Goal: Task Accomplishment & Management: Use online tool/utility

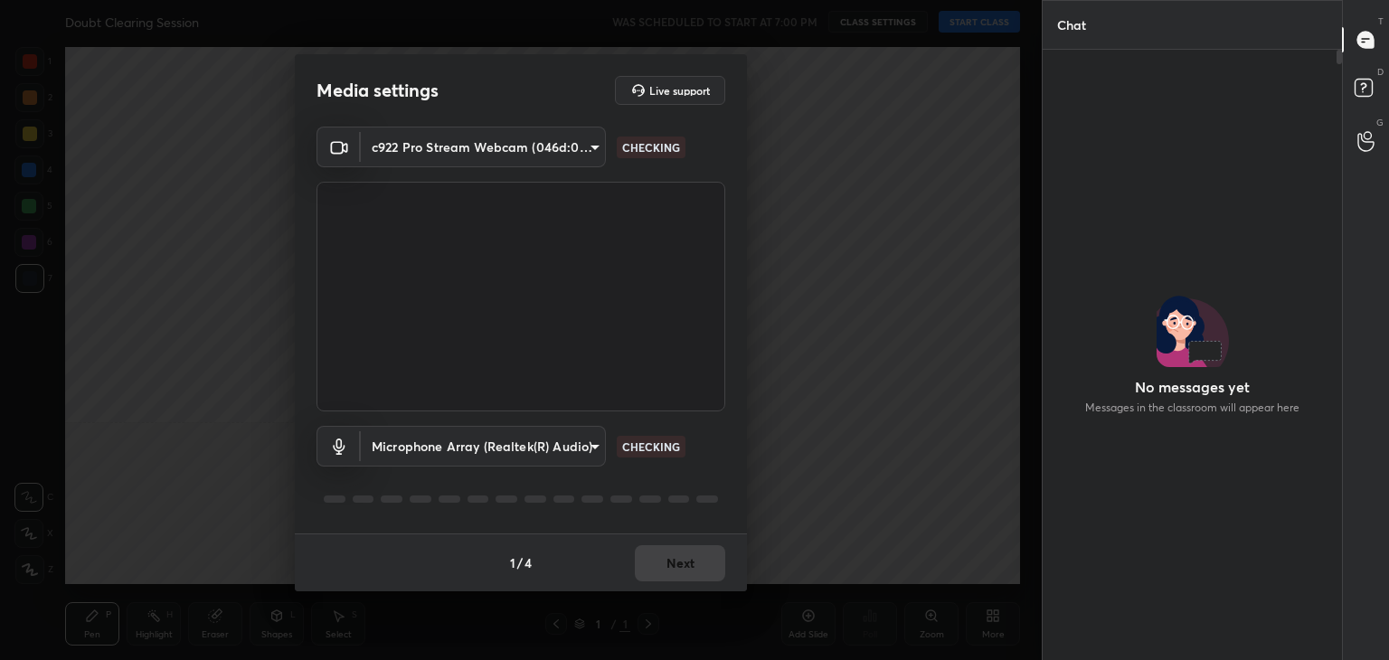
scroll to position [6, 5]
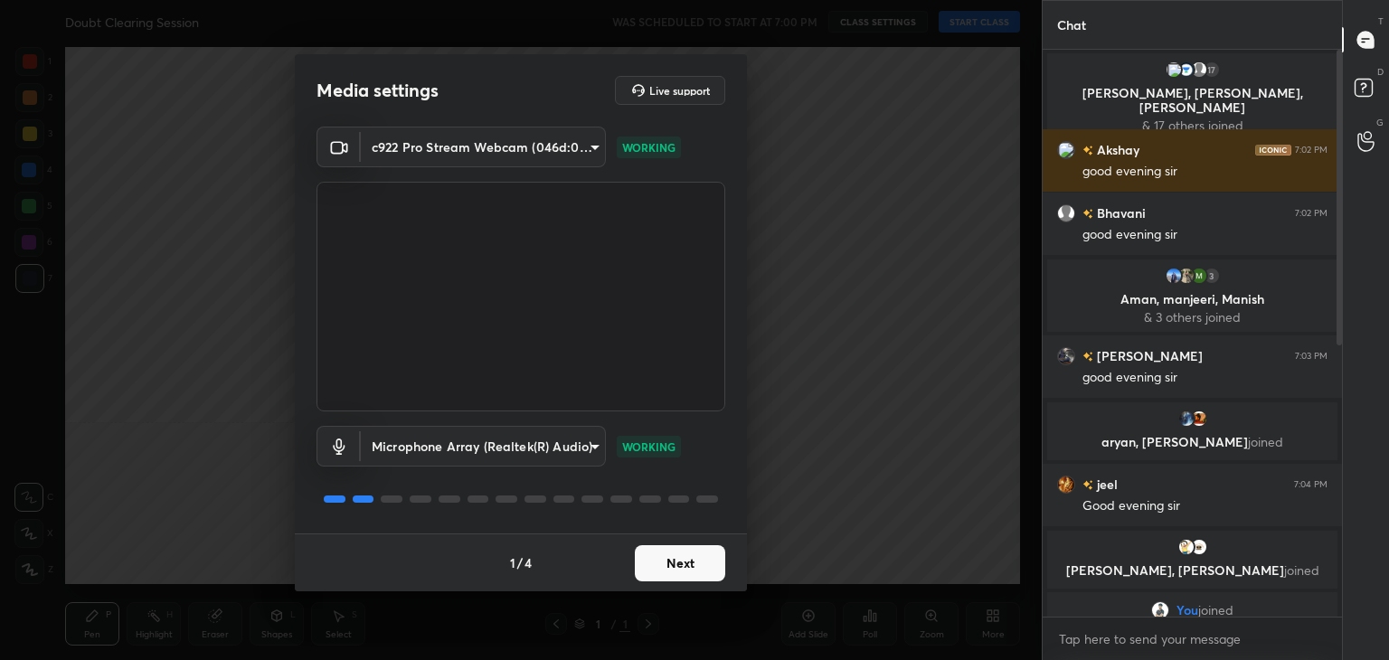
click at [656, 565] on button "Next" at bounding box center [680, 563] width 90 height 36
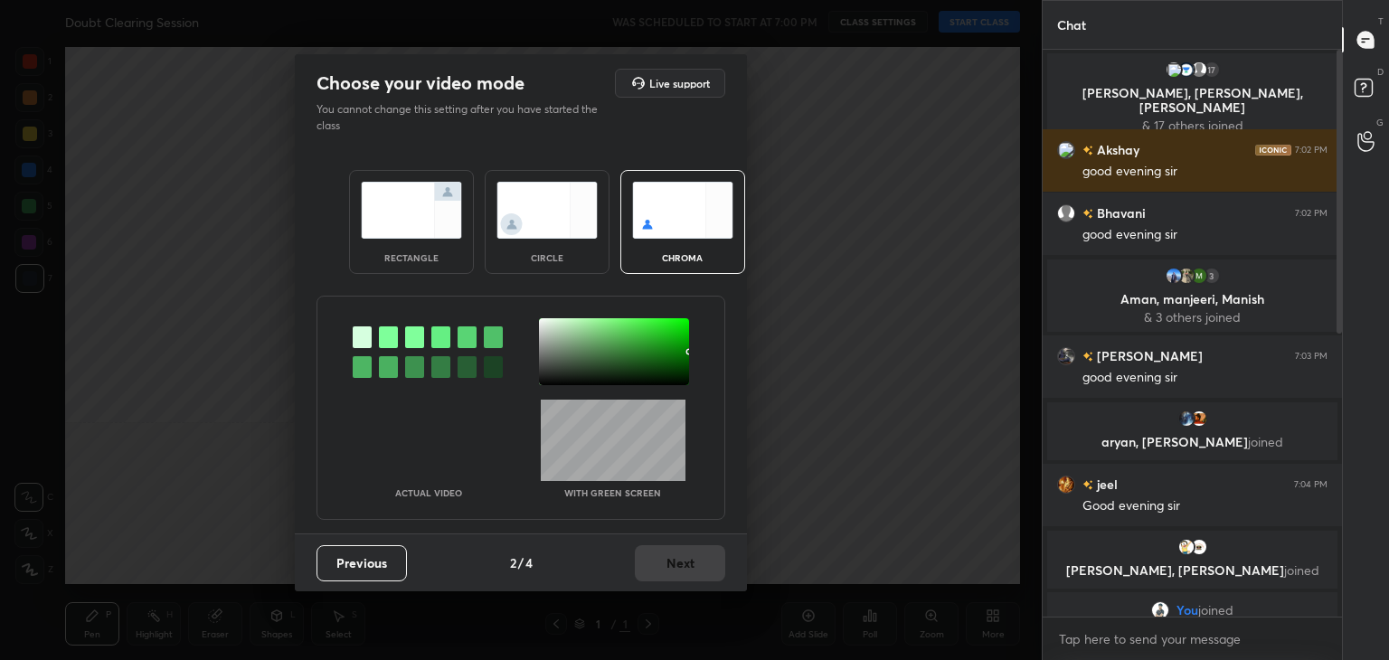
click at [446, 242] on div "rectangle" at bounding box center [411, 222] width 125 height 104
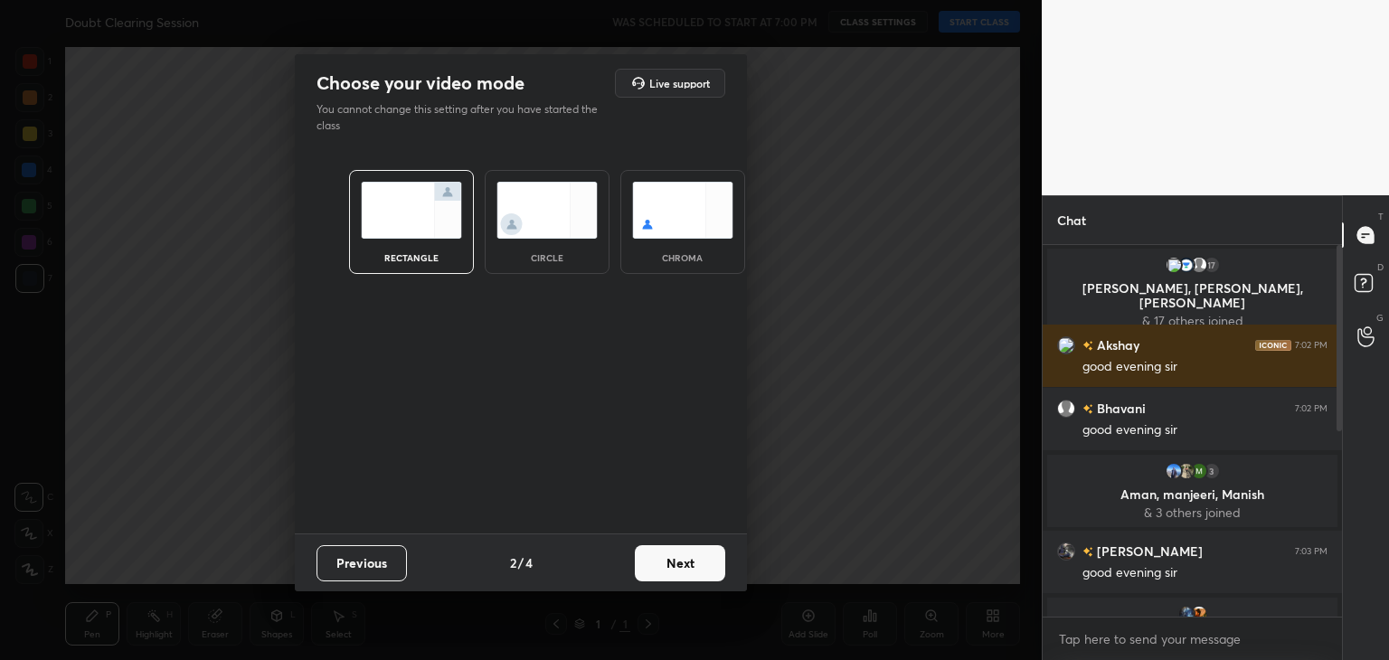
click at [668, 564] on button "Next" at bounding box center [680, 563] width 90 height 36
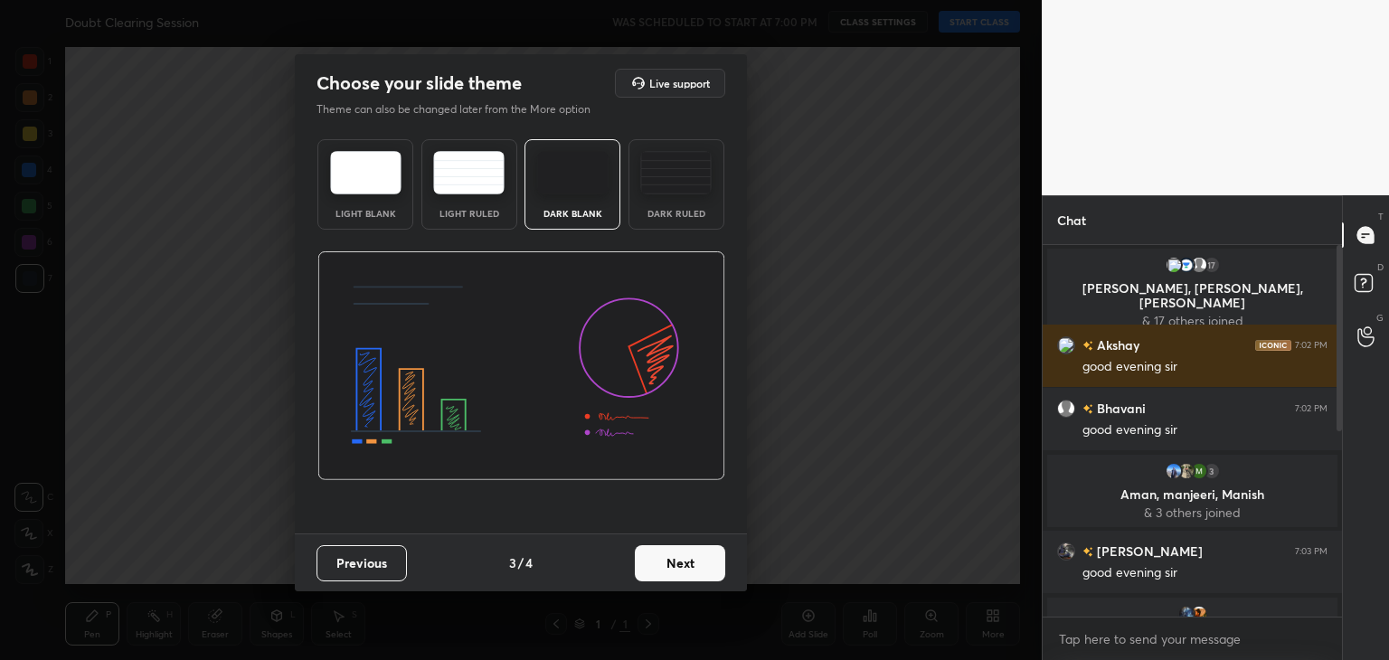
click at [686, 570] on button "Next" at bounding box center [680, 563] width 90 height 36
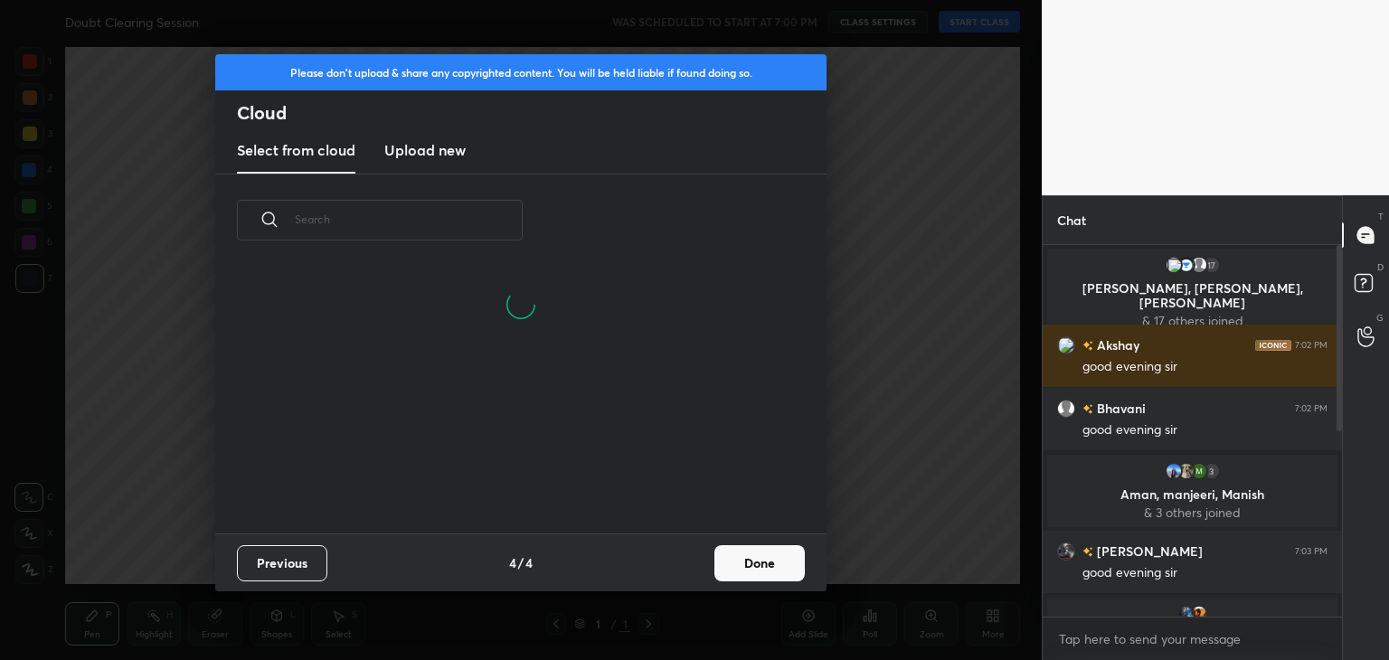
click at [745, 569] on button "Done" at bounding box center [759, 563] width 90 height 36
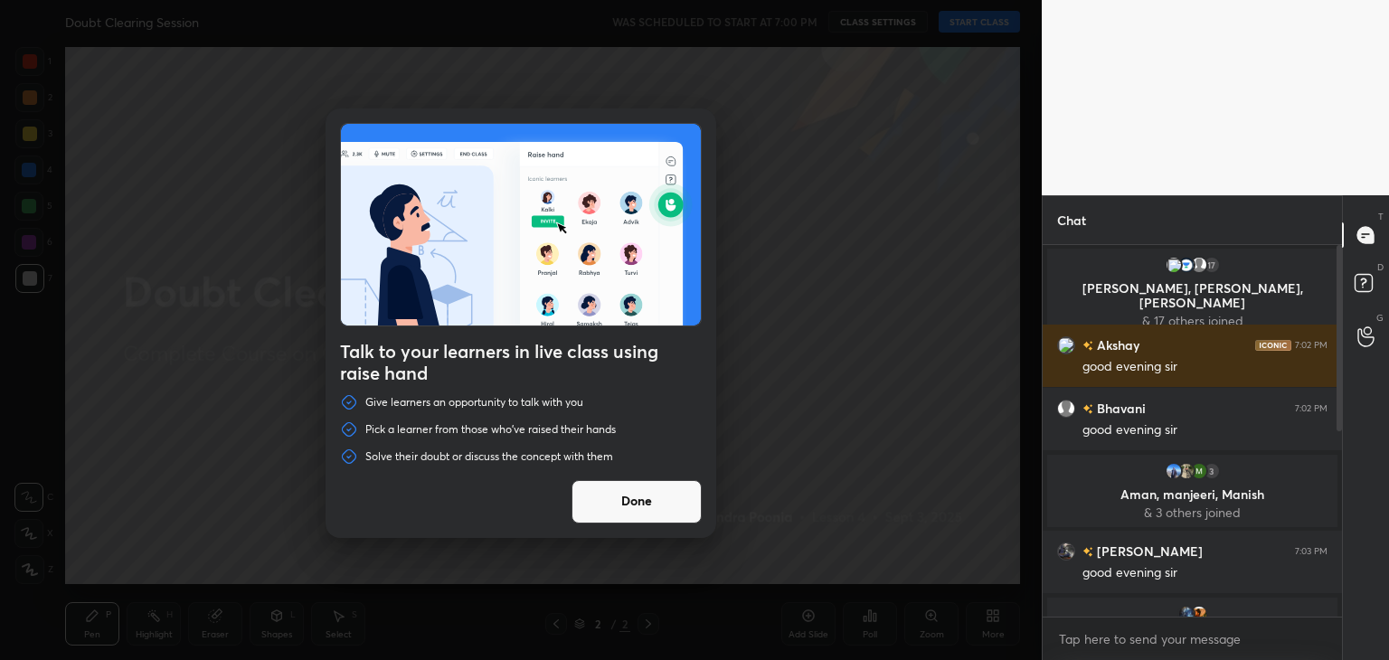
click at [658, 499] on button "Done" at bounding box center [636, 501] width 130 height 43
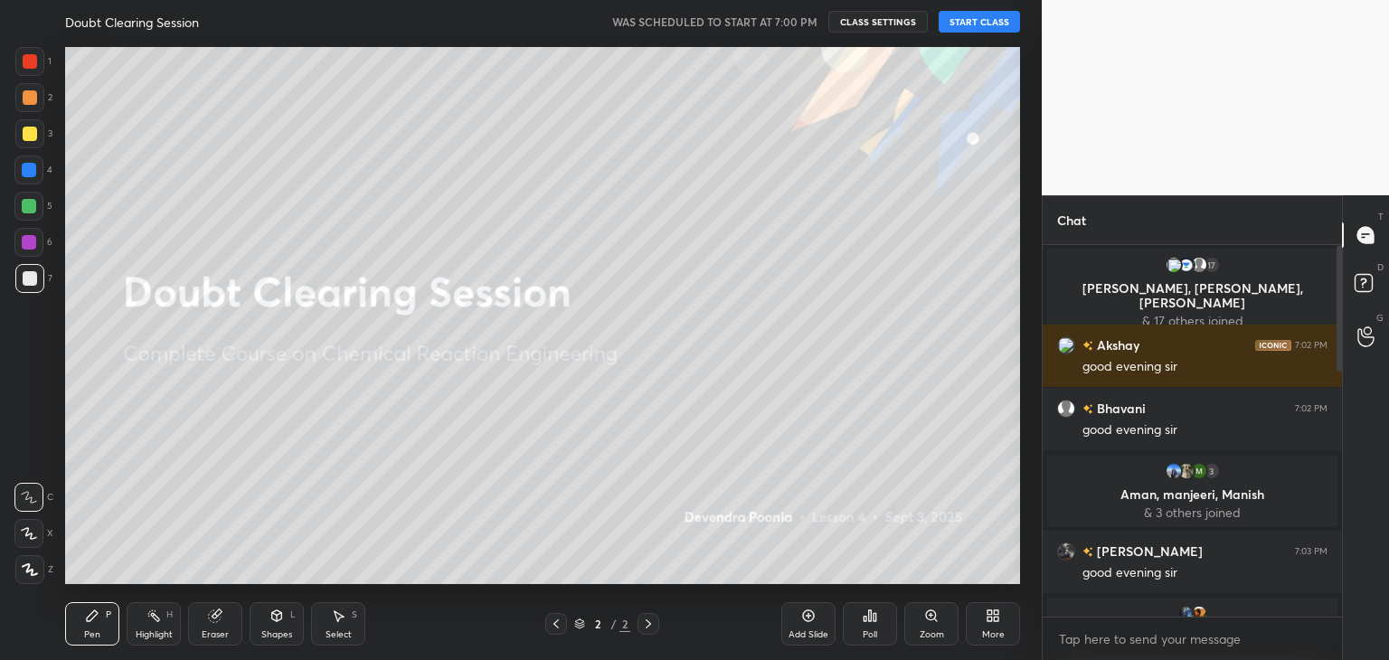
click at [22, 570] on icon at bounding box center [30, 569] width 16 height 13
click at [975, 25] on button "START CLASS" at bounding box center [978, 22] width 81 height 22
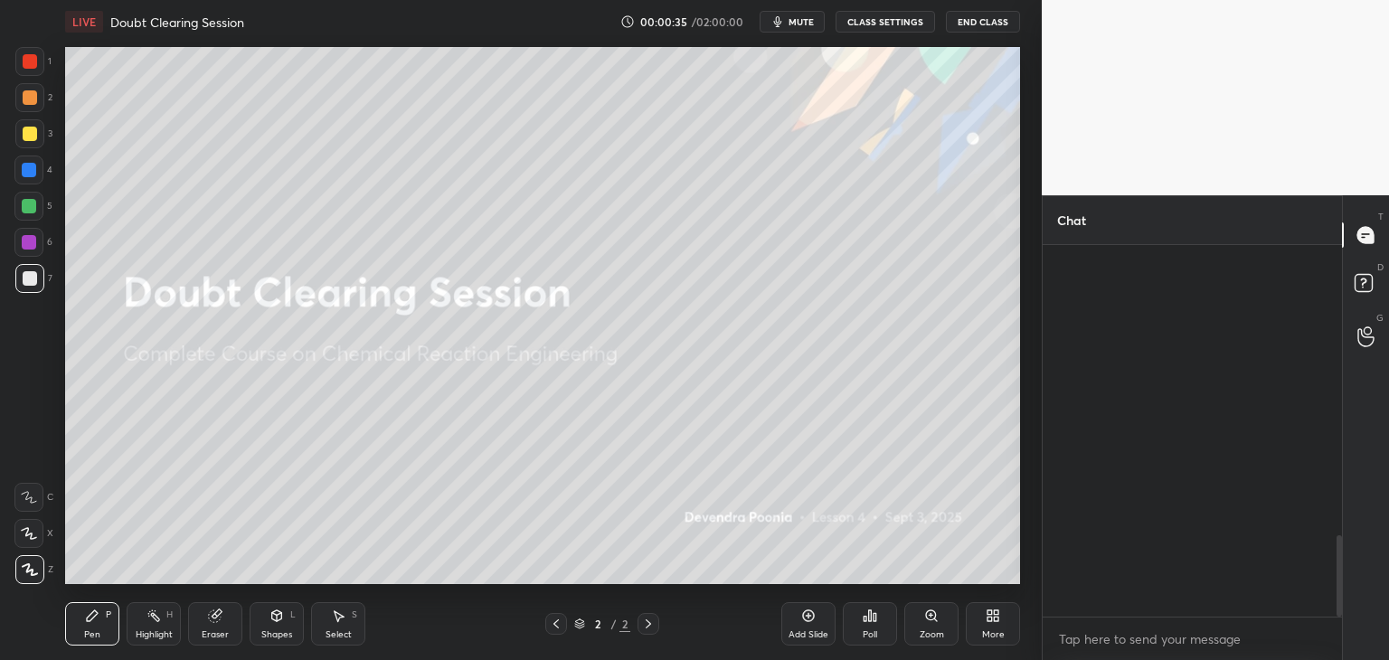
scroll to position [1325, 0]
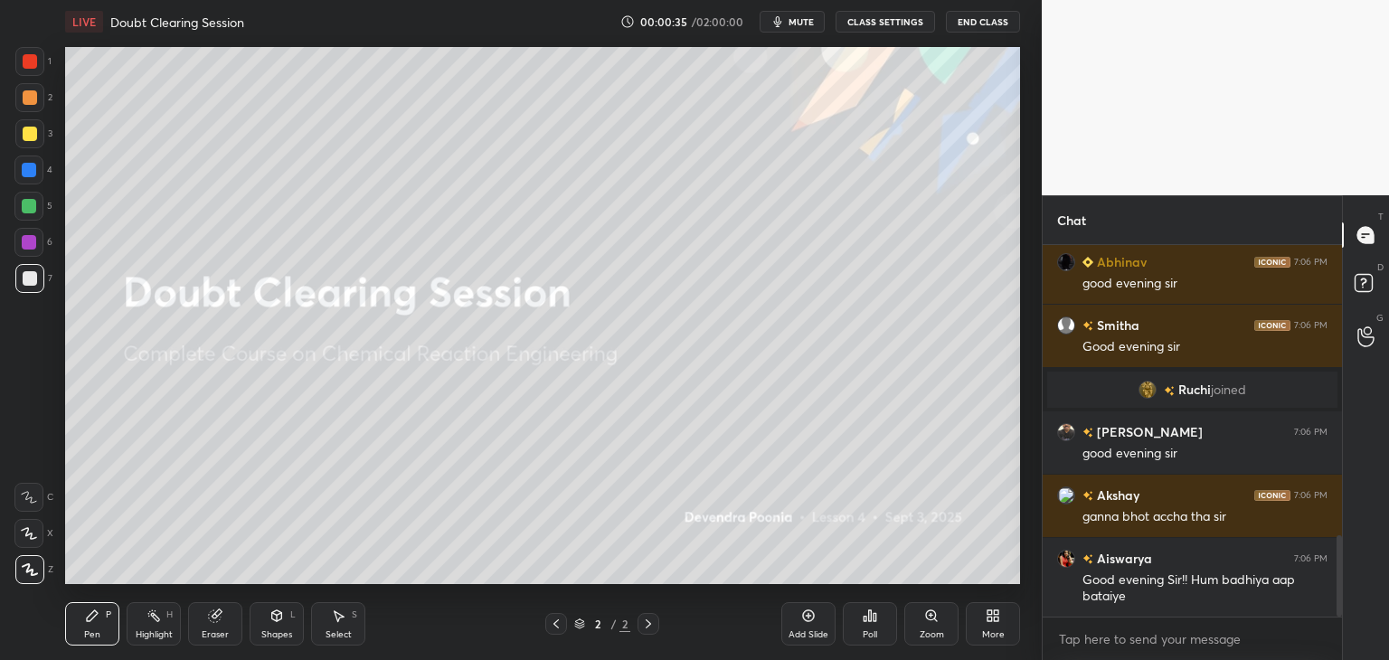
click at [1338, 297] on div at bounding box center [1336, 431] width 11 height 372
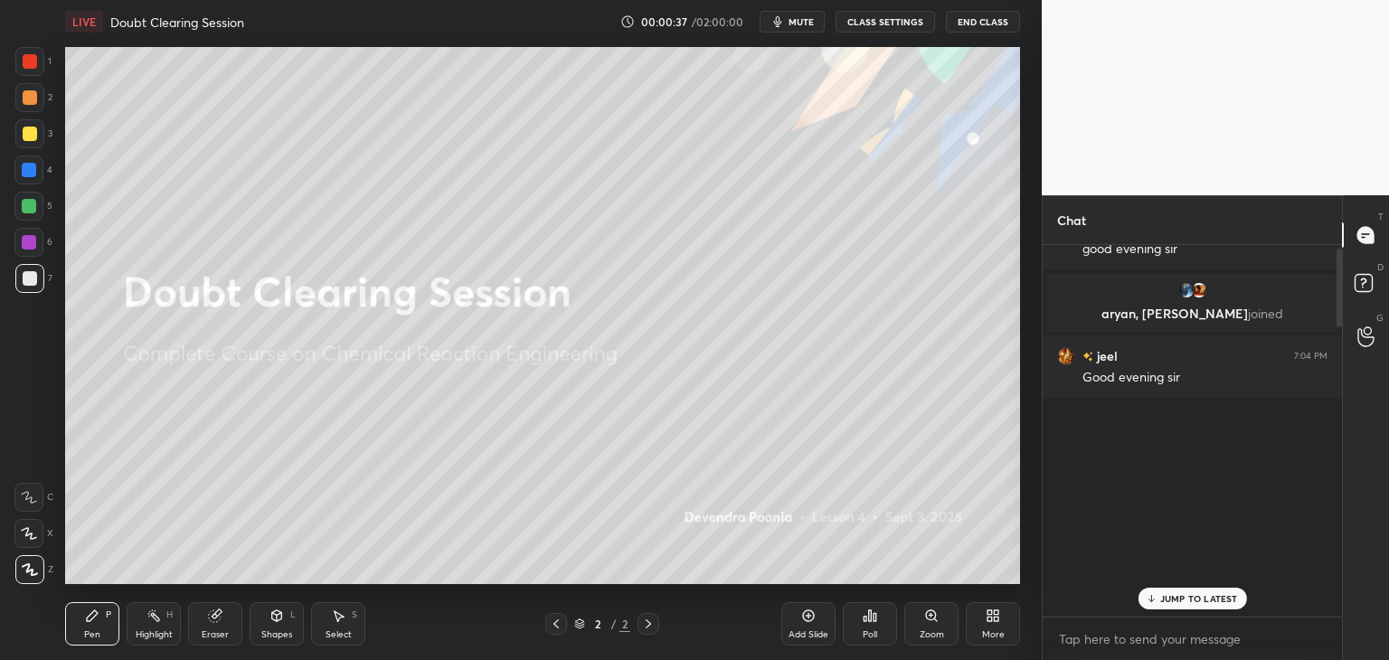
scroll to position [0, 0]
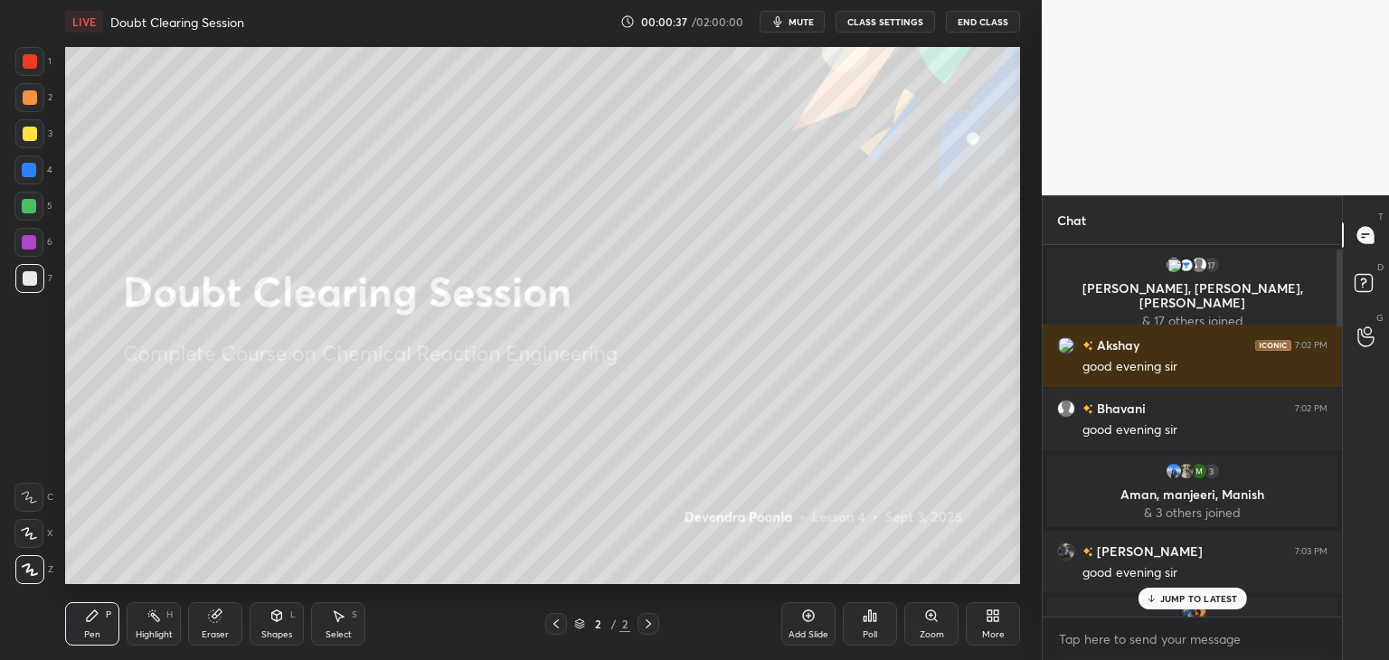
drag, startPoint x: 1338, startPoint y: 551, endPoint x: 1338, endPoint y: 229, distance: 322.7
click at [1340, 229] on div "Chat 17 [PERSON_NAME], [PERSON_NAME], [PERSON_NAME] & 17 others joined Akshay 7…" at bounding box center [1191, 427] width 300 height 465
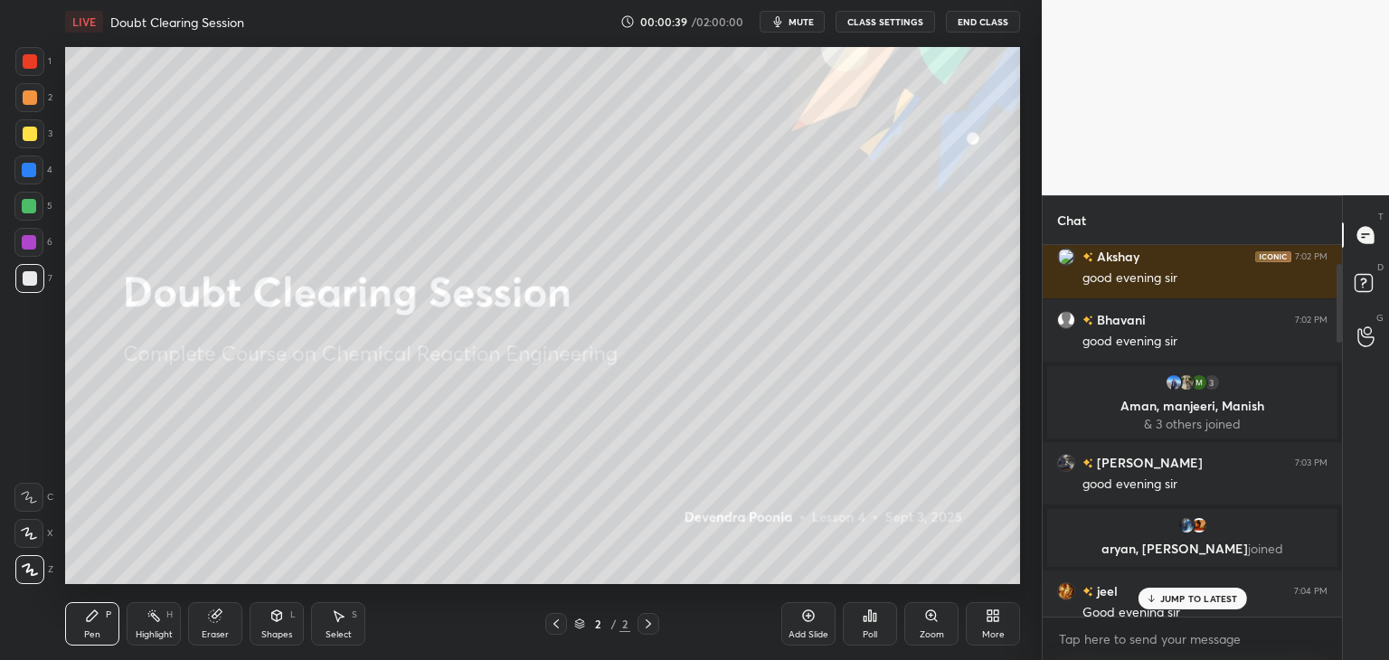
click at [1339, 277] on div at bounding box center [1338, 303] width 5 height 79
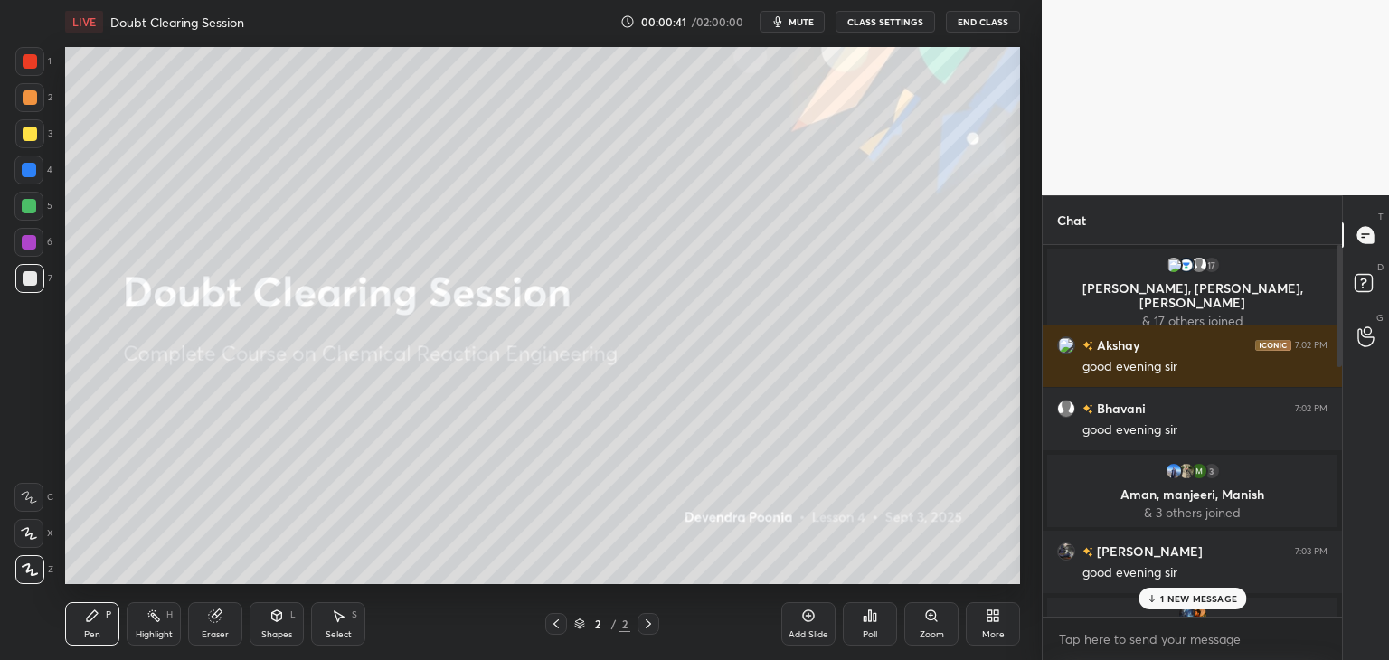
drag, startPoint x: 1340, startPoint y: 294, endPoint x: 1338, endPoint y: 251, distance: 42.5
click at [1338, 251] on div at bounding box center [1338, 305] width 5 height 121
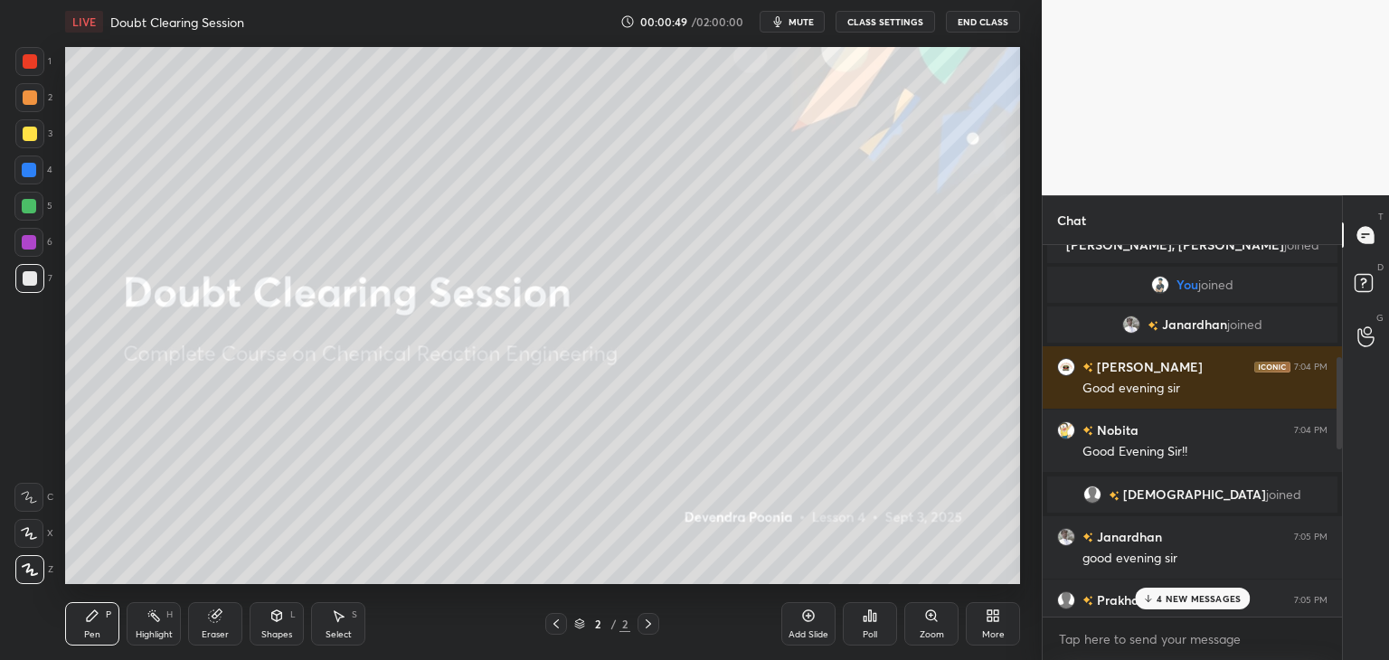
scroll to position [528, 0]
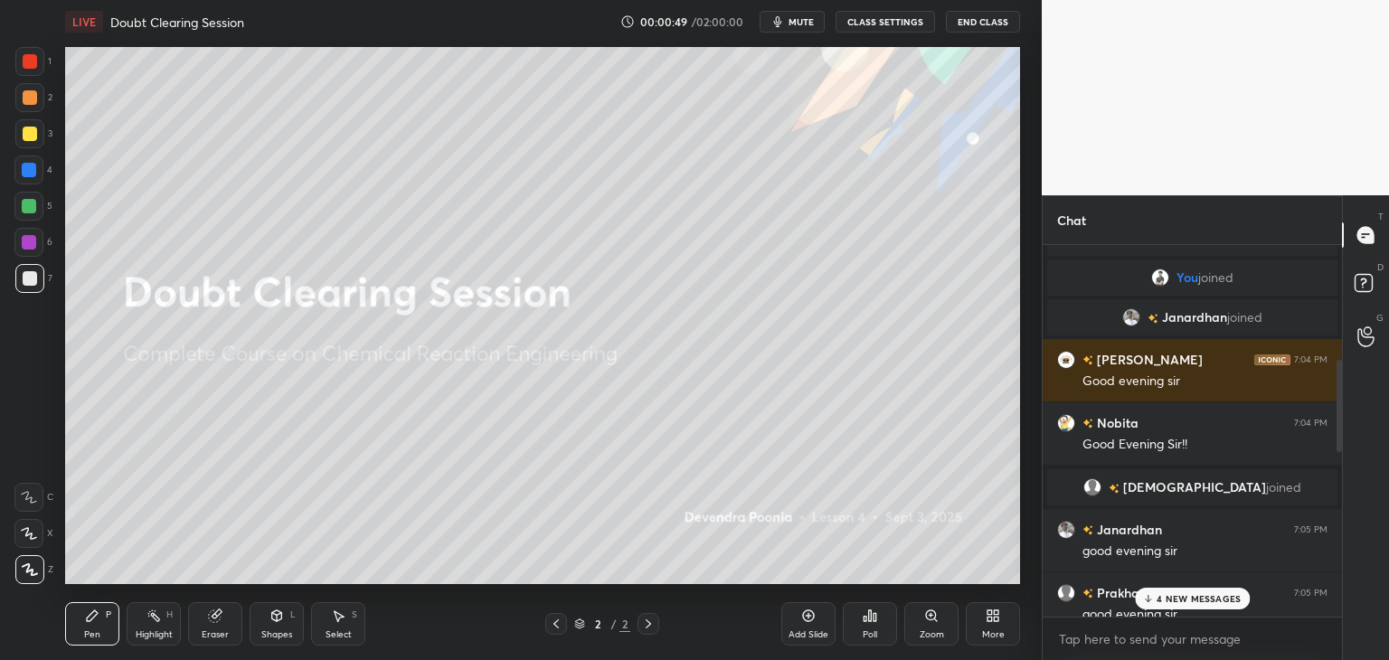
drag, startPoint x: 1338, startPoint y: 273, endPoint x: 1331, endPoint y: 405, distance: 132.2
click at [1331, 405] on div at bounding box center [1336, 431] width 11 height 372
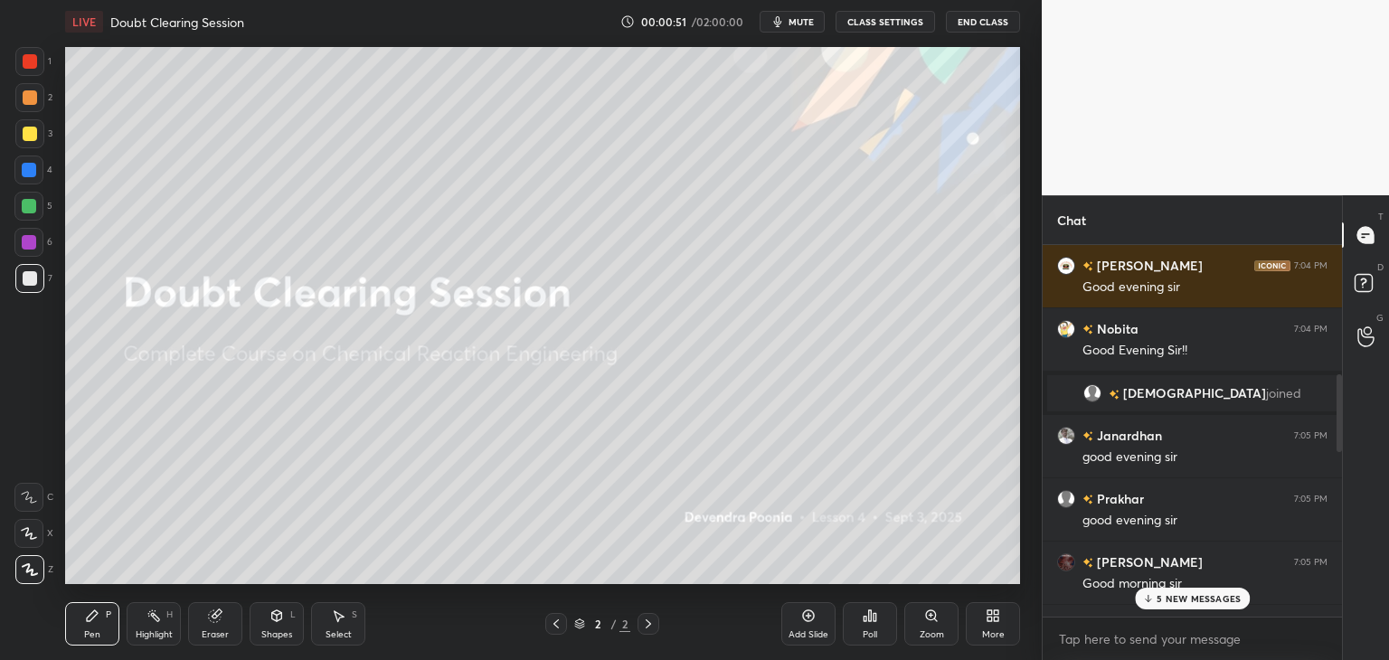
drag, startPoint x: 1338, startPoint y: 389, endPoint x: 1337, endPoint y: 410, distance: 20.8
click at [1337, 410] on div at bounding box center [1338, 413] width 5 height 78
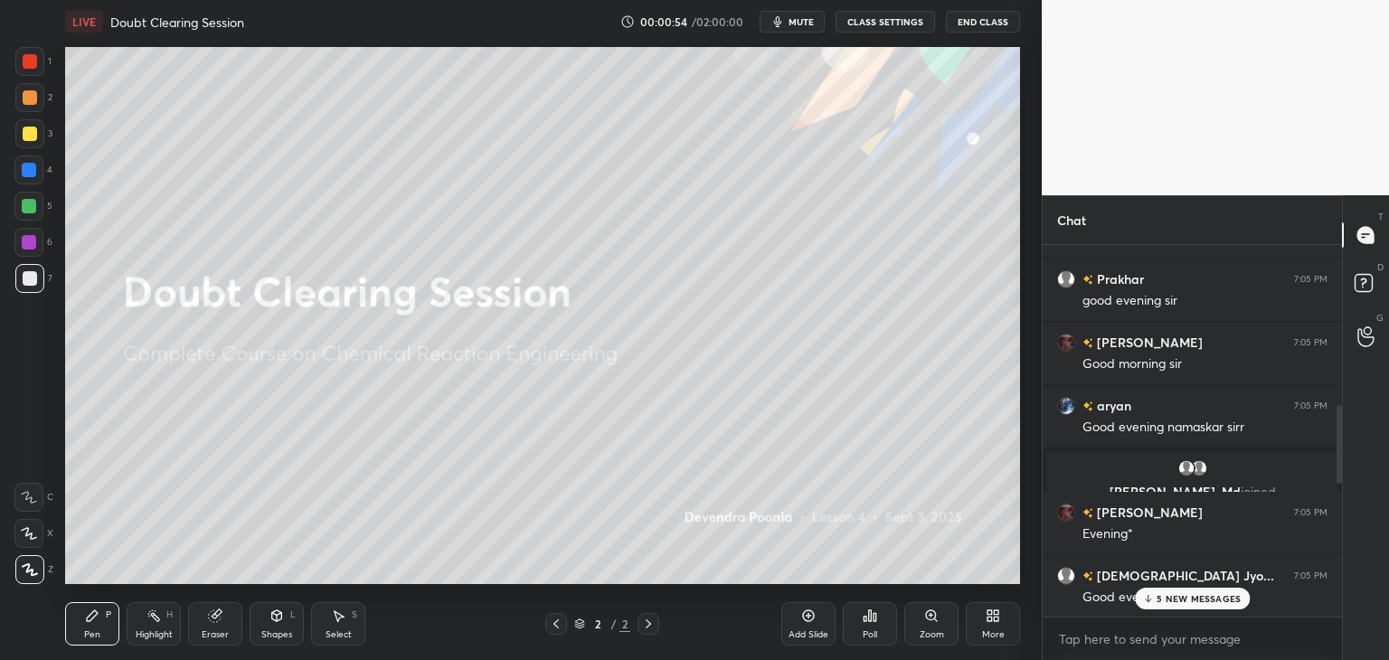
drag, startPoint x: 1336, startPoint y: 401, endPoint x: 1334, endPoint y: 443, distance: 41.6
click at [1336, 445] on div at bounding box center [1338, 444] width 5 height 78
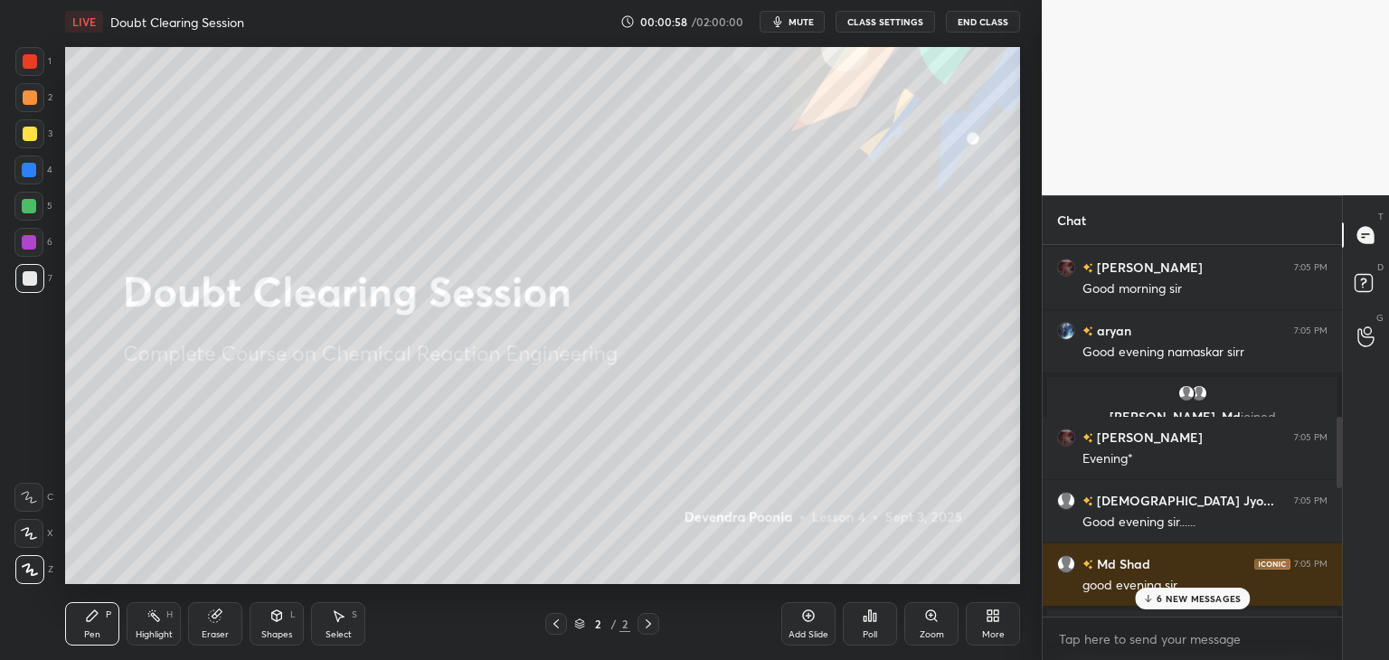
scroll to position [940, 0]
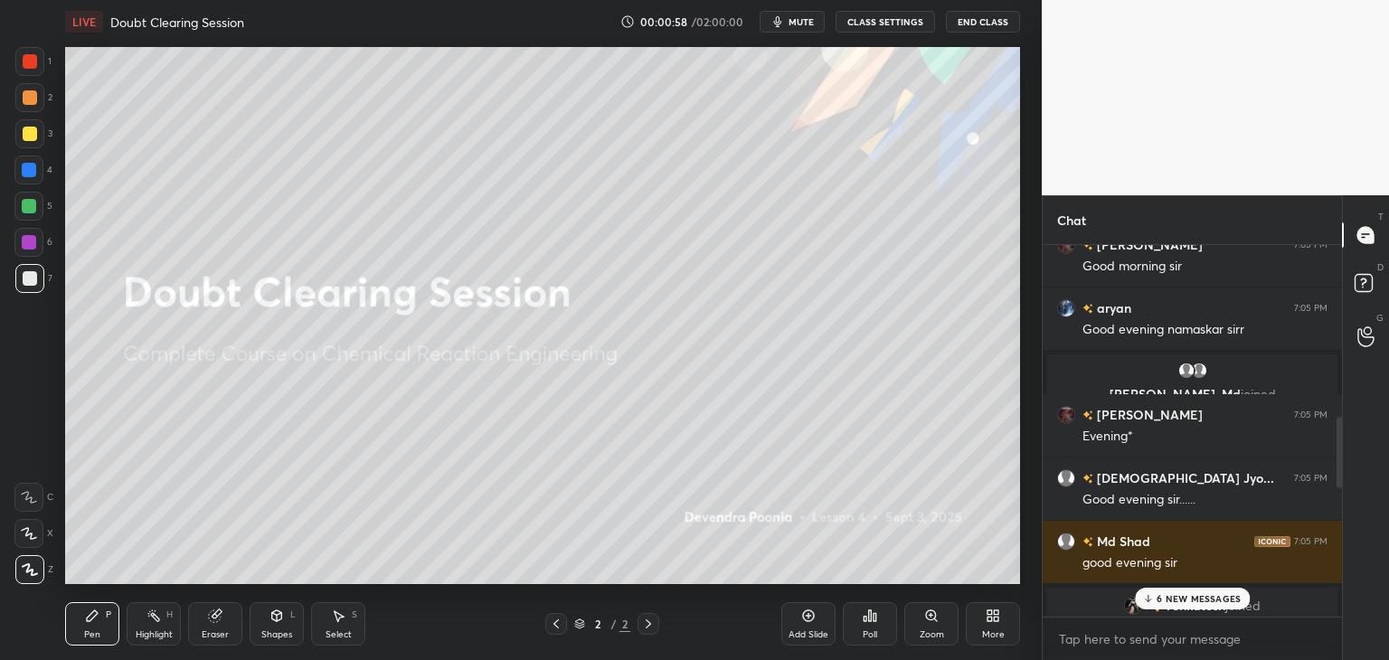
drag, startPoint x: 1338, startPoint y: 441, endPoint x: 1341, endPoint y: 461, distance: 20.1
click at [1341, 461] on div at bounding box center [1338, 452] width 5 height 71
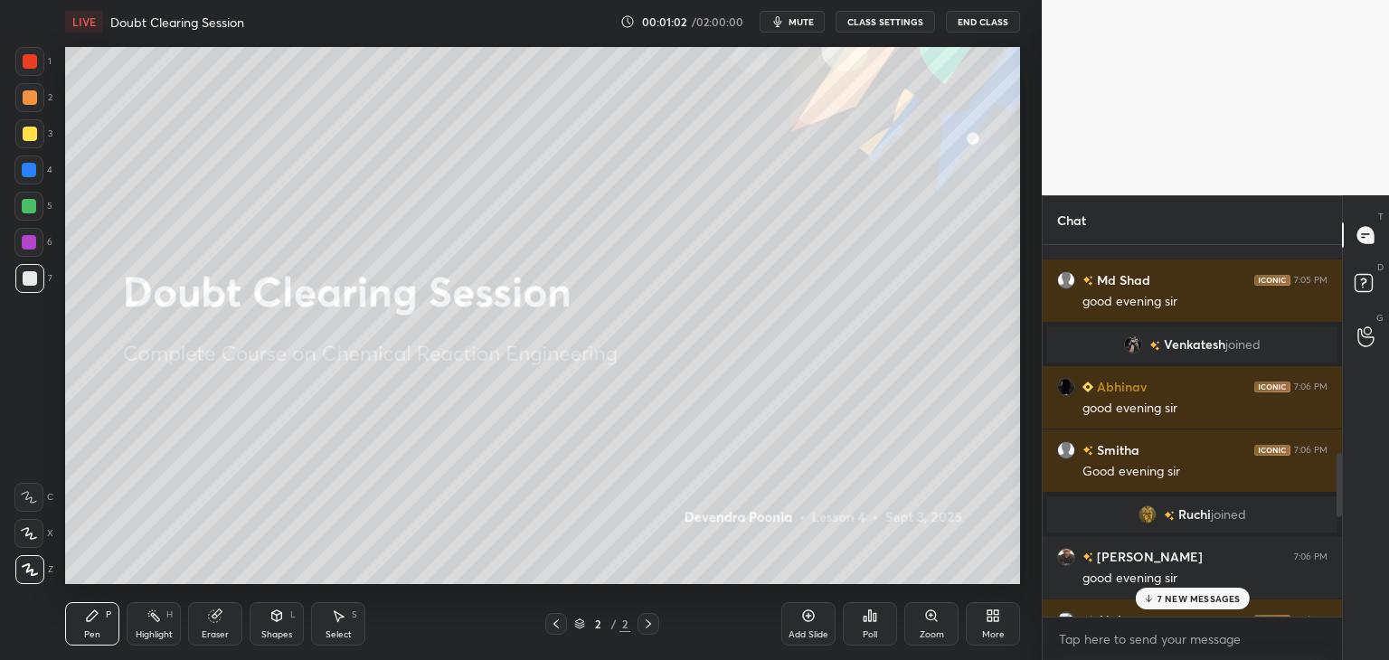
scroll to position [1205, 0]
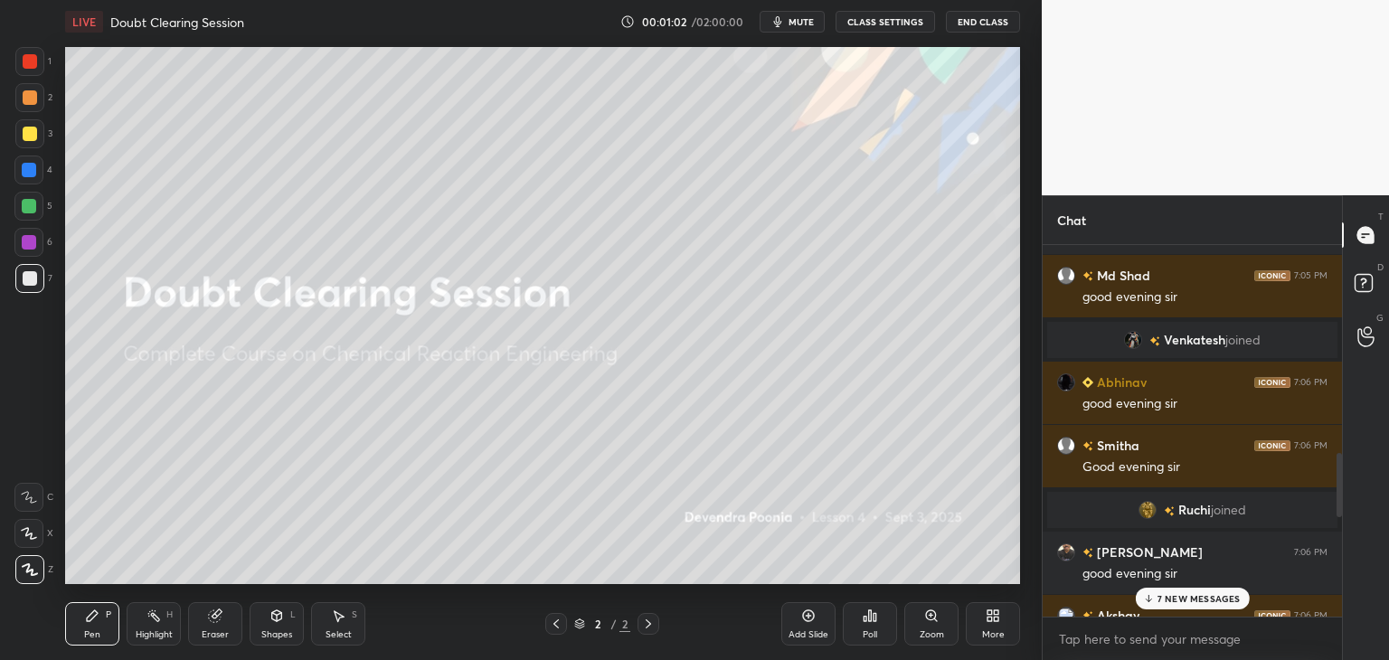
drag, startPoint x: 1338, startPoint y: 452, endPoint x: 1342, endPoint y: 498, distance: 46.2
click at [1342, 498] on div "Chat [PERSON_NAME] 7:05 PM Evening* [PERSON_NAME]... 7:05 PM Good evening sir..…" at bounding box center [1214, 427] width 347 height 465
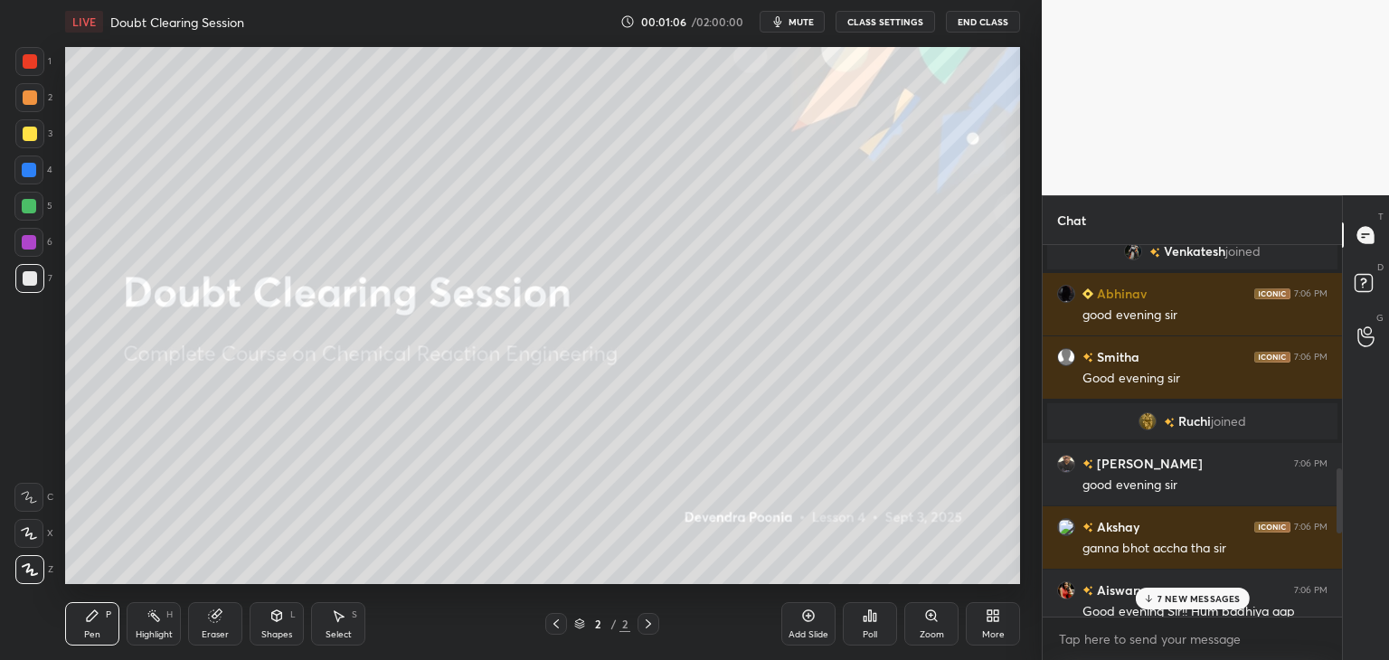
scroll to position [1309, 0]
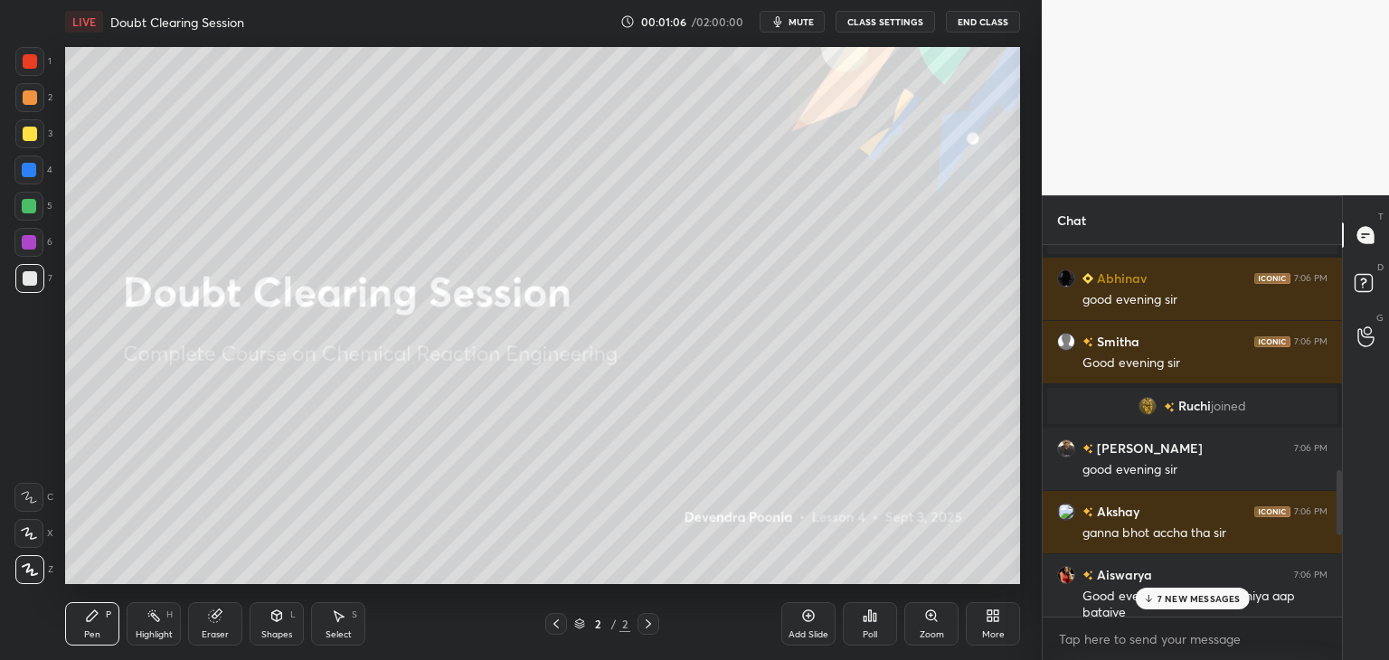
drag, startPoint x: 1338, startPoint y: 485, endPoint x: 1339, endPoint y: 504, distance: 18.1
click at [1339, 504] on div at bounding box center [1338, 502] width 5 height 65
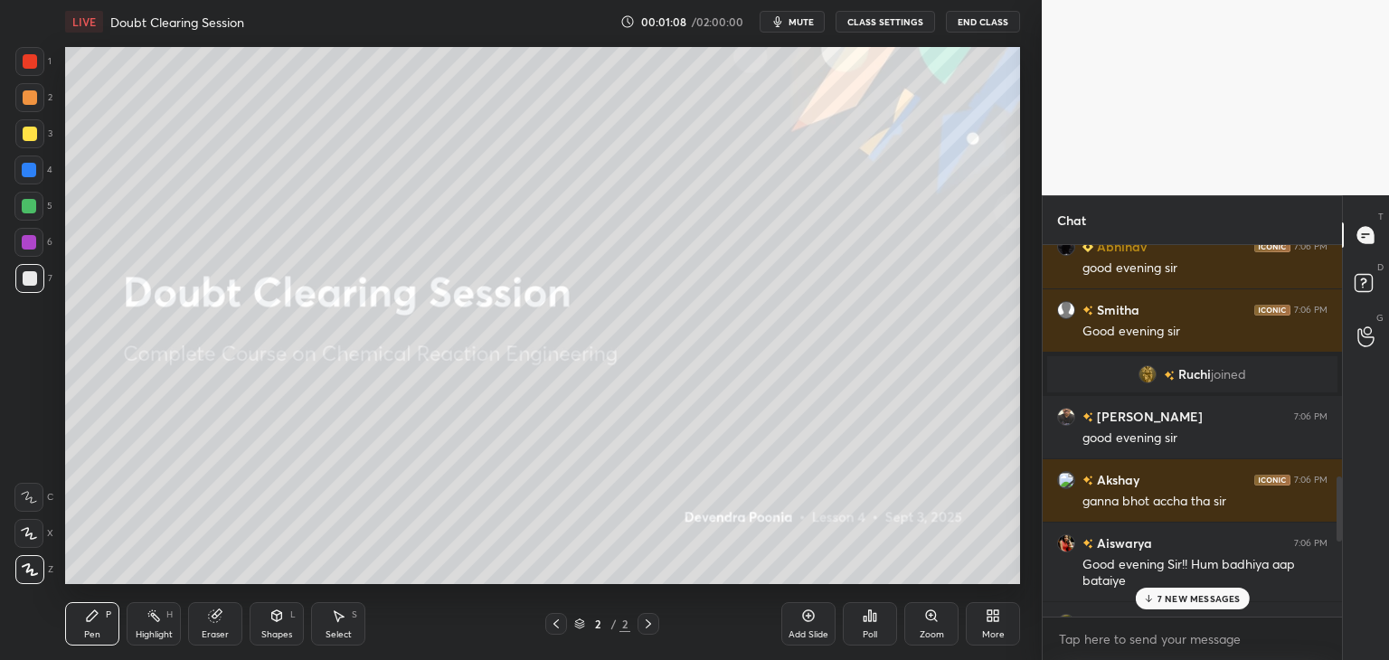
scroll to position [1345, 0]
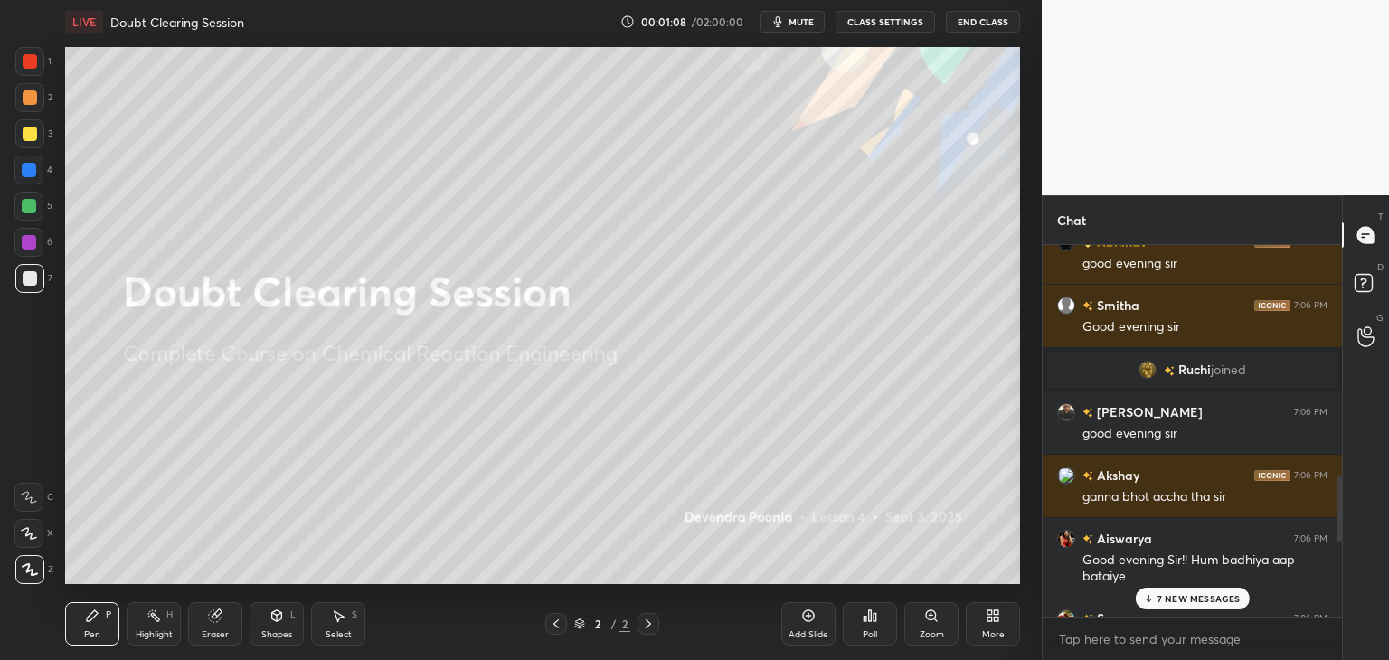
click at [1341, 502] on div at bounding box center [1338, 508] width 5 height 65
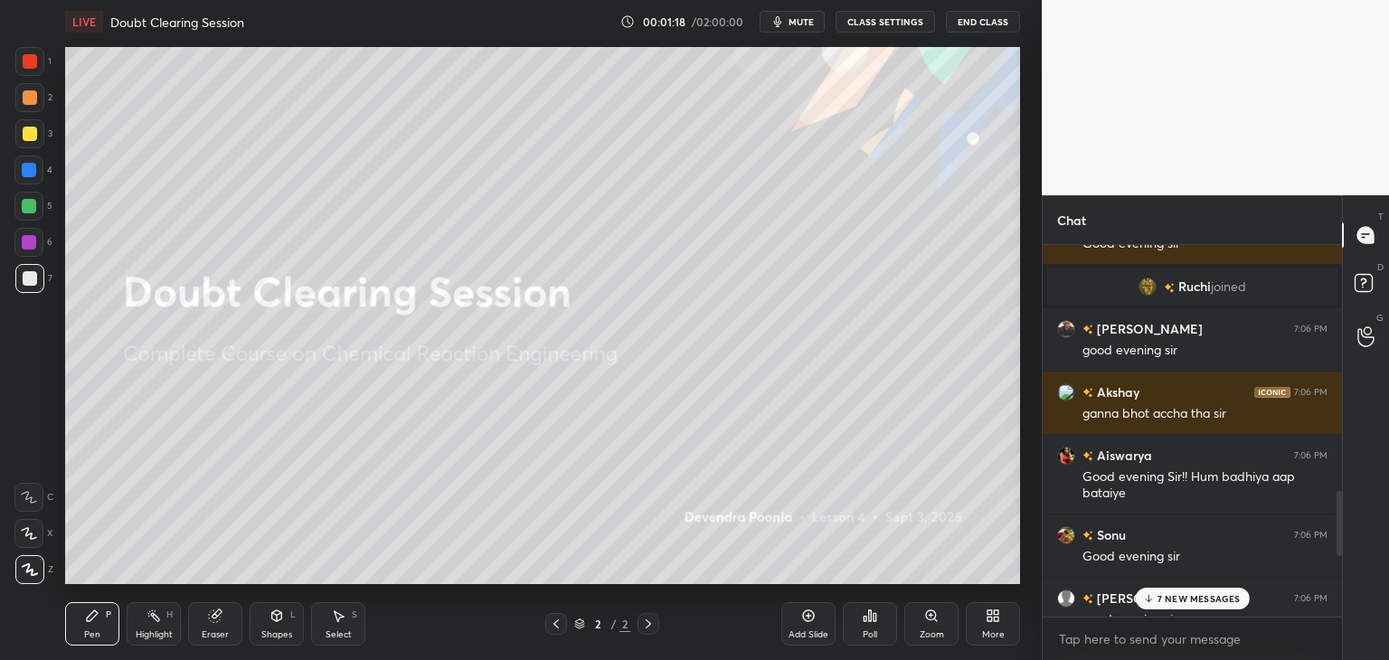
scroll to position [1434, 0]
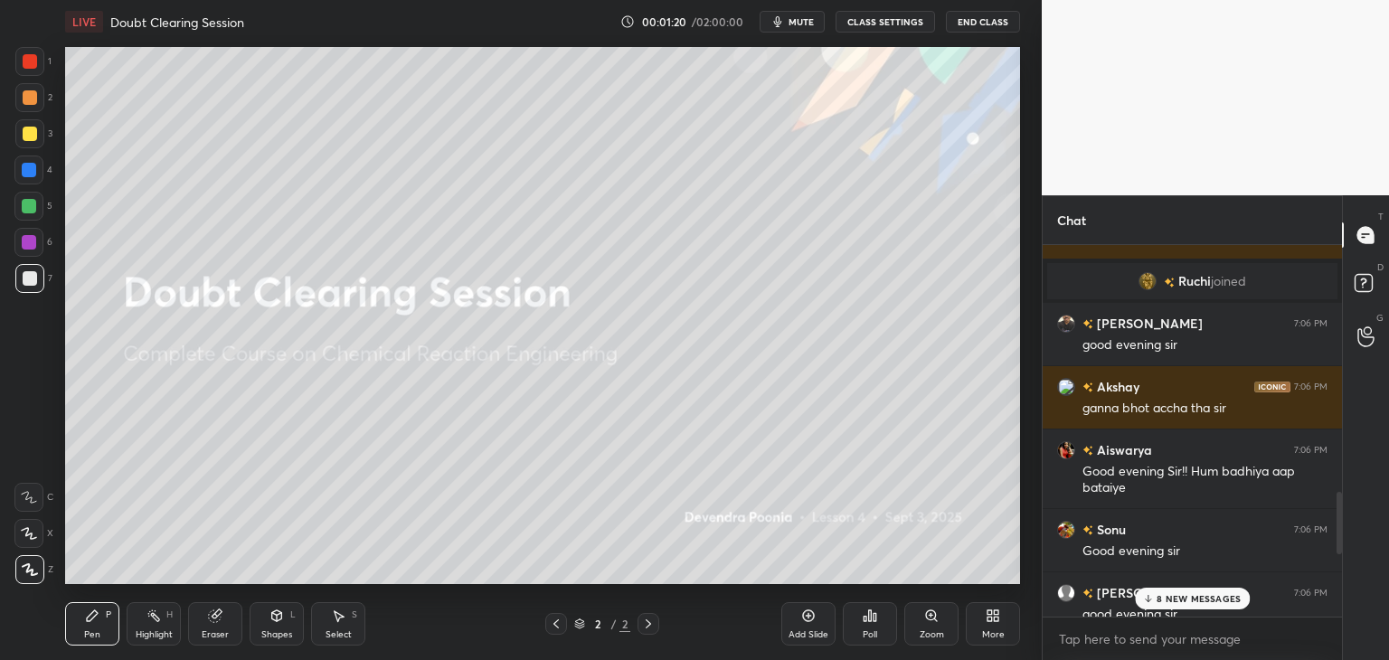
drag, startPoint x: 1336, startPoint y: 495, endPoint x: 1340, endPoint y: 511, distance: 15.8
click at [1340, 511] on div at bounding box center [1338, 523] width 5 height 62
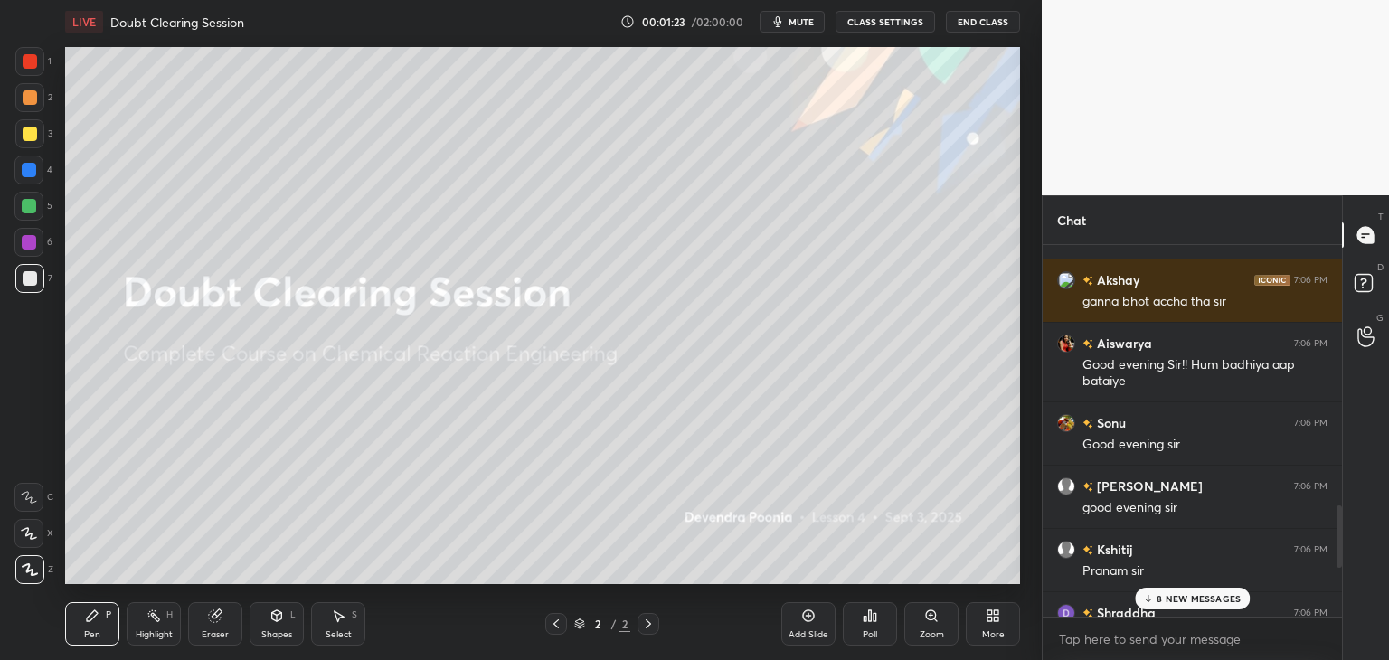
scroll to position [1568, 0]
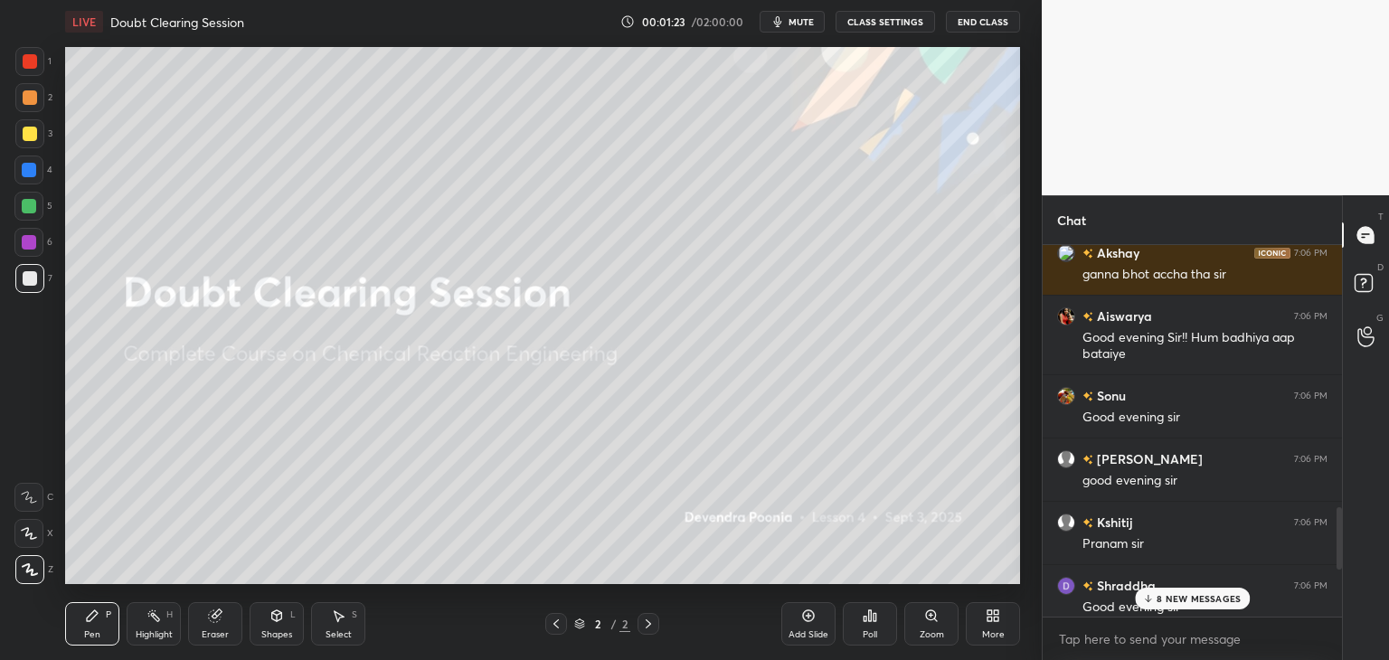
drag, startPoint x: 1338, startPoint y: 515, endPoint x: 1338, endPoint y: 537, distance: 21.7
click at [1338, 537] on div at bounding box center [1338, 538] width 5 height 62
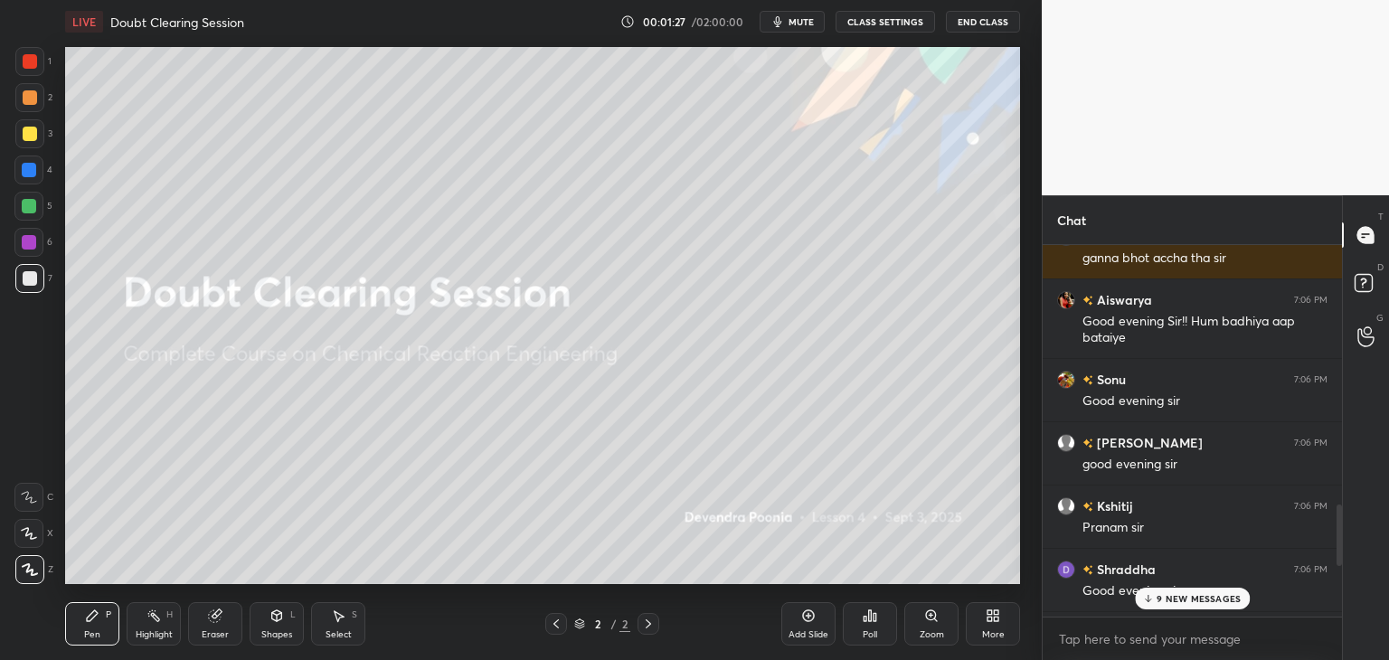
scroll to position [1606, 0]
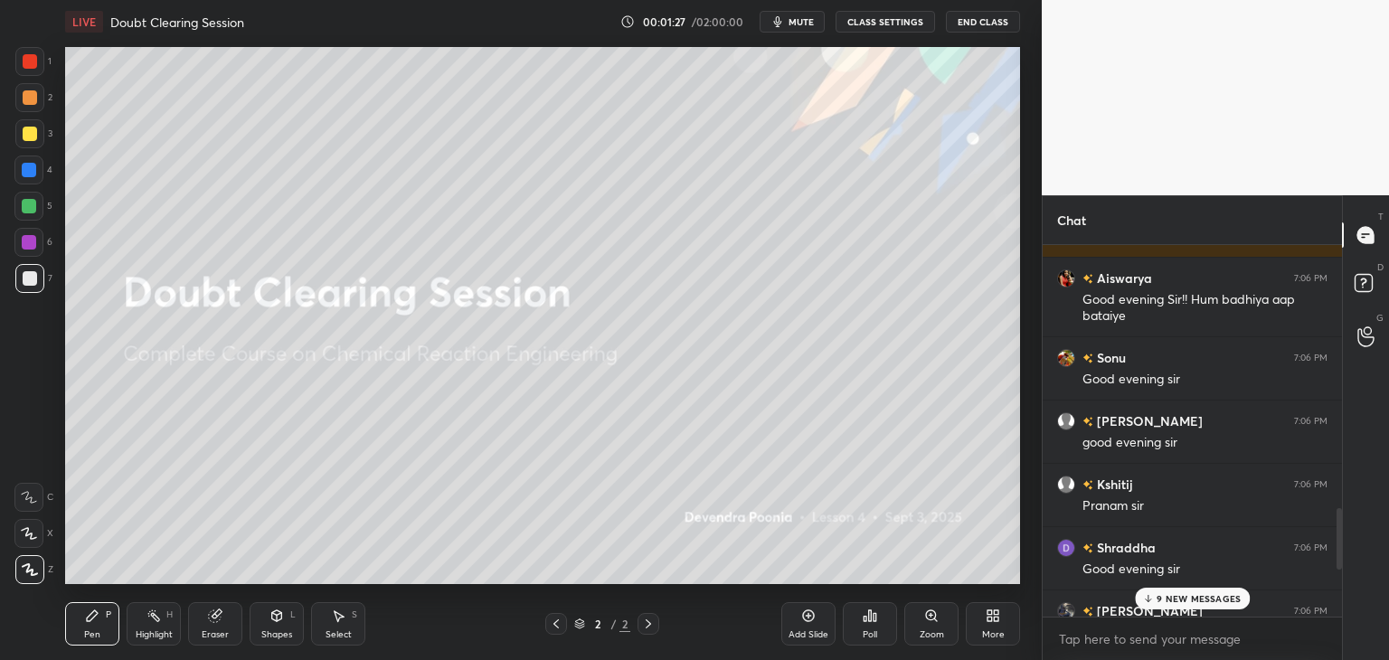
click at [1339, 535] on div at bounding box center [1338, 538] width 5 height 61
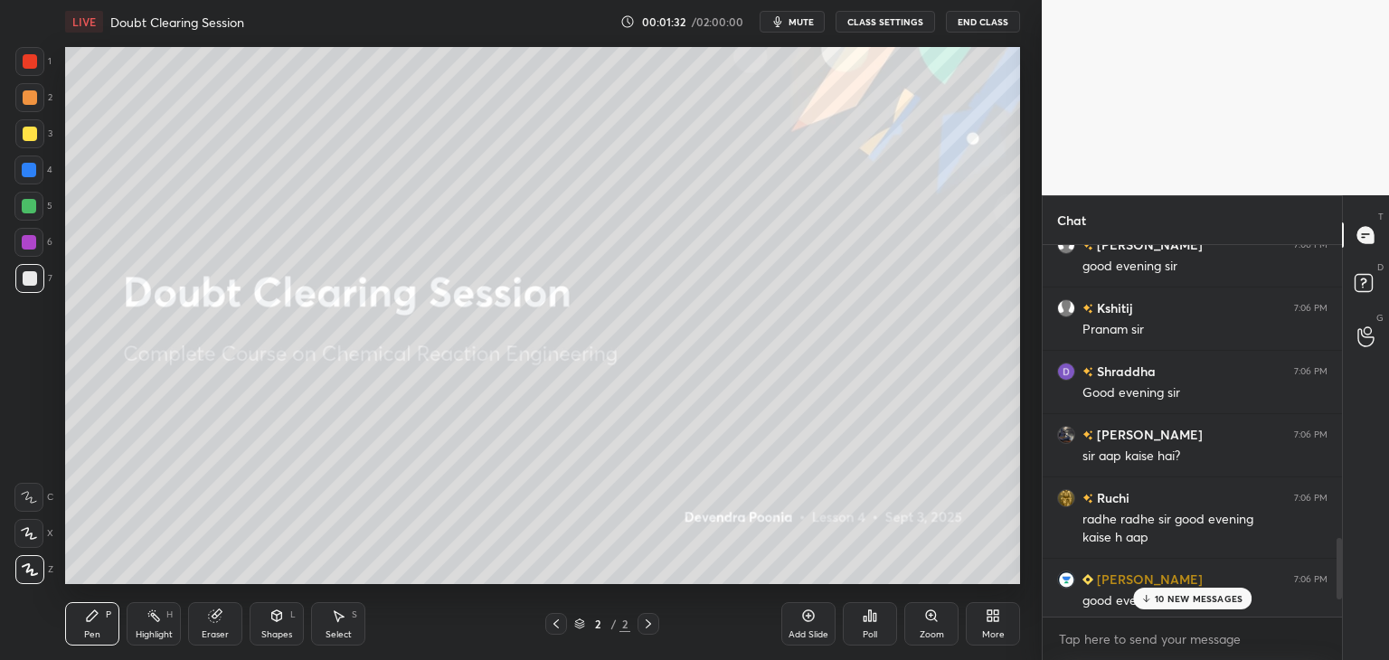
drag, startPoint x: 1341, startPoint y: 532, endPoint x: 1338, endPoint y: 561, distance: 30.0
click at [1340, 561] on div at bounding box center [1338, 568] width 5 height 61
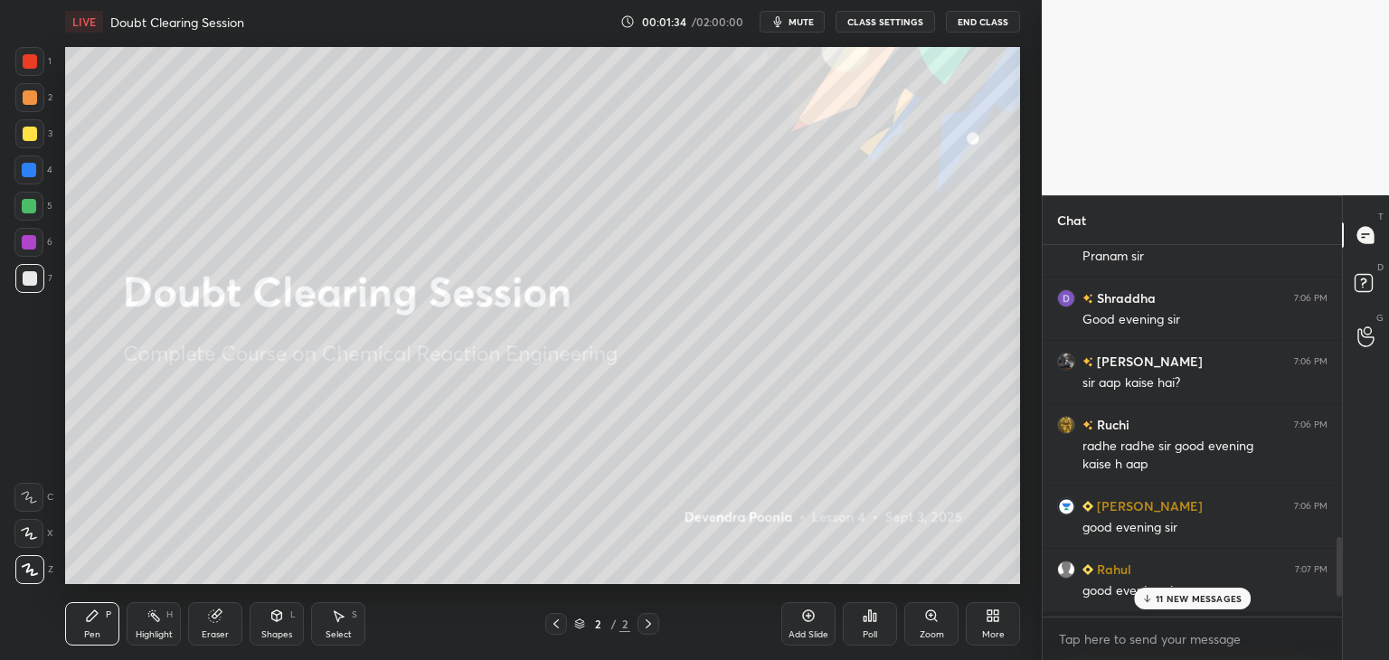
drag, startPoint x: 1338, startPoint y: 557, endPoint x: 1338, endPoint y: 569, distance: 11.8
click at [1338, 569] on div at bounding box center [1338, 567] width 5 height 60
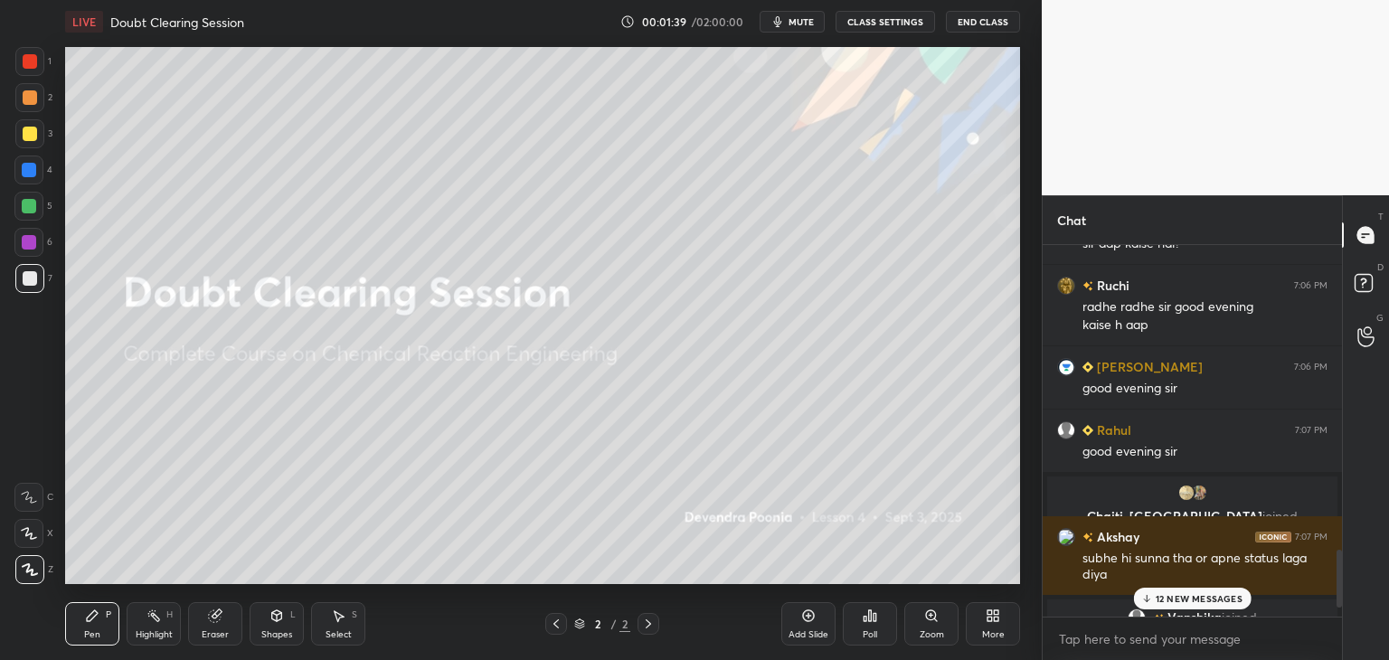
drag, startPoint x: 1340, startPoint y: 563, endPoint x: 1340, endPoint y: 586, distance: 22.6
click at [1340, 586] on div at bounding box center [1338, 579] width 5 height 58
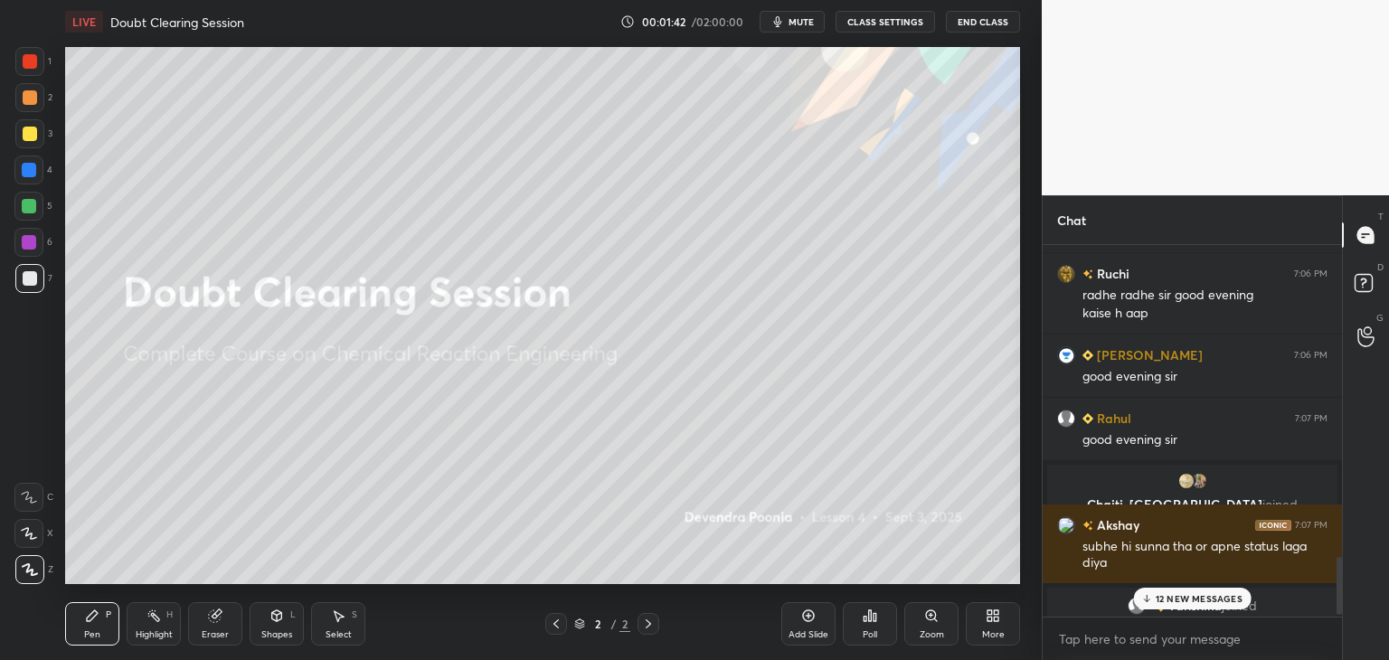
scroll to position [2016, 0]
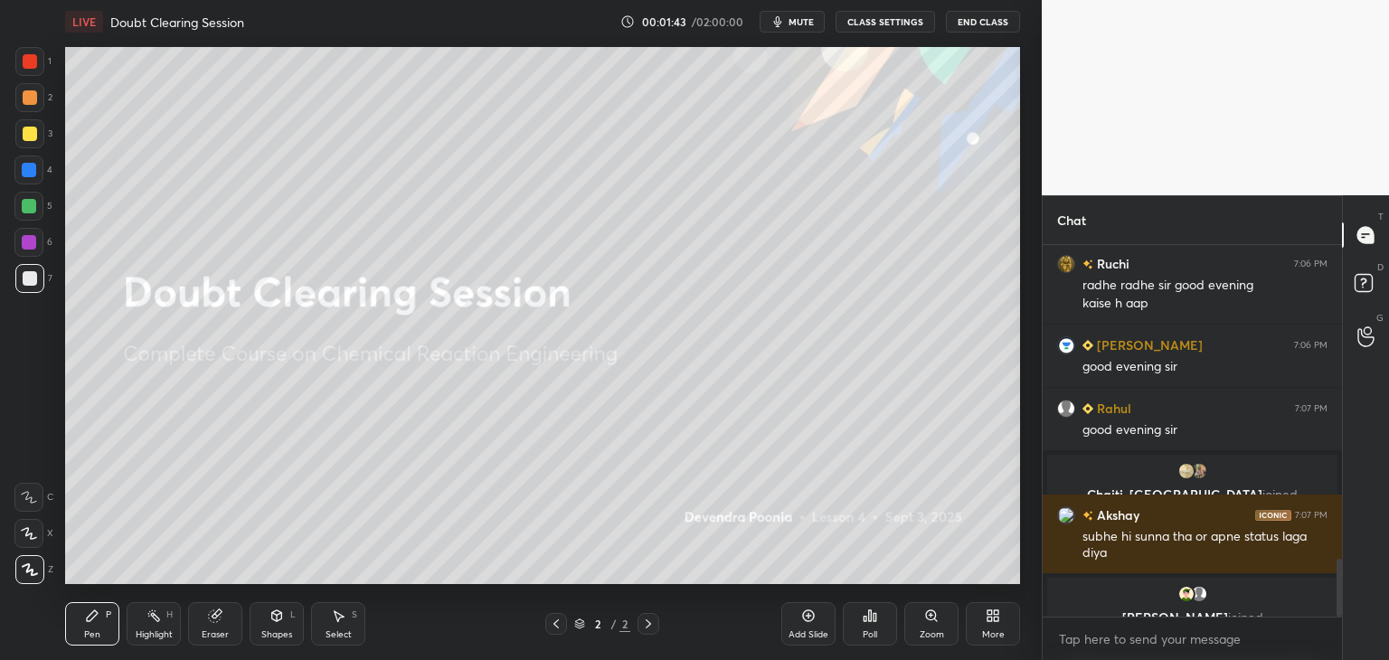
drag, startPoint x: 1338, startPoint y: 579, endPoint x: 1337, endPoint y: 590, distance: 10.9
click at [1338, 590] on div at bounding box center [1338, 588] width 5 height 58
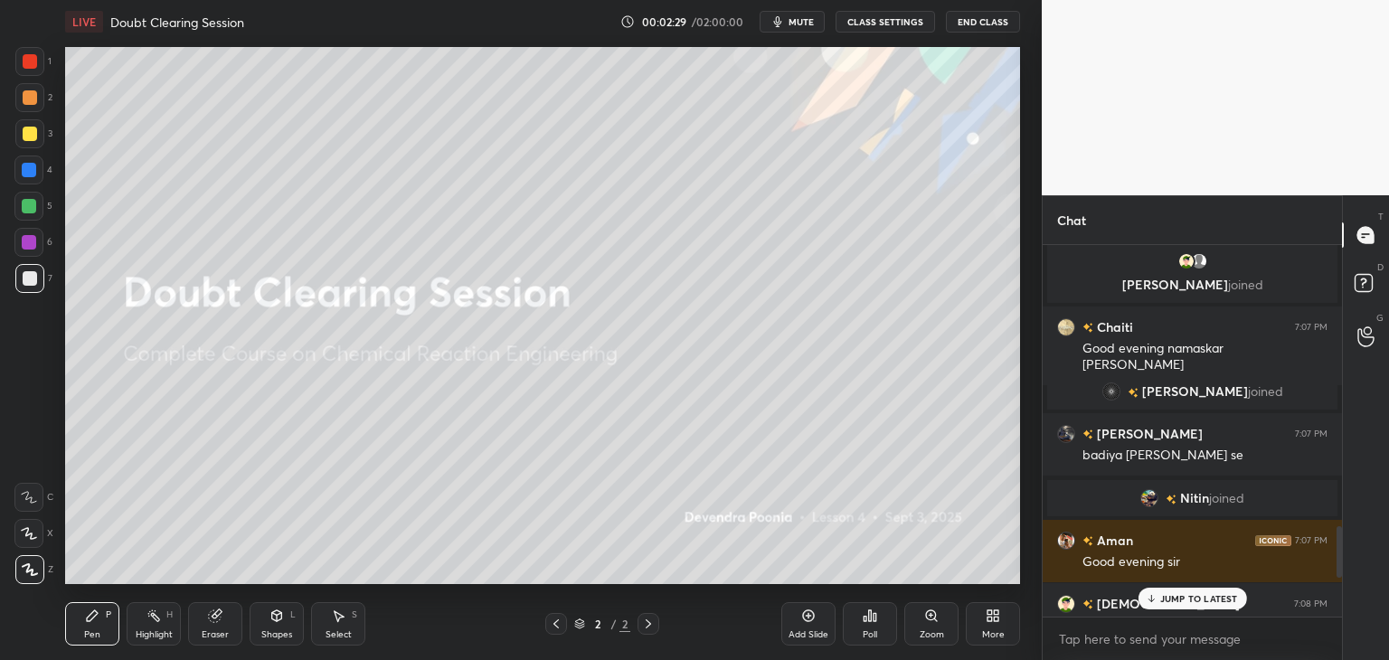
scroll to position [2026, 0]
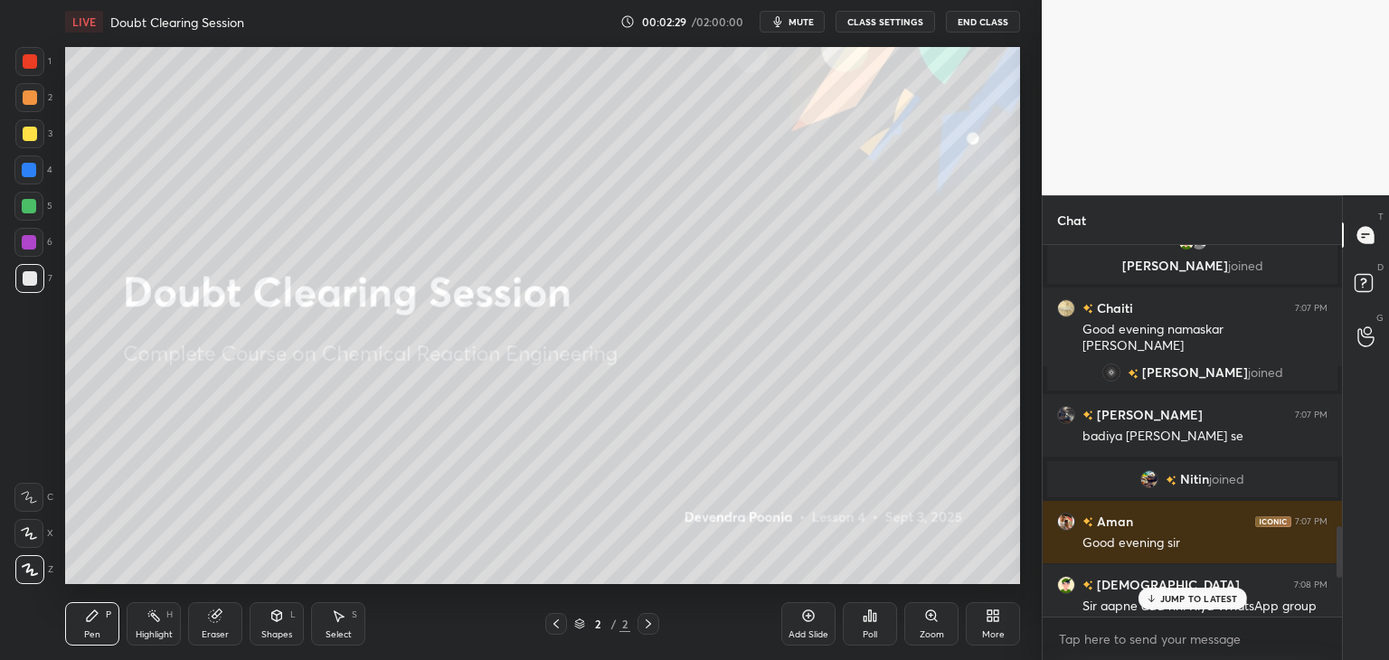
drag, startPoint x: 1338, startPoint y: 589, endPoint x: 1344, endPoint y: 551, distance: 39.4
click at [1344, 551] on div "Chat Akshay 7:07 PM subhe hi sunna tha or apne status laga [PERSON_NAME] joined…" at bounding box center [1214, 427] width 347 height 465
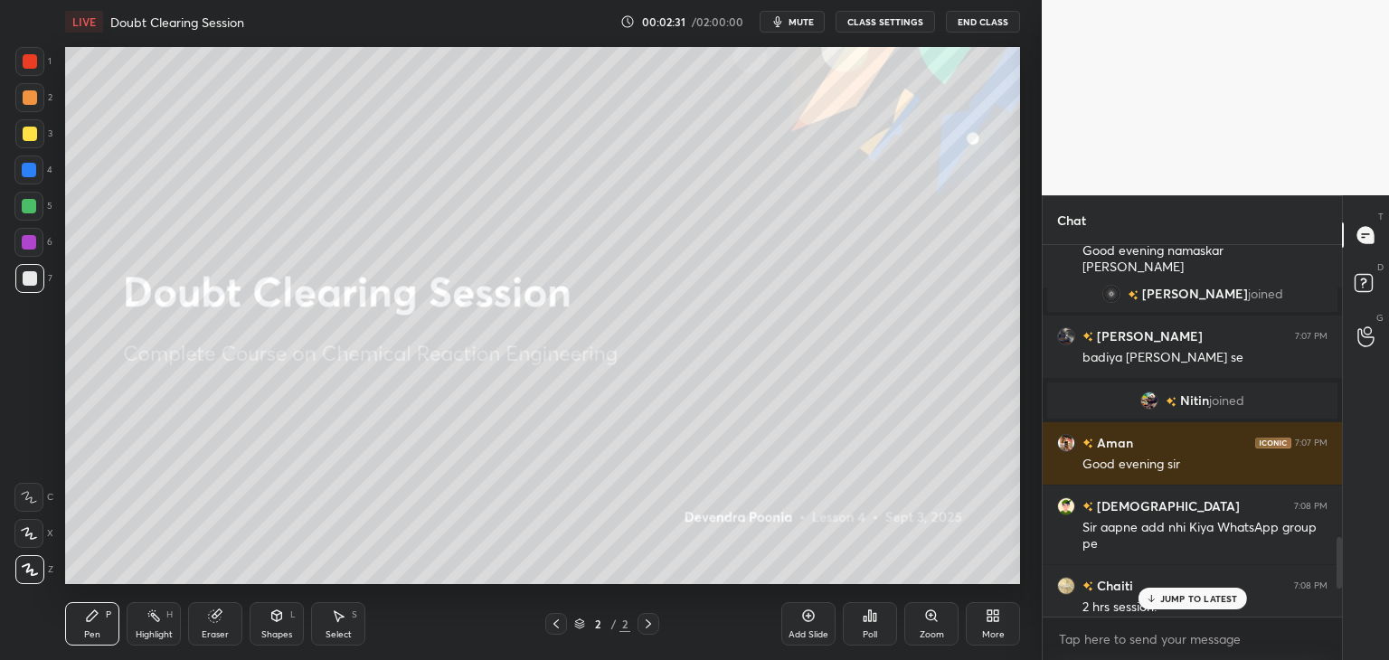
drag, startPoint x: 1339, startPoint y: 549, endPoint x: 1341, endPoint y: 563, distance: 14.6
click at [1339, 561] on div at bounding box center [1338, 563] width 5 height 52
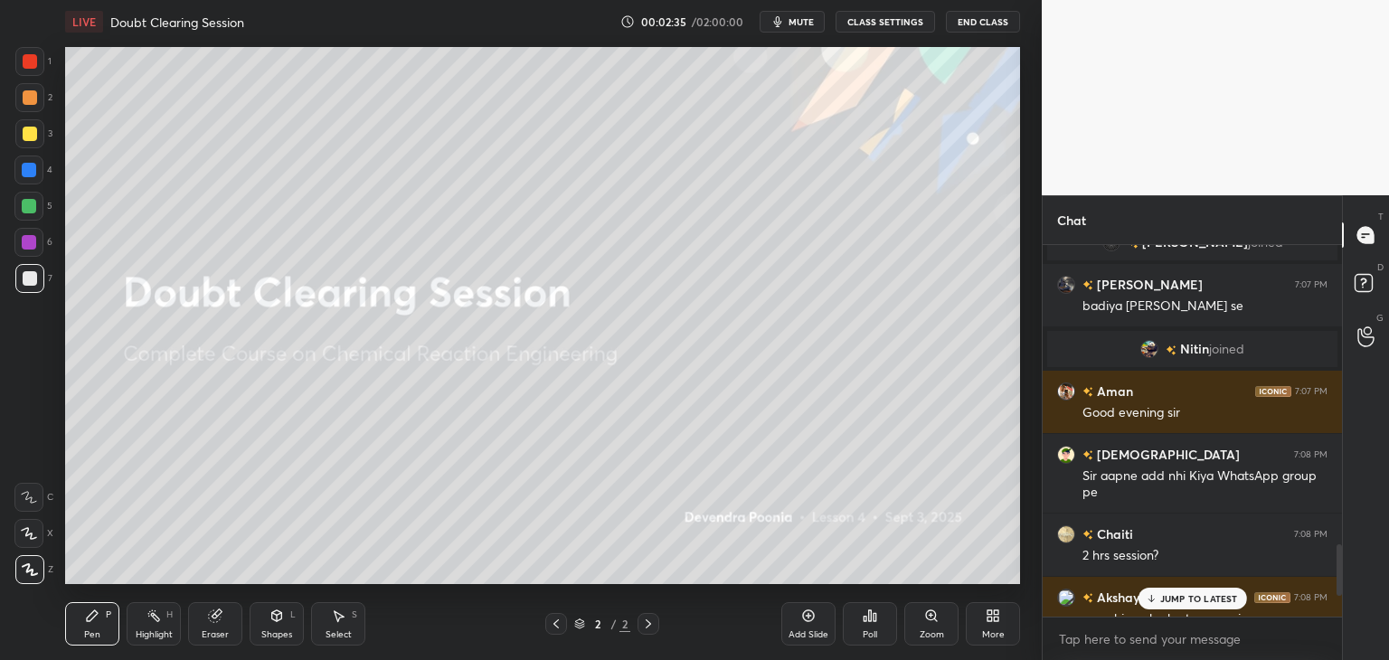
scroll to position [2170, 0]
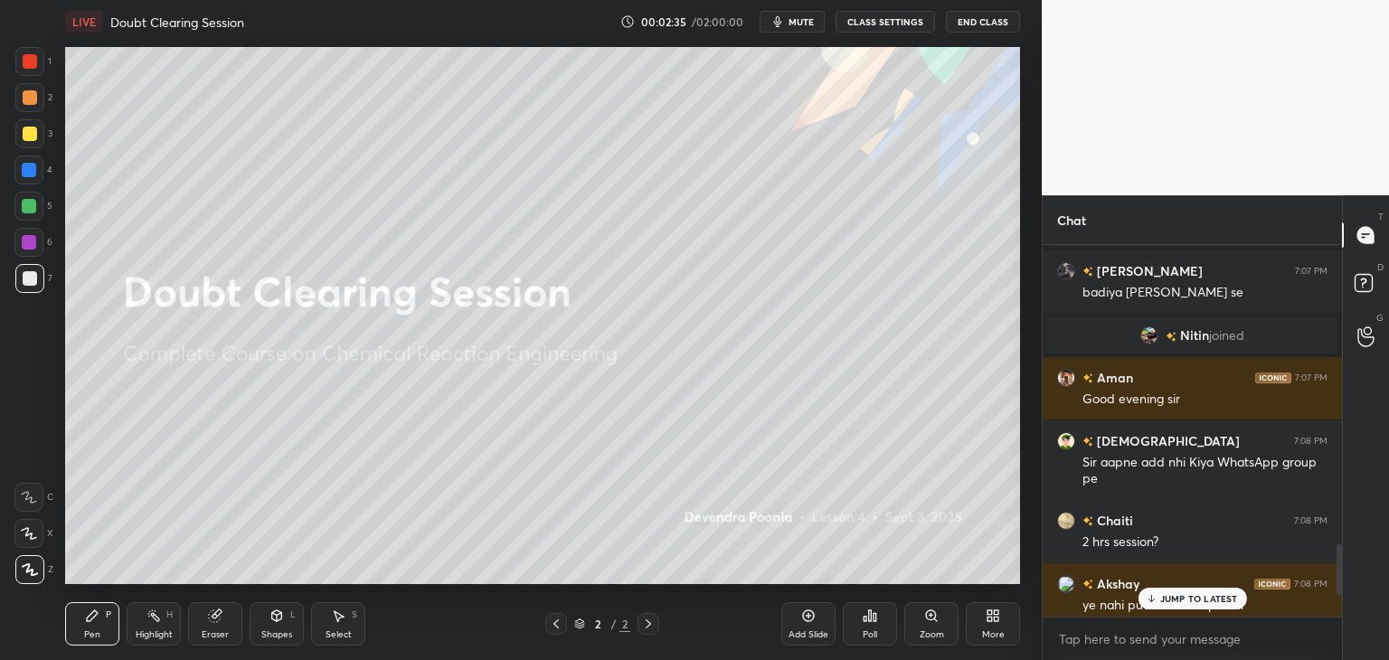
click at [1341, 569] on div at bounding box center [1338, 570] width 5 height 52
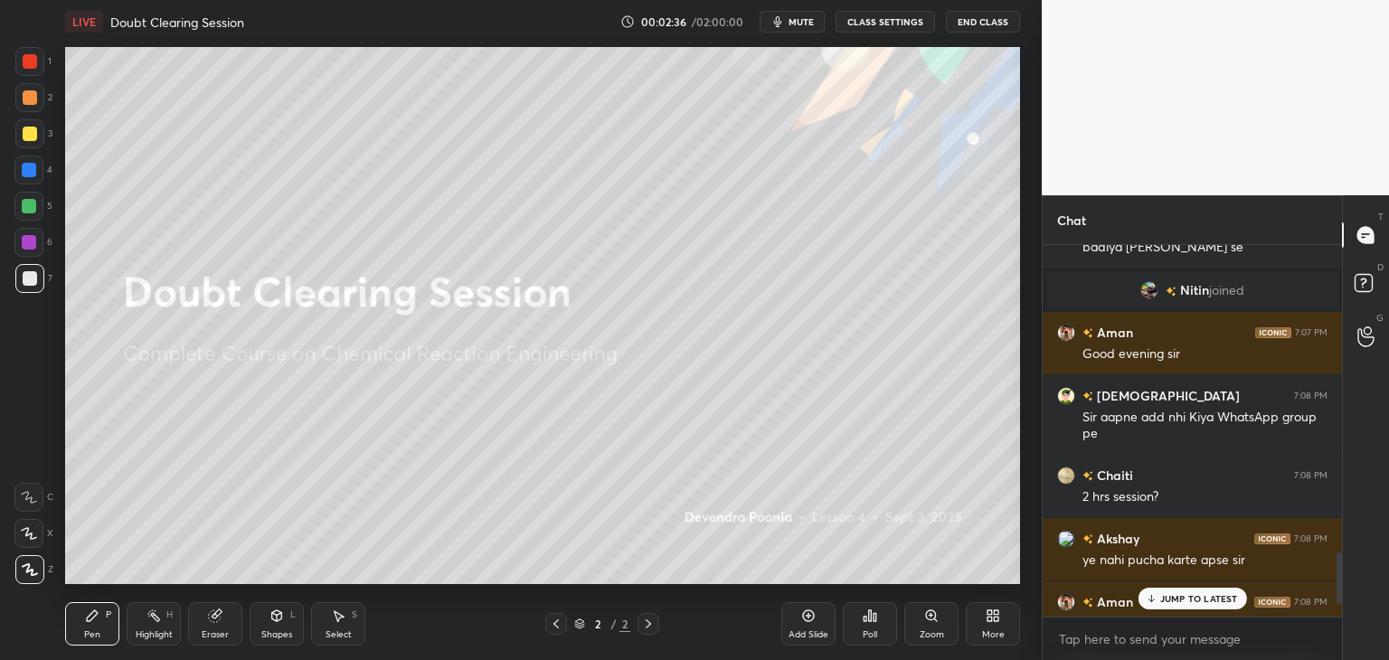
scroll to position [2235, 0]
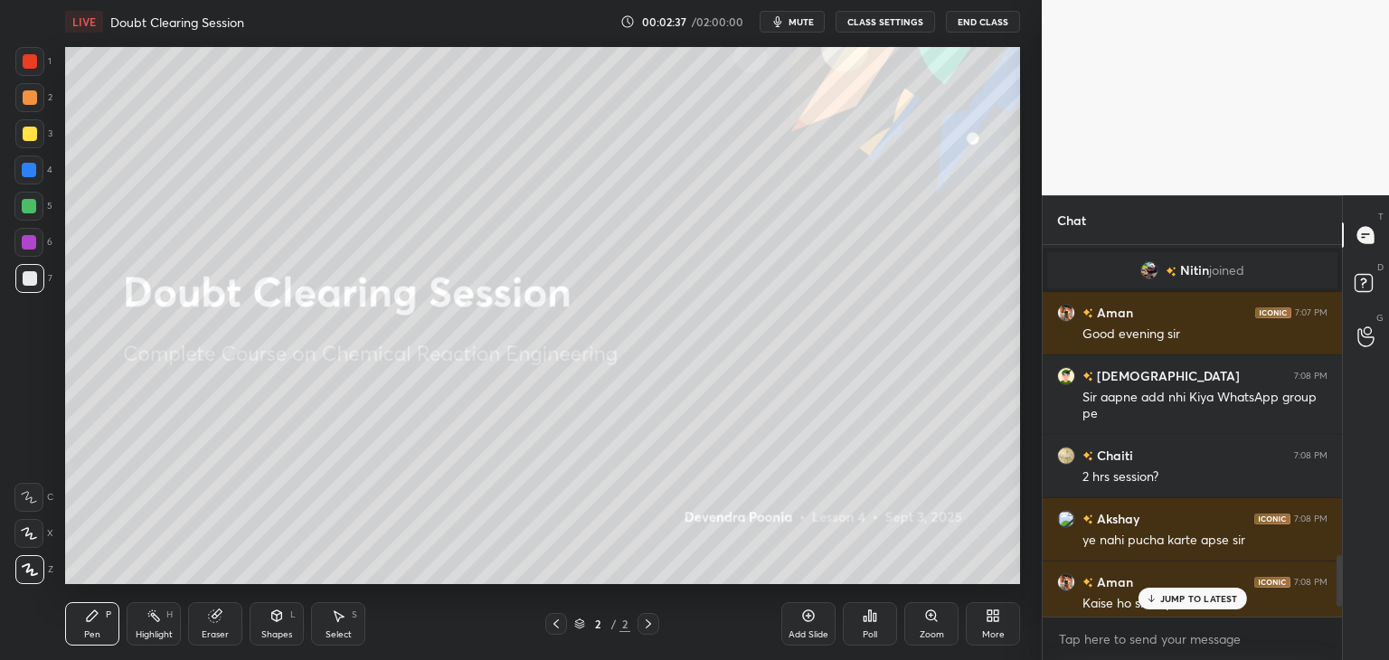
click at [1339, 569] on div at bounding box center [1338, 581] width 5 height 52
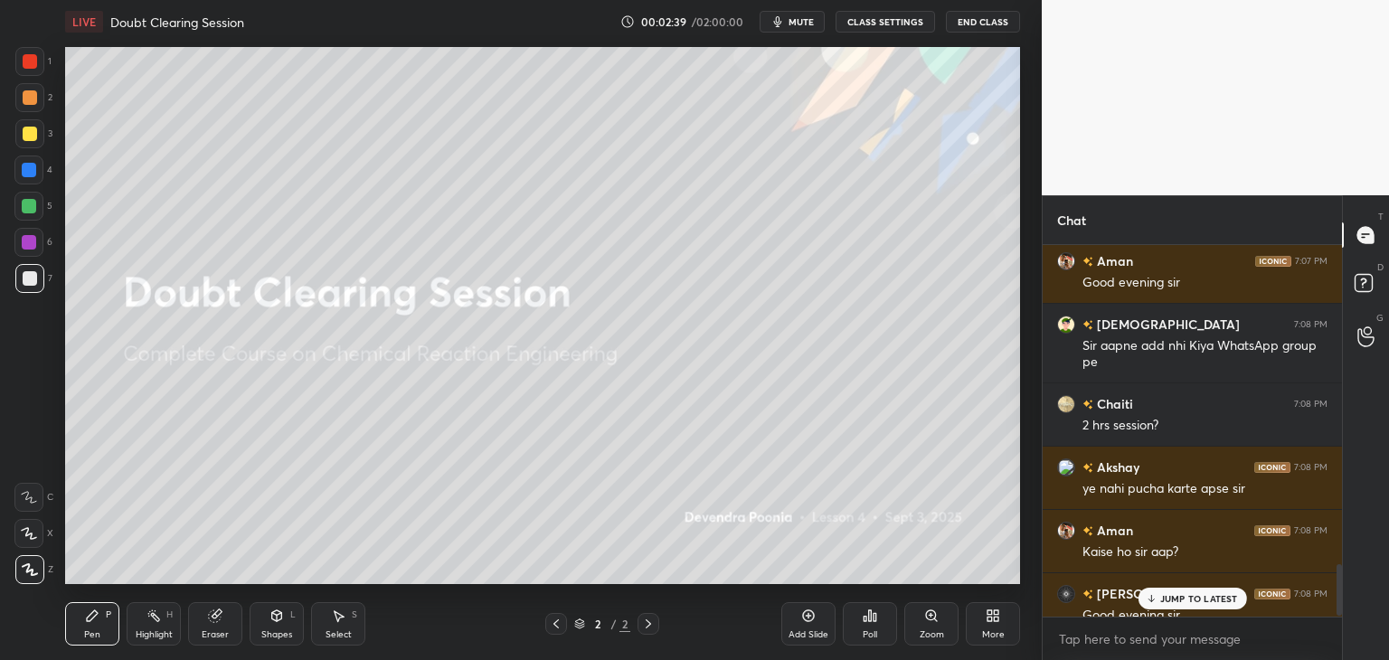
scroll to position [2305, 0]
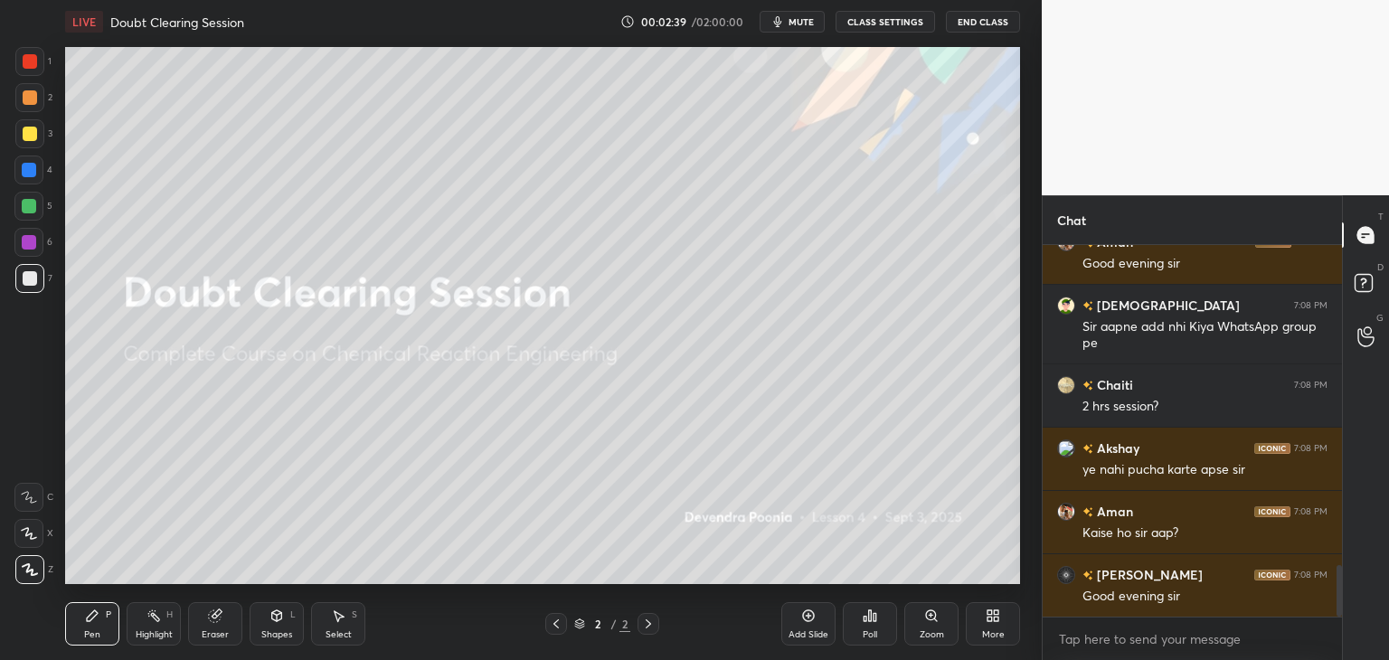
drag, startPoint x: 1340, startPoint y: 572, endPoint x: 1340, endPoint y: 587, distance: 14.5
click at [1340, 587] on div at bounding box center [1338, 591] width 5 height 52
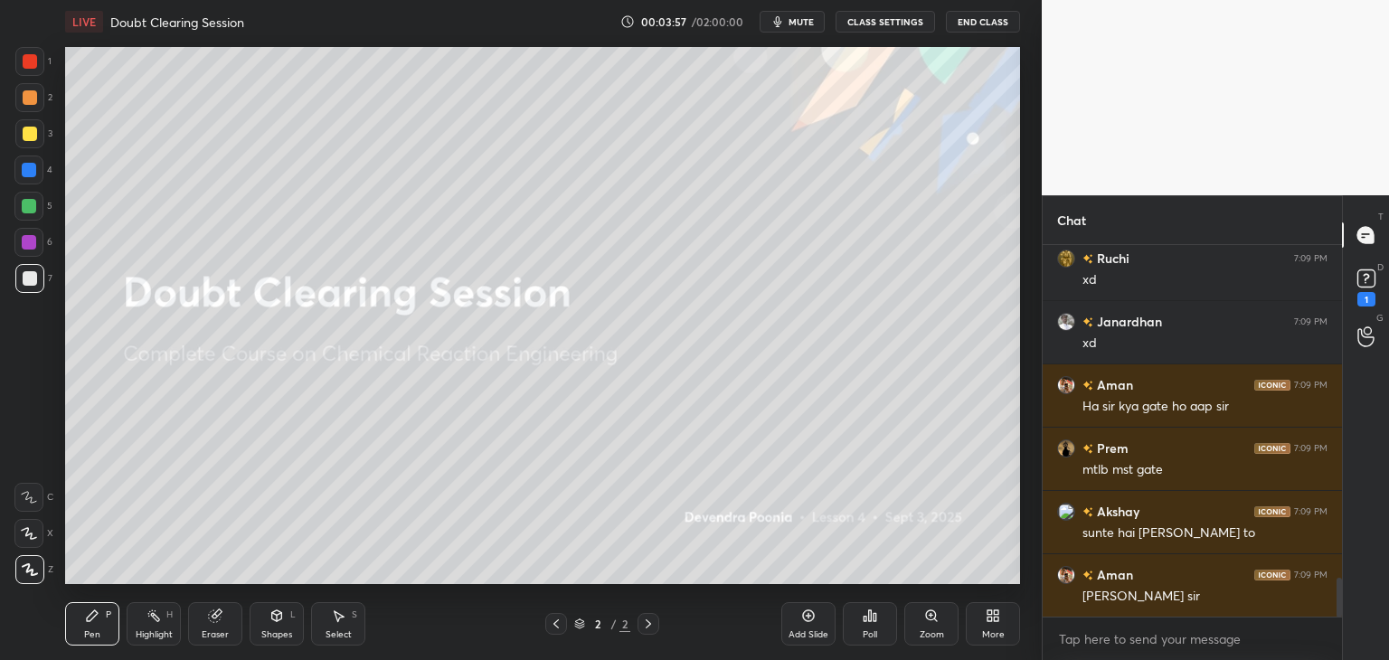
scroll to position [3153, 0]
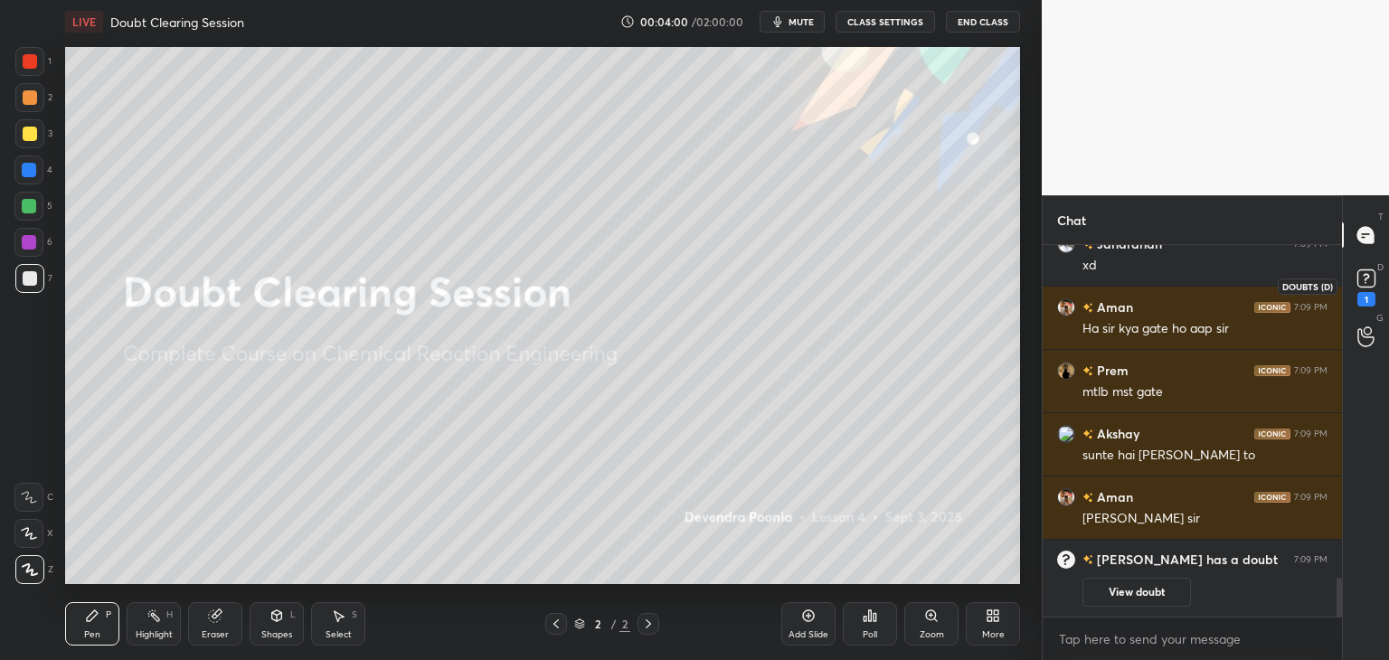
click at [1369, 289] on icon at bounding box center [1365, 278] width 27 height 27
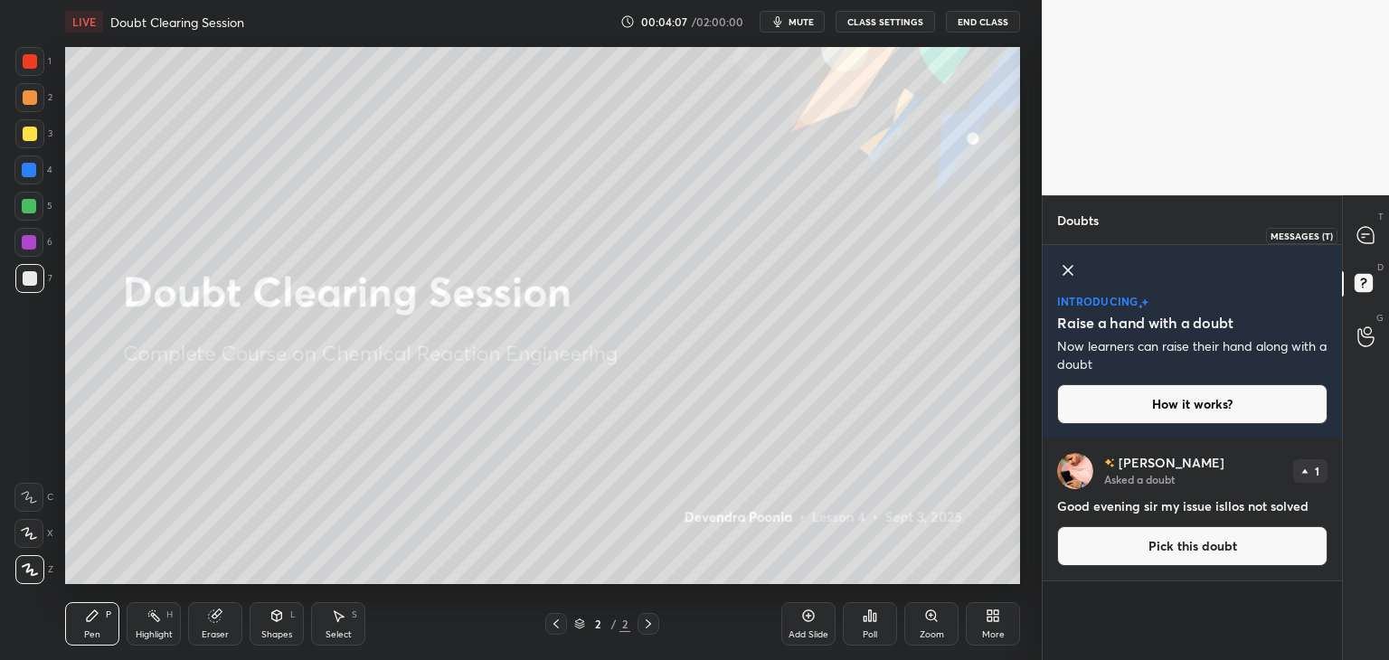
click at [1367, 236] on icon at bounding box center [1365, 235] width 16 height 16
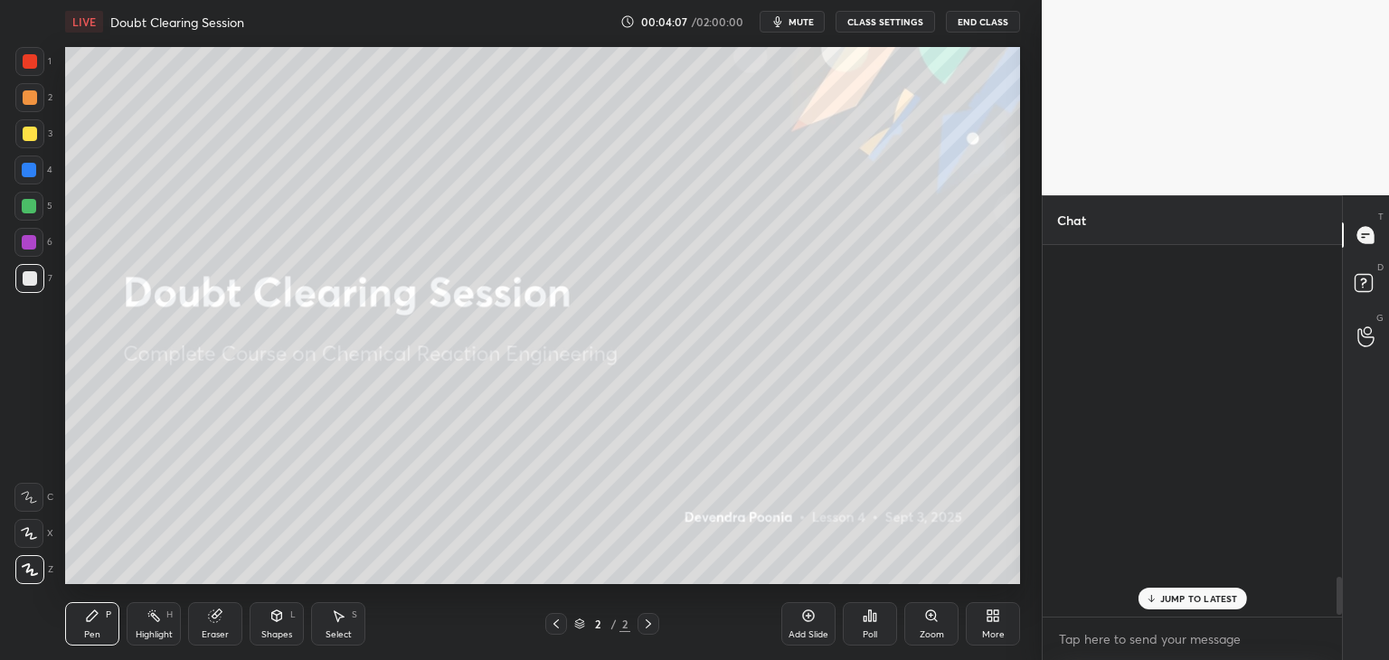
scroll to position [366, 294]
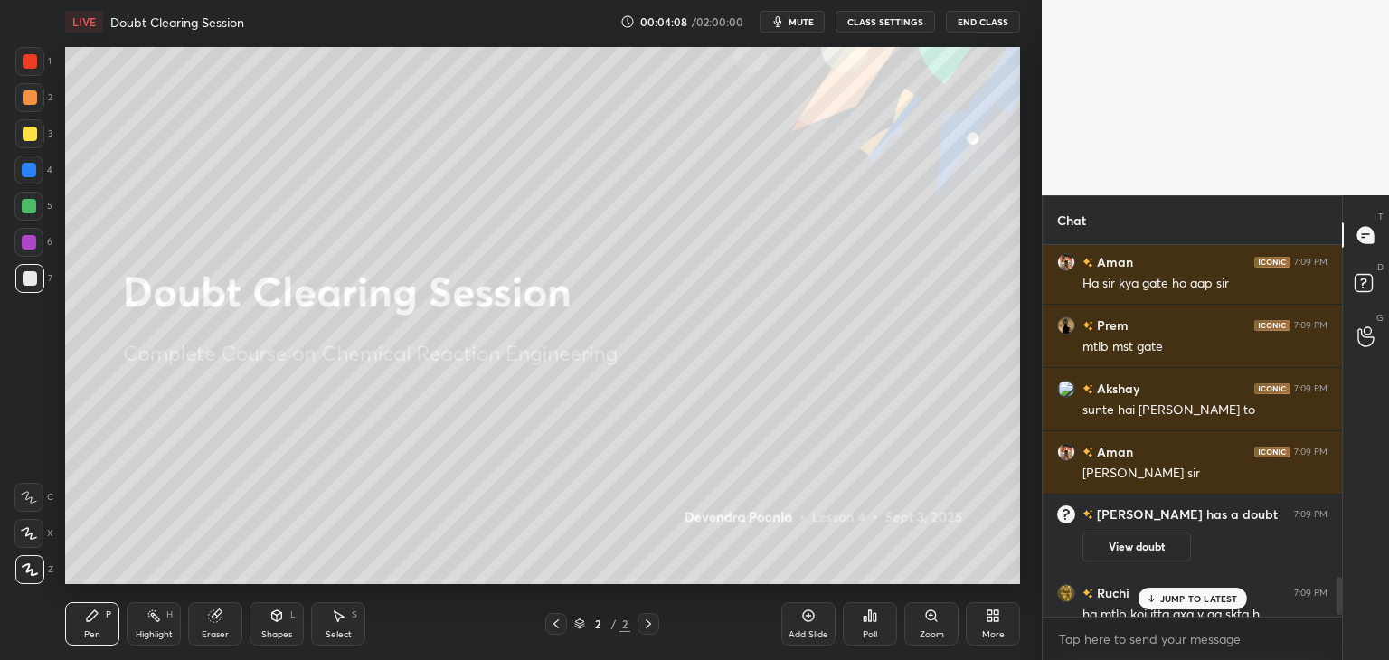
click at [1180, 596] on p "JUMP TO LATEST" at bounding box center [1199, 598] width 78 height 11
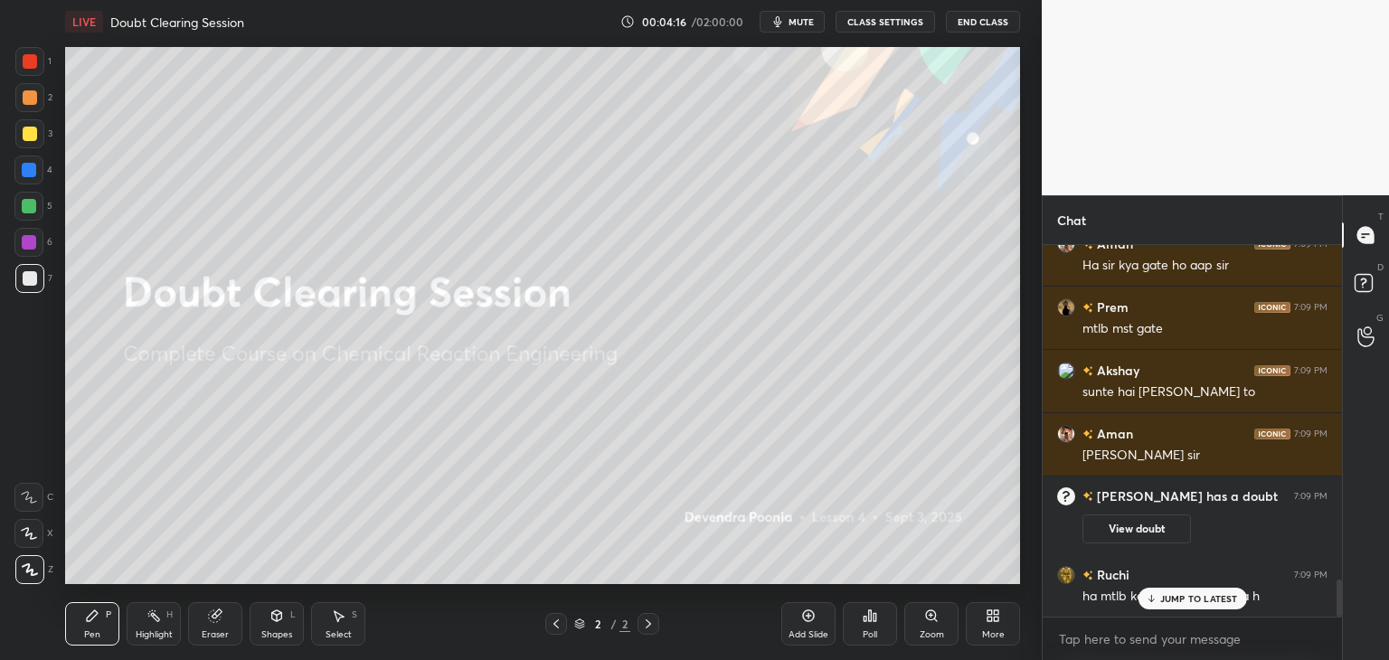
drag, startPoint x: 1339, startPoint y: 590, endPoint x: 1336, endPoint y: 610, distance: 20.1
click at [1336, 610] on div at bounding box center [1338, 597] width 5 height 36
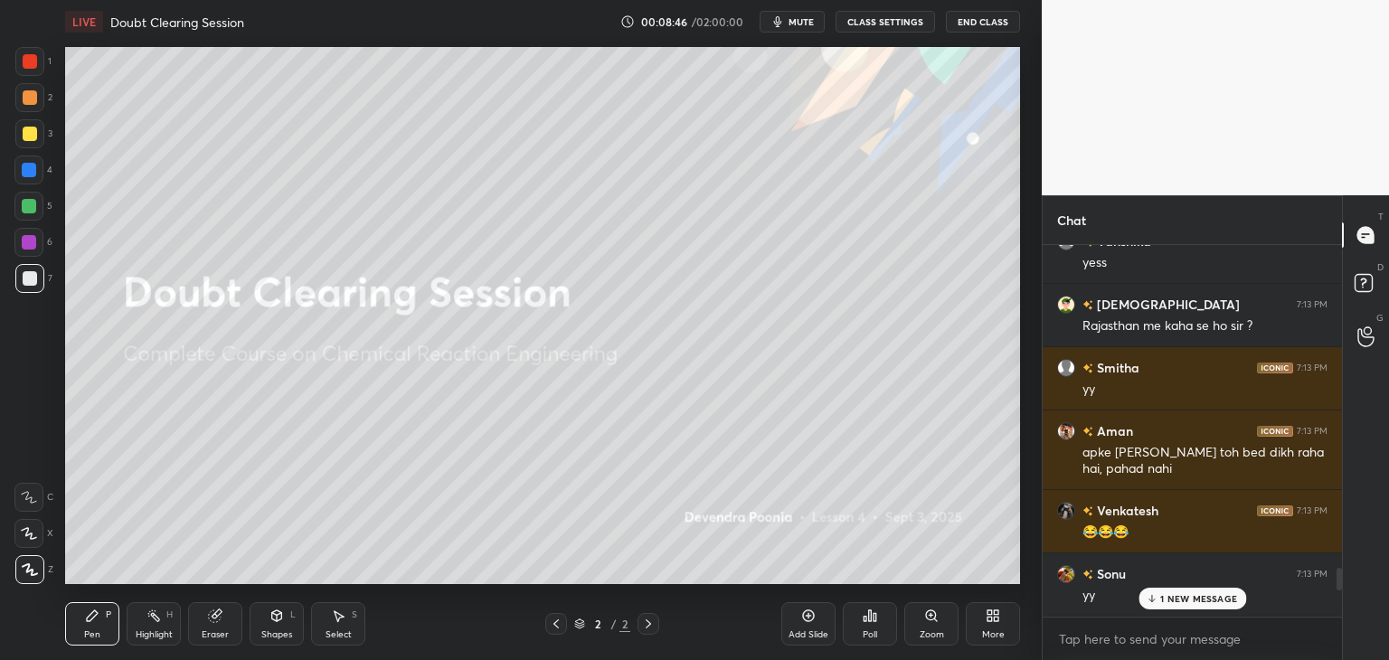
scroll to position [5028, 0]
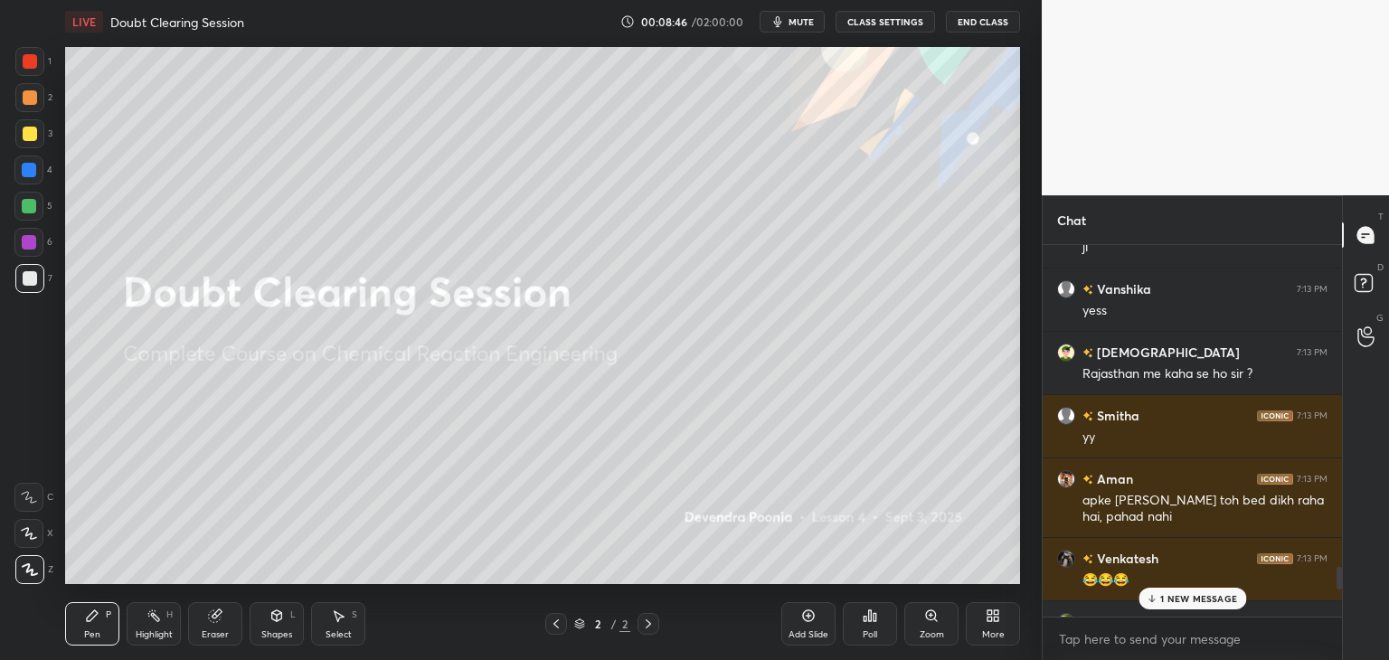
drag, startPoint x: 1339, startPoint y: 602, endPoint x: 1342, endPoint y: 563, distance: 39.0
click at [1342, 563] on div "Chat [PERSON_NAME] 7:12 PM Puri duniya toh Moh maya pe kaayam hai [PERSON_NAME]…" at bounding box center [1214, 427] width 347 height 465
click at [1182, 597] on p "2 NEW MESSAGES" at bounding box center [1198, 598] width 83 height 11
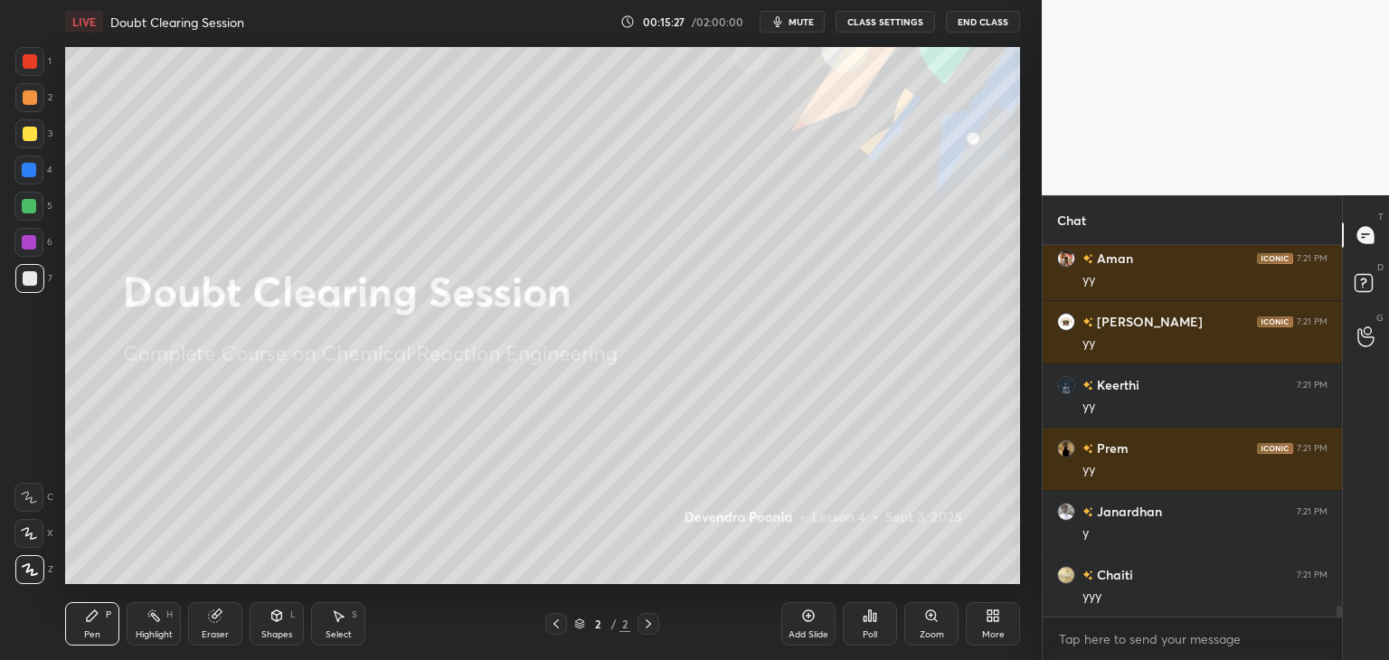
scroll to position [12884, 0]
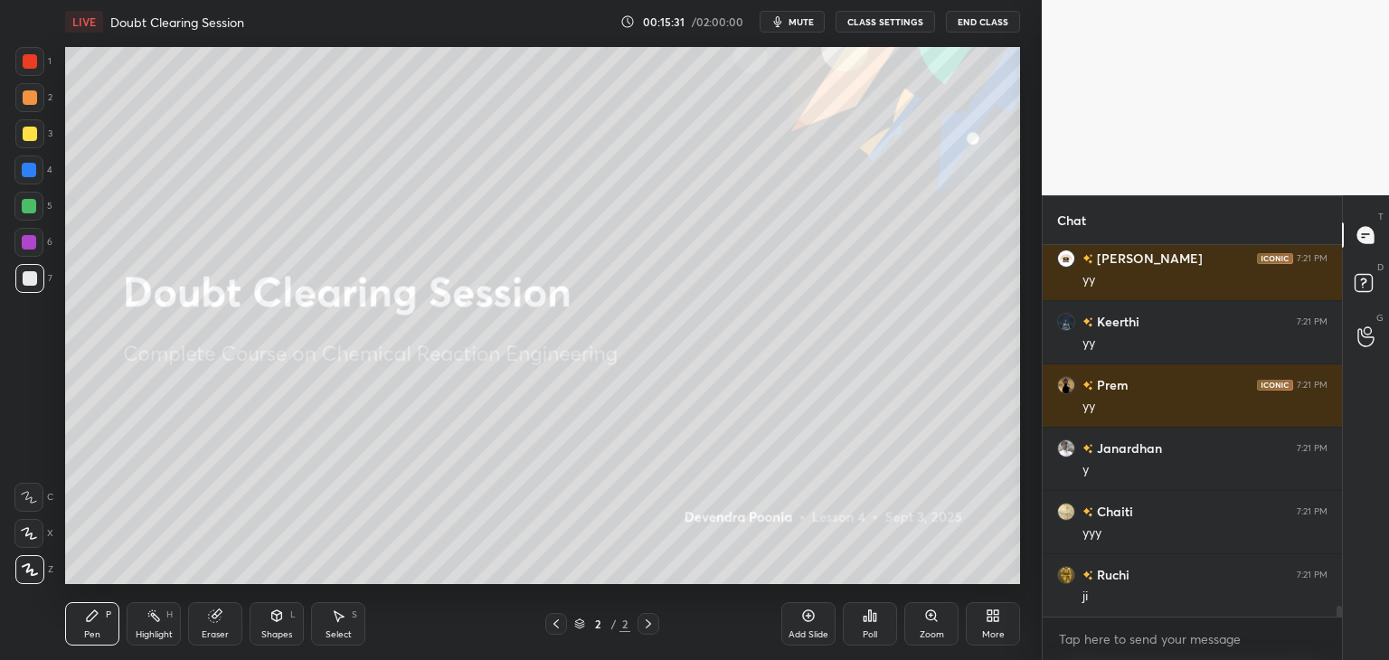
click at [802, 634] on div "Add Slide" at bounding box center [808, 634] width 40 height 9
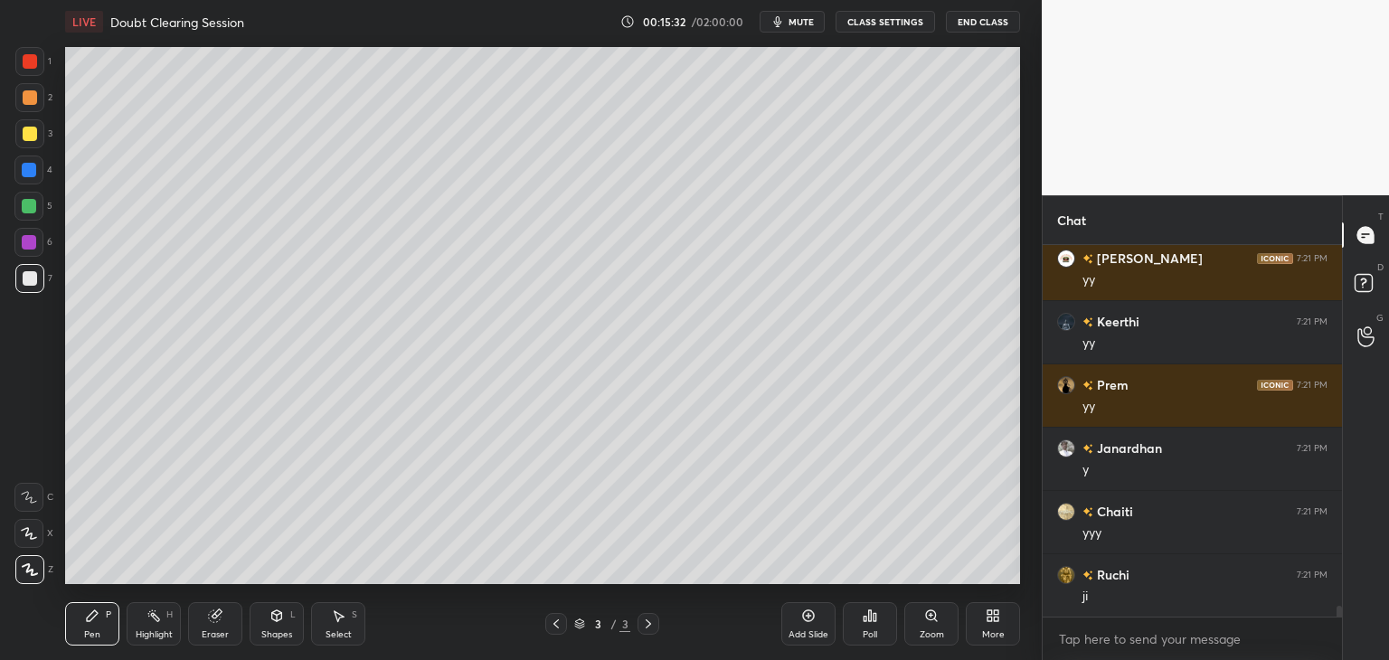
click at [32, 566] on icon at bounding box center [30, 569] width 16 height 13
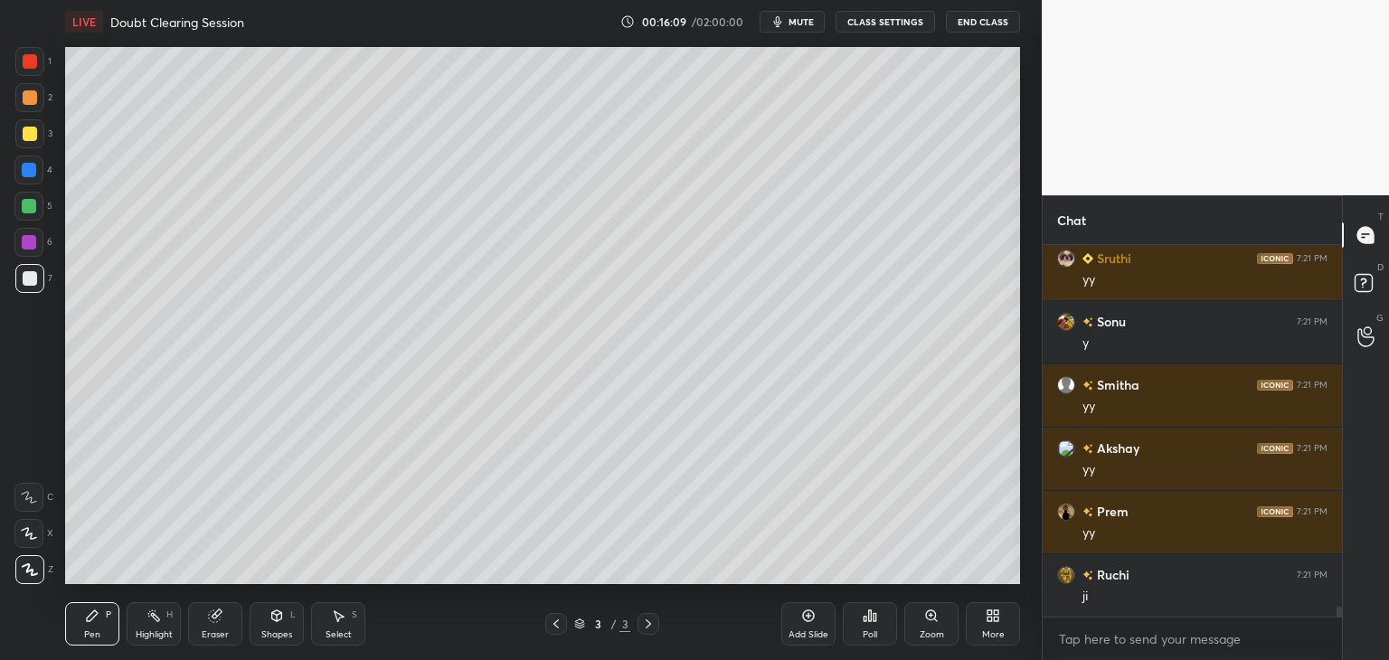
scroll to position [13390, 0]
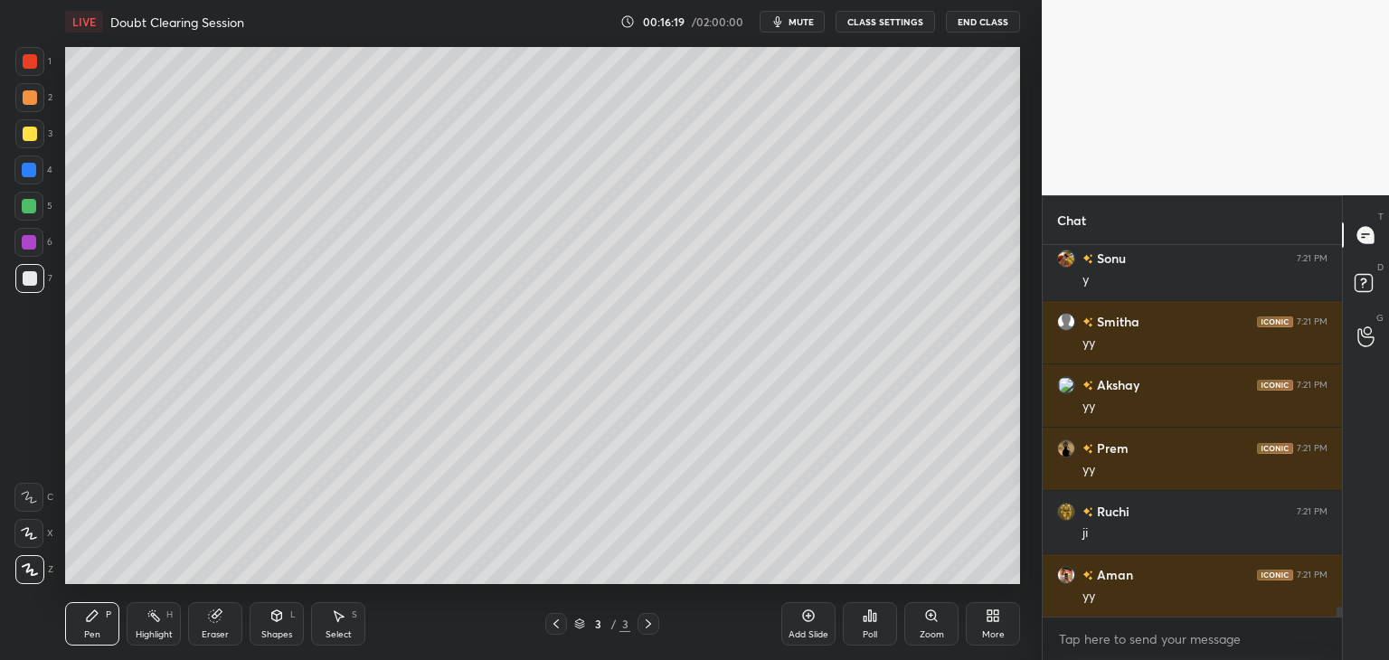
click at [29, 138] on div at bounding box center [30, 134] width 14 height 14
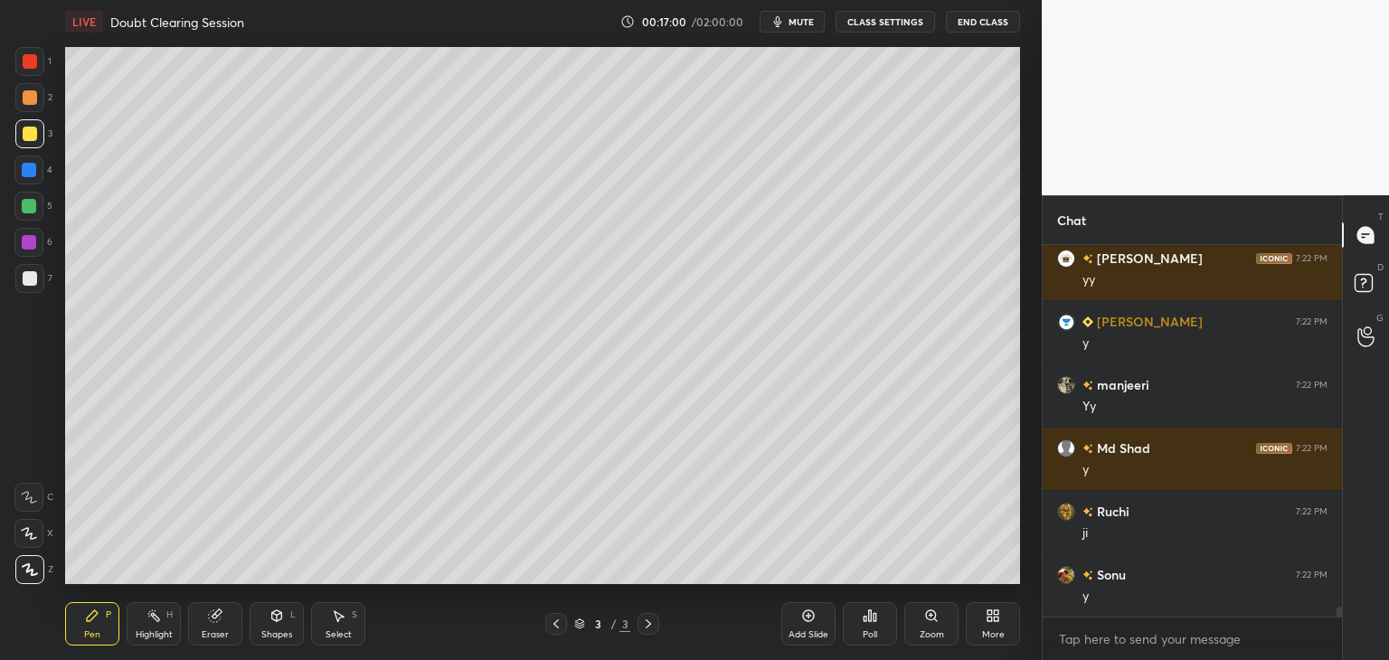
scroll to position [14086, 0]
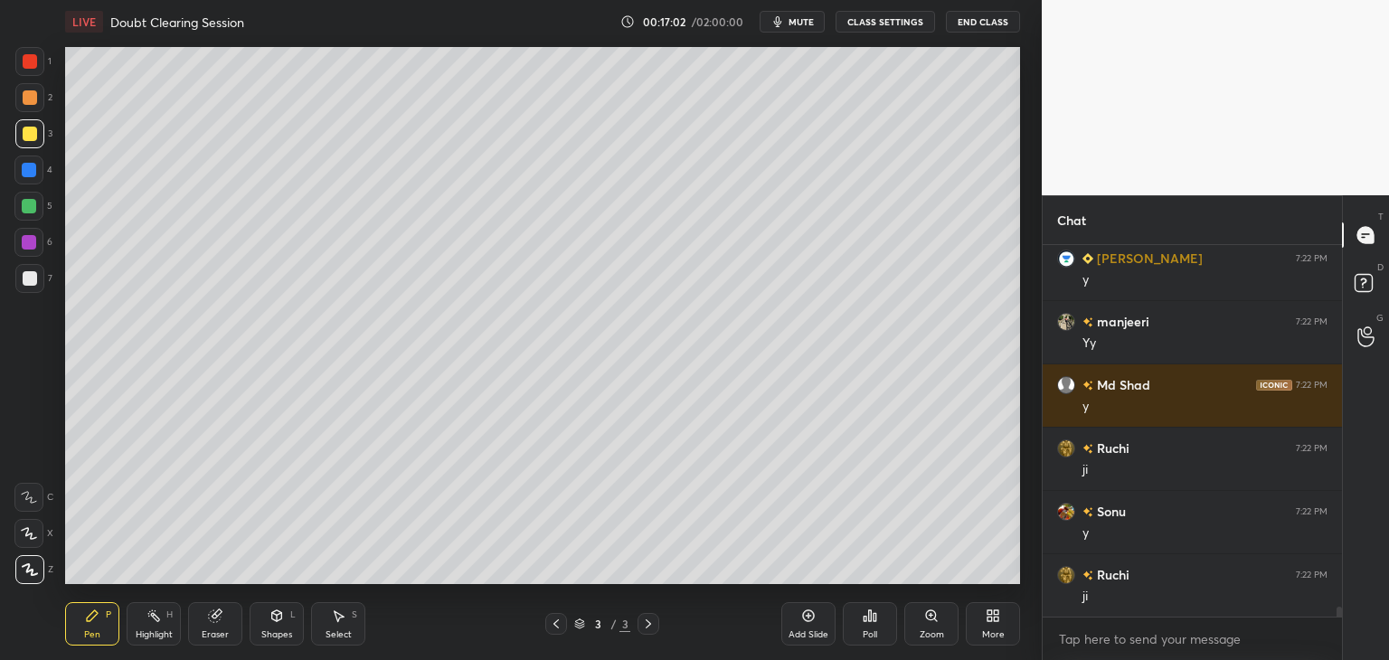
click at [213, 614] on icon at bounding box center [215, 616] width 12 height 12
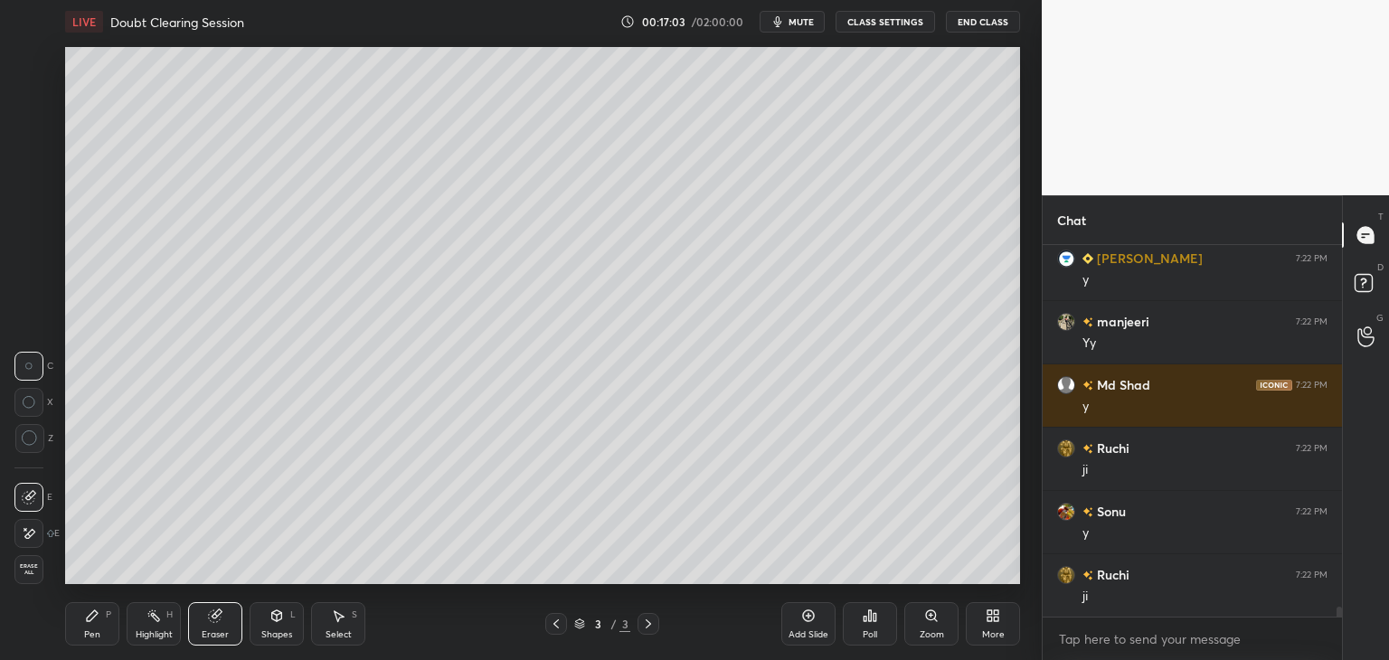
scroll to position [14150, 0]
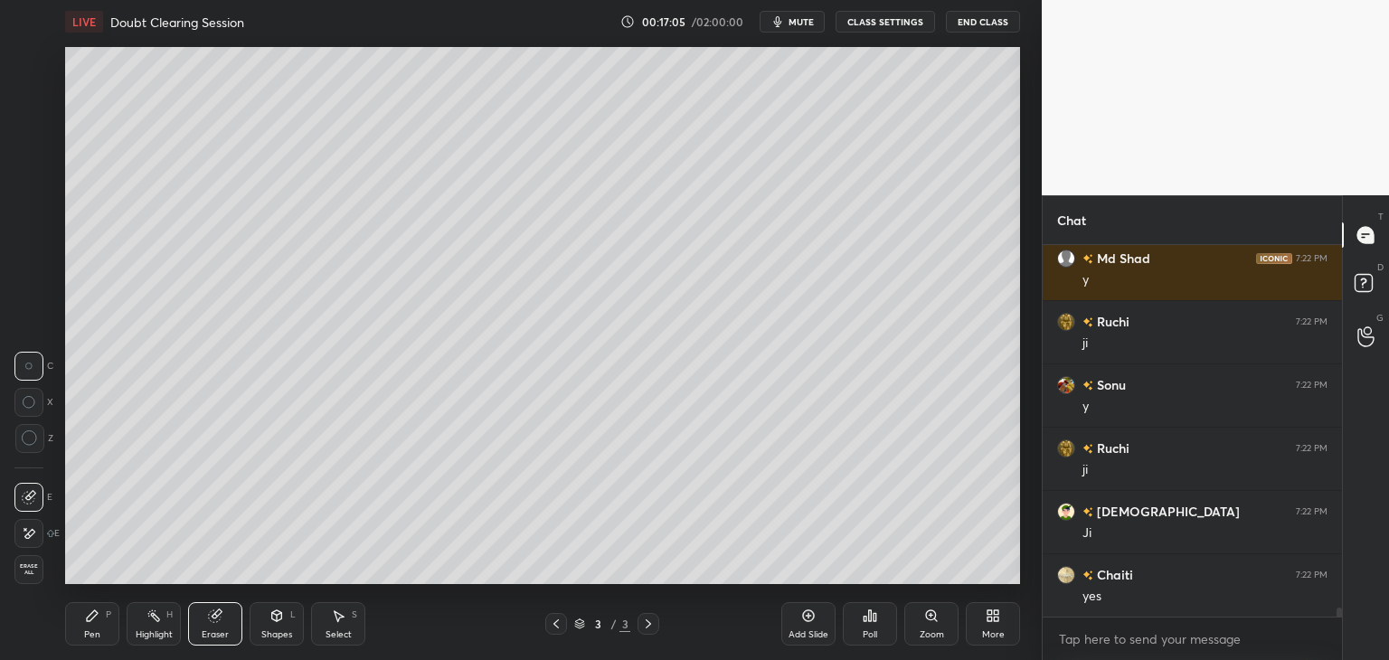
drag, startPoint x: 98, startPoint y: 618, endPoint x: 108, endPoint y: 605, distance: 16.8
click at [98, 617] on icon at bounding box center [92, 615] width 14 height 14
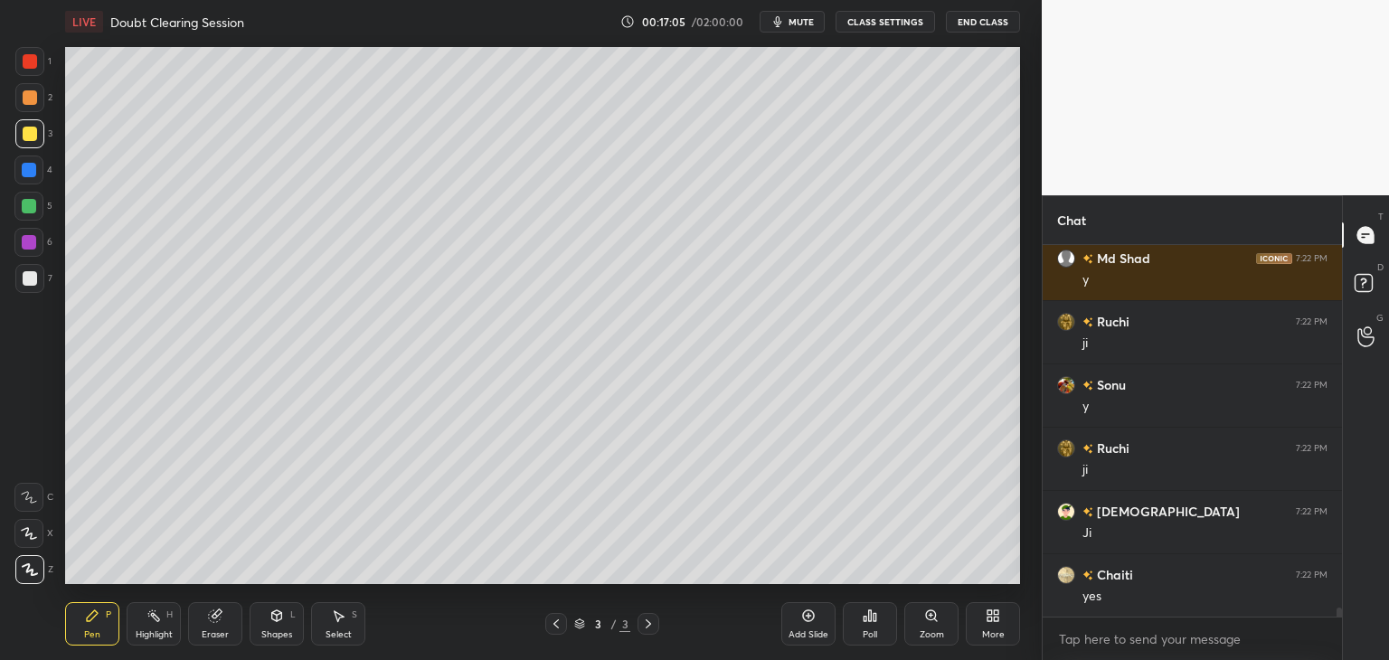
scroll to position [14276, 0]
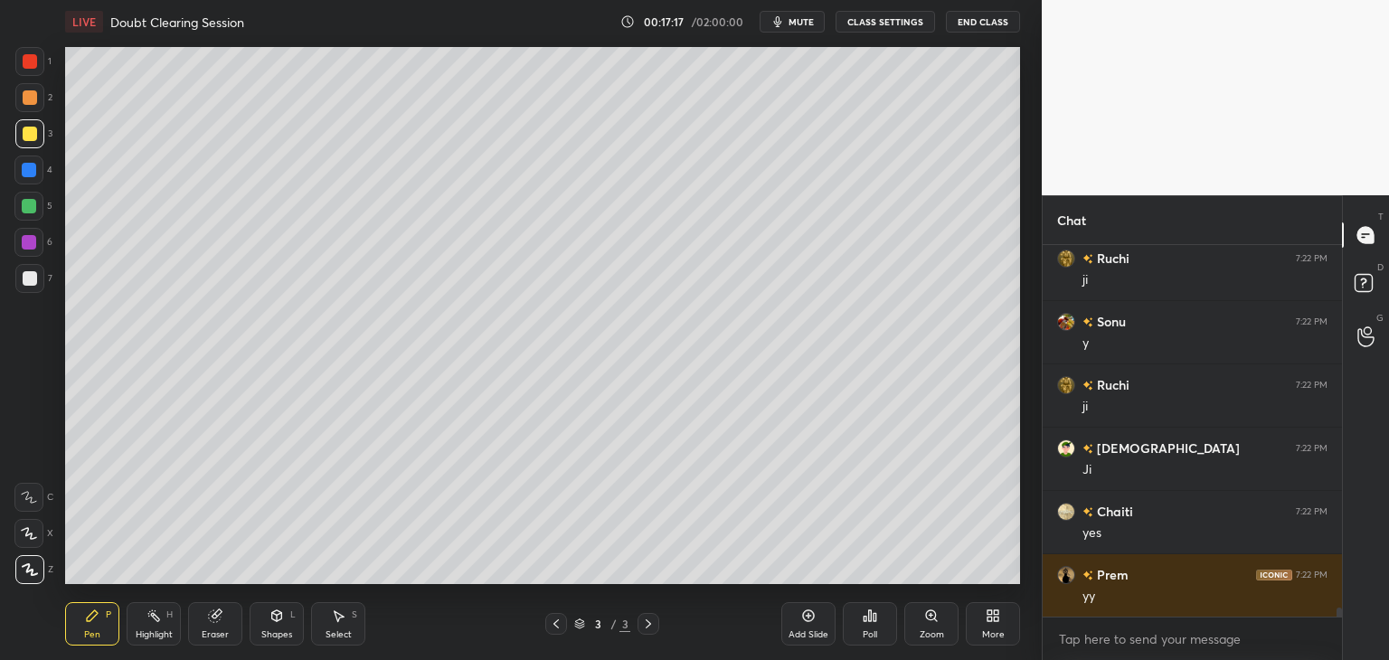
click at [33, 283] on div at bounding box center [30, 278] width 14 height 14
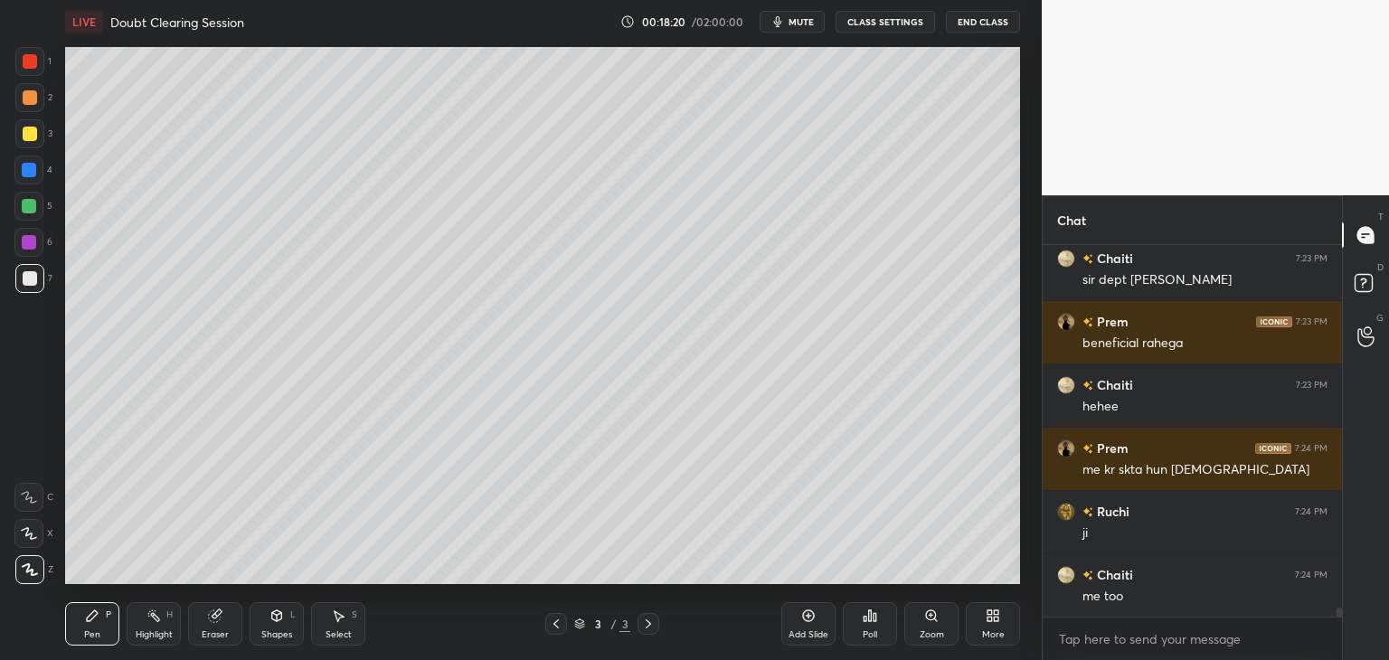
scroll to position [15396, 0]
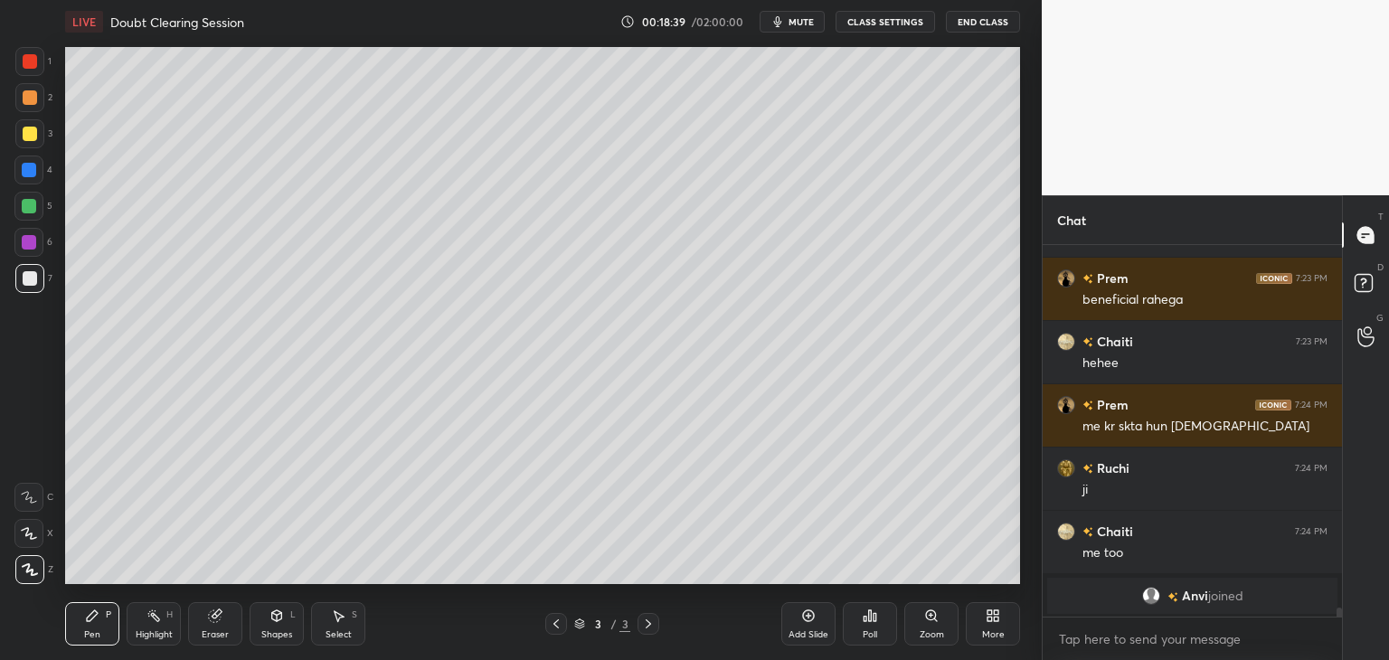
click at [219, 619] on icon at bounding box center [215, 616] width 12 height 12
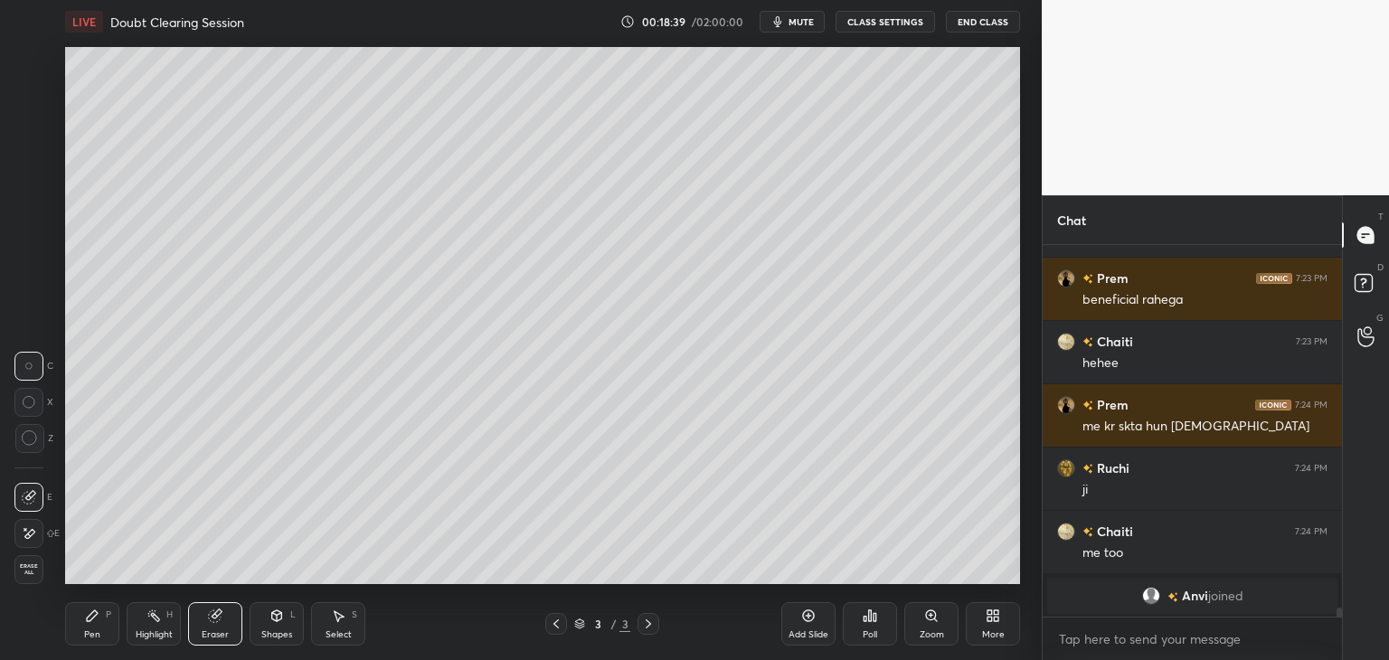
scroll to position [14162, 0]
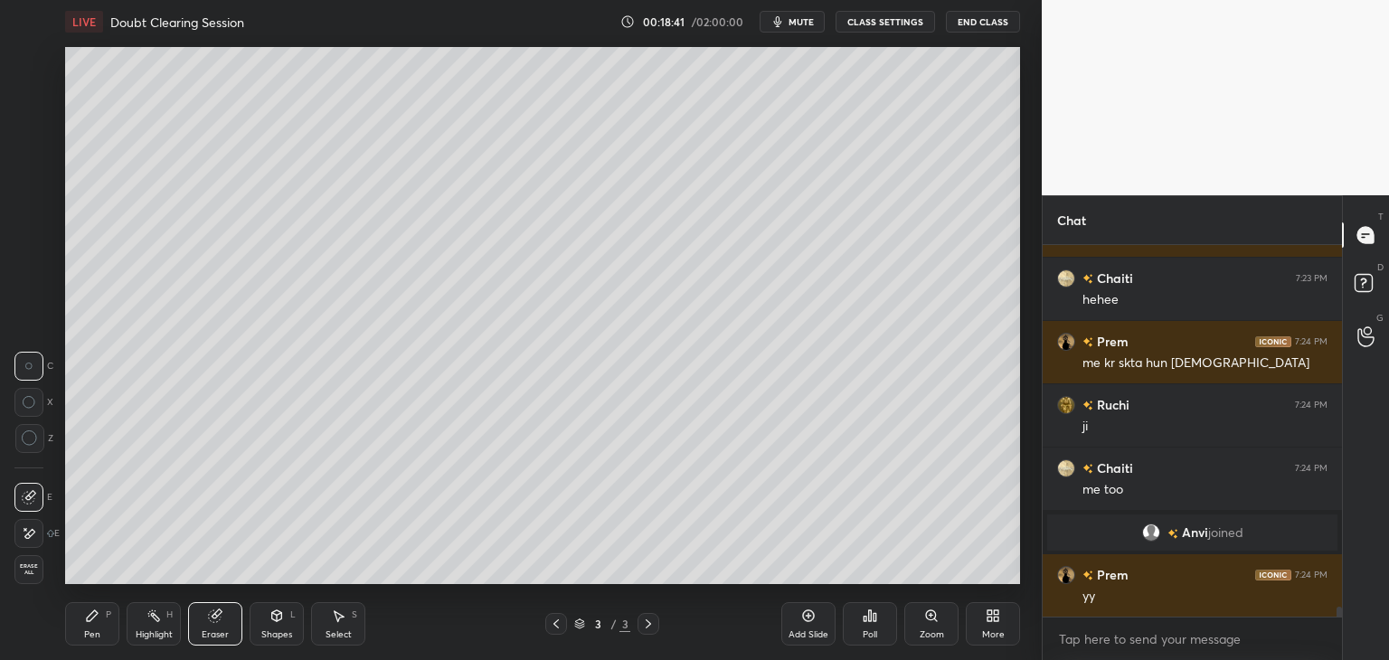
click at [104, 620] on div "Pen P" at bounding box center [92, 623] width 54 height 43
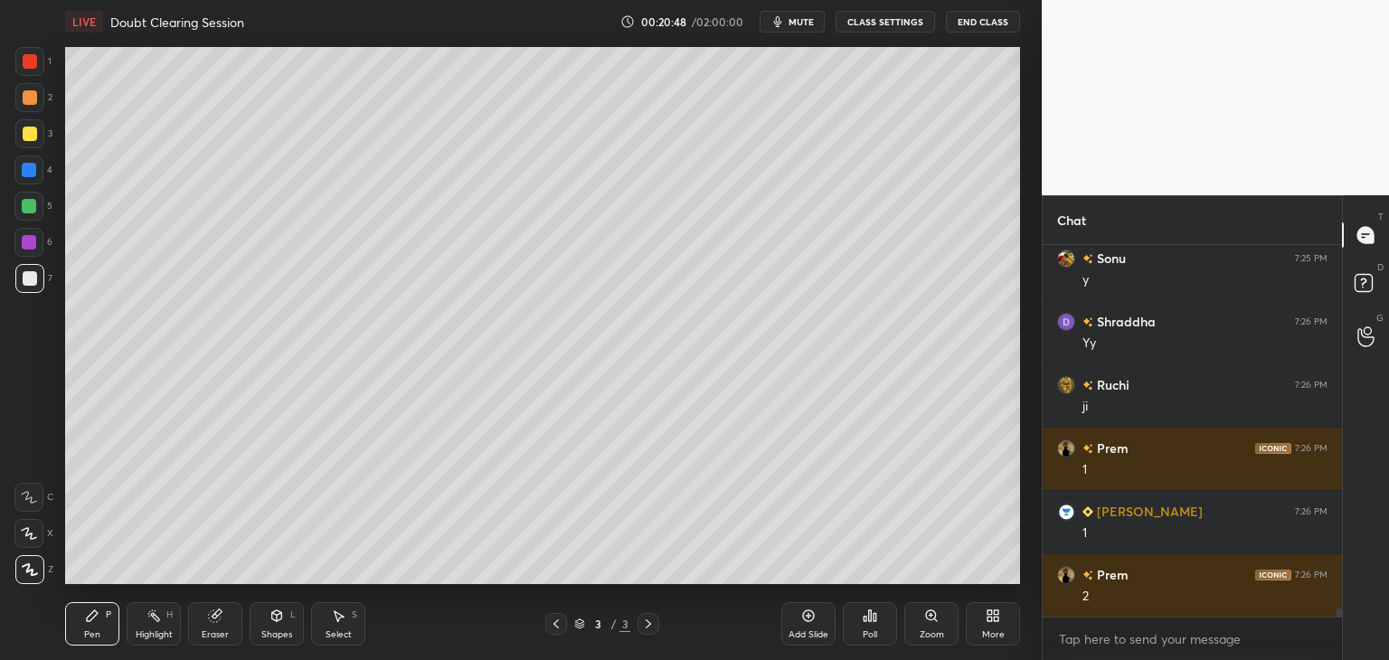
scroll to position [15871, 0]
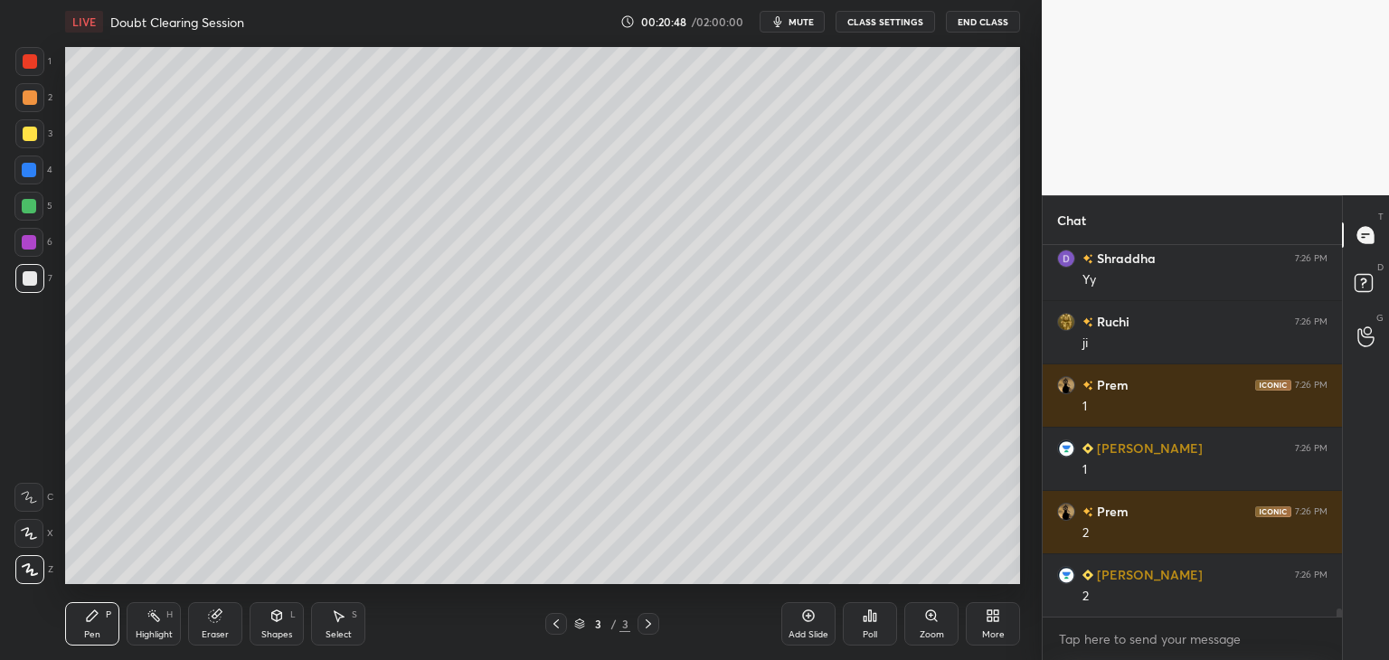
click at [268, 649] on div "Pen P Highlight H Eraser Shapes L Select S 3 / 3 Add Slide Poll Zoom More" at bounding box center [542, 624] width 955 height 72
click at [271, 637] on div "Shapes" at bounding box center [276, 634] width 31 height 9
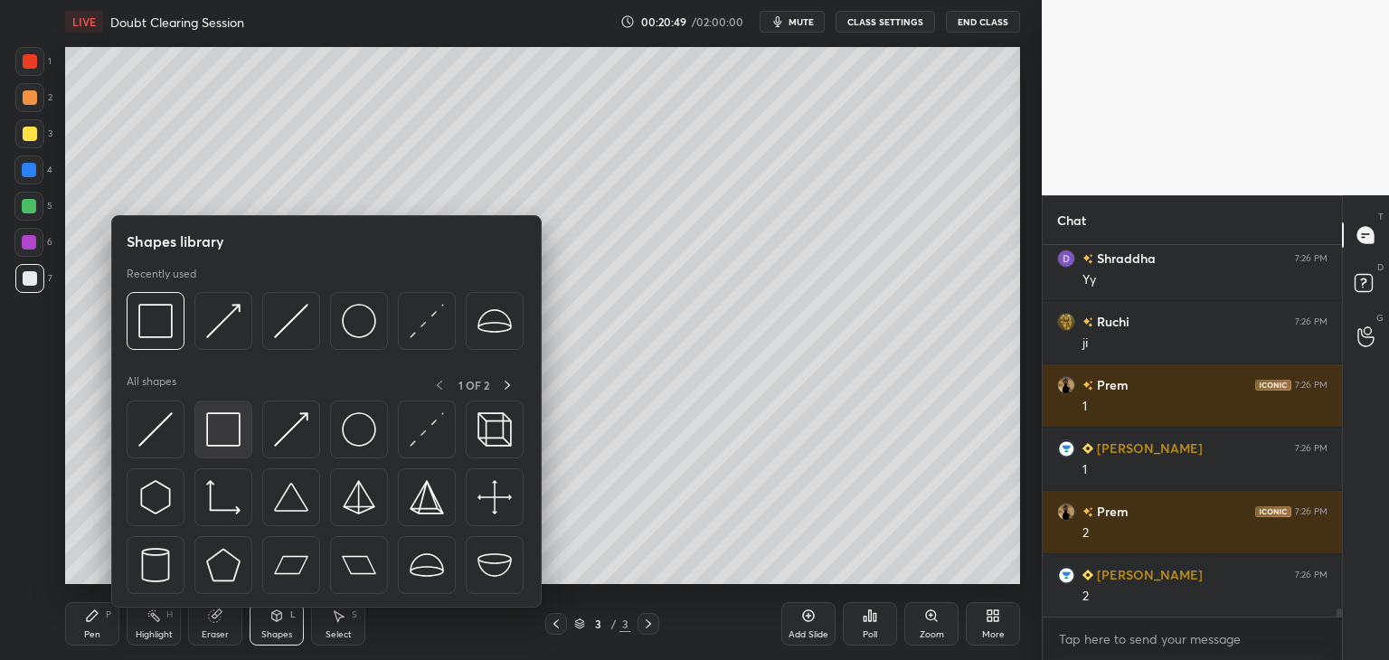
scroll to position [15934, 0]
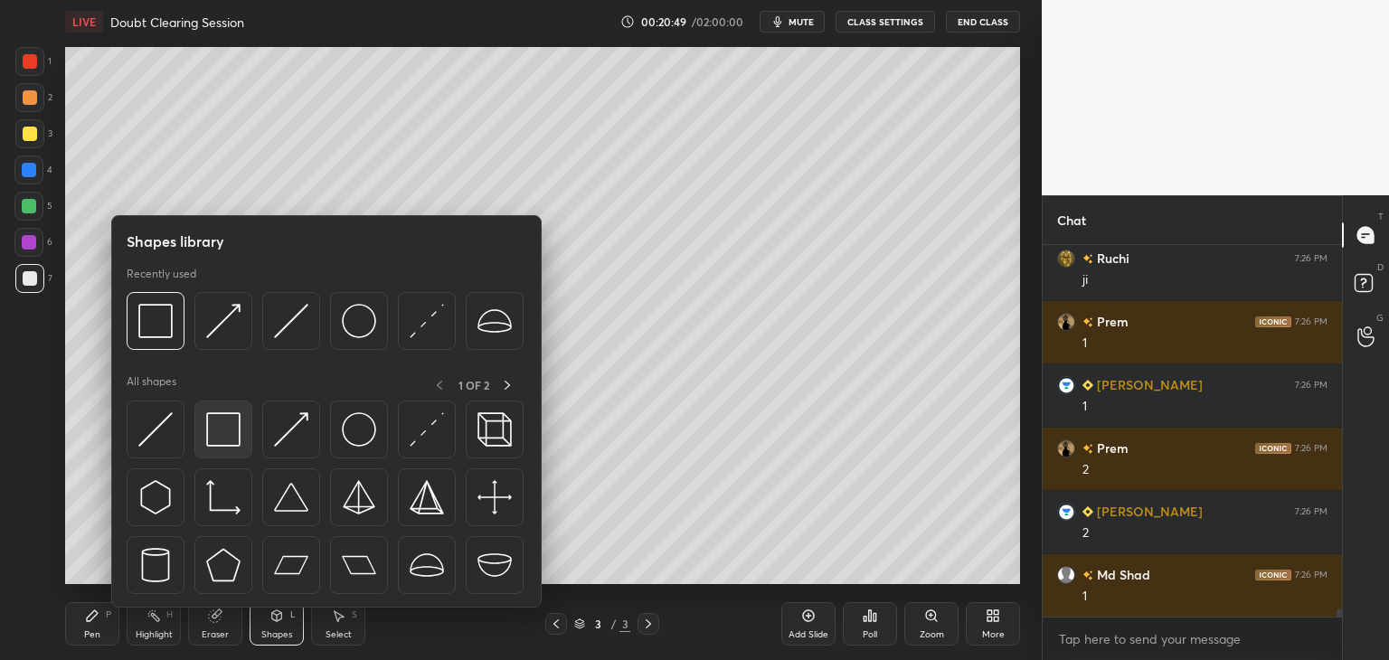
click at [226, 430] on img at bounding box center [223, 429] width 34 height 34
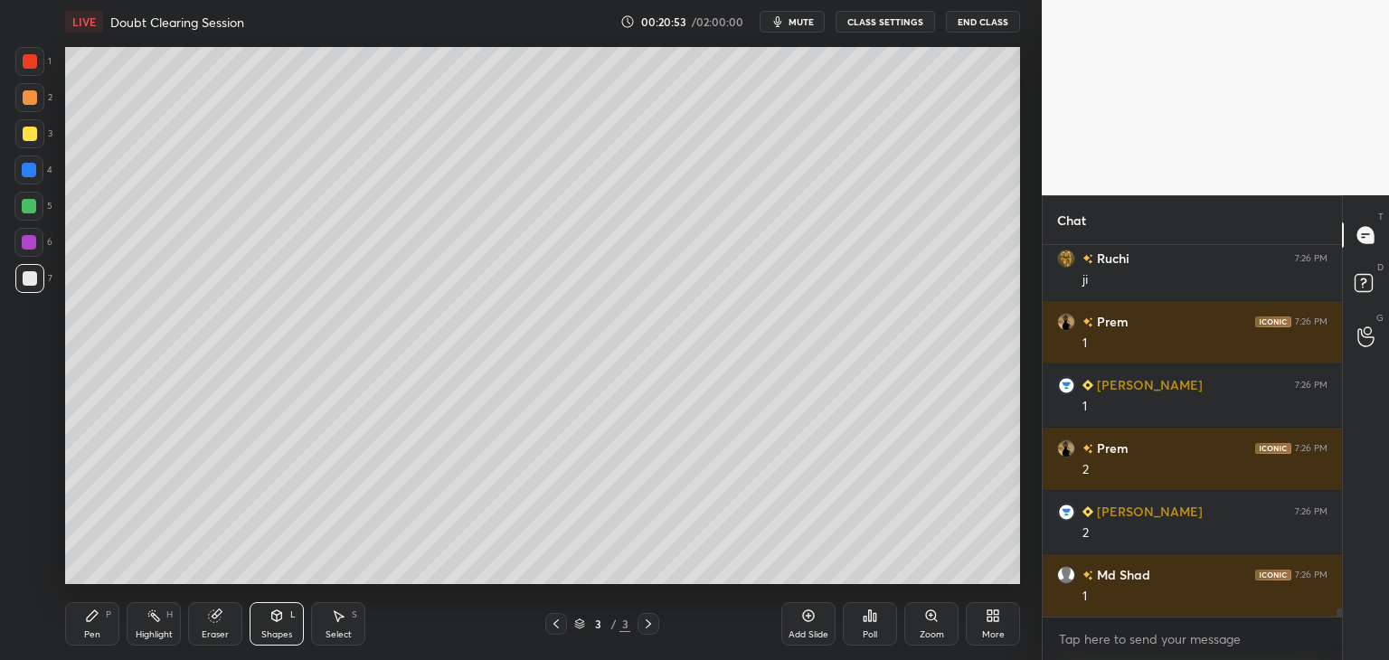
click at [336, 631] on div "Select" at bounding box center [338, 634] width 26 height 9
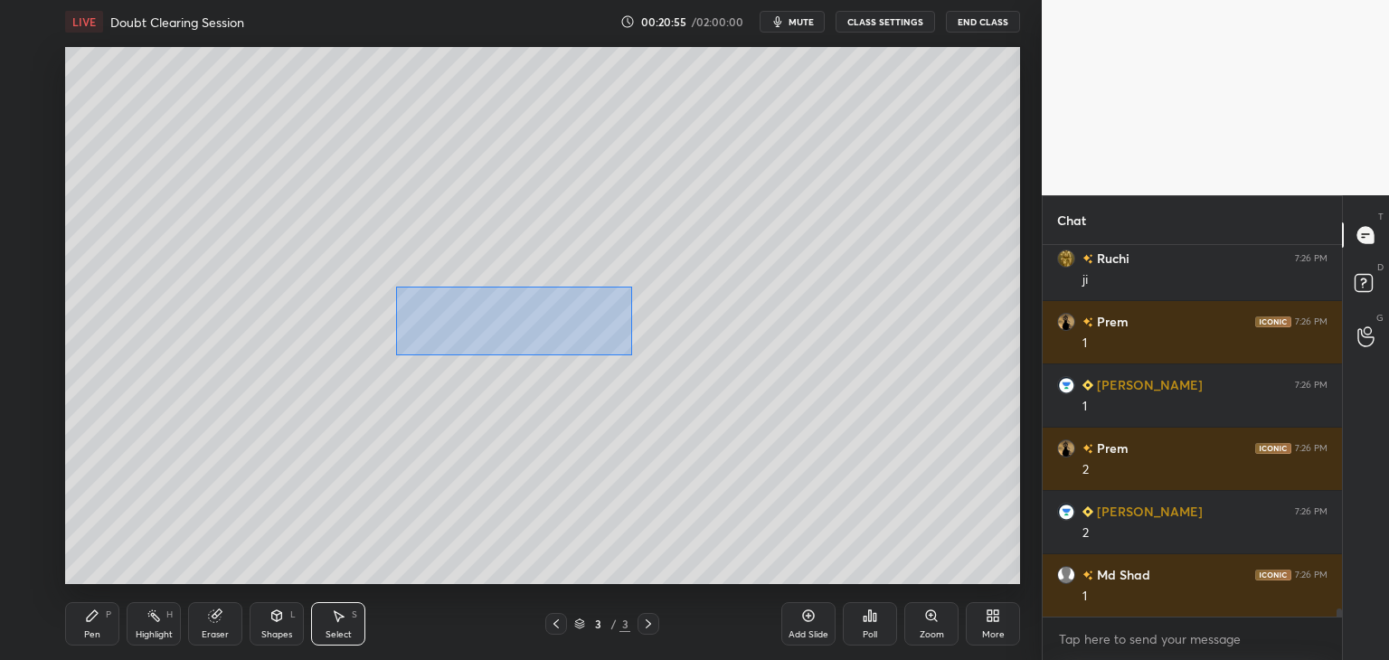
drag, startPoint x: 411, startPoint y: 295, endPoint x: 604, endPoint y: 351, distance: 200.5
click at [631, 355] on div "0 ° Undo Copy Duplicate Duplicate to new slide Delete" at bounding box center [542, 315] width 955 height 537
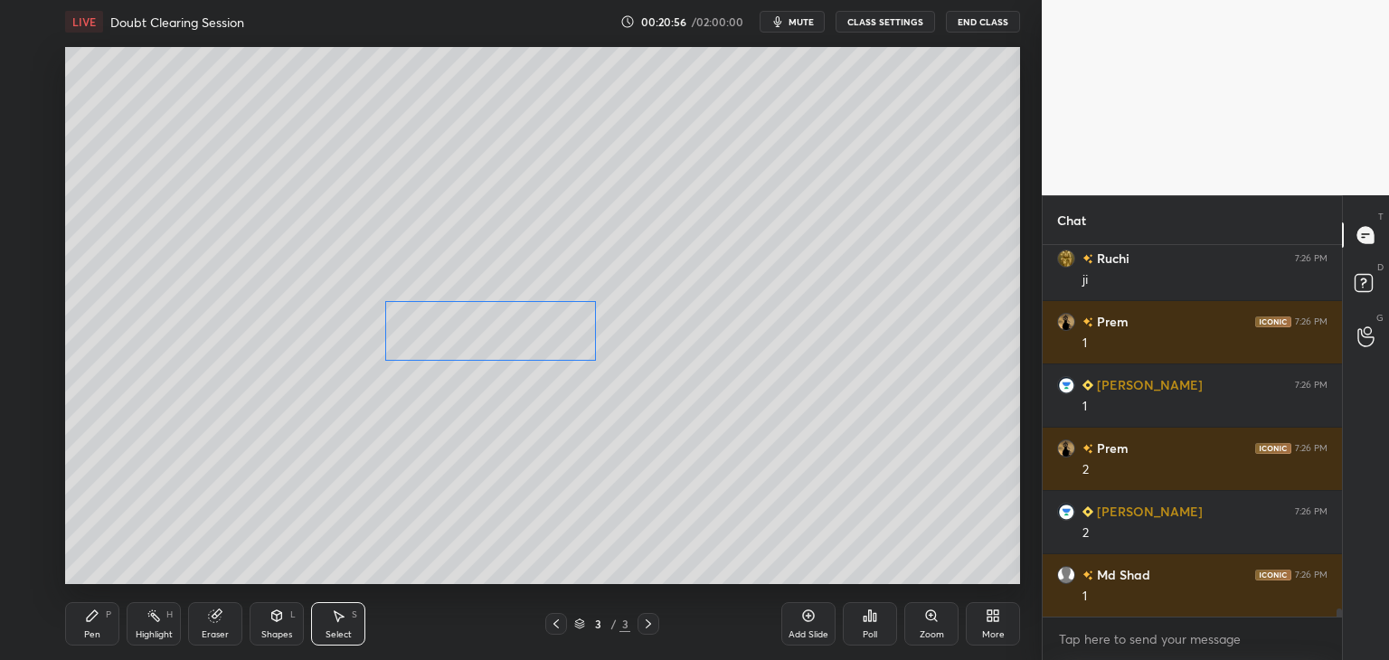
drag, startPoint x: 553, startPoint y: 343, endPoint x: 541, endPoint y: 363, distance: 24.3
click at [537, 347] on div "0 ° Undo Copy Duplicate Duplicate to new slide Delete" at bounding box center [542, 315] width 955 height 537
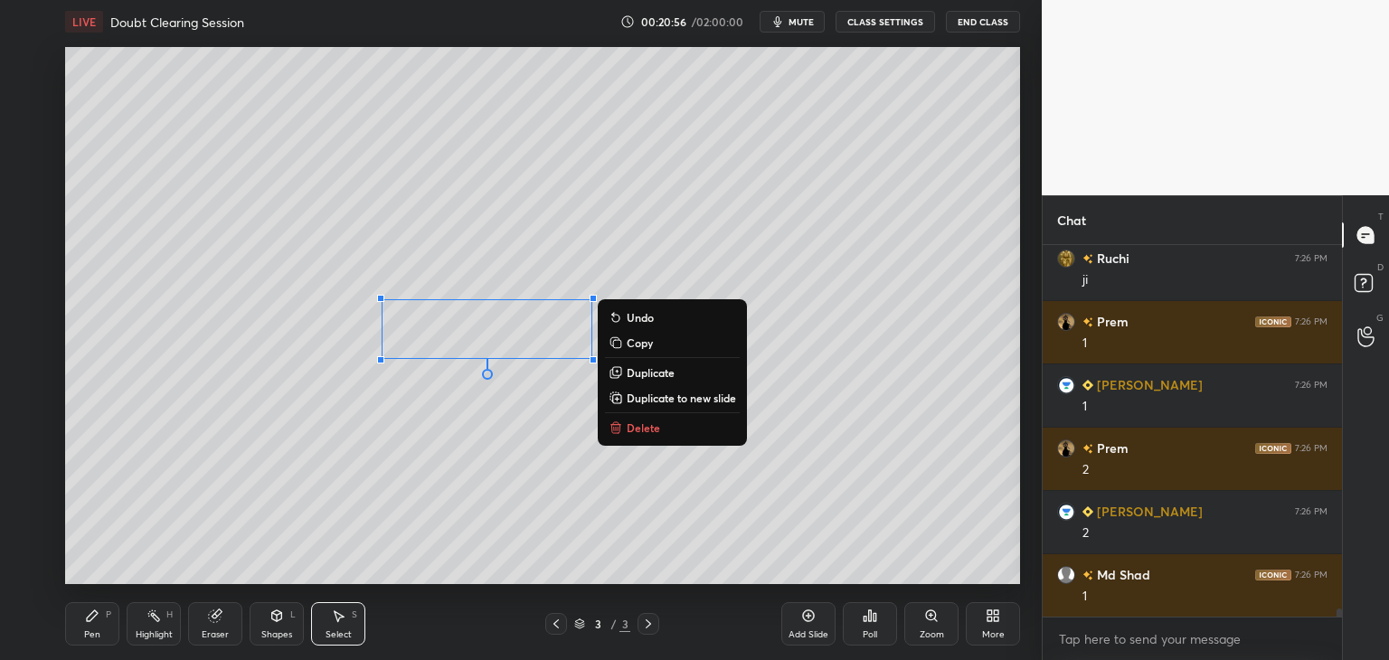
click at [539, 396] on div "0 ° Undo Copy Duplicate Duplicate to new slide Delete" at bounding box center [542, 315] width 955 height 537
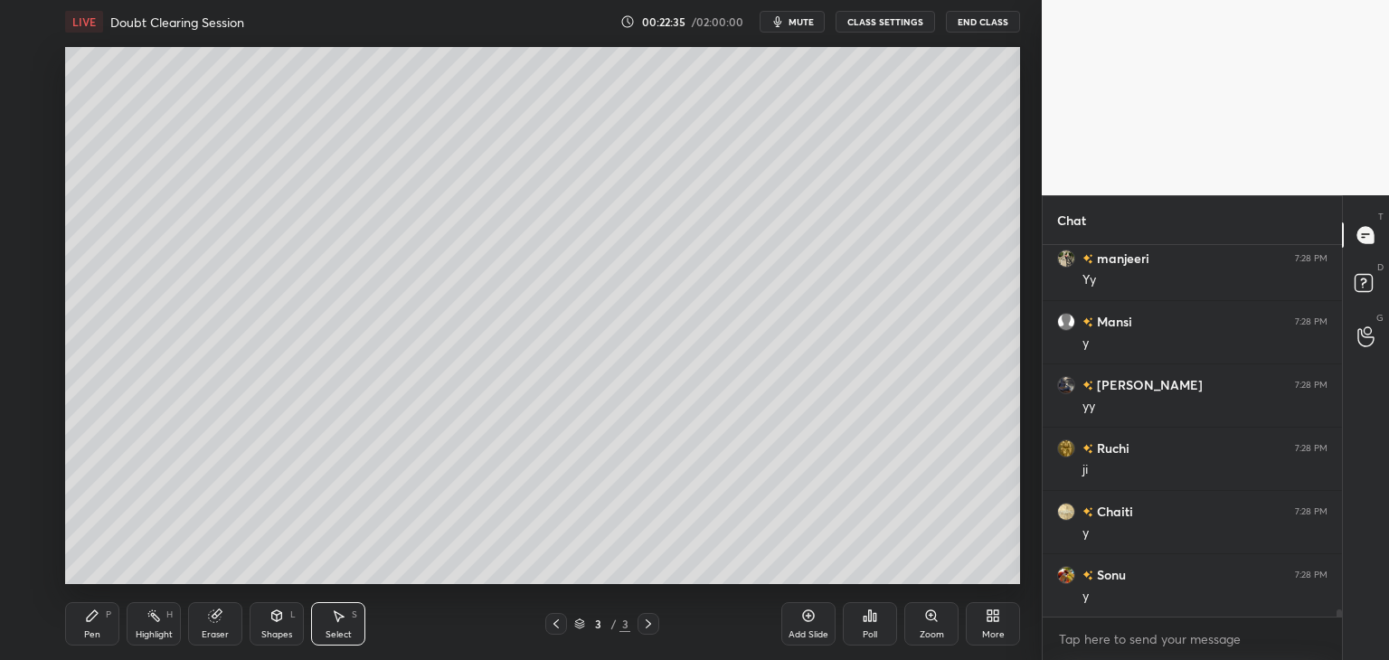
scroll to position [18023, 0]
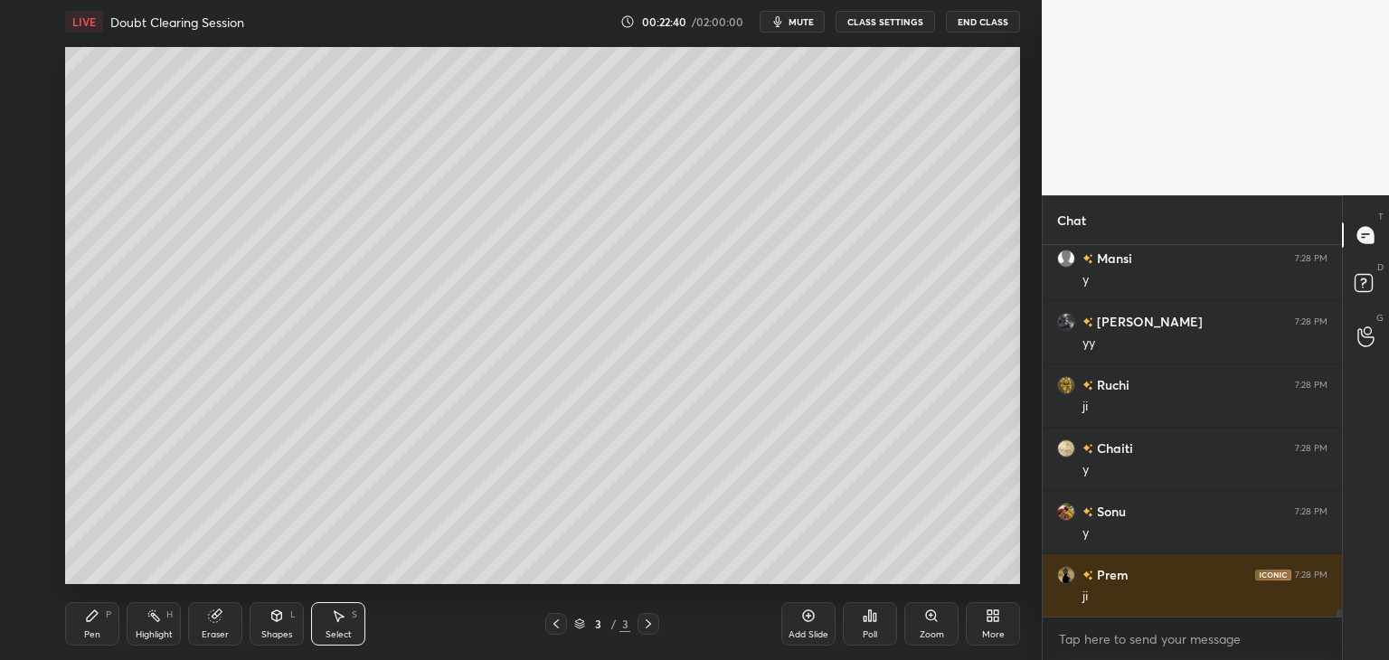
click at [93, 619] on icon at bounding box center [92, 615] width 14 height 14
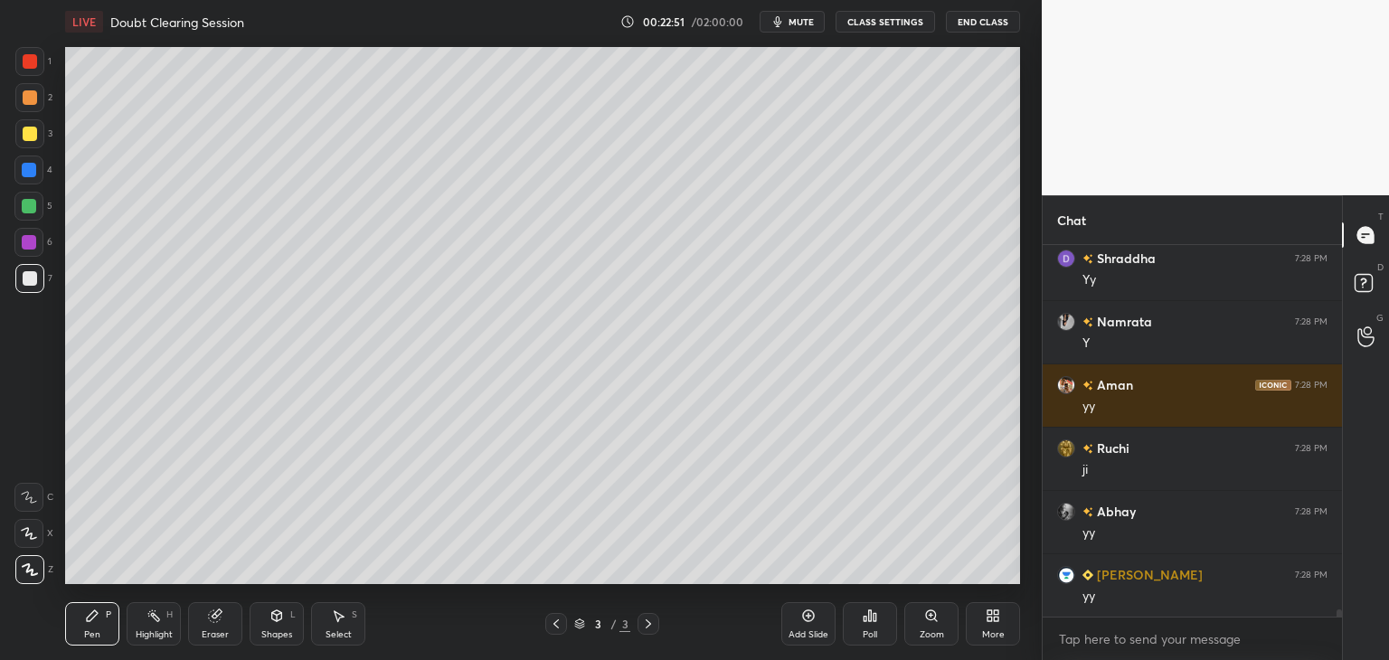
scroll to position [18592, 0]
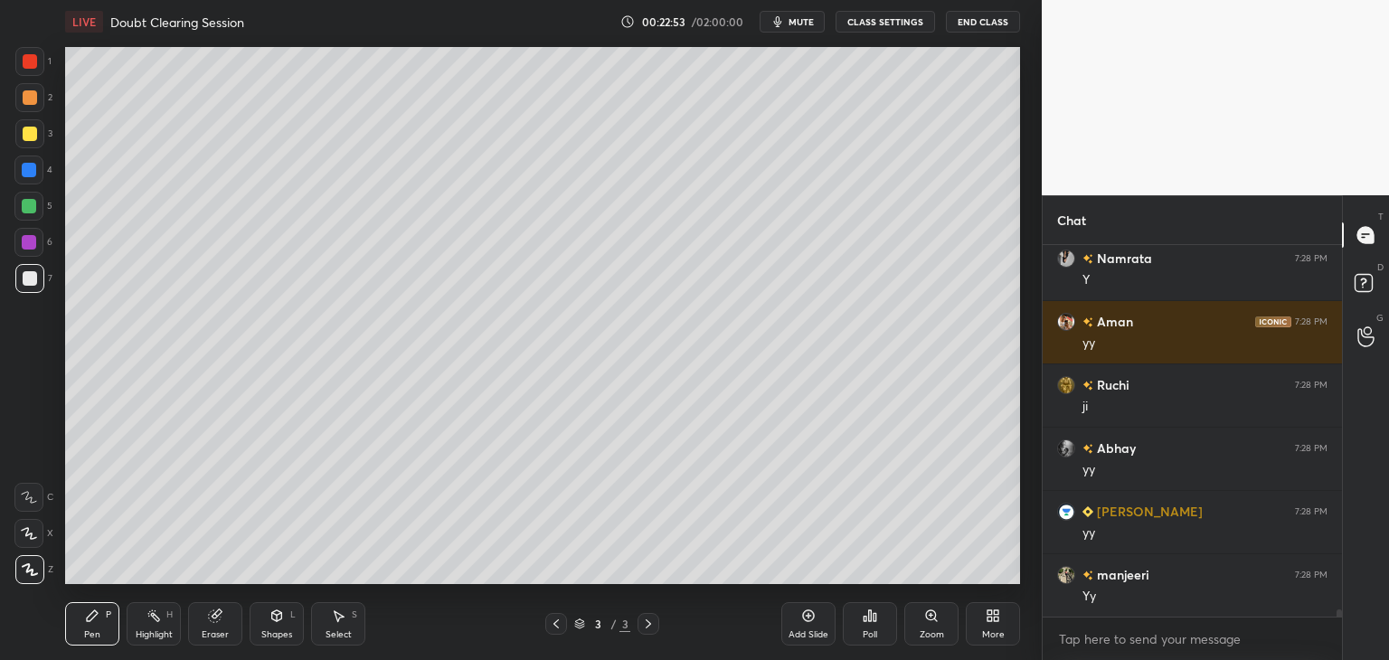
click at [224, 632] on div "Eraser" at bounding box center [215, 634] width 27 height 9
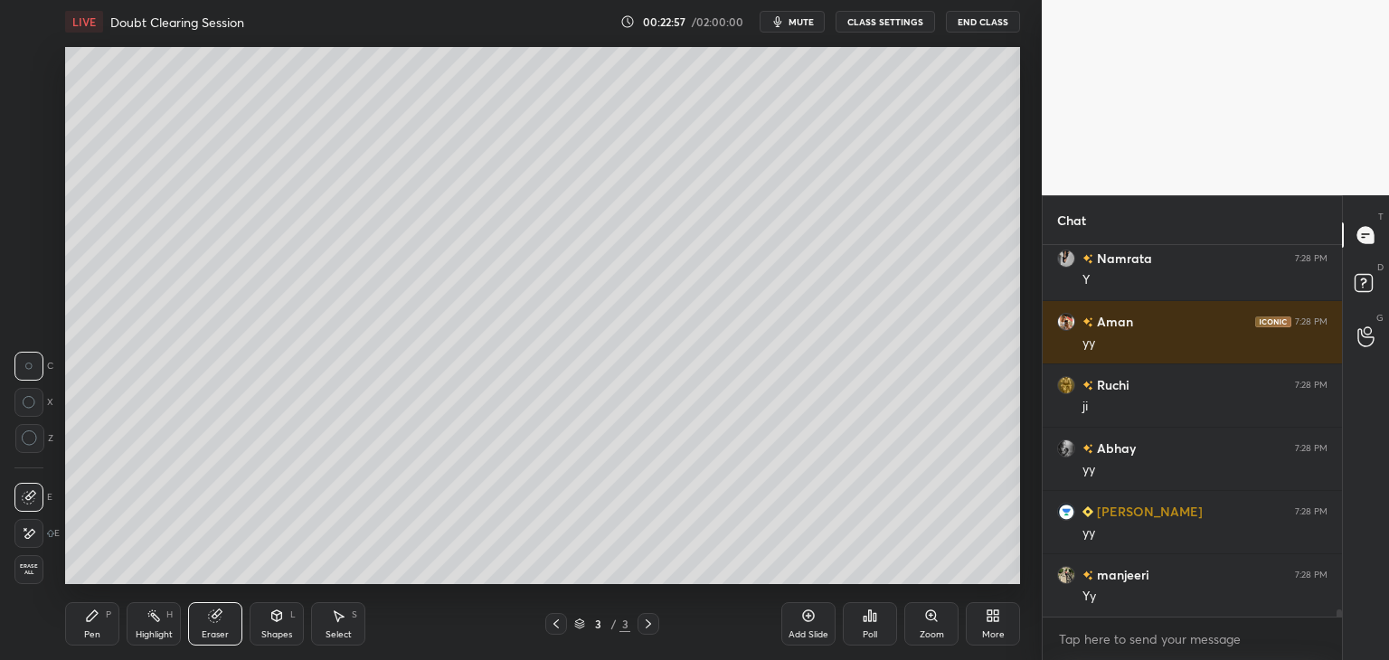
click at [95, 630] on div "Pen" at bounding box center [92, 634] width 16 height 9
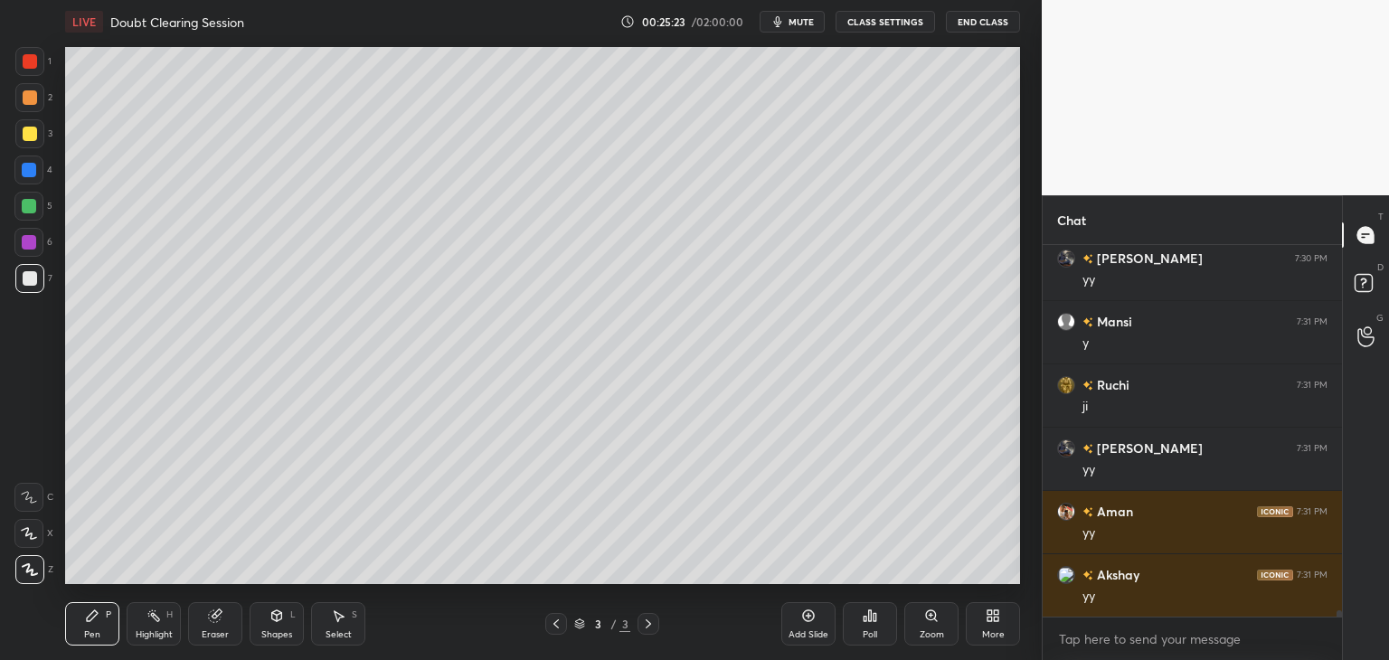
scroll to position [20328, 0]
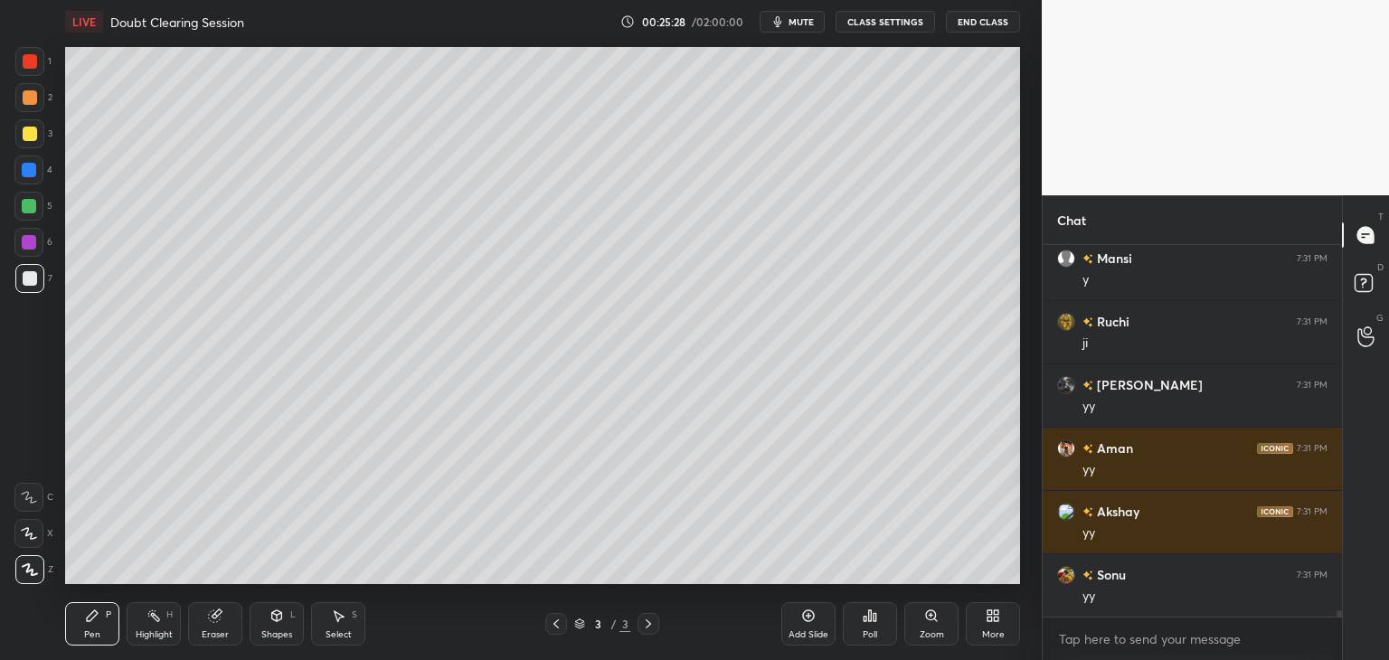
click at [271, 631] on div "Shapes" at bounding box center [276, 634] width 31 height 9
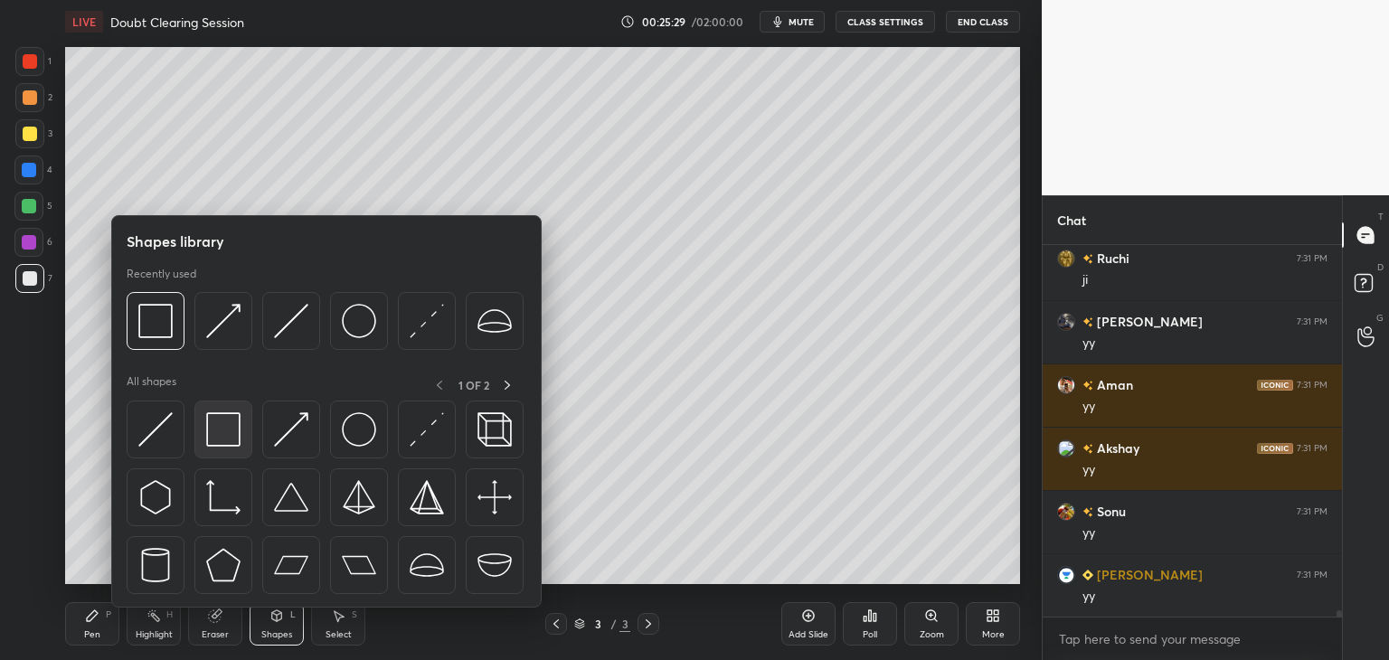
click at [227, 445] on img at bounding box center [223, 429] width 34 height 34
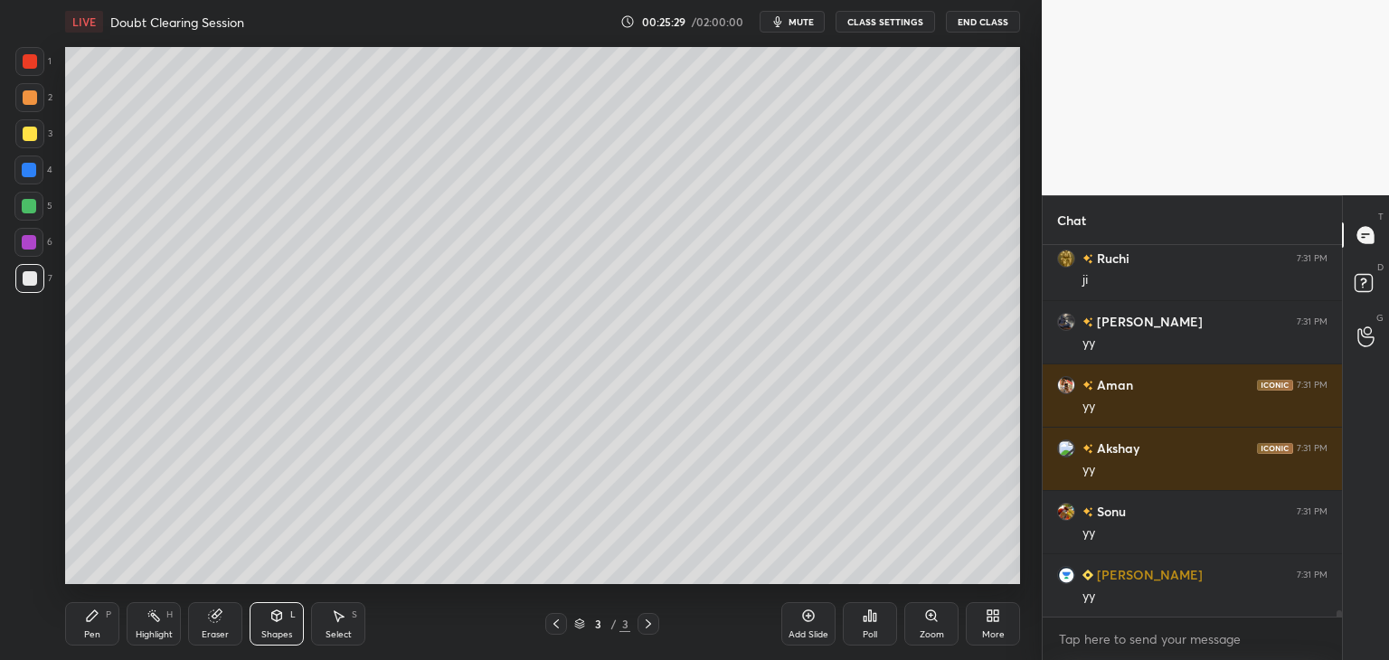
scroll to position [20454, 0]
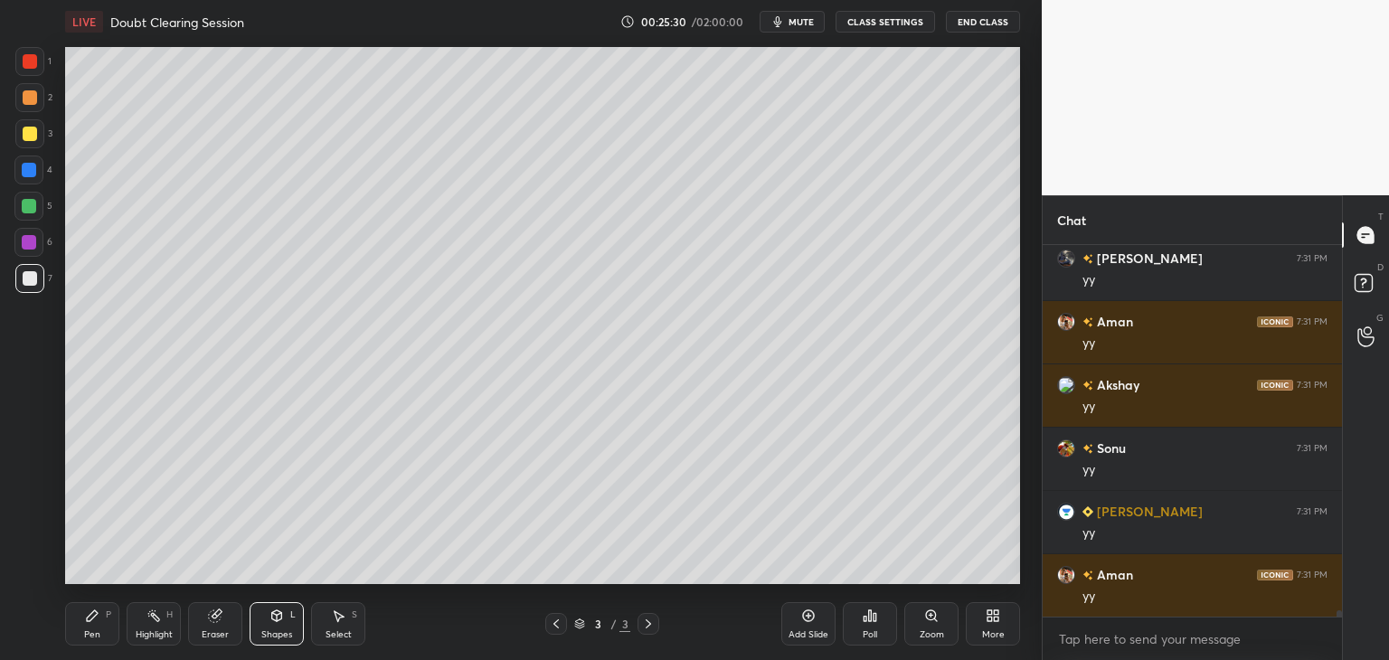
click at [31, 244] on div at bounding box center [29, 242] width 14 height 14
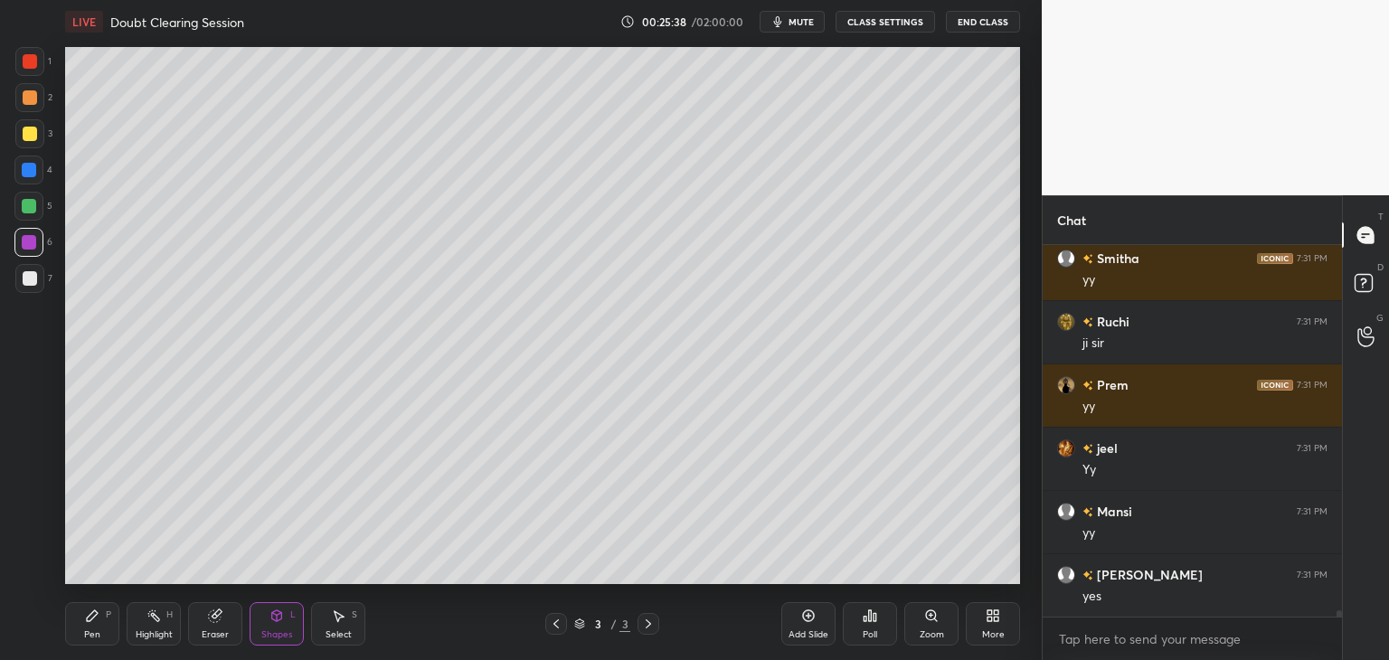
scroll to position [21024, 0]
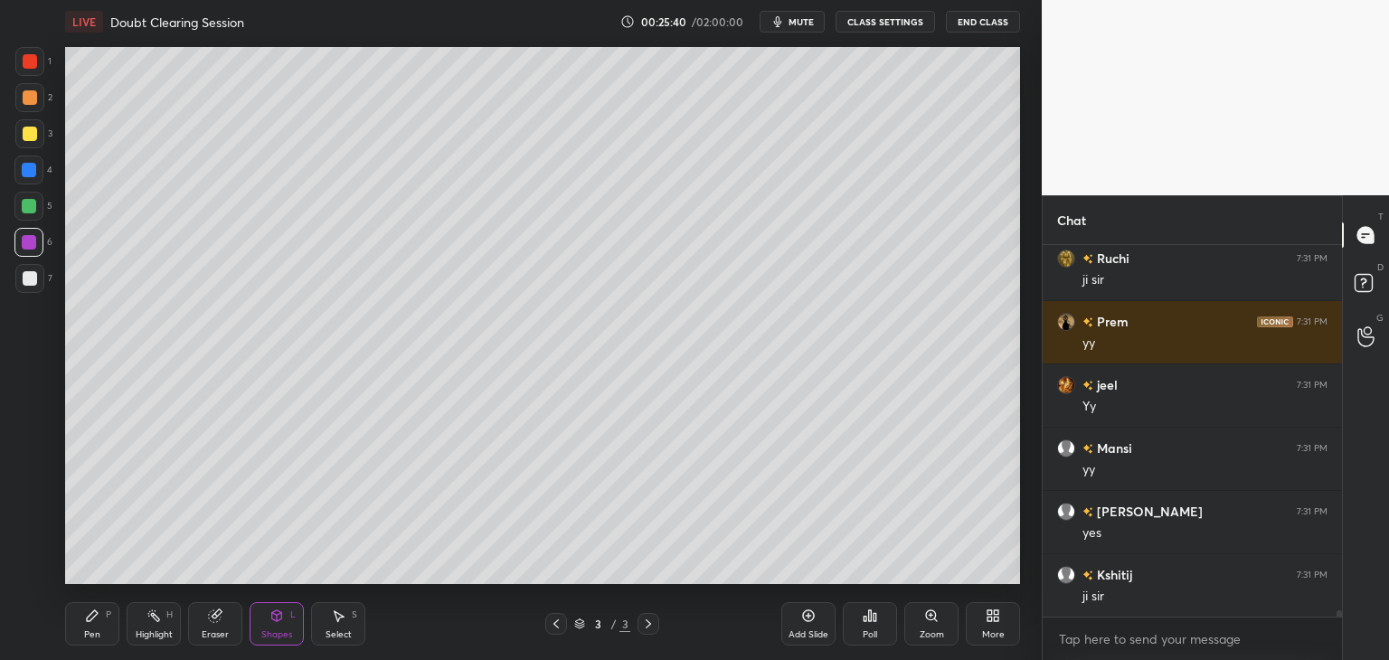
click at [560, 627] on icon at bounding box center [556, 624] width 14 height 14
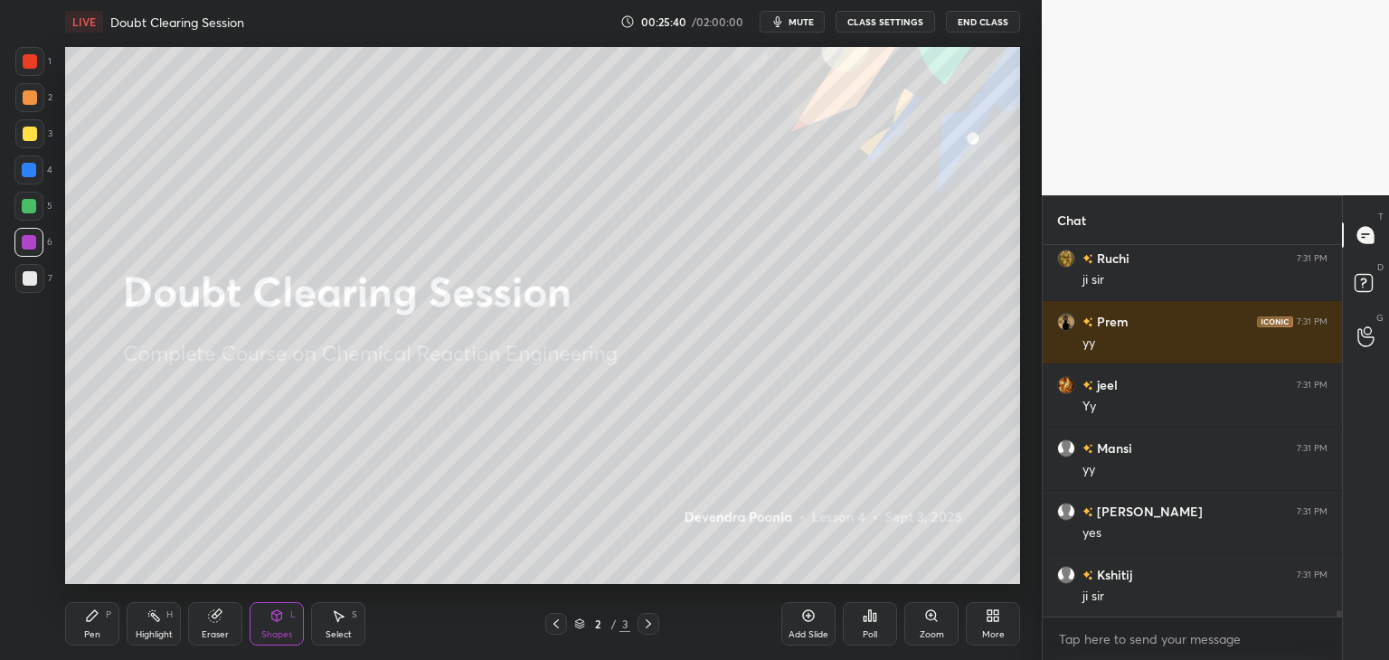
scroll to position [21087, 0]
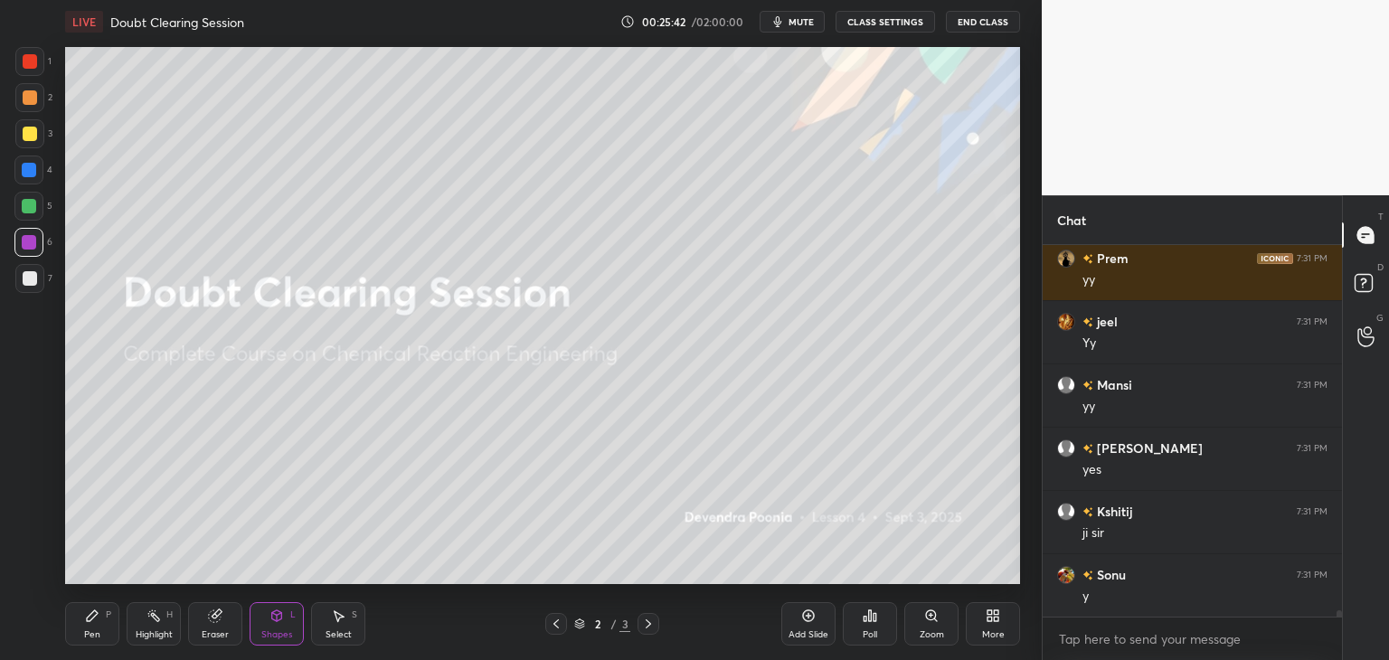
click at [652, 620] on icon at bounding box center [648, 624] width 14 height 14
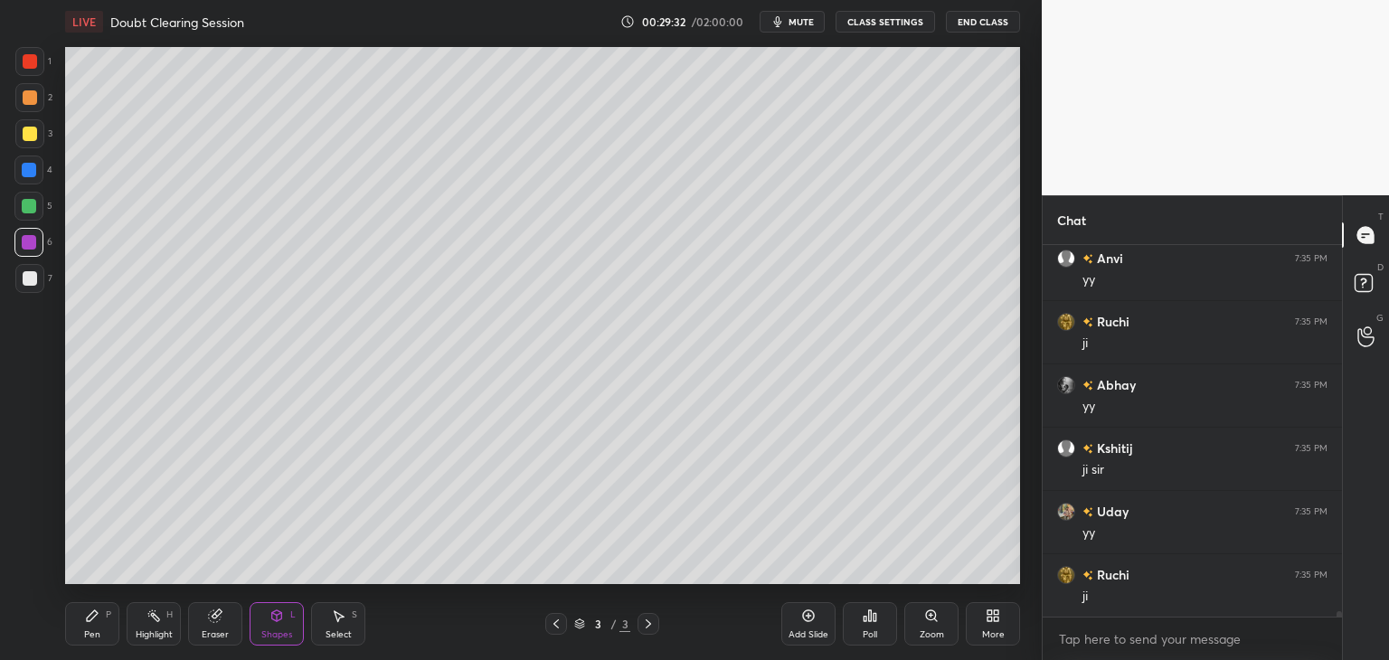
scroll to position [26103, 0]
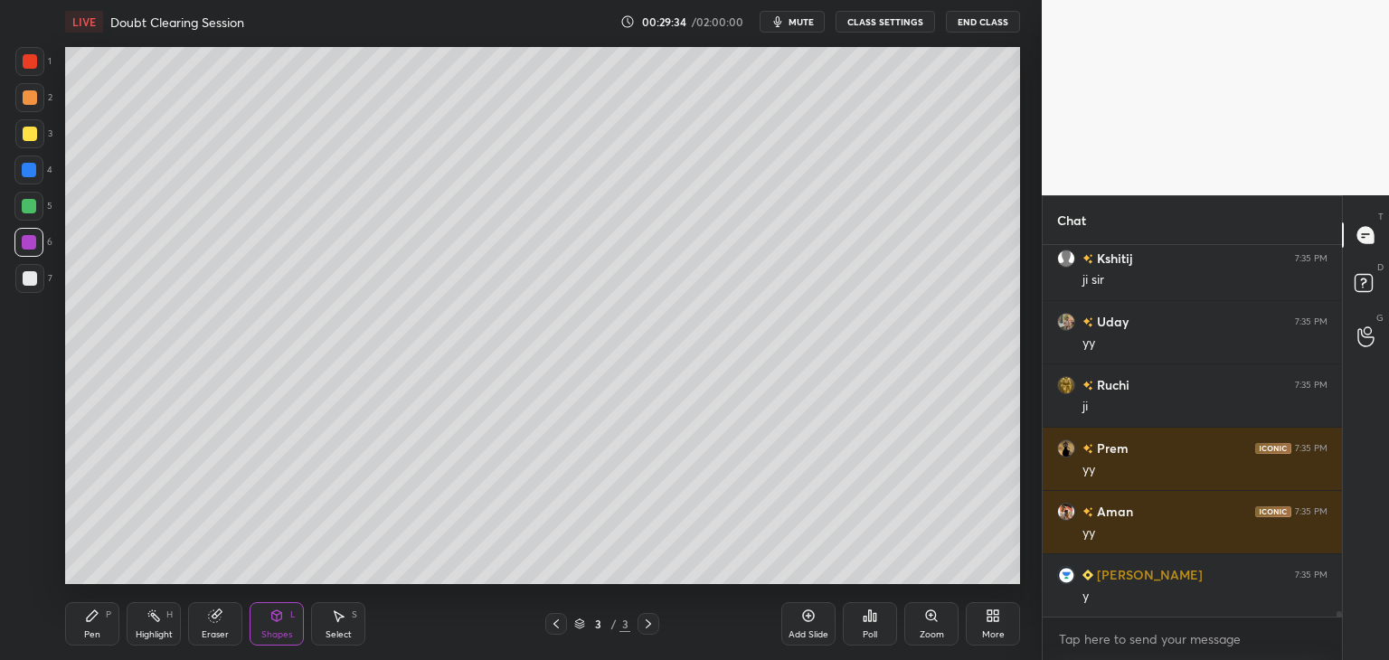
click at [804, 631] on div "Add Slide" at bounding box center [808, 634] width 40 height 9
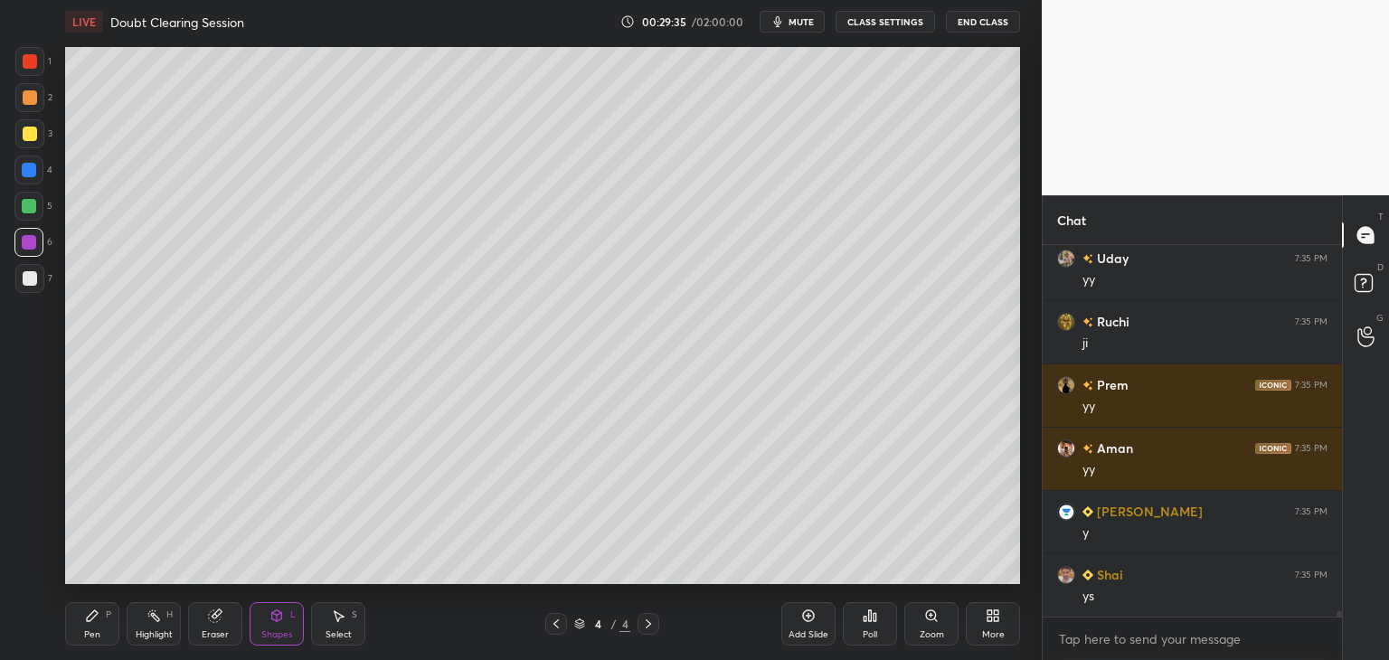
click at [79, 631] on div "Pen P" at bounding box center [92, 623] width 54 height 43
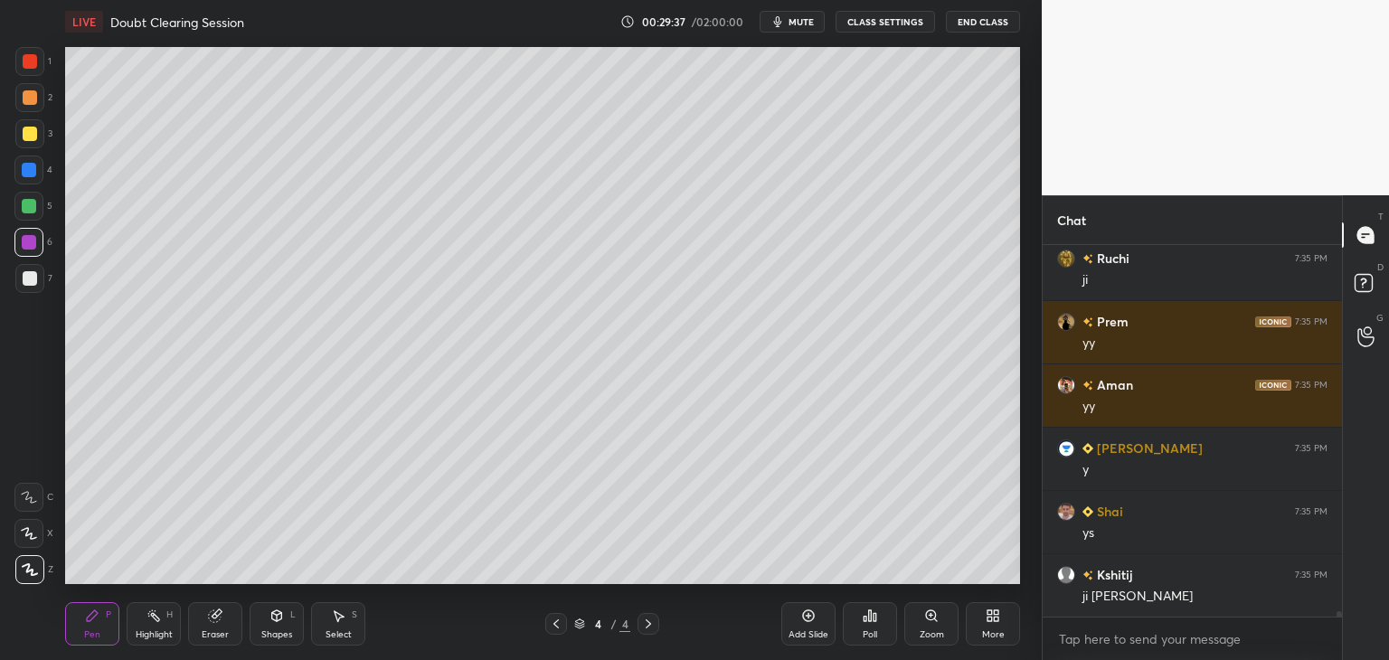
click at [34, 283] on div at bounding box center [30, 278] width 14 height 14
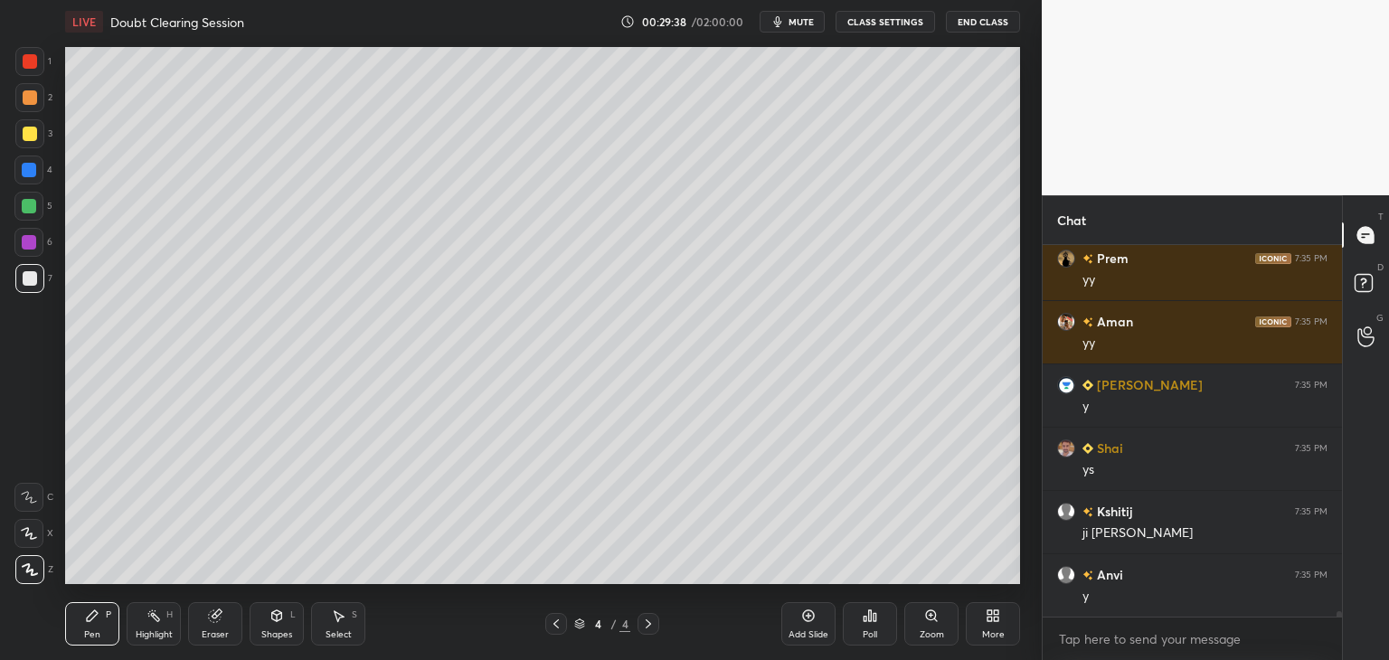
click at [30, 140] on div at bounding box center [30, 134] width 14 height 14
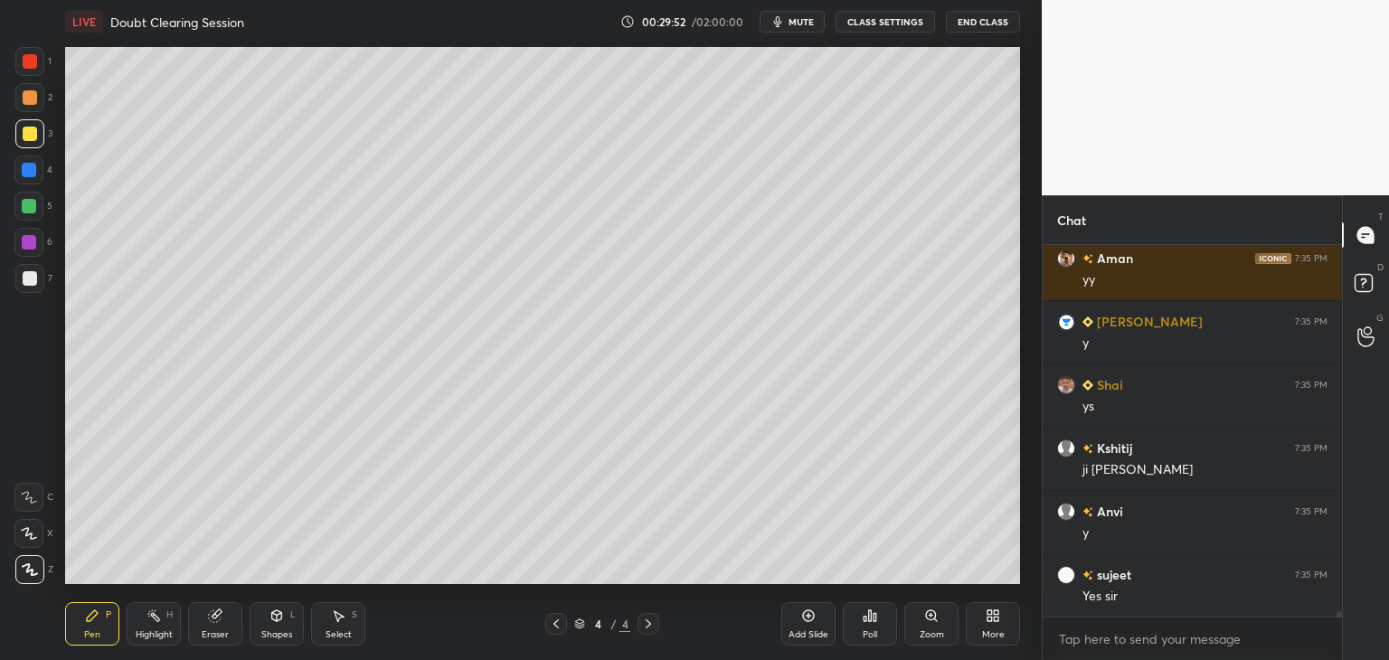
scroll to position [26546, 0]
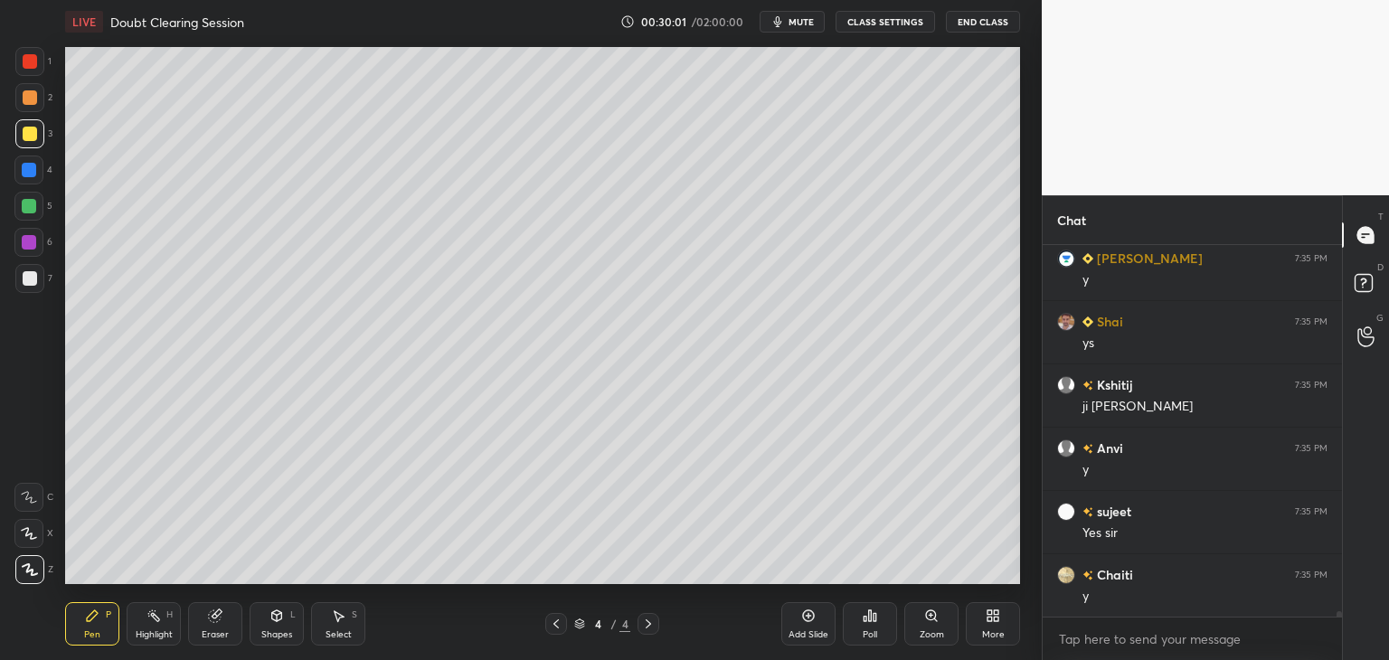
click at [33, 279] on div at bounding box center [30, 278] width 14 height 14
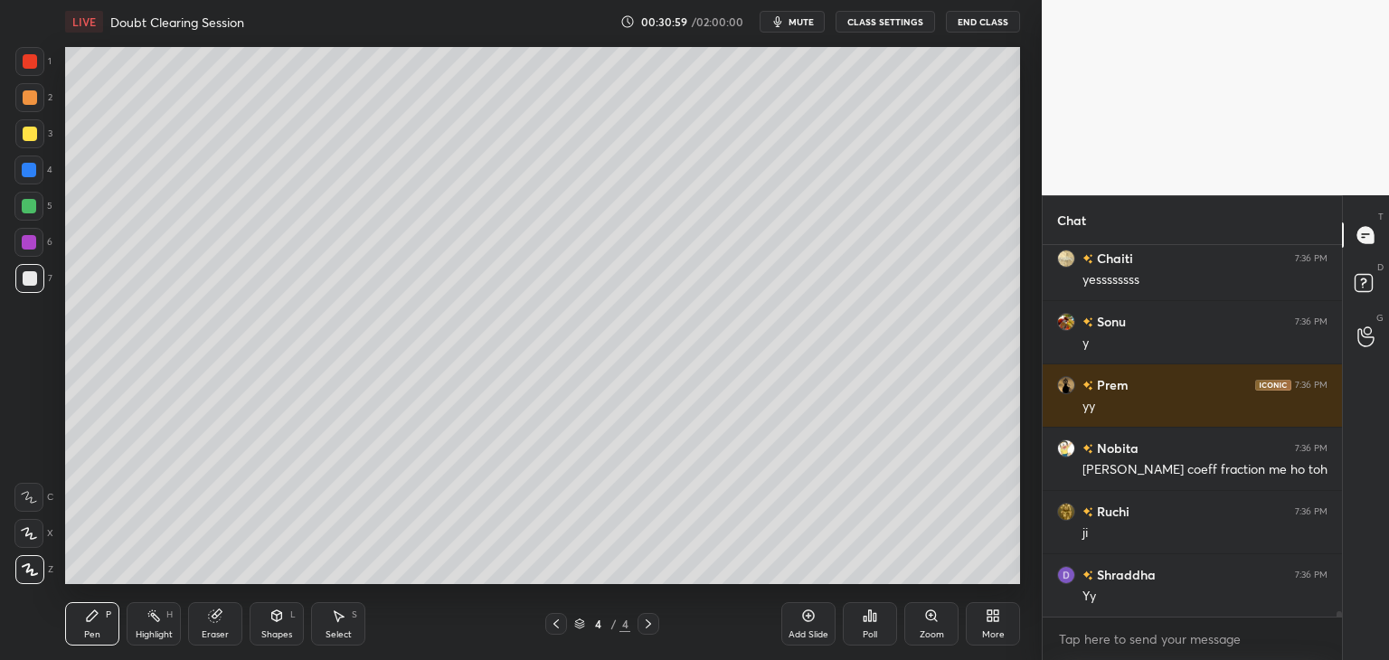
scroll to position [27495, 0]
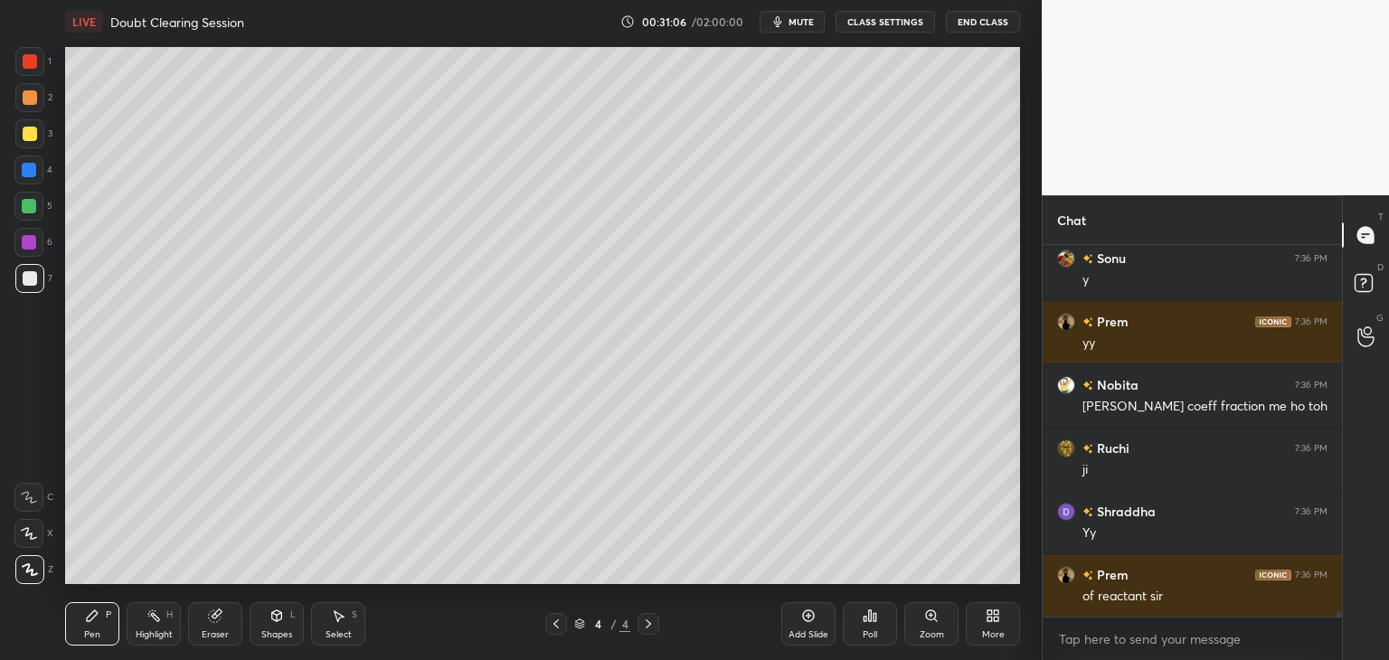
click at [331, 639] on div "Select" at bounding box center [338, 634] width 26 height 9
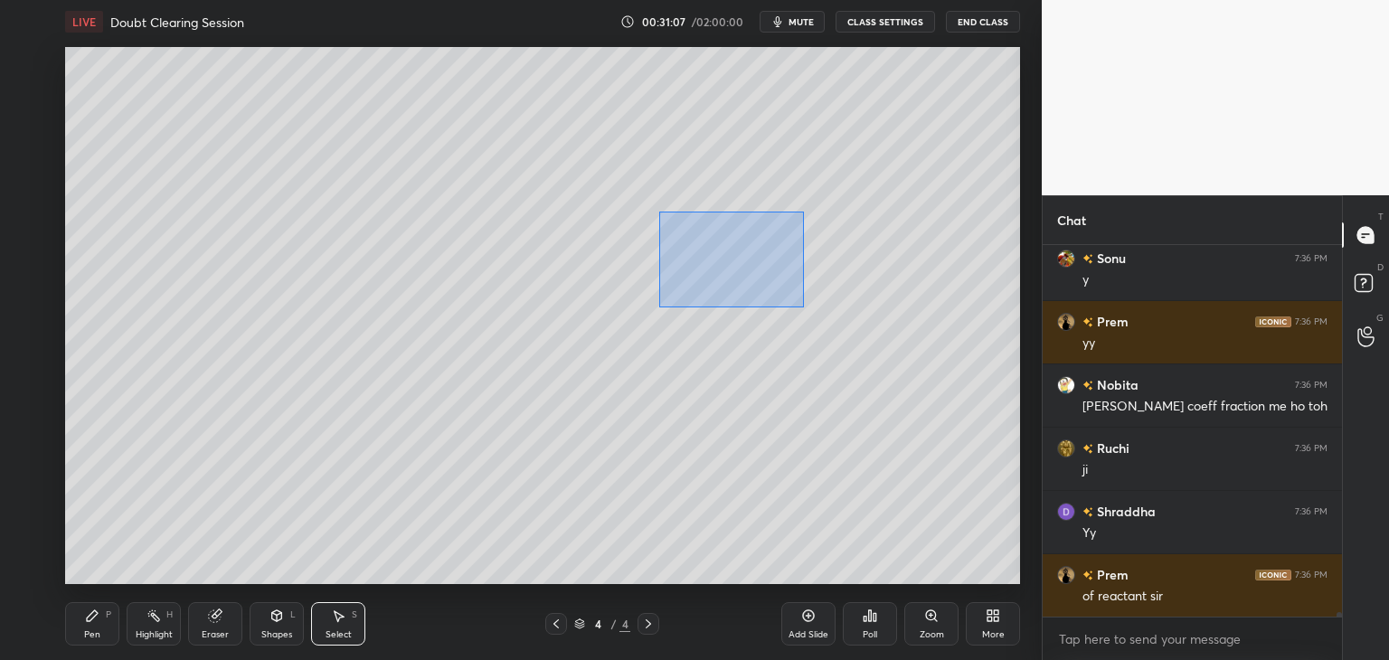
drag, startPoint x: 658, startPoint y: 212, endPoint x: 828, endPoint y: 312, distance: 197.4
click at [829, 314] on div "0 ° Undo Copy Duplicate Duplicate to new slide Delete" at bounding box center [542, 315] width 955 height 537
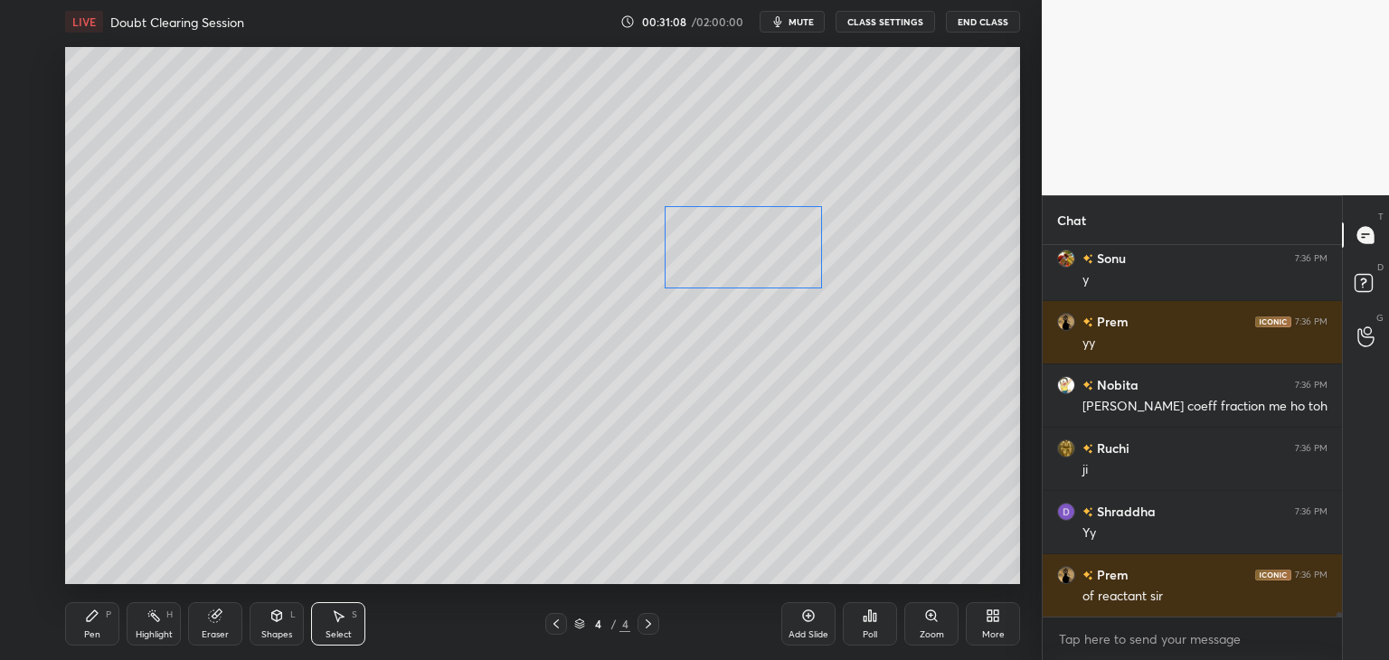
drag, startPoint x: 750, startPoint y: 264, endPoint x: 745, endPoint y: 253, distance: 12.1
click at [745, 253] on div "0 ° Undo Copy Duplicate Duplicate to new slide Delete" at bounding box center [542, 315] width 955 height 537
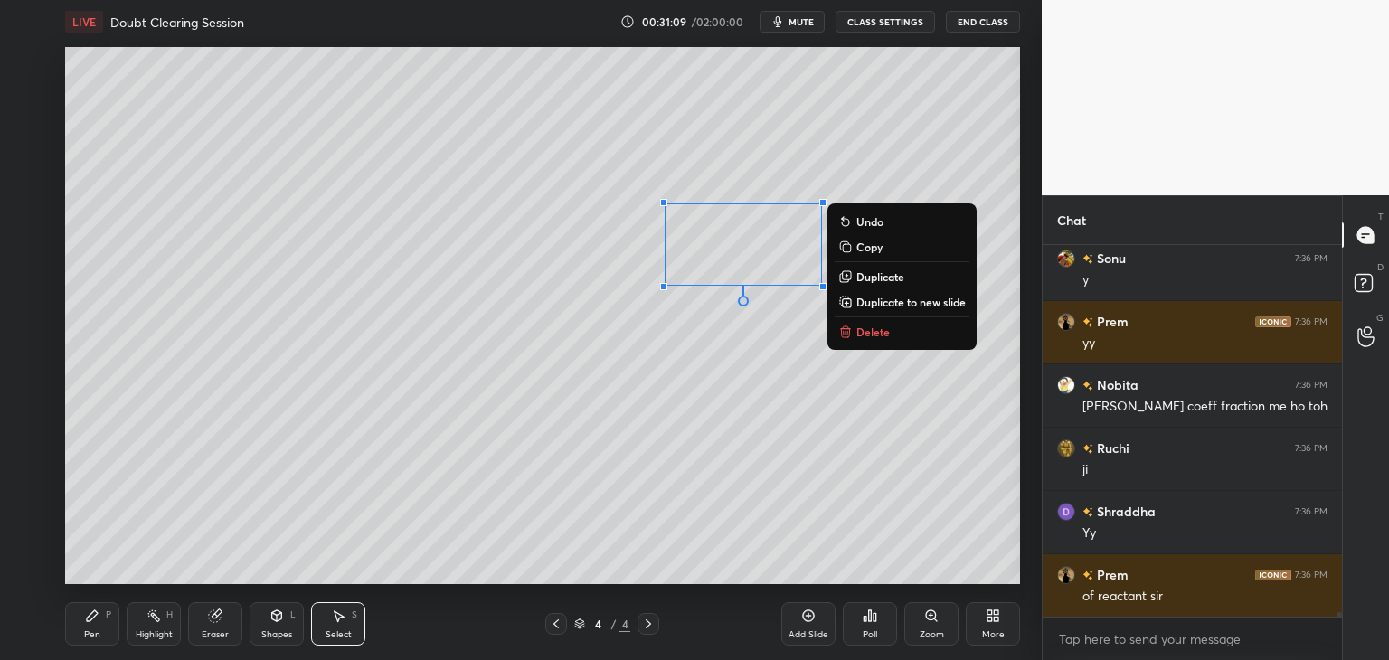
click at [731, 332] on div "0 ° Undo Copy Duplicate Duplicate to new slide Delete" at bounding box center [542, 315] width 955 height 537
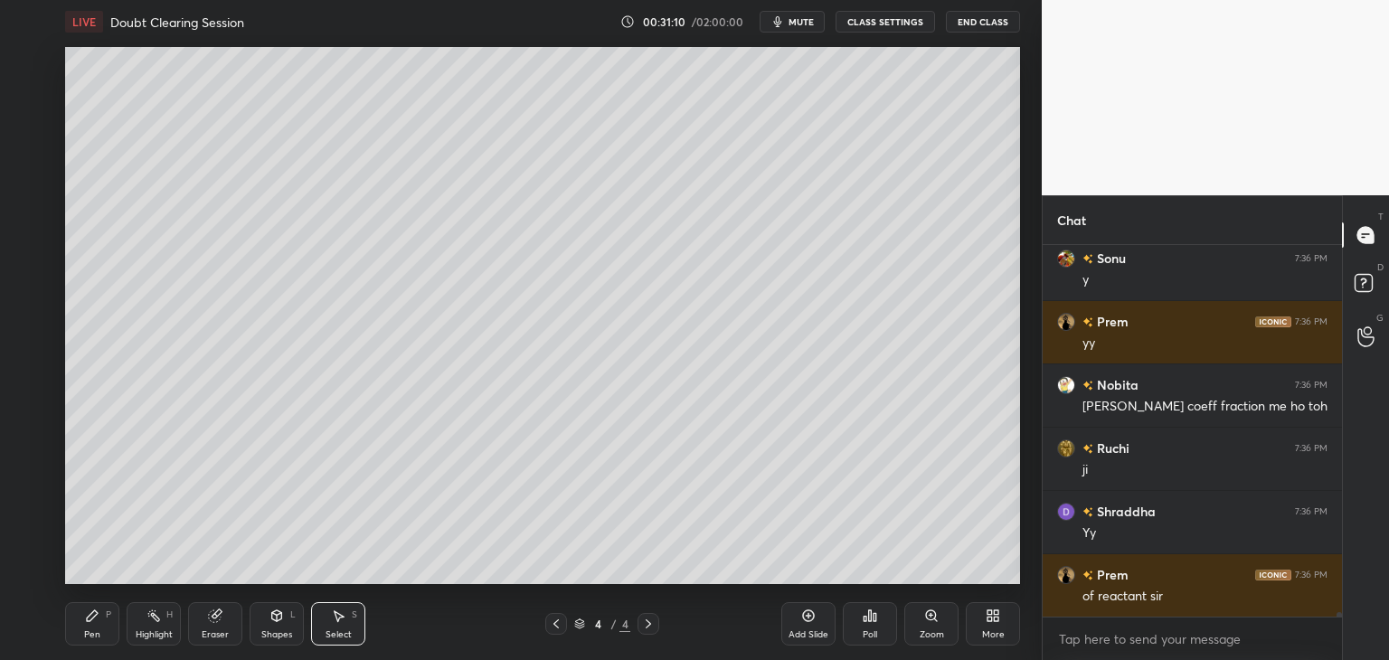
click at [277, 619] on icon at bounding box center [277, 618] width 0 height 6
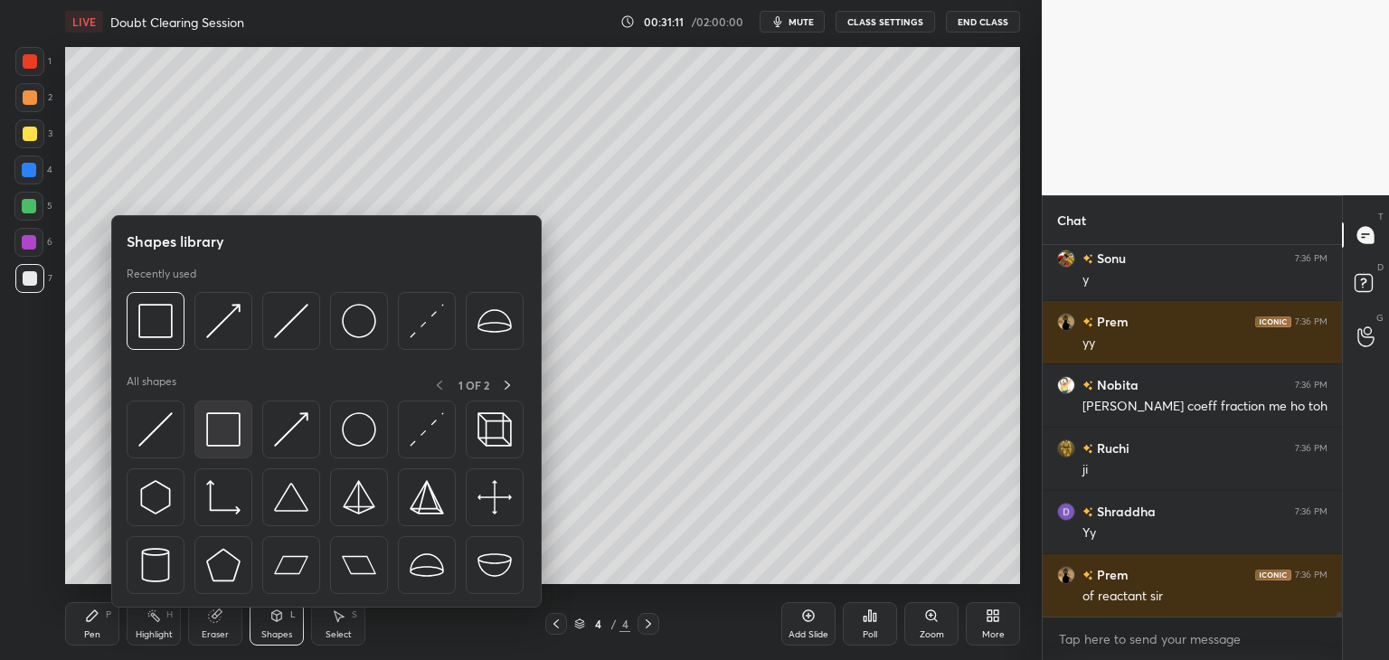
click at [229, 424] on img at bounding box center [223, 429] width 34 height 34
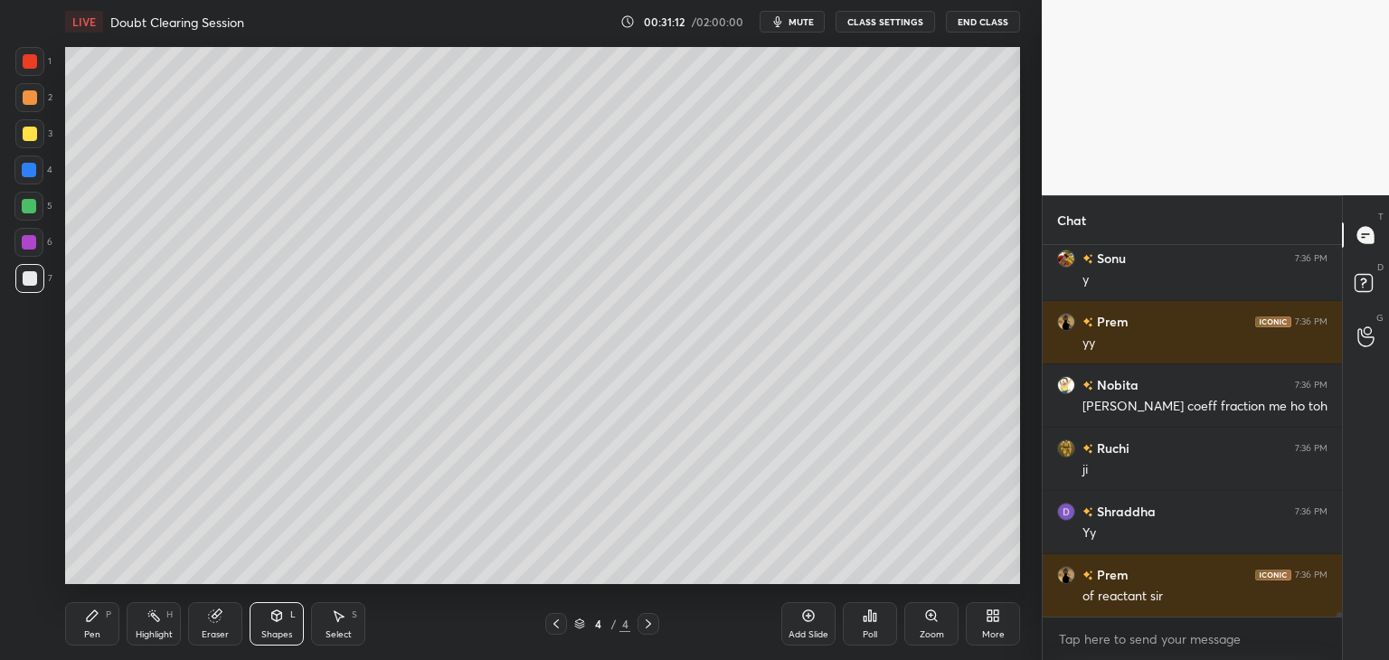
scroll to position [27558, 0]
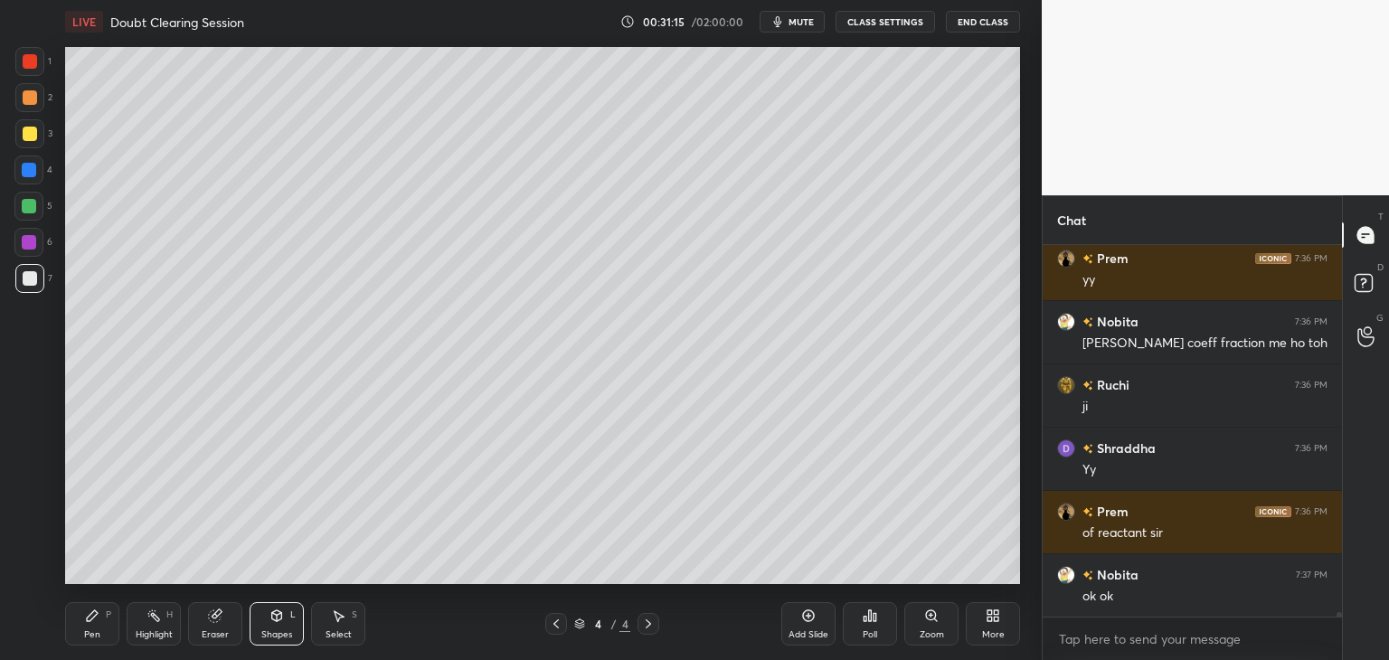
click at [92, 630] on div "Pen" at bounding box center [92, 634] width 16 height 9
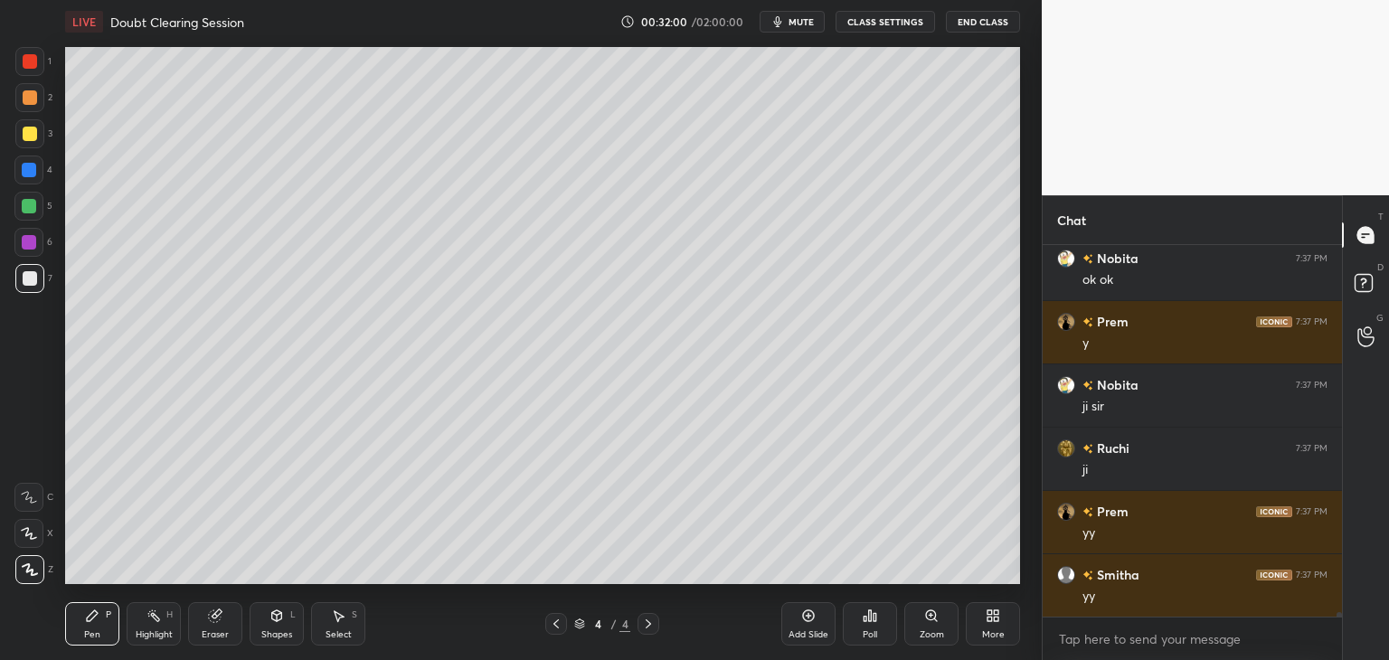
scroll to position [27938, 0]
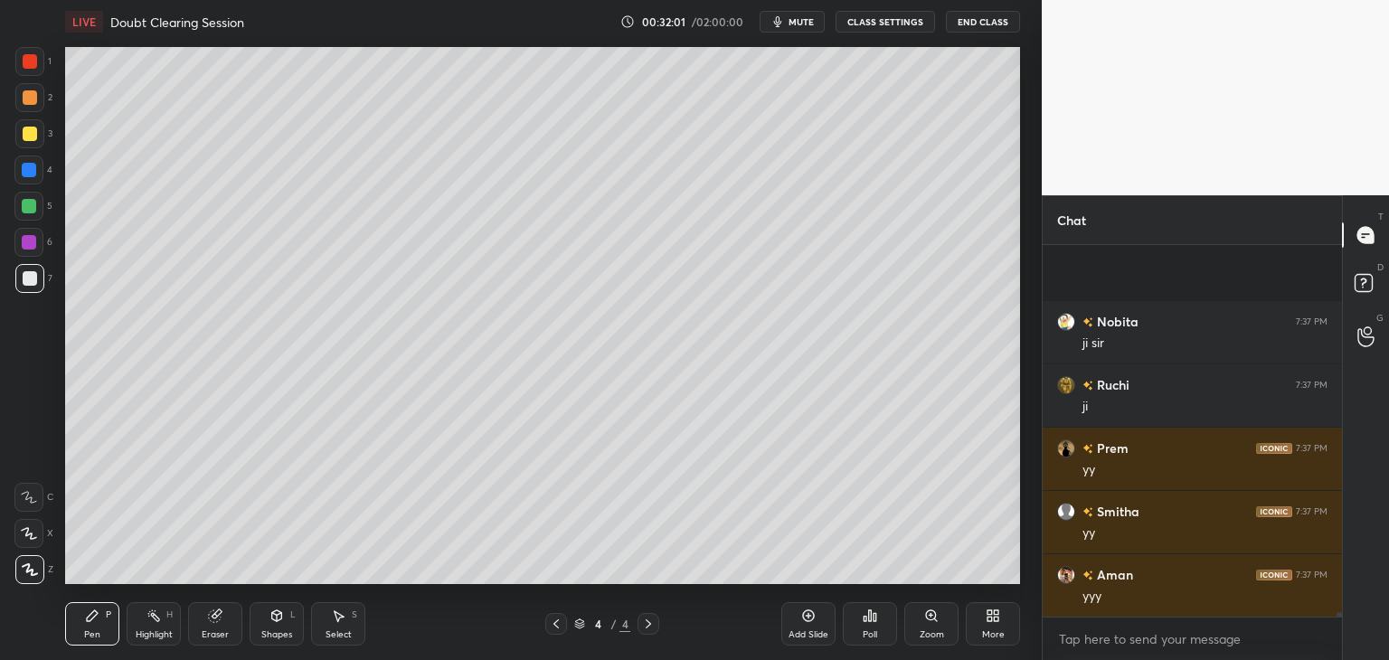
click at [25, 139] on div at bounding box center [30, 134] width 14 height 14
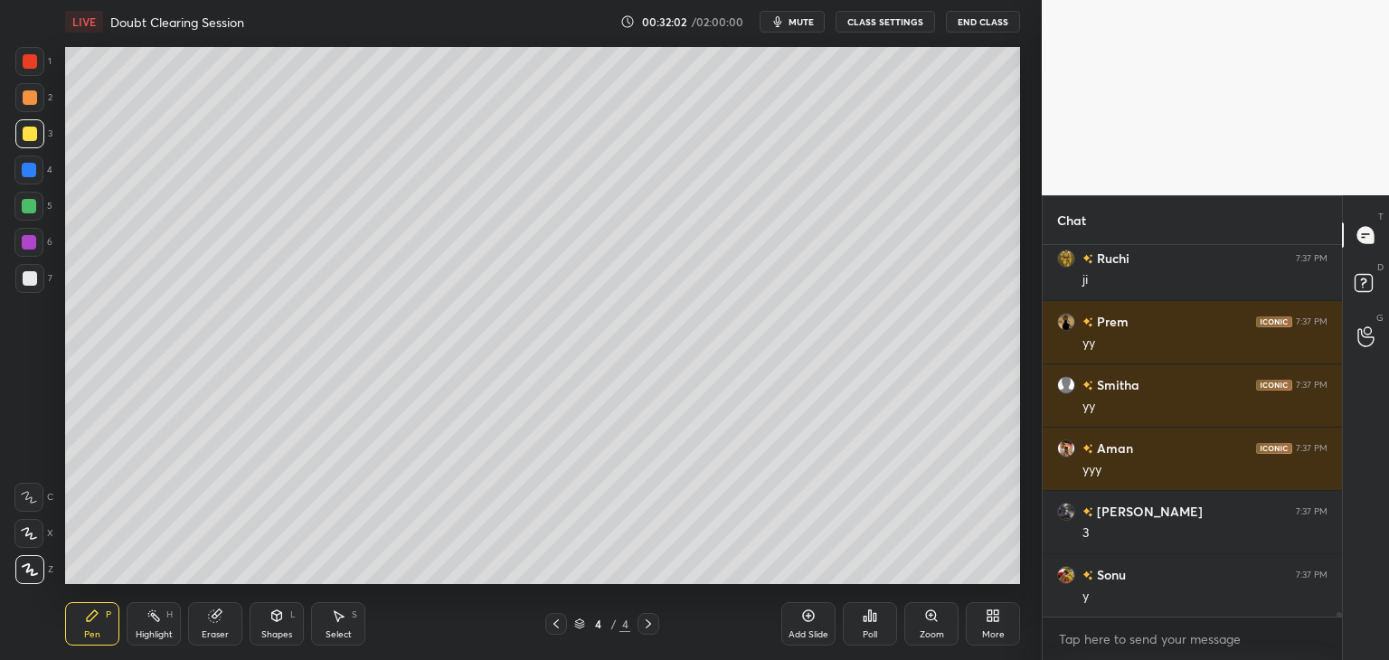
click at [553, 626] on icon at bounding box center [556, 624] width 14 height 14
click at [646, 619] on icon at bounding box center [647, 623] width 5 height 9
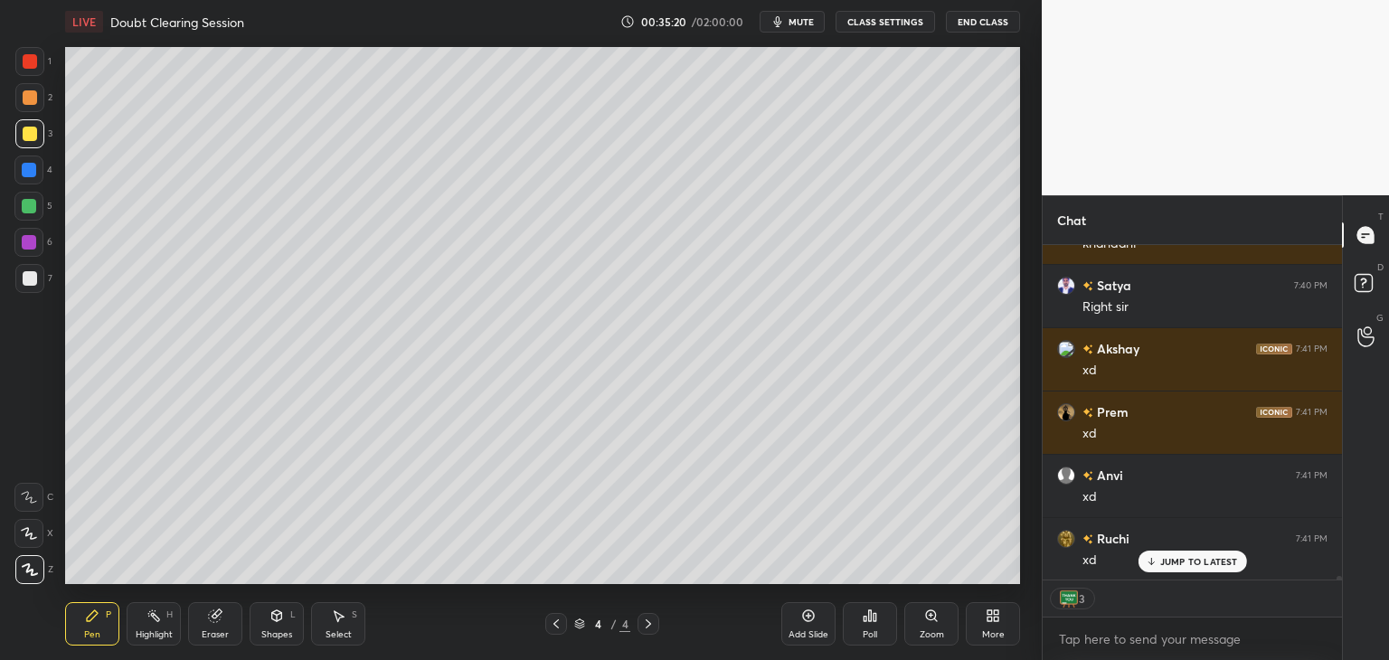
scroll to position [6, 5]
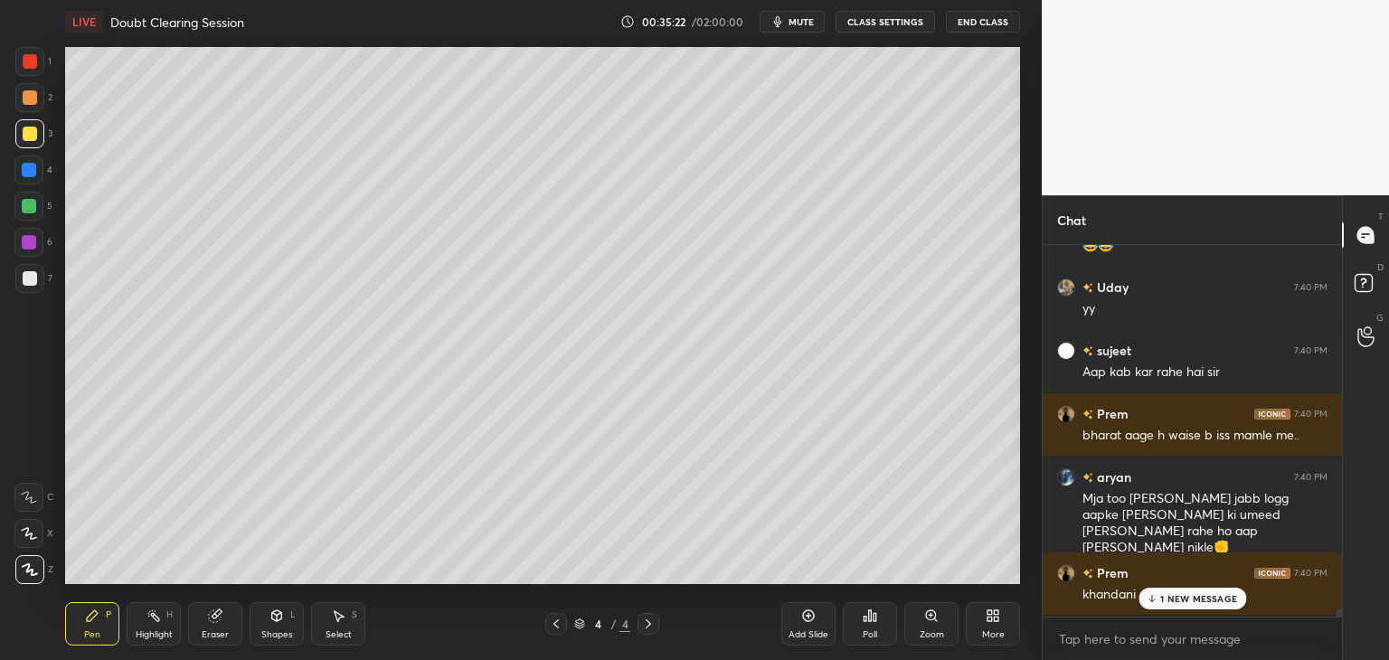
click at [1340, 609] on div at bounding box center [1338, 615] width 5 height 14
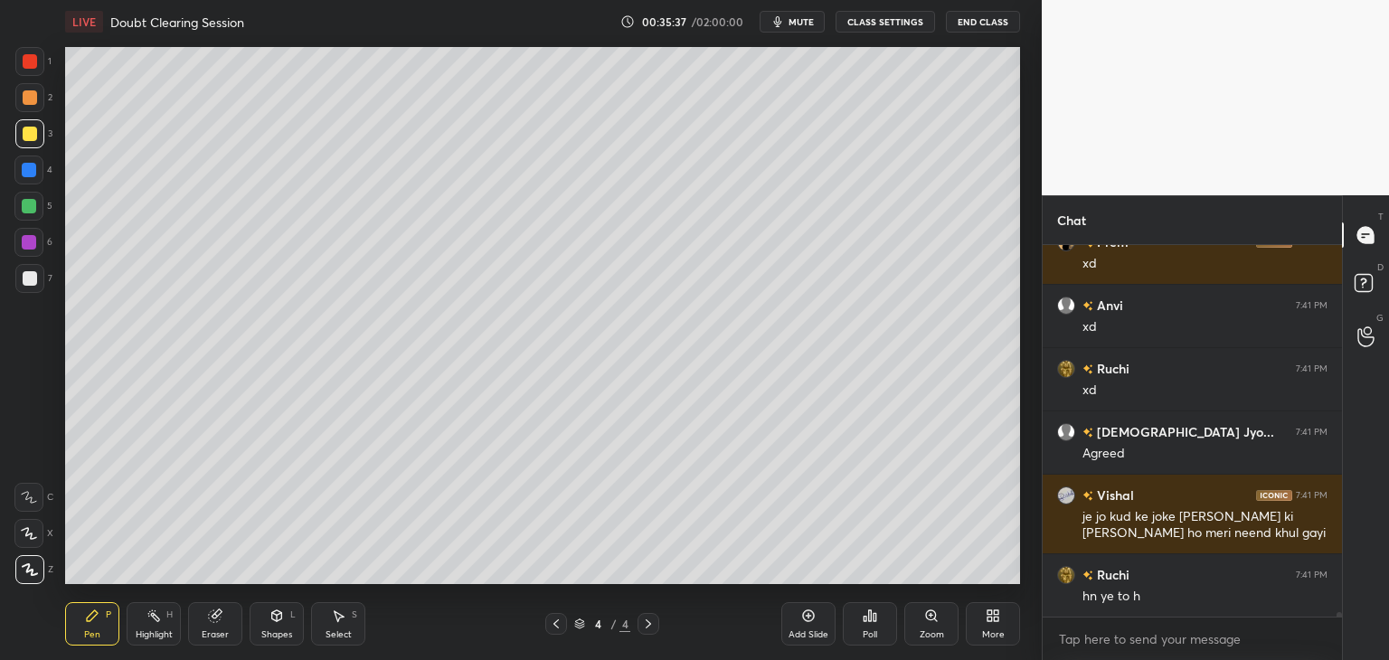
drag, startPoint x: 1339, startPoint y: 612, endPoint x: 1338, endPoint y: 630, distance: 18.1
click at [1338, 631] on div "Akshay 7:41 PM xd Prem 7:41 PM xd Anvi 7:41 PM xd [PERSON_NAME] 7:41 PM xd [DEM…" at bounding box center [1191, 452] width 299 height 415
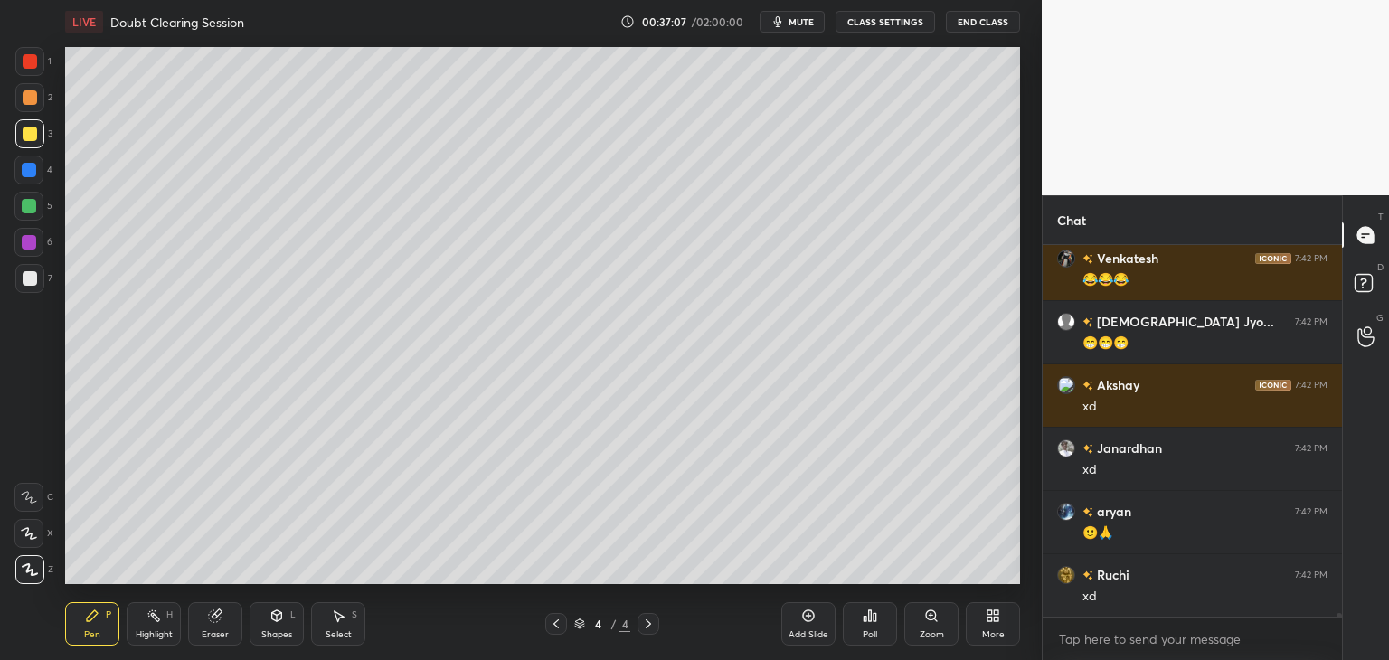
scroll to position [33621, 0]
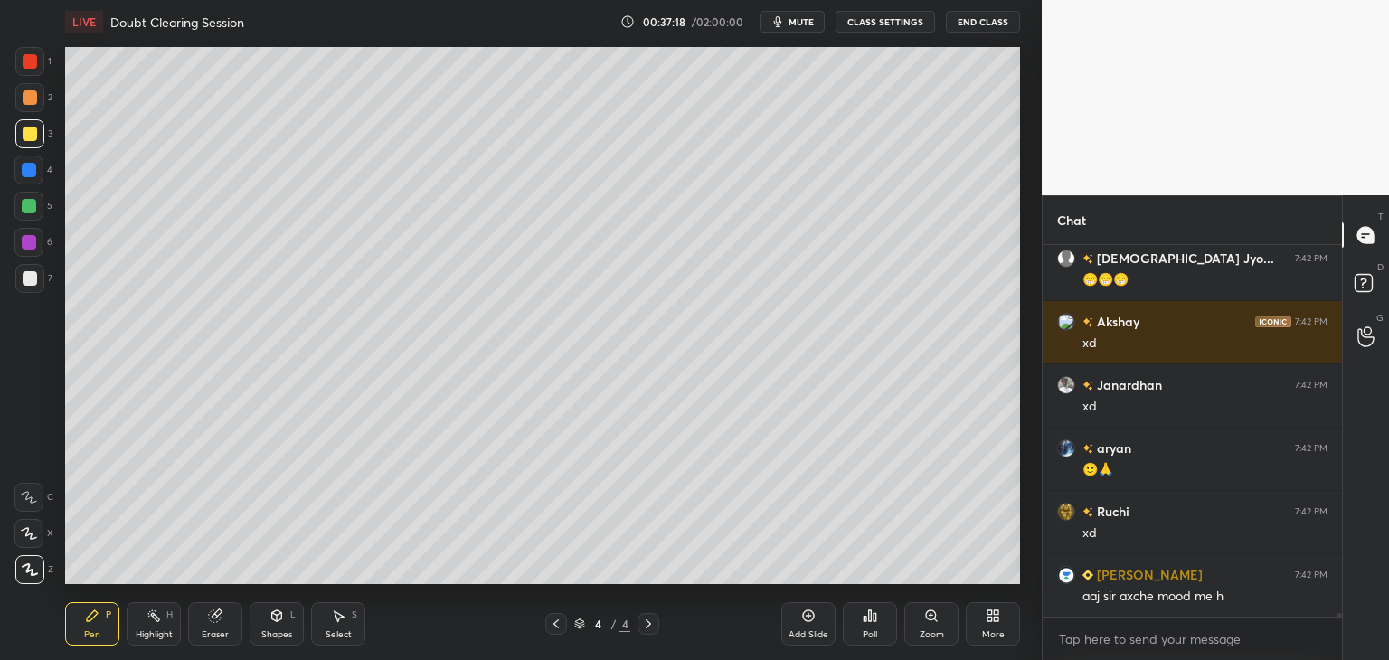
click at [39, 277] on div at bounding box center [29, 278] width 29 height 29
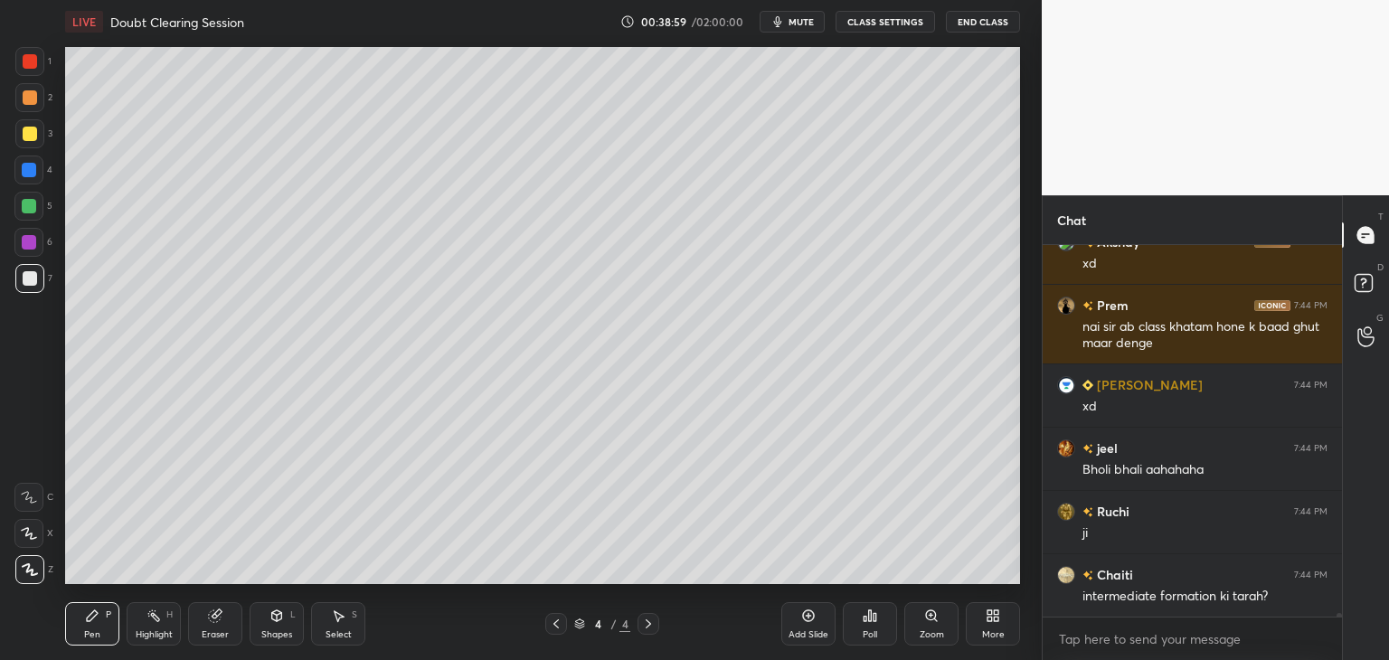
scroll to position [34667, 0]
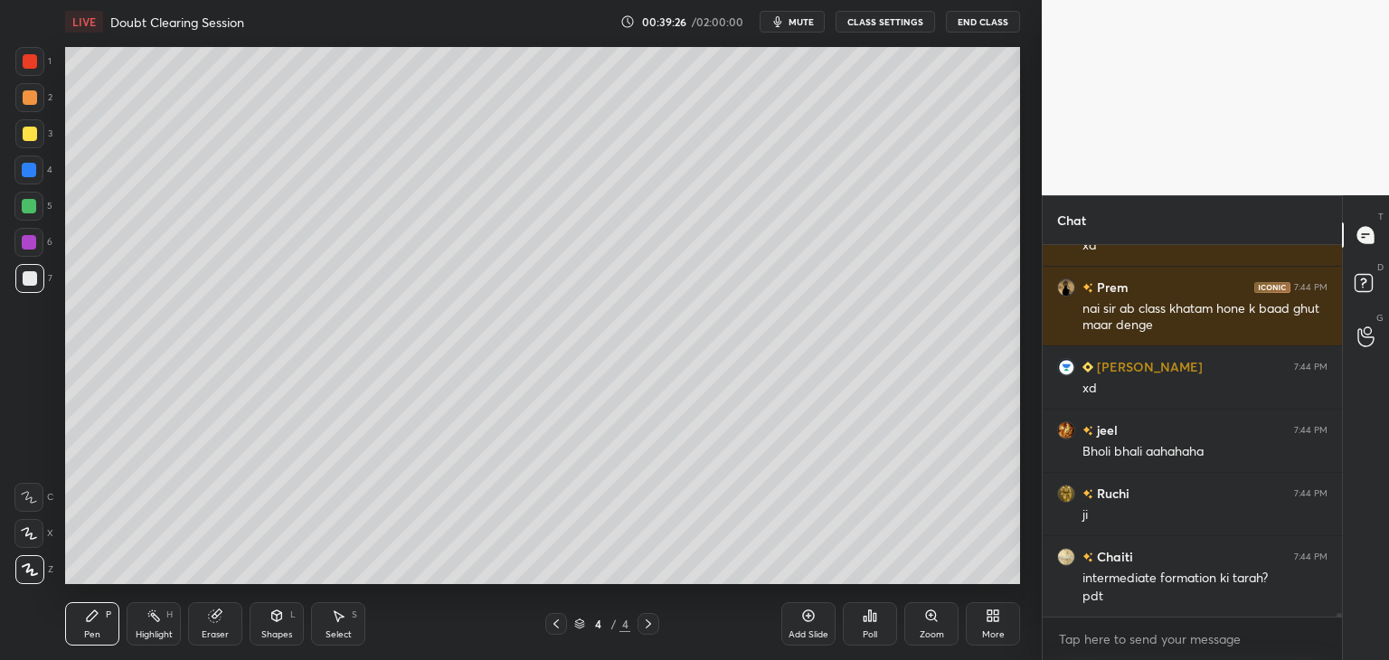
click at [212, 615] on icon at bounding box center [215, 616] width 12 height 12
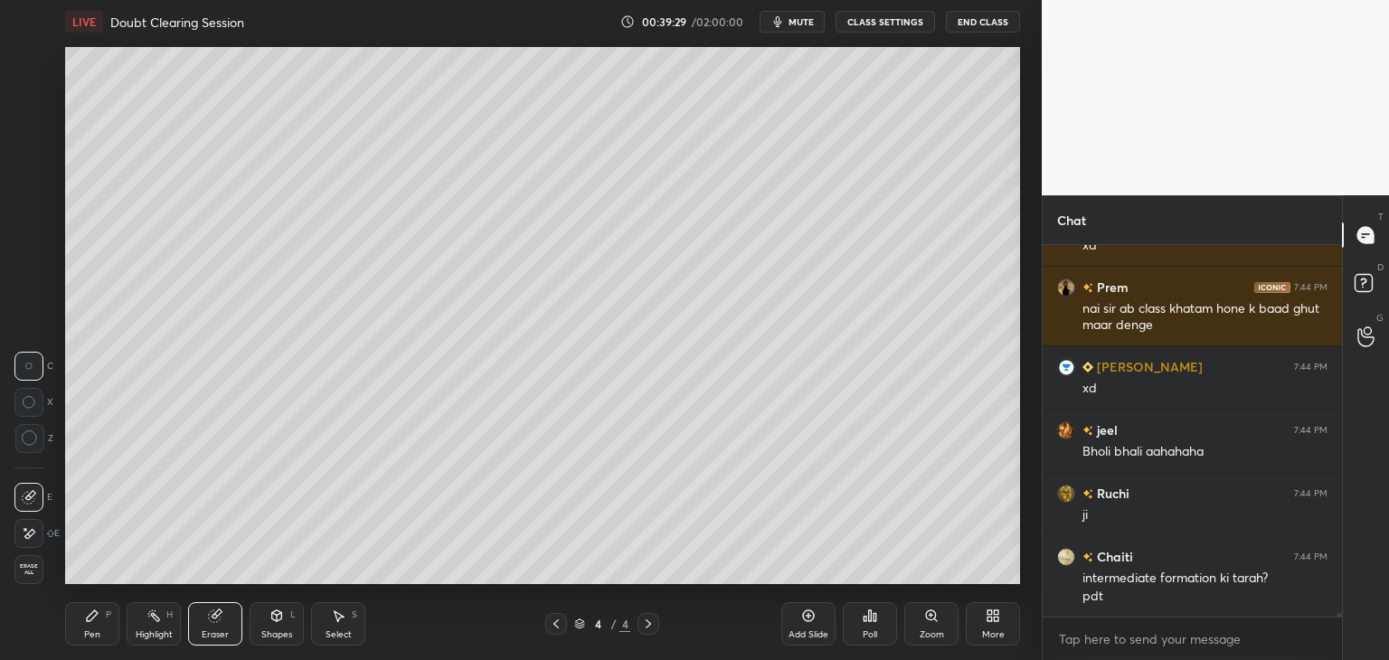
click at [89, 635] on div "Pen" at bounding box center [92, 634] width 16 height 9
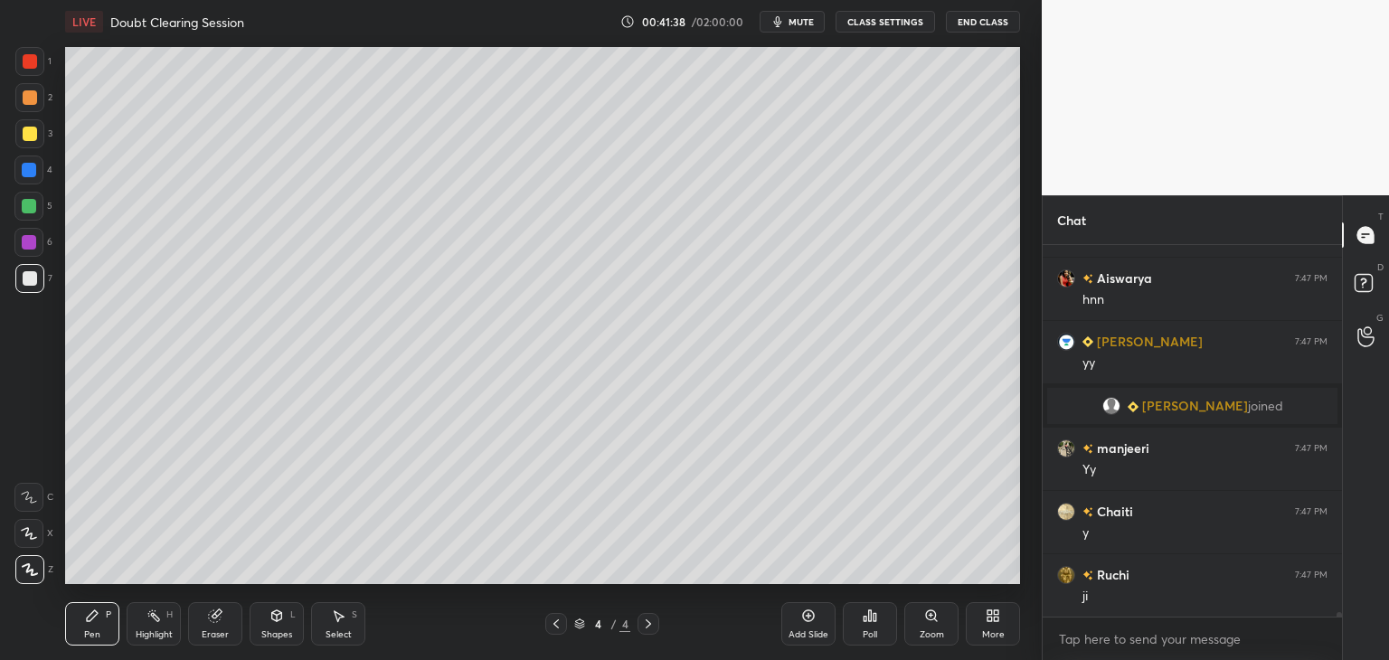
scroll to position [31393, 0]
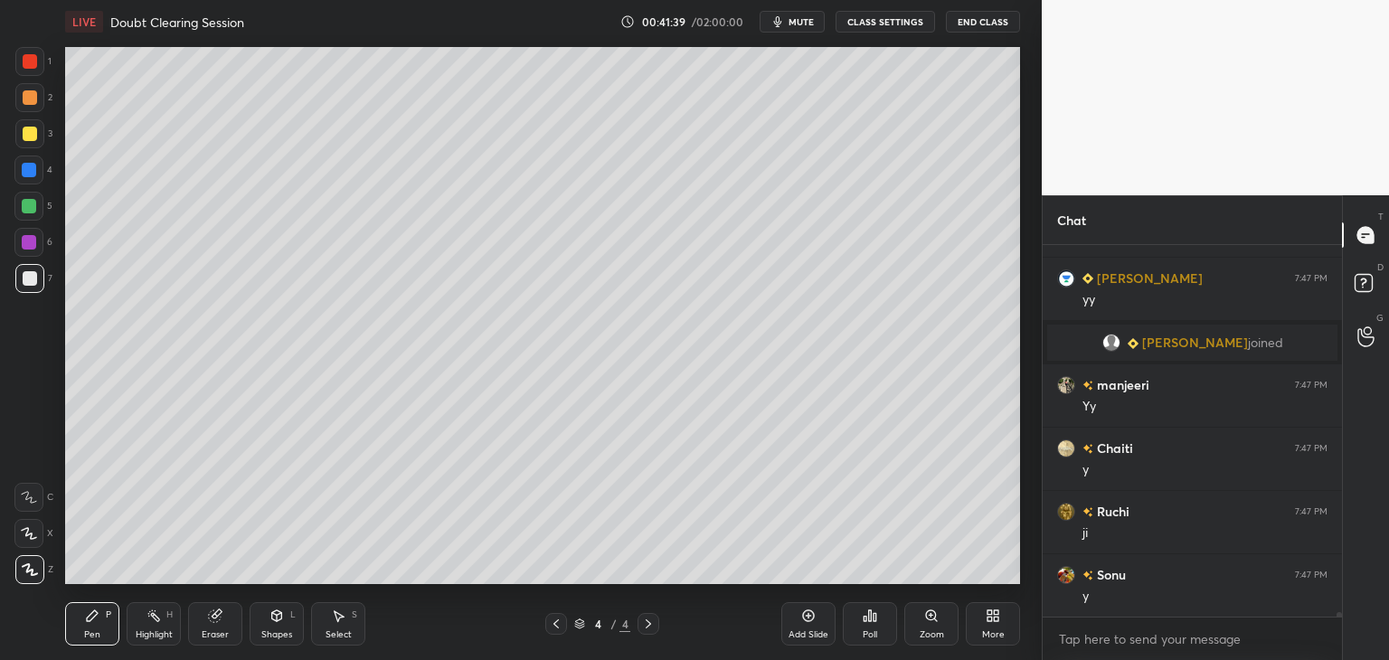
click at [810, 630] on div "Add Slide" at bounding box center [808, 634] width 40 height 9
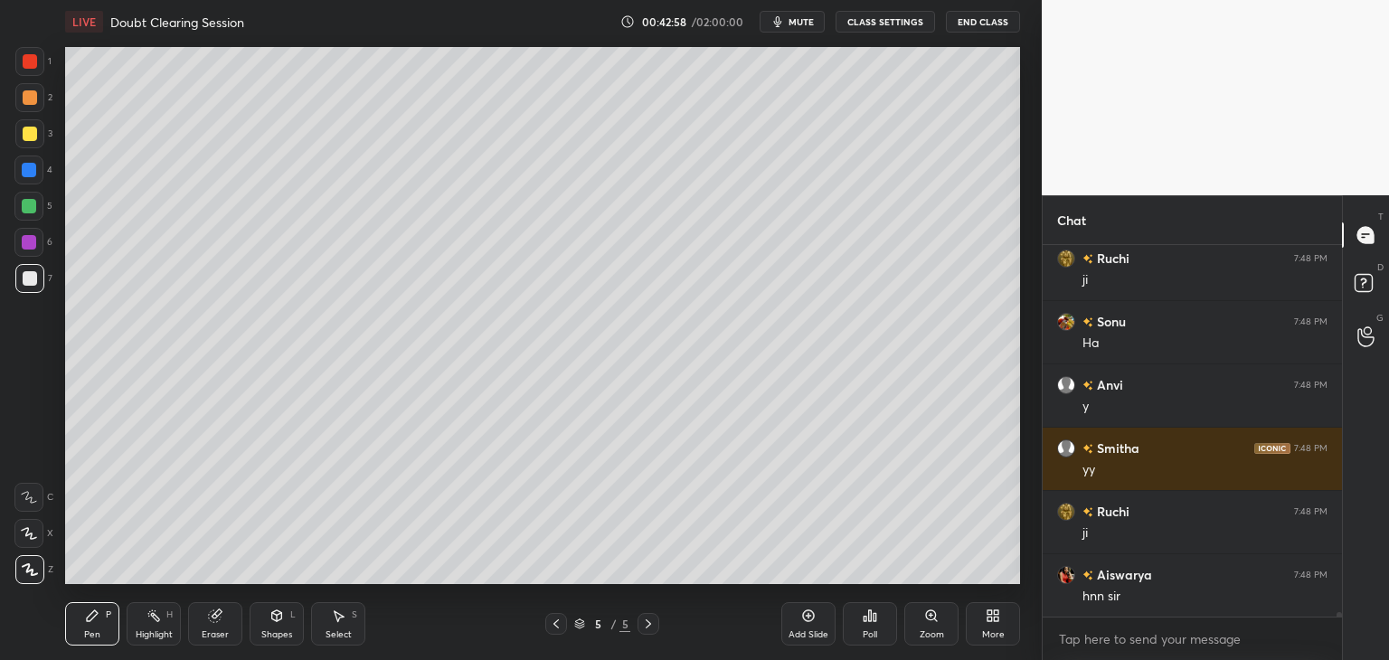
scroll to position [32912, 0]
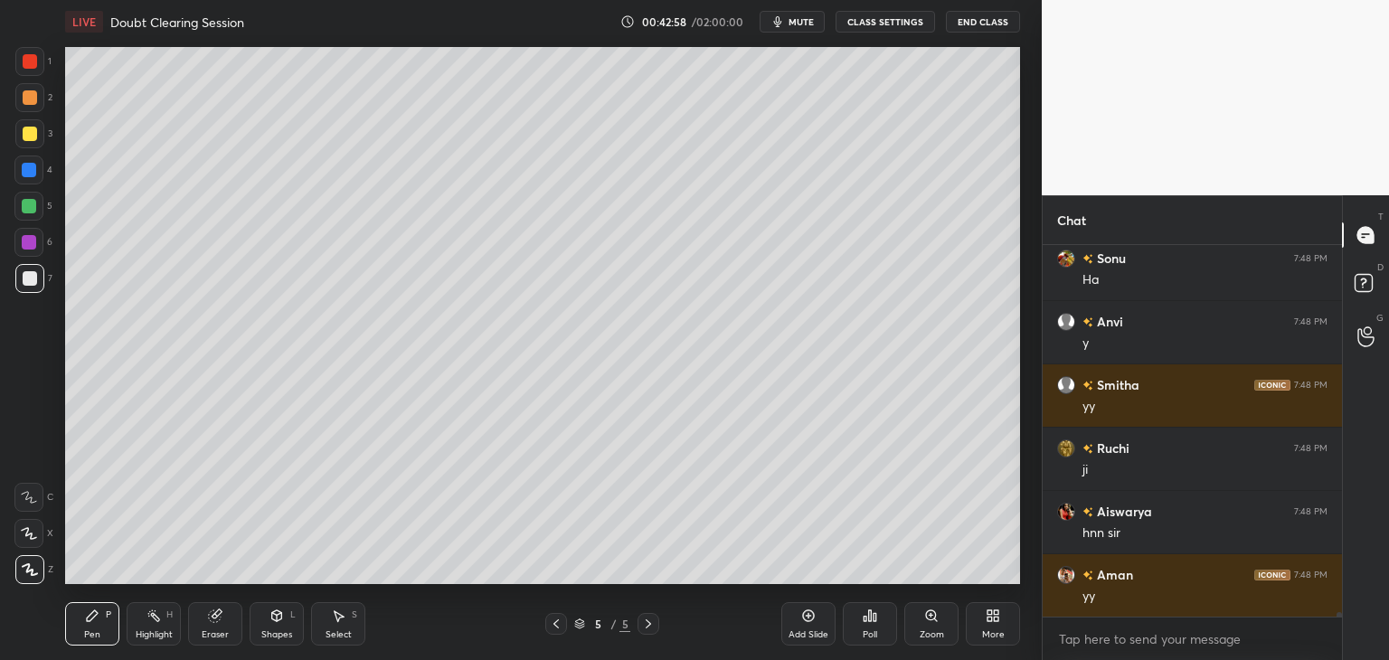
click at [325, 626] on div "Select S" at bounding box center [338, 623] width 54 height 43
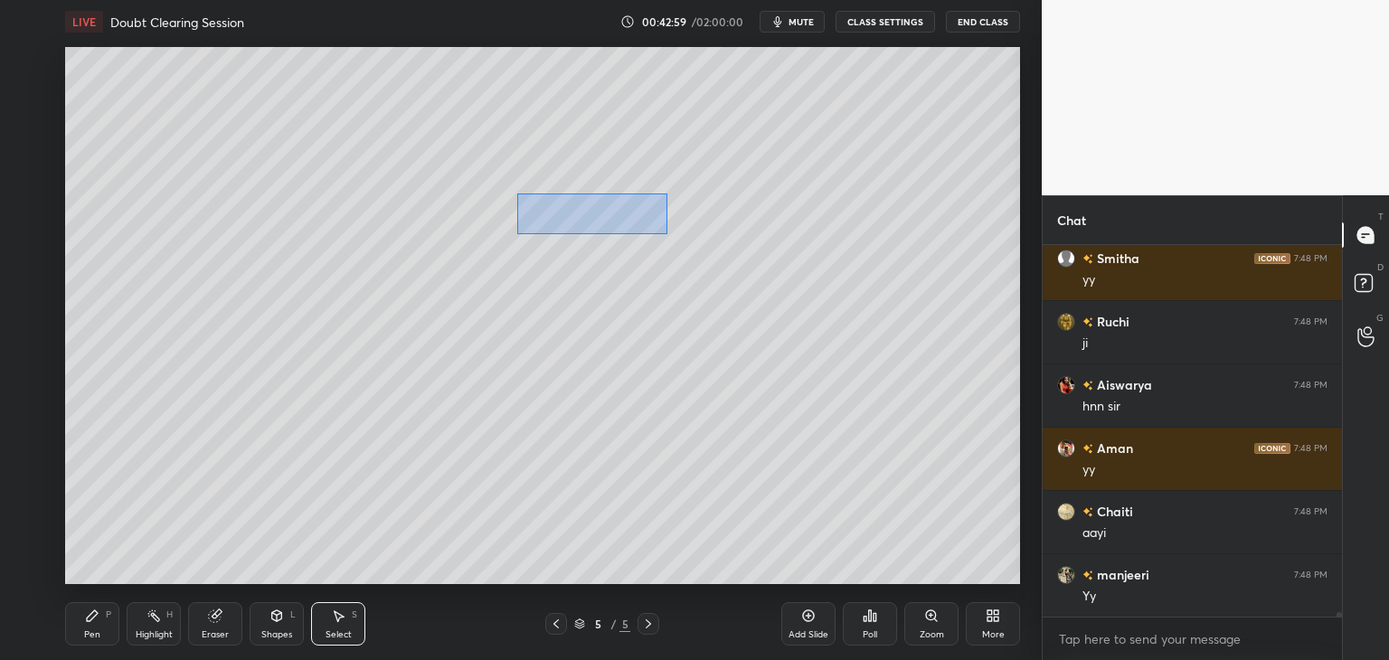
drag, startPoint x: 517, startPoint y: 193, endPoint x: 667, endPoint y: 234, distance: 155.7
click at [667, 234] on div "0 ° Undo Copy Duplicate Duplicate to new slide Delete" at bounding box center [542, 315] width 955 height 537
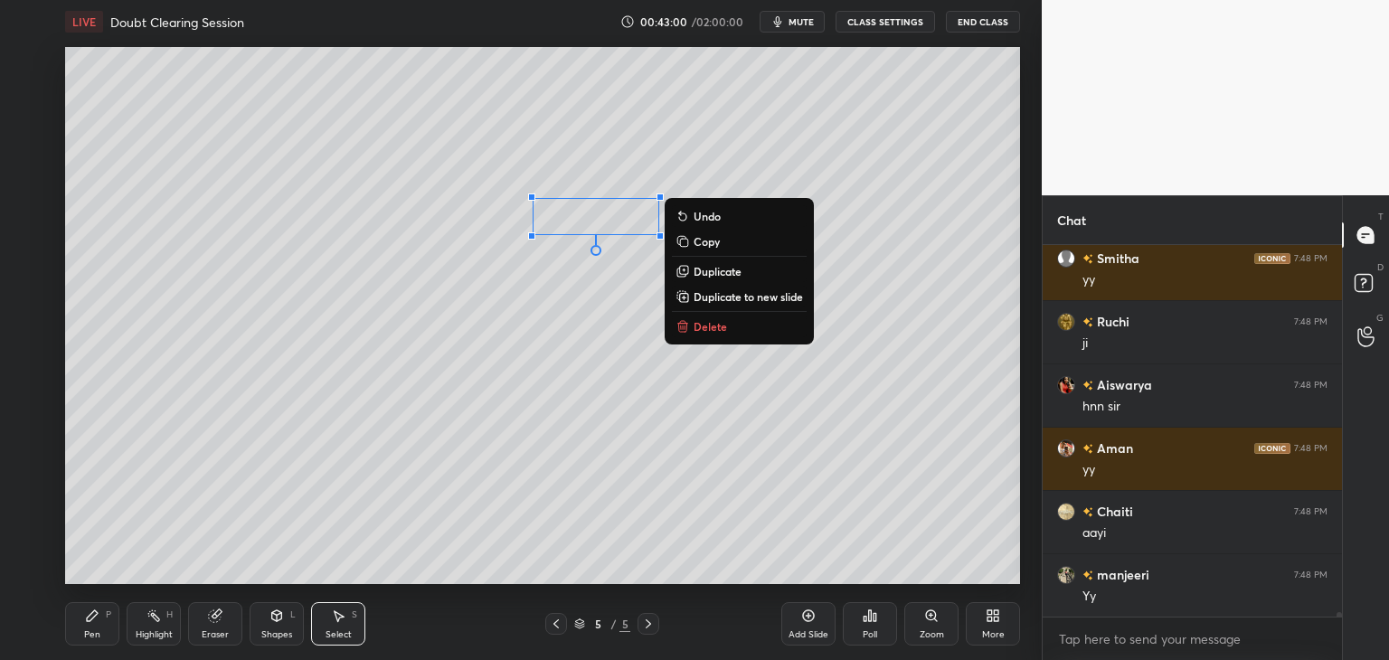
scroll to position [33102, 0]
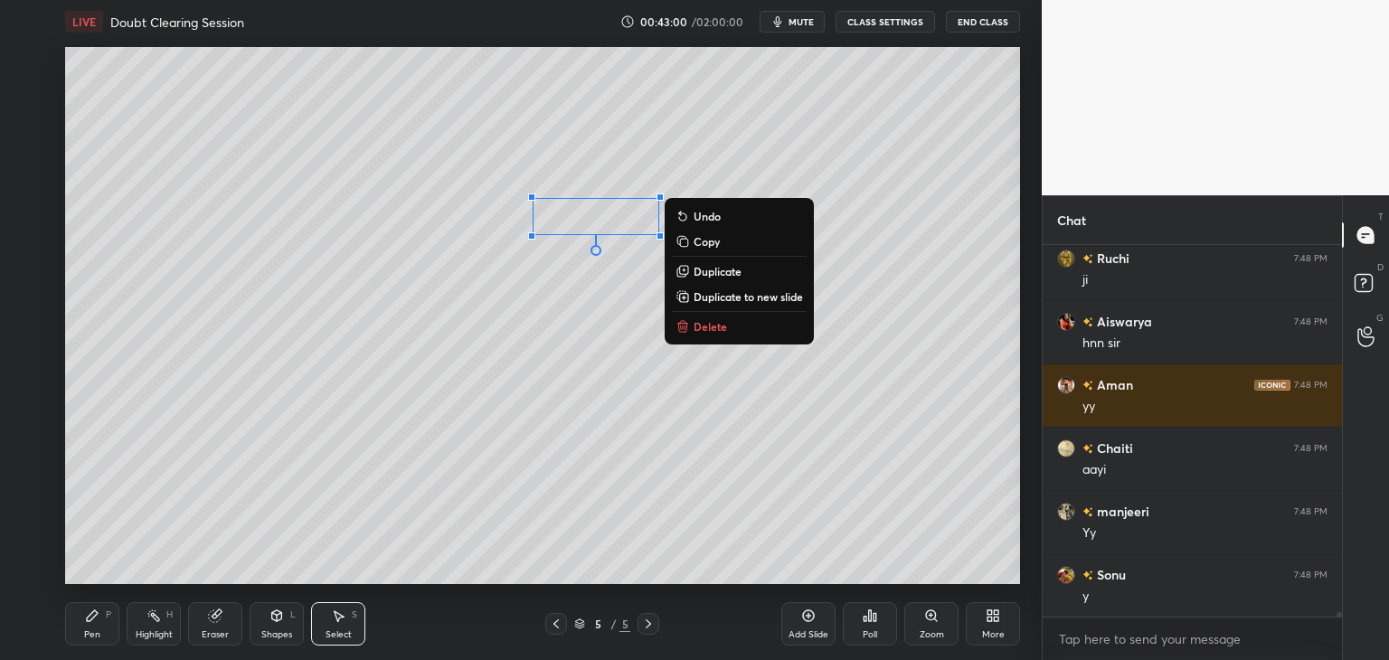
click at [709, 266] on p "Duplicate" at bounding box center [717, 271] width 48 height 14
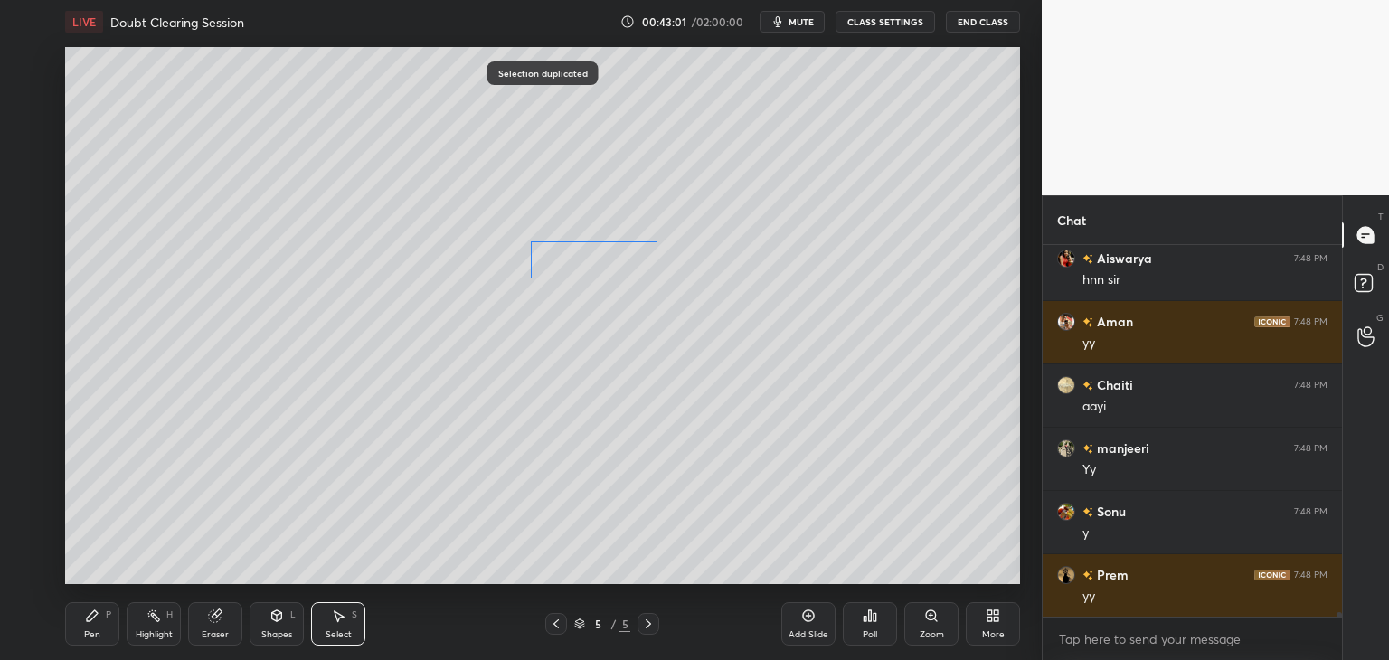
scroll to position [6, 5]
drag, startPoint x: 600, startPoint y: 241, endPoint x: 577, endPoint y: 263, distance: 32.0
click at [577, 263] on div "0 ° Undo Copy Duplicate Duplicate to new slide Delete" at bounding box center [542, 315] width 955 height 537
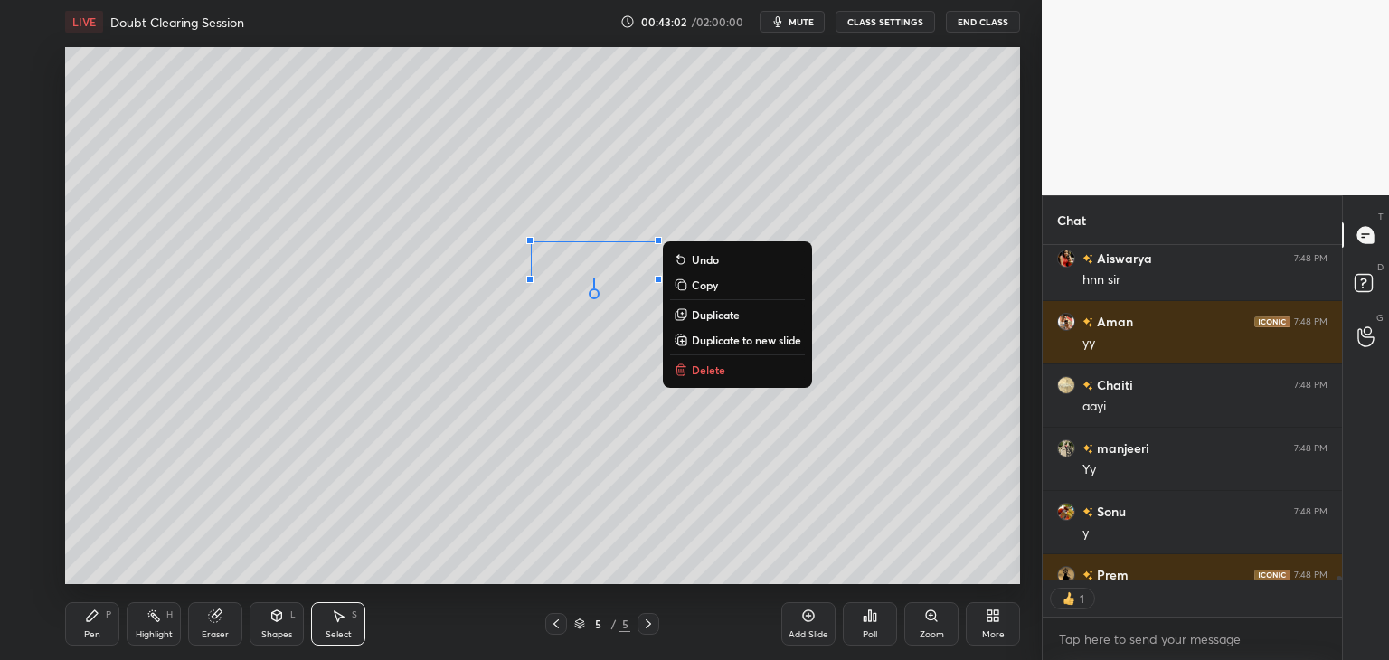
click at [718, 319] on p "Duplicate" at bounding box center [716, 314] width 48 height 14
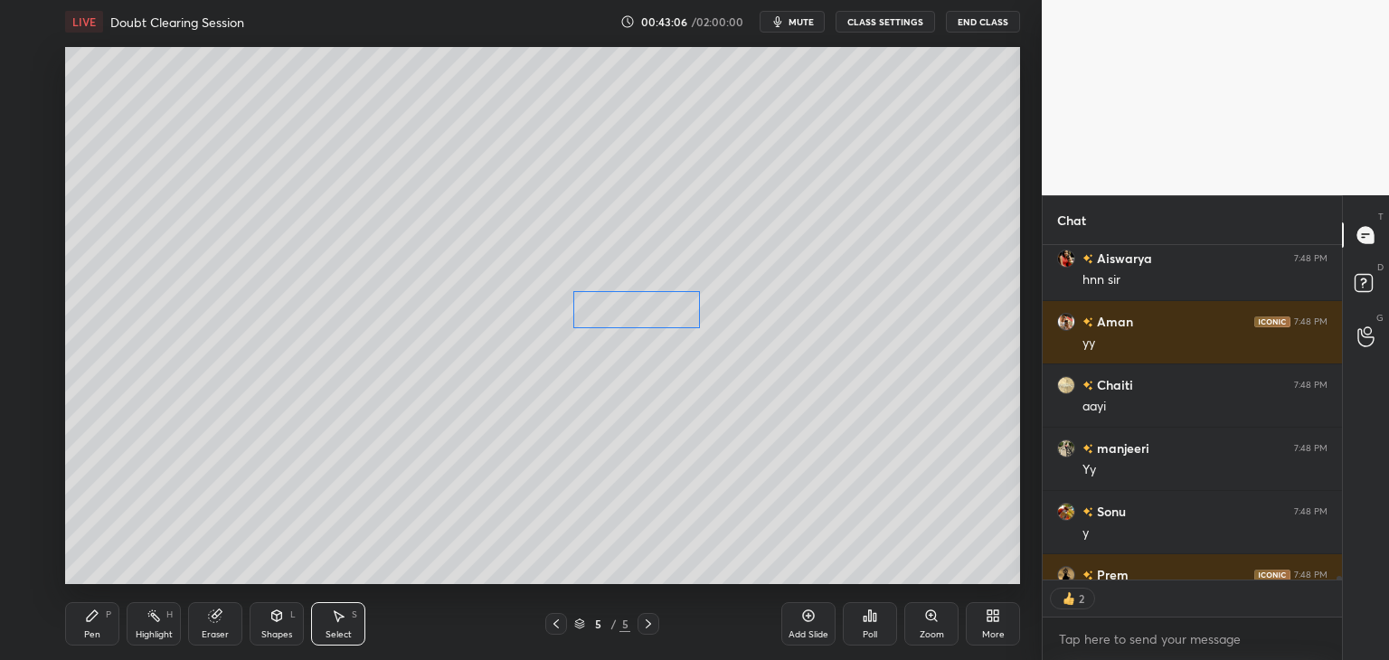
scroll to position [33264, 0]
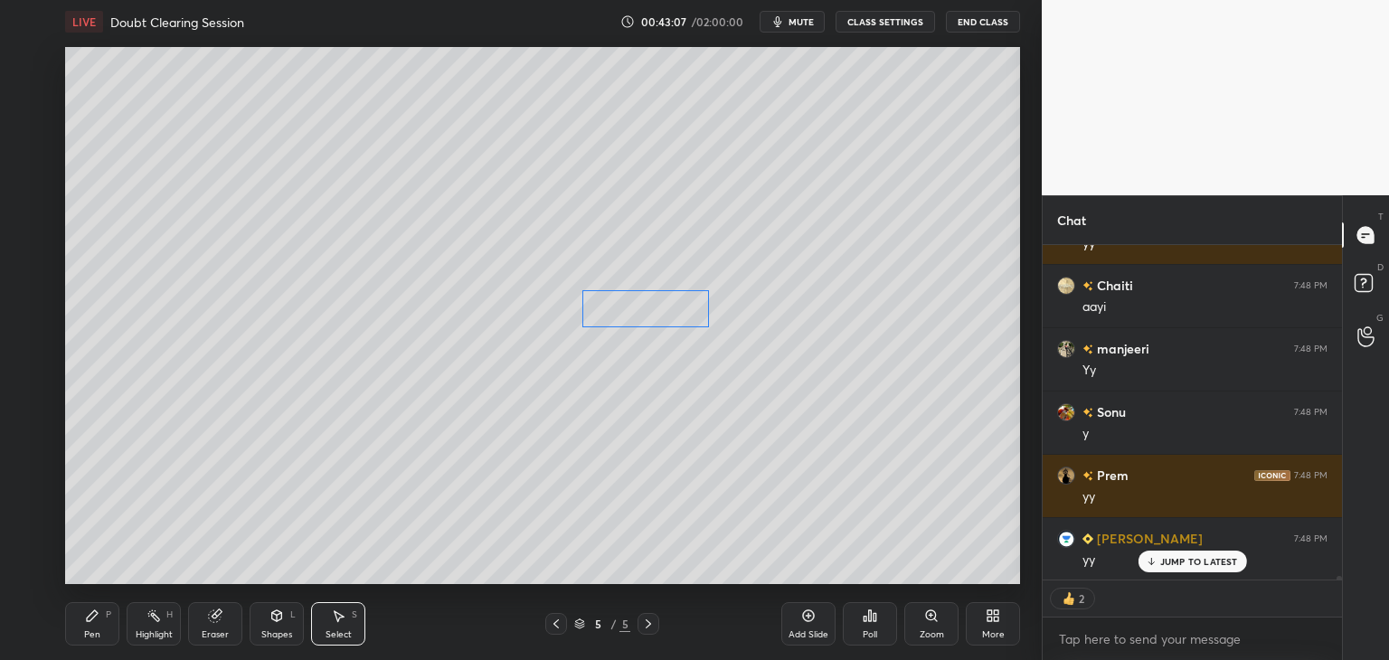
drag, startPoint x: 608, startPoint y: 288, endPoint x: 636, endPoint y: 312, distance: 37.3
click at [636, 312] on div "0 ° Undo Copy Duplicate Duplicate to new slide Delete" at bounding box center [542, 315] width 955 height 537
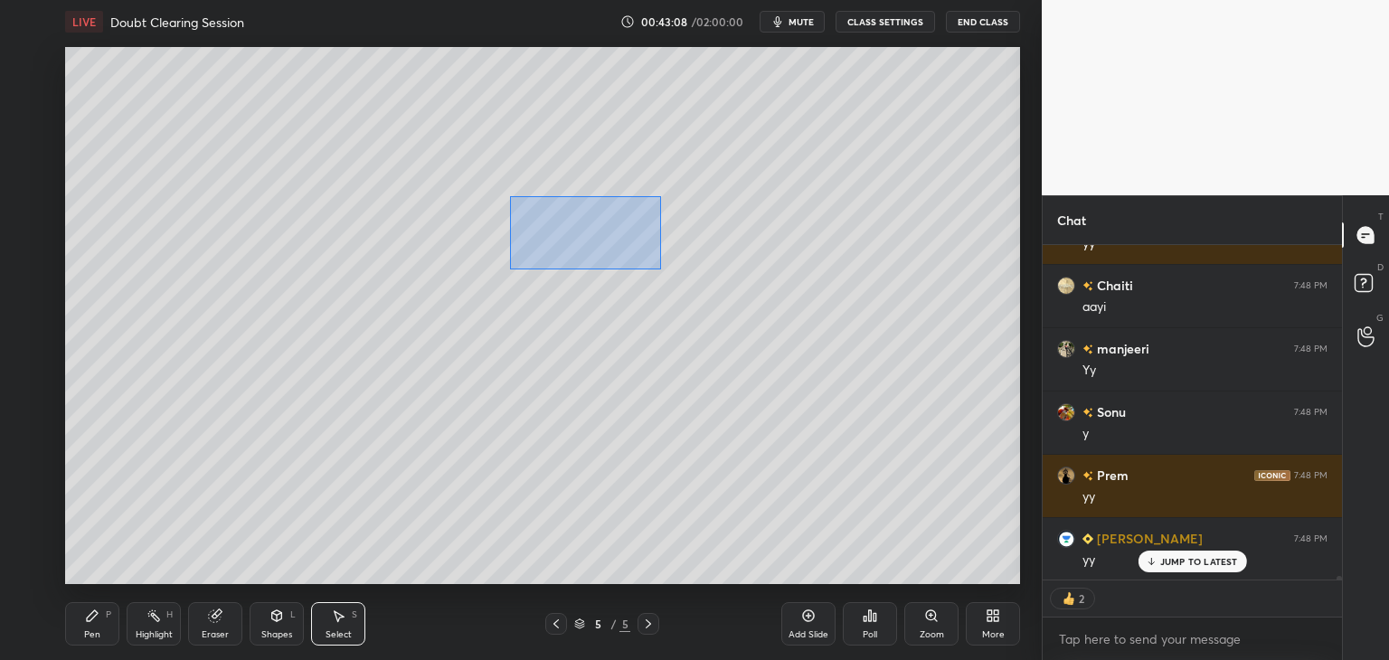
drag, startPoint x: 510, startPoint y: 197, endPoint x: 673, endPoint y: 268, distance: 178.5
click at [676, 268] on div "0 ° Undo Copy Duplicate Duplicate to new slide Delete" at bounding box center [542, 315] width 955 height 537
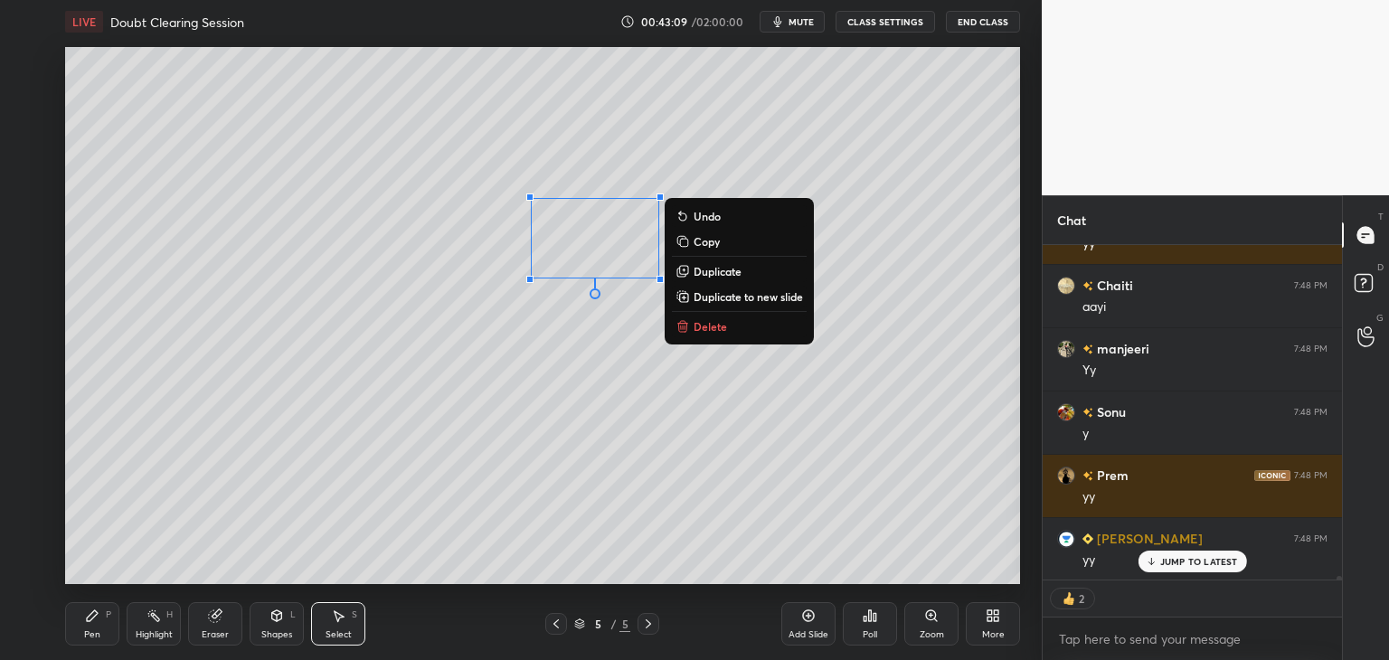
scroll to position [33329, 0]
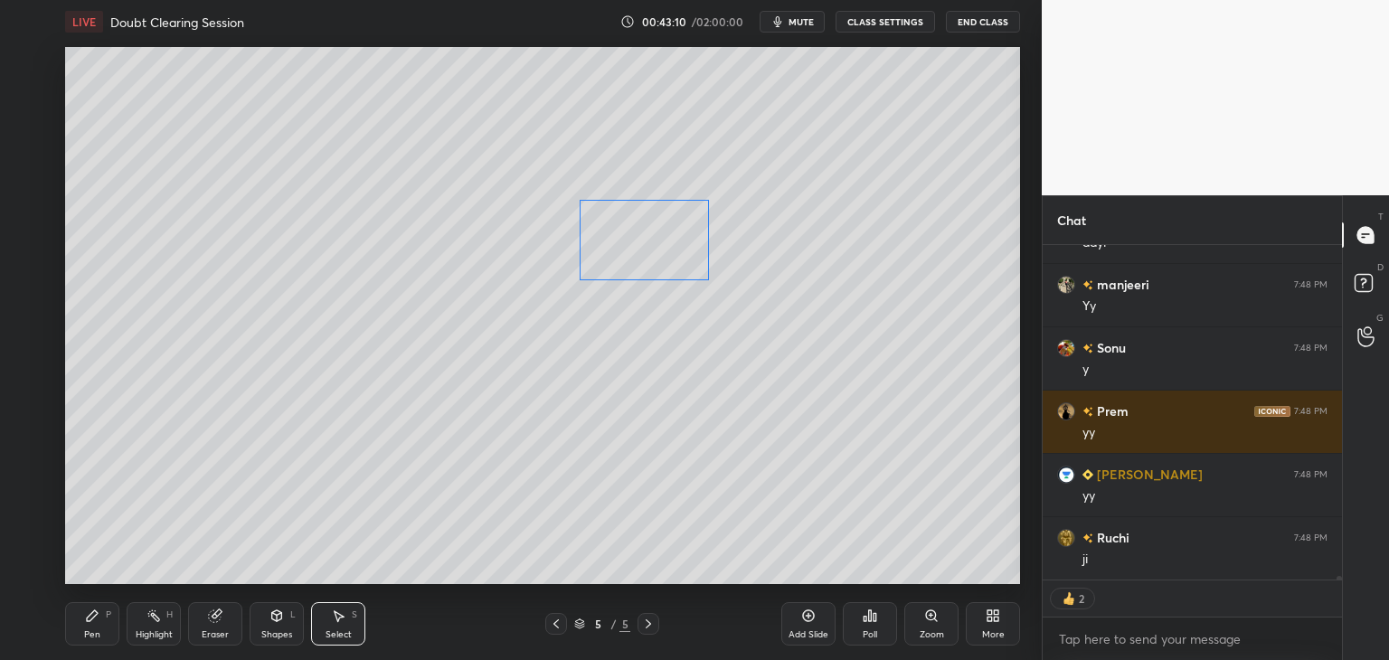
drag, startPoint x: 615, startPoint y: 240, endPoint x: 664, endPoint y: 241, distance: 49.8
click at [664, 241] on div "0 ° Undo Copy Duplicate Duplicate to new slide Delete" at bounding box center [542, 315] width 955 height 537
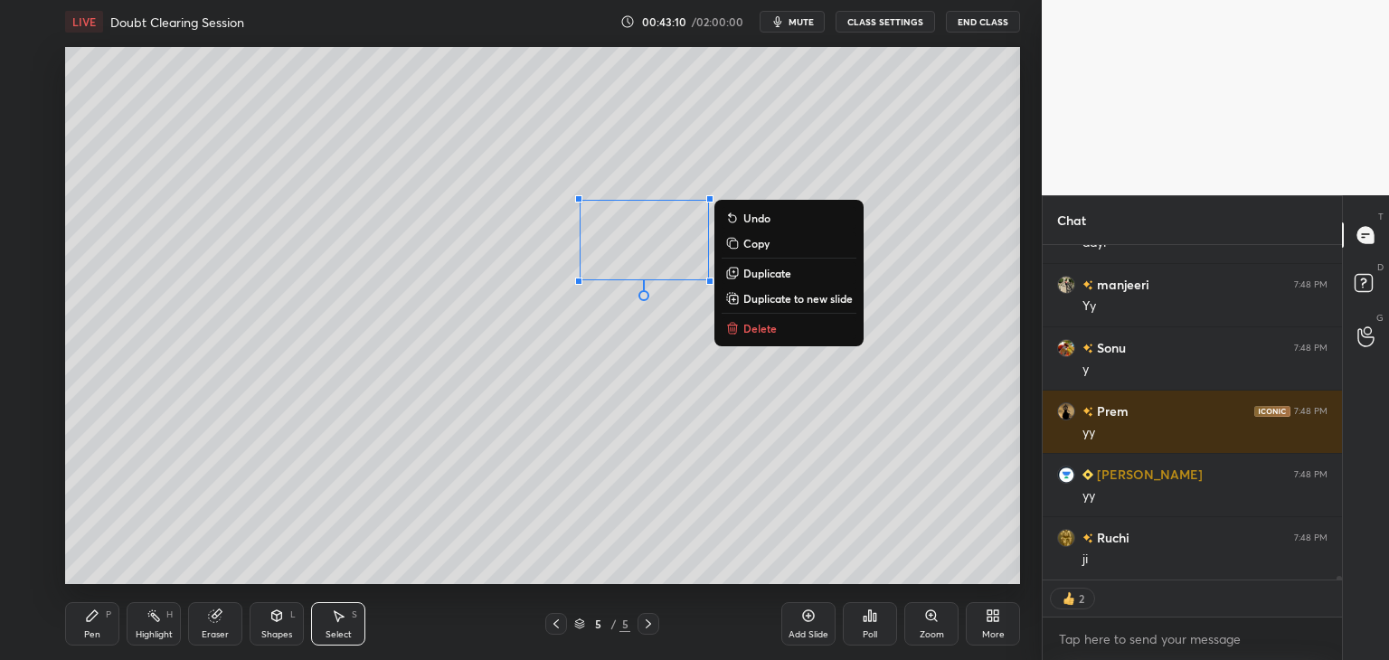
scroll to position [33391, 0]
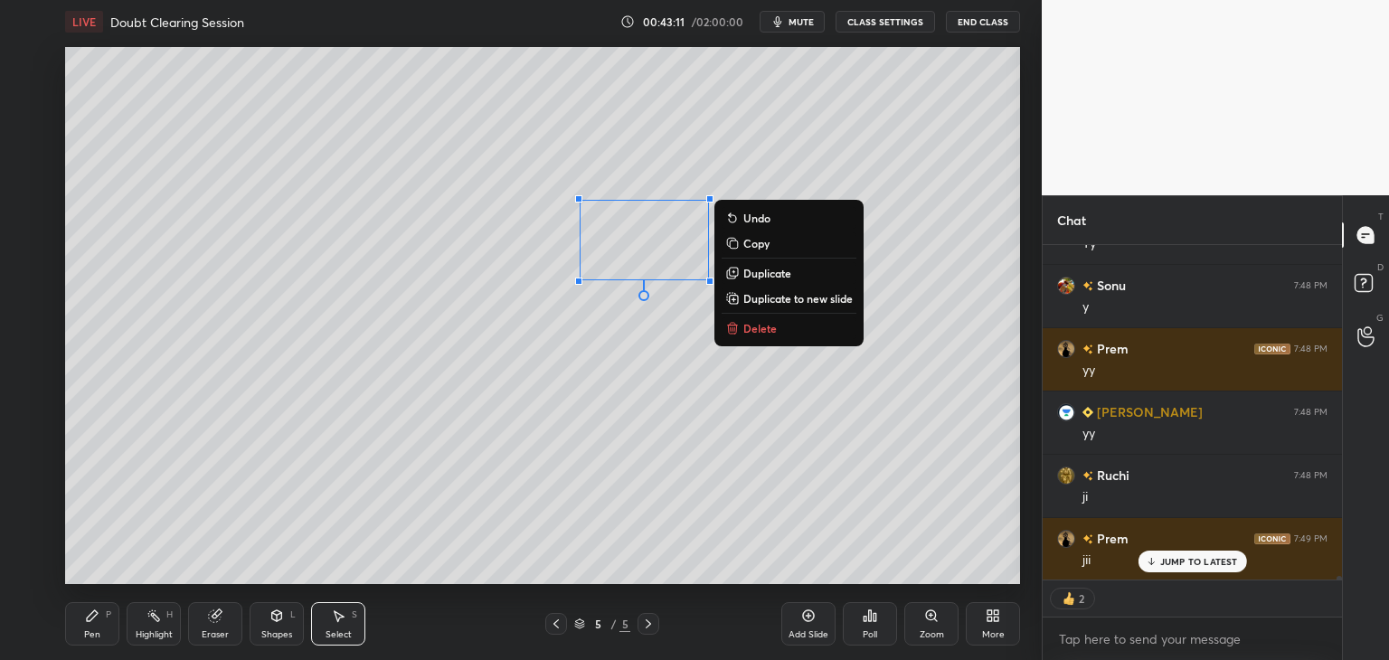
click at [629, 382] on div "0 ° Undo Copy Duplicate Duplicate to new slide Delete" at bounding box center [542, 315] width 955 height 537
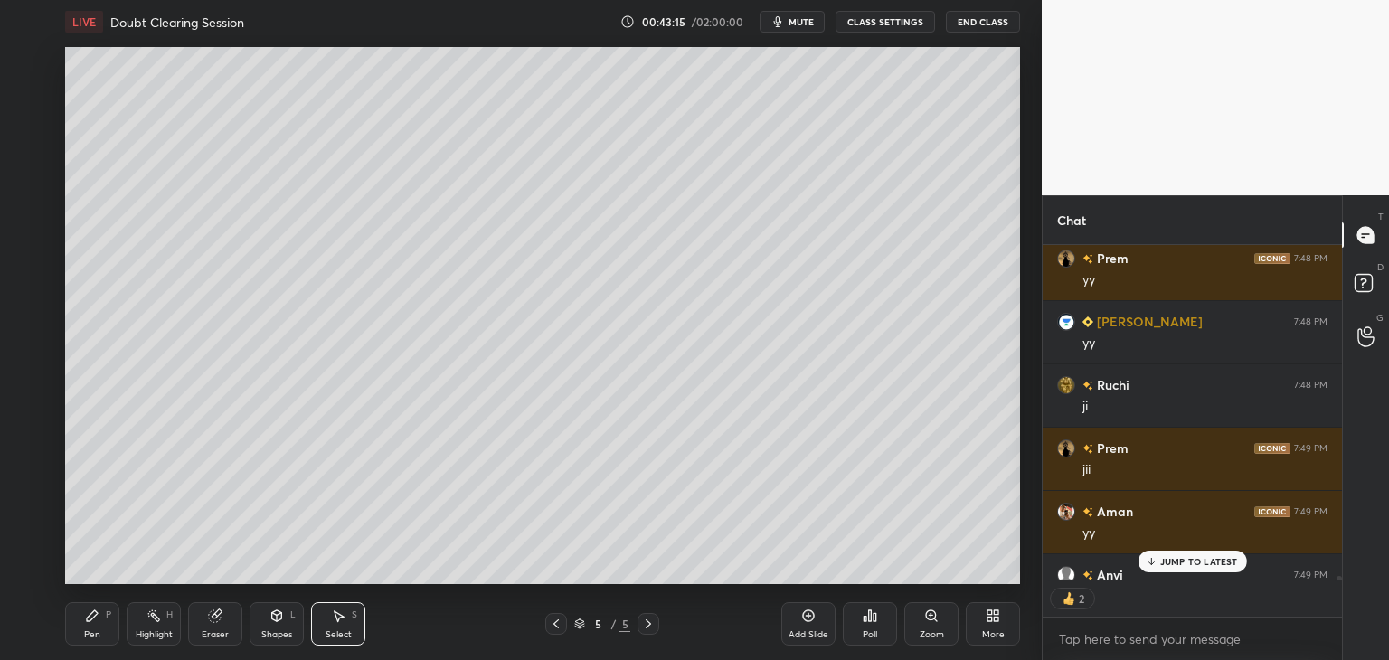
scroll to position [33481, 0]
click at [74, 629] on div "Pen P" at bounding box center [92, 623] width 54 height 43
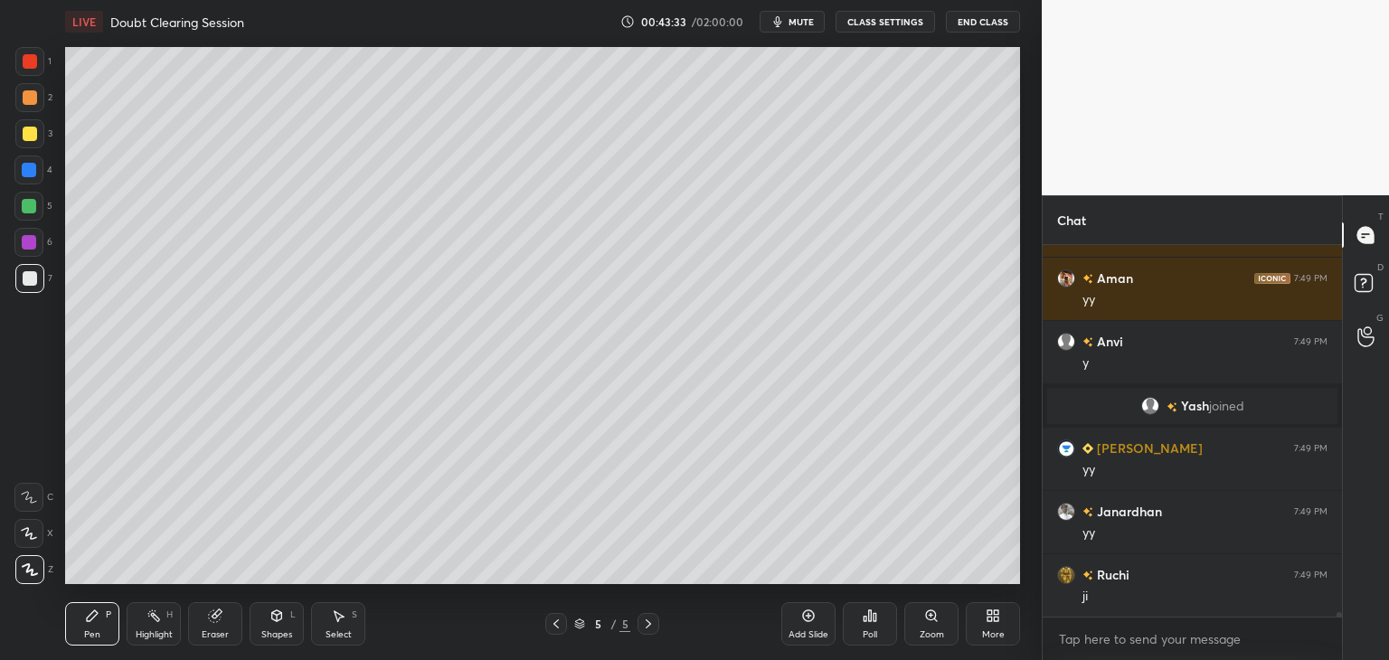
scroll to position [33075, 0]
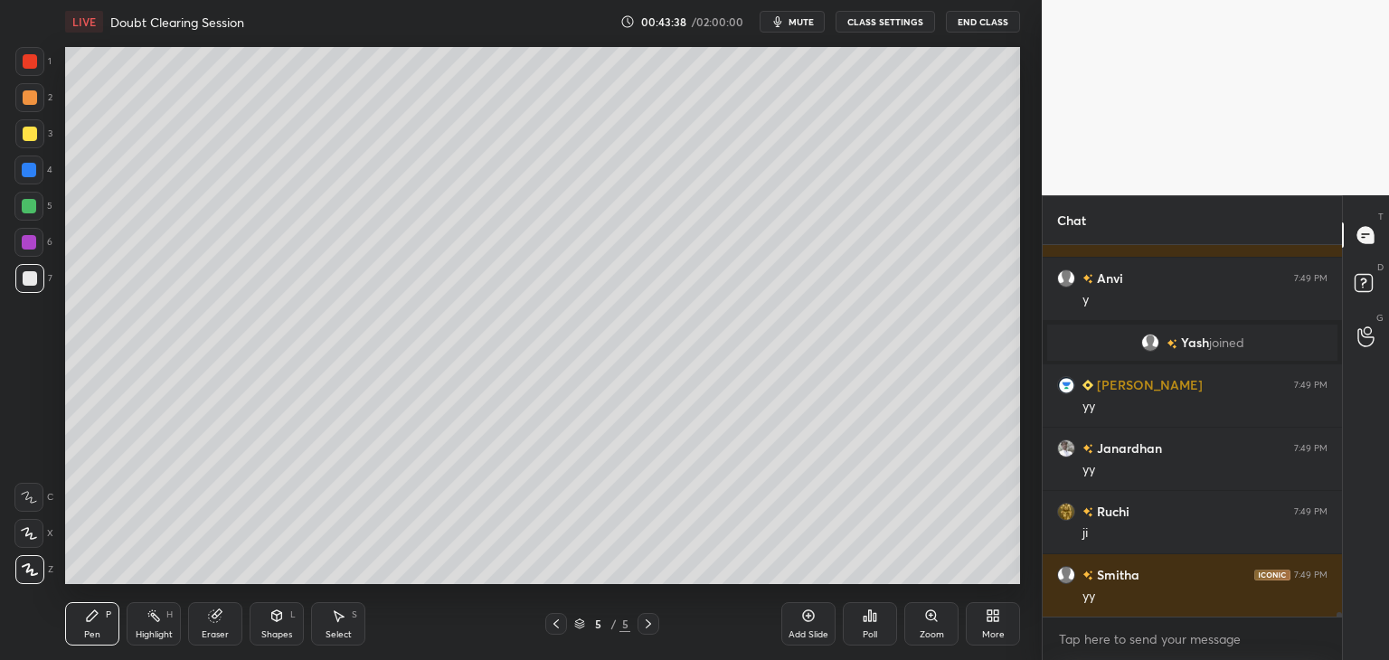
click at [225, 614] on div "Eraser" at bounding box center [215, 623] width 54 height 43
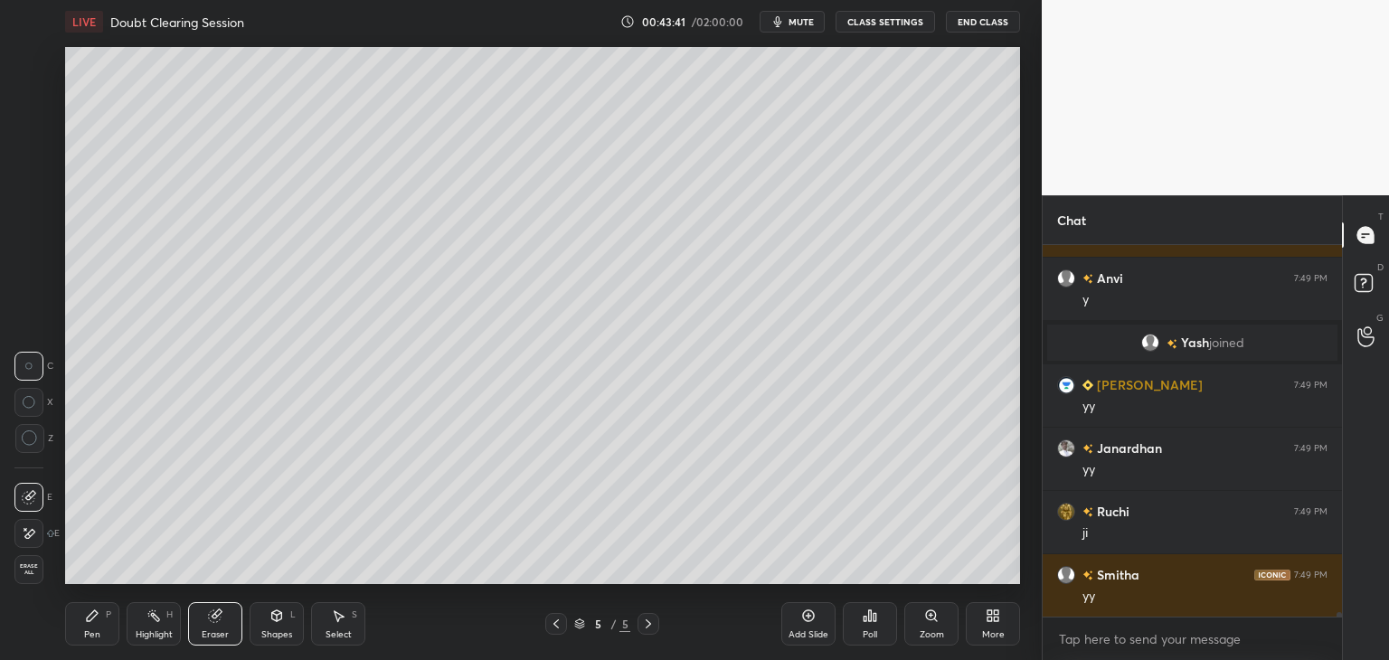
click at [95, 634] on div "Pen" at bounding box center [92, 634] width 16 height 9
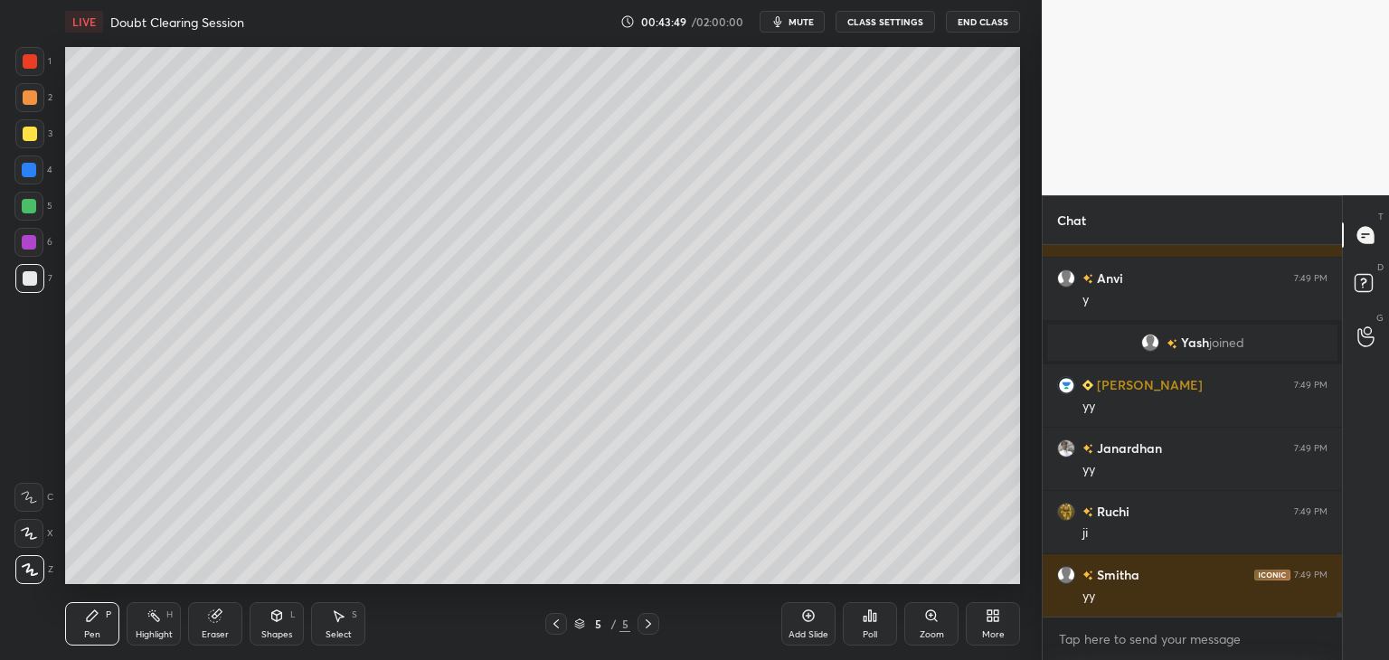
click at [553, 630] on icon at bounding box center [556, 624] width 14 height 14
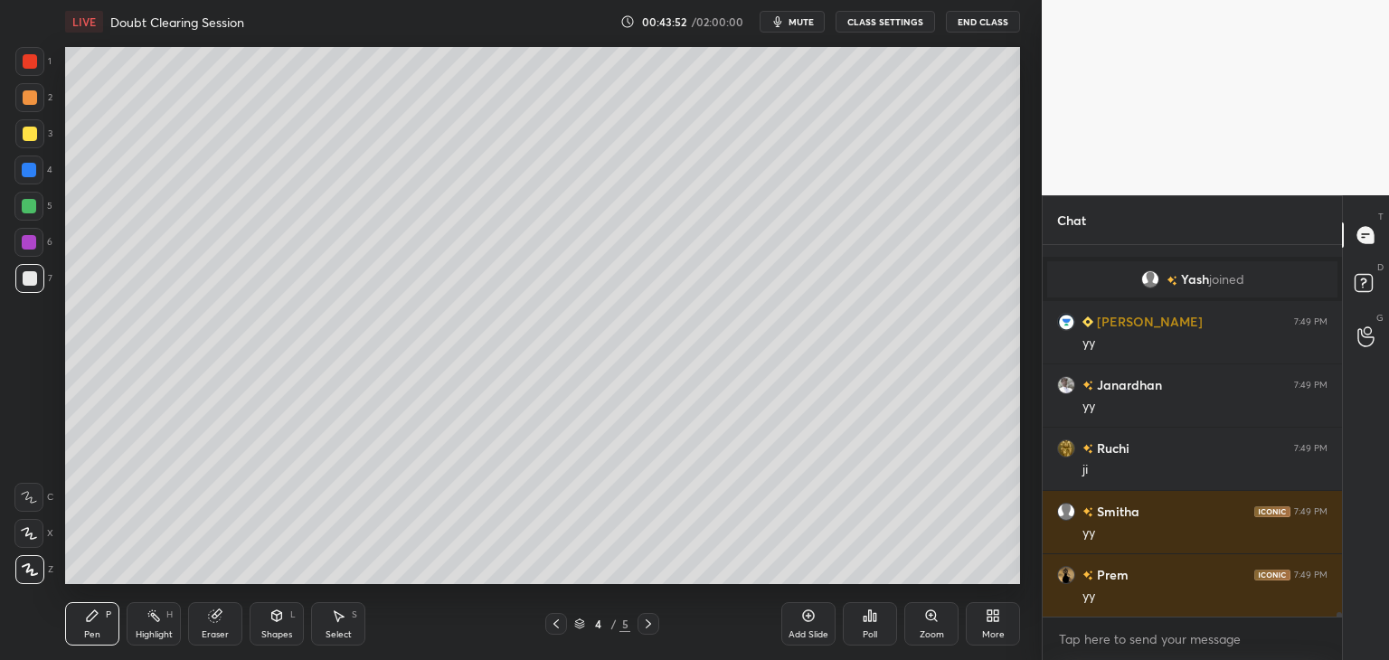
click at [639, 625] on div at bounding box center [648, 624] width 22 height 22
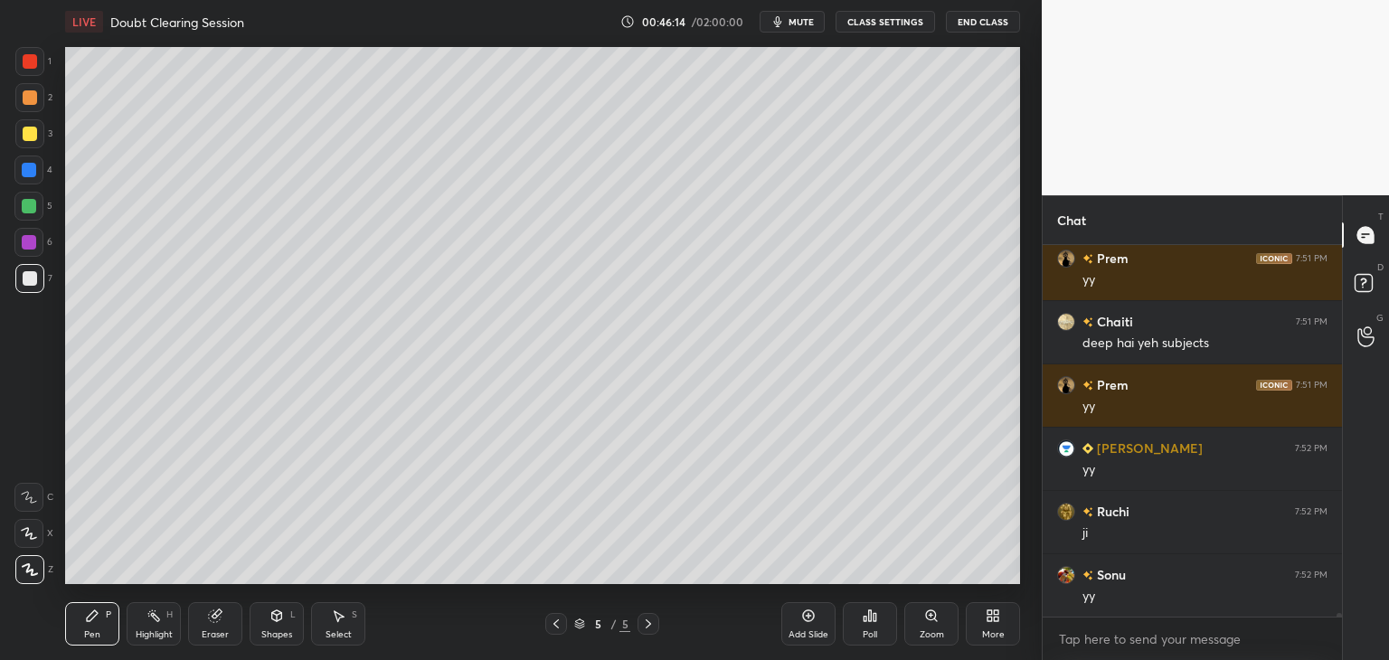
scroll to position [34483, 0]
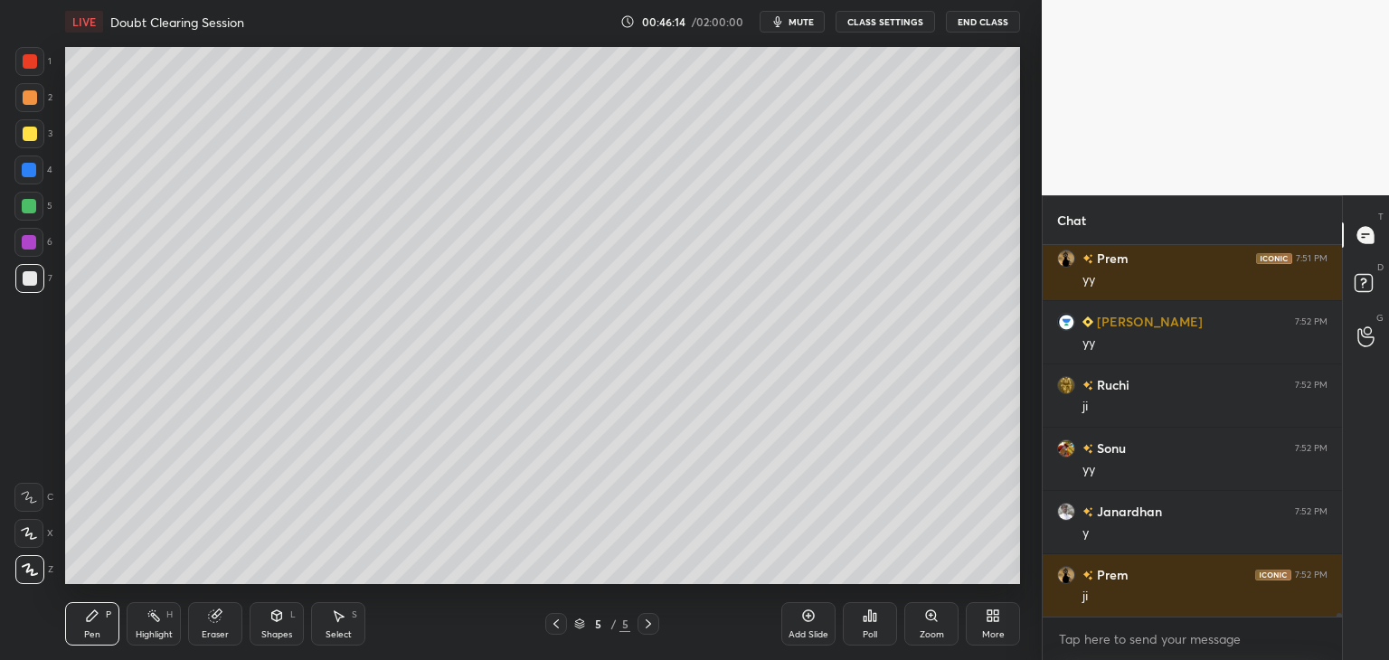
click at [325, 627] on div "Select S" at bounding box center [338, 623] width 54 height 43
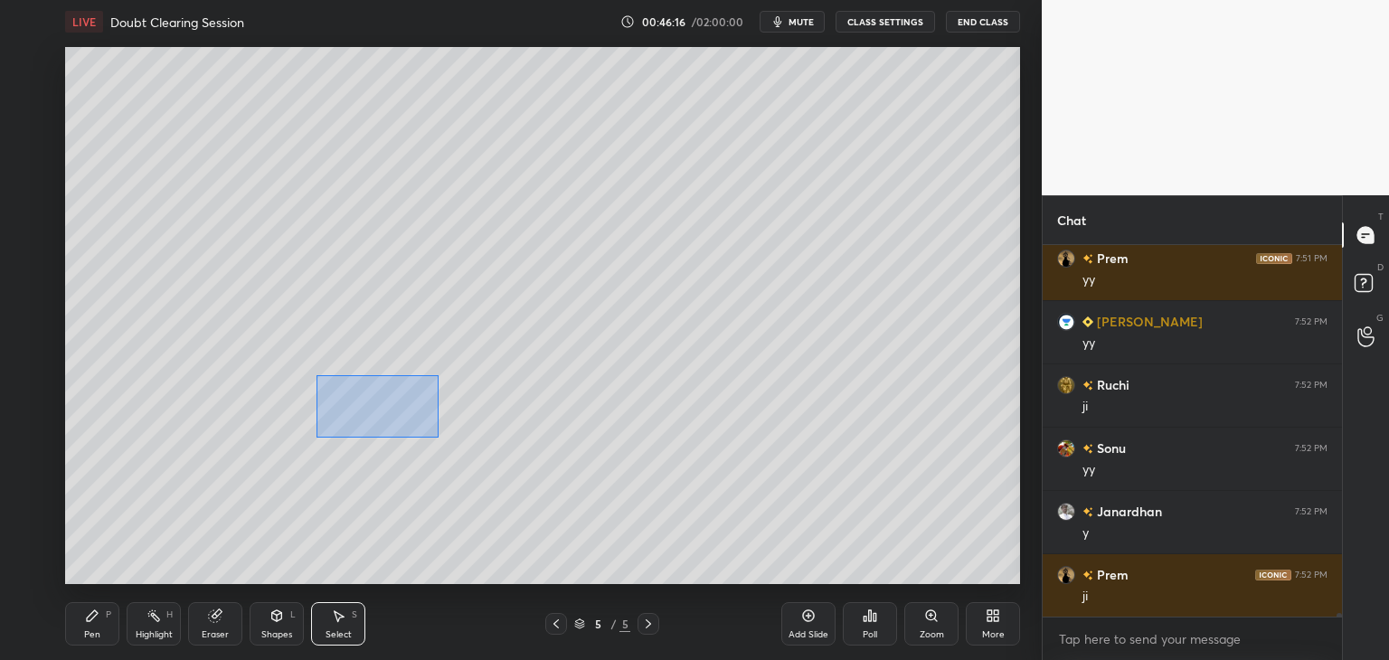
drag, startPoint x: 318, startPoint y: 377, endPoint x: 445, endPoint y: 439, distance: 141.1
click at [445, 441] on div "0 ° Undo Copy Duplicate Duplicate to new slide Delete" at bounding box center [542, 315] width 955 height 537
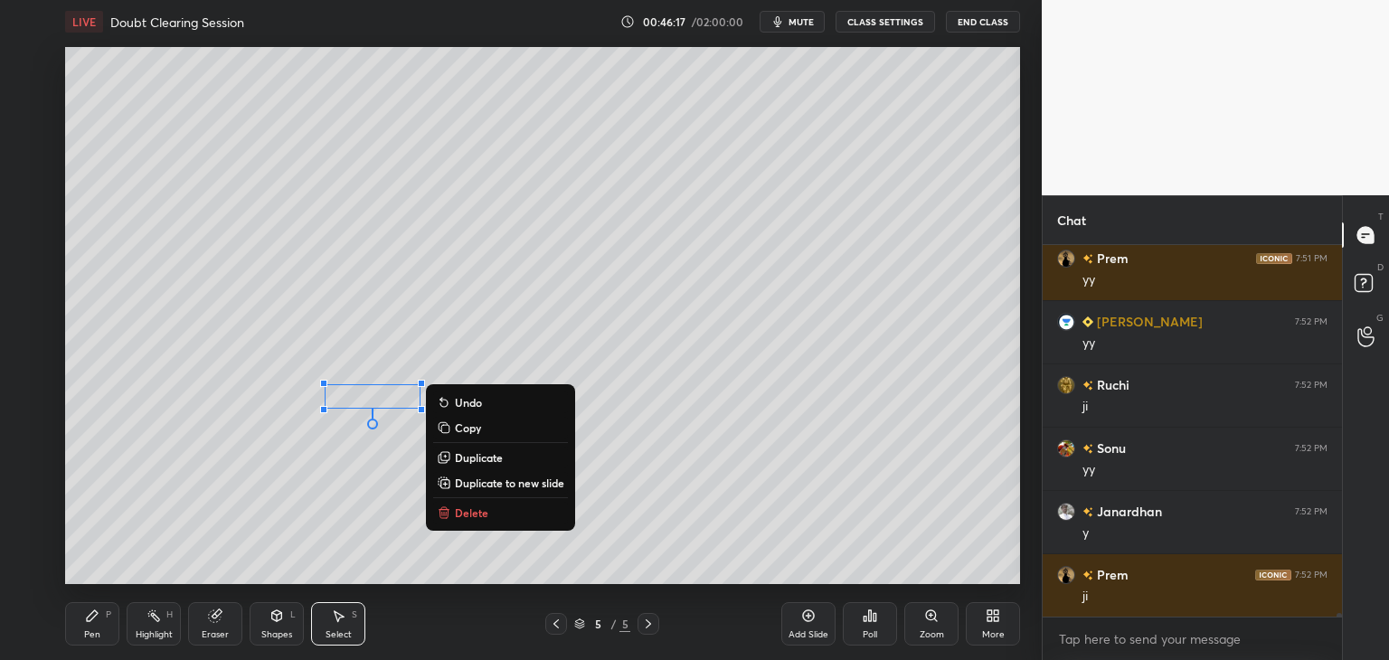
click at [468, 513] on p "Delete" at bounding box center [471, 512] width 33 height 14
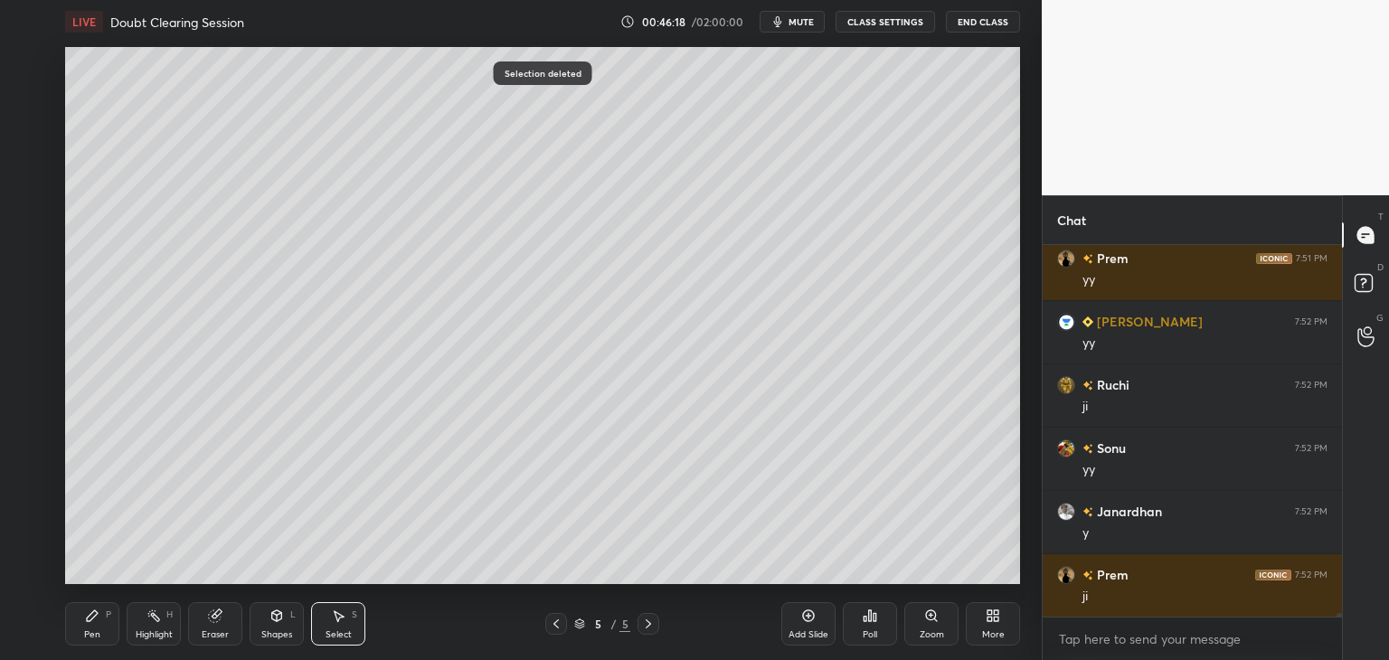
click at [94, 626] on div "Pen P" at bounding box center [92, 623] width 54 height 43
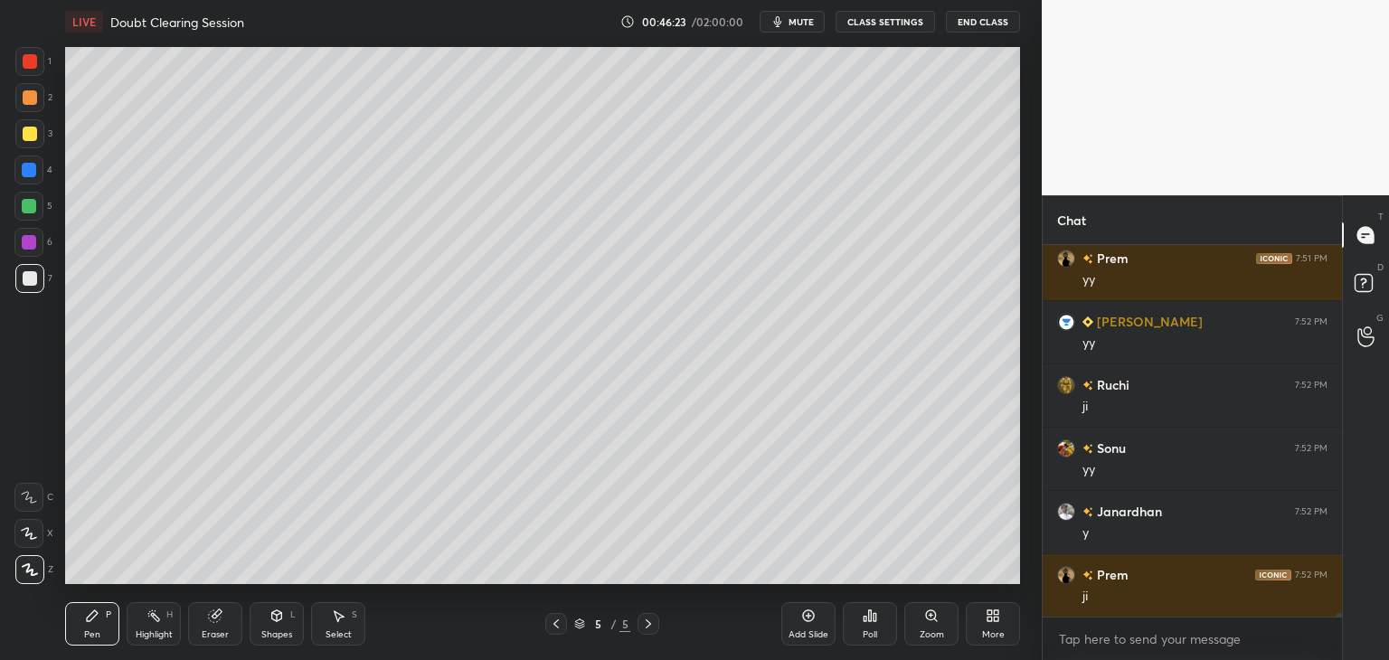
click at [343, 607] on div "Select S" at bounding box center [338, 623] width 54 height 43
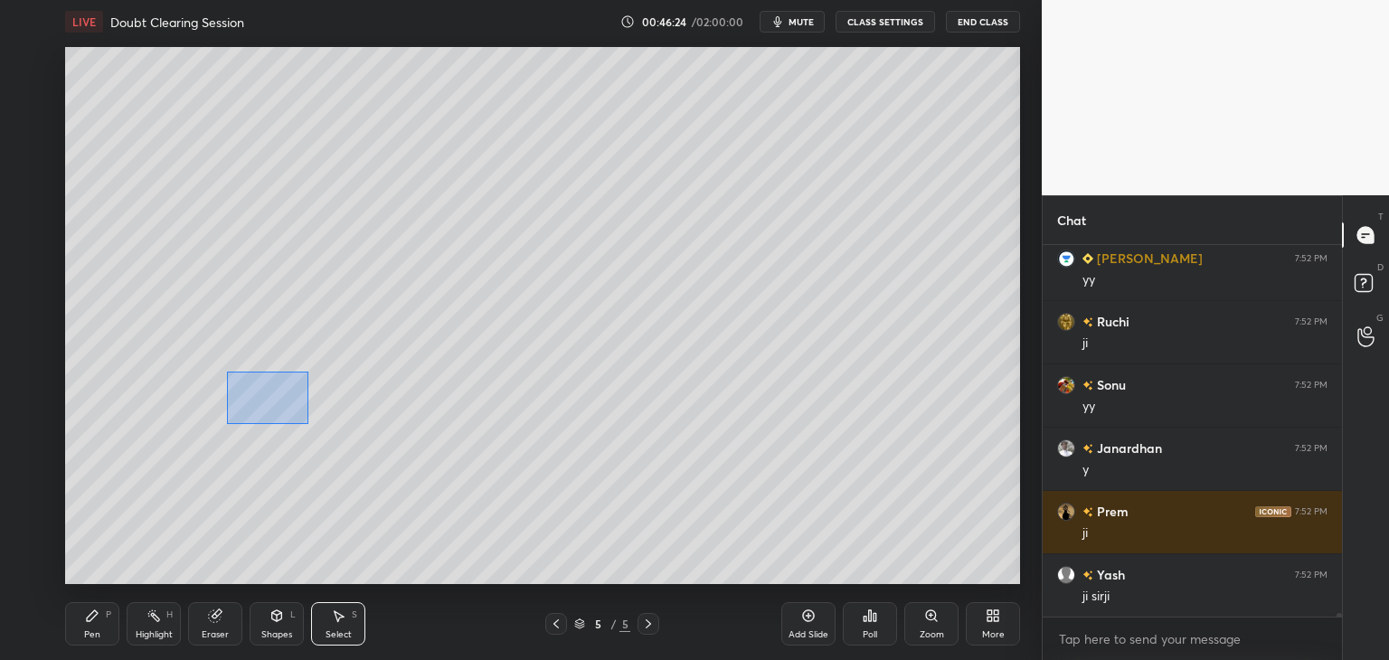
drag, startPoint x: 227, startPoint y: 372, endPoint x: 315, endPoint y: 429, distance: 105.1
click at [315, 429] on div "0 ° Undo Copy Duplicate Duplicate to new slide Delete" at bounding box center [542, 315] width 955 height 537
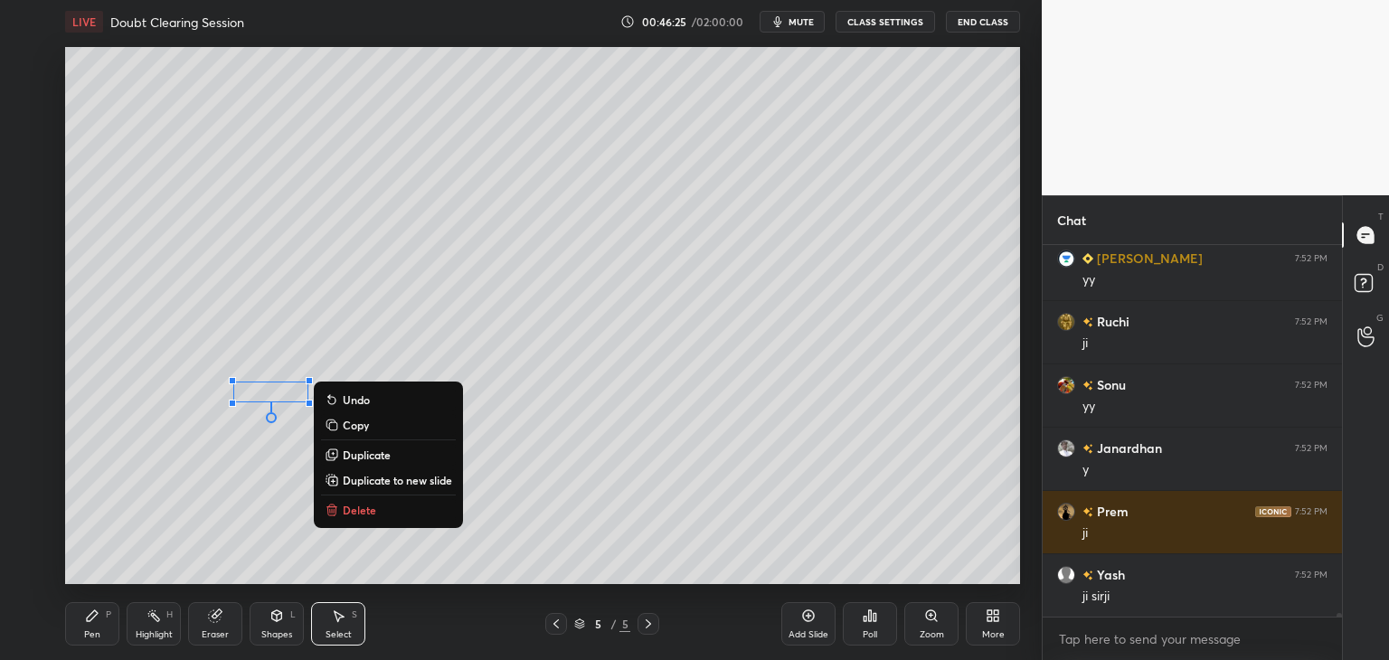
click at [370, 512] on p "Delete" at bounding box center [359, 510] width 33 height 14
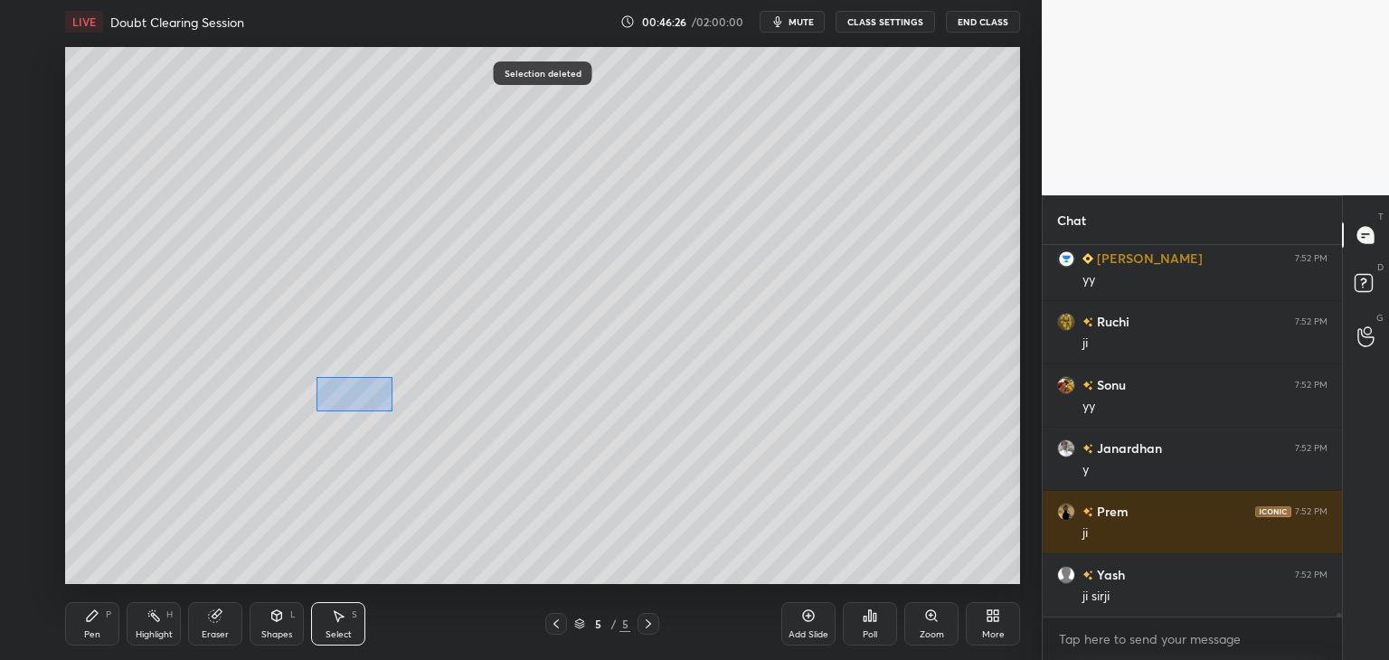
drag, startPoint x: 316, startPoint y: 377, endPoint x: 415, endPoint y: 421, distance: 108.0
click at [415, 421] on div "0 ° Undo Copy Duplicate Duplicate to new slide Delete" at bounding box center [542, 315] width 955 height 537
drag, startPoint x: 359, startPoint y: 391, endPoint x: 265, endPoint y: 393, distance: 94.0
click at [265, 393] on div "0 ° Undo Copy Duplicate Duplicate to new slide Delete" at bounding box center [542, 315] width 955 height 537
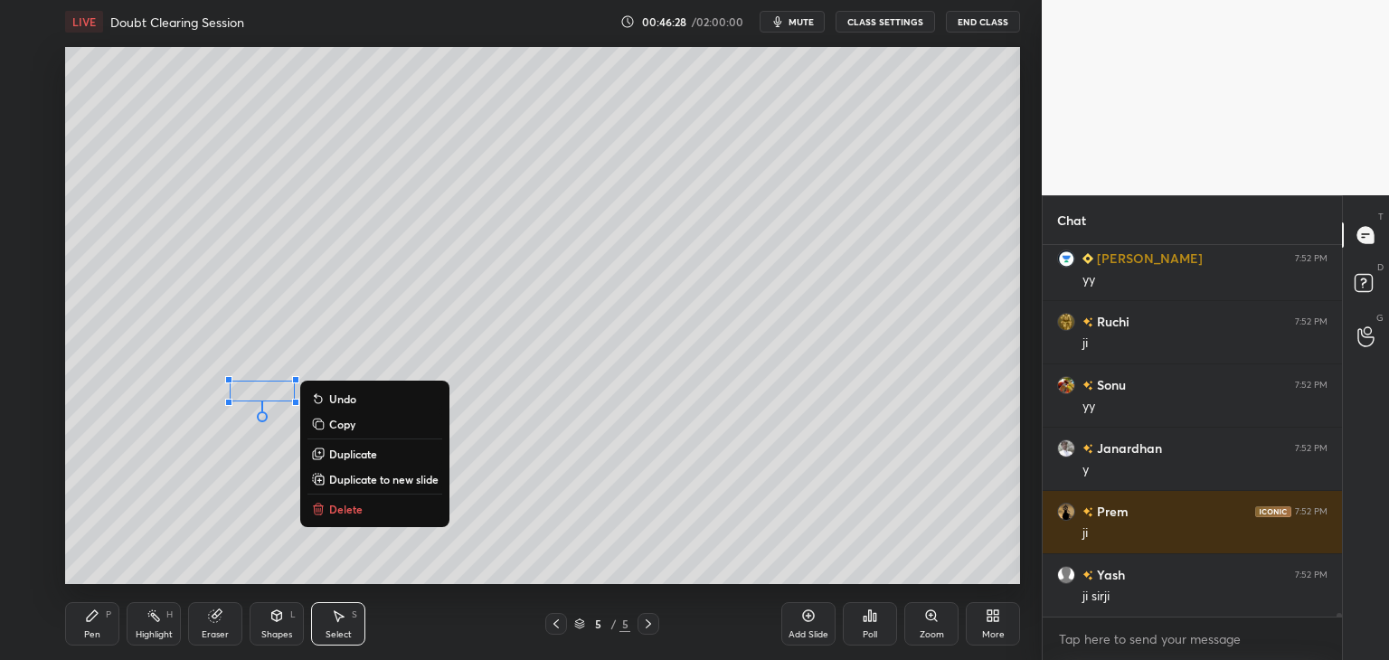
click at [101, 622] on div "Pen P" at bounding box center [92, 623] width 54 height 43
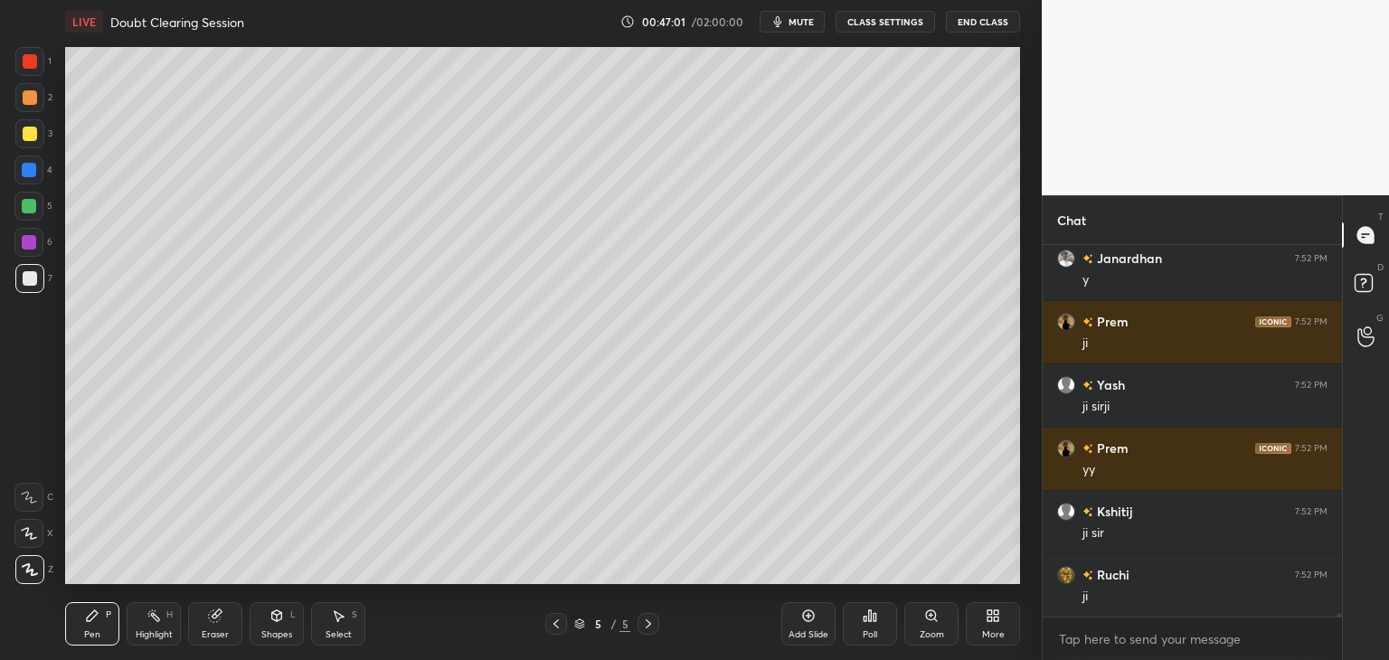
scroll to position [34799, 0]
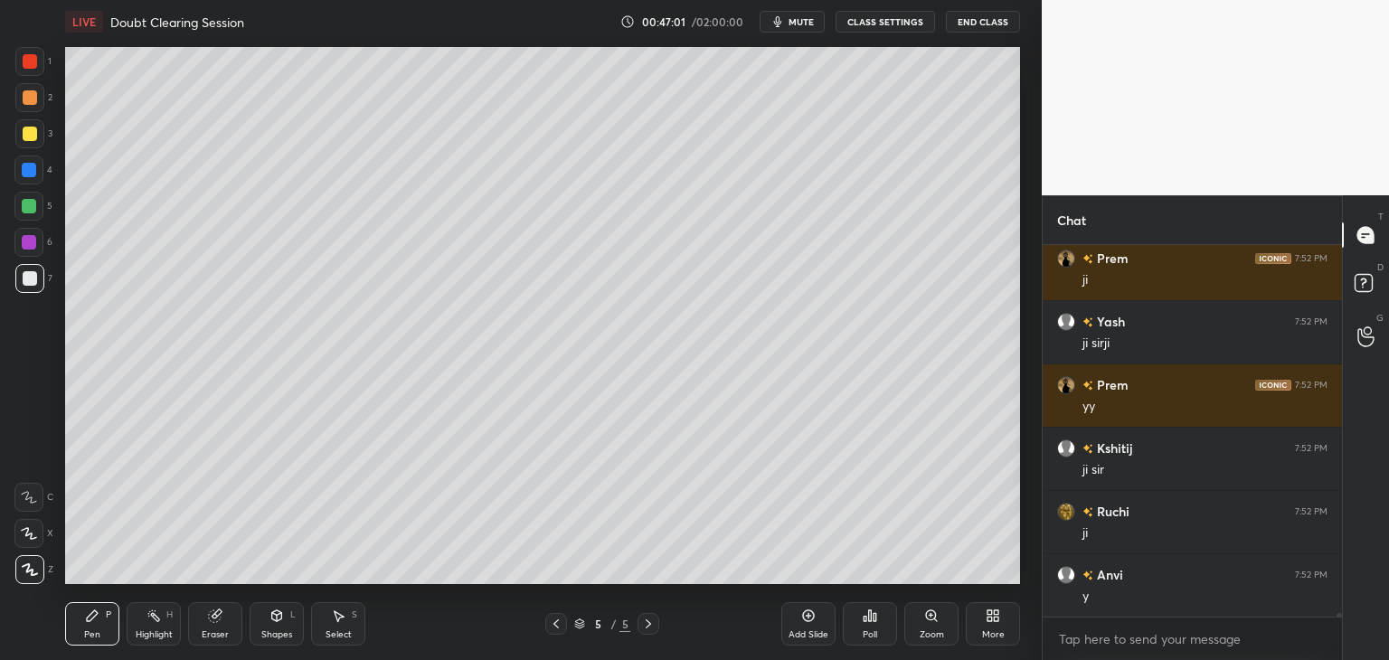
click at [215, 624] on div "Eraser" at bounding box center [215, 623] width 54 height 43
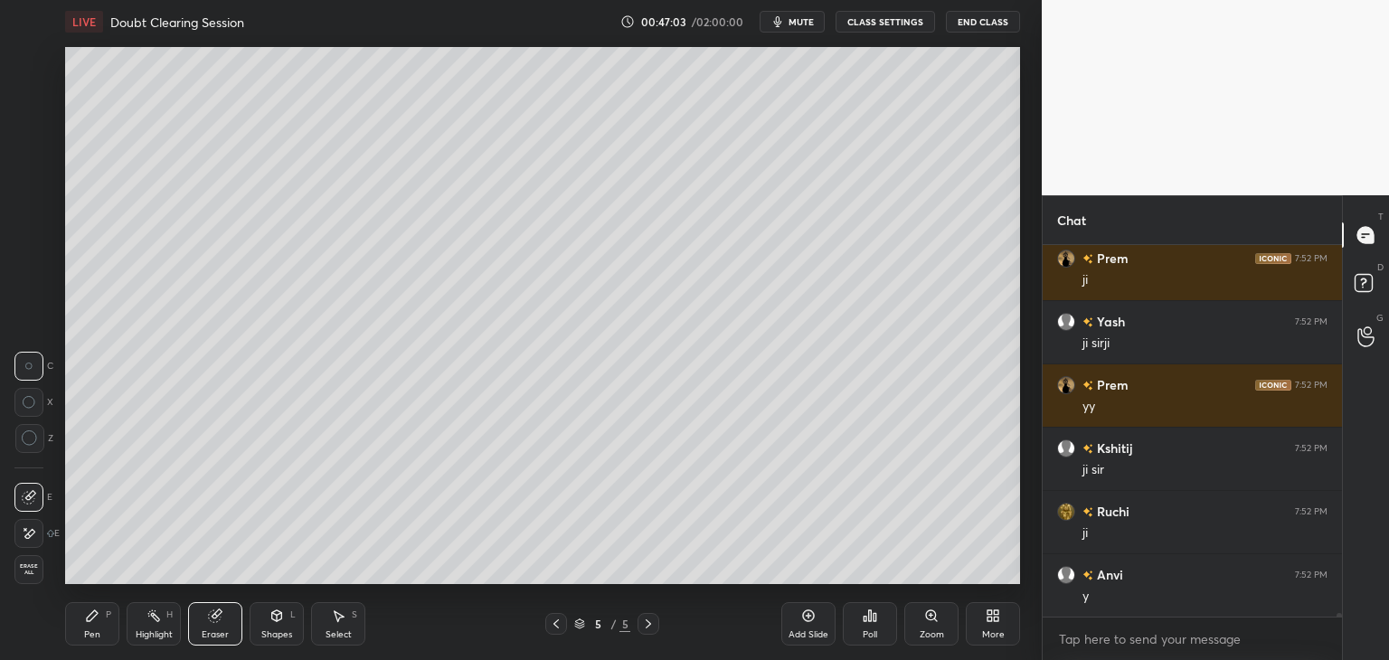
click at [106, 628] on div "Pen P" at bounding box center [92, 623] width 54 height 43
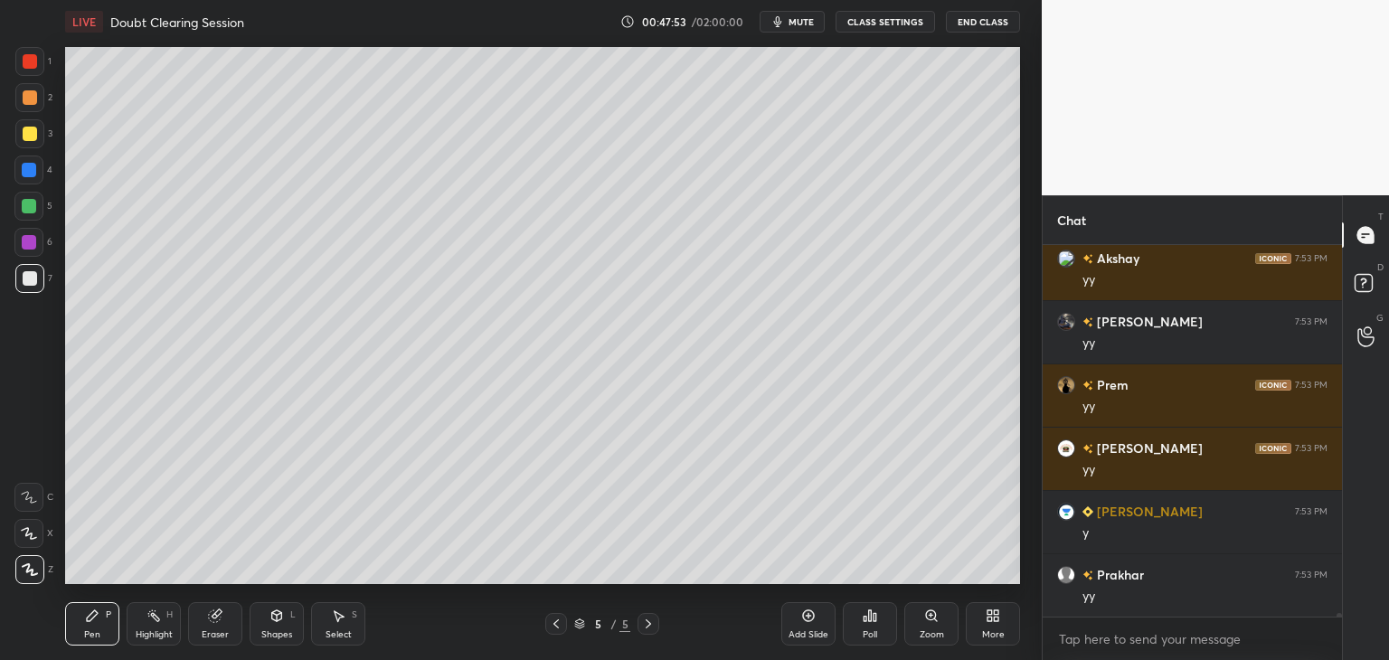
scroll to position [36192, 0]
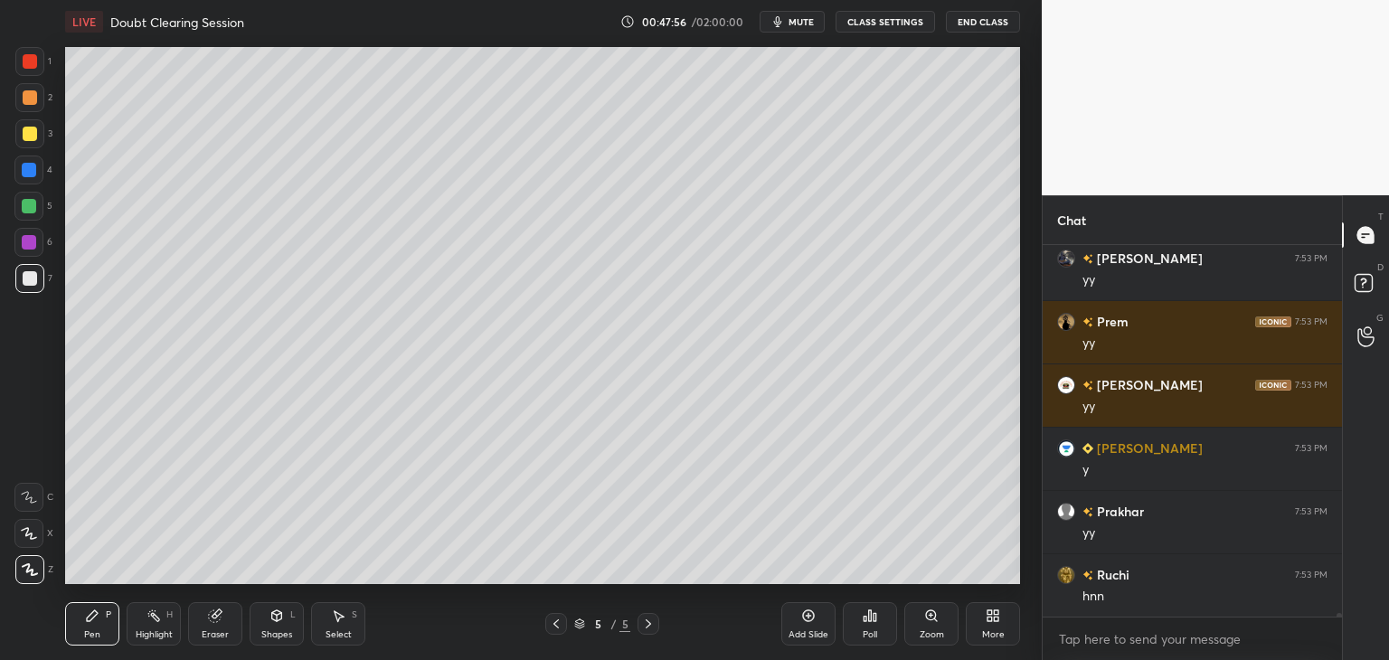
drag, startPoint x: 212, startPoint y: 641, endPoint x: 258, endPoint y: 596, distance: 63.9
click at [212, 642] on div "Eraser" at bounding box center [215, 623] width 54 height 43
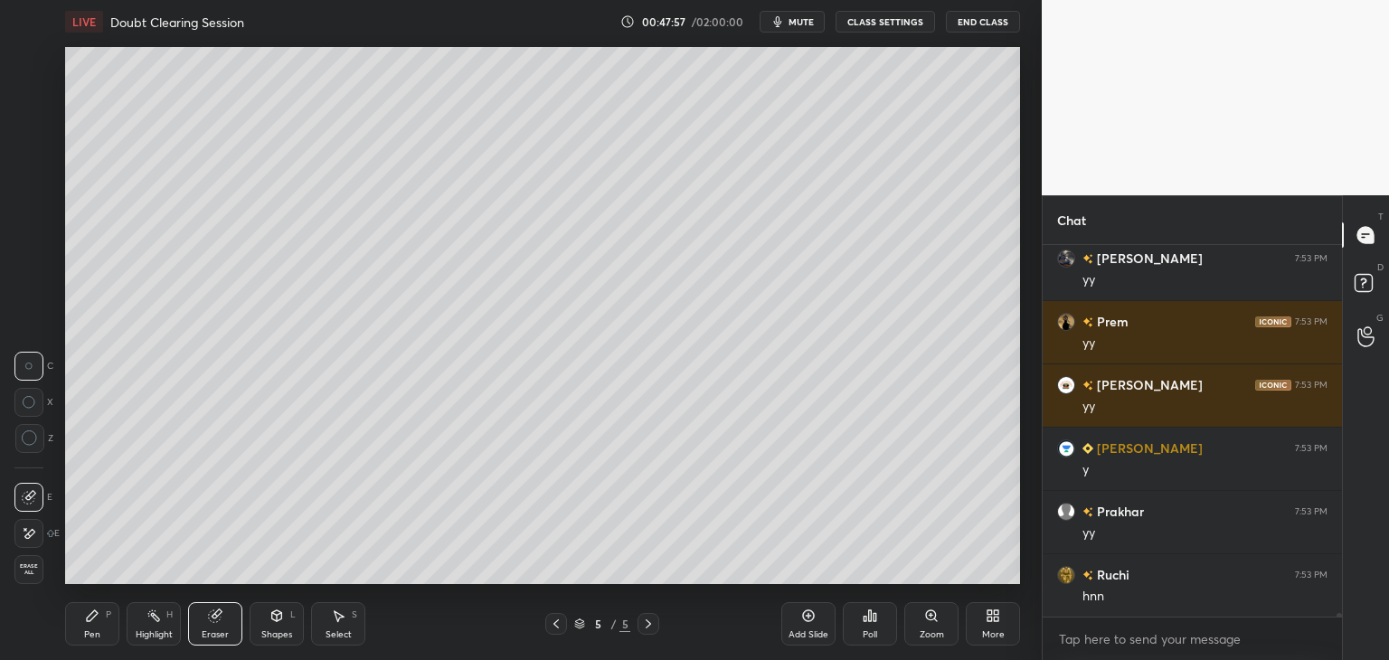
scroll to position [36255, 0]
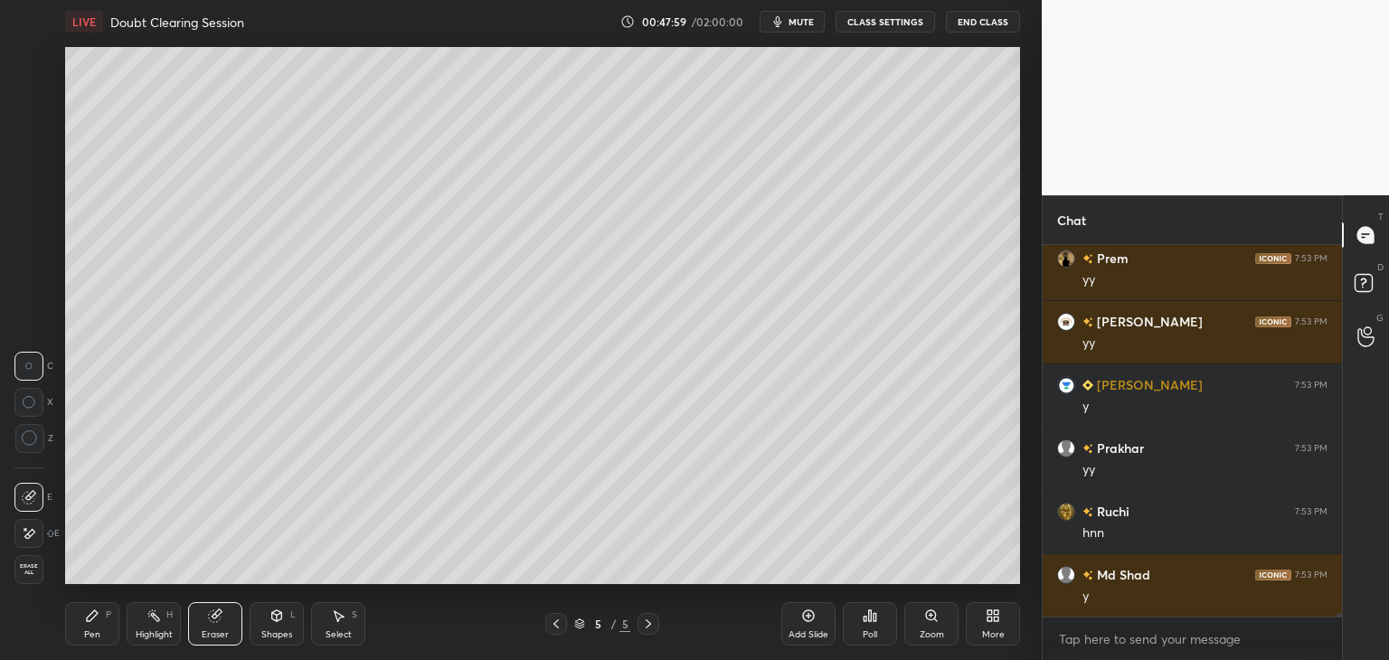
click at [559, 624] on icon at bounding box center [556, 624] width 14 height 14
click at [650, 618] on icon at bounding box center [648, 624] width 14 height 14
click at [95, 626] on div "Pen P" at bounding box center [92, 623] width 54 height 43
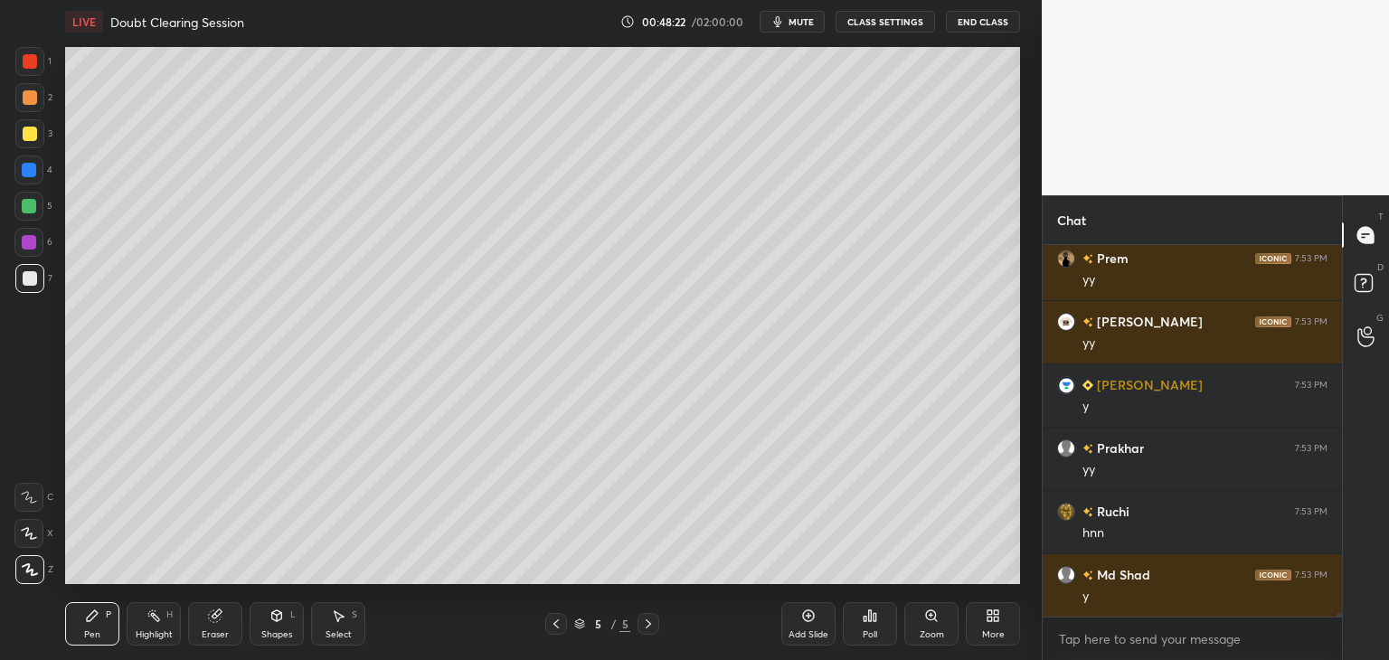
click at [242, 635] on div "Pen P Highlight H Eraser Shapes L Select S" at bounding box center [244, 623] width 358 height 43
click at [227, 626] on div "Eraser" at bounding box center [215, 623] width 54 height 43
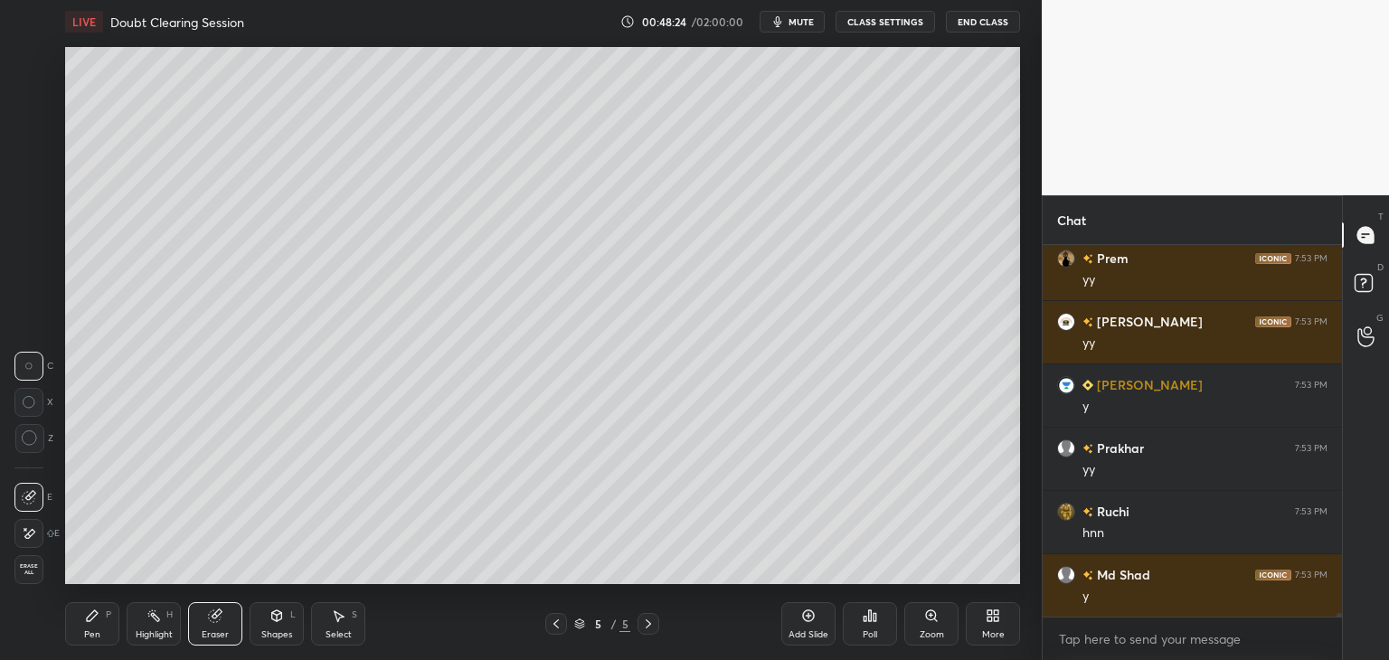
scroll to position [36318, 0]
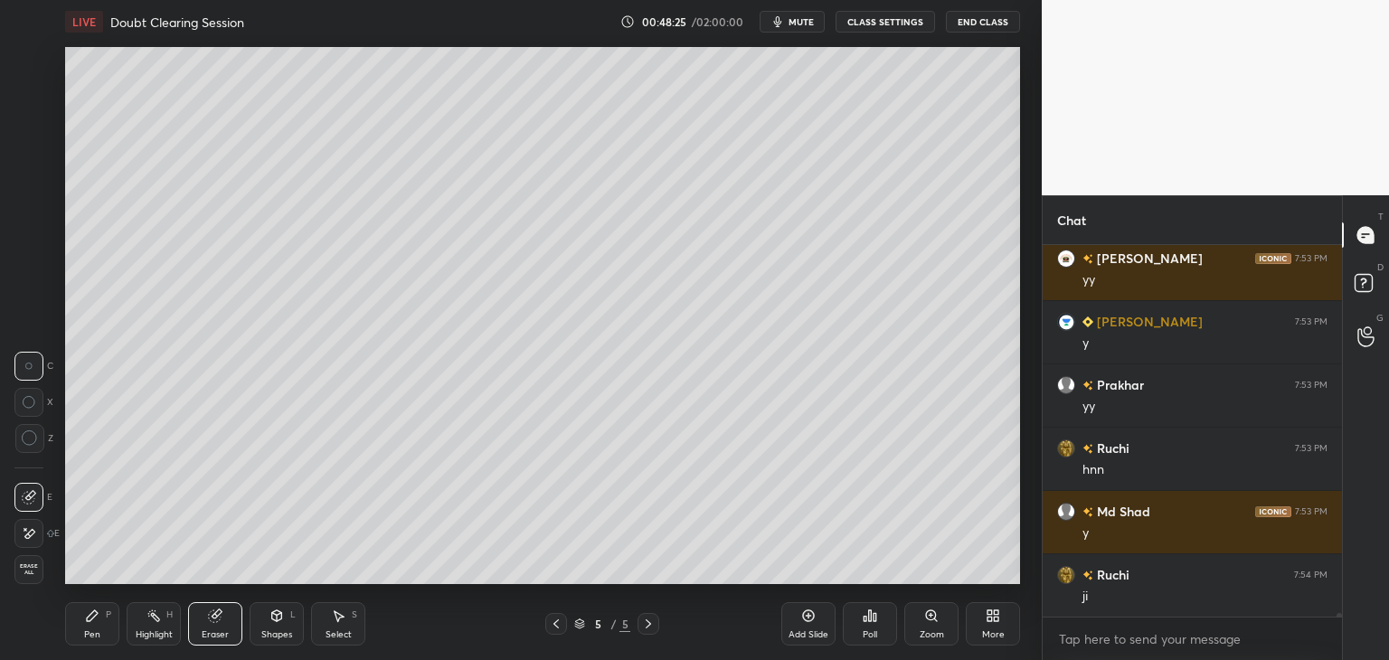
click at [85, 633] on div "Pen" at bounding box center [92, 634] width 16 height 9
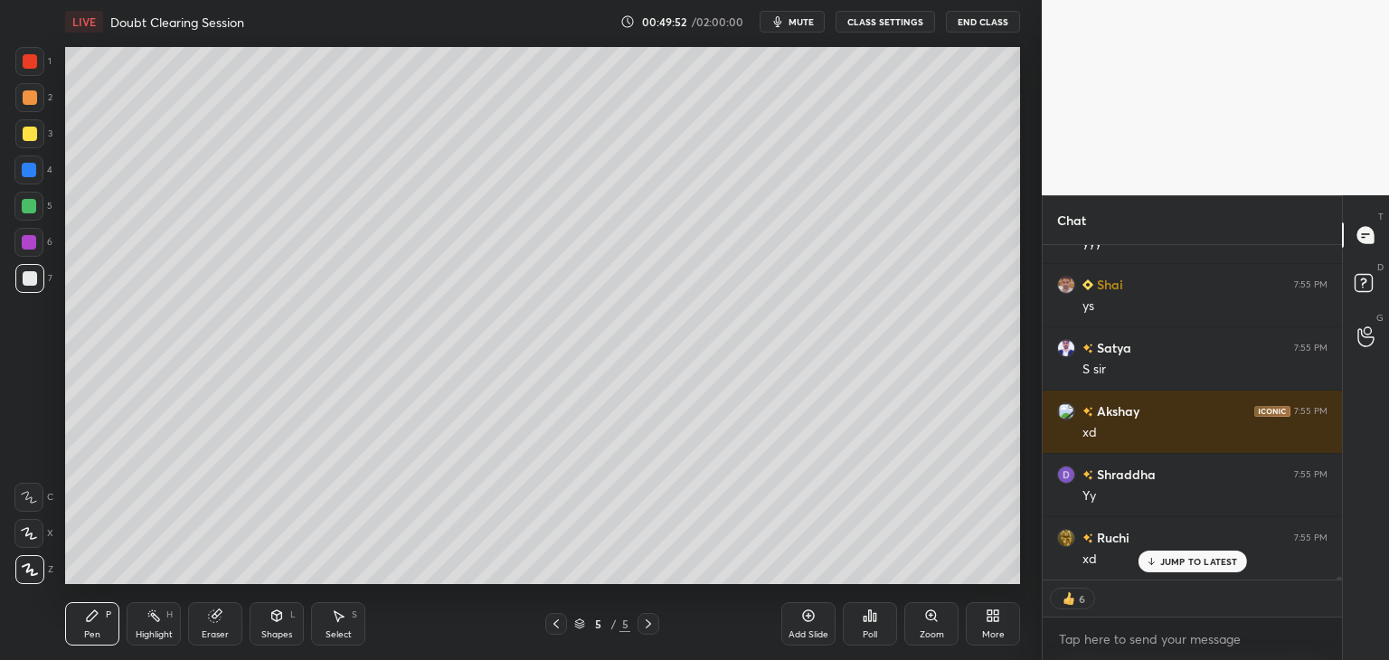
scroll to position [38443, 0]
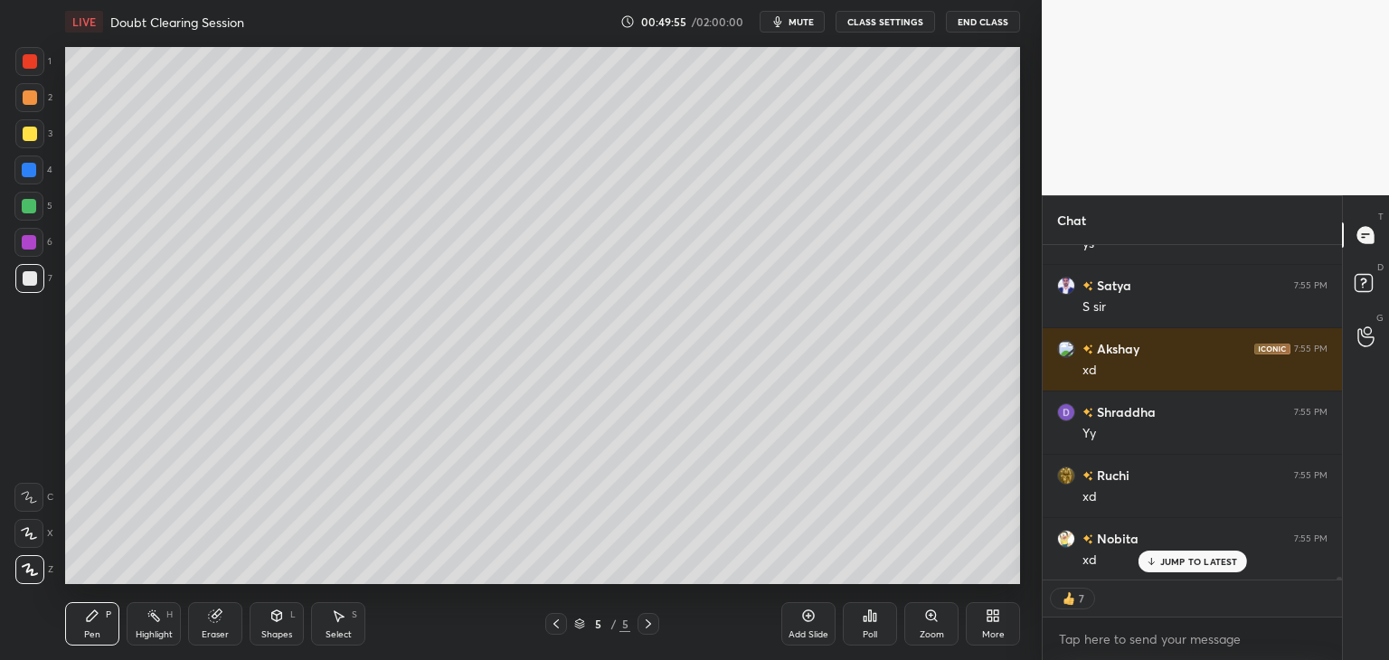
click at [553, 627] on icon at bounding box center [556, 624] width 14 height 14
click at [554, 624] on icon at bounding box center [555, 623] width 5 height 9
click at [655, 626] on icon at bounding box center [648, 624] width 14 height 14
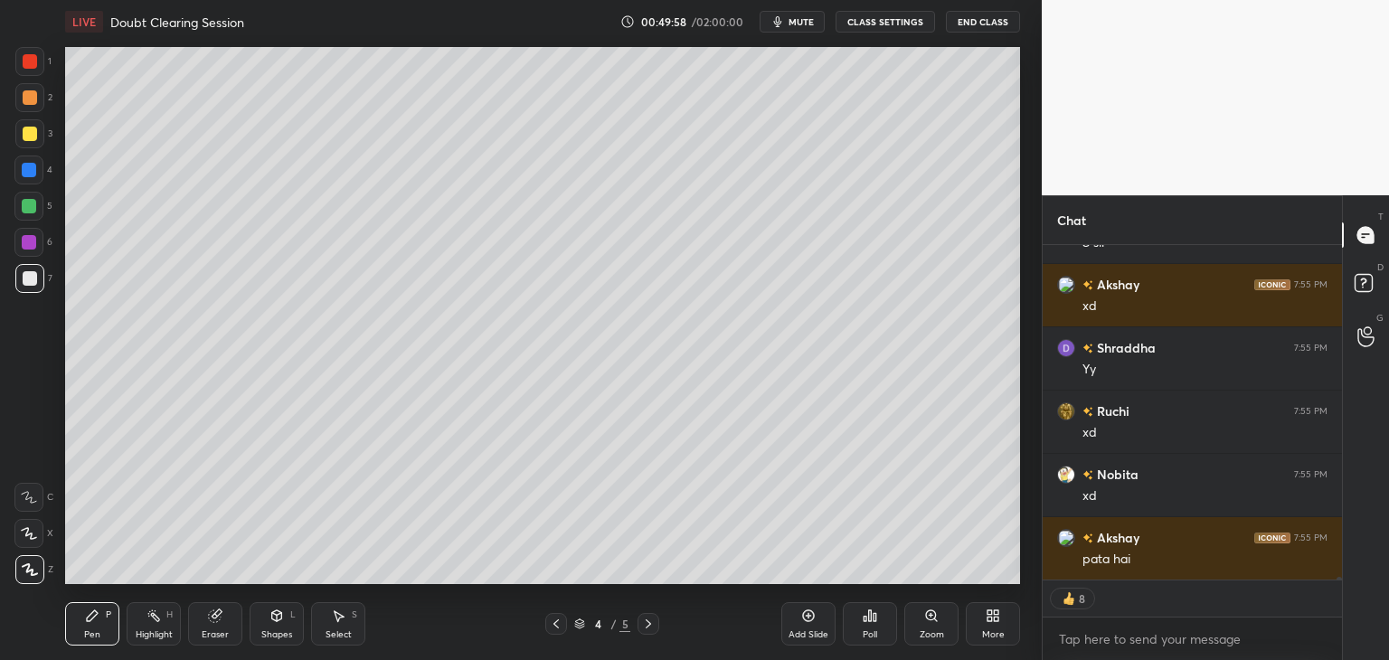
click at [286, 630] on div "Shapes" at bounding box center [276, 634] width 31 height 9
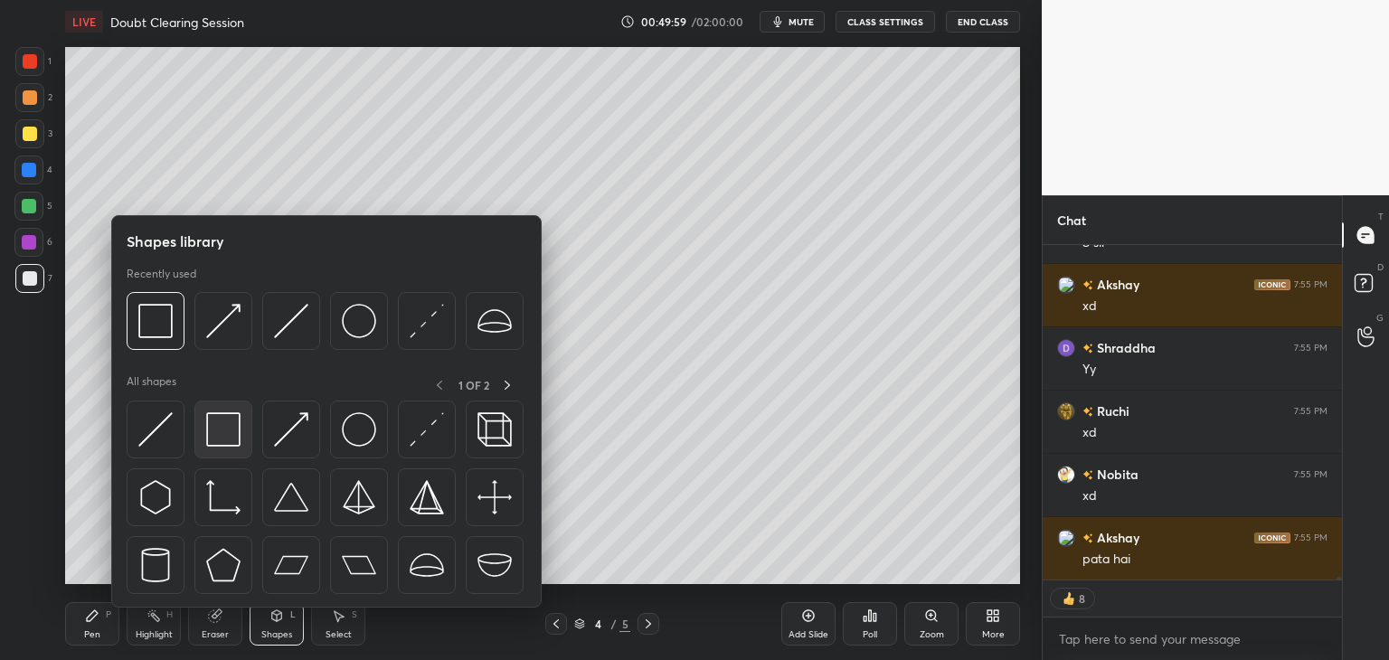
click at [225, 434] on img at bounding box center [223, 429] width 34 height 34
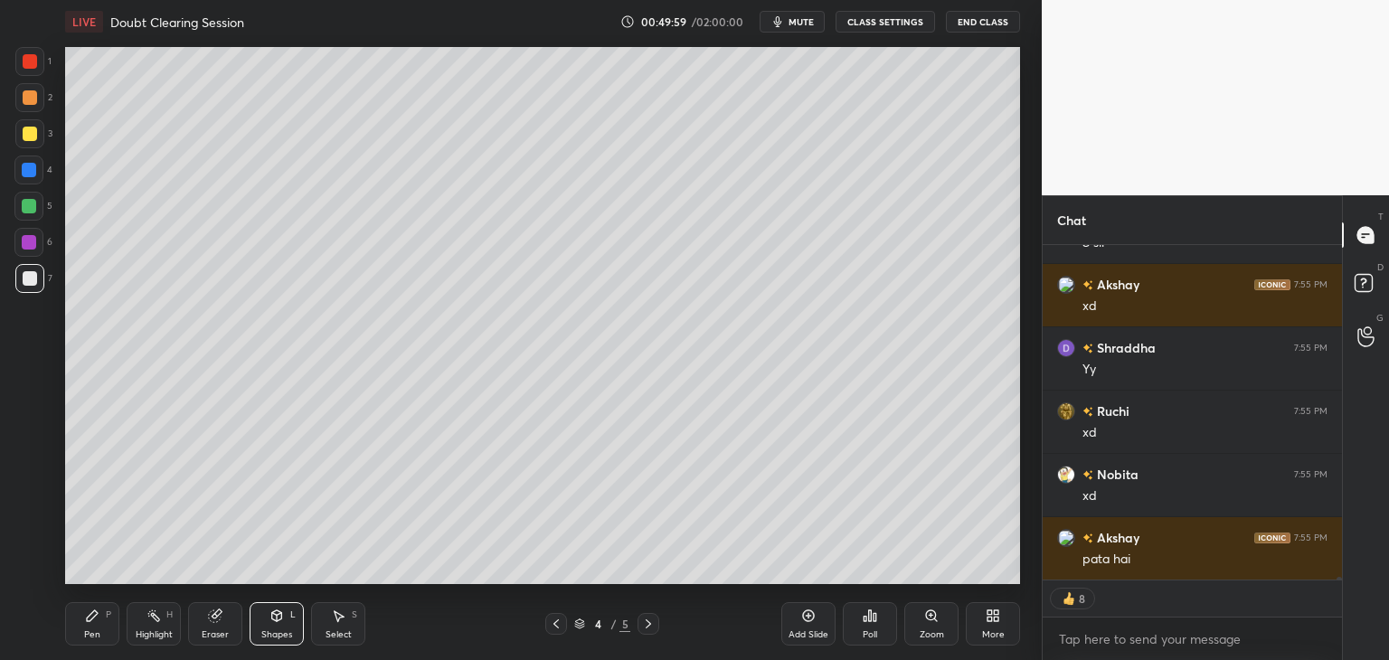
click at [31, 246] on div at bounding box center [29, 242] width 14 height 14
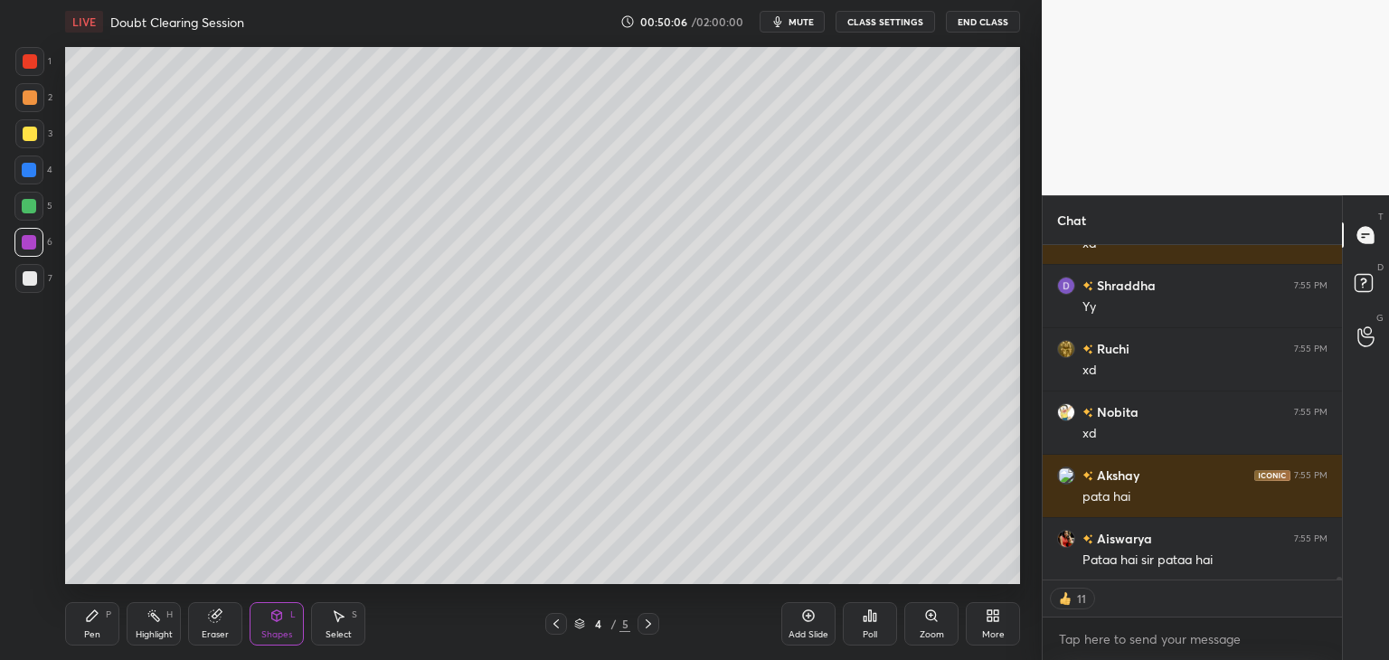
click at [642, 623] on icon at bounding box center [648, 624] width 14 height 14
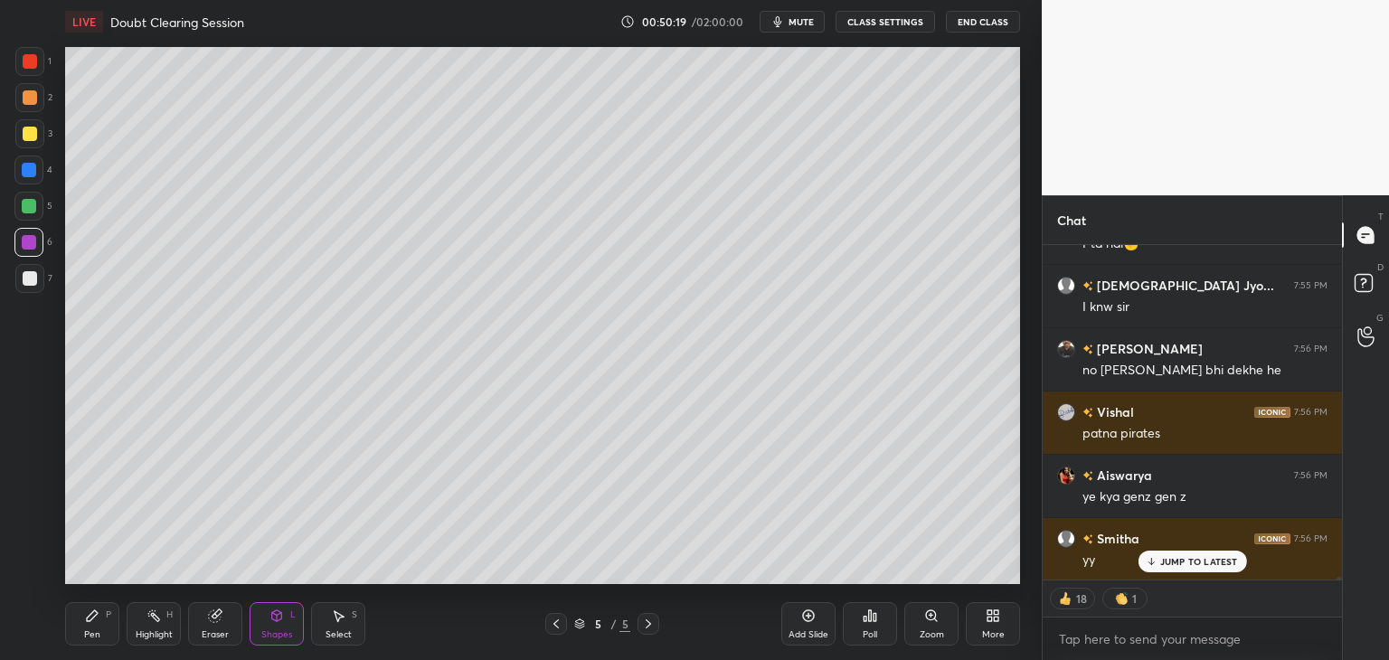
scroll to position [39013, 0]
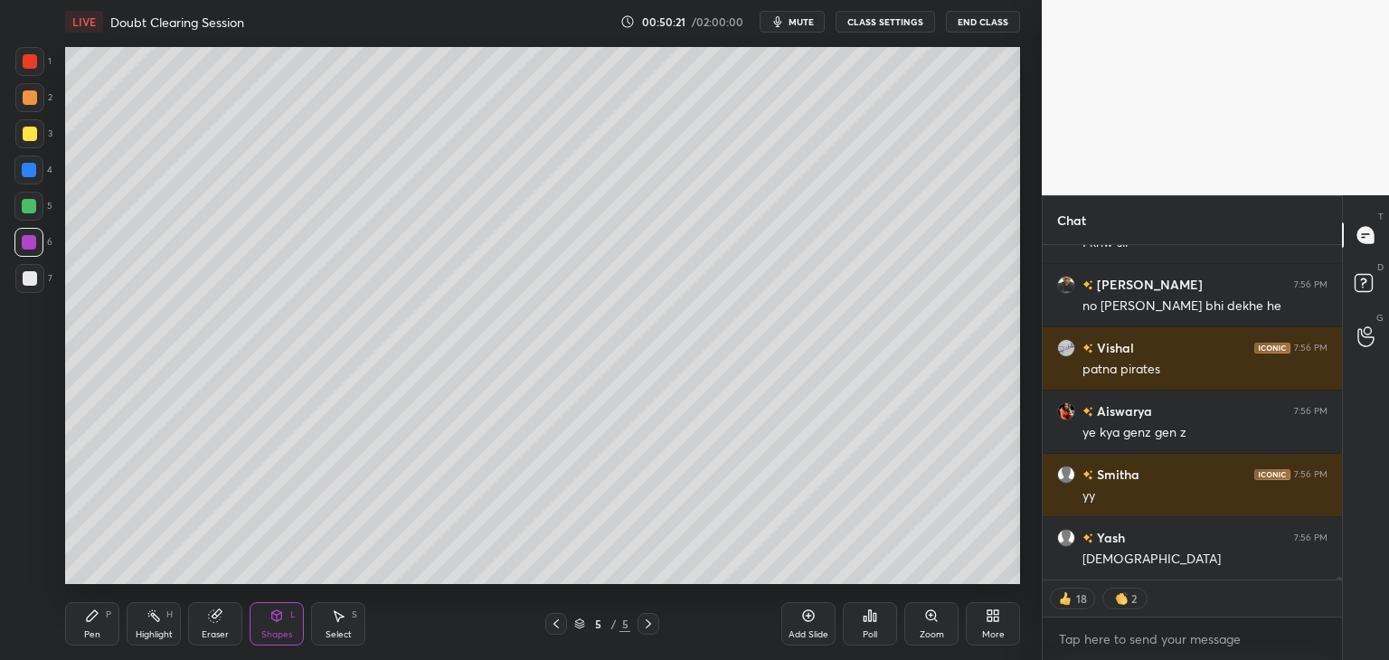
click at [555, 626] on icon at bounding box center [556, 624] width 14 height 14
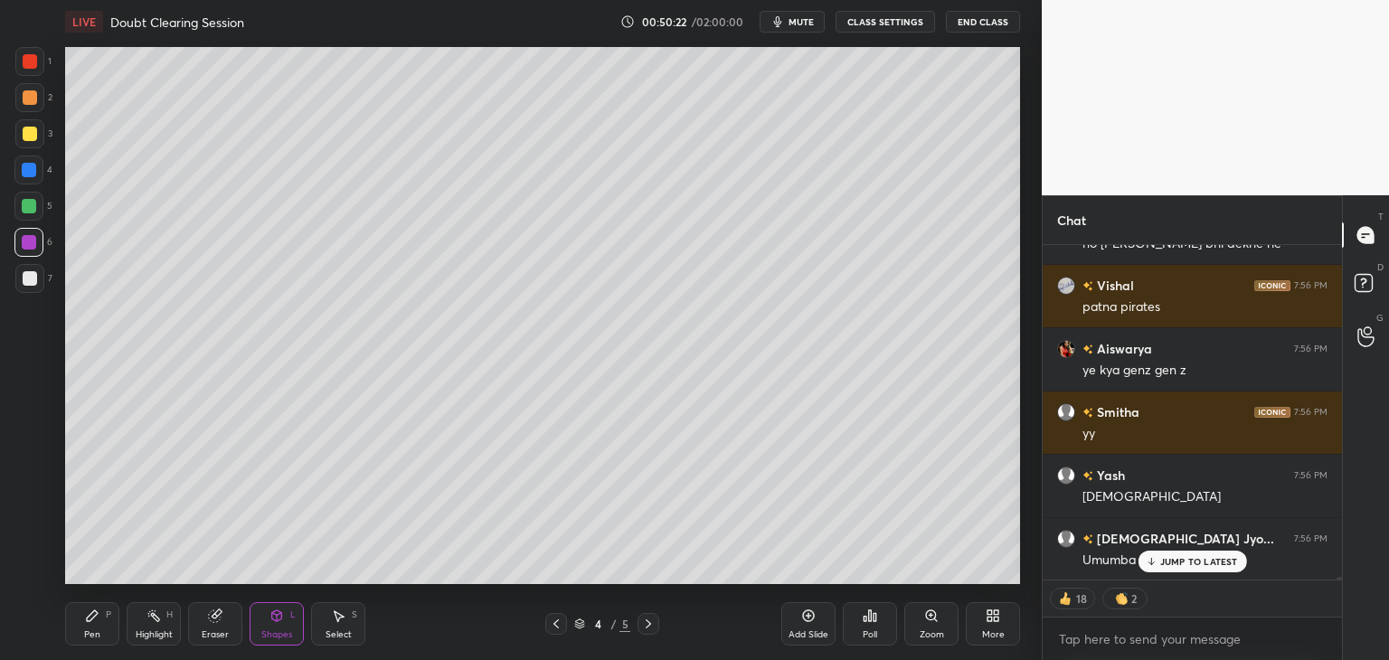
click at [553, 626] on icon at bounding box center [556, 624] width 14 height 14
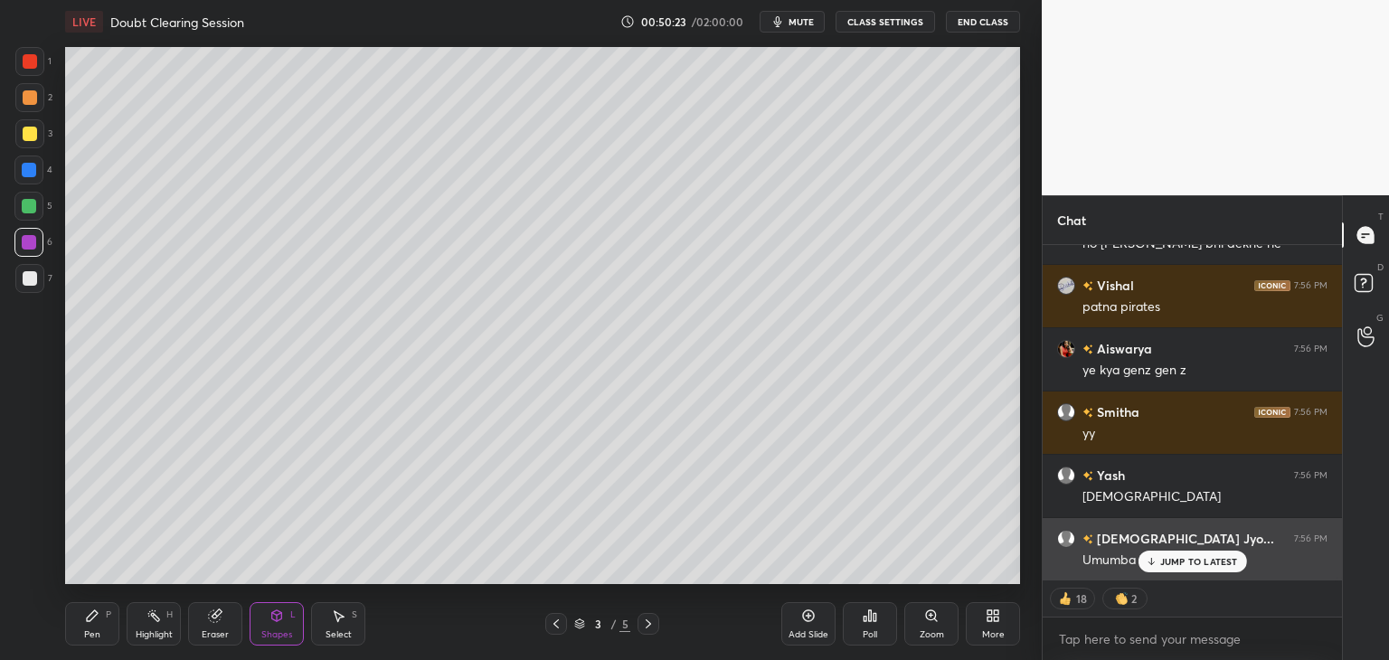
click at [1161, 562] on p "JUMP TO LATEST" at bounding box center [1199, 561] width 78 height 11
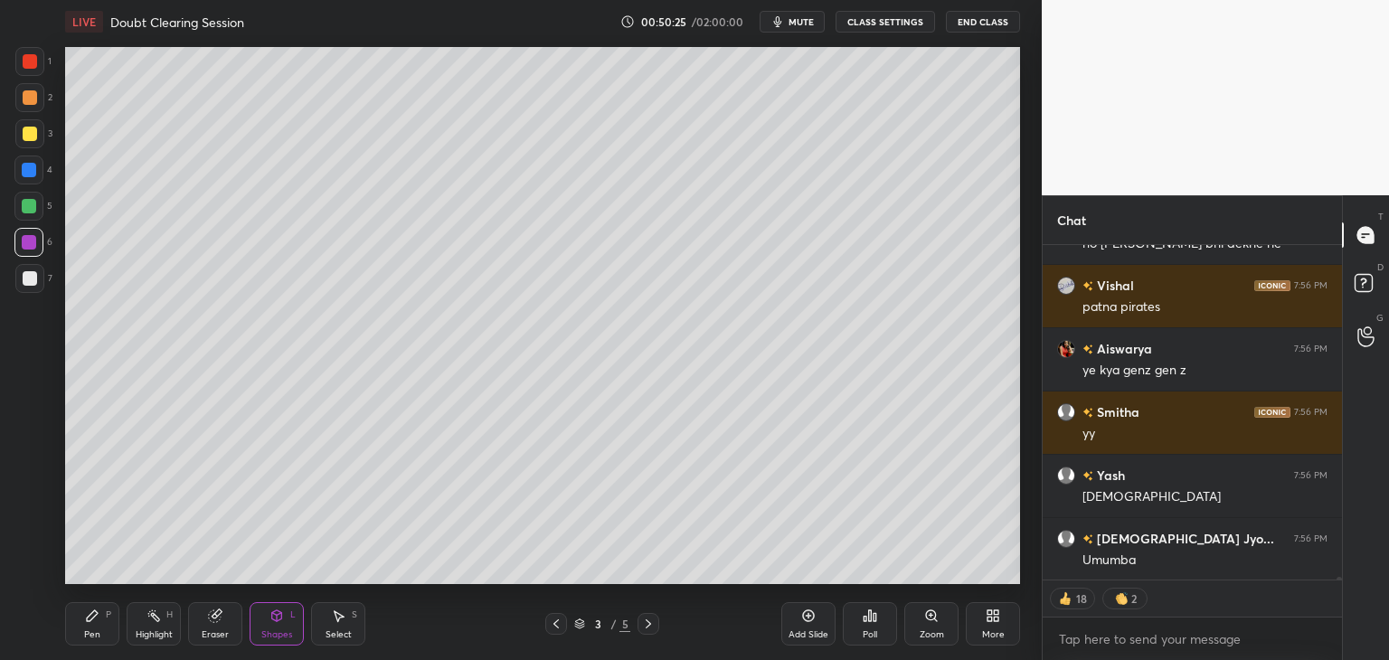
click at [556, 623] on icon at bounding box center [556, 624] width 14 height 14
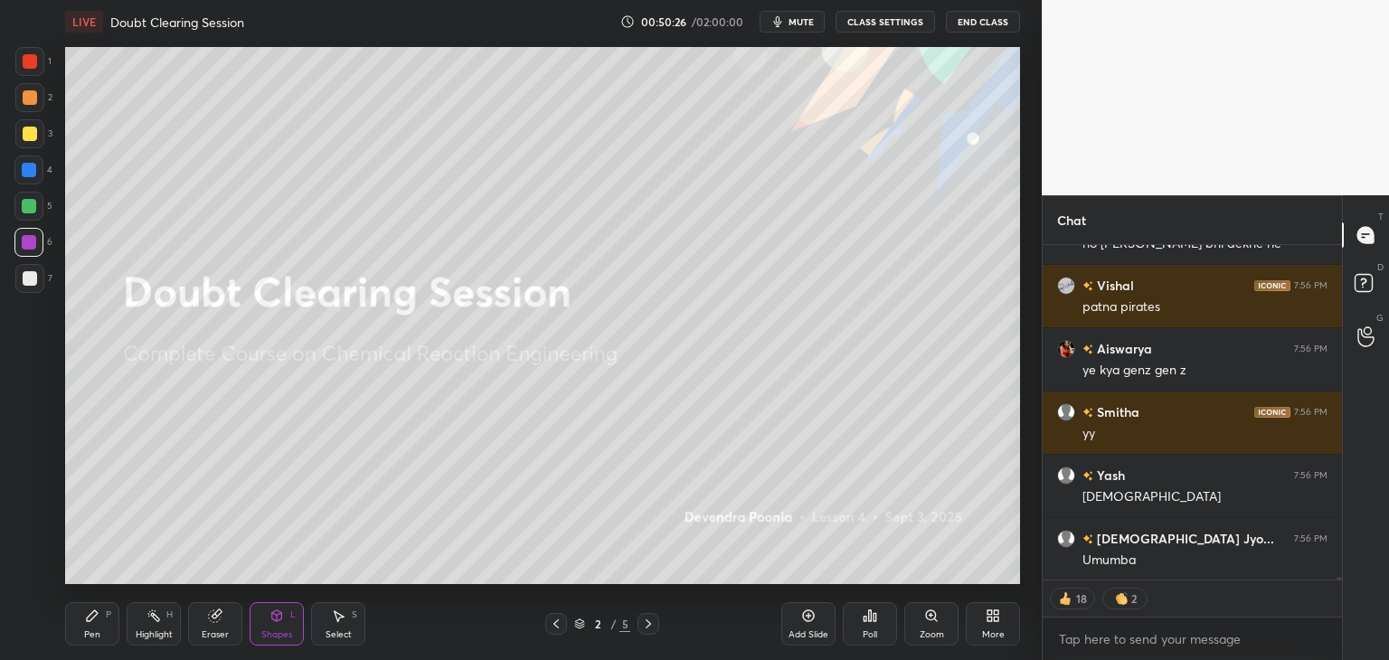
click at [647, 623] on icon at bounding box center [648, 624] width 14 height 14
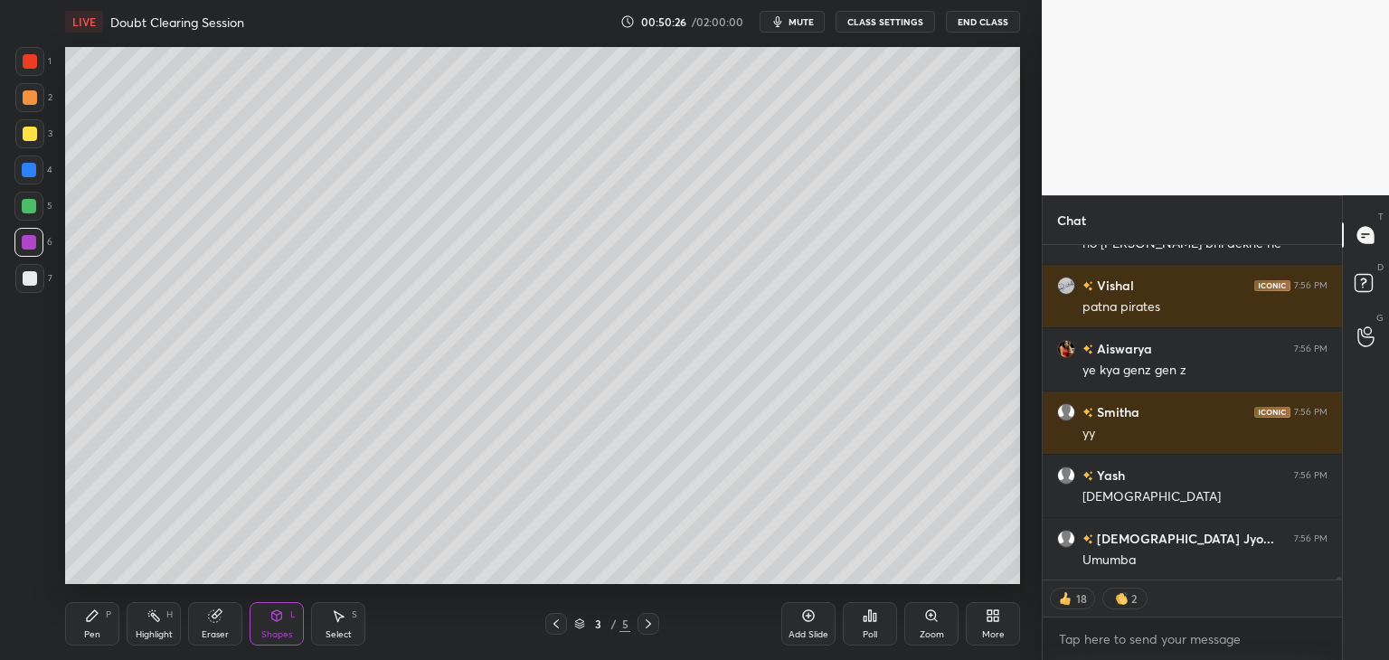
click at [653, 623] on icon at bounding box center [648, 624] width 14 height 14
click at [650, 623] on icon at bounding box center [648, 624] width 14 height 14
click at [653, 624] on icon at bounding box center [648, 624] width 14 height 14
click at [650, 625] on icon at bounding box center [648, 624] width 14 height 14
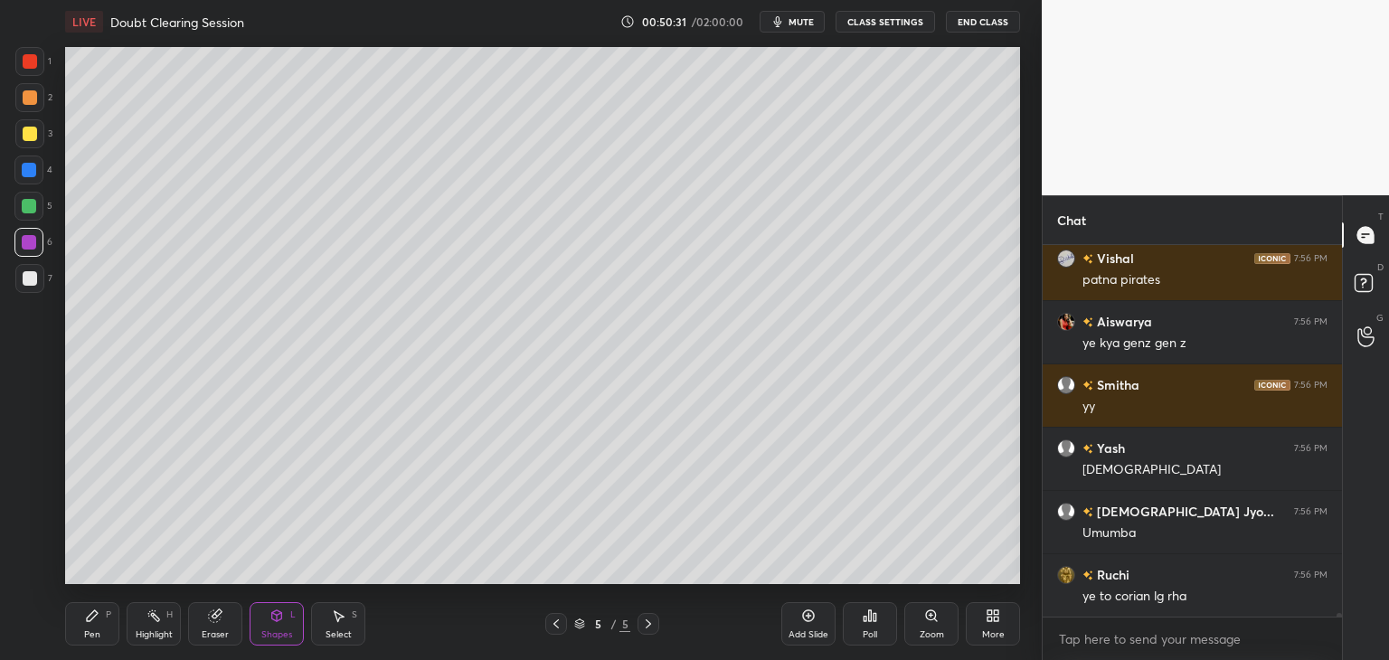
scroll to position [39103, 0]
click at [990, 618] on icon at bounding box center [989, 619] width 5 height 5
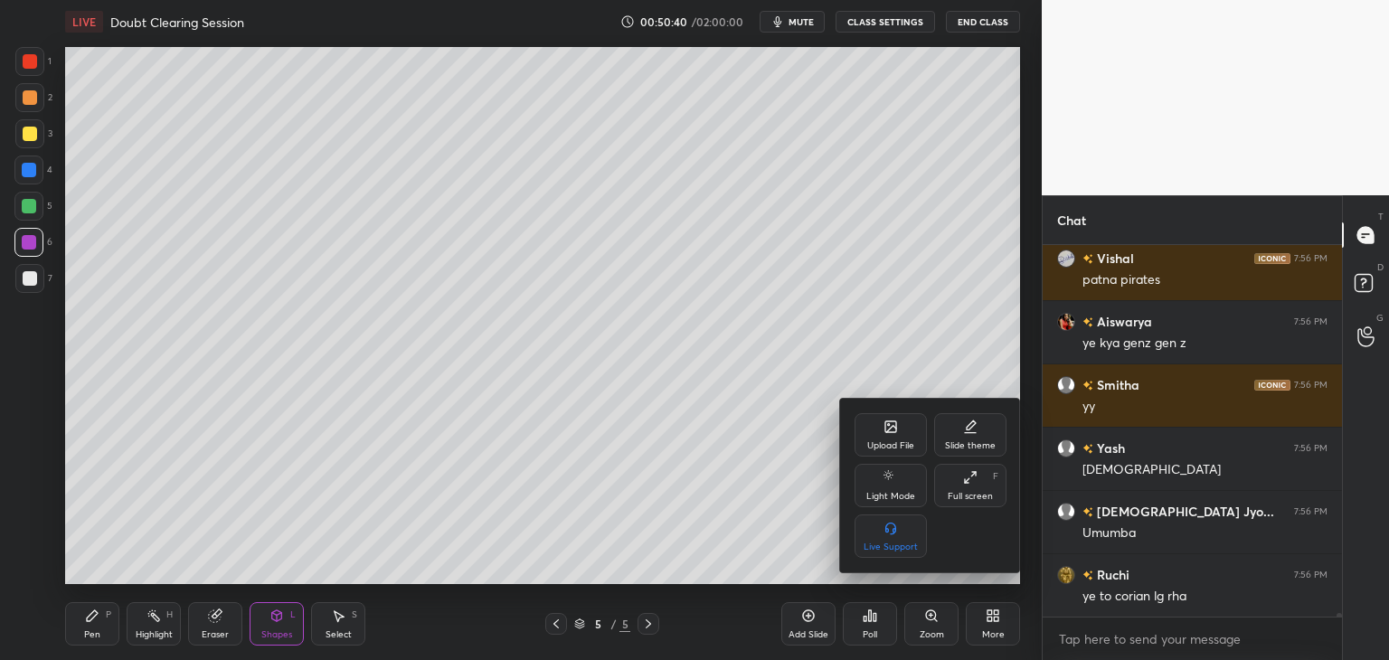
scroll to position [39166, 0]
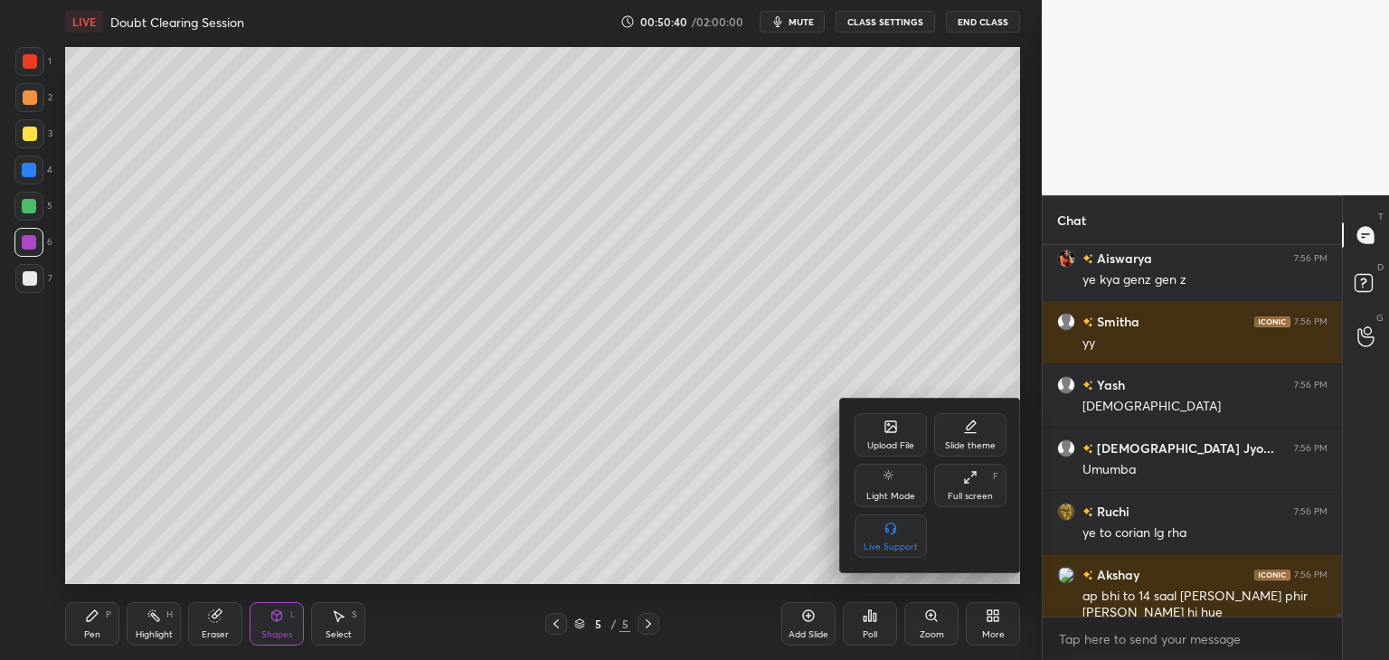
click at [888, 435] on div "Upload File" at bounding box center [890, 434] width 72 height 43
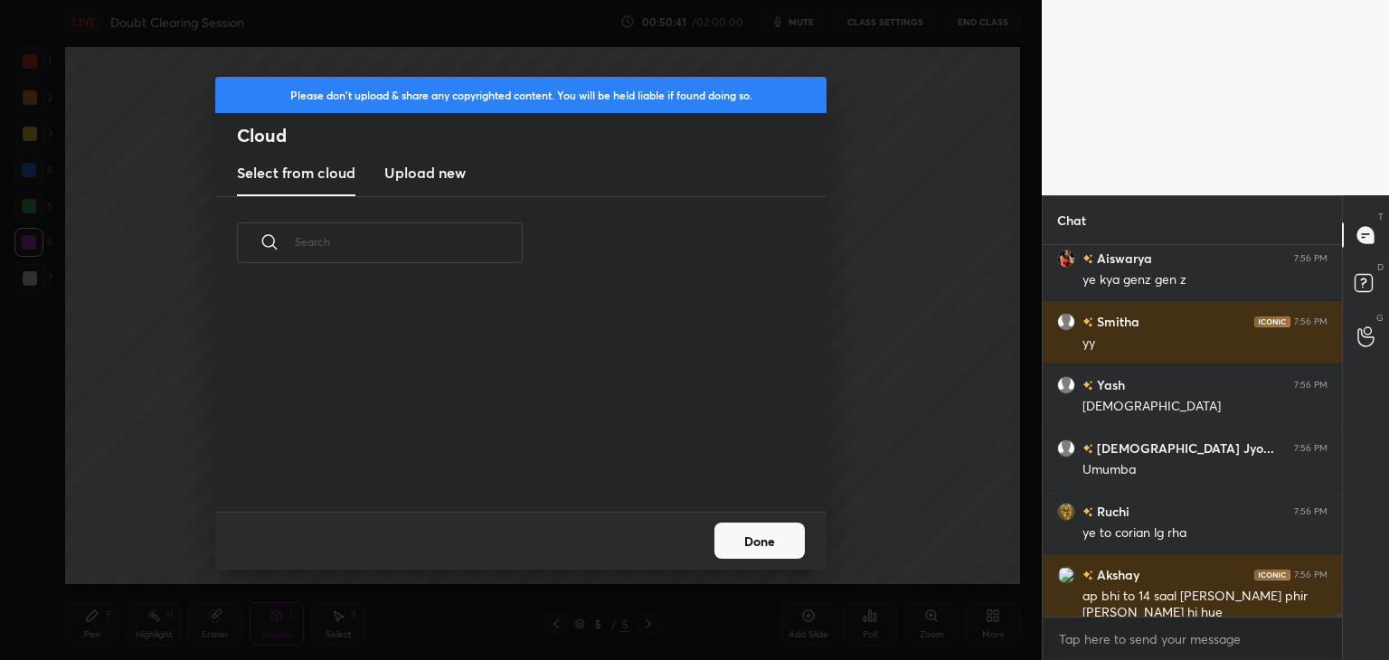
scroll to position [222, 580]
click at [447, 170] on h3 "Upload new" at bounding box center [424, 173] width 81 height 22
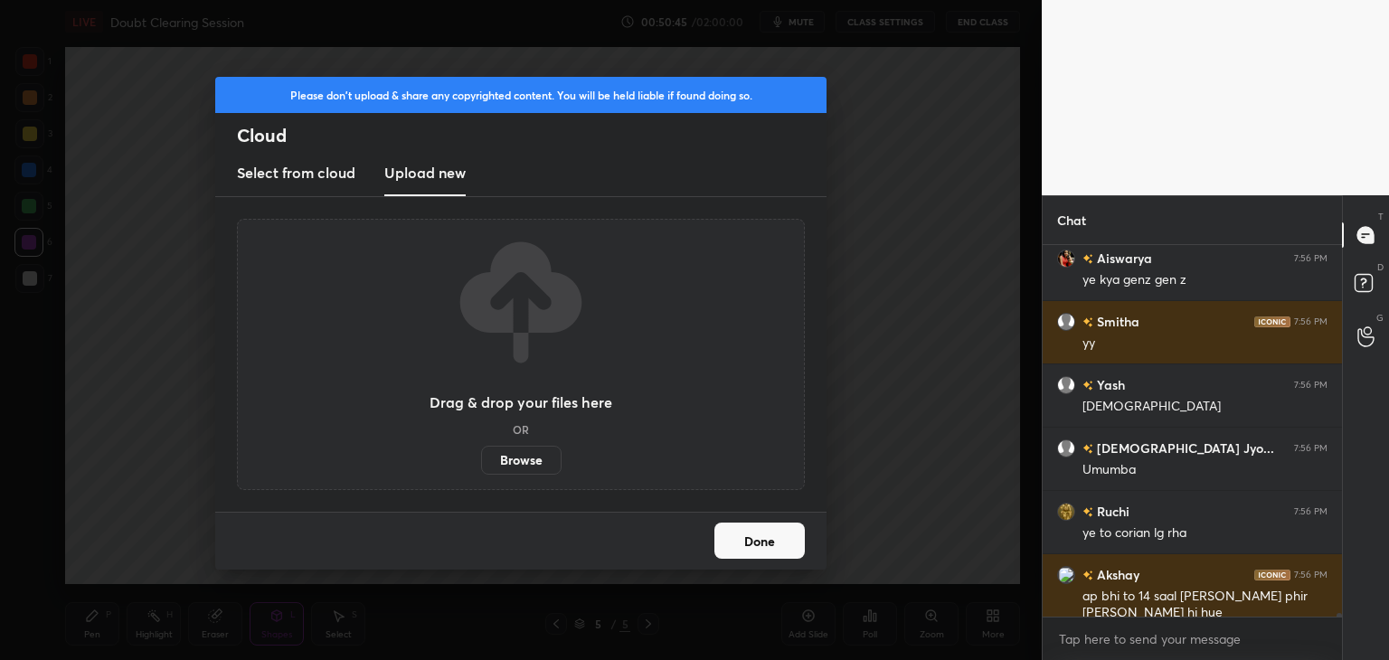
click at [522, 465] on label "Browse" at bounding box center [521, 460] width 80 height 29
click at [481, 465] on input "Browse" at bounding box center [481, 460] width 0 height 29
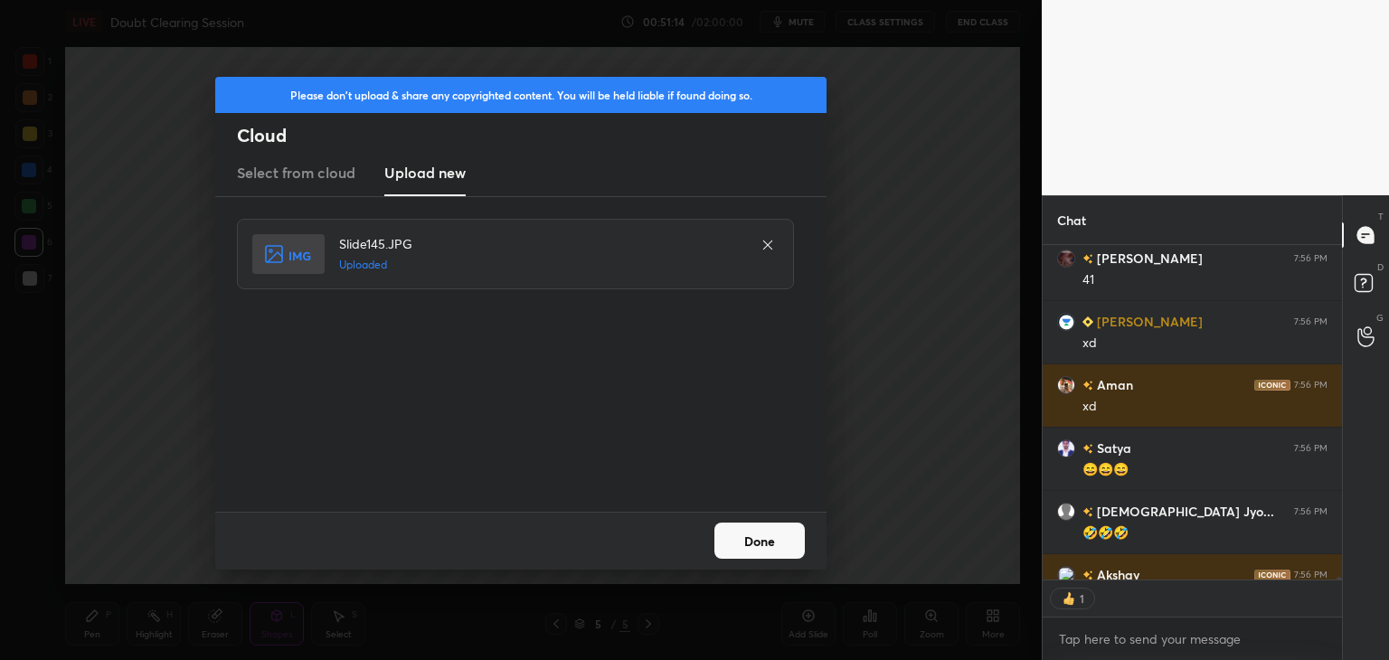
scroll to position [39835, 0]
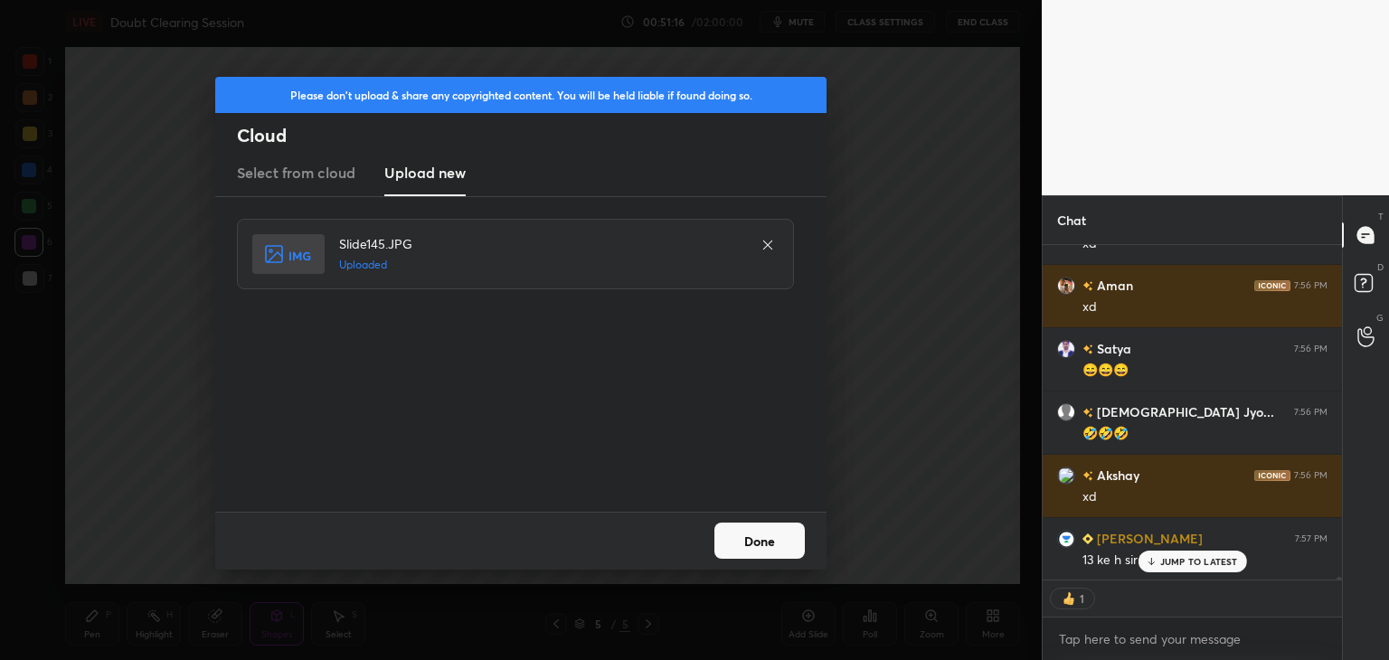
click at [762, 548] on button "Done" at bounding box center [759, 541] width 90 height 36
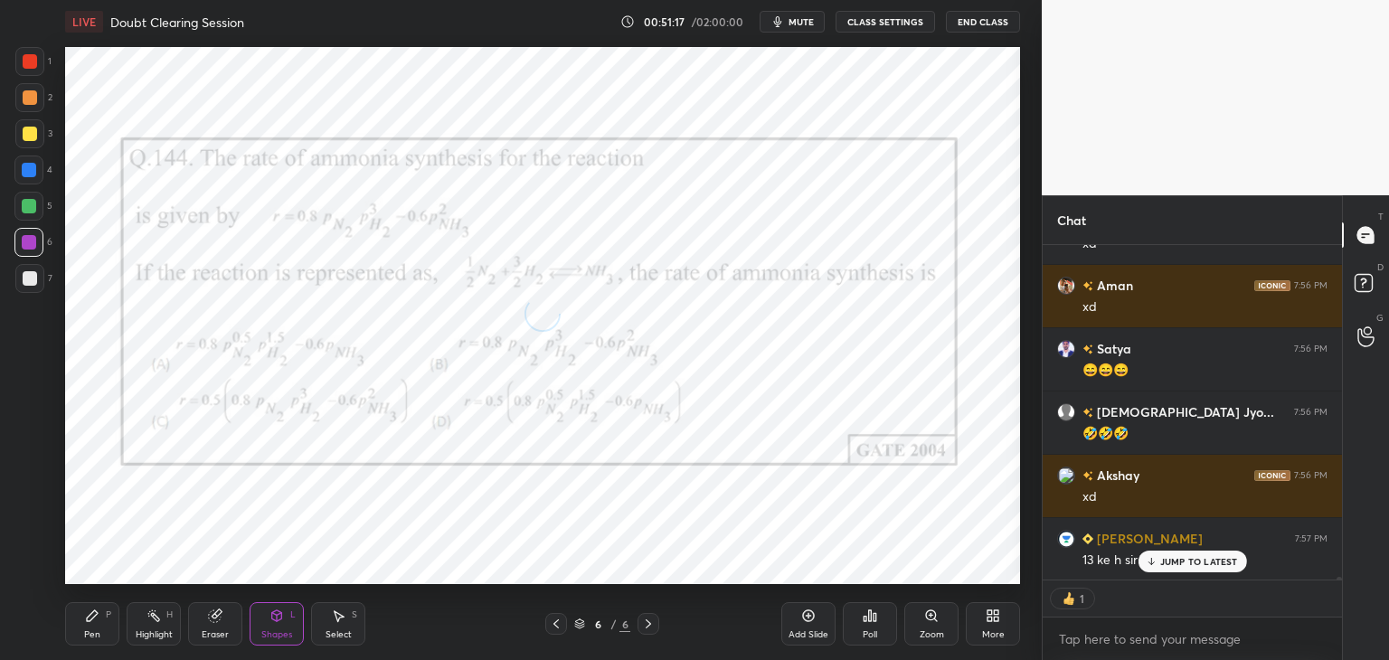
click at [1184, 565] on div "[PERSON_NAME] 7:56 PM ye kya genz gen z Smitha 7:56 PM yy Yash 7:56 PM [DEMOGRA…" at bounding box center [1191, 412] width 299 height 334
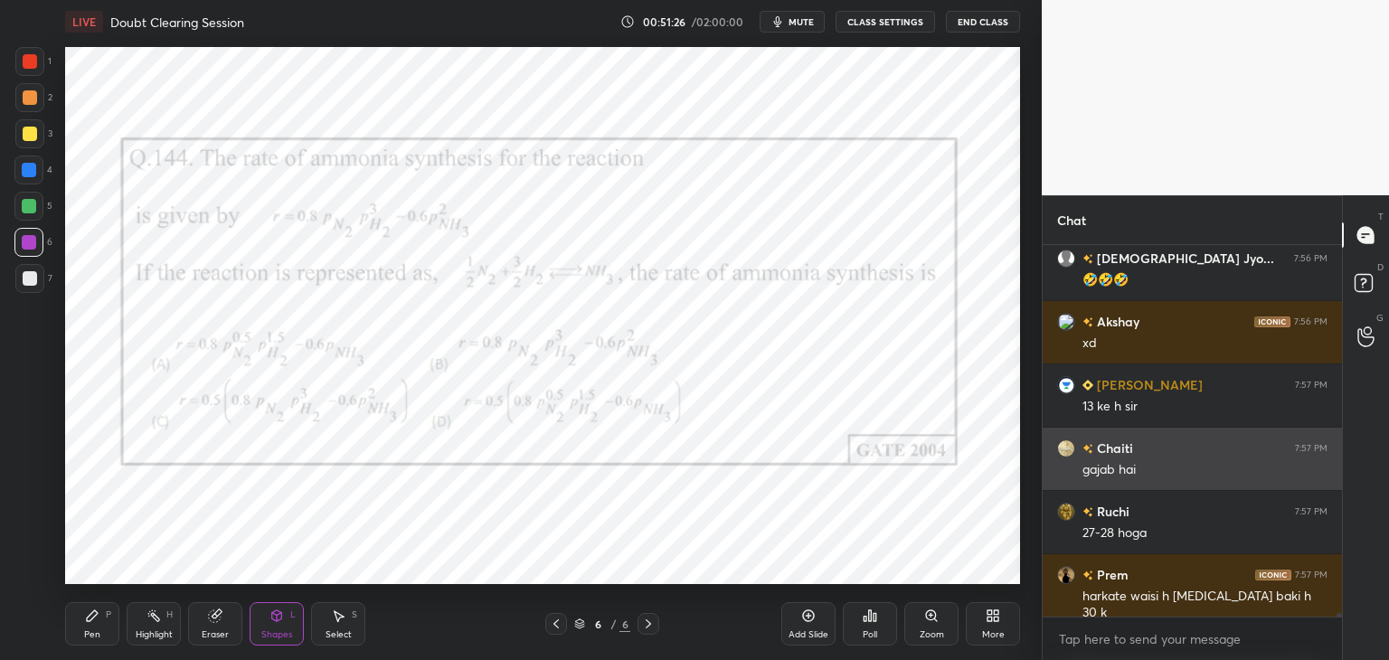
scroll to position [40052, 0]
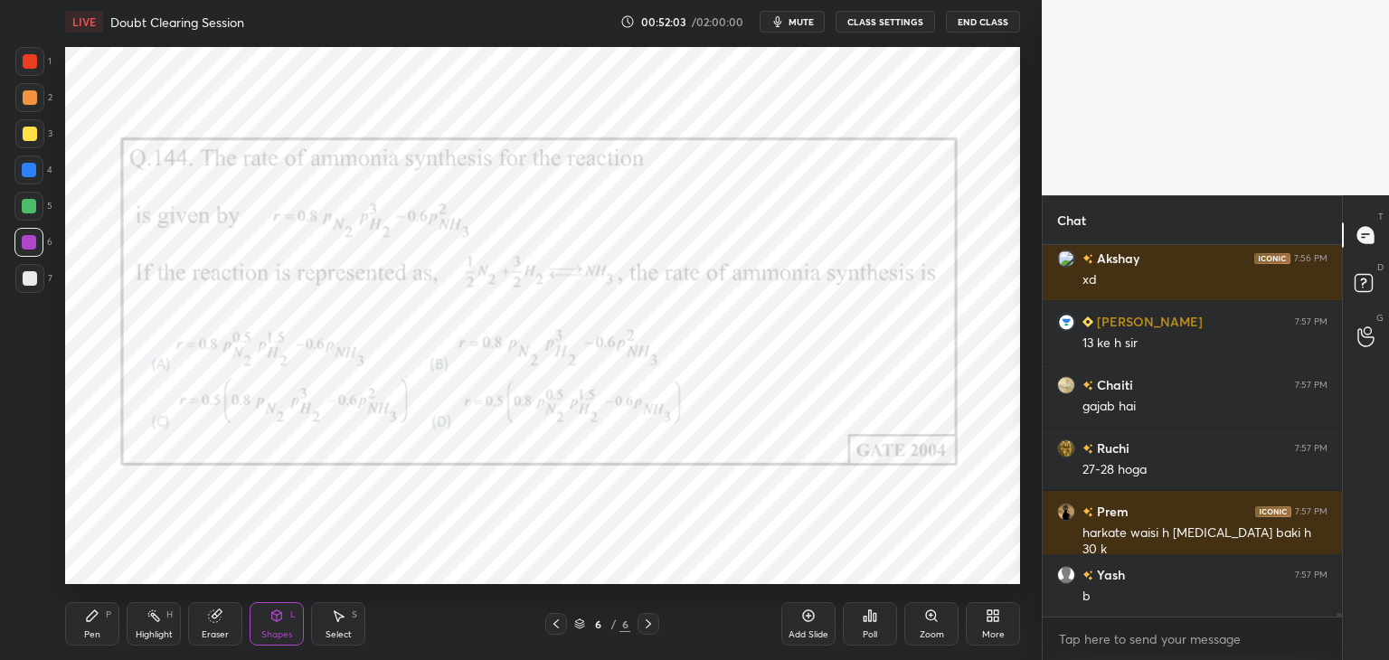
click at [274, 623] on icon at bounding box center [276, 615] width 14 height 14
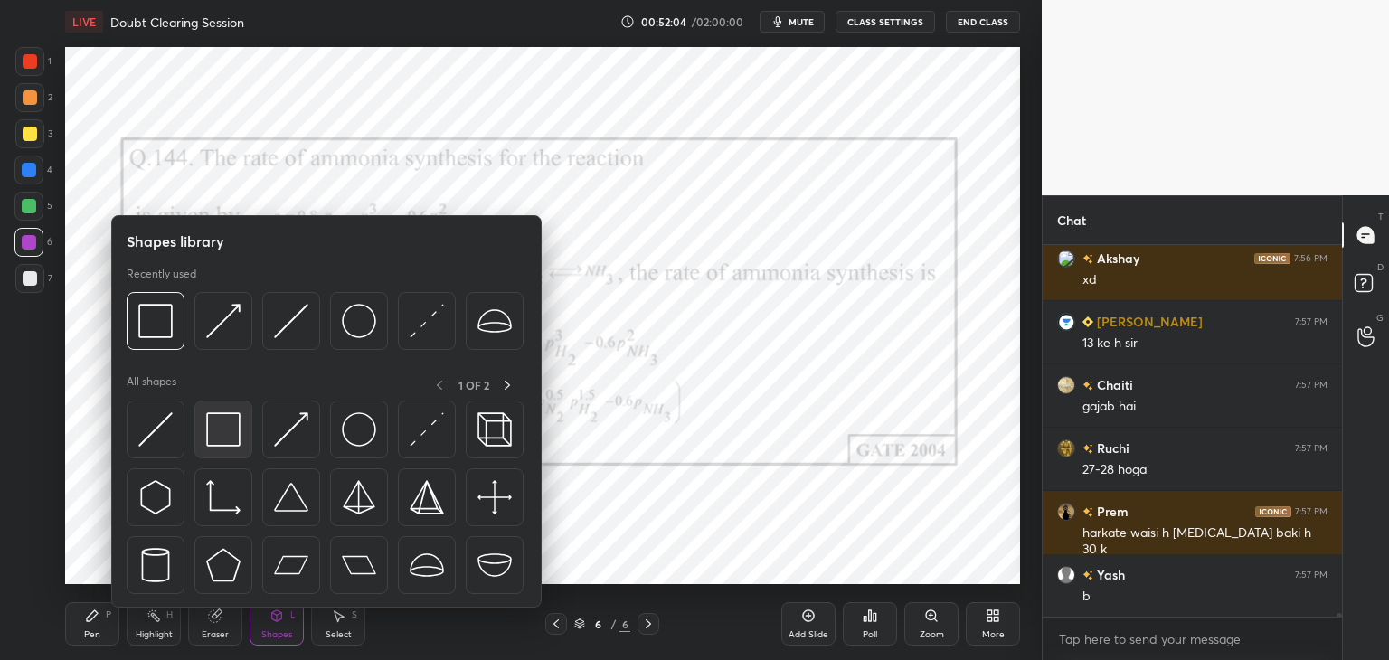
click at [210, 436] on img at bounding box center [223, 429] width 34 height 34
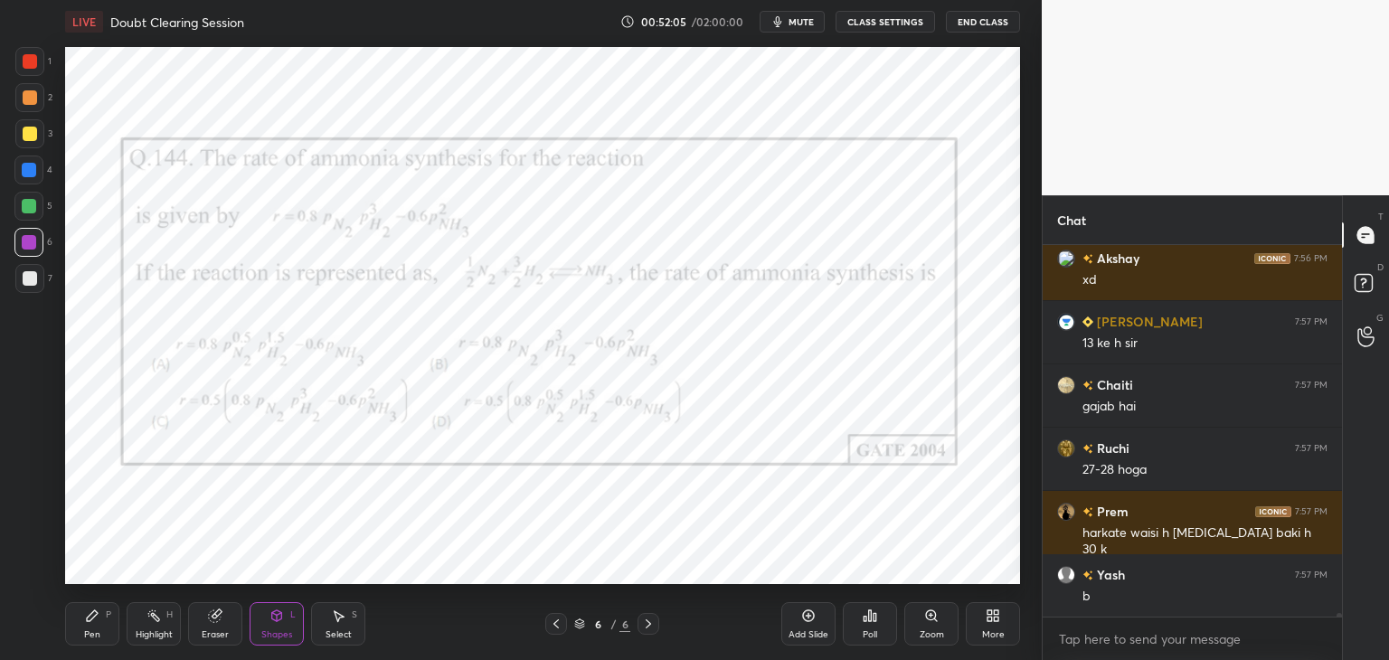
click at [18, 245] on div at bounding box center [28, 242] width 29 height 29
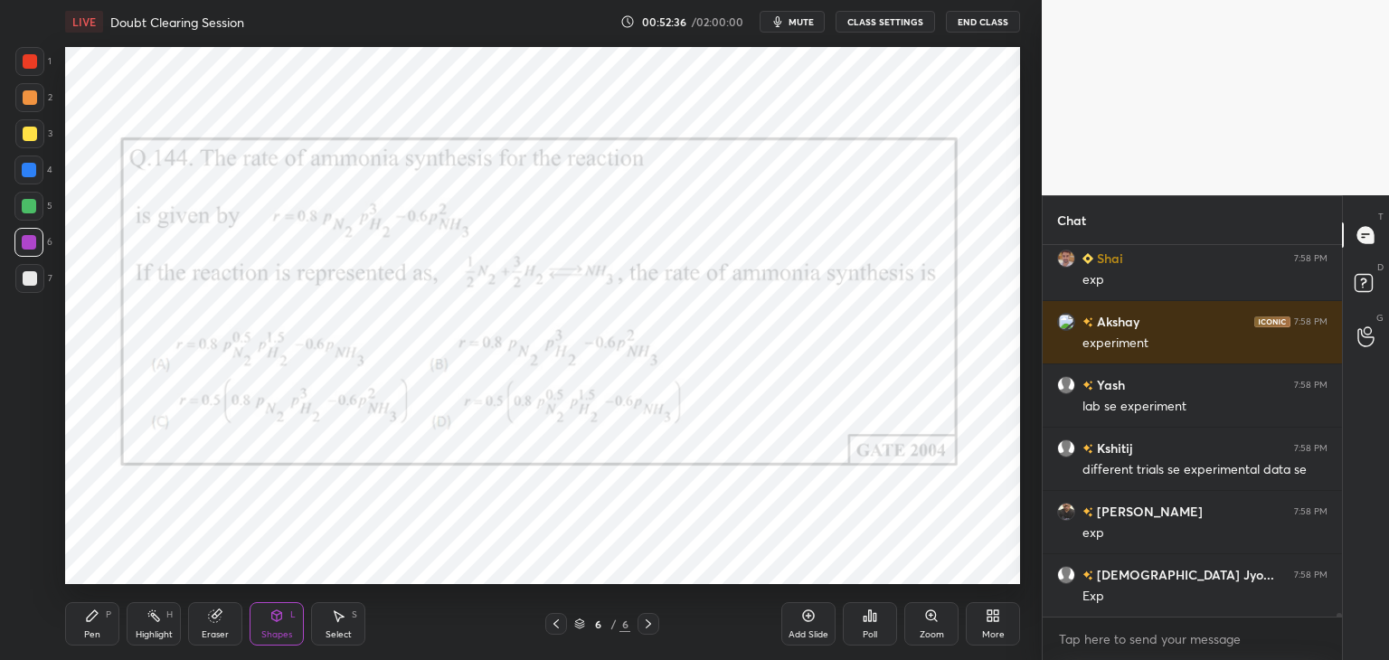
scroll to position [41317, 0]
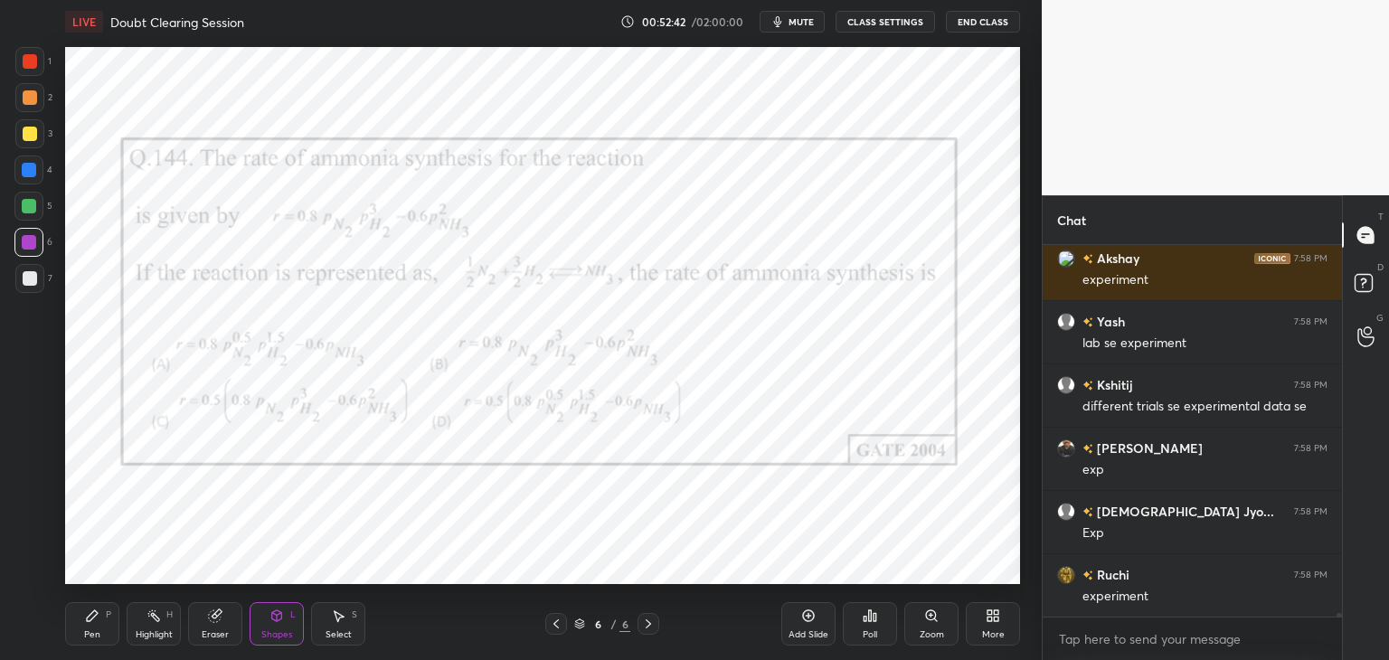
click at [98, 630] on div "Pen" at bounding box center [92, 634] width 16 height 9
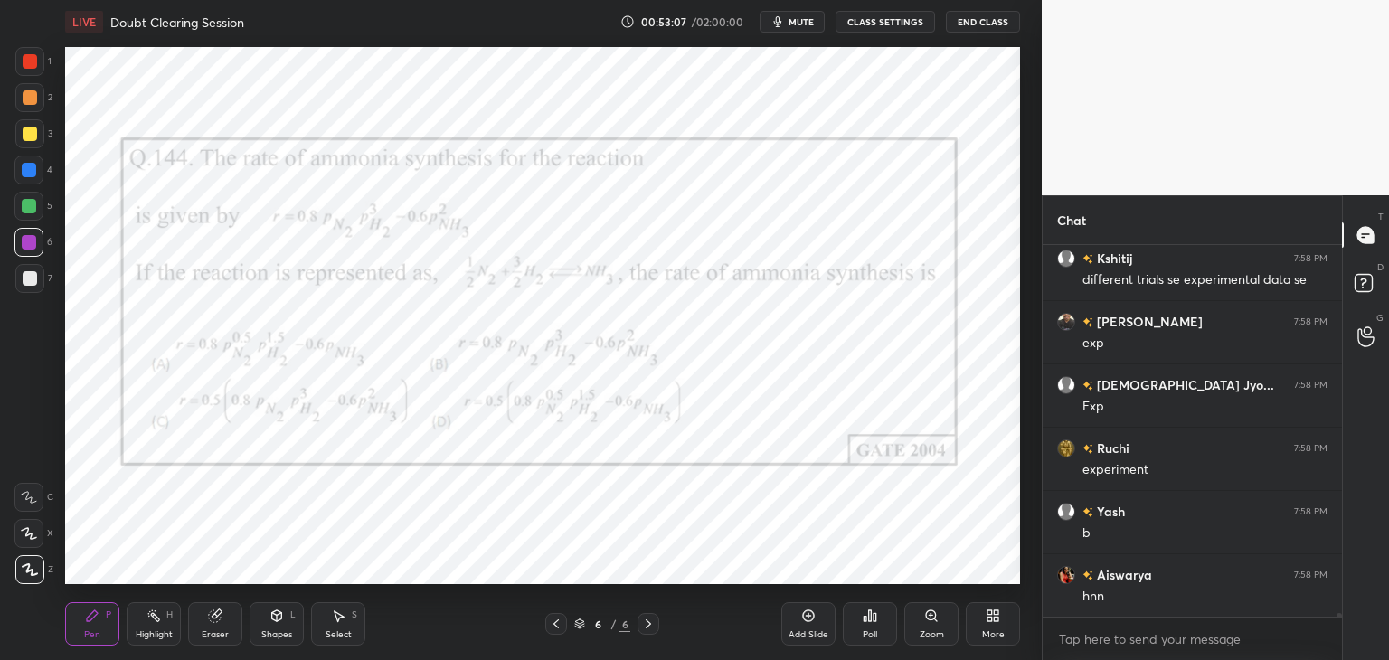
scroll to position [41507, 0]
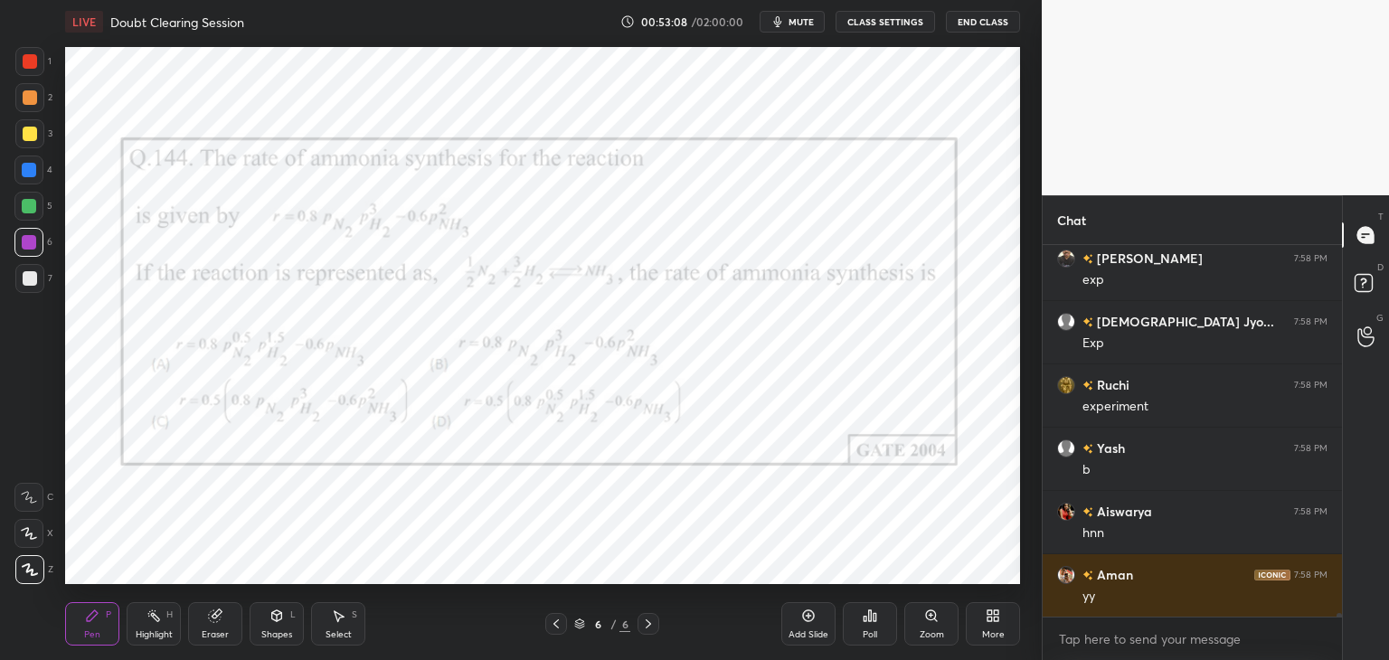
click at [858, 620] on div "Poll" at bounding box center [870, 623] width 54 height 43
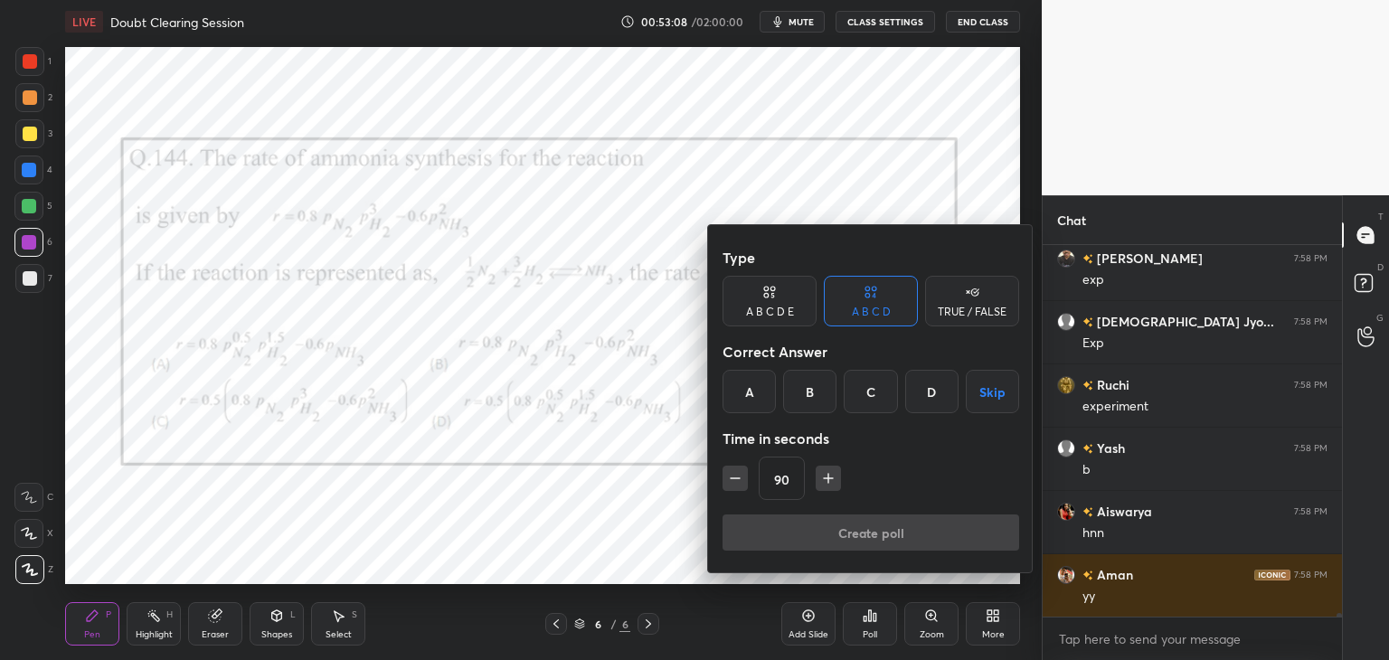
scroll to position [41571, 0]
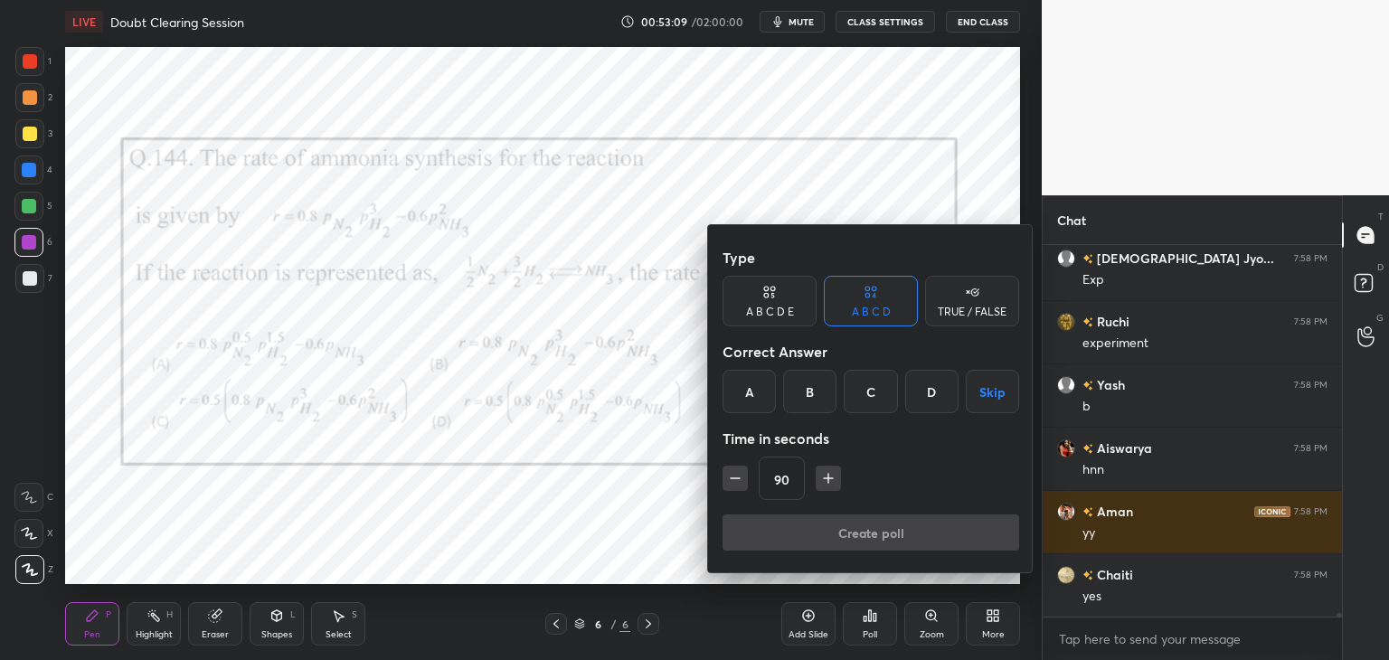
click at [811, 393] on div "B" at bounding box center [809, 391] width 53 height 43
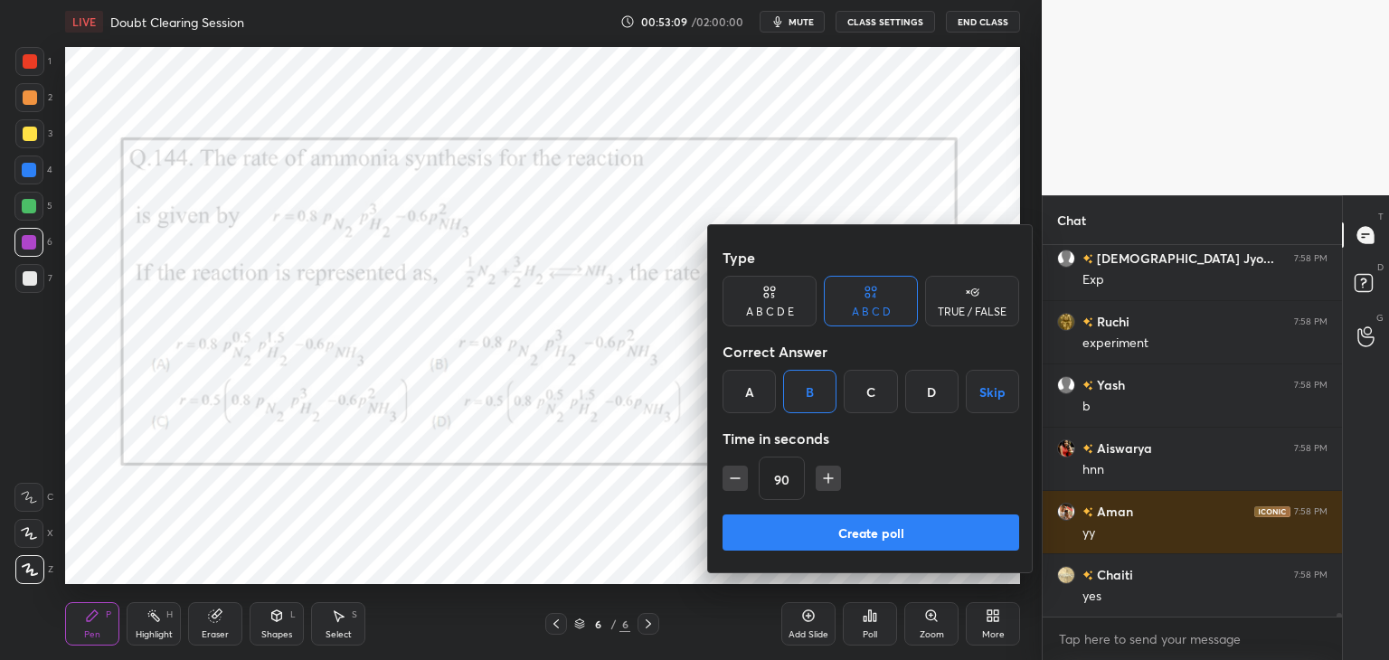
scroll to position [41697, 0]
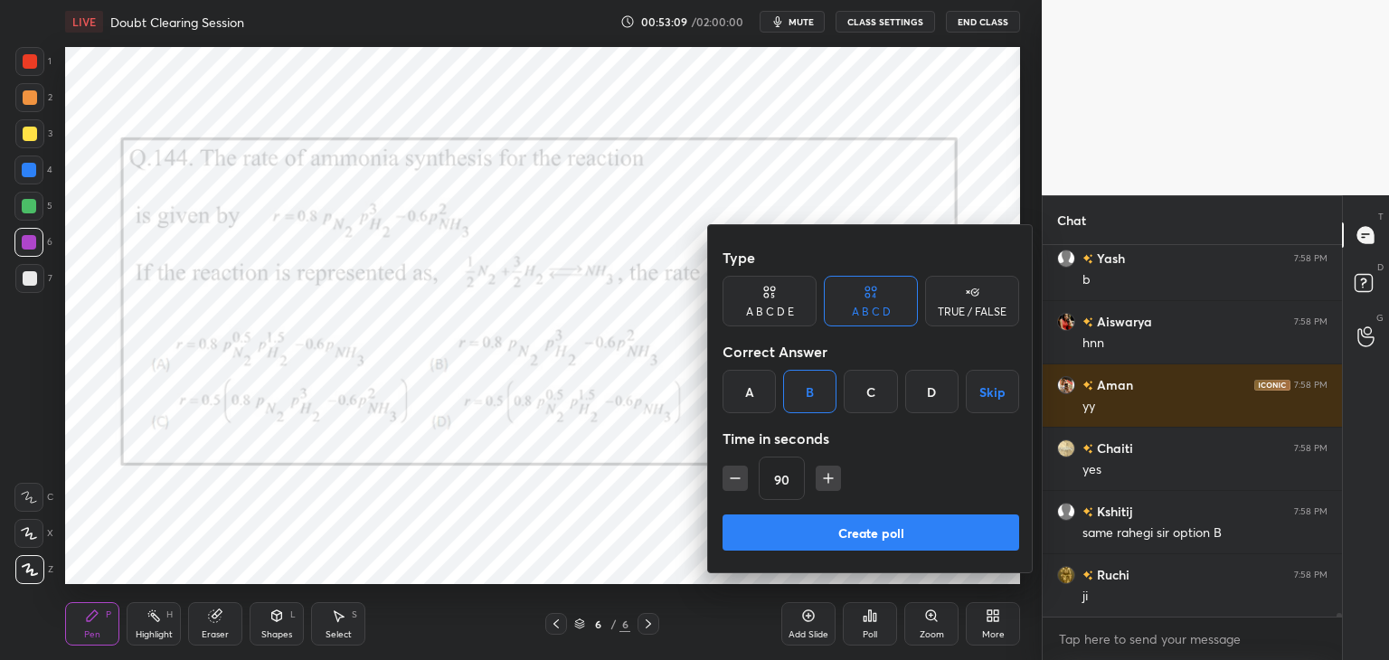
click at [798, 518] on button "Create poll" at bounding box center [870, 532] width 297 height 36
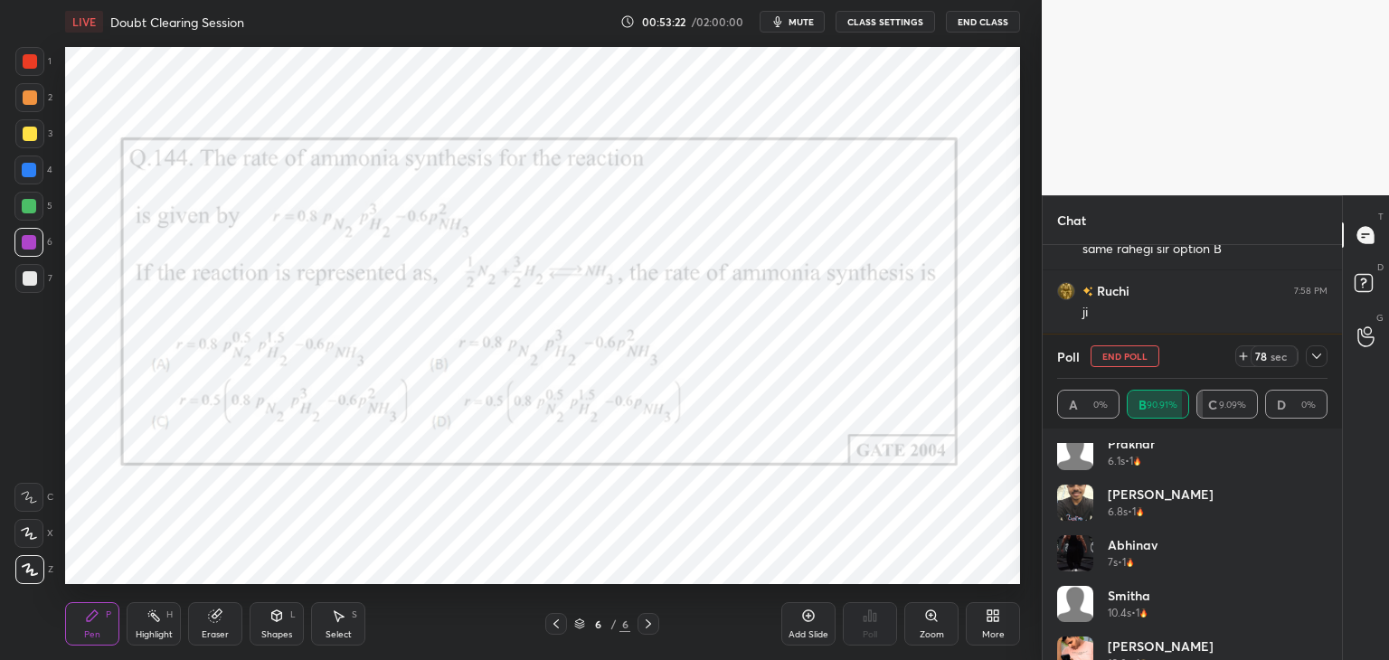
scroll to position [391, 0]
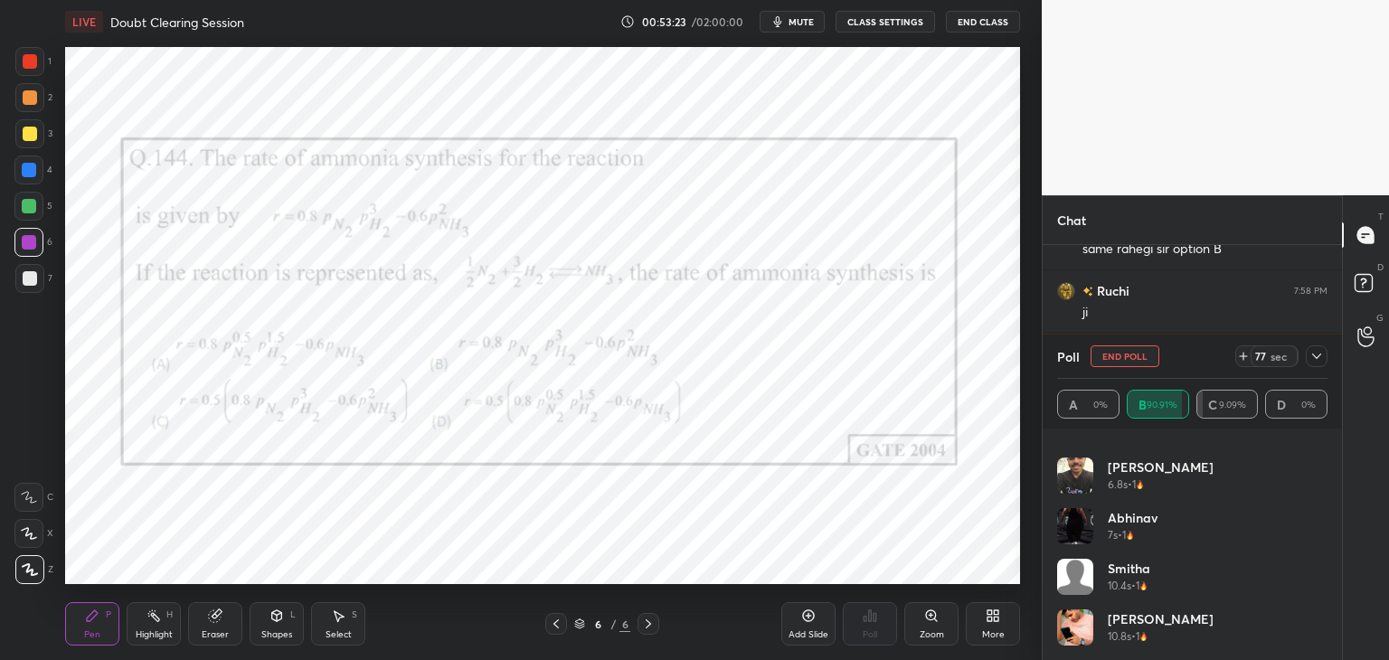
click at [1318, 359] on icon at bounding box center [1316, 356] width 14 height 14
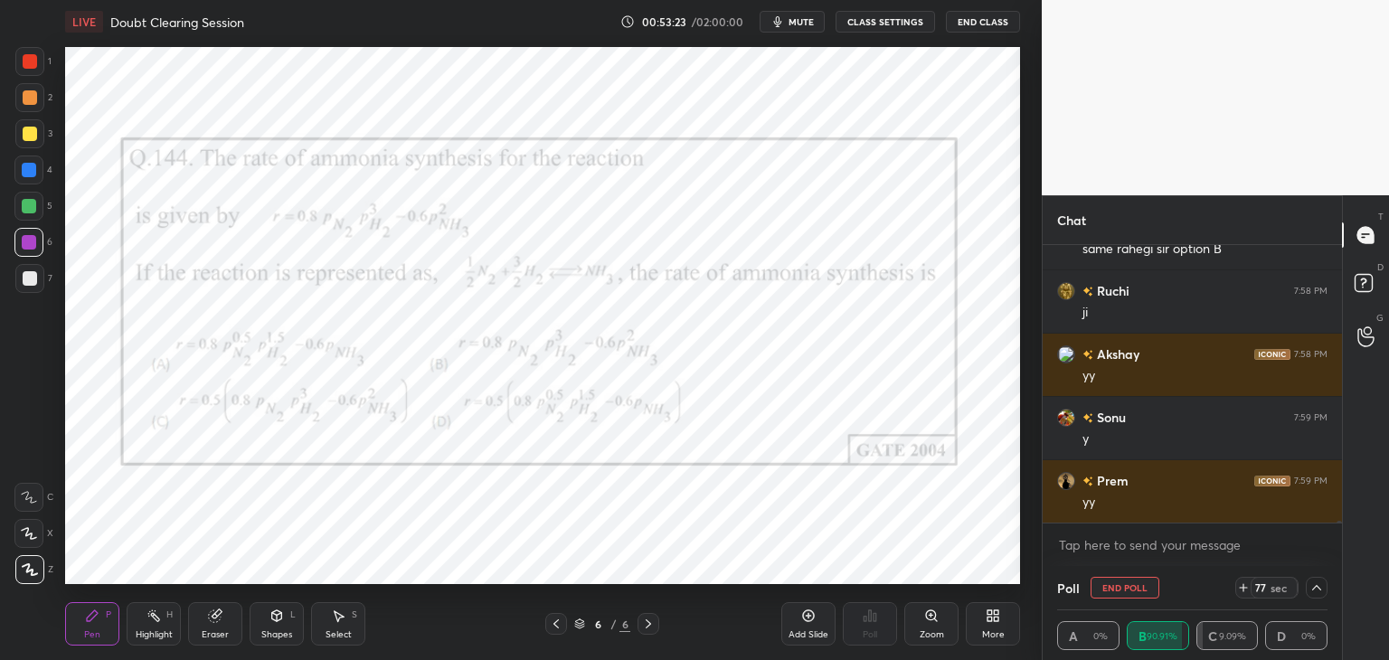
scroll to position [0, 0]
click at [1339, 518] on div "Chaiti 7:58 PM yes [PERSON_NAME] 7:58 PM same rahegi sir option B [PERSON_NAME]…" at bounding box center [1191, 405] width 299 height 321
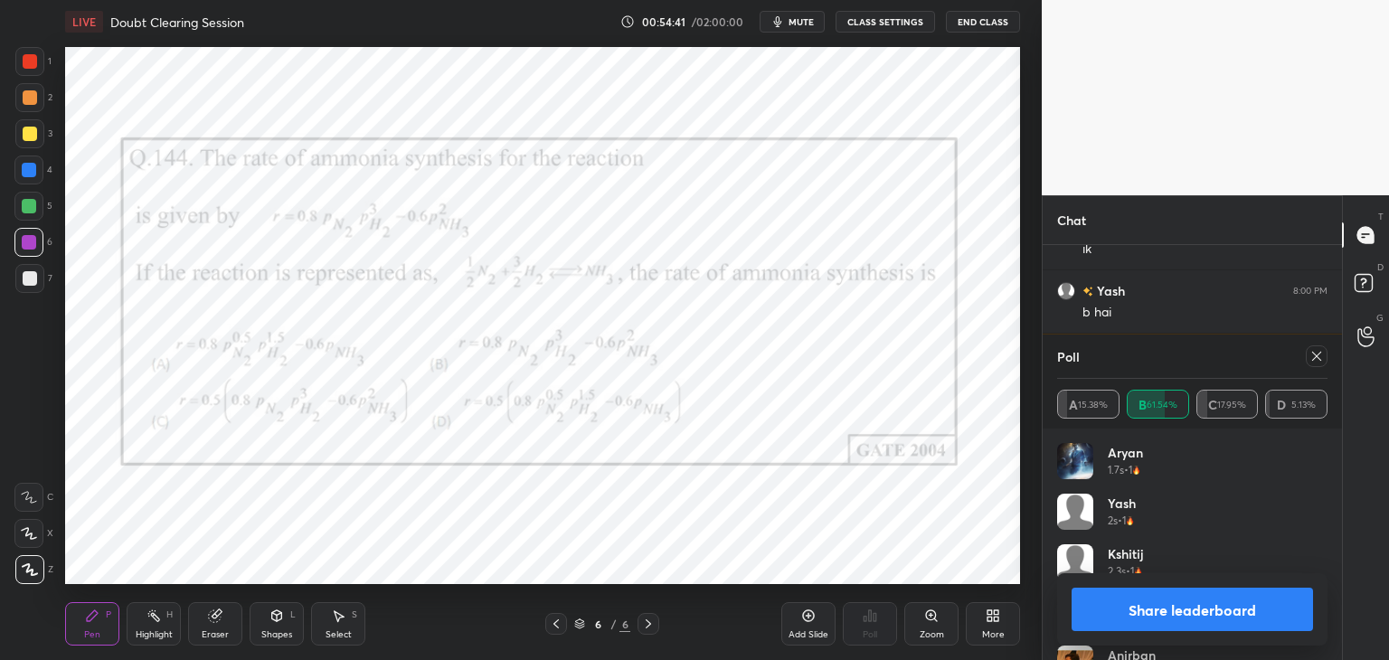
scroll to position [42567, 0]
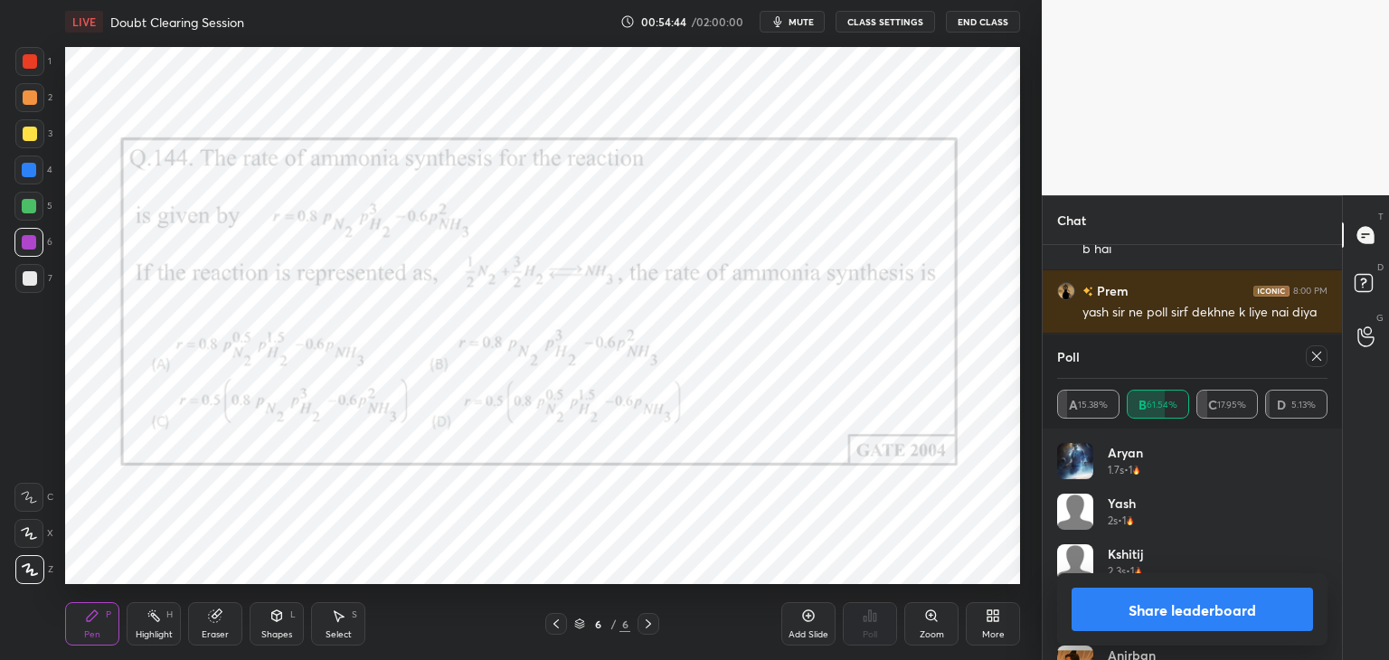
click at [1313, 358] on icon at bounding box center [1316, 356] width 14 height 14
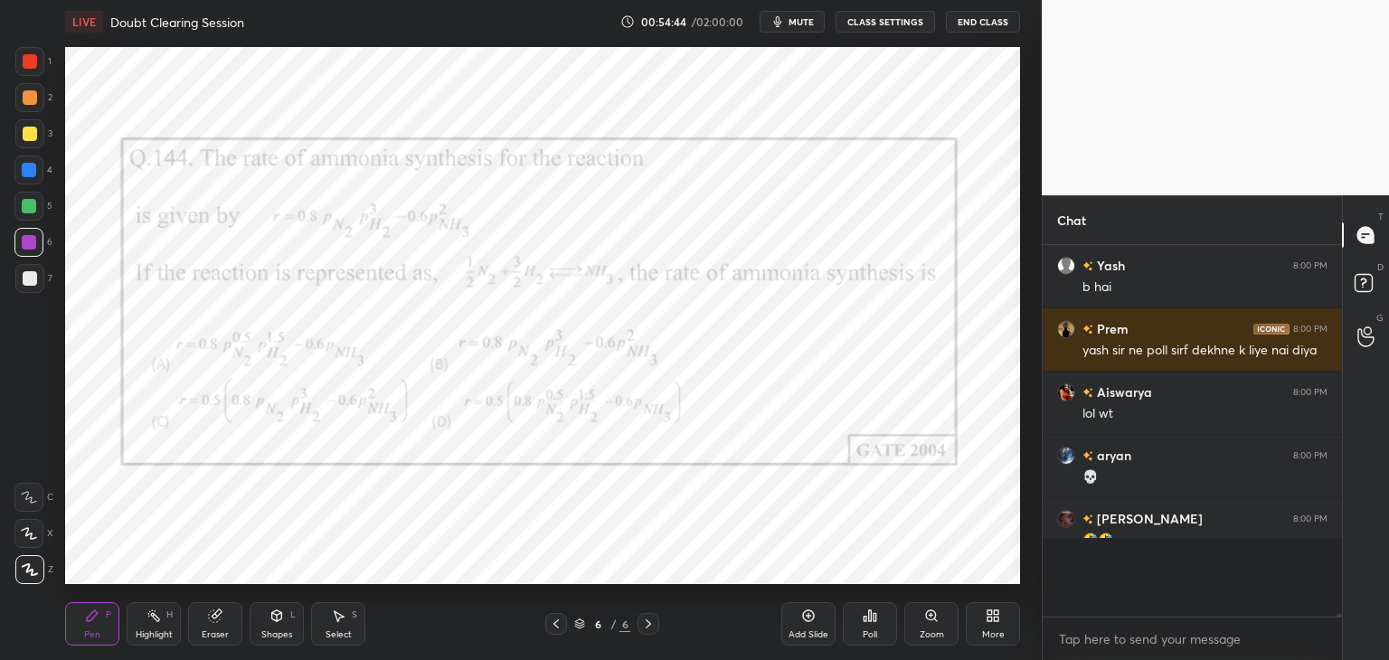
scroll to position [362, 294]
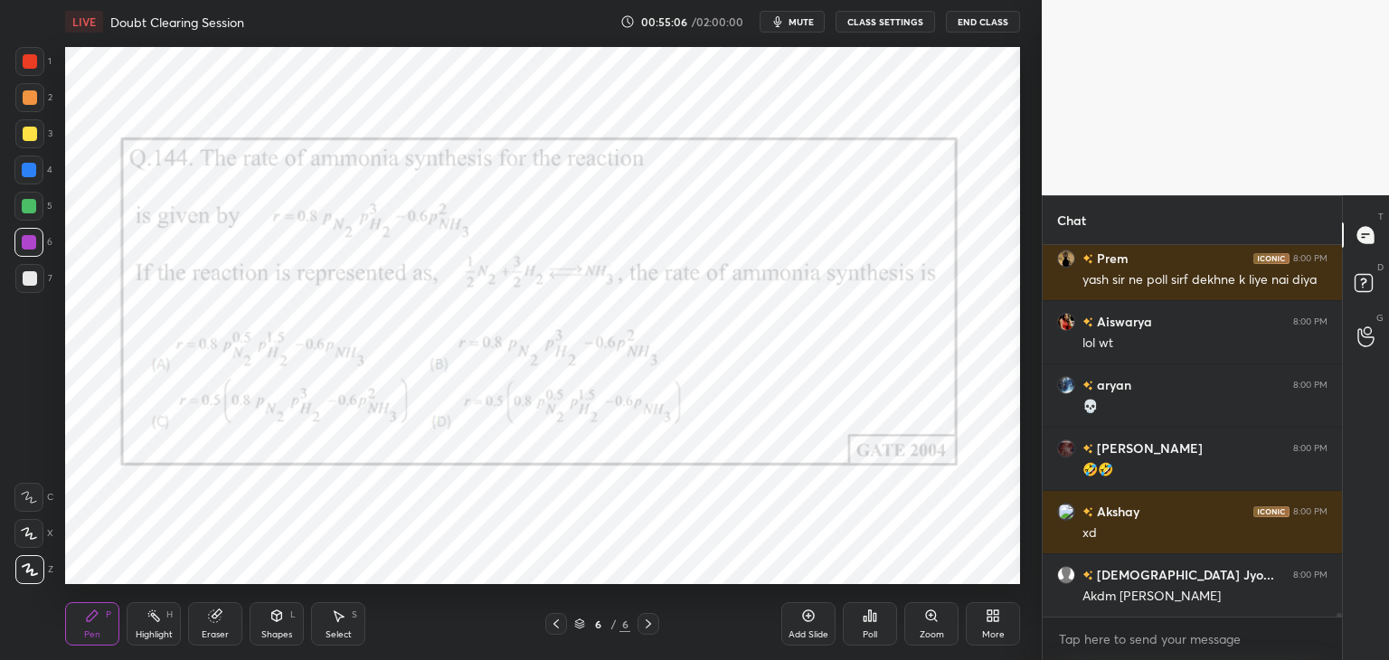
click at [1340, 617] on div at bounding box center [1191, 617] width 299 height 1
click at [1312, 629] on textarea at bounding box center [1192, 639] width 270 height 29
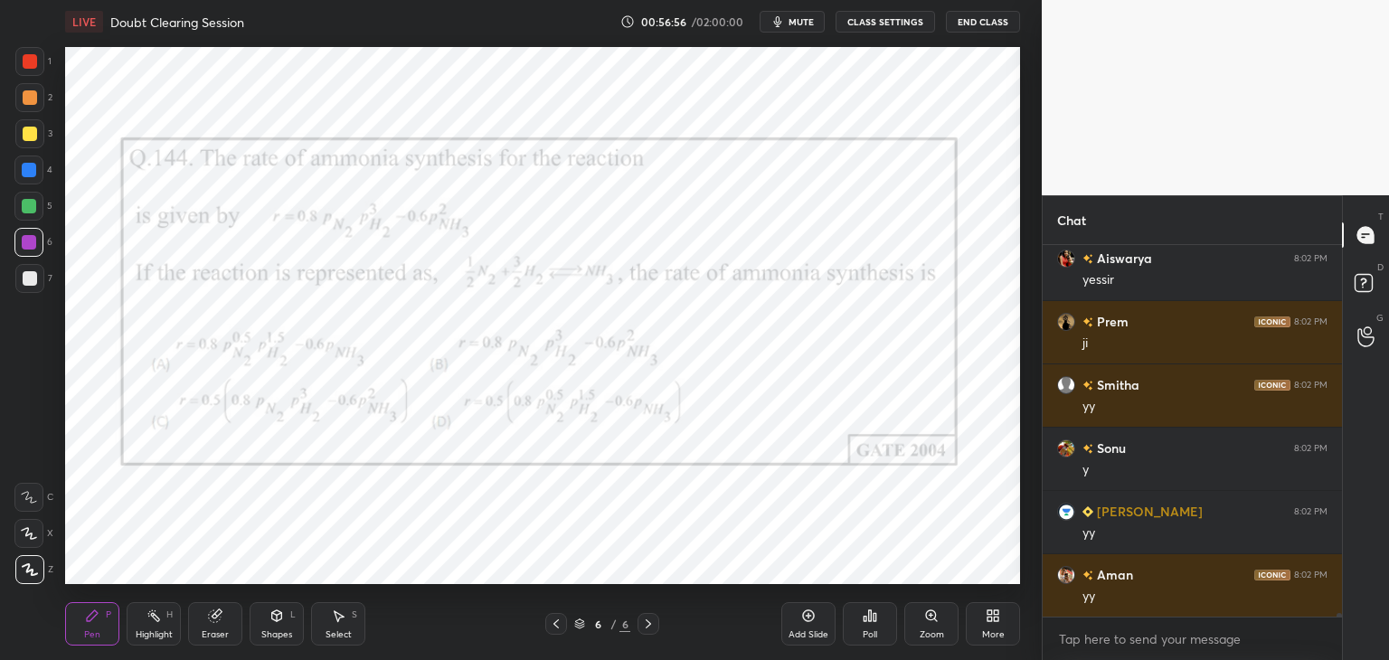
scroll to position [43355, 0]
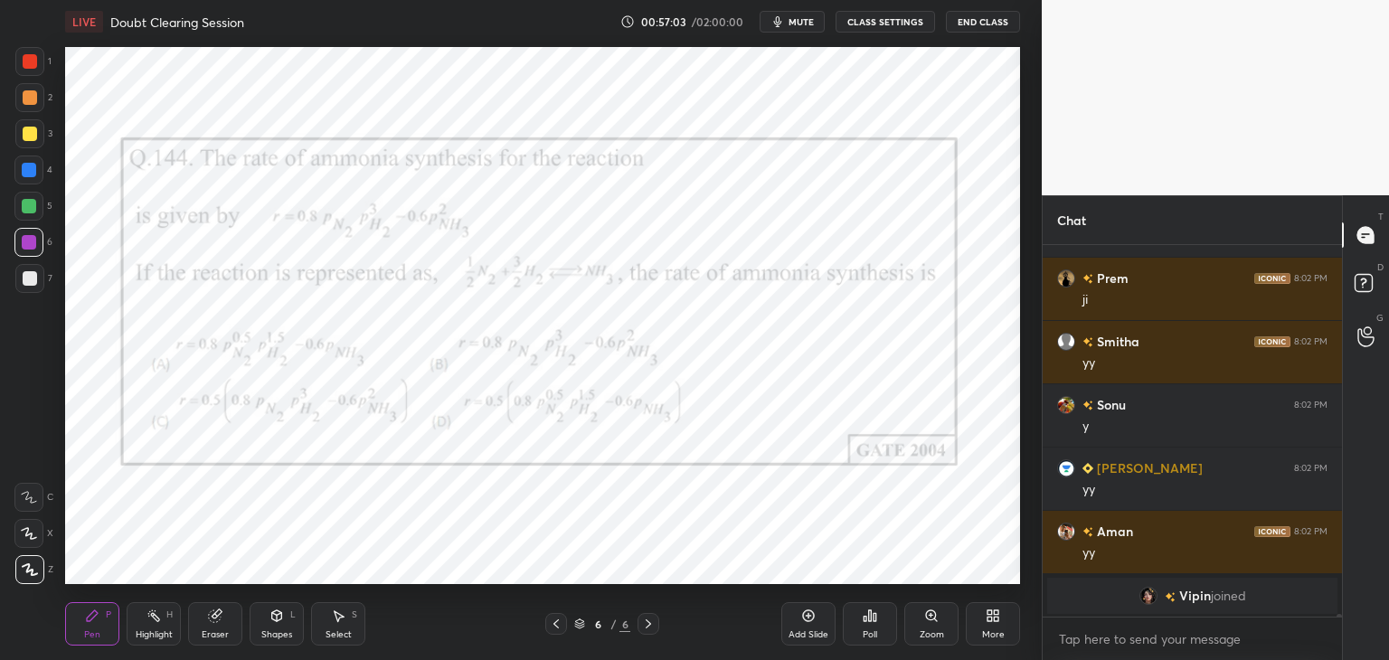
click at [801, 630] on div "Add Slide" at bounding box center [808, 634] width 40 height 9
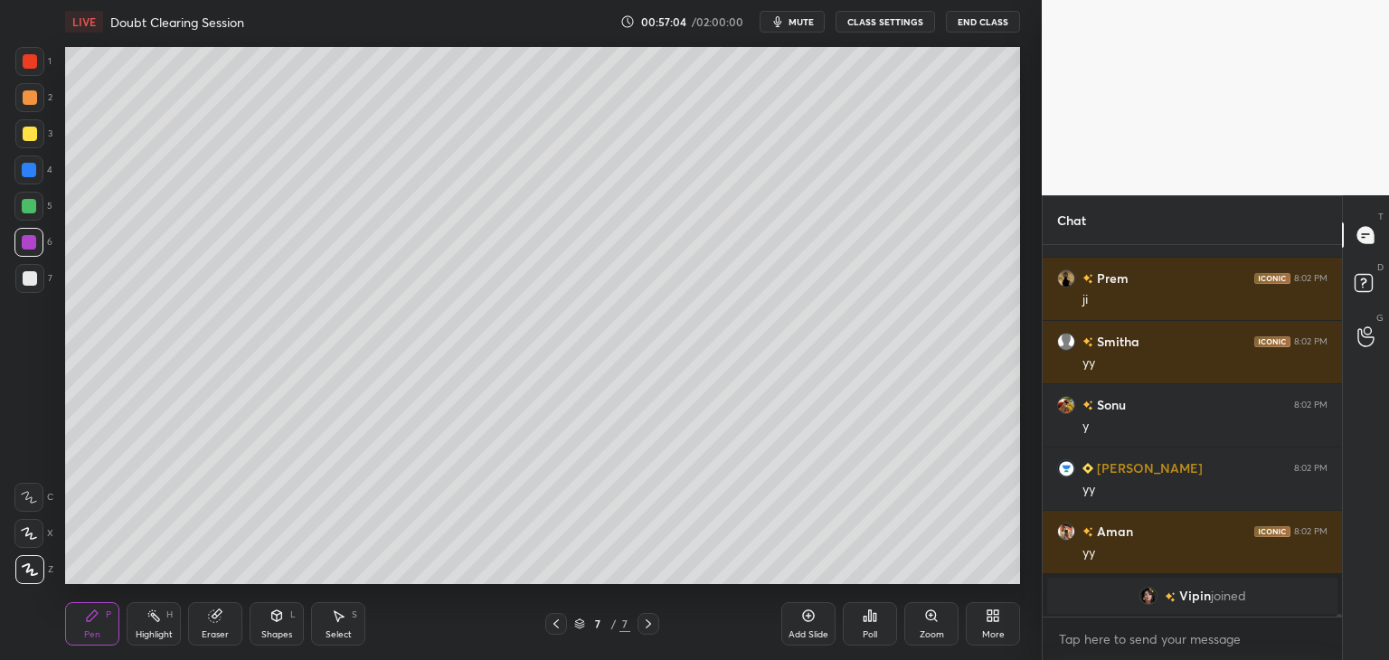
scroll to position [40441, 0]
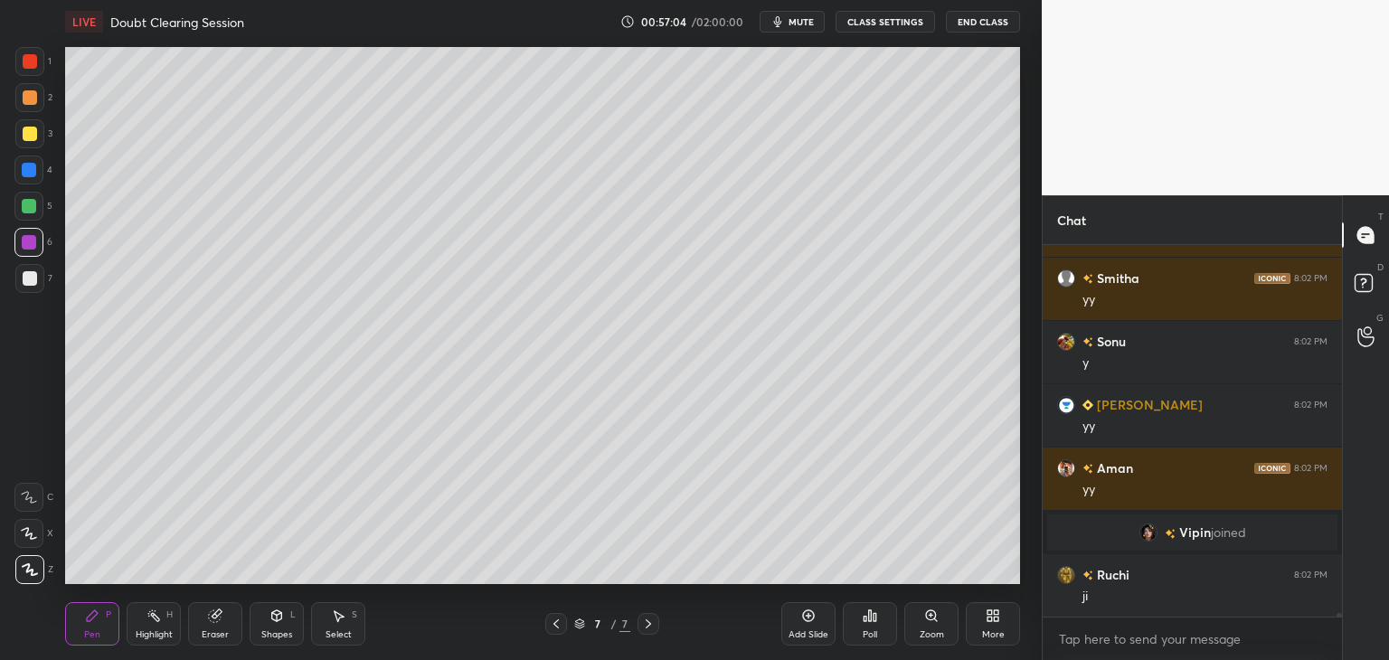
click at [33, 281] on div at bounding box center [30, 278] width 14 height 14
click at [33, 137] on div at bounding box center [30, 134] width 14 height 14
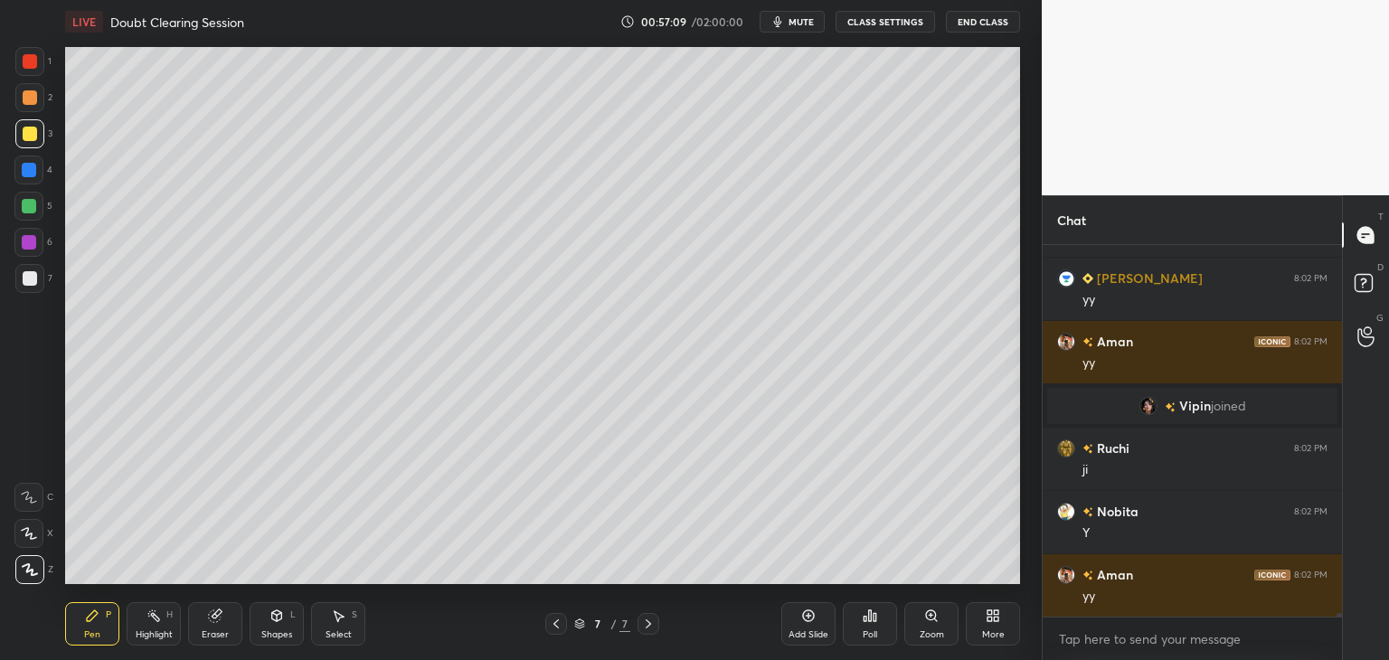
click at [33, 276] on div at bounding box center [30, 278] width 14 height 14
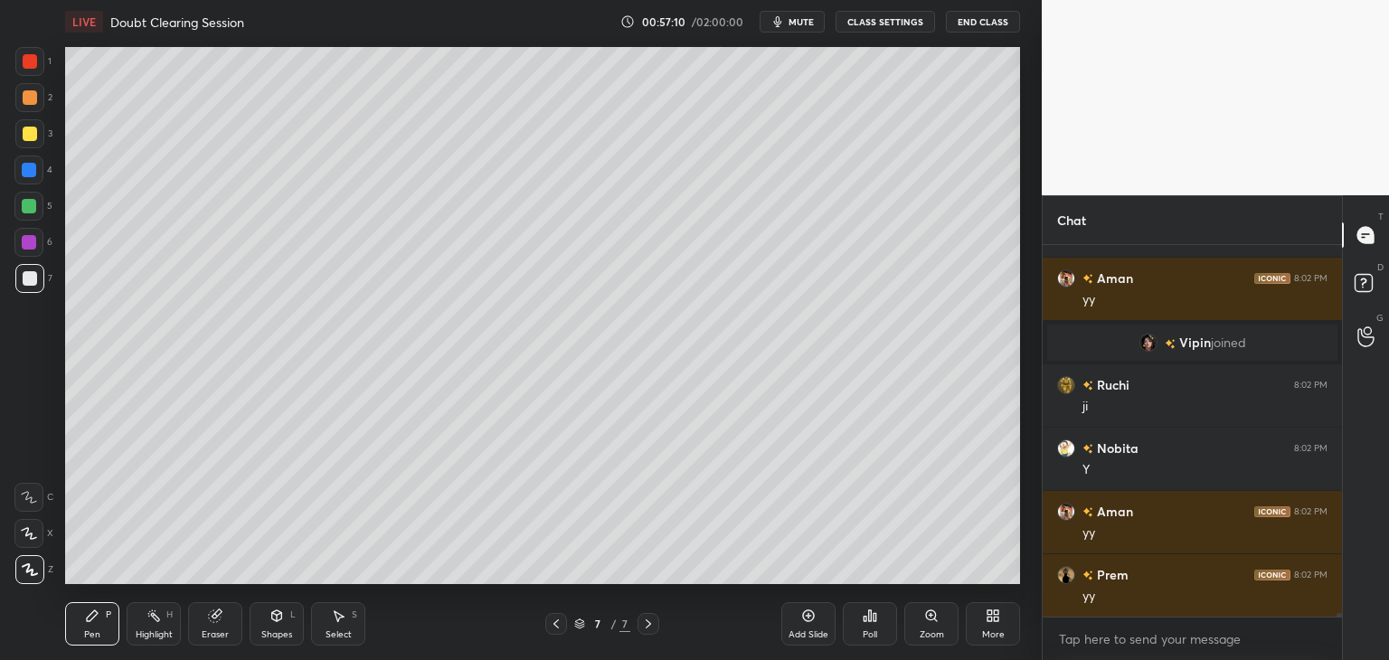
click at [40, 208] on div at bounding box center [28, 206] width 29 height 29
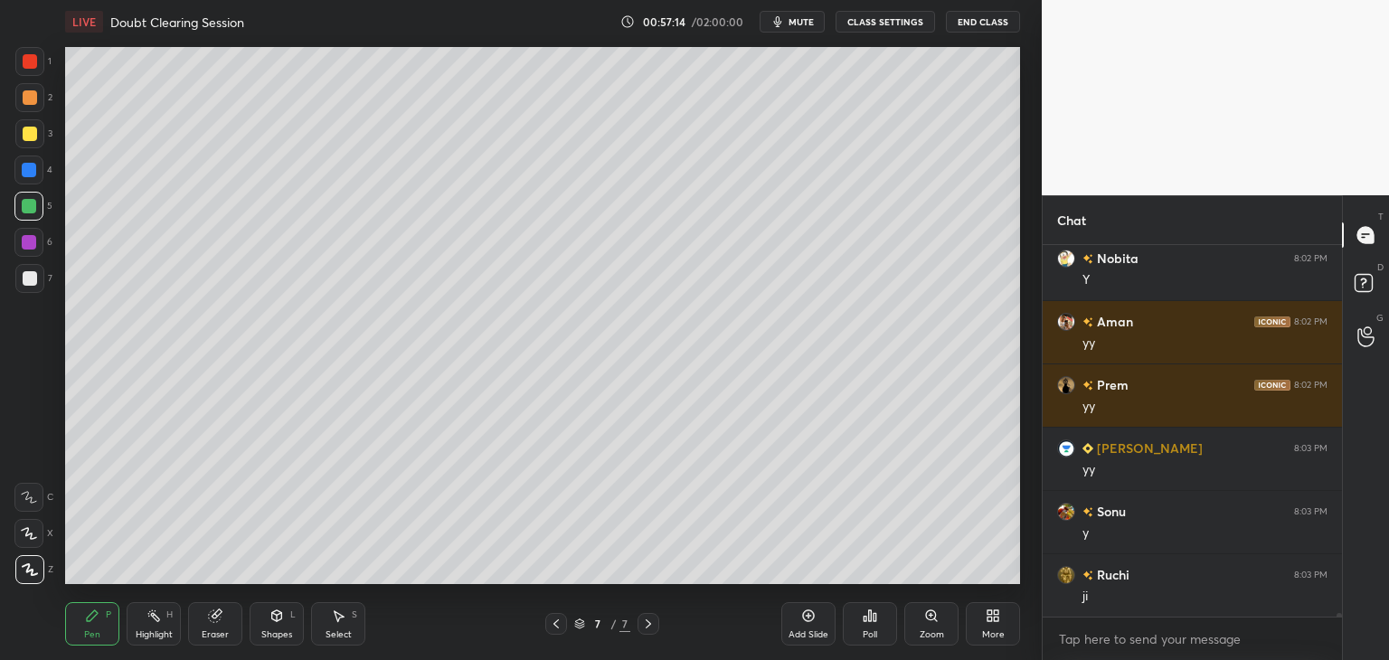
scroll to position [40884, 0]
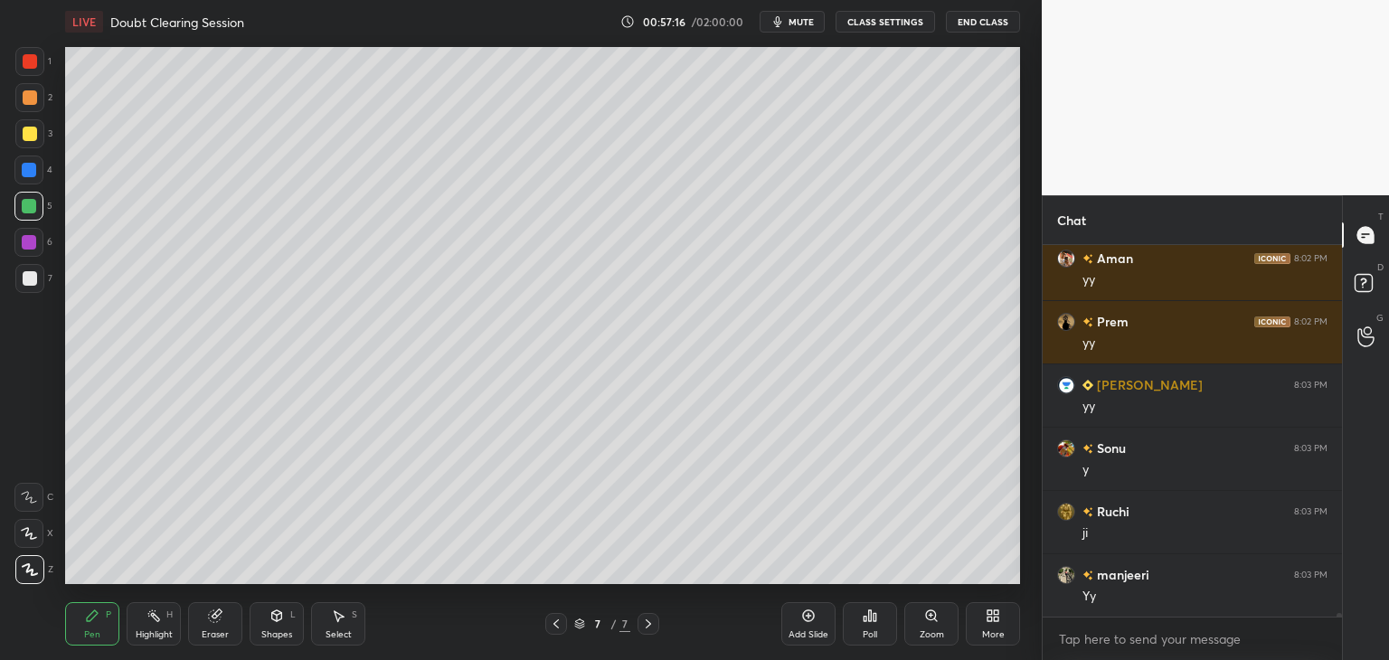
click at [36, 280] on div at bounding box center [30, 278] width 14 height 14
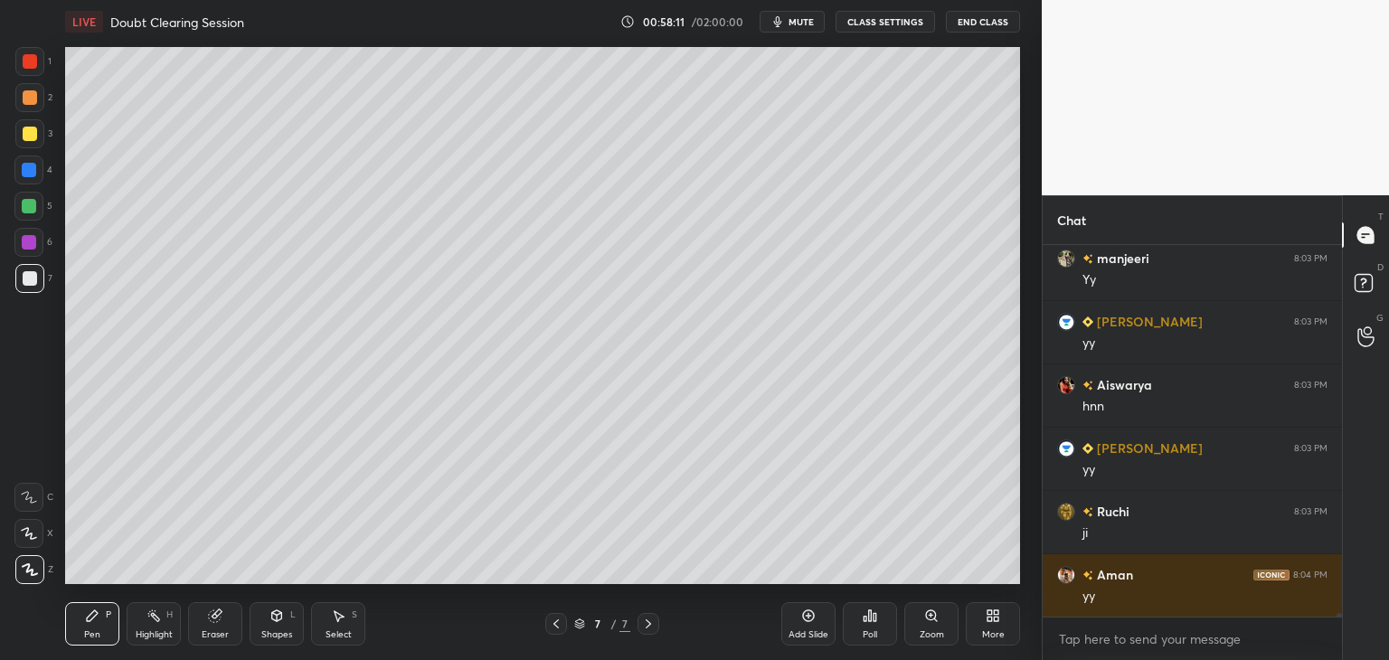
scroll to position [41263, 0]
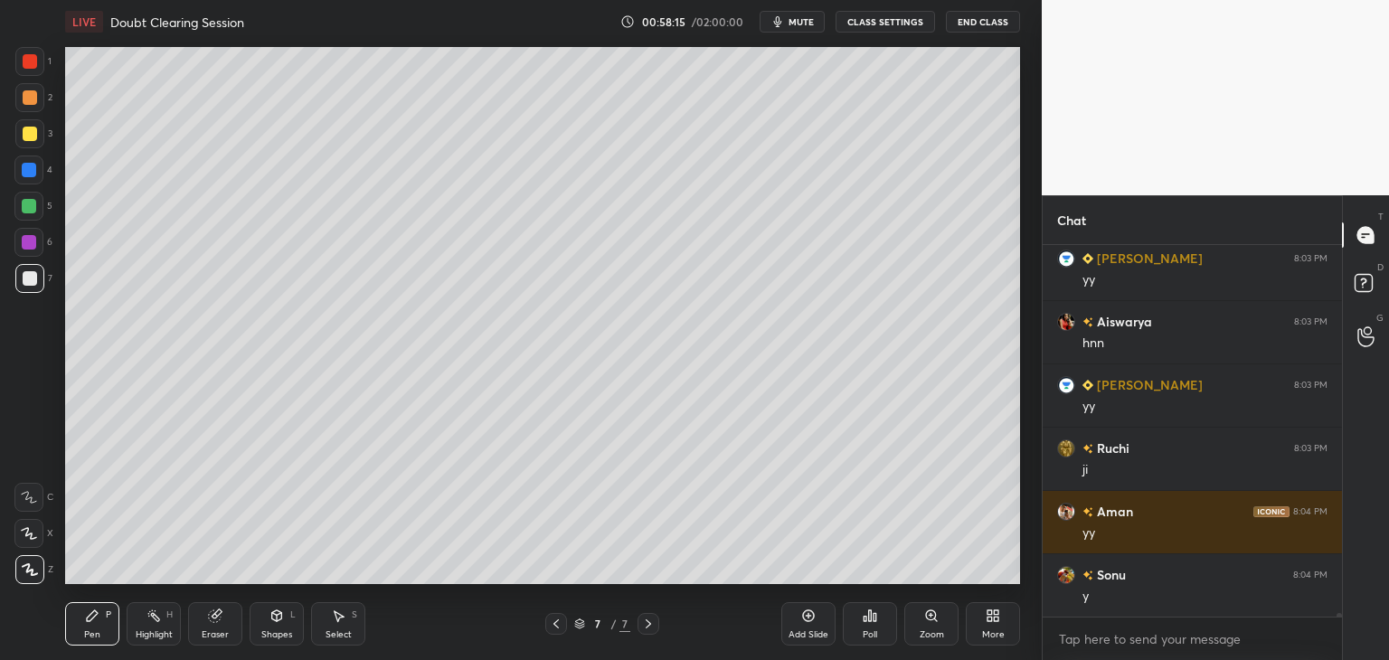
drag, startPoint x: 214, startPoint y: 616, endPoint x: 256, endPoint y: 587, distance: 50.7
click at [217, 616] on icon at bounding box center [215, 616] width 12 height 12
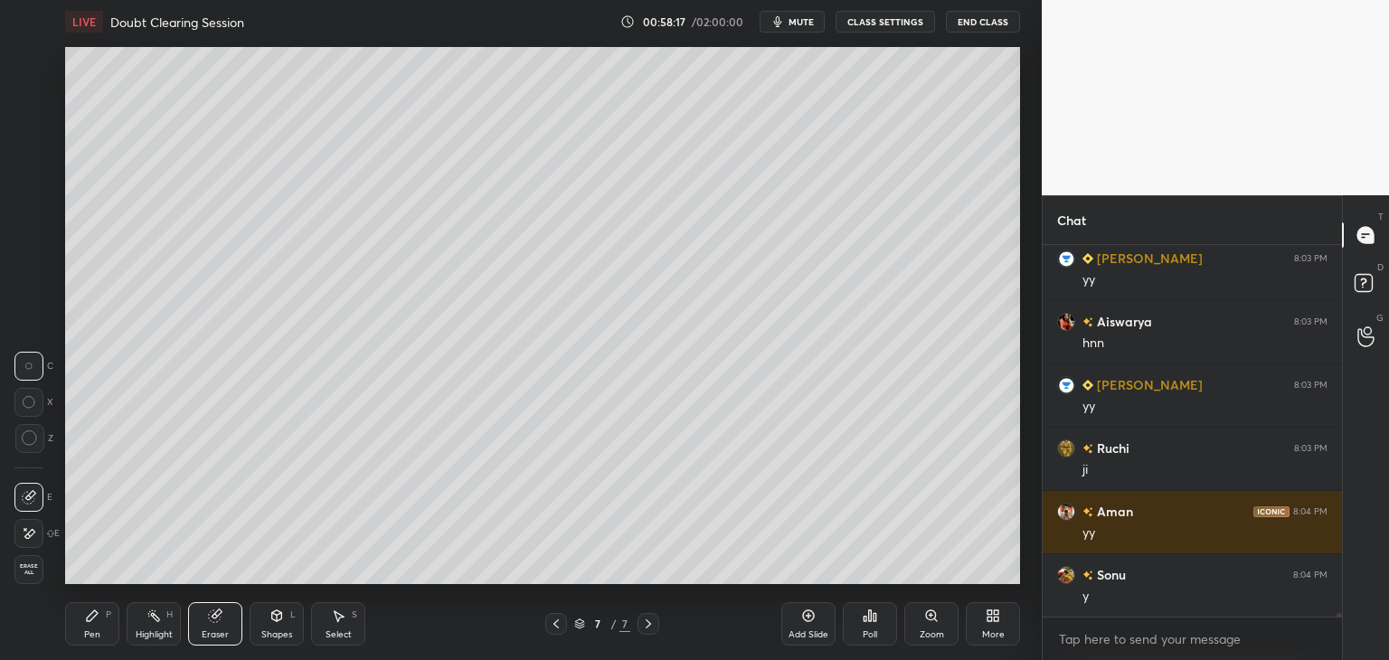
click at [106, 615] on div "P" at bounding box center [108, 614] width 5 height 9
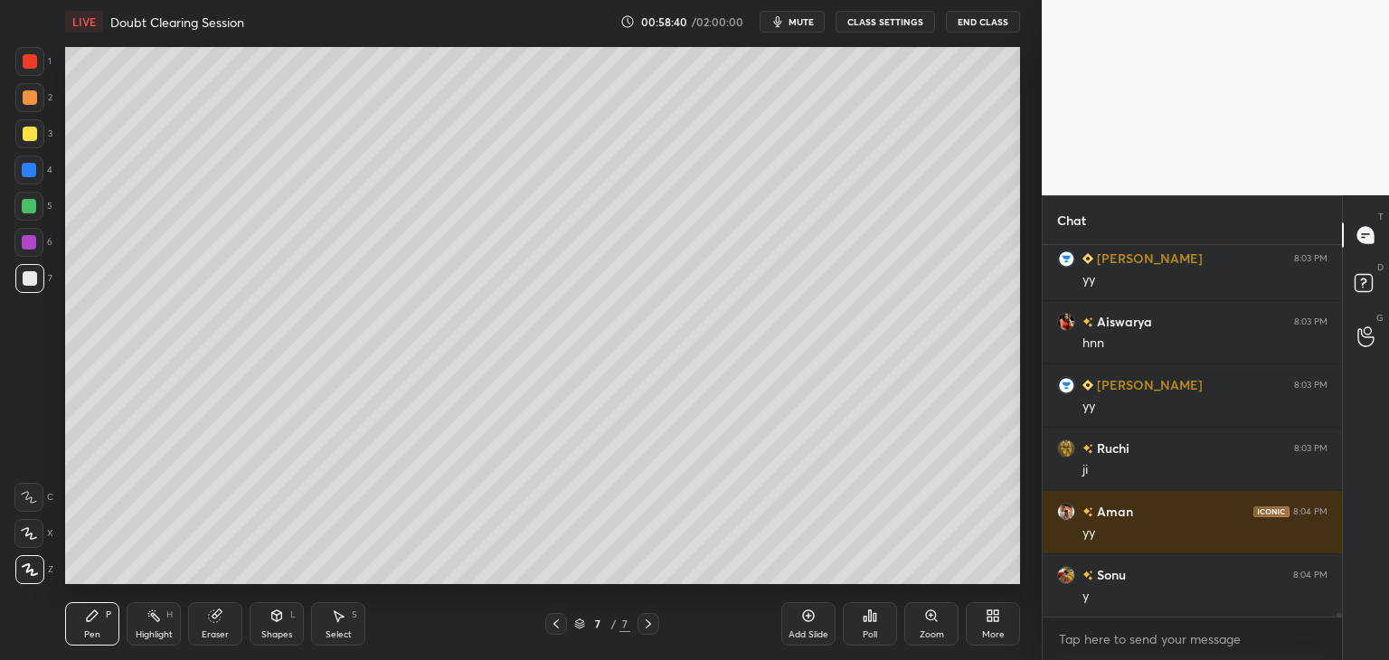
scroll to position [366, 294]
drag, startPoint x: 218, startPoint y: 615, endPoint x: 226, endPoint y: 605, distance: 12.8
click at [219, 615] on icon at bounding box center [217, 613] width 10 height 9
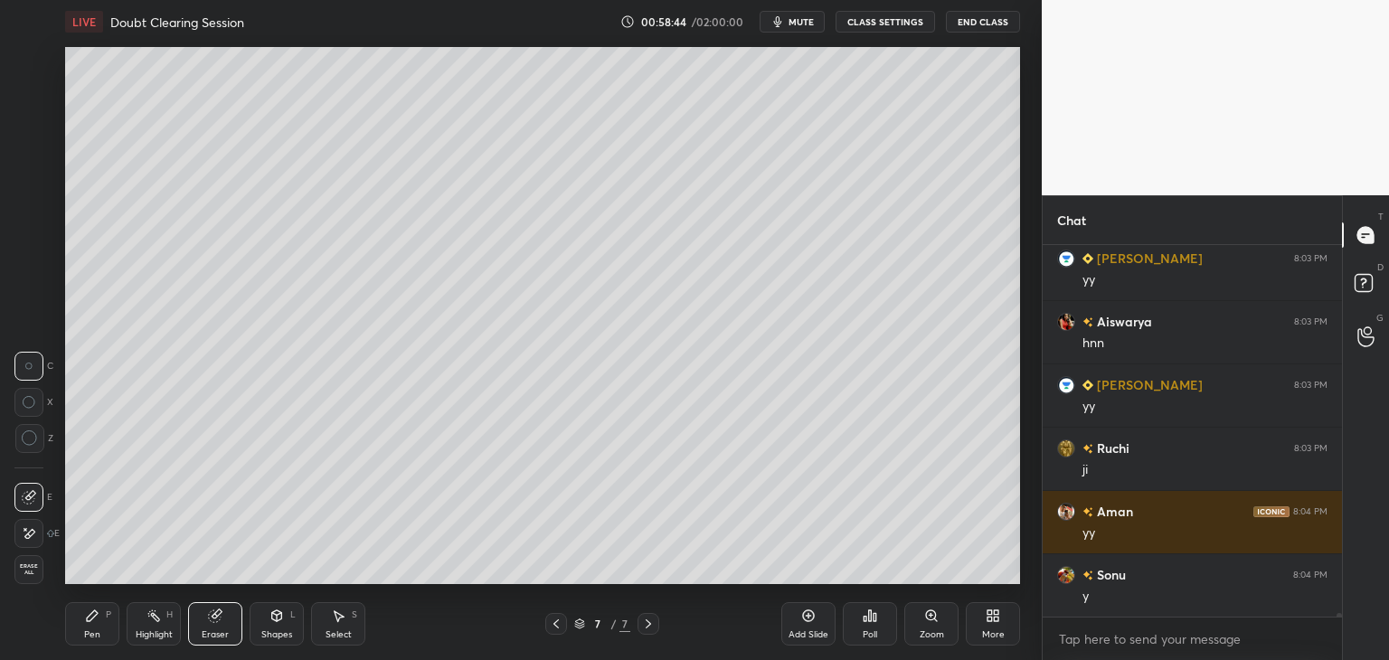
click at [341, 616] on icon at bounding box center [339, 616] width 10 height 11
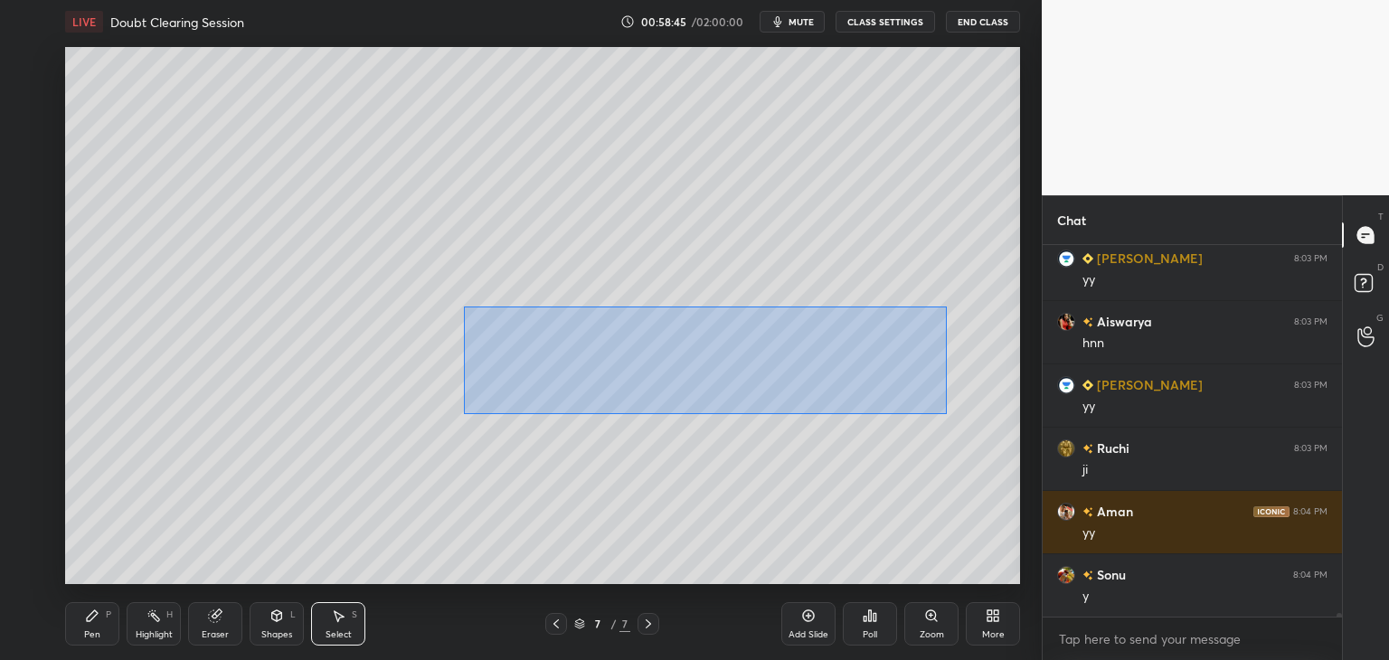
drag, startPoint x: 463, startPoint y: 306, endPoint x: 947, endPoint y: 413, distance: 496.2
click at [948, 414] on div "0 ° Undo Copy Duplicate Duplicate to new slide Delete" at bounding box center [542, 315] width 955 height 537
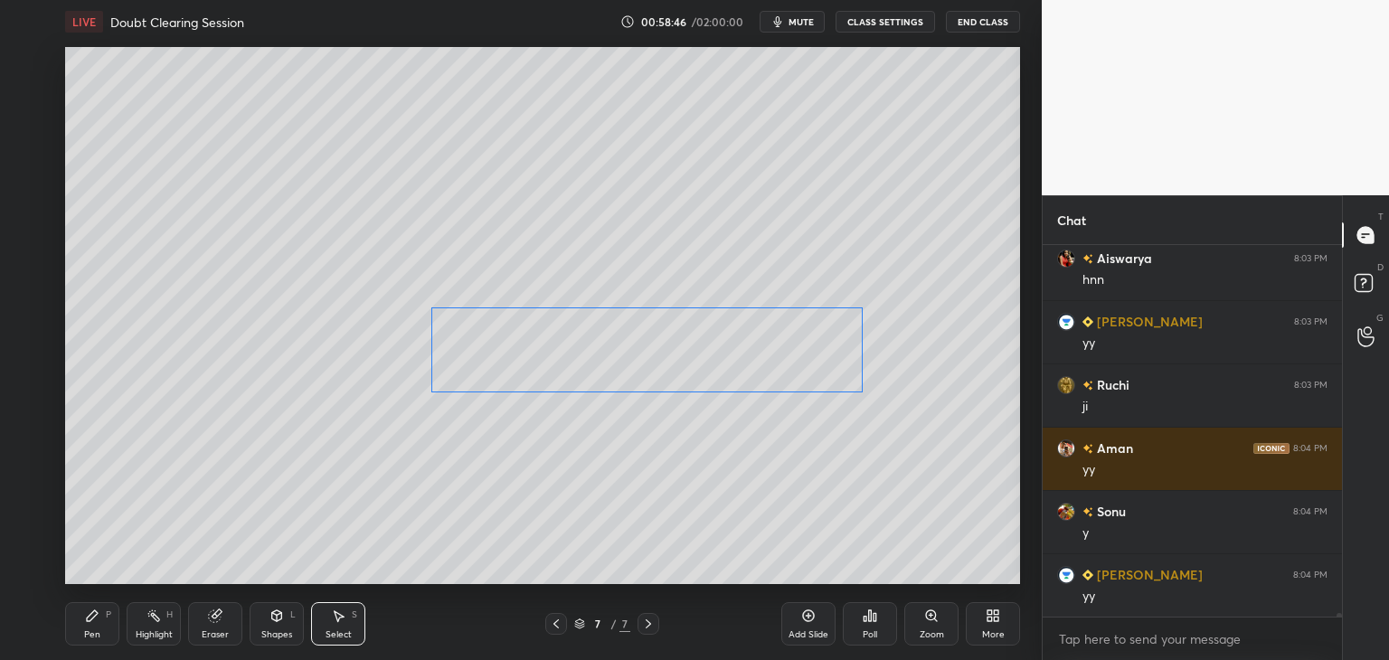
drag, startPoint x: 720, startPoint y: 363, endPoint x: 693, endPoint y: 362, distance: 26.2
click at [693, 362] on div "0 ° Undo Copy Duplicate Duplicate to new slide Delete" at bounding box center [542, 315] width 955 height 537
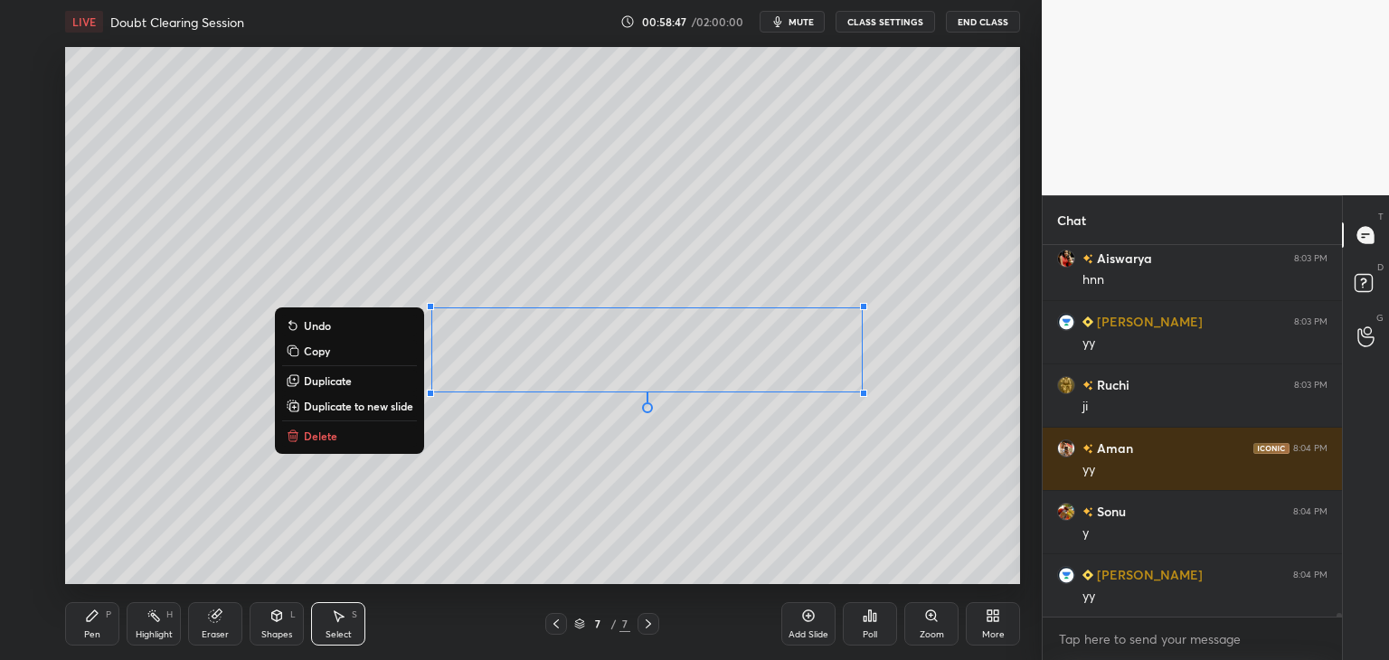
scroll to position [41516, 0]
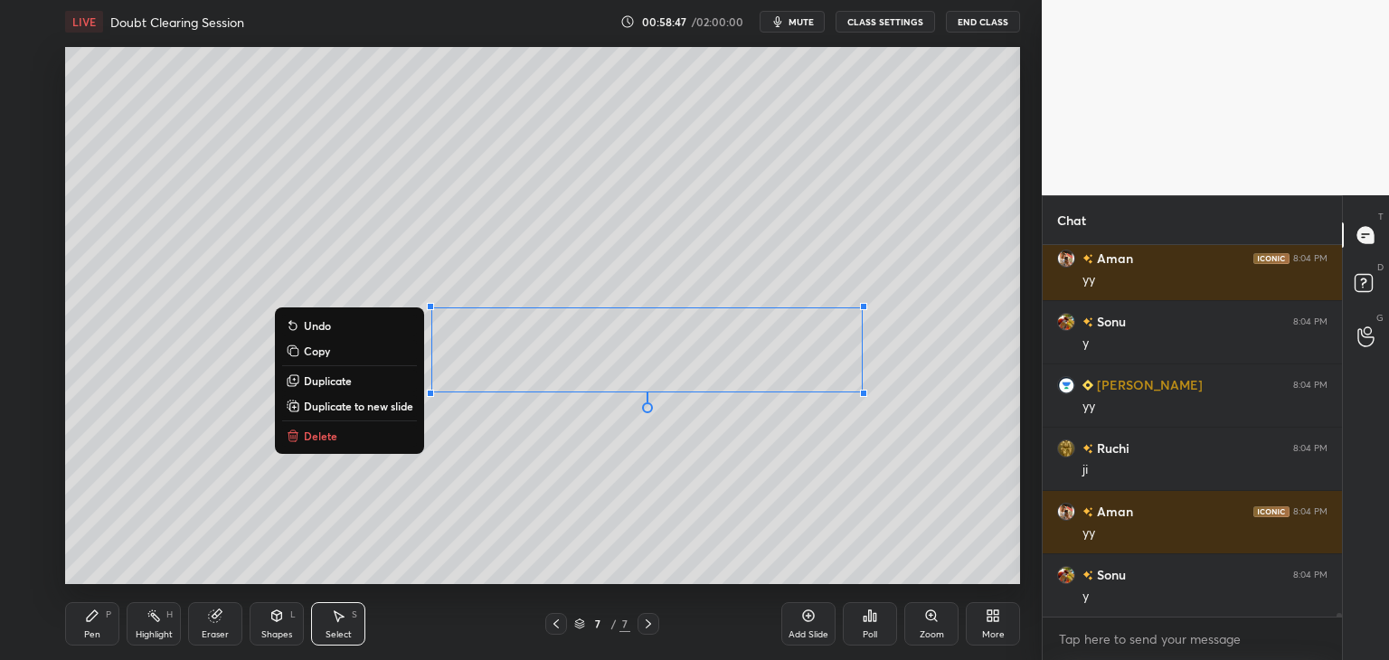
drag, startPoint x: 661, startPoint y: 441, endPoint x: 645, endPoint y: 449, distance: 17.4
click at [661, 442] on div "0 ° Undo Copy Duplicate Duplicate to new slide Delete" at bounding box center [542, 315] width 955 height 537
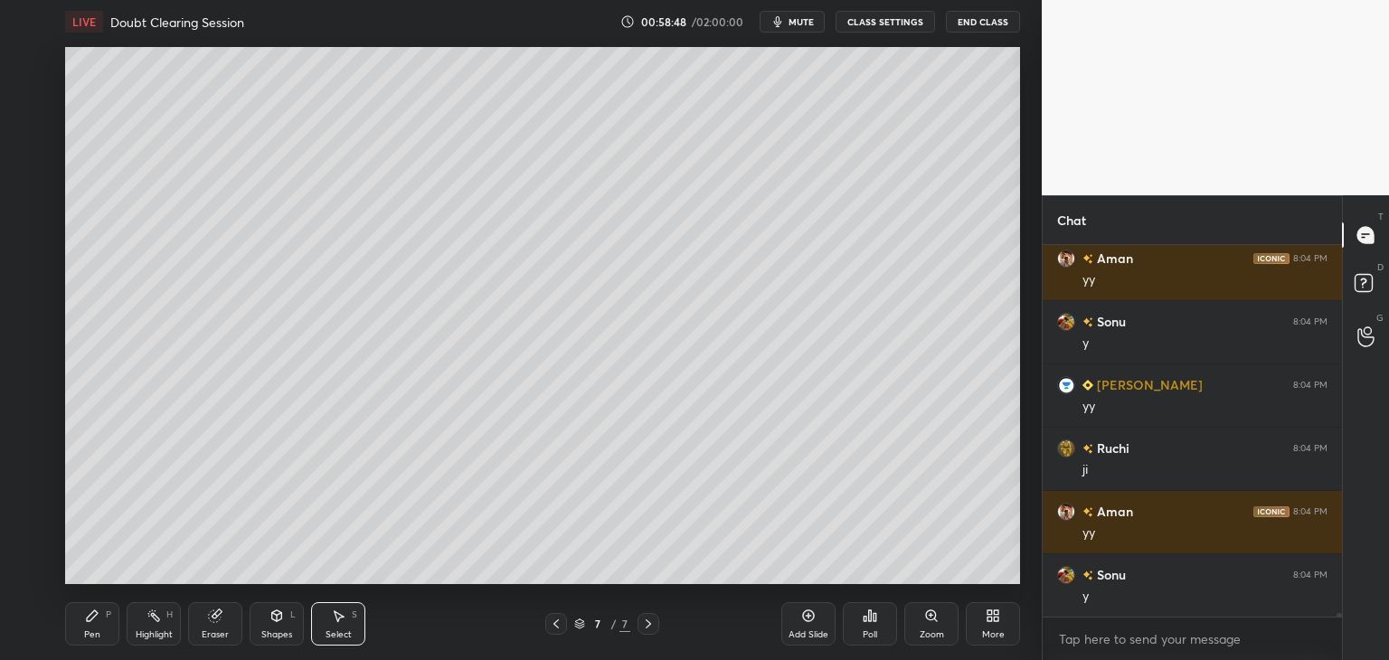
click at [108, 610] on div "P" at bounding box center [108, 614] width 5 height 9
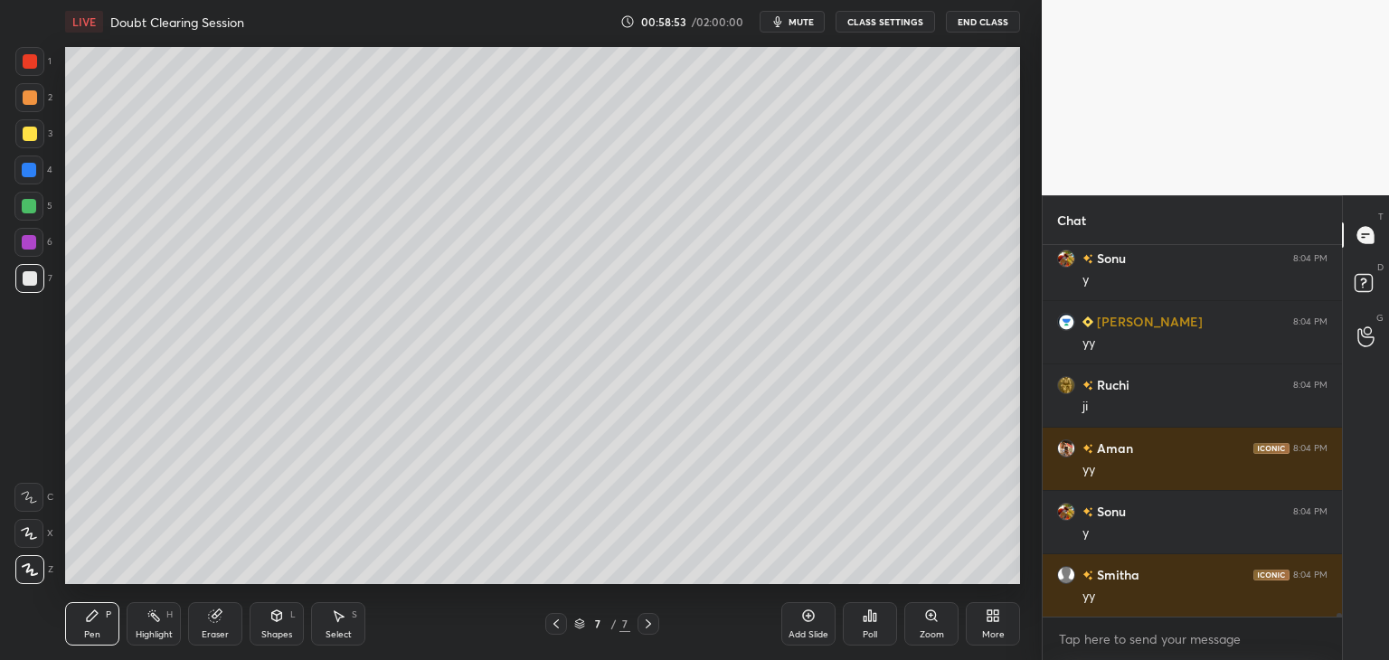
click at [342, 612] on icon at bounding box center [338, 615] width 14 height 14
drag, startPoint x: 501, startPoint y: 360, endPoint x: 586, endPoint y: 409, distance: 98.0
click at [590, 409] on div "0 ° Undo Copy Duplicate Duplicate to new slide Delete" at bounding box center [542, 315] width 955 height 537
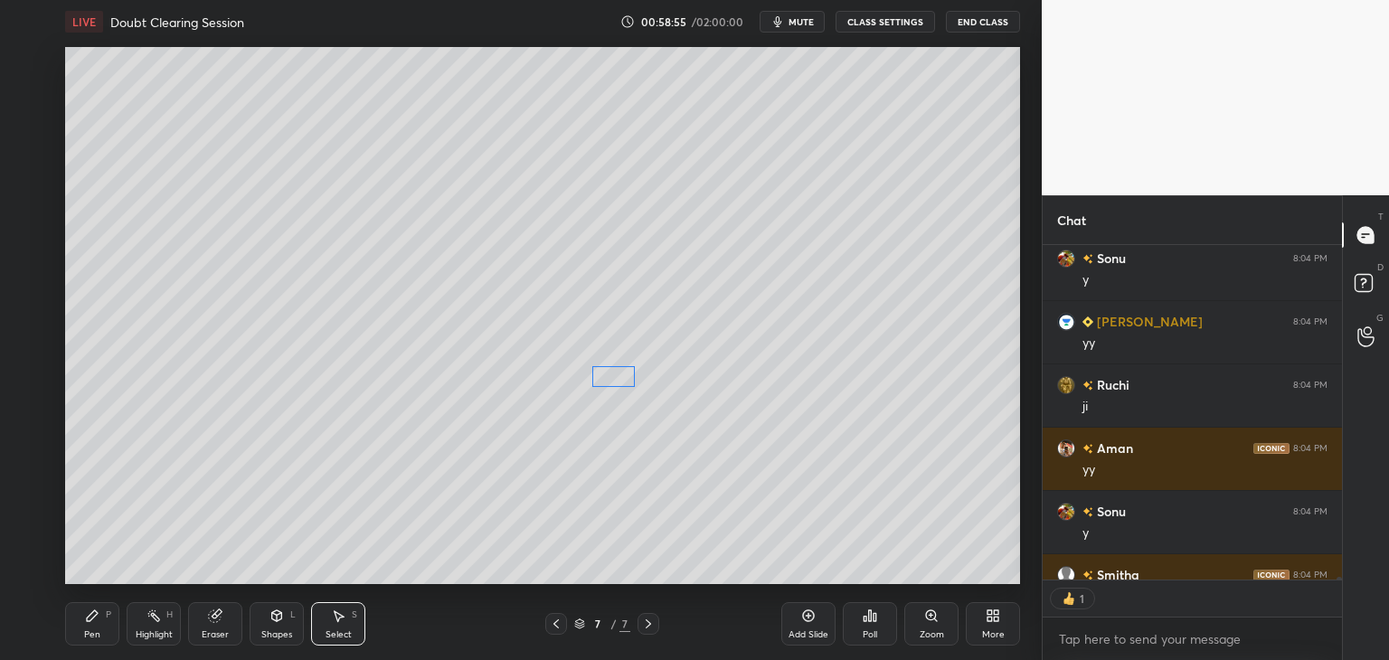
scroll to position [6, 5]
drag, startPoint x: 532, startPoint y: 379, endPoint x: 618, endPoint y: 380, distance: 85.9
click at [618, 380] on div "0 ° Undo Copy Duplicate Duplicate to new slide Delete" at bounding box center [542, 315] width 955 height 537
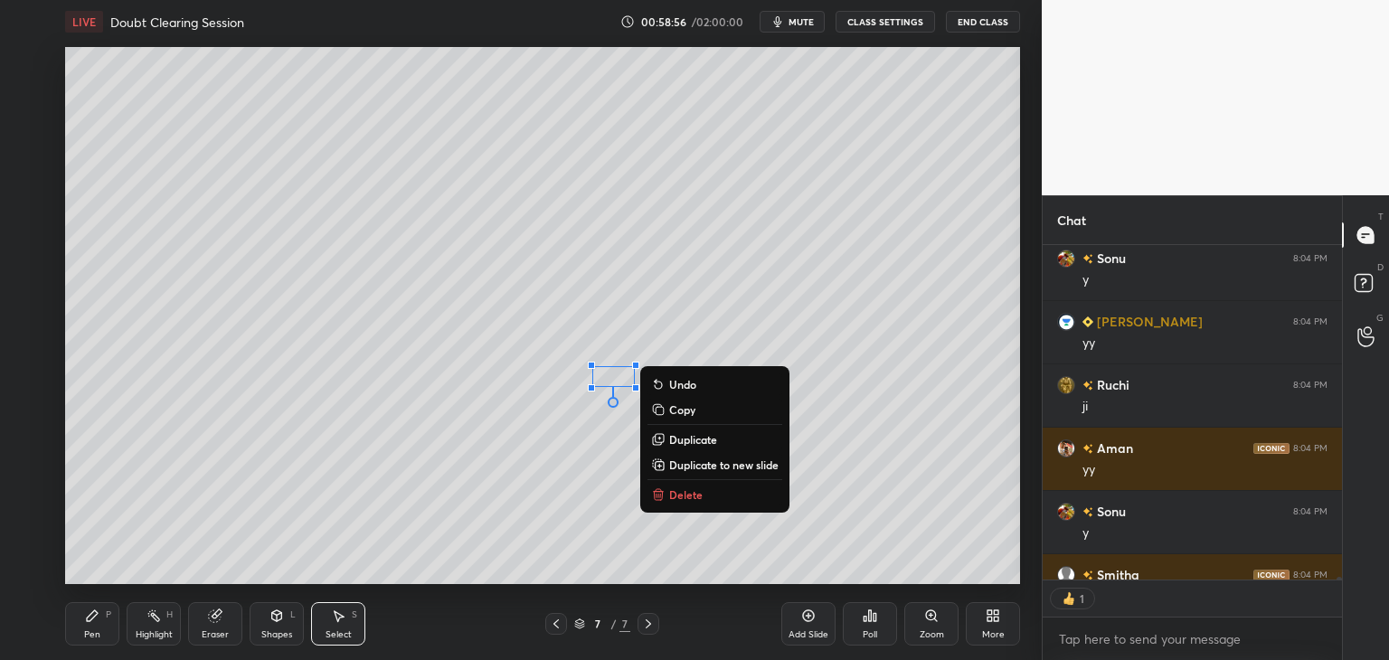
click at [83, 619] on div "Pen P" at bounding box center [92, 623] width 54 height 43
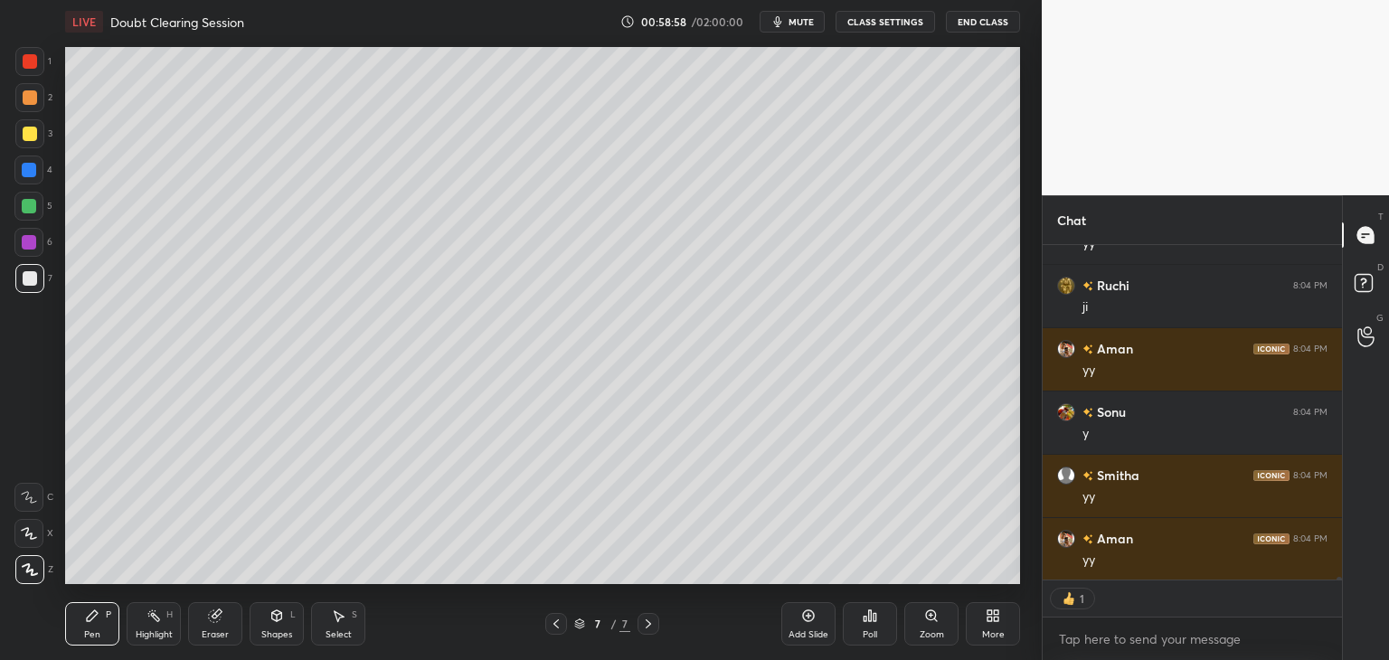
scroll to position [41743, 0]
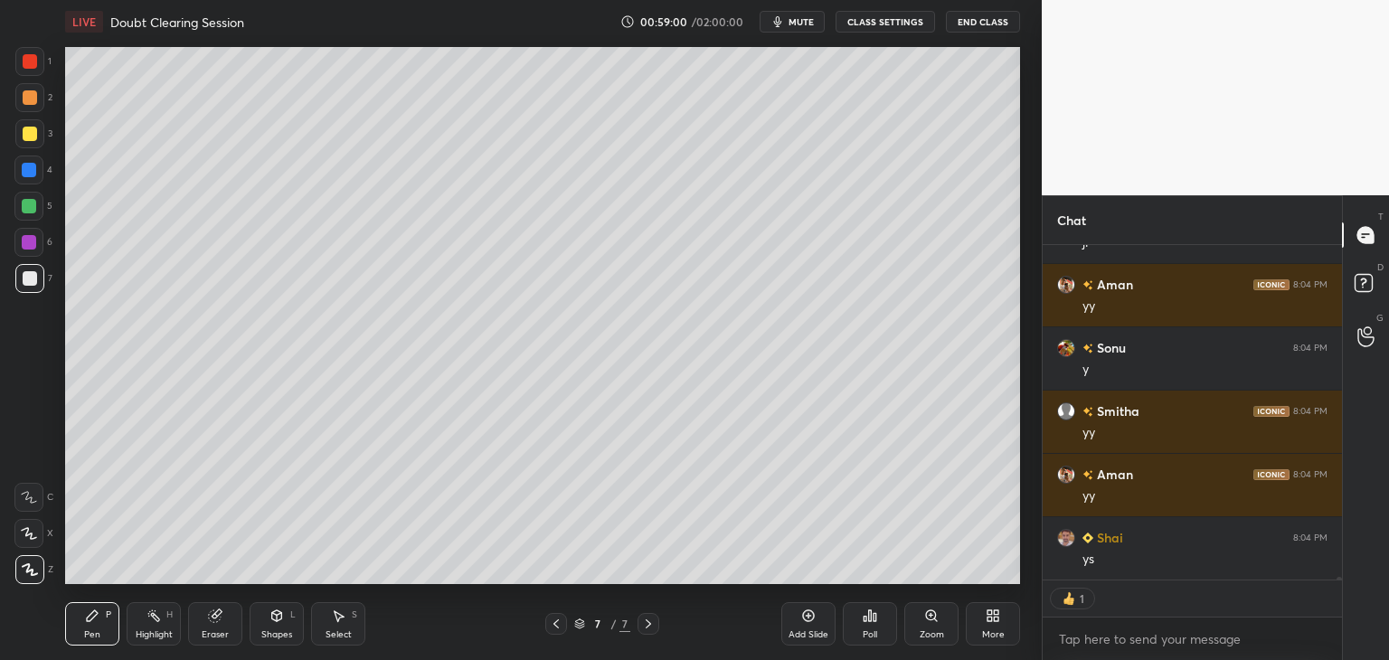
click at [340, 627] on div "Select S" at bounding box center [338, 623] width 54 height 43
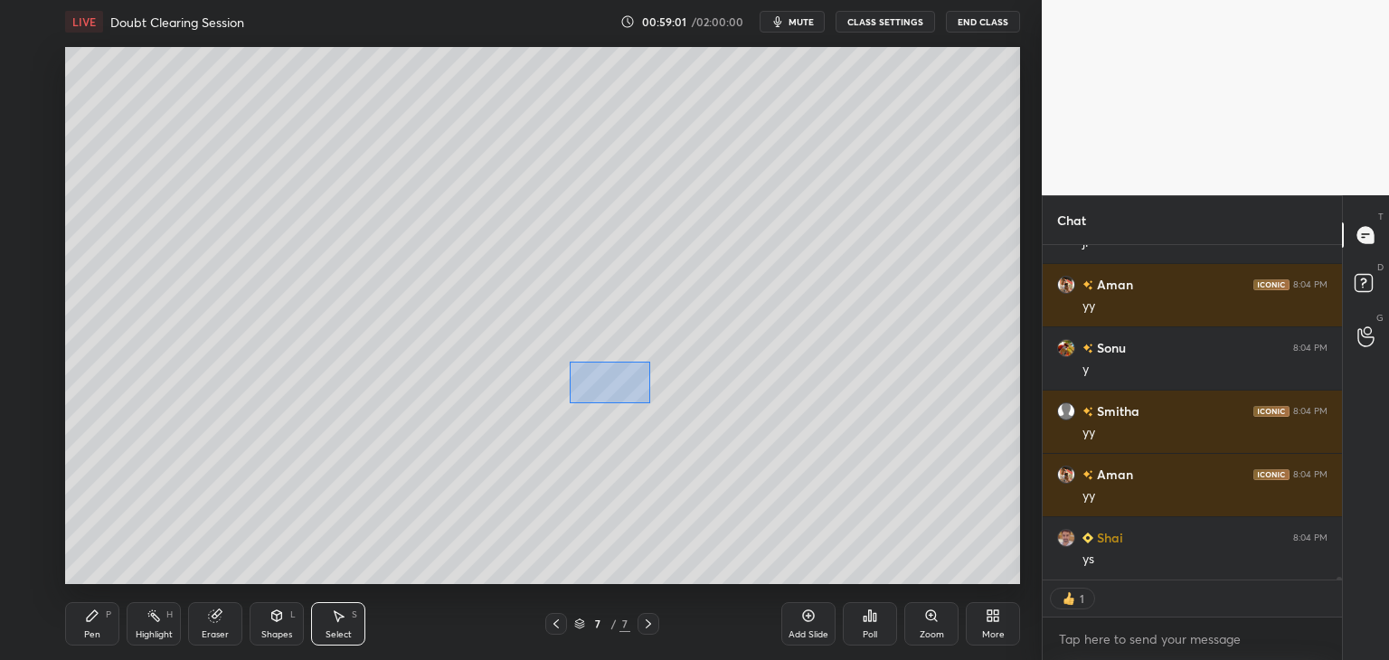
drag, startPoint x: 585, startPoint y: 372, endPoint x: 646, endPoint y: 400, distance: 67.9
click at [648, 402] on div "0 ° Undo Copy Duplicate Duplicate to new slide Delete" at bounding box center [542, 315] width 955 height 537
drag, startPoint x: 614, startPoint y: 384, endPoint x: 604, endPoint y: 388, distance: 10.6
click at [604, 388] on div "0 ° Undo Copy Duplicate Duplicate to new slide Delete" at bounding box center [542, 315] width 955 height 537
click at [572, 421] on div "0 ° Undo Copy Duplicate Duplicate to new slide Delete" at bounding box center [542, 315] width 955 height 537
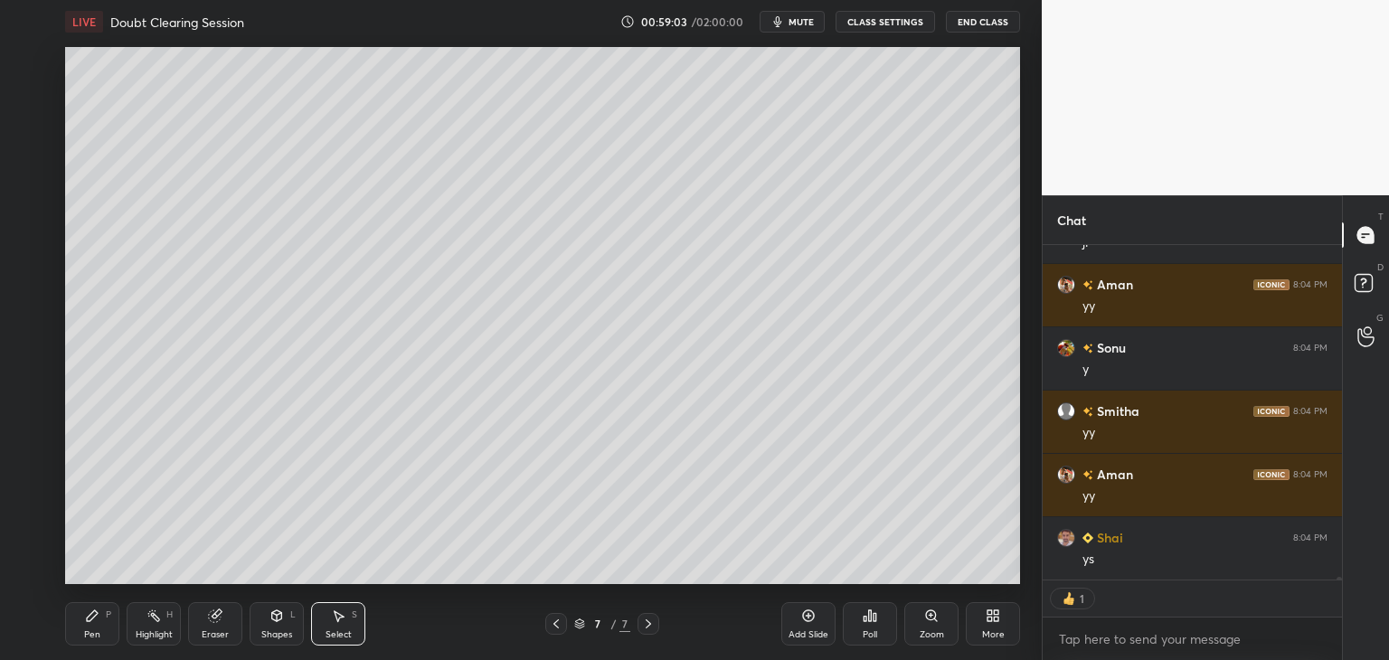
click at [87, 621] on icon at bounding box center [92, 615] width 11 height 11
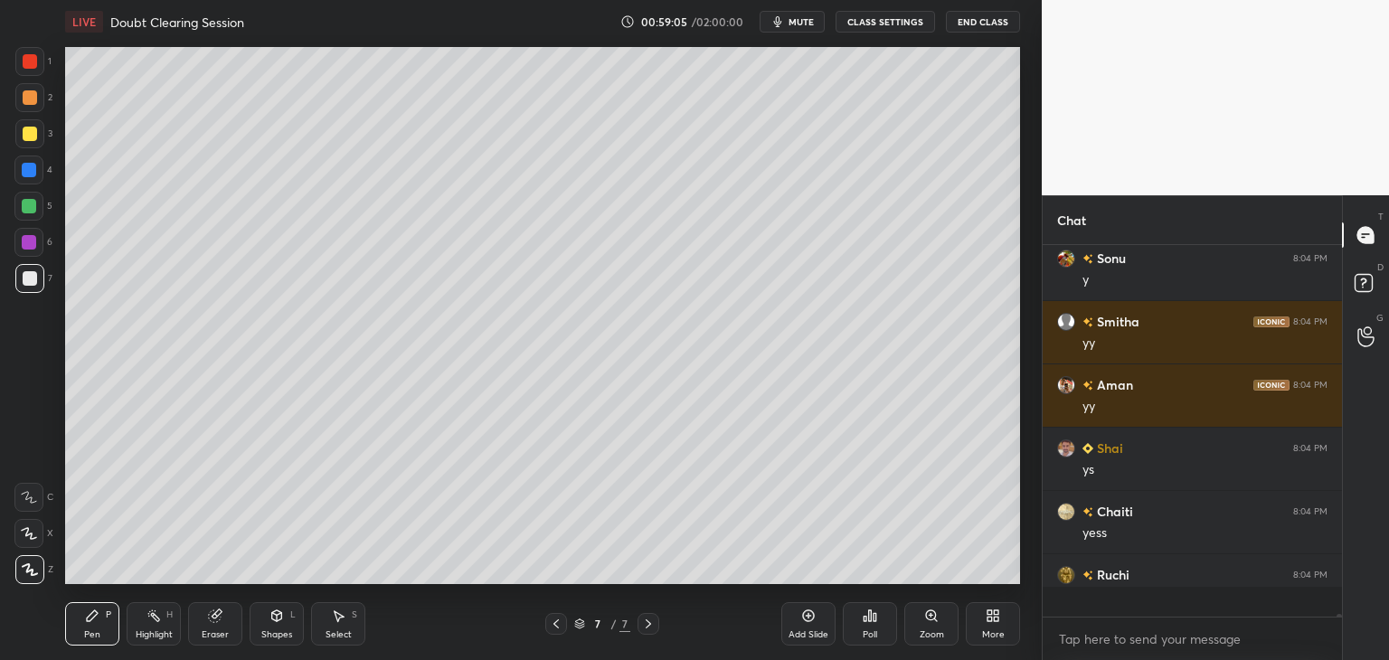
scroll to position [5, 5]
click at [352, 619] on div "S" at bounding box center [354, 614] width 5 height 9
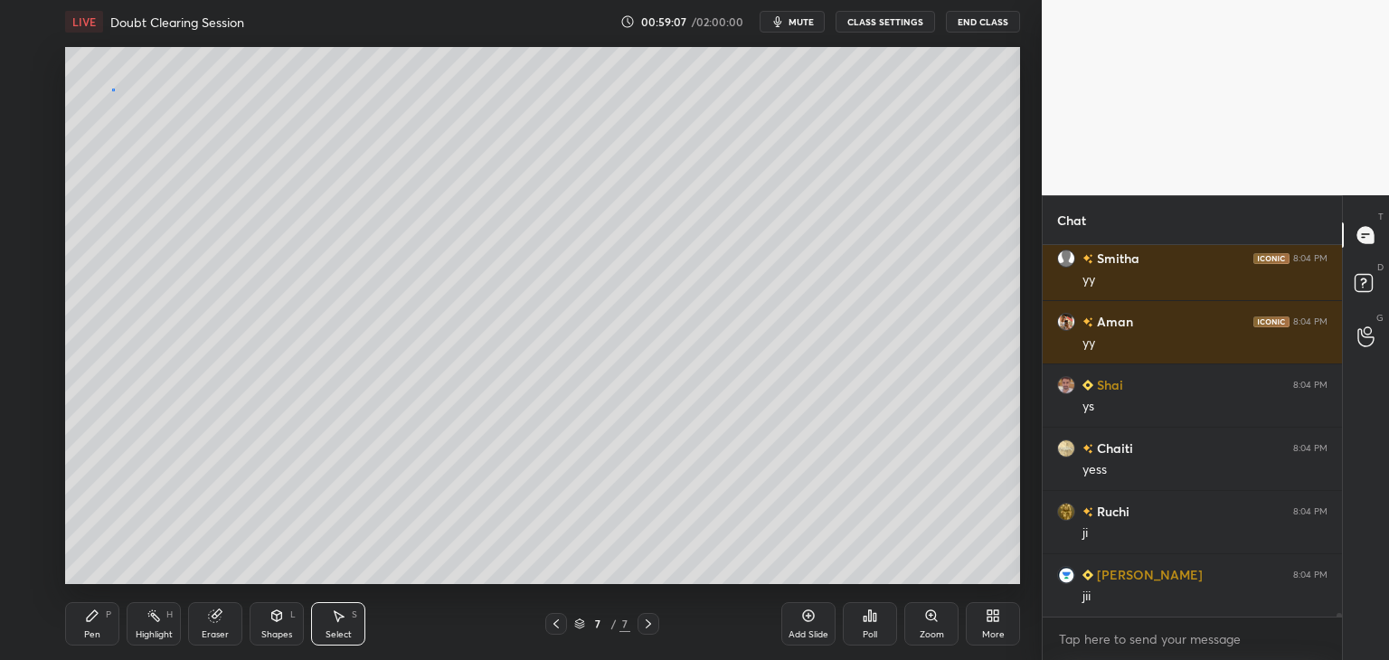
scroll to position [42023, 0]
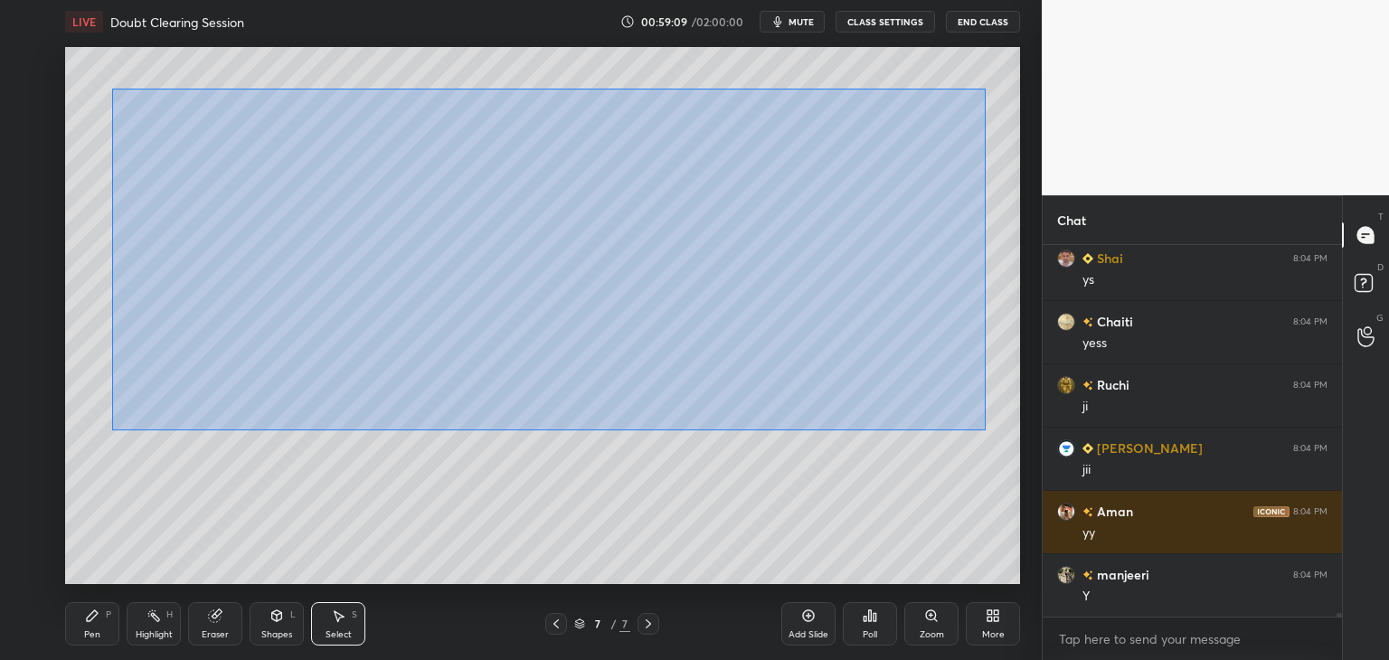
drag, startPoint x: 112, startPoint y: 89, endPoint x: 988, endPoint y: 430, distance: 940.3
click at [988, 430] on div "0 ° Undo Copy Duplicate Duplicate to new slide Delete" at bounding box center [542, 315] width 955 height 537
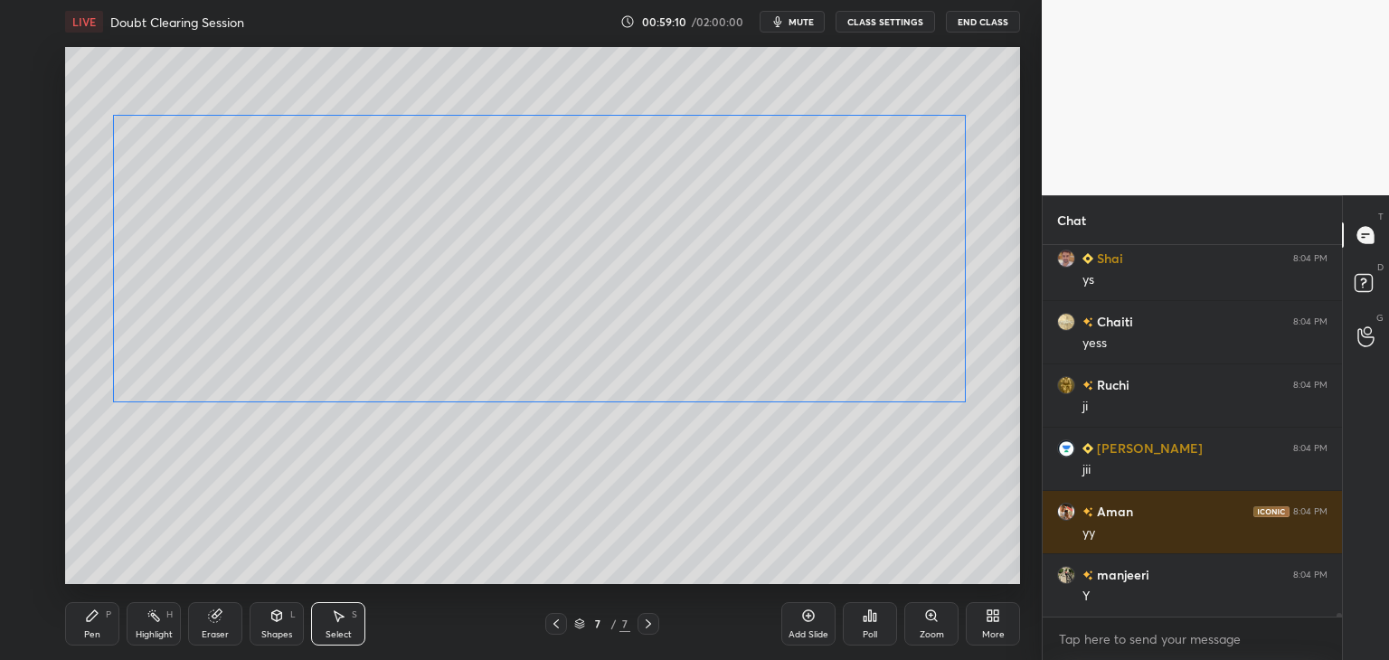
drag, startPoint x: 767, startPoint y: 348, endPoint x: 756, endPoint y: 355, distance: 13.0
click at [756, 352] on div "0 ° Undo Copy Duplicate Duplicate to new slide Delete" at bounding box center [542, 315] width 955 height 537
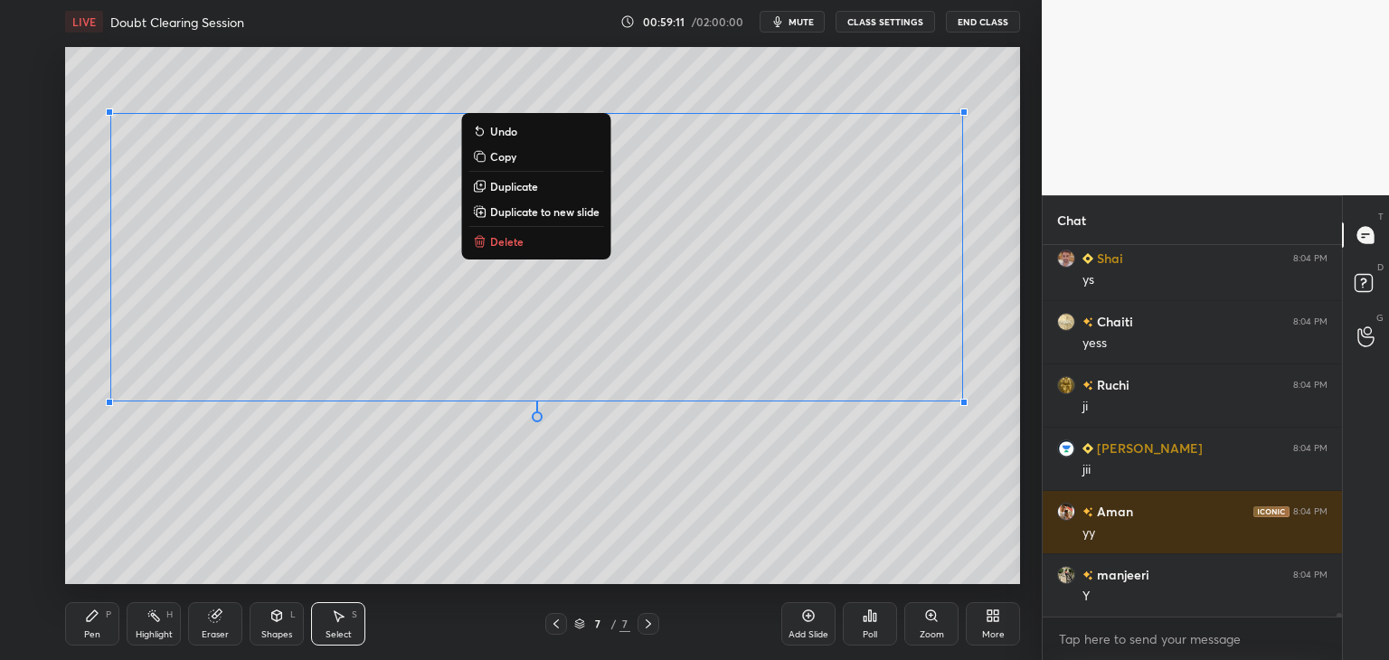
click at [711, 451] on div "0 ° Undo Copy Duplicate Duplicate to new slide Delete" at bounding box center [542, 315] width 955 height 537
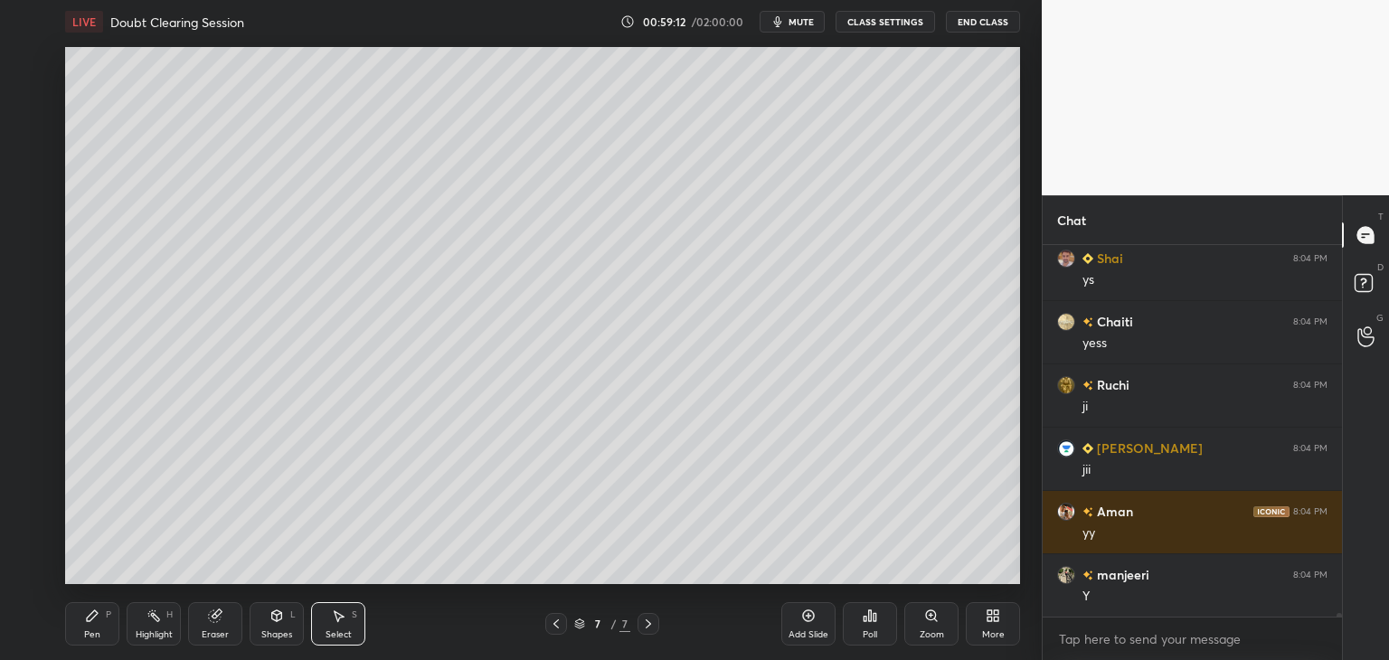
click at [292, 623] on div "Shapes L" at bounding box center [277, 623] width 54 height 43
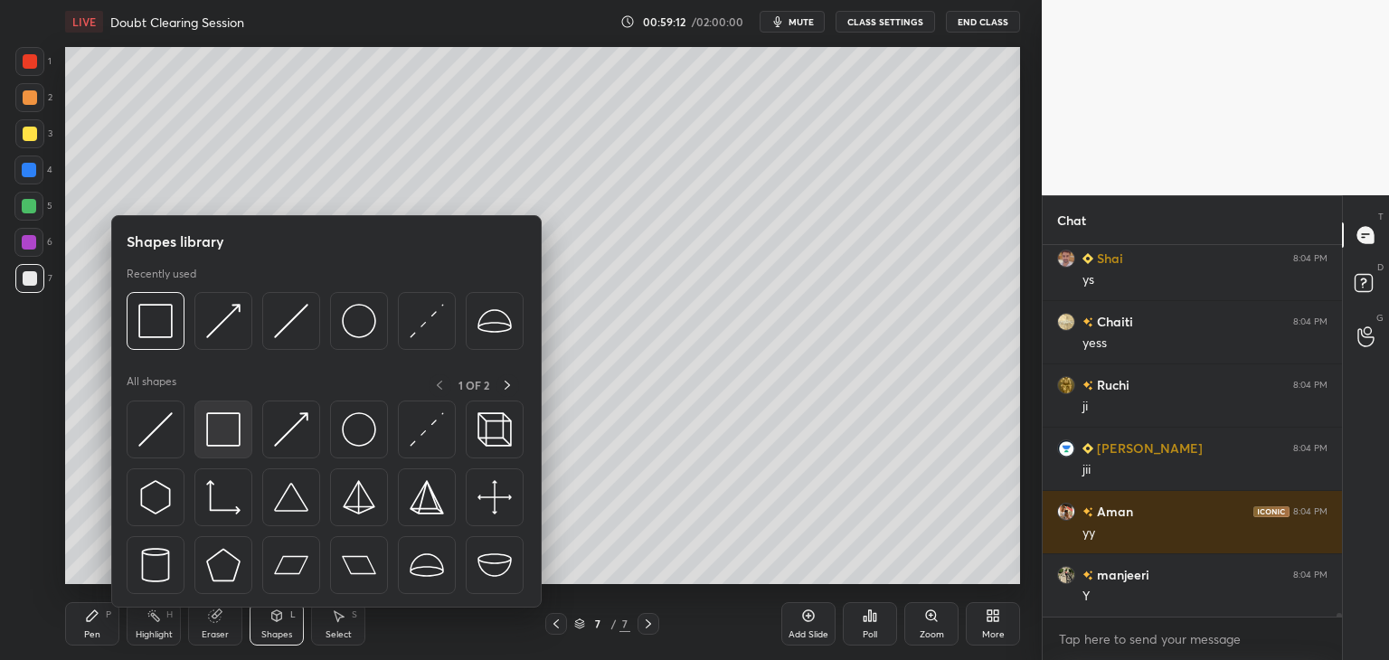
scroll to position [42086, 0]
click at [212, 430] on img at bounding box center [223, 429] width 34 height 34
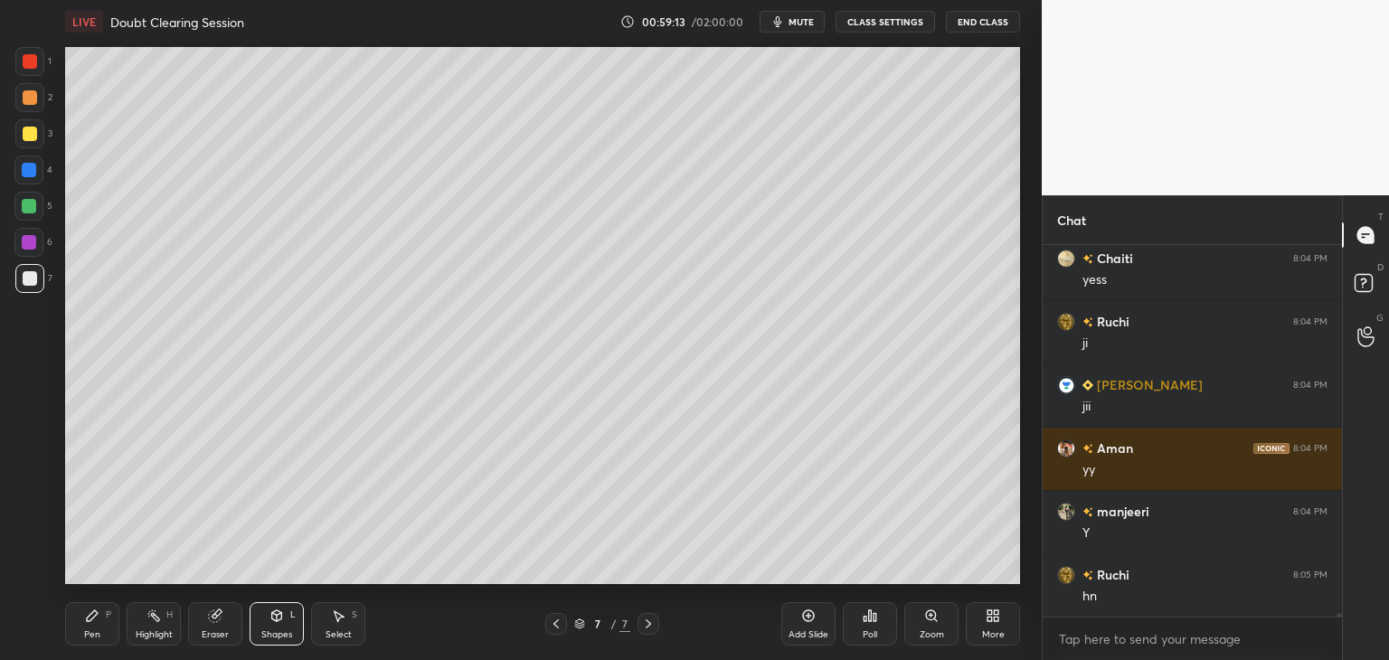
click at [29, 232] on div at bounding box center [28, 242] width 29 height 29
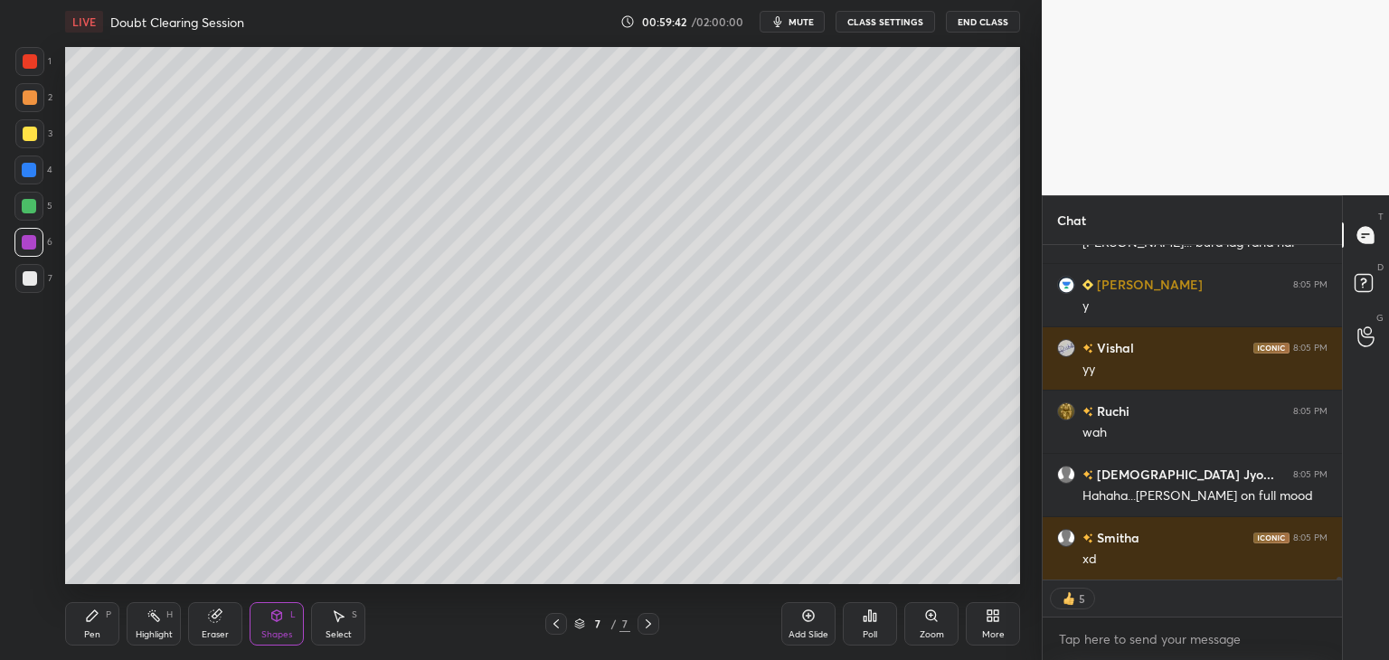
scroll to position [6, 5]
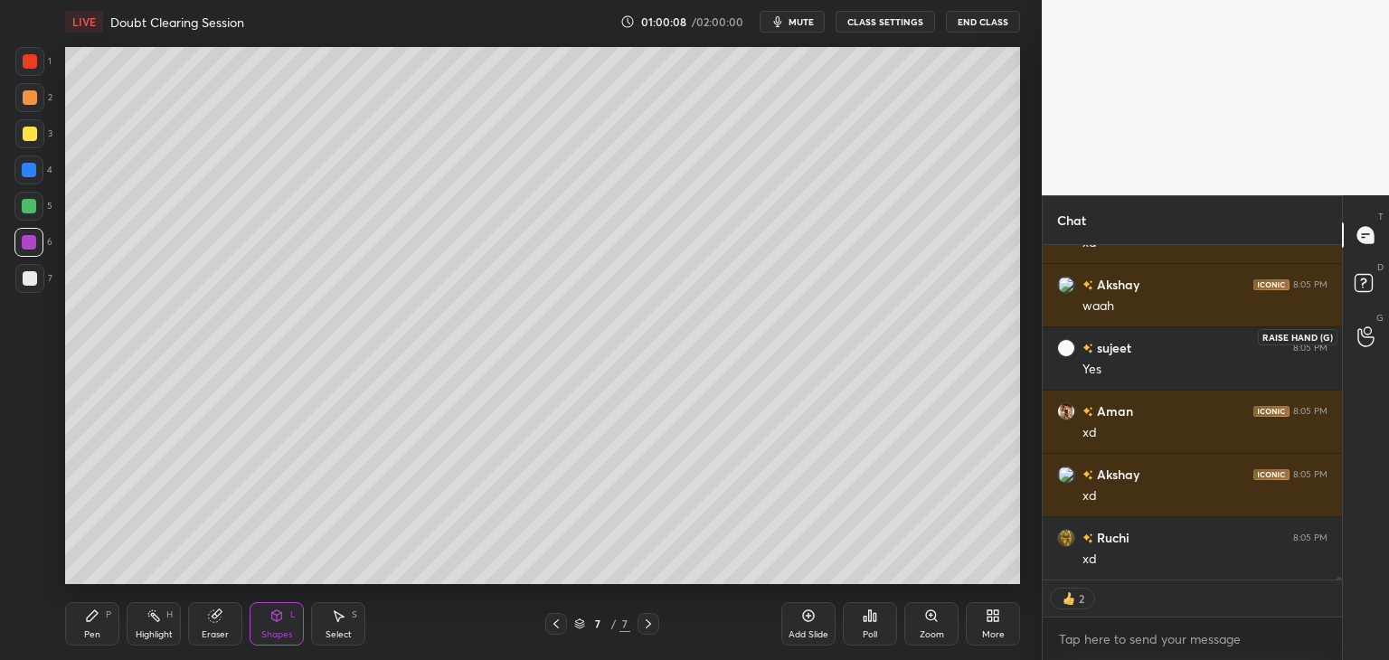
click at [1366, 337] on icon at bounding box center [1365, 336] width 17 height 21
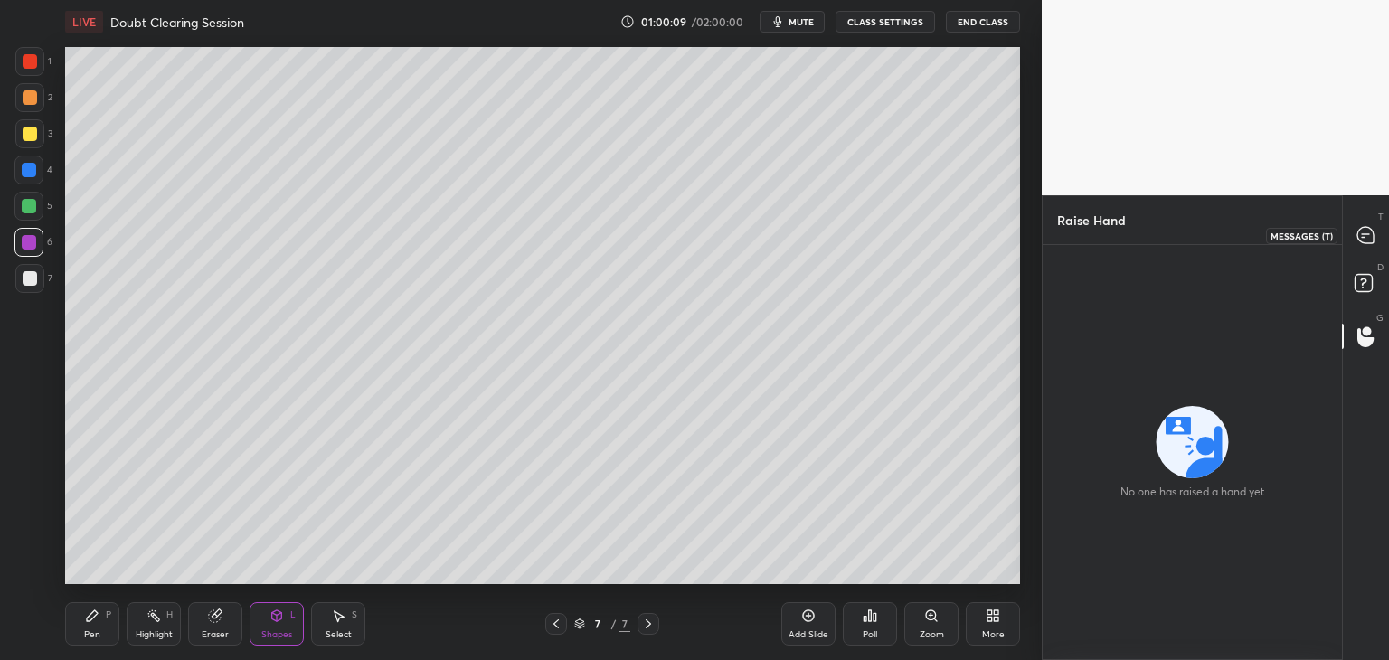
drag, startPoint x: 1365, startPoint y: 231, endPoint x: 1362, endPoint y: 248, distance: 16.5
click at [1363, 231] on icon at bounding box center [1365, 235] width 16 height 16
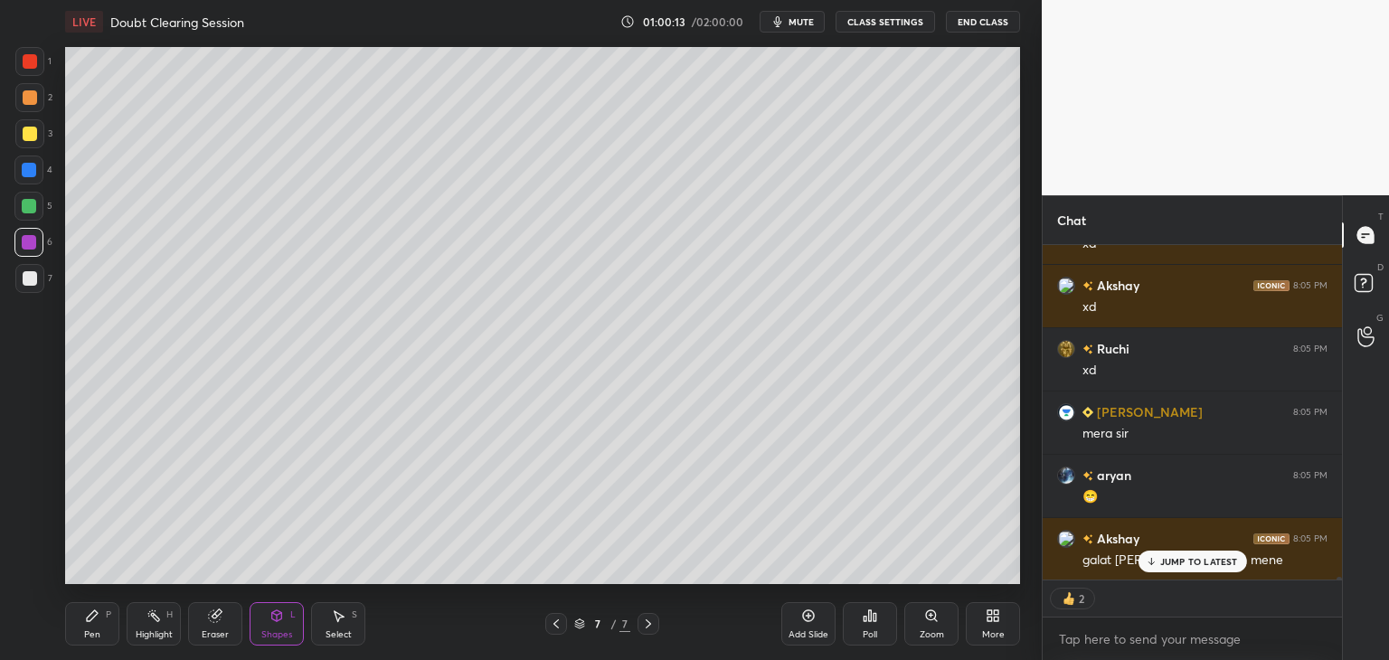
click at [1370, 334] on icon at bounding box center [1365, 336] width 17 height 21
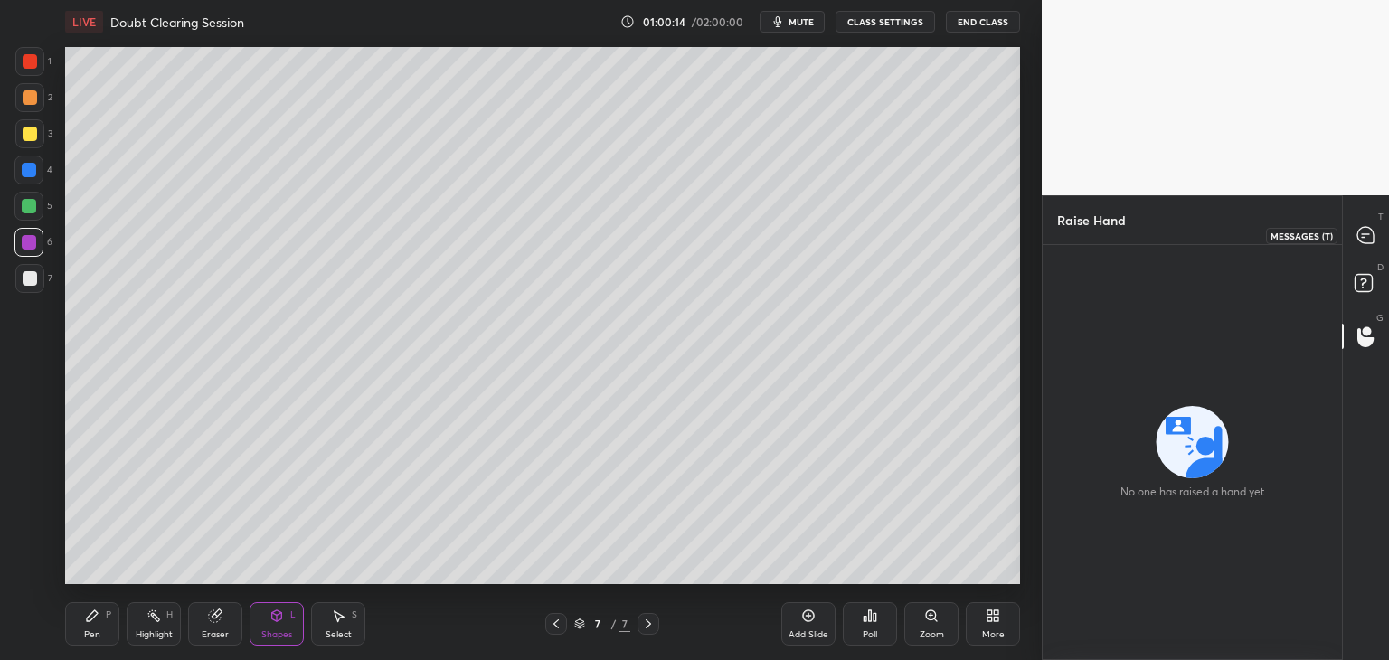
drag, startPoint x: 1367, startPoint y: 232, endPoint x: 1363, endPoint y: 250, distance: 18.4
click at [1367, 234] on icon at bounding box center [1364, 234] width 7 height 0
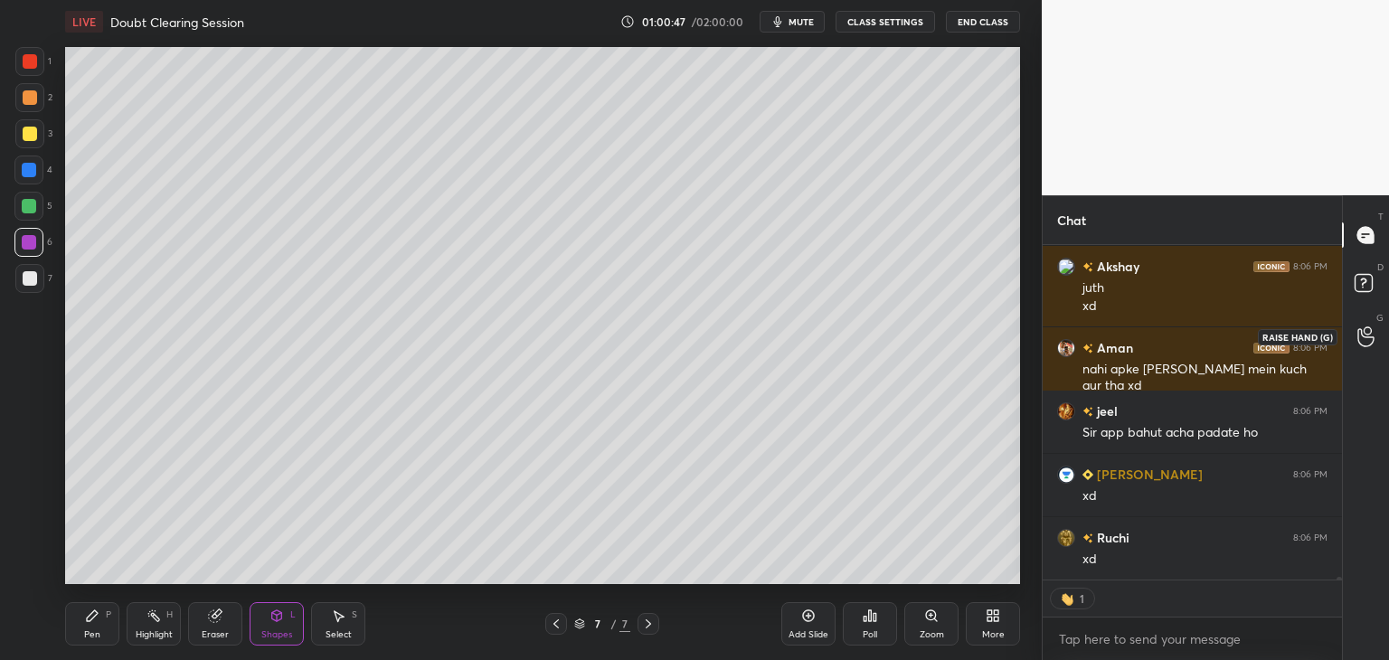
click at [1365, 338] on icon at bounding box center [1365, 336] width 17 height 21
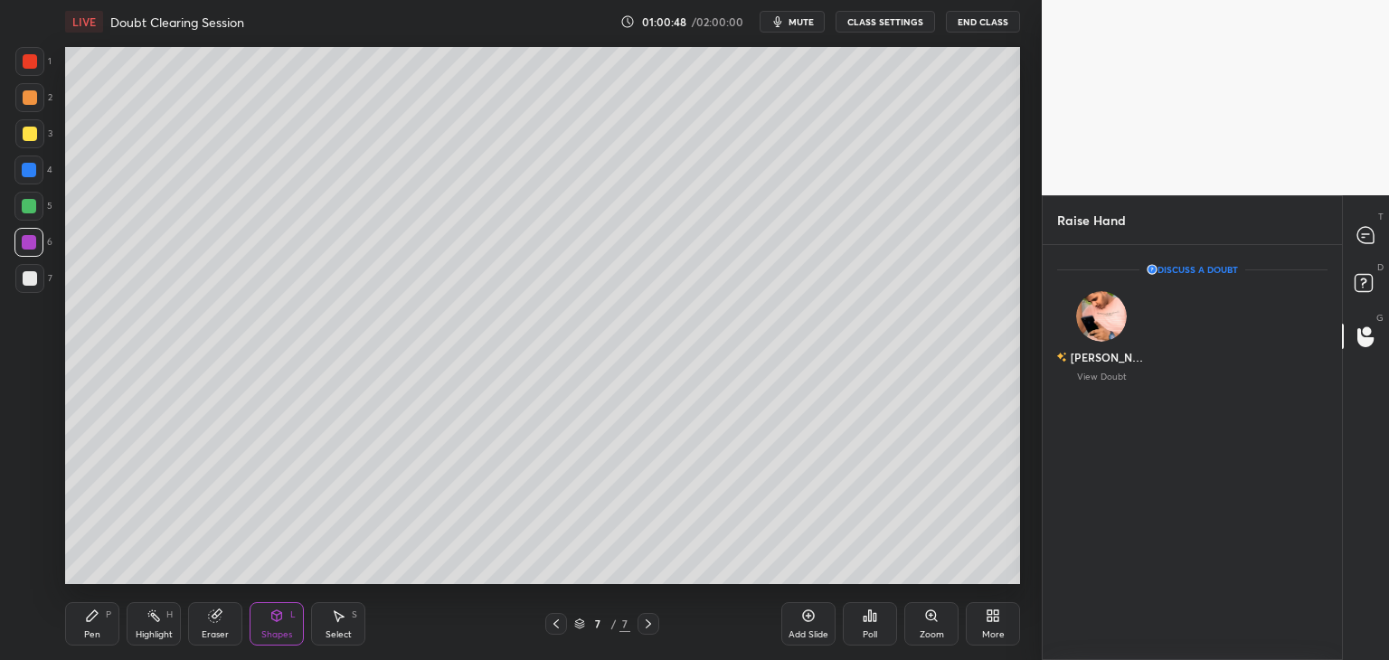
click at [1362, 214] on div "T Messages (T)" at bounding box center [1365, 235] width 46 height 51
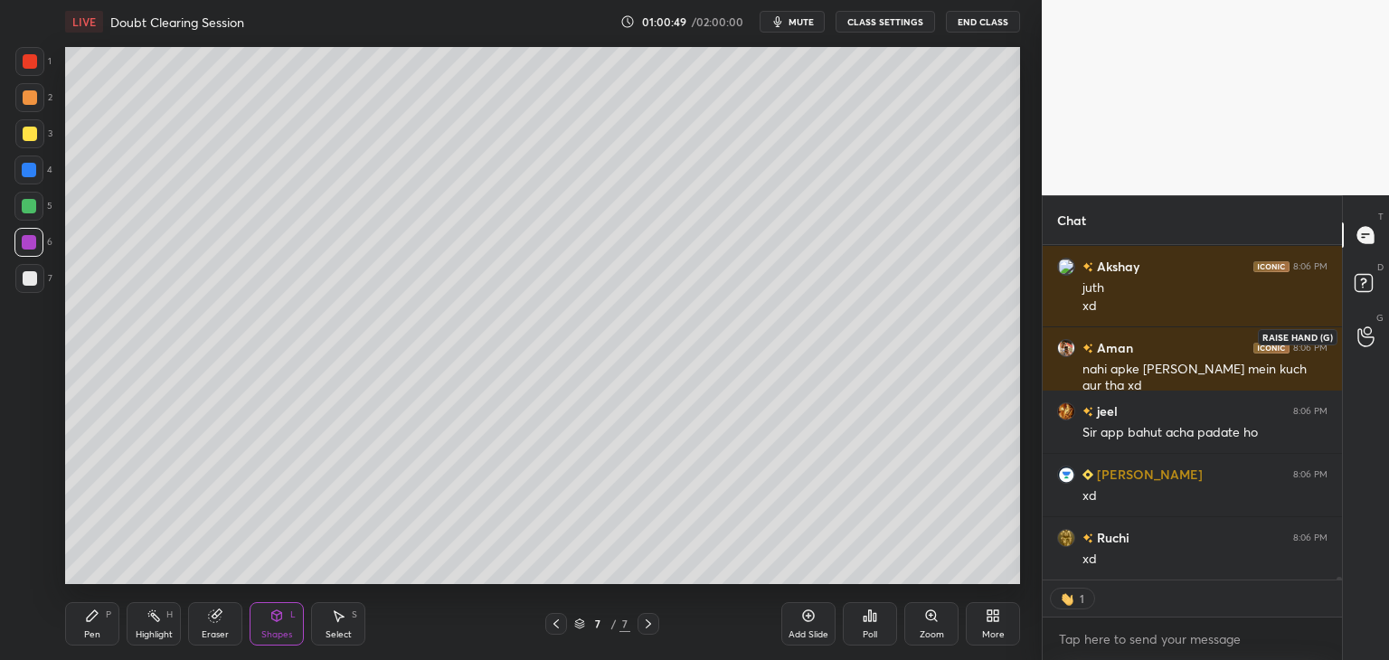
click at [1364, 344] on icon at bounding box center [1365, 336] width 17 height 21
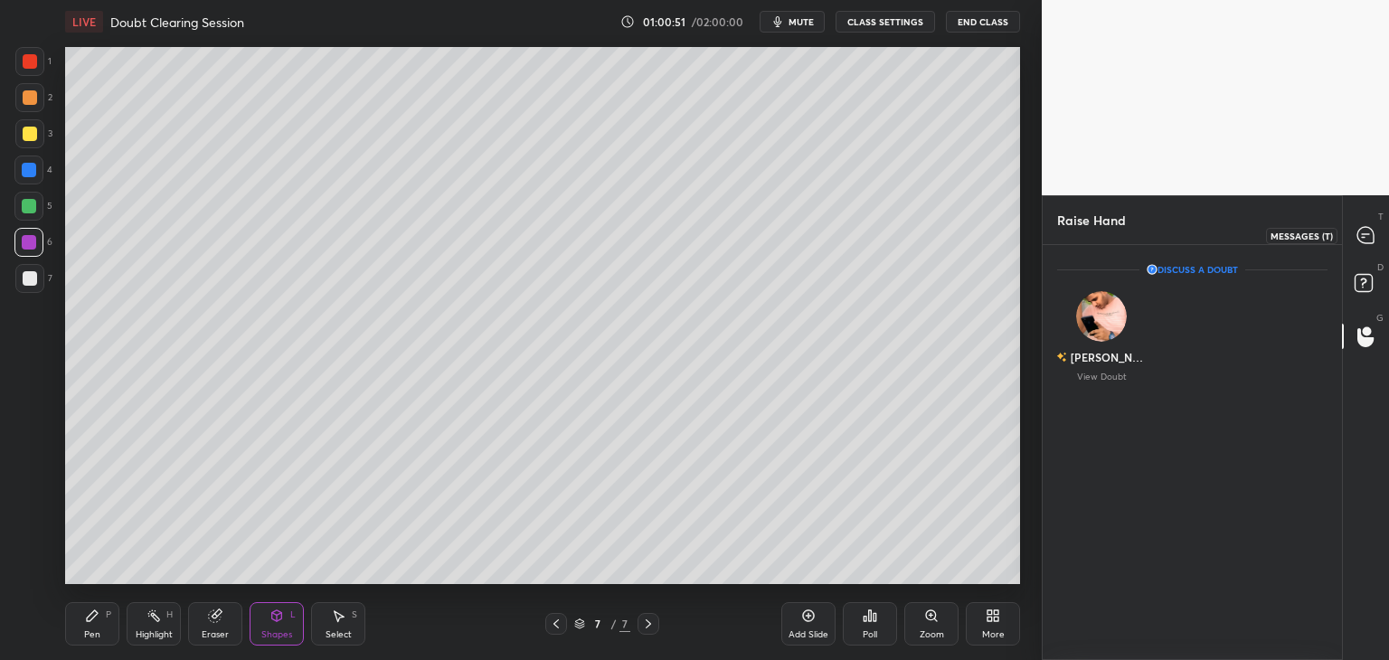
click at [1365, 240] on icon at bounding box center [1365, 235] width 16 height 16
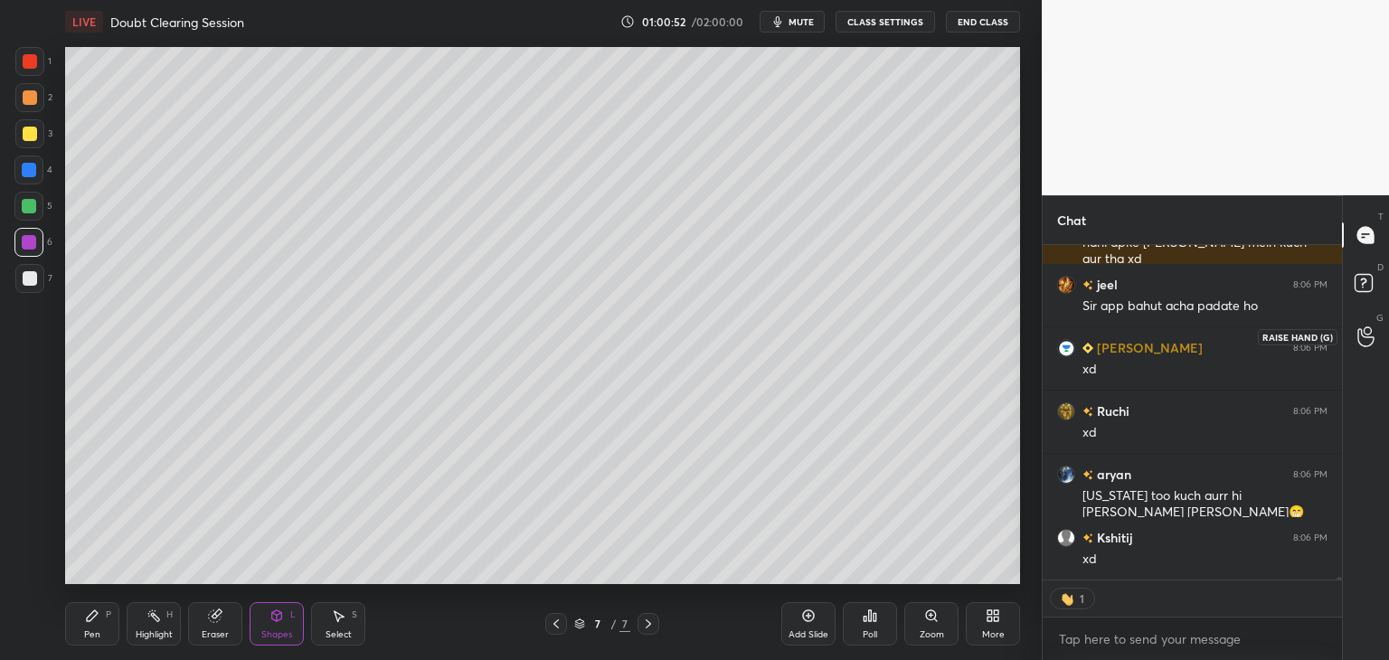
click at [1365, 341] on icon at bounding box center [1365, 336] width 17 height 21
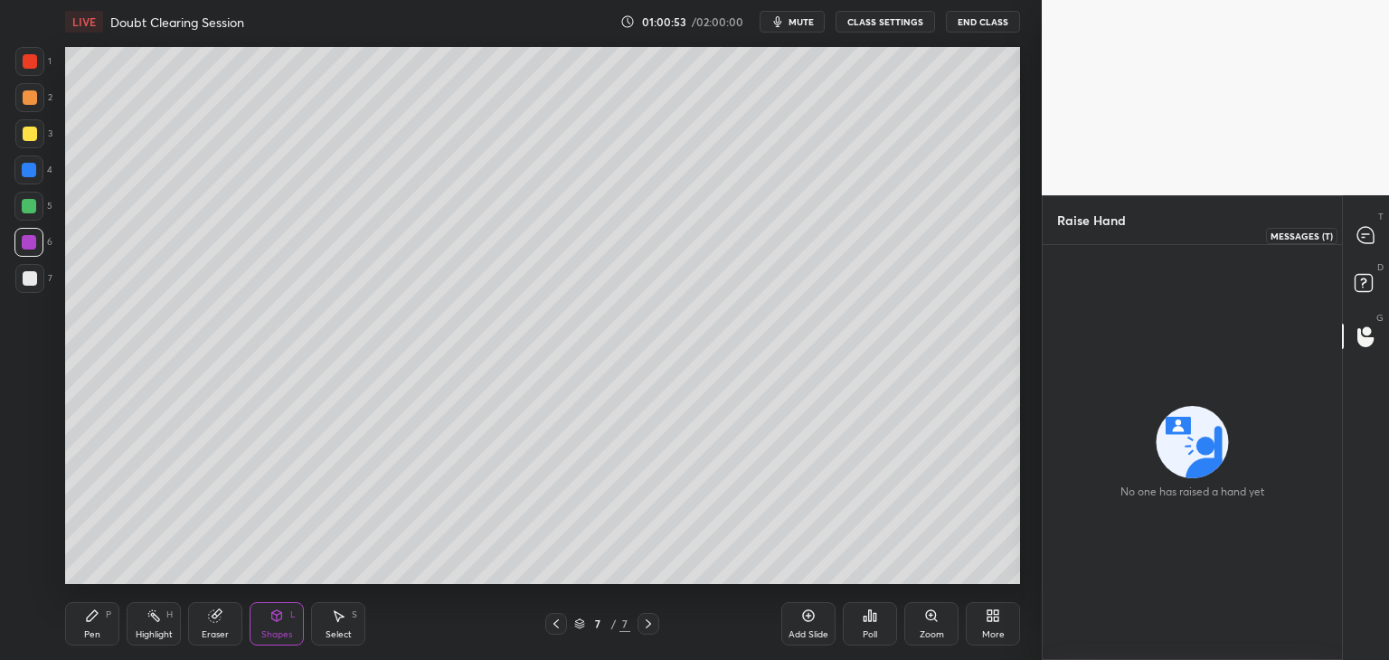
drag, startPoint x: 1366, startPoint y: 240, endPoint x: 1363, endPoint y: 261, distance: 21.9
click at [1365, 240] on icon at bounding box center [1365, 235] width 16 height 16
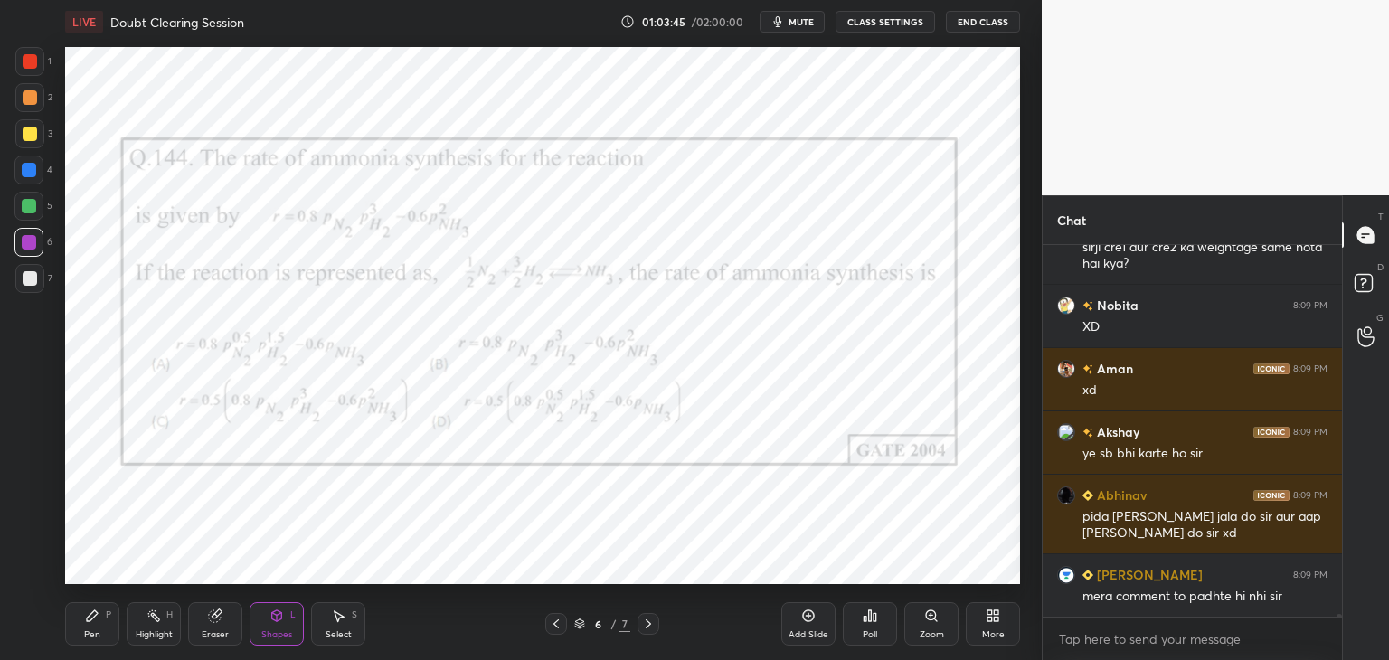
scroll to position [45442, 0]
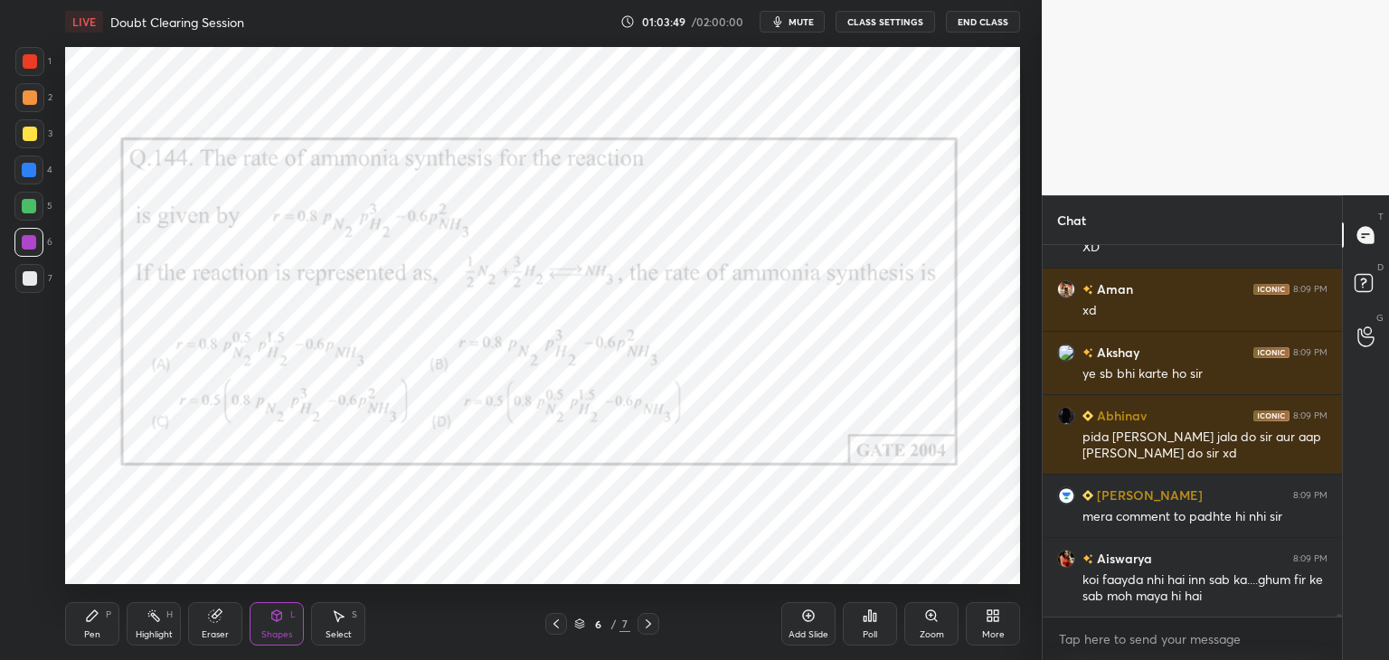
click at [1338, 617] on div at bounding box center [1191, 617] width 299 height 1
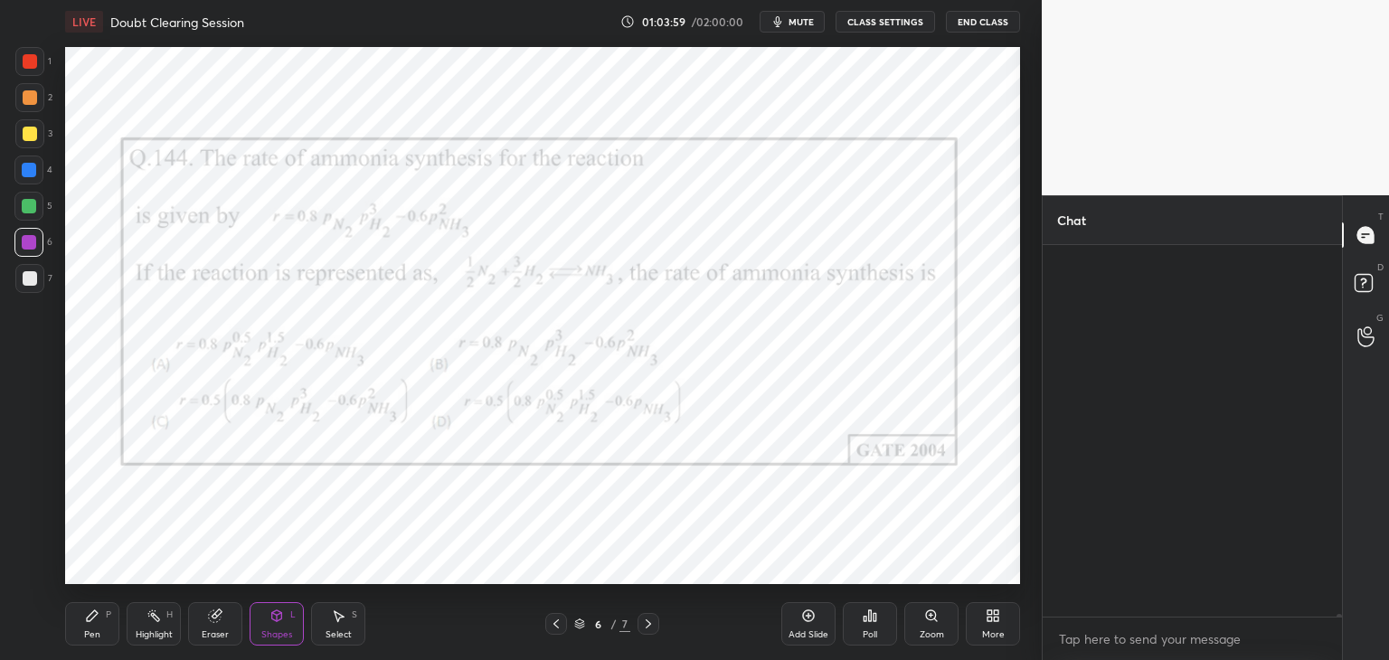
scroll to position [45568, 0]
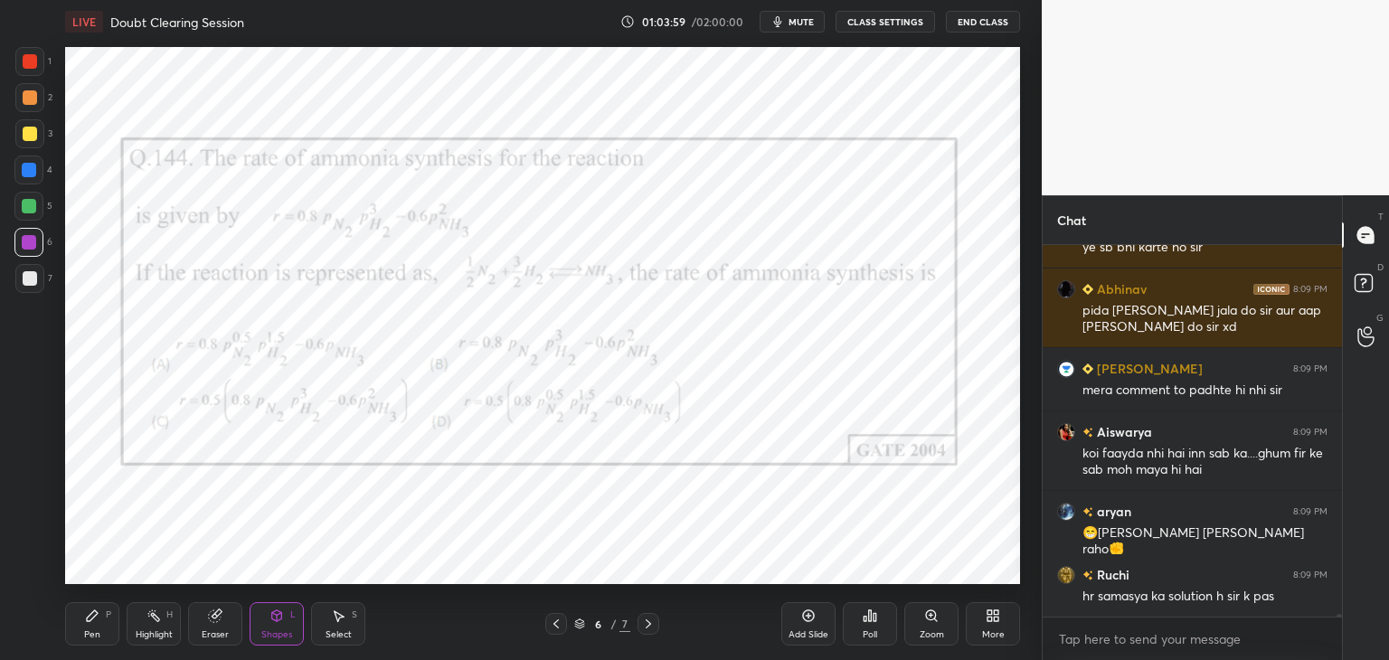
drag, startPoint x: 1338, startPoint y: 614, endPoint x: 1338, endPoint y: 626, distance: 12.7
click at [1338, 629] on div "Aman 8:09 PM xd Akshay 8:09 PM ye sb bhi karte ho [PERSON_NAME] 8:09 PM pida [P…" at bounding box center [1191, 452] width 299 height 415
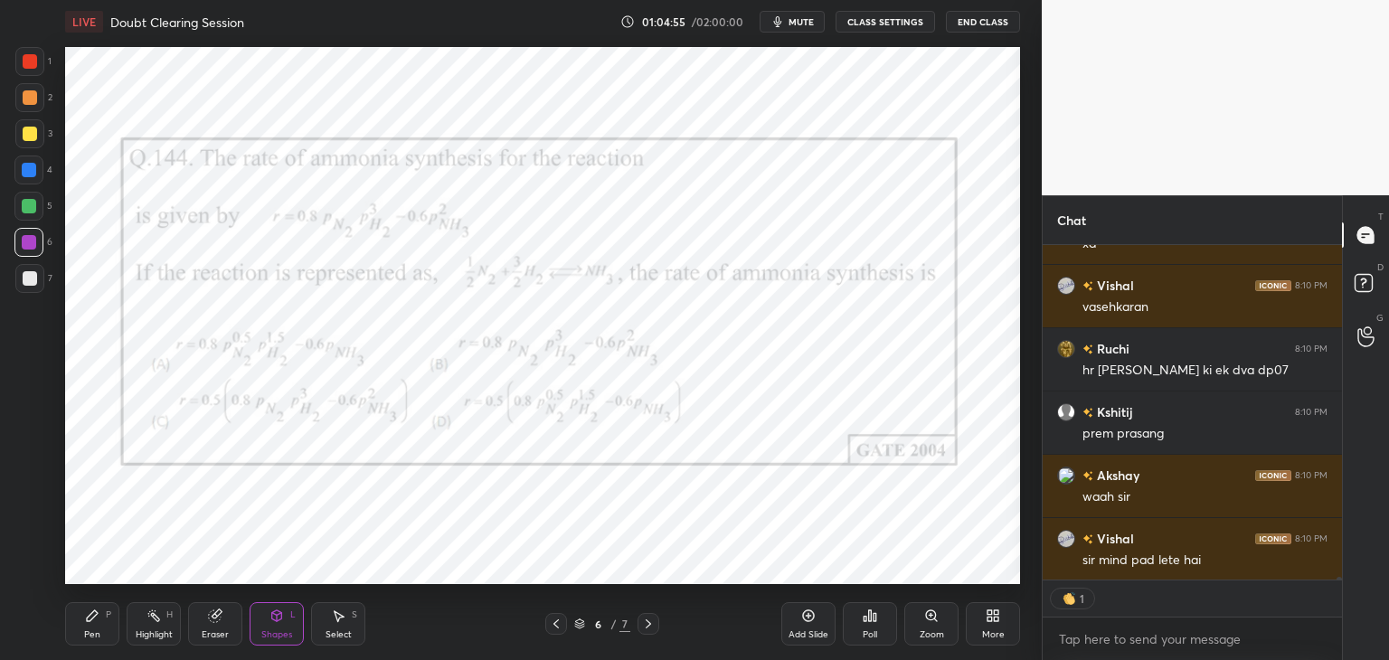
scroll to position [46524, 0]
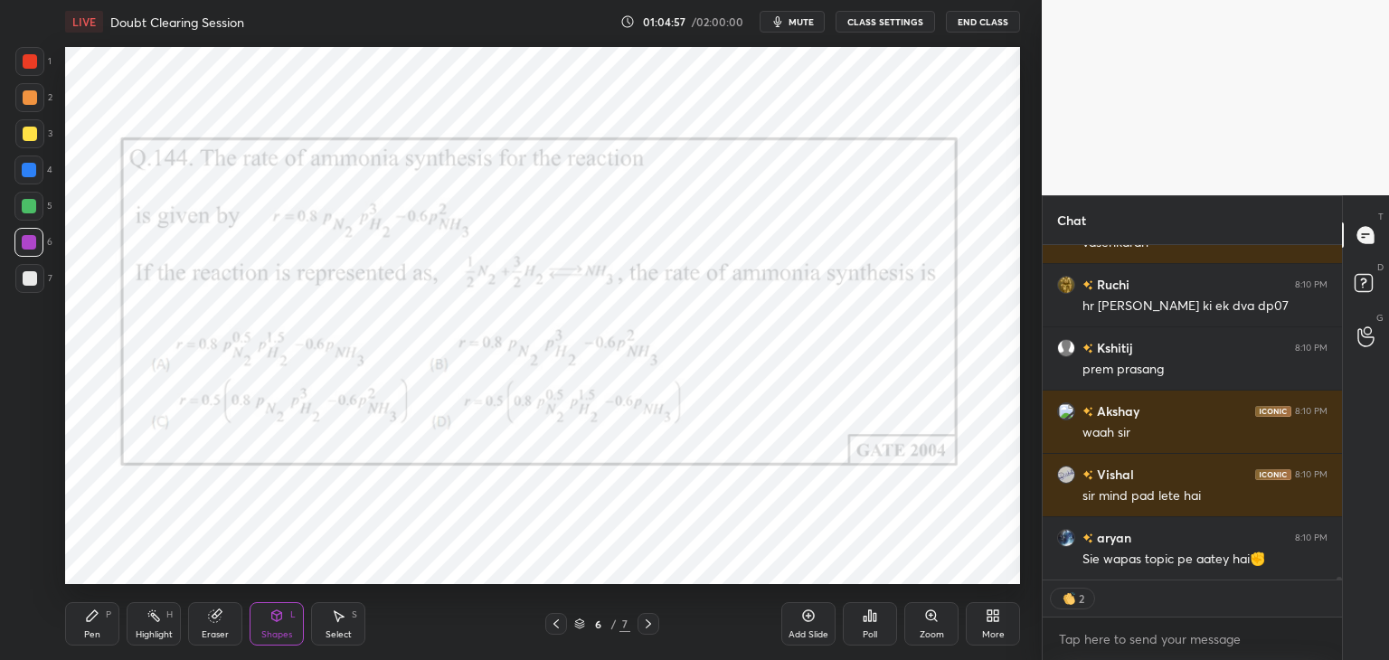
click at [988, 630] on div "More" at bounding box center [993, 634] width 23 height 9
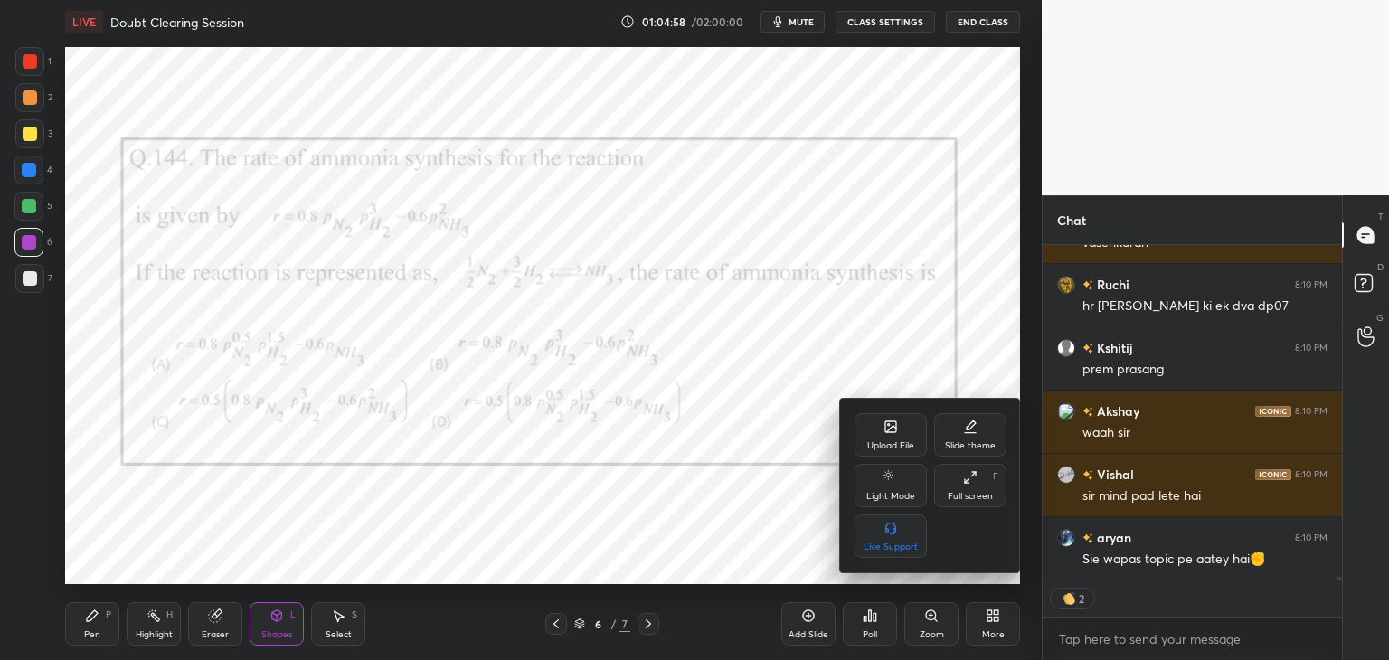
click at [885, 432] on icon at bounding box center [890, 426] width 14 height 14
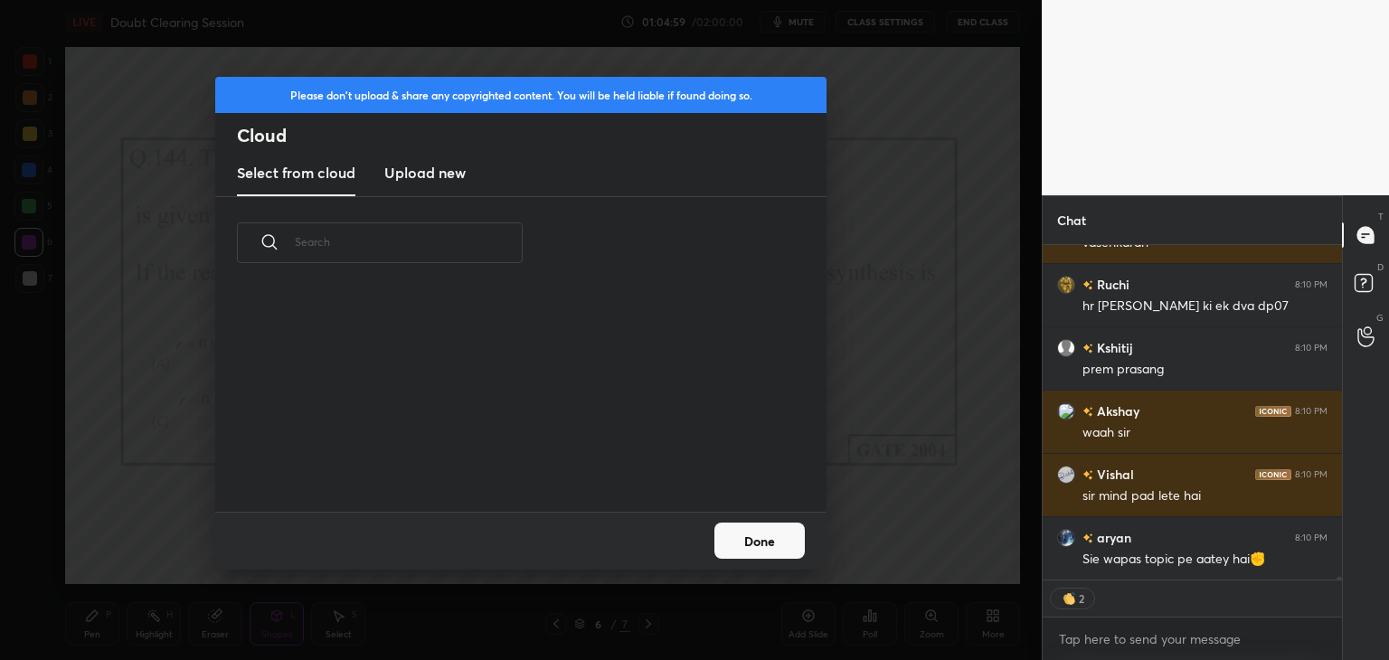
scroll to position [46586, 0]
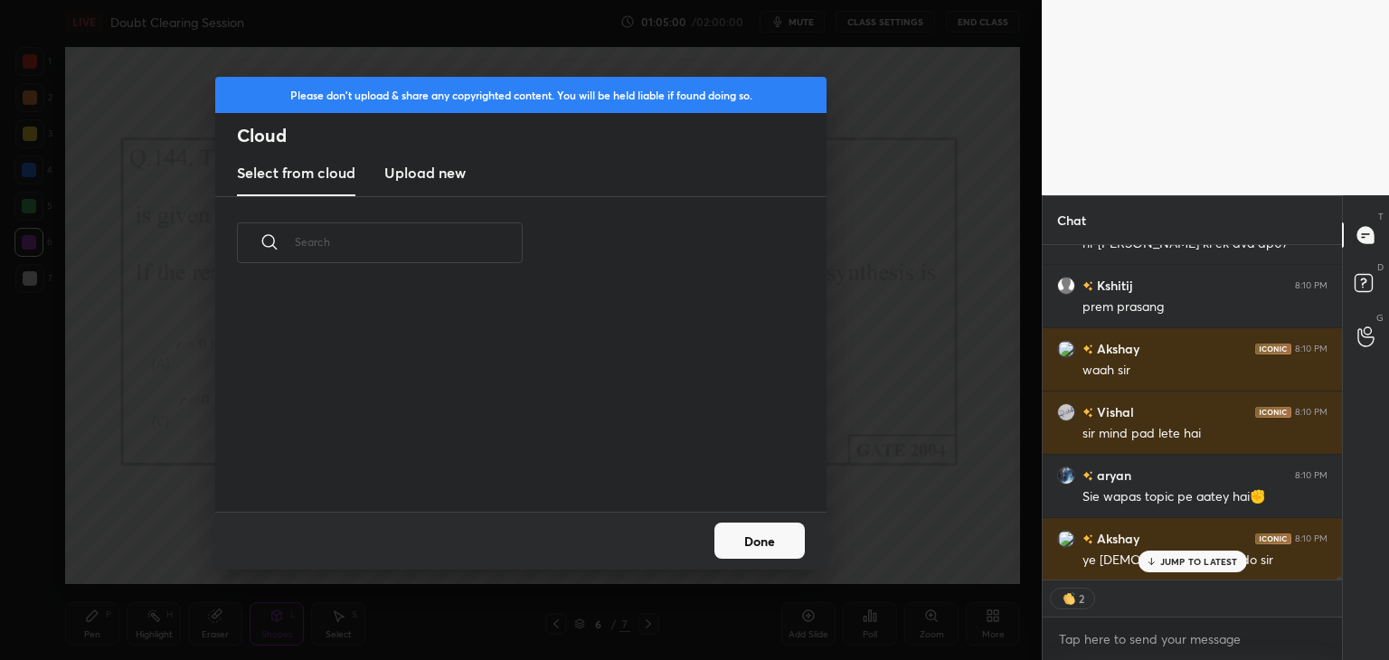
click at [755, 551] on button "Done" at bounding box center [759, 541] width 90 height 36
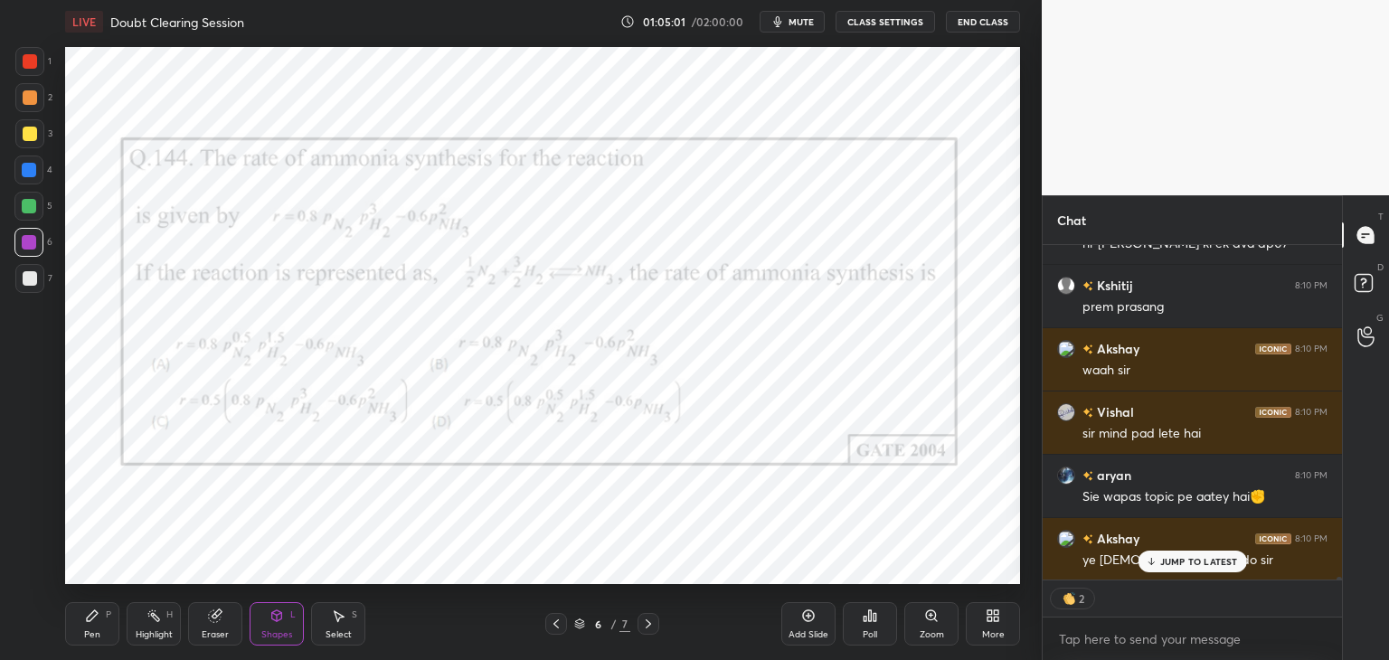
click at [650, 626] on icon at bounding box center [648, 624] width 14 height 14
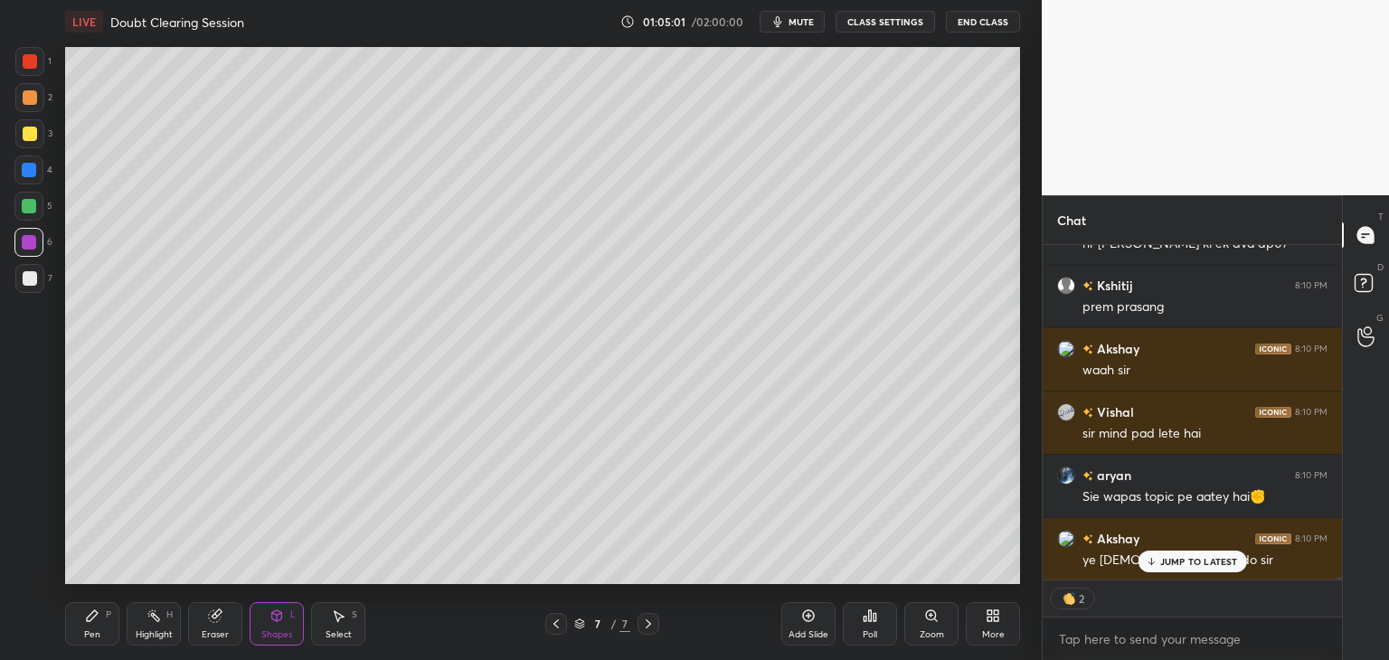
scroll to position [46650, 0]
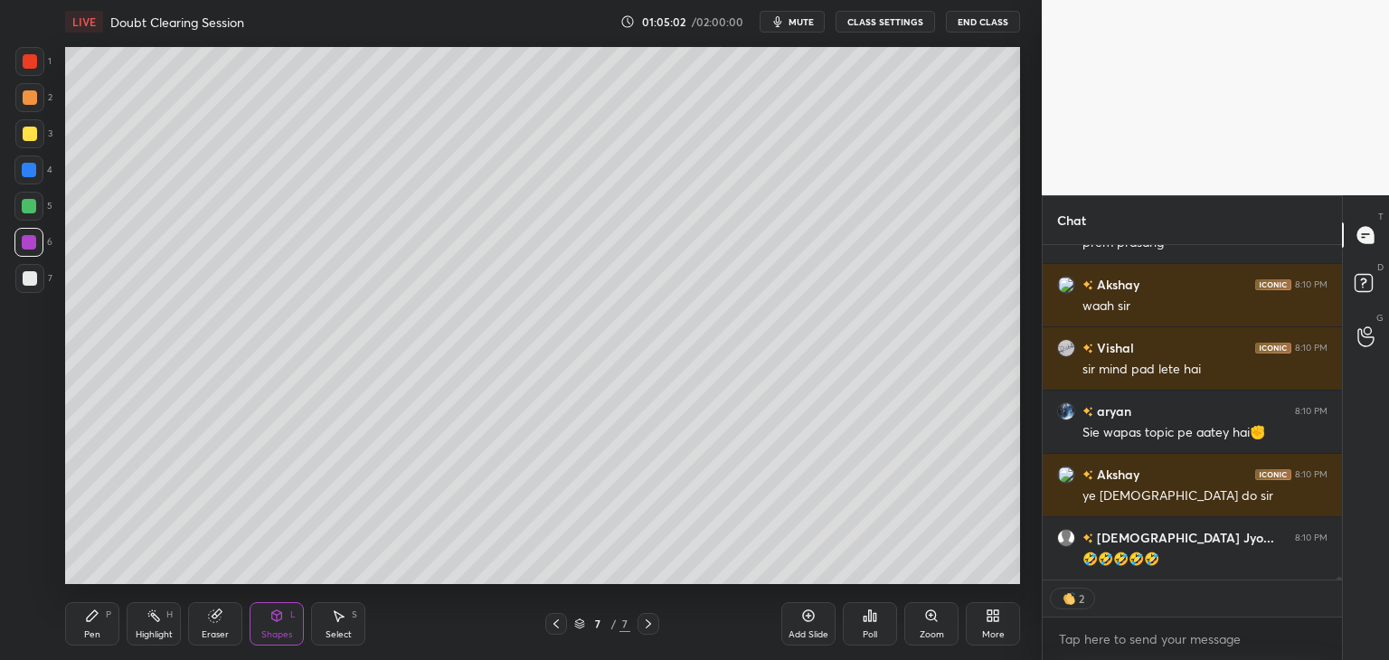
click at [991, 626] on div "More" at bounding box center [992, 623] width 54 height 43
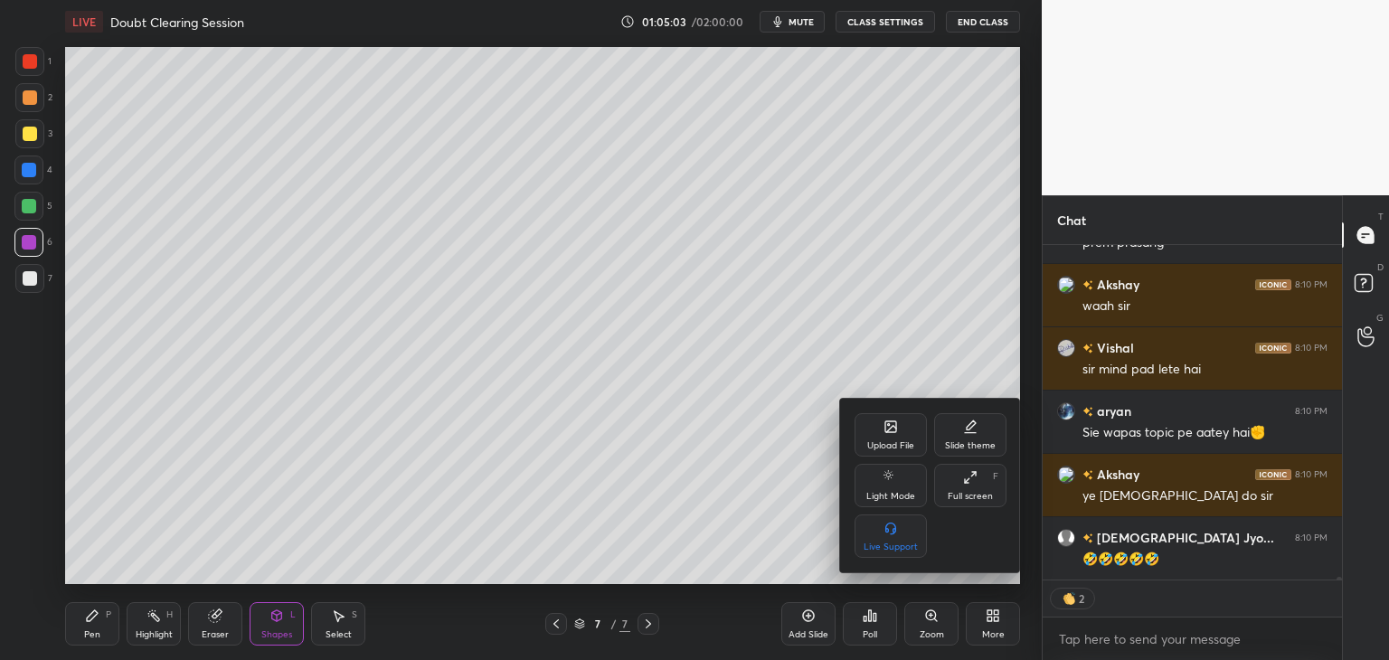
click at [893, 447] on div "Upload File" at bounding box center [890, 445] width 47 height 9
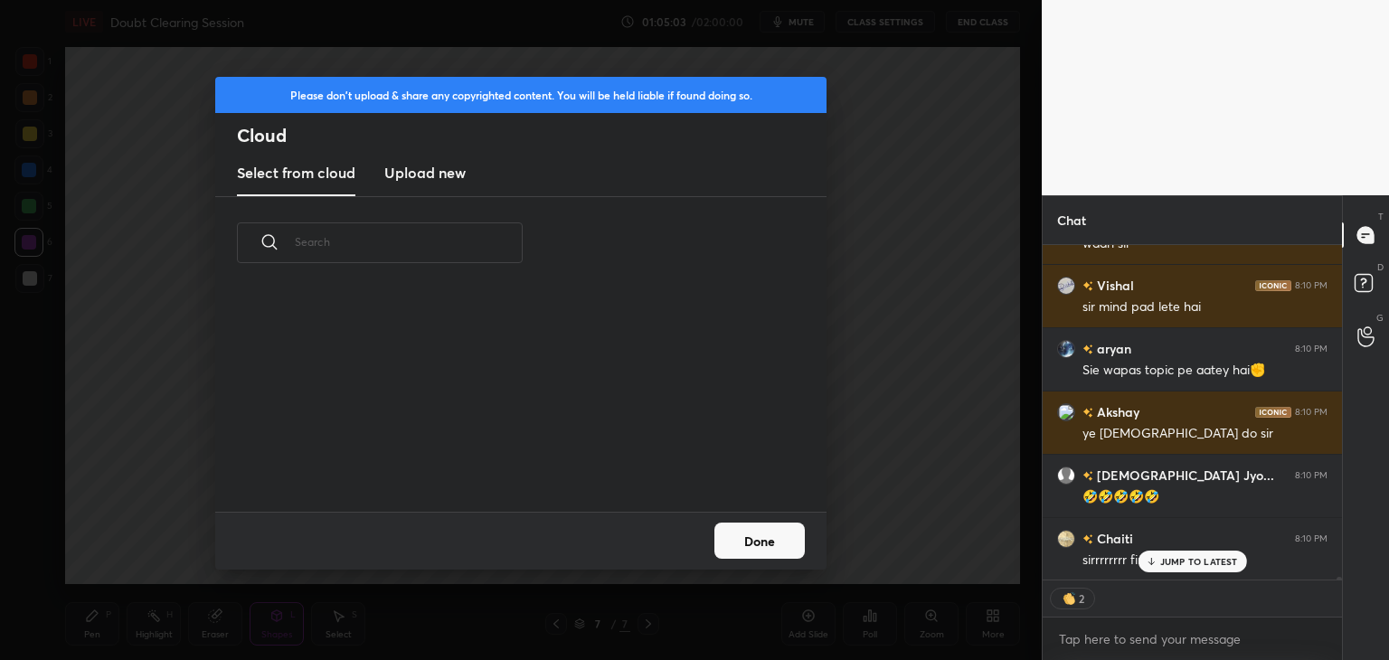
scroll to position [222, 580]
click at [446, 190] on new "Upload new" at bounding box center [424, 173] width 81 height 45
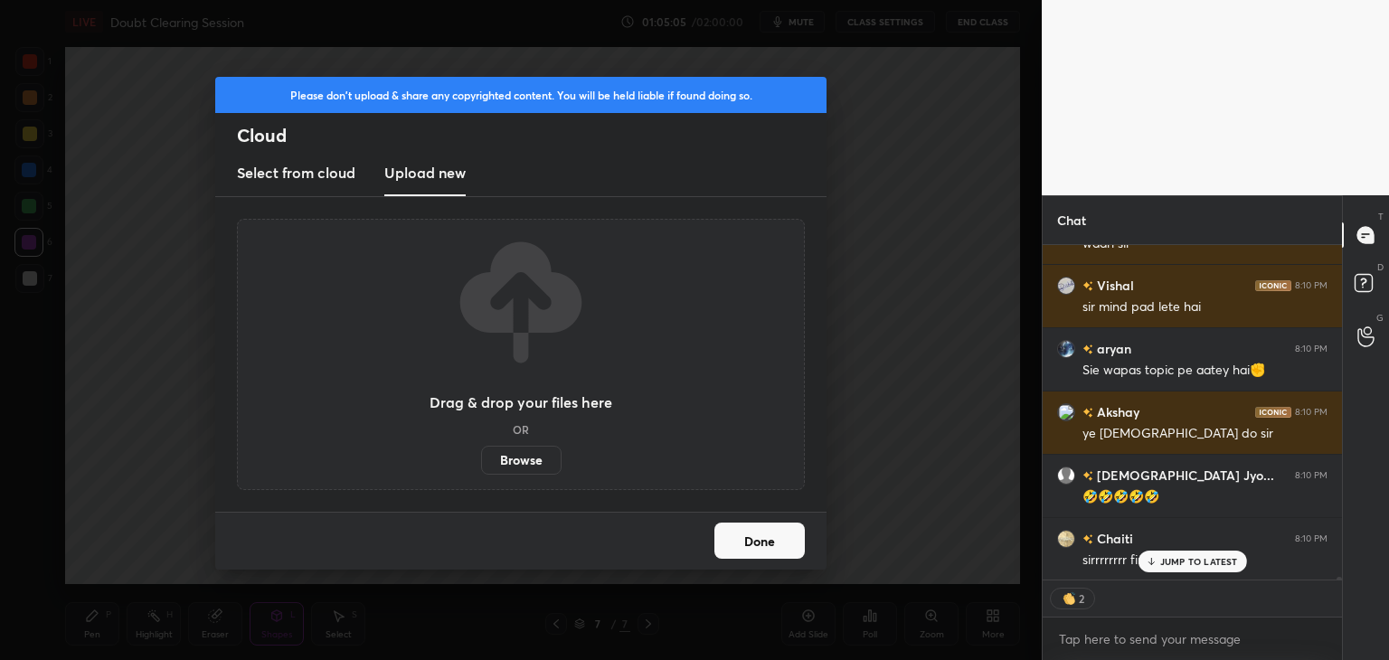
scroll to position [46777, 0]
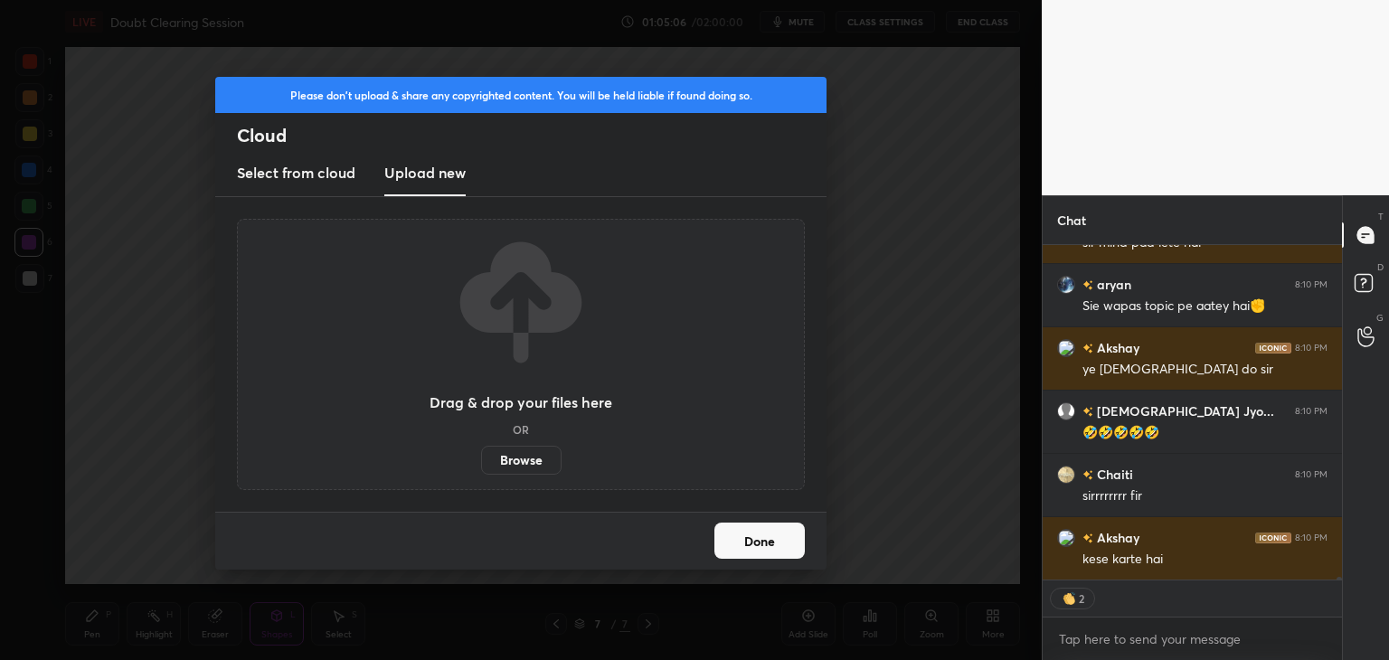
click at [532, 459] on label "Browse" at bounding box center [521, 460] width 80 height 29
click at [481, 459] on input "Browse" at bounding box center [481, 460] width 0 height 29
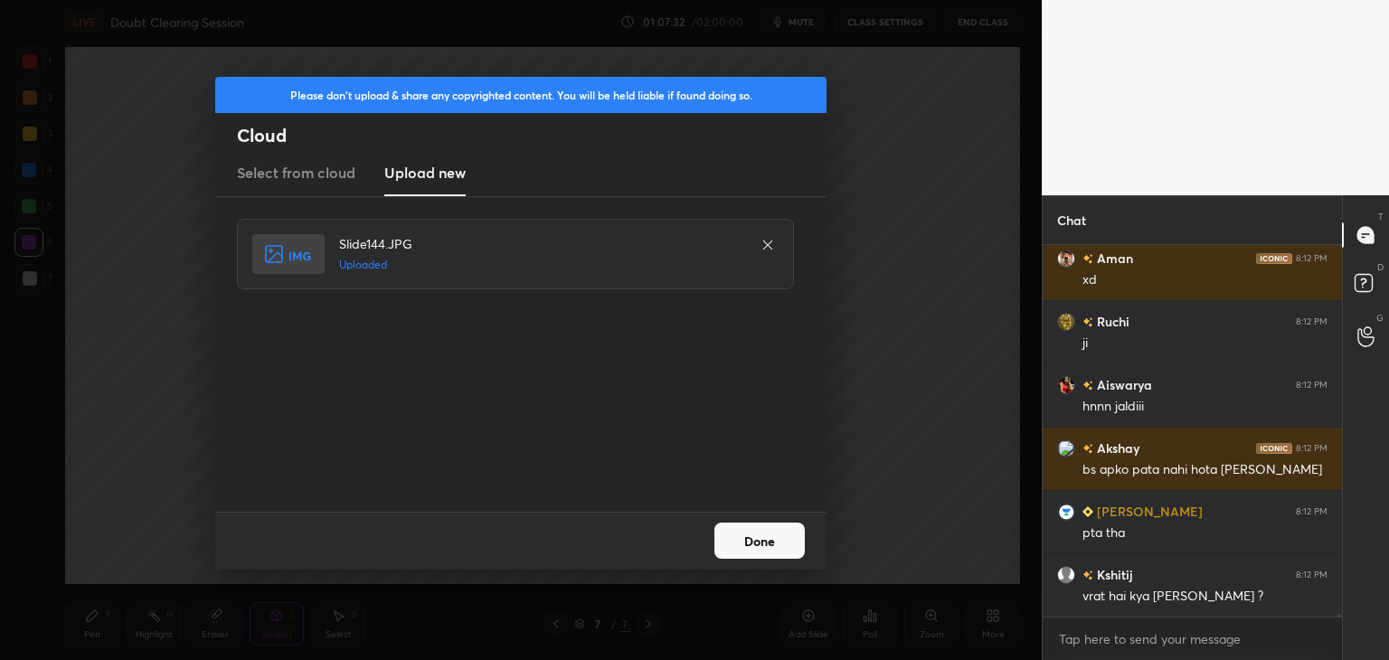
scroll to position [49589, 0]
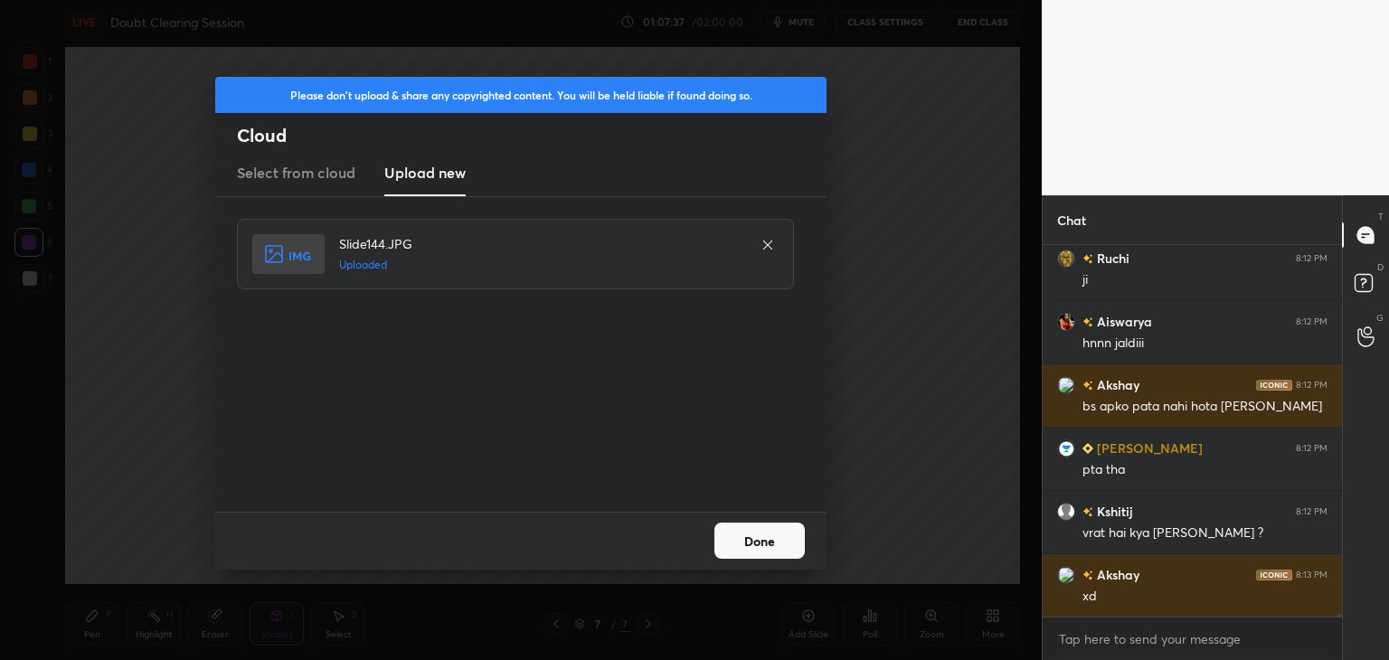
click at [754, 551] on button "Done" at bounding box center [759, 541] width 90 height 36
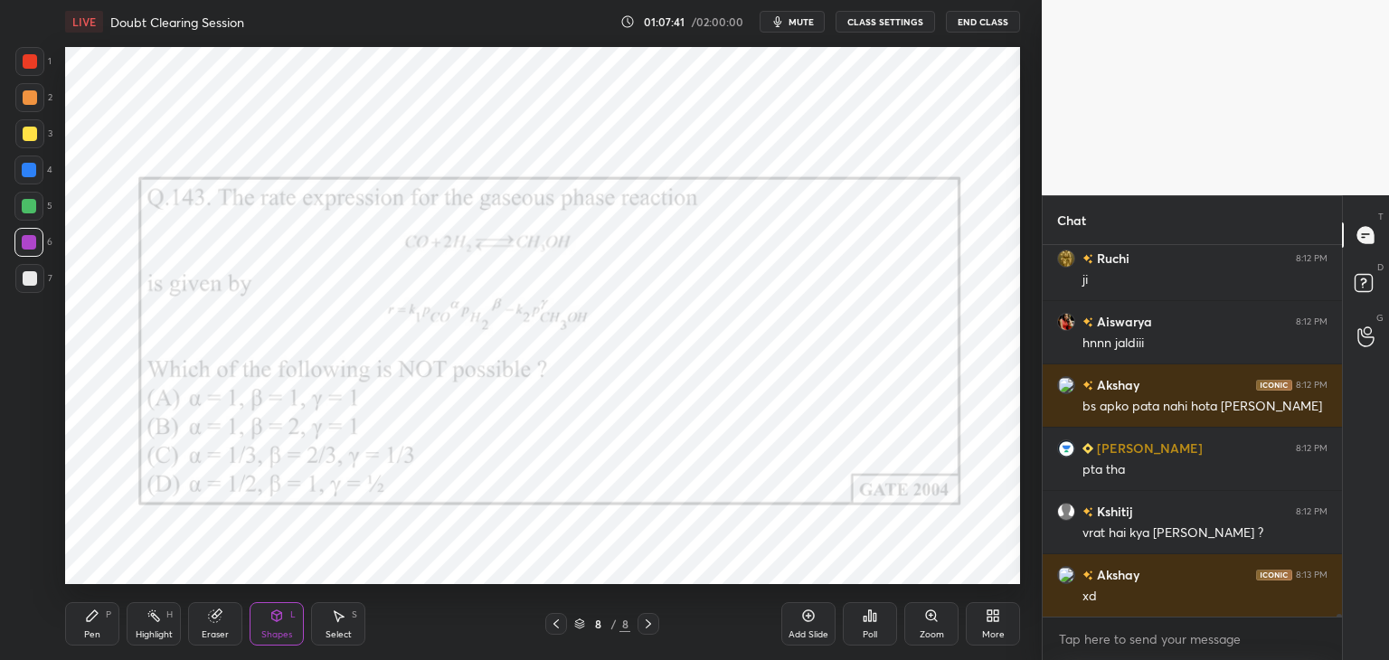
click at [25, 215] on div at bounding box center [28, 206] width 29 height 29
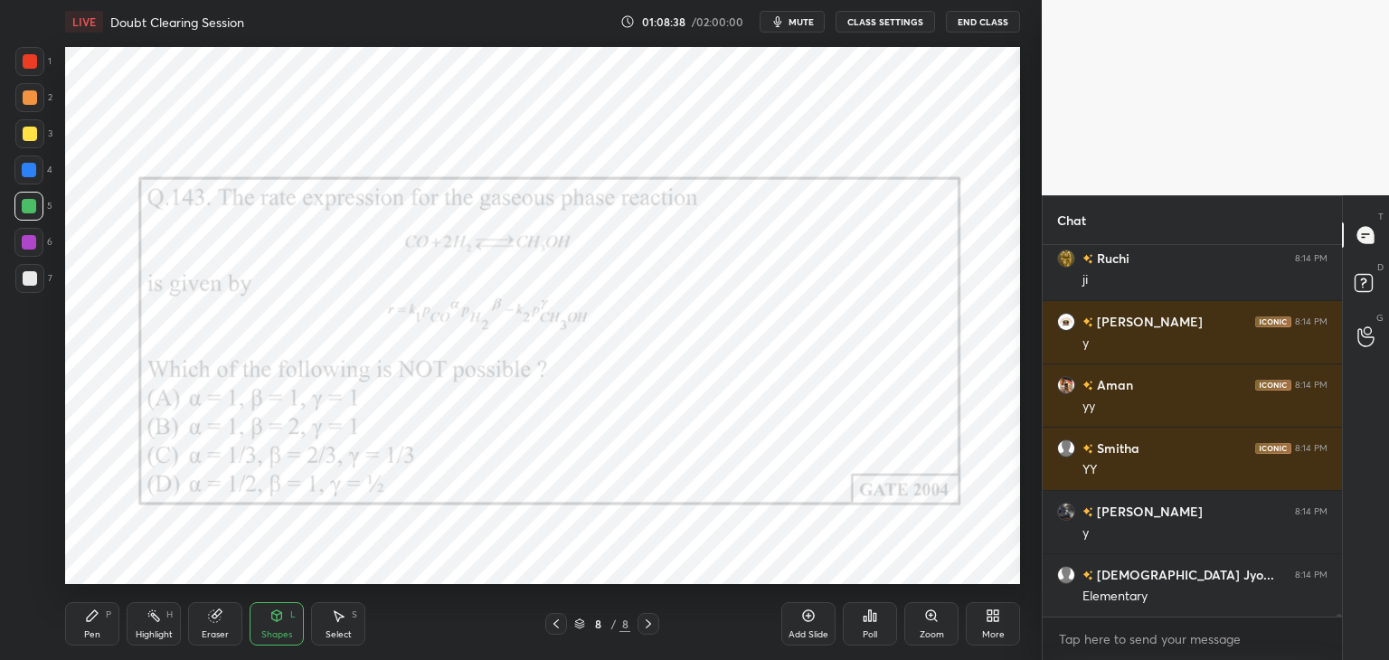
scroll to position [50602, 0]
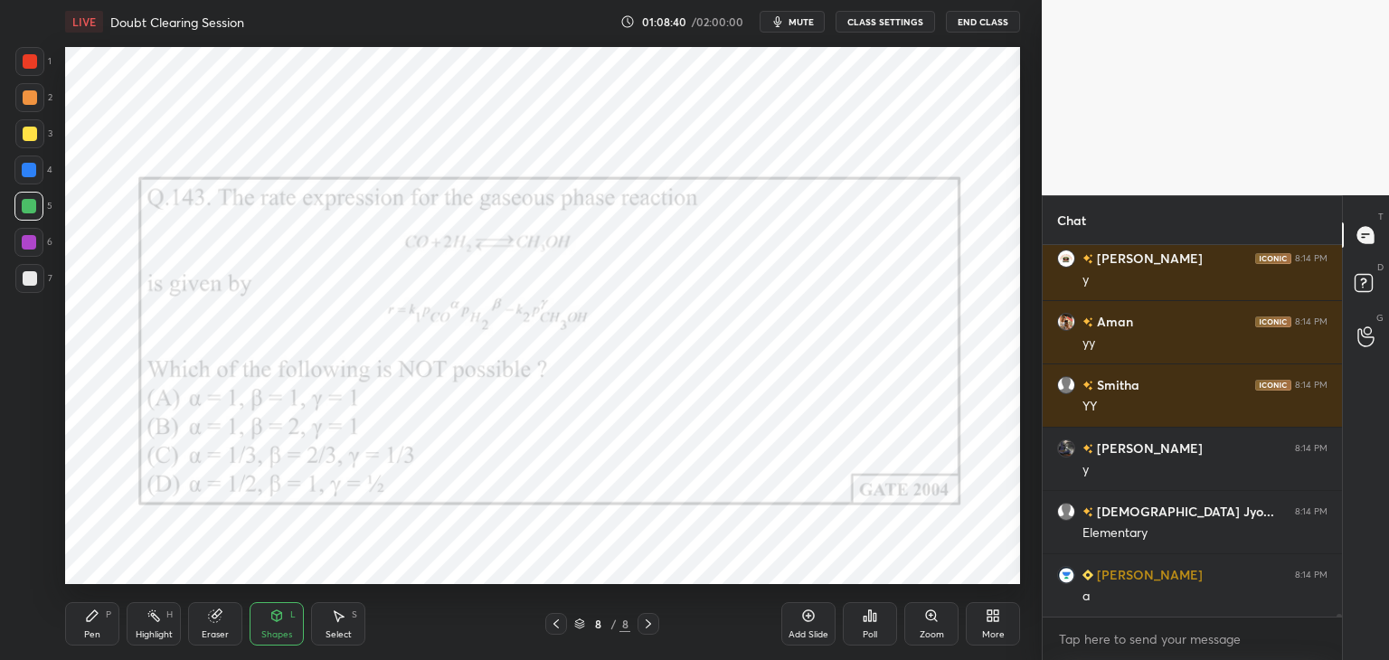
click at [875, 630] on div "Poll" at bounding box center [869, 634] width 14 height 9
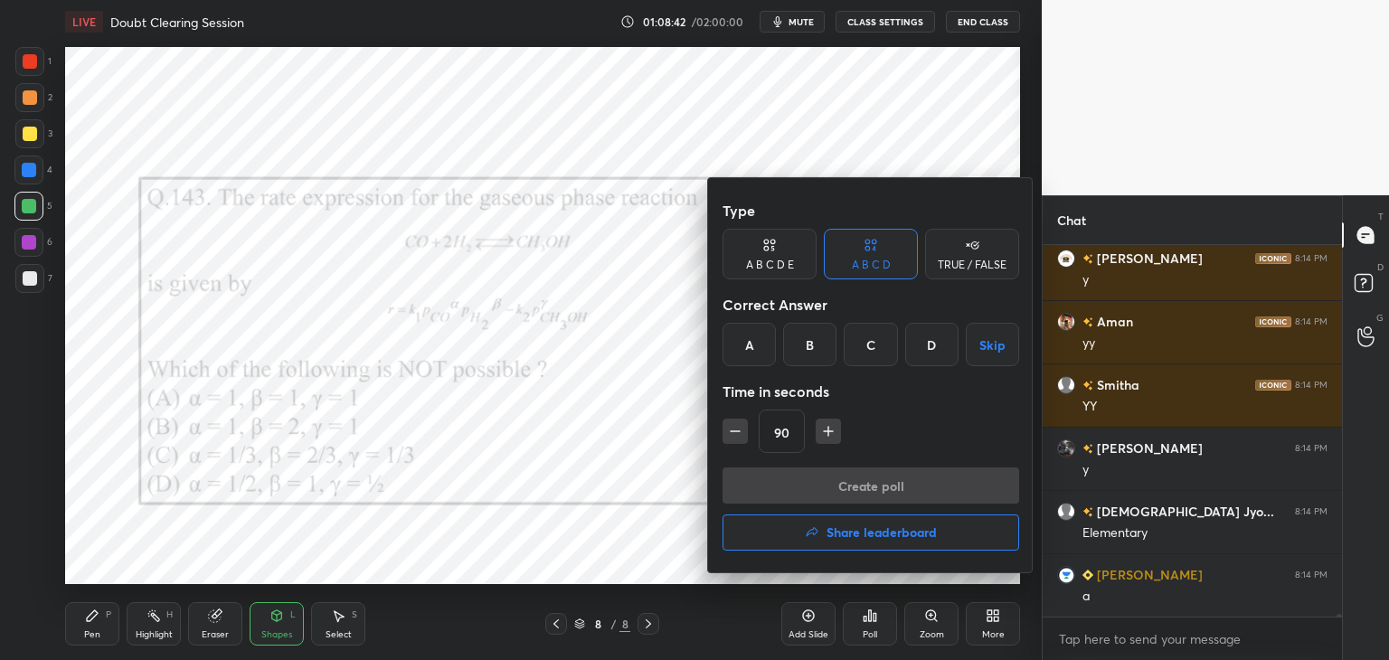
click at [749, 348] on div "A" at bounding box center [748, 344] width 53 height 43
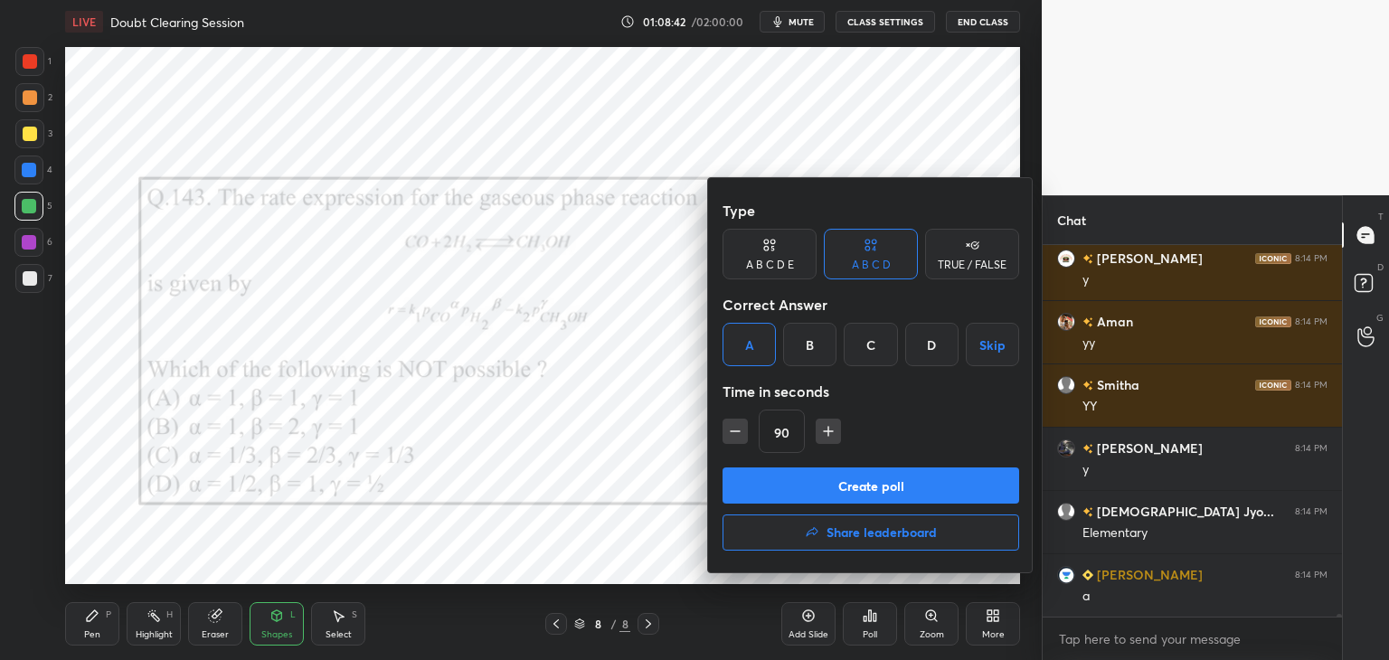
scroll to position [50665, 0]
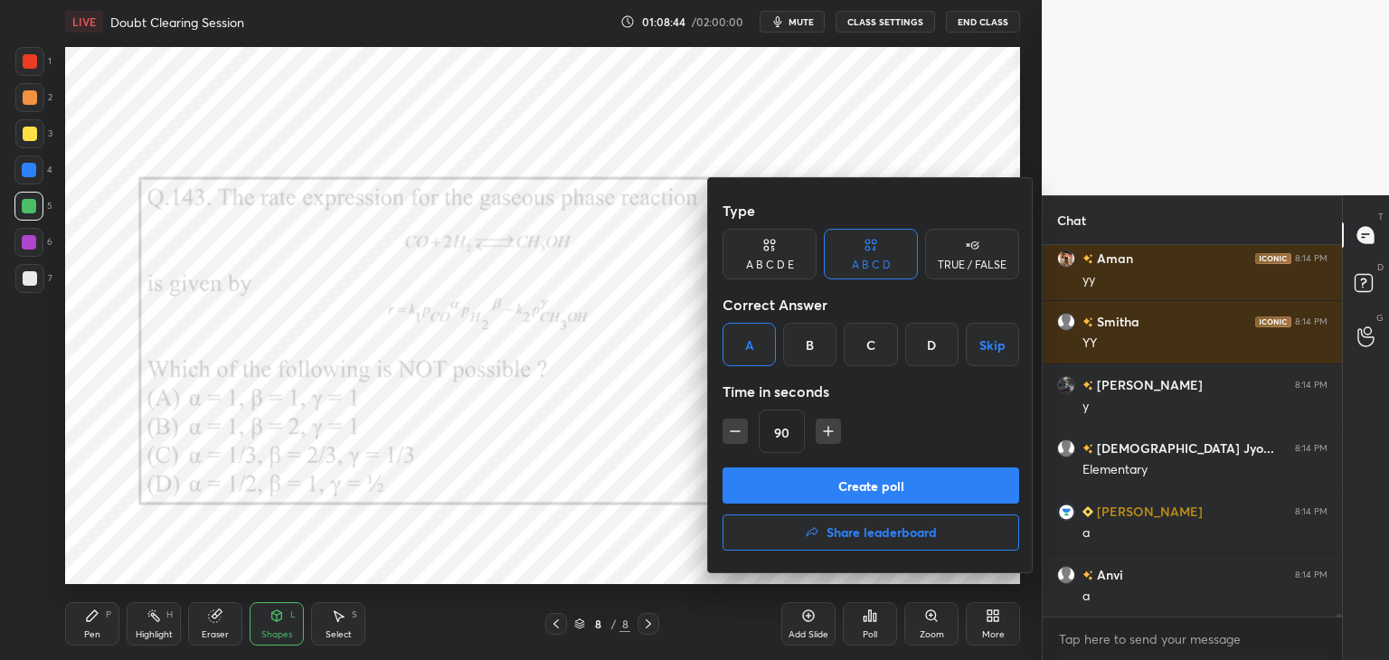
click at [825, 469] on button "Create poll" at bounding box center [870, 485] width 297 height 36
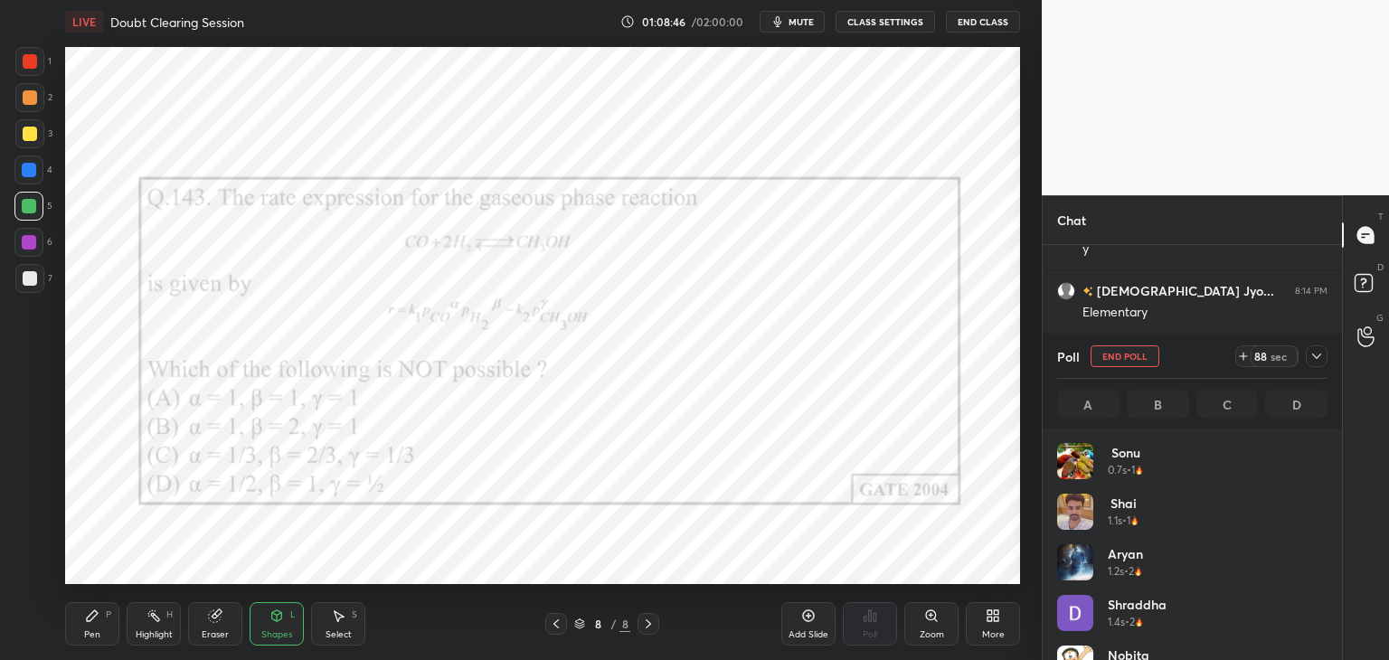
scroll to position [212, 265]
click at [1313, 350] on icon at bounding box center [1316, 356] width 14 height 14
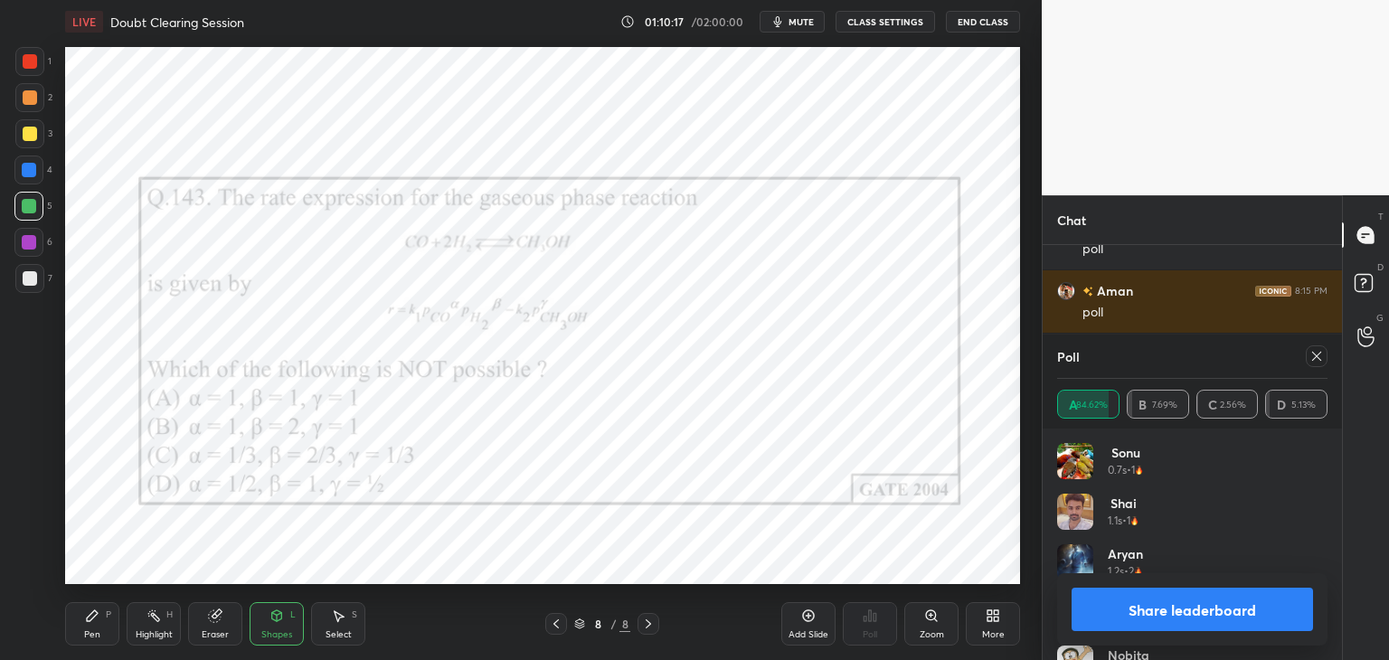
click at [1314, 359] on icon at bounding box center [1316, 356] width 14 height 14
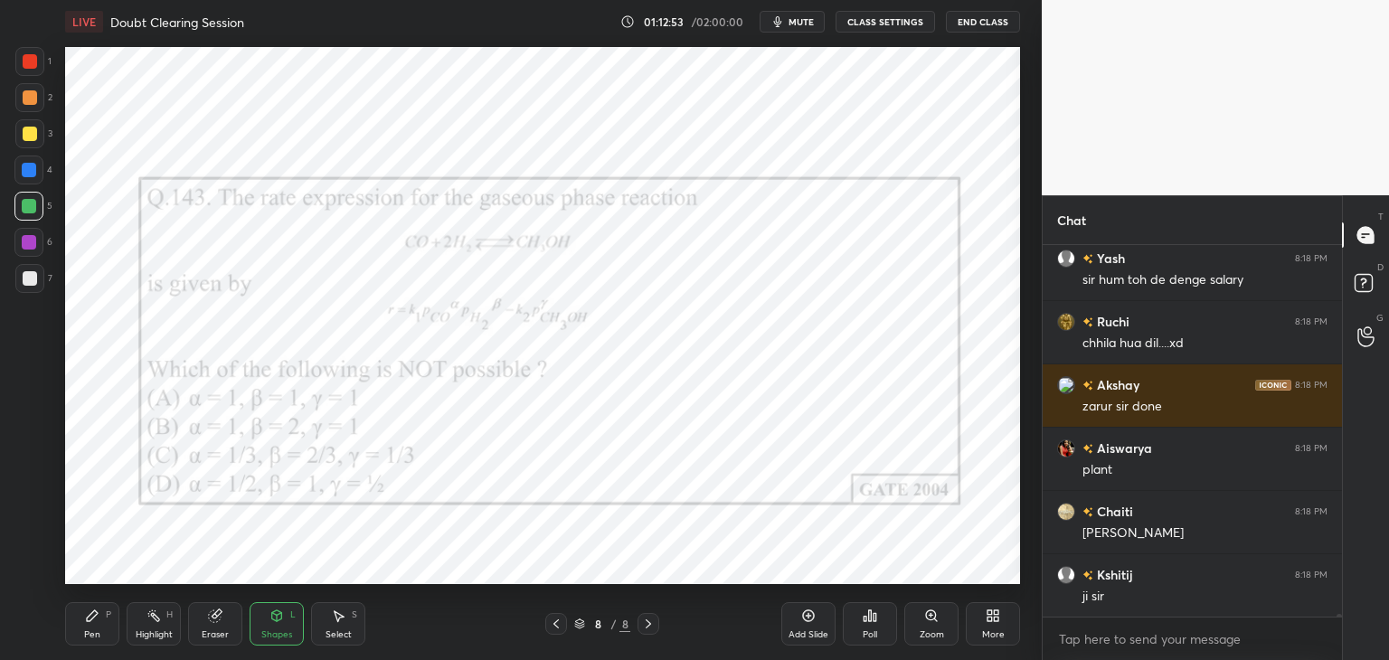
scroll to position [53404, 0]
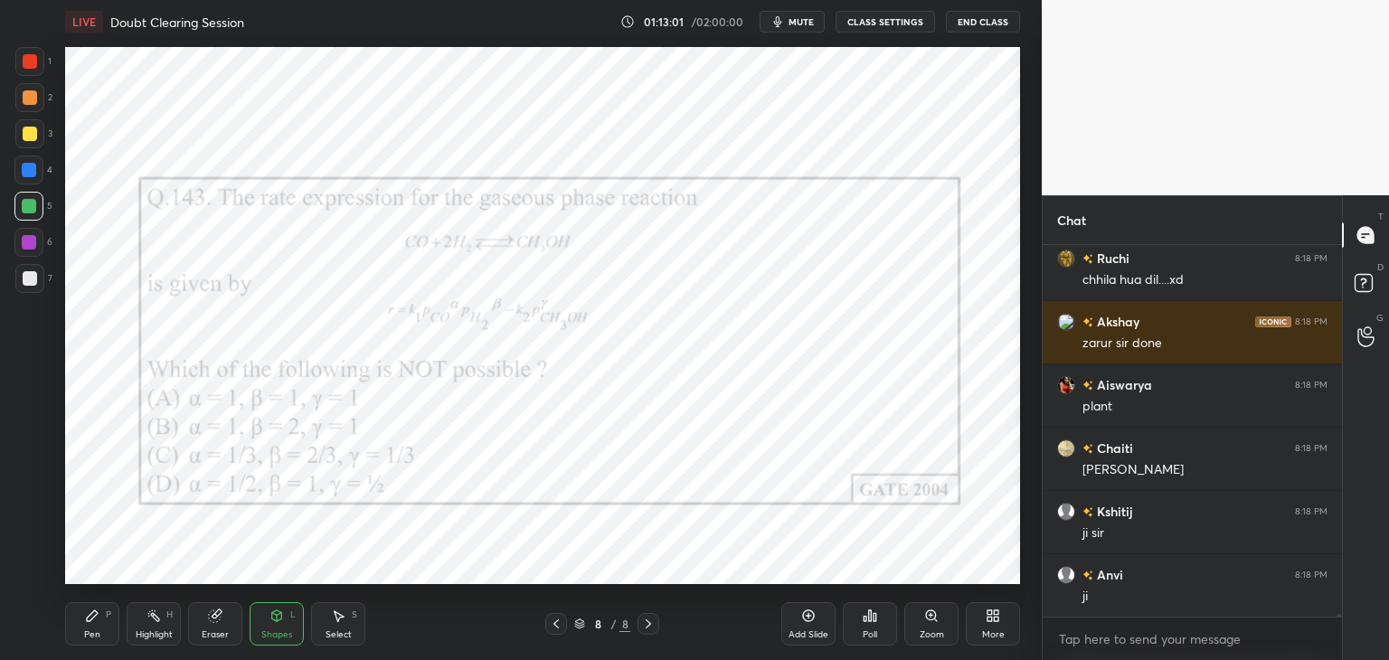
click at [29, 241] on div at bounding box center [29, 242] width 14 height 14
click at [93, 637] on div "Pen" at bounding box center [92, 634] width 16 height 9
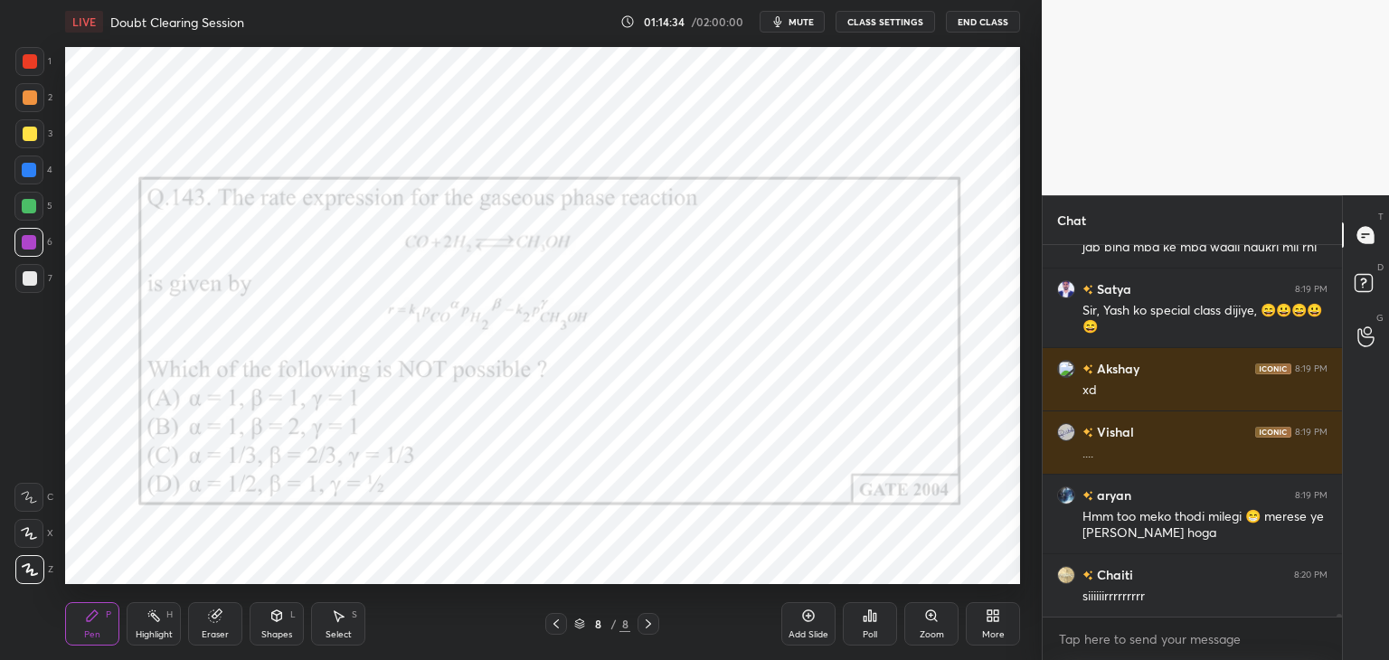
scroll to position [54386, 0]
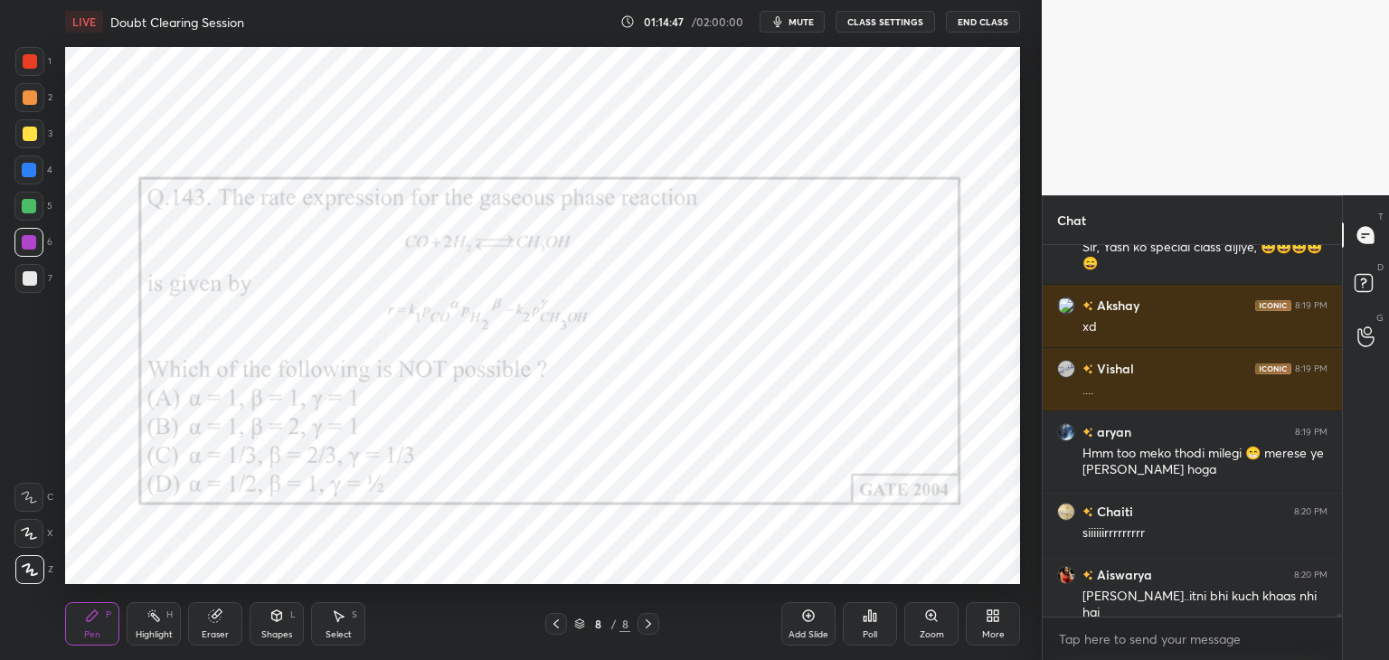
click at [796, 634] on div "Add Slide" at bounding box center [808, 634] width 40 height 9
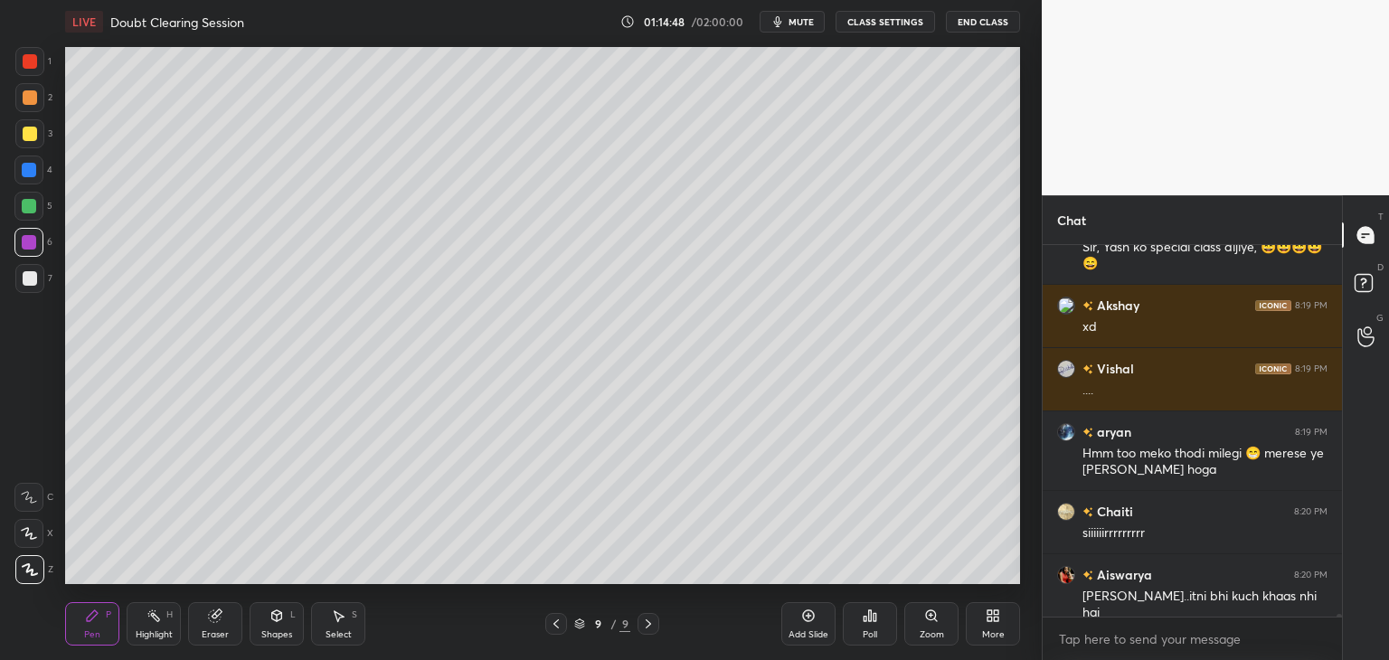
click at [25, 283] on div at bounding box center [30, 278] width 14 height 14
click at [18, 132] on div at bounding box center [29, 133] width 29 height 29
click at [34, 279] on div at bounding box center [30, 278] width 14 height 14
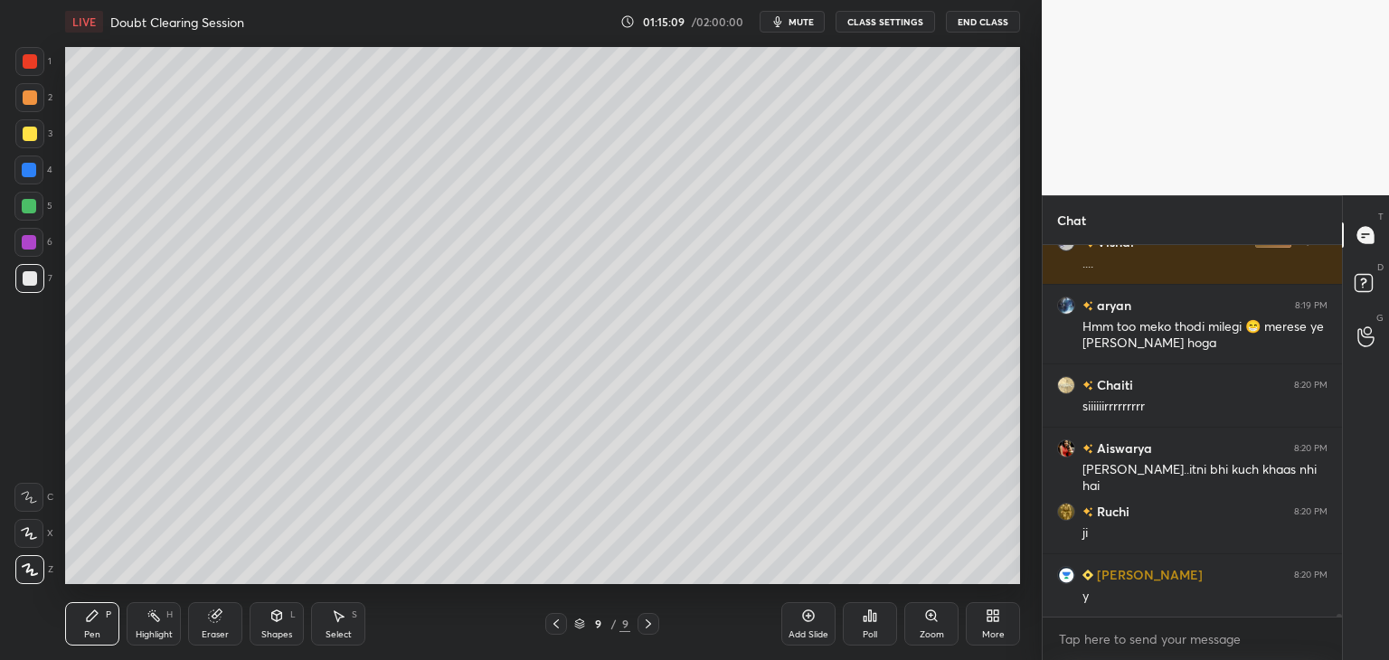
scroll to position [54576, 0]
click at [330, 623] on div "Select S" at bounding box center [338, 623] width 54 height 43
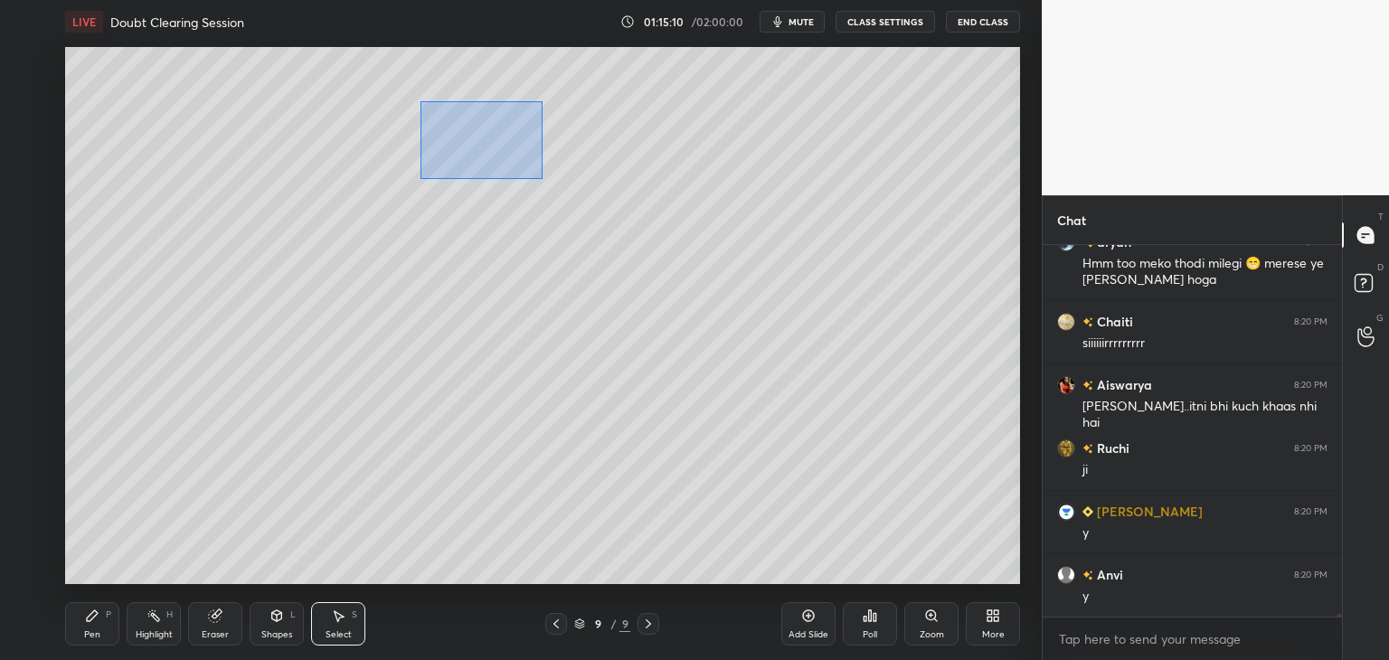
scroll to position [54639, 0]
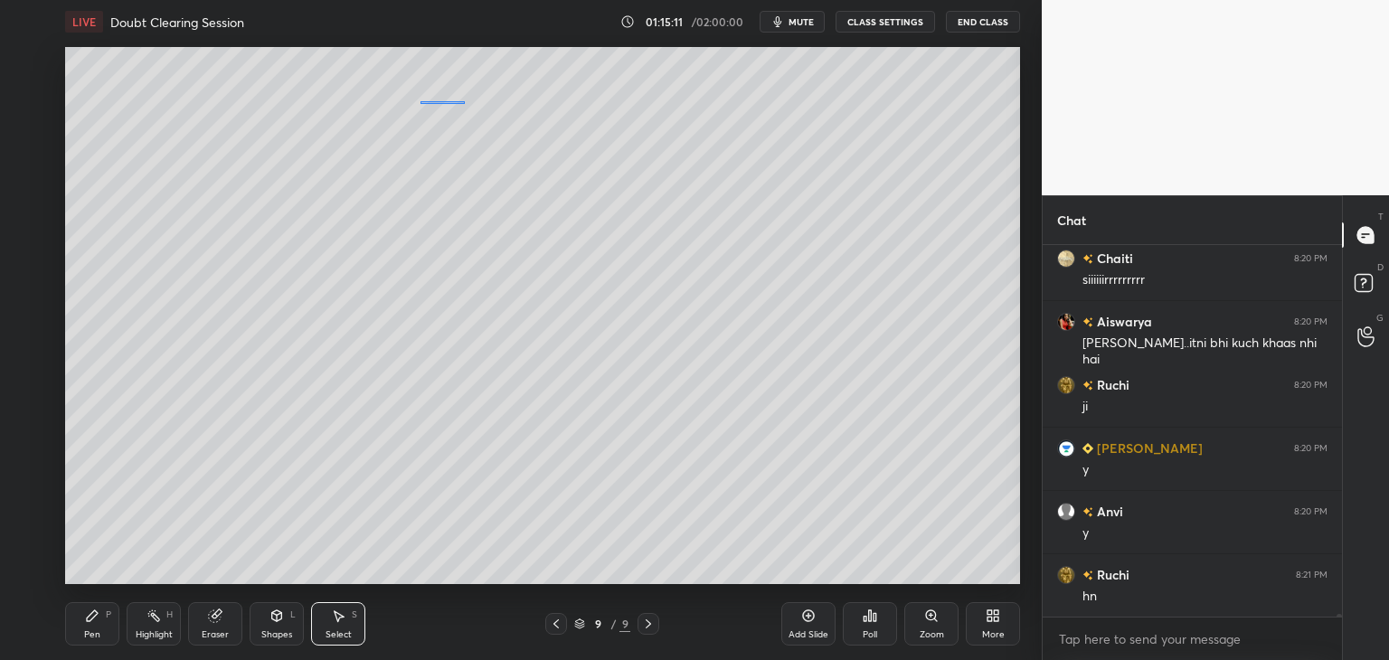
drag, startPoint x: 419, startPoint y: 100, endPoint x: 470, endPoint y: 102, distance: 50.7
click at [465, 102] on div "0 ° Undo Copy Duplicate Duplicate to new slide Delete" at bounding box center [542, 315] width 955 height 537
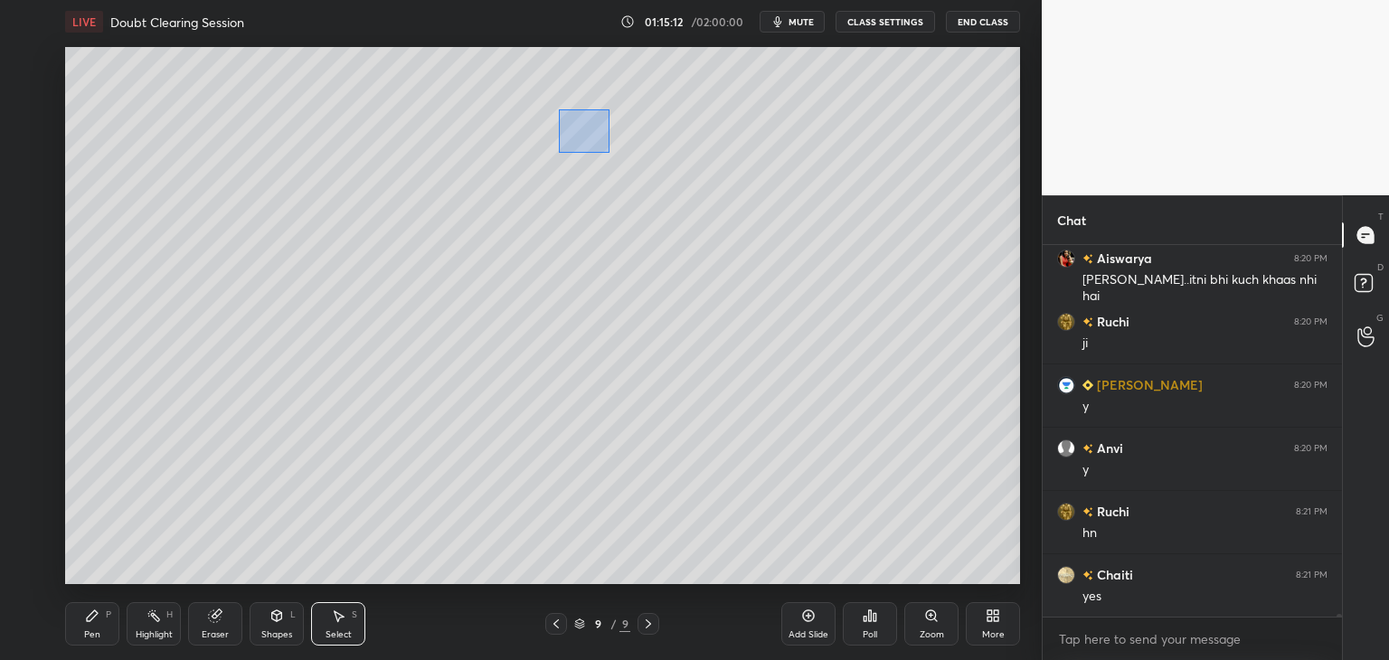
drag, startPoint x: 609, startPoint y: 153, endPoint x: 645, endPoint y: 167, distance: 38.1
click at [646, 166] on div "0 ° Undo Copy Duplicate Duplicate to new slide Delete" at bounding box center [542, 315] width 955 height 537
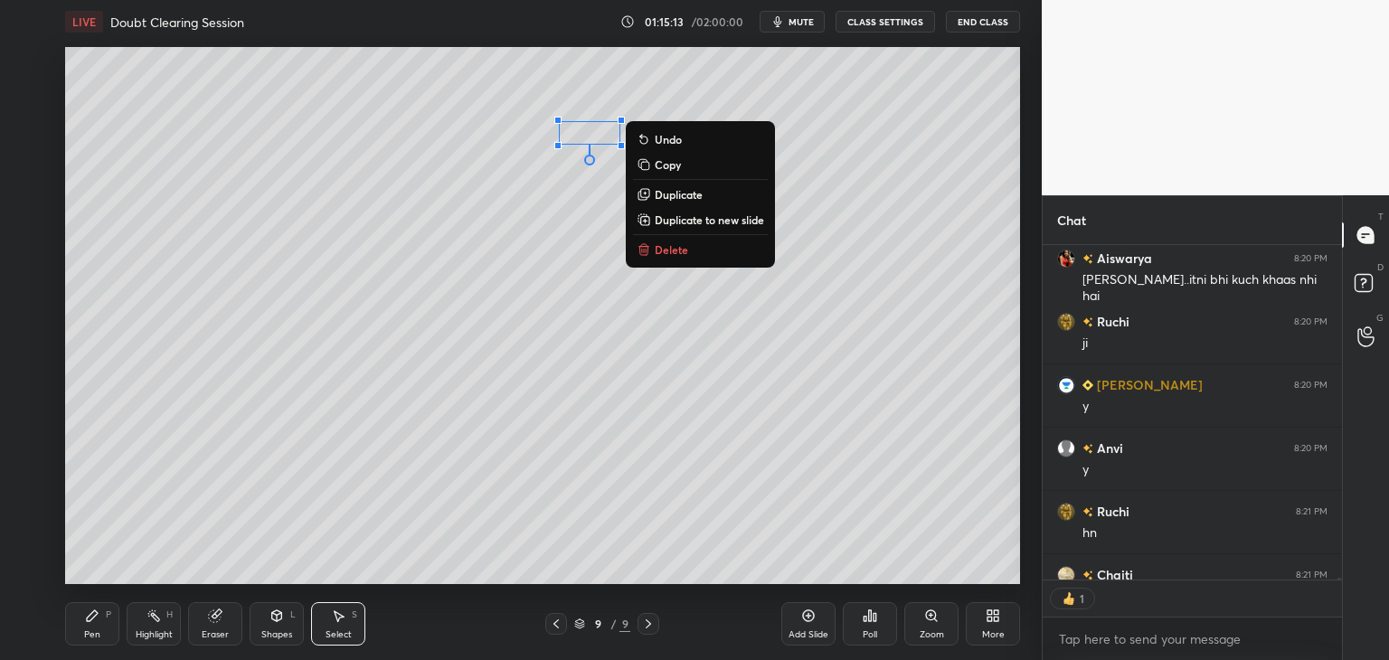
scroll to position [54802, 0]
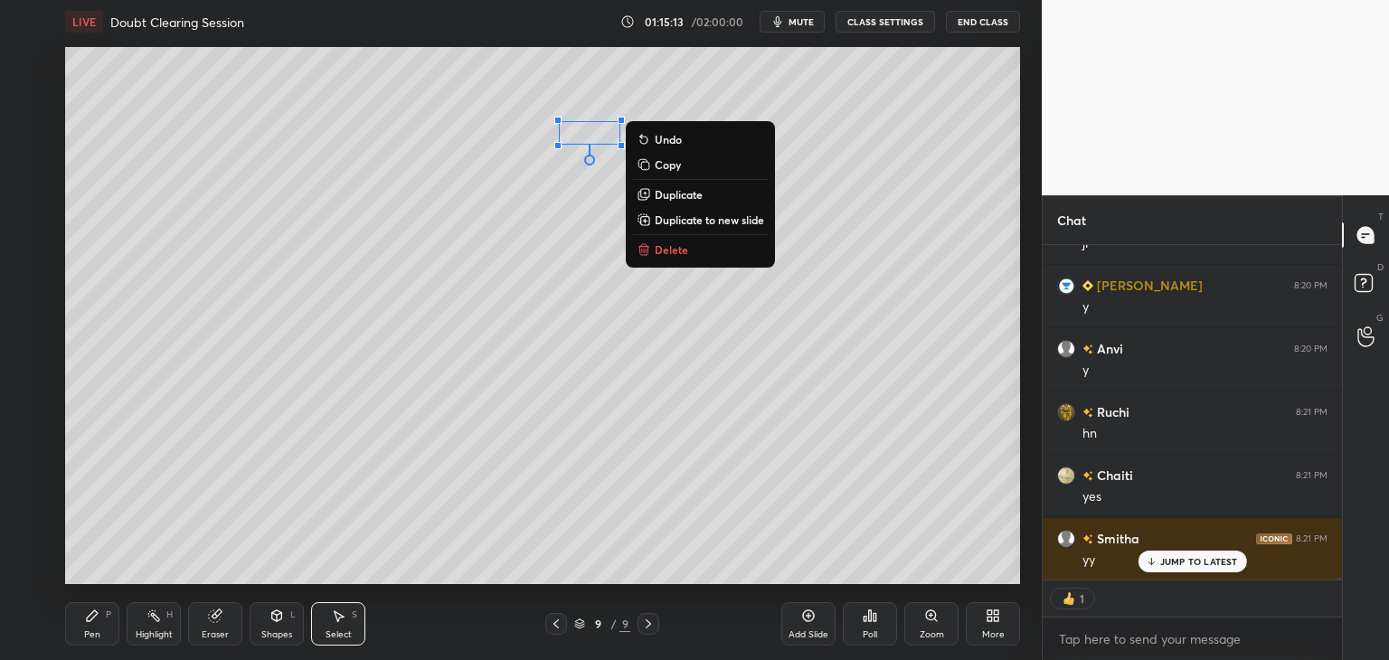
click at [678, 244] on p "Delete" at bounding box center [671, 249] width 33 height 14
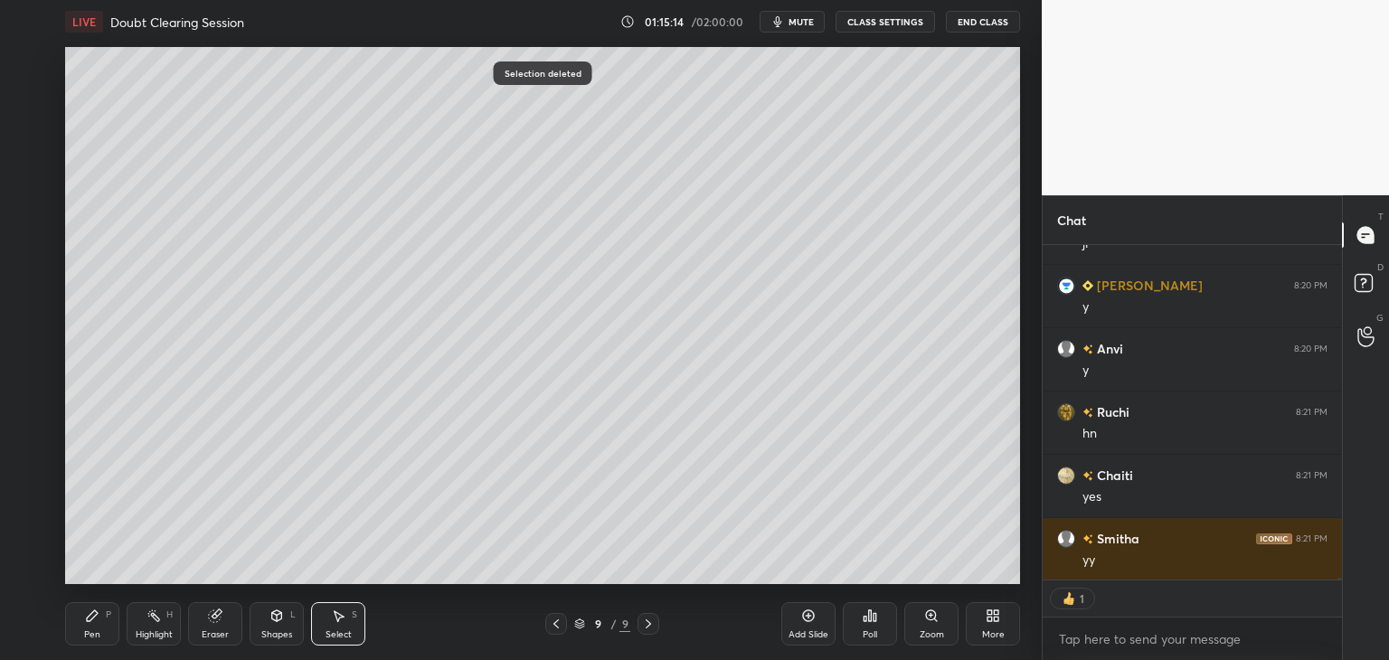
scroll to position [54866, 0]
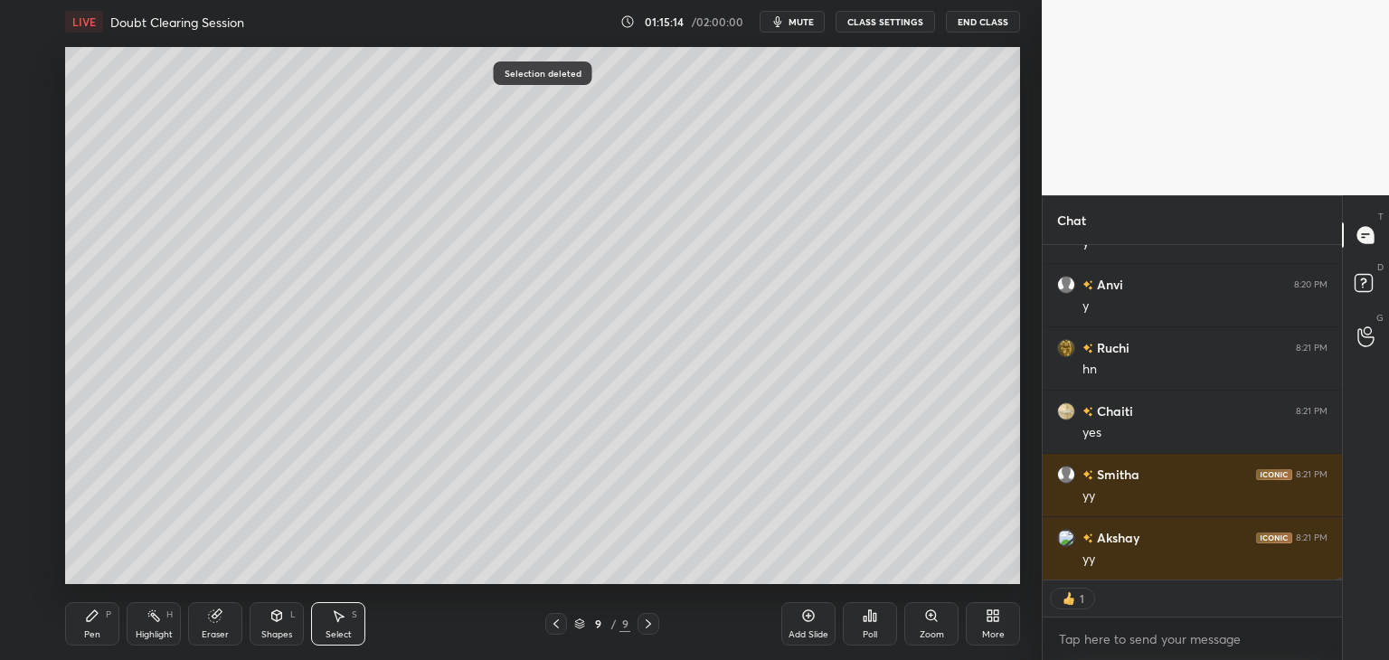
click at [90, 626] on div "Pen P" at bounding box center [92, 623] width 54 height 43
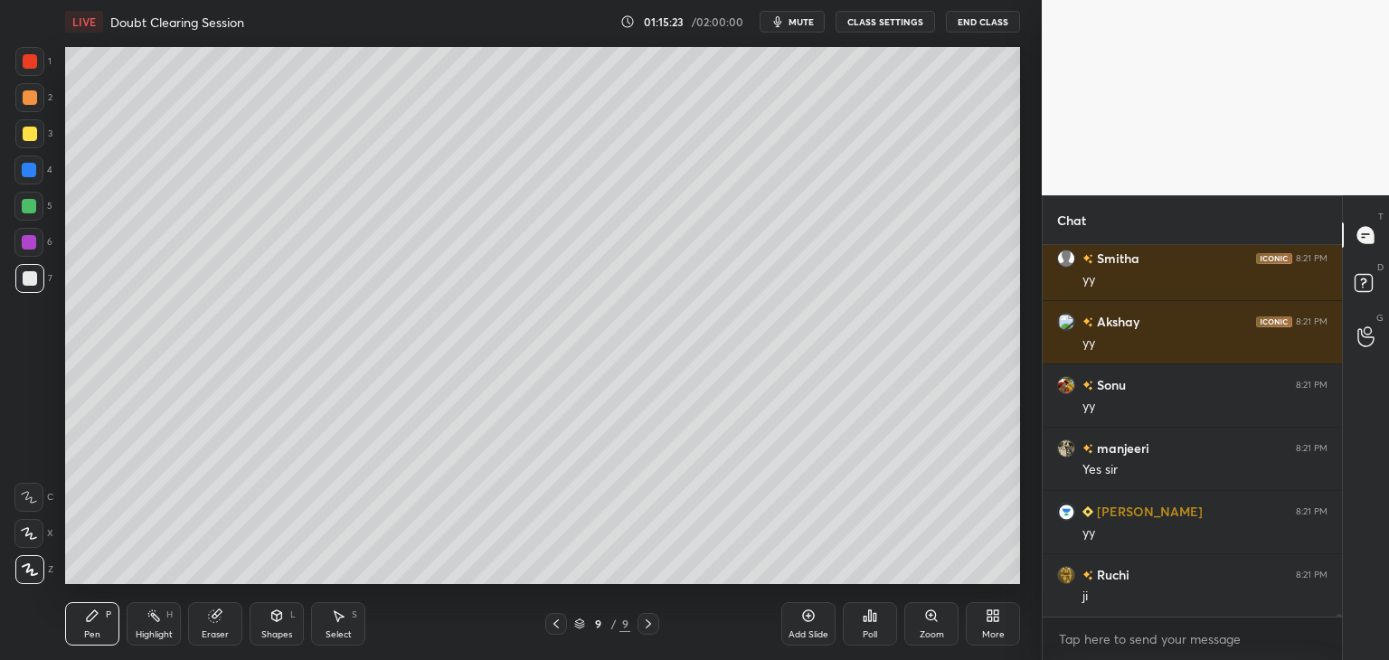
scroll to position [55082, 0]
click at [552, 635] on div "Pen P Highlight H Eraser Shapes L Select S 9 / 9 Add Slide Poll Zoom More" at bounding box center [542, 624] width 955 height 72
click at [553, 625] on icon at bounding box center [556, 624] width 14 height 14
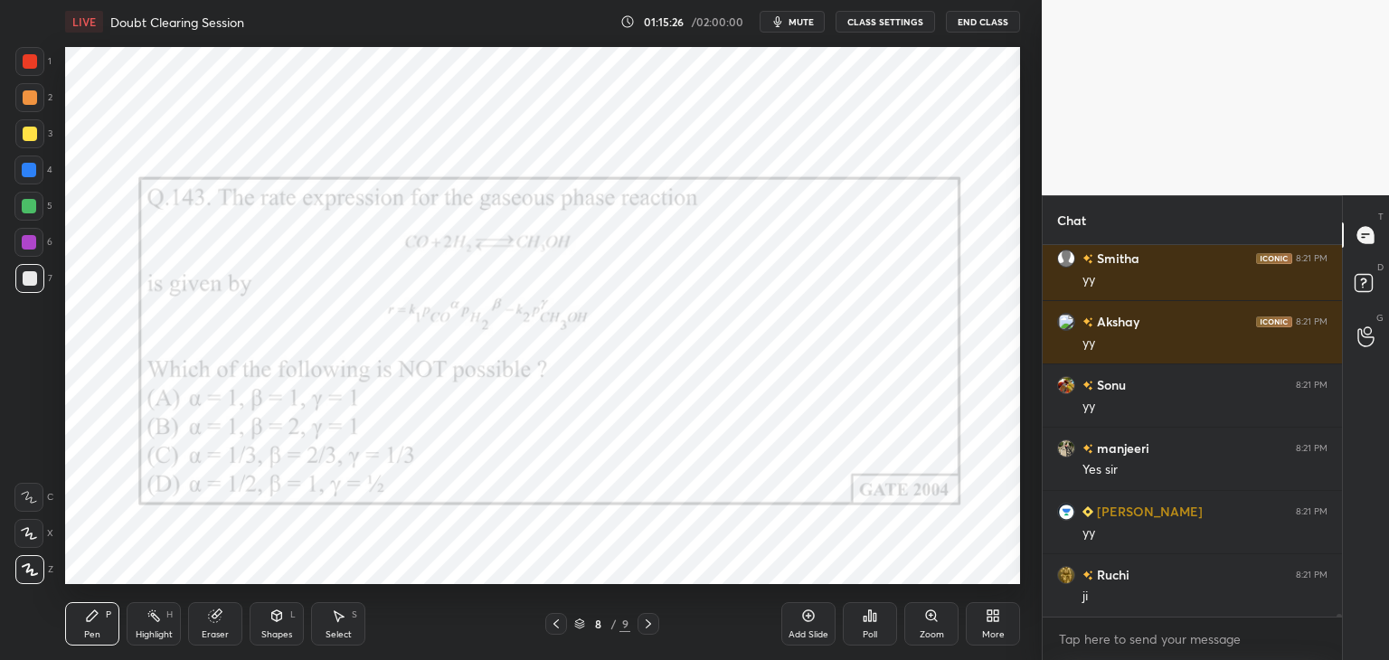
scroll to position [55145, 0]
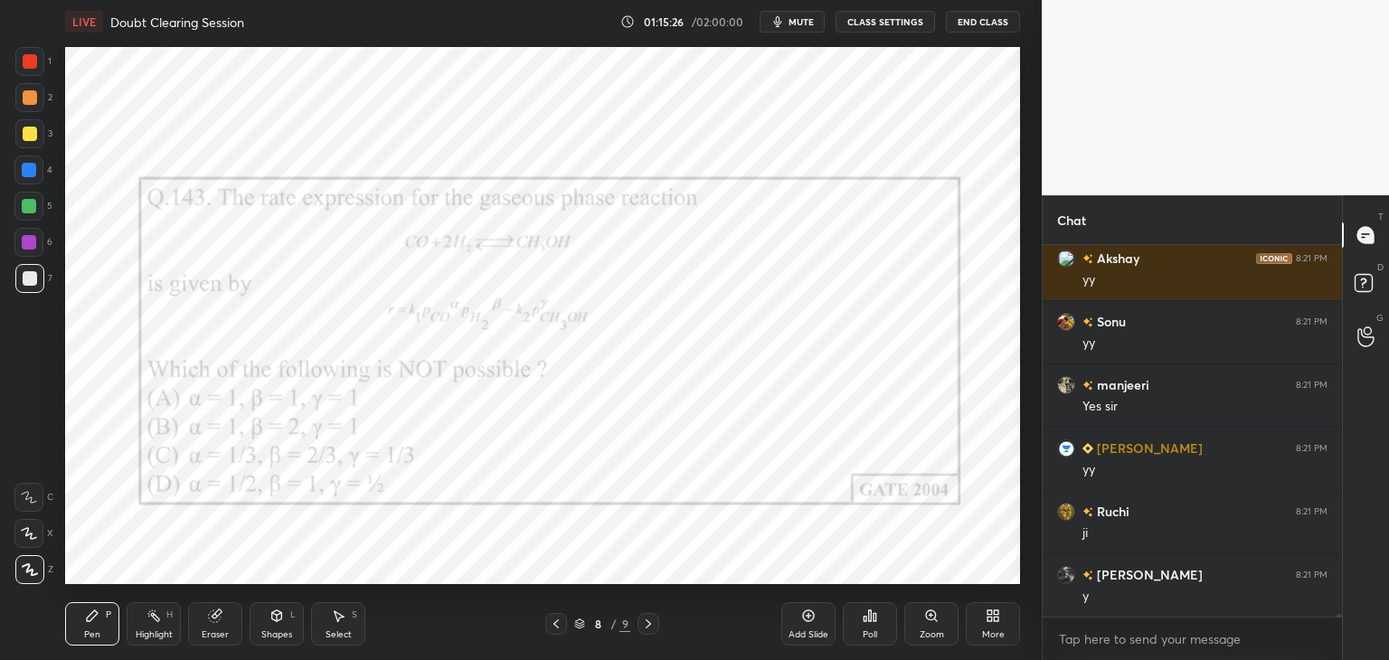
click at [651, 626] on icon at bounding box center [648, 624] width 14 height 14
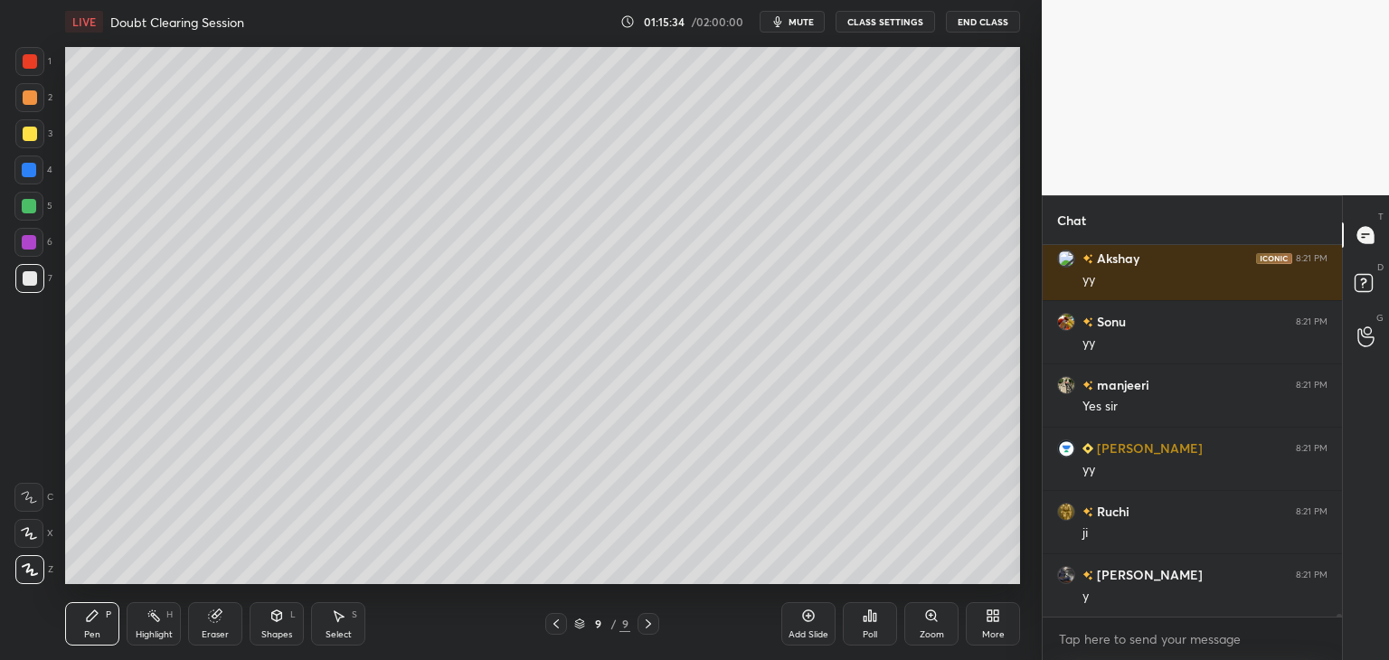
click at [560, 623] on icon at bounding box center [556, 624] width 14 height 14
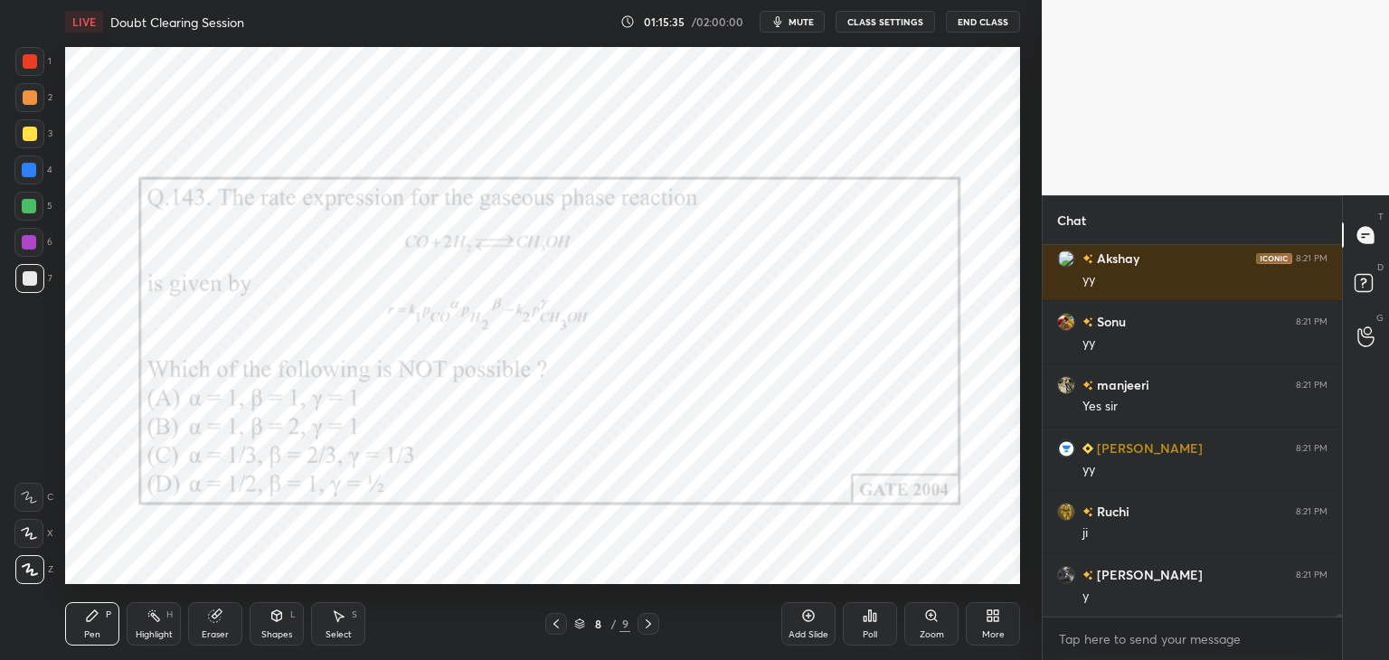
click at [647, 623] on icon at bounding box center [648, 624] width 14 height 14
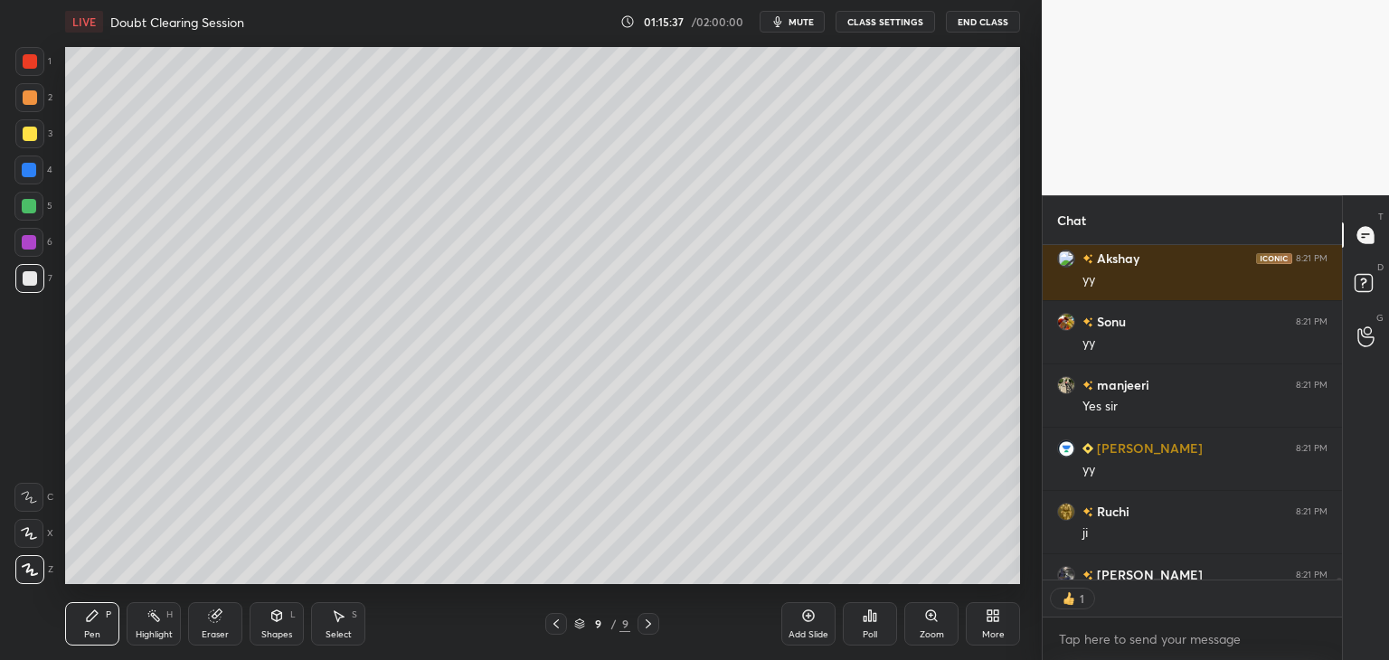
scroll to position [6, 5]
click at [553, 630] on icon at bounding box center [556, 624] width 14 height 14
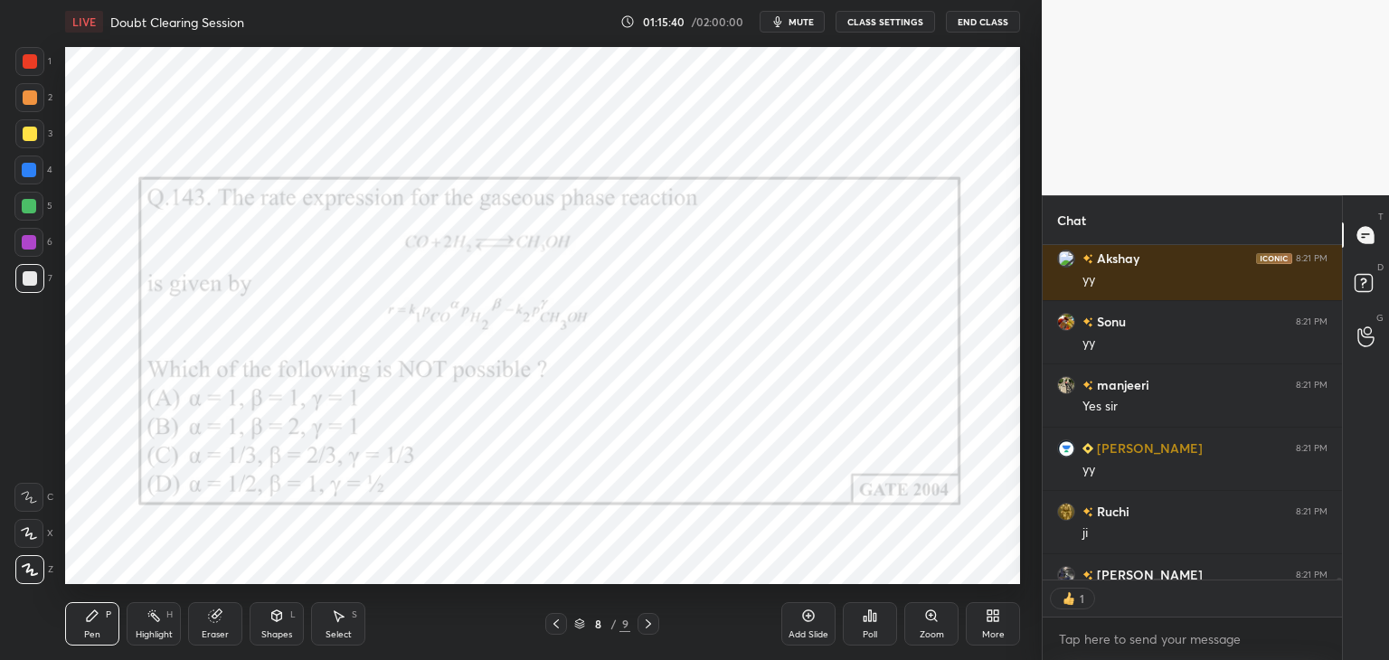
click at [651, 623] on icon at bounding box center [648, 624] width 14 height 14
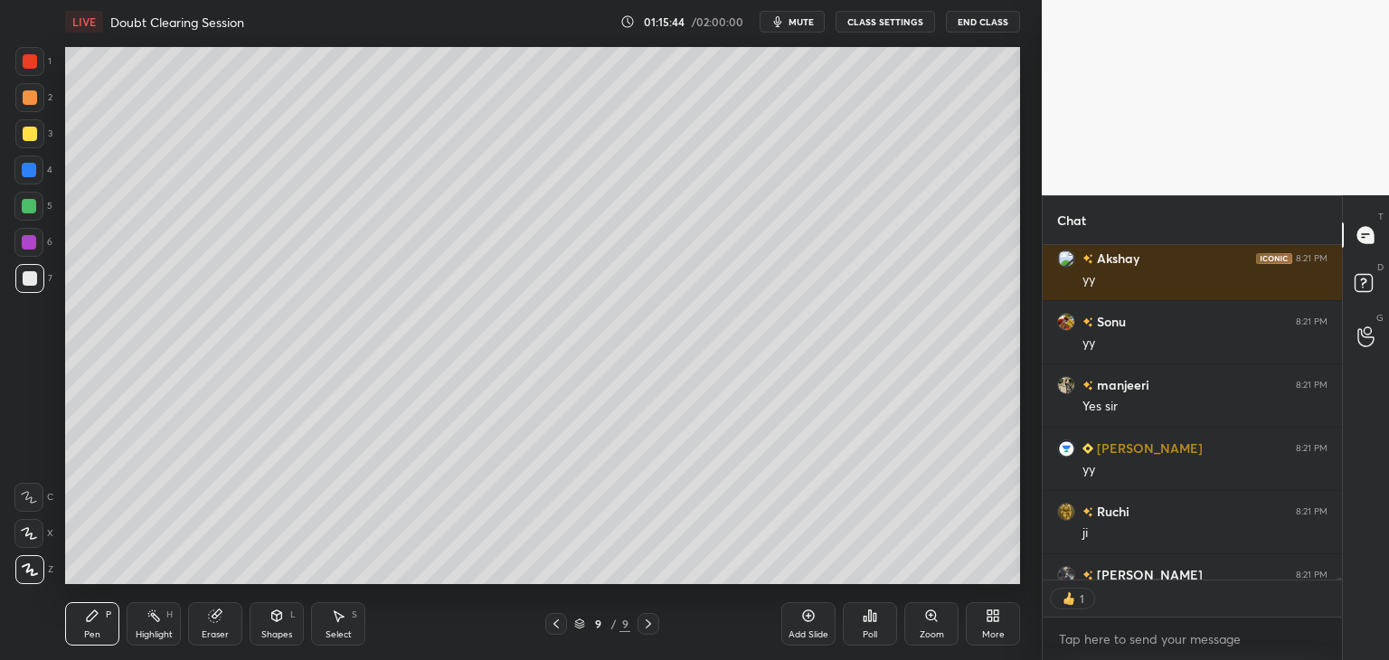
click at [559, 626] on icon at bounding box center [556, 624] width 14 height 14
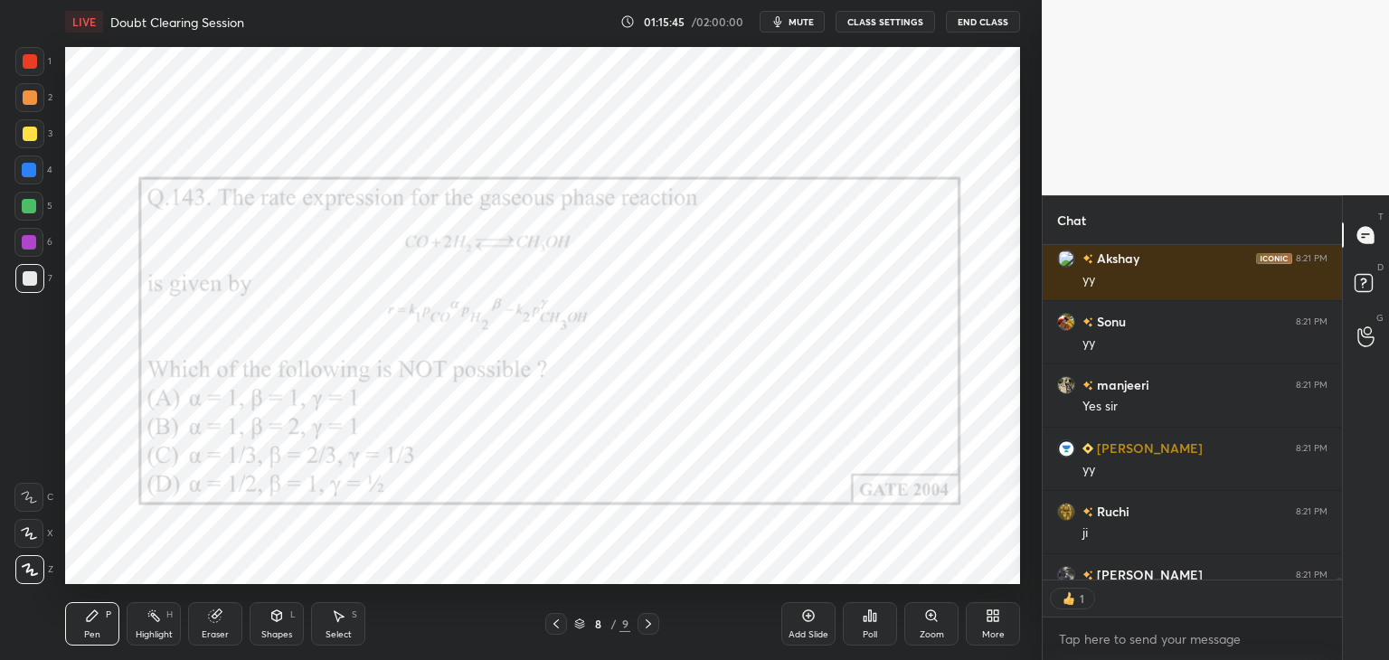
click at [653, 626] on icon at bounding box center [648, 624] width 14 height 14
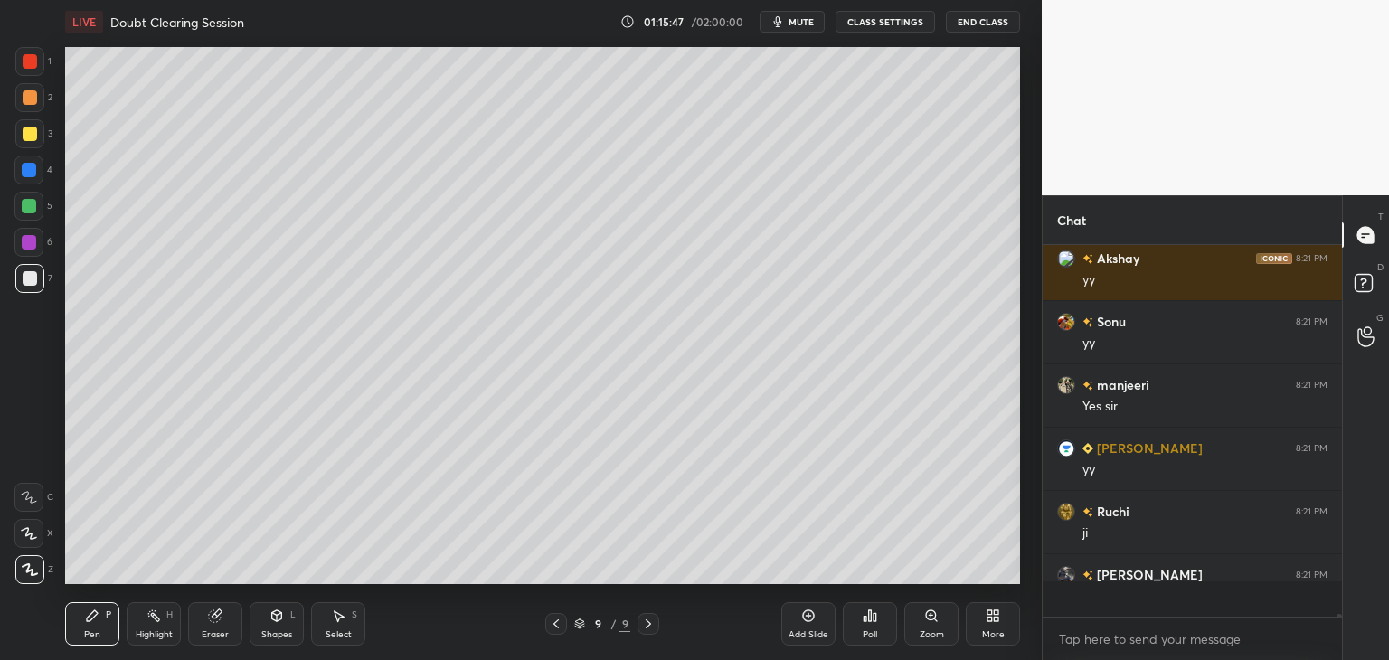
scroll to position [366, 294]
click at [562, 620] on icon at bounding box center [556, 624] width 14 height 14
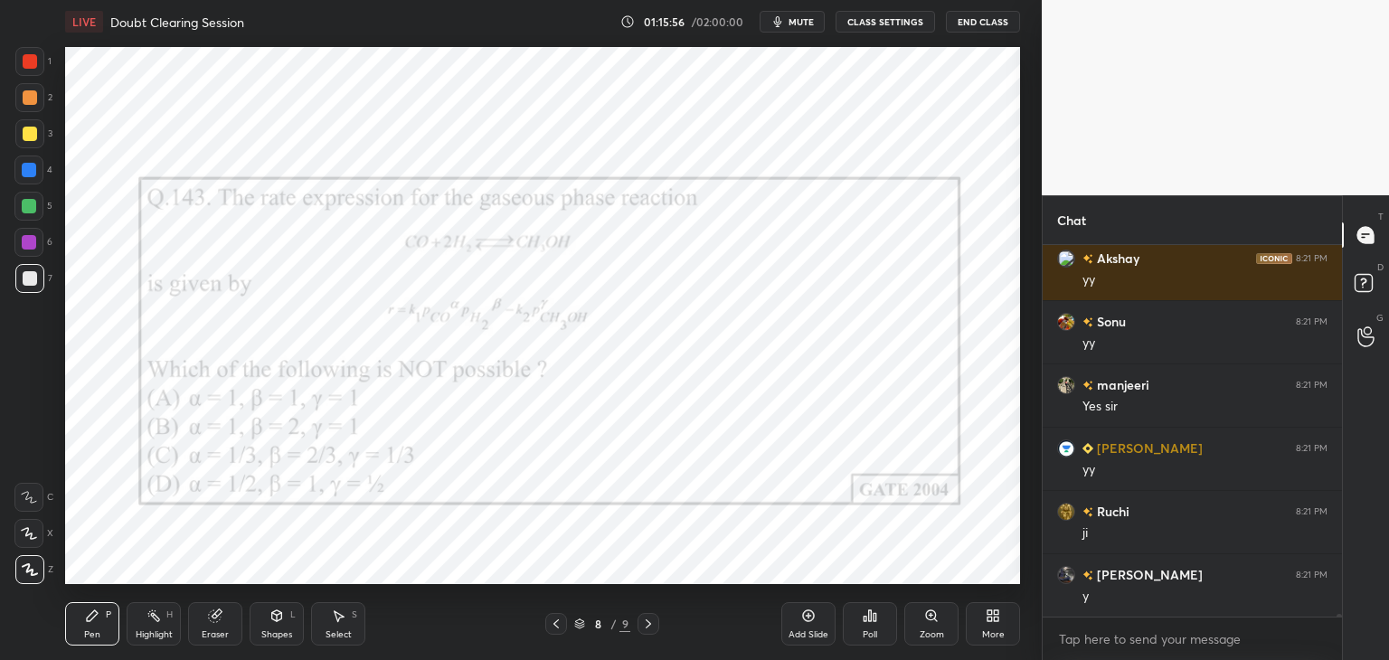
click at [655, 623] on div at bounding box center [648, 624] width 22 height 22
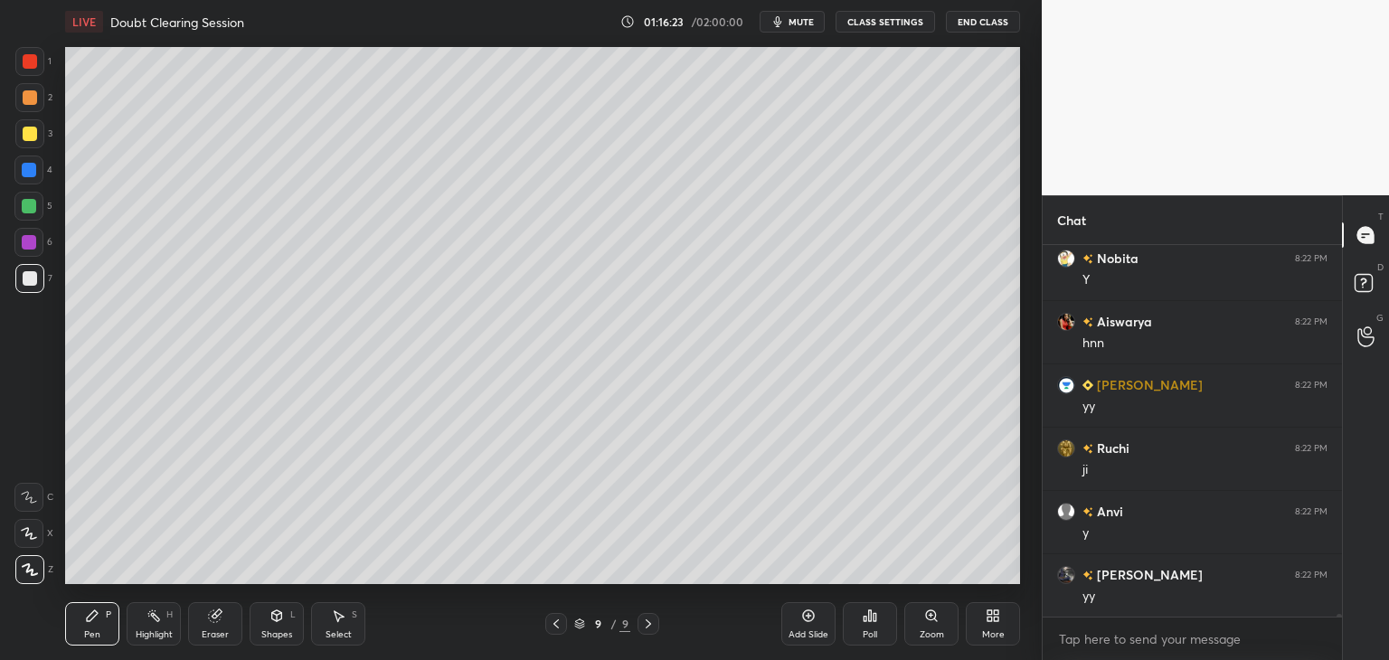
scroll to position [55588, 0]
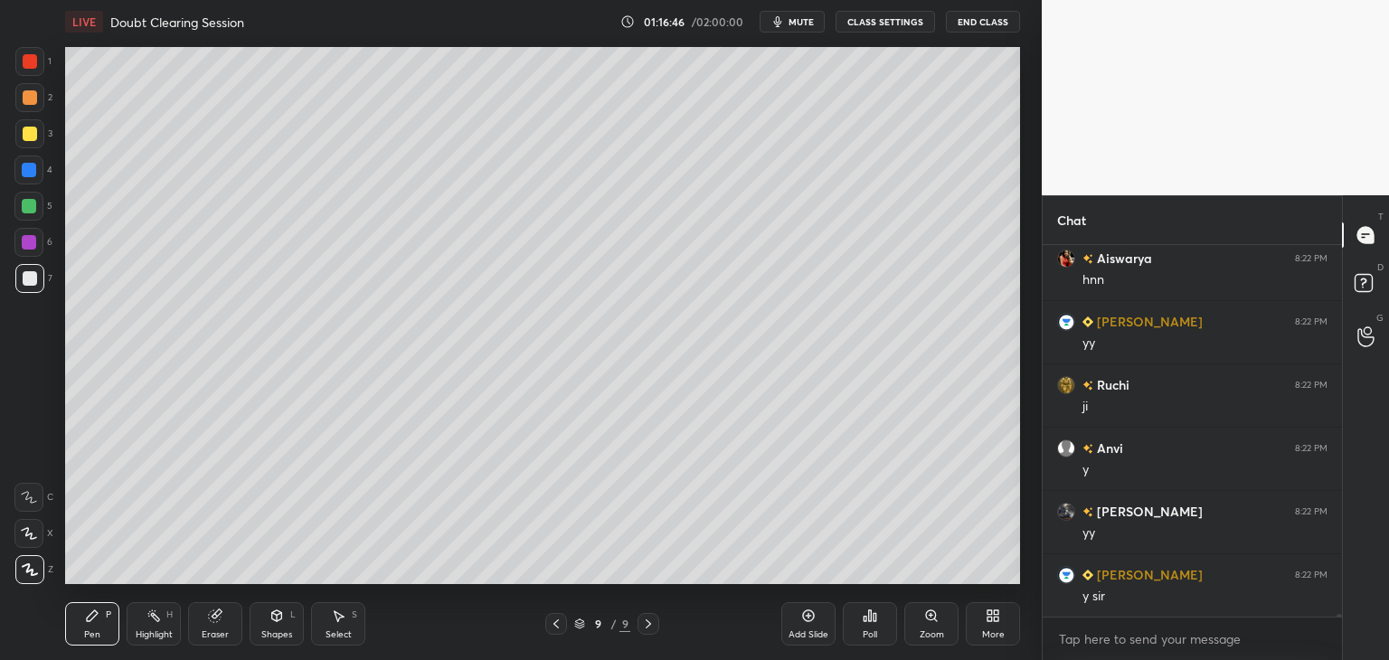
click at [557, 631] on div at bounding box center [556, 624] width 22 height 22
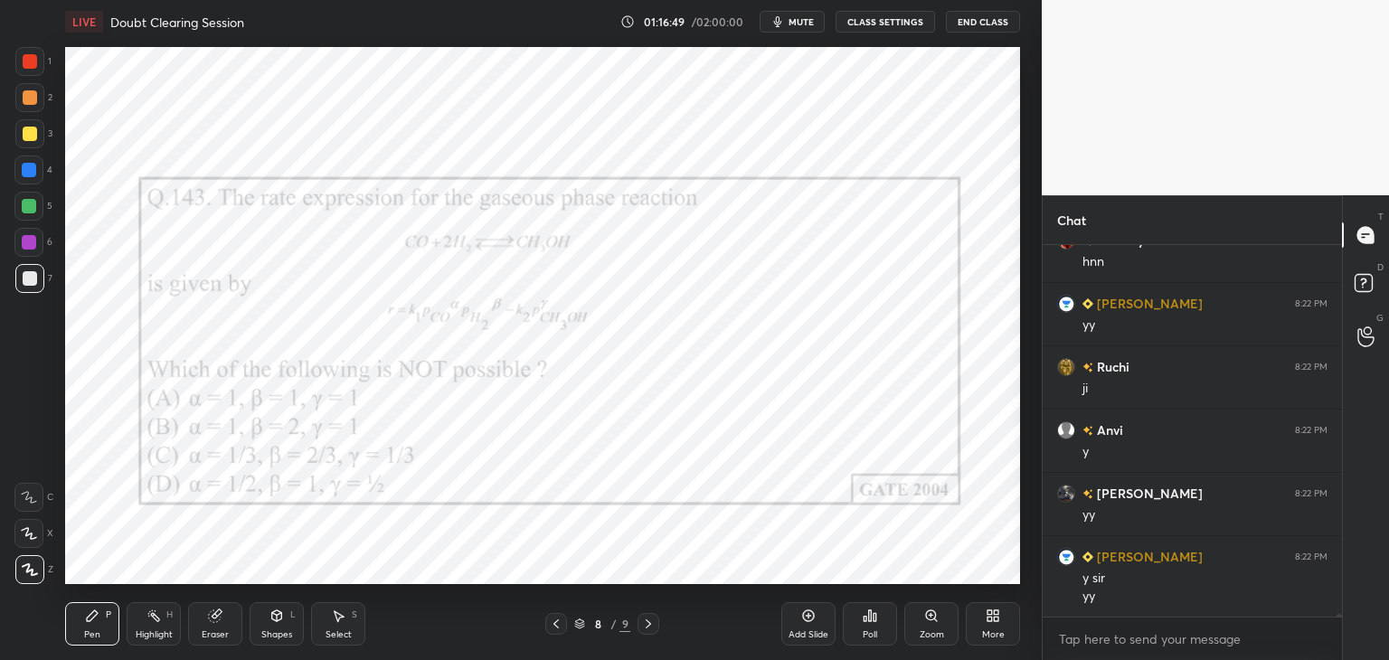
scroll to position [55670, 0]
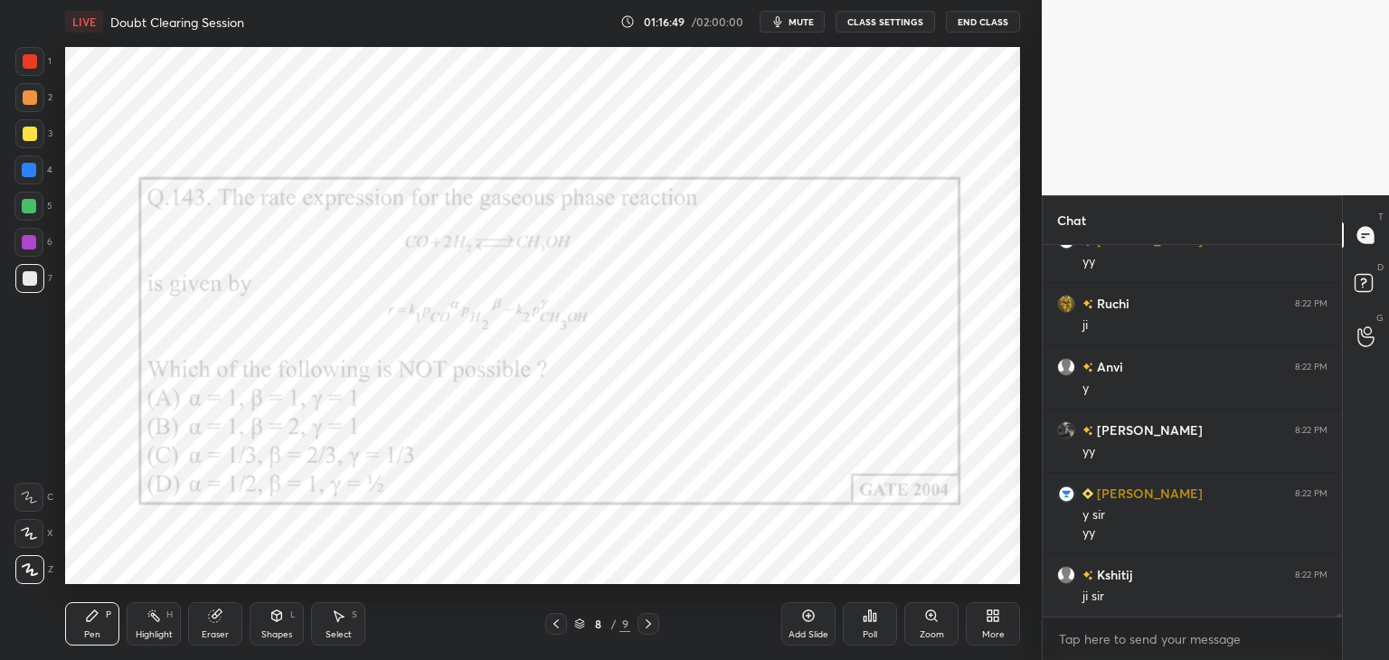
click at [646, 628] on icon at bounding box center [648, 624] width 14 height 14
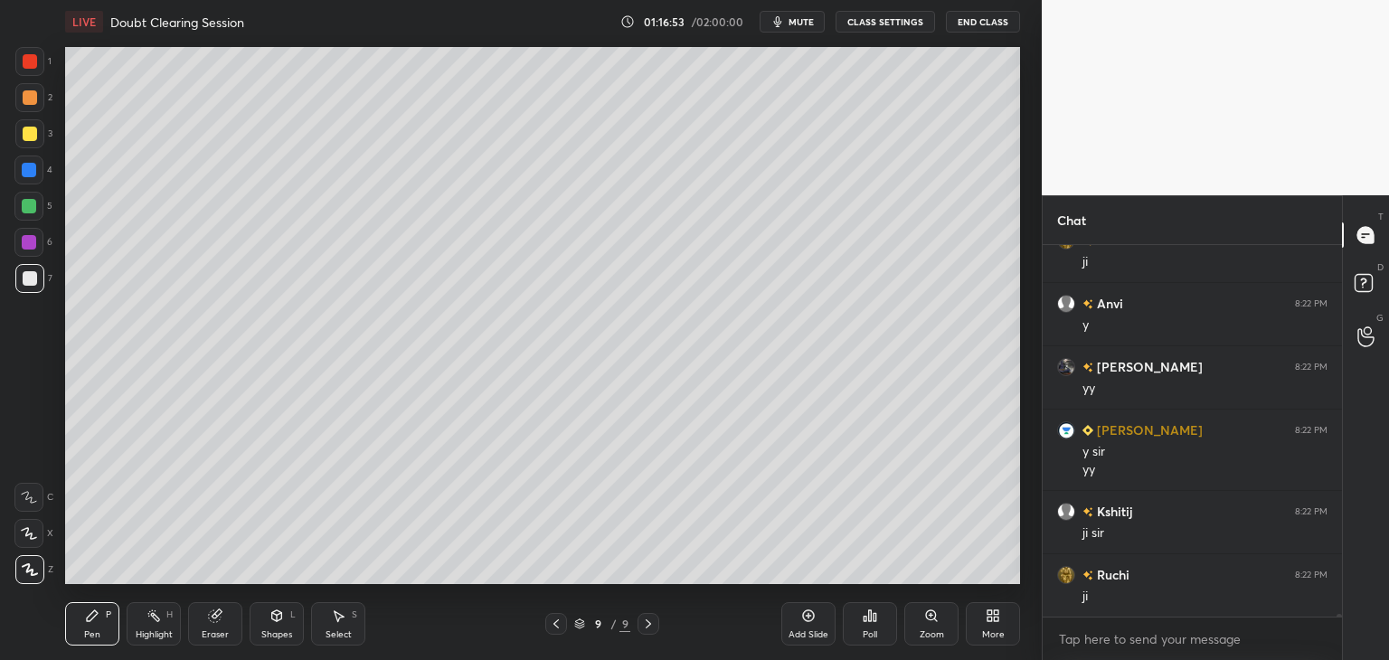
scroll to position [55796, 0]
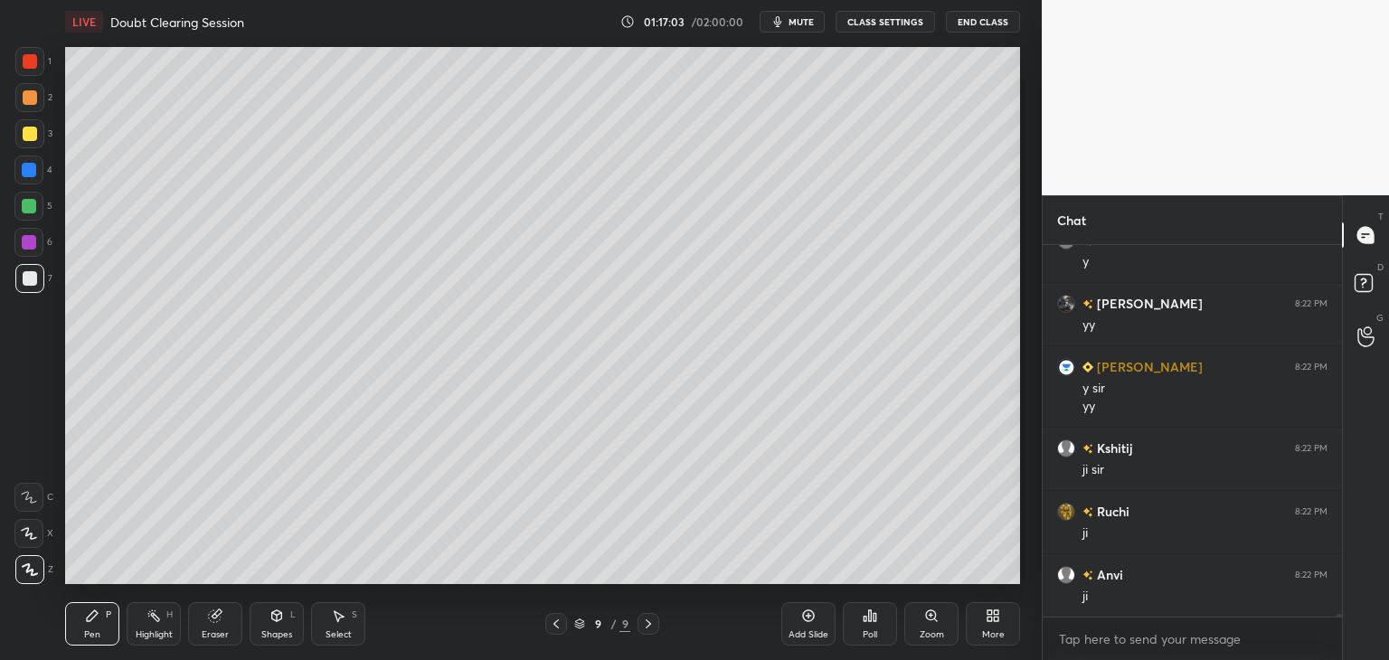
click at [326, 621] on div "Select S" at bounding box center [338, 623] width 54 height 43
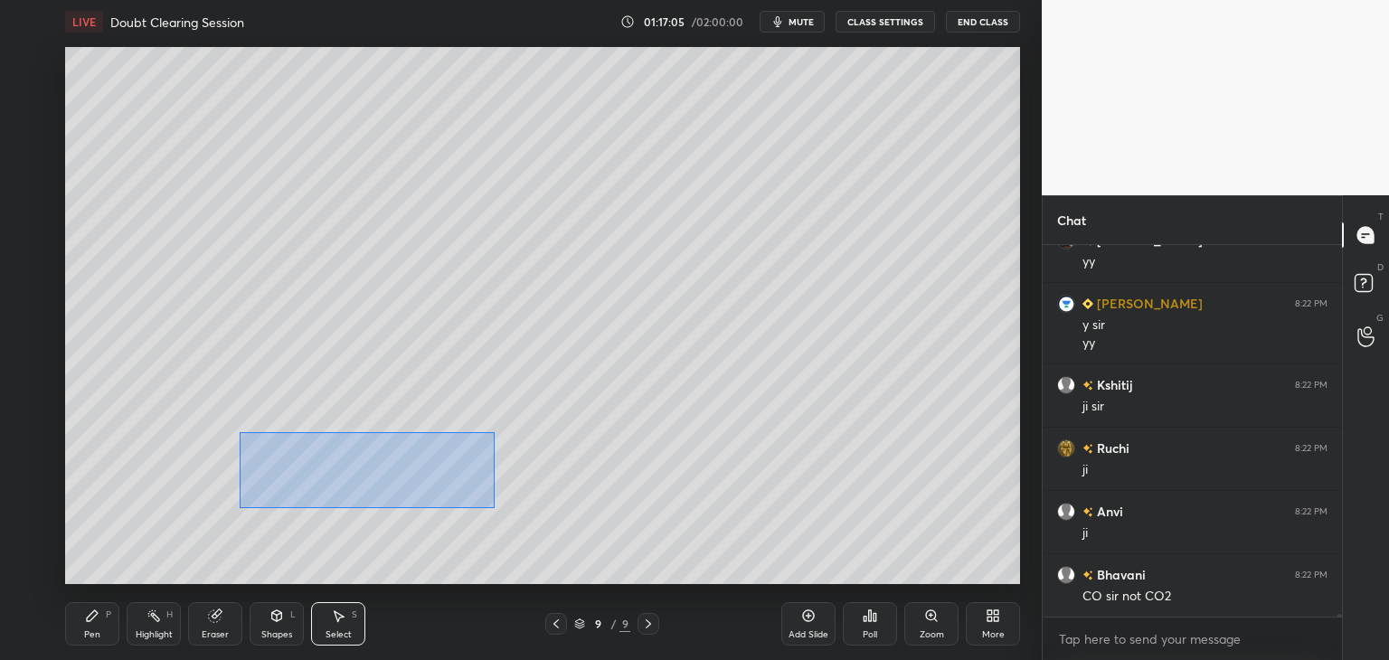
drag, startPoint x: 238, startPoint y: 432, endPoint x: 494, endPoint y: 507, distance: 266.6
click at [494, 507] on div "0 ° Undo Copy Duplicate Duplicate to new slide Delete" at bounding box center [542, 315] width 955 height 537
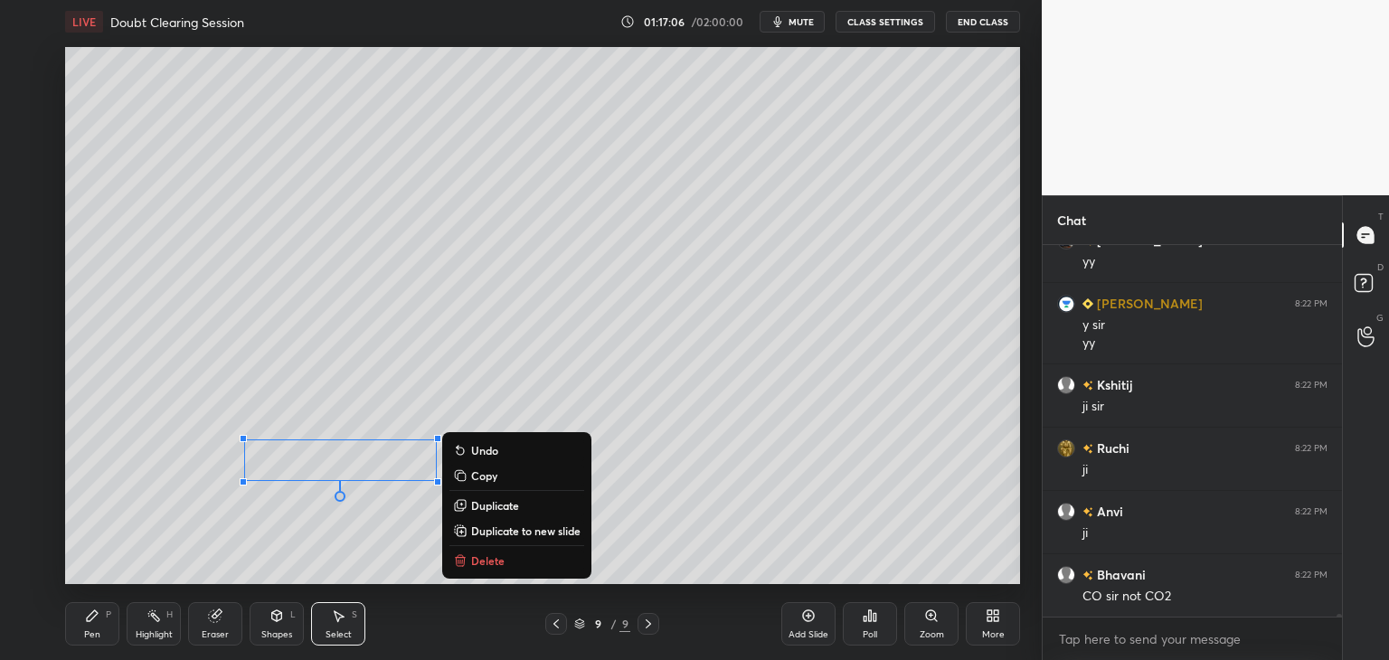
click at [506, 561] on button "Delete" at bounding box center [516, 561] width 135 height 22
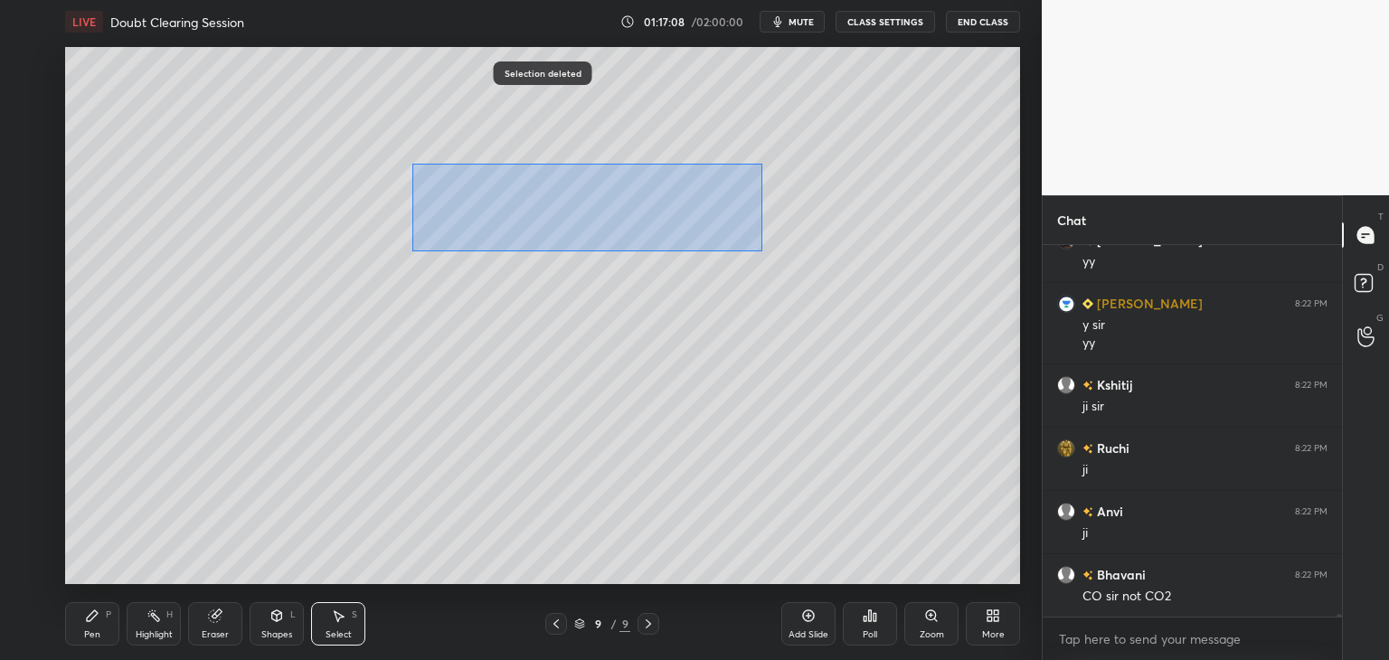
drag, startPoint x: 411, startPoint y: 164, endPoint x: 761, endPoint y: 251, distance: 360.7
click at [761, 251] on div "0 ° Undo Copy Duplicate Duplicate to new slide Delete" at bounding box center [542, 315] width 955 height 537
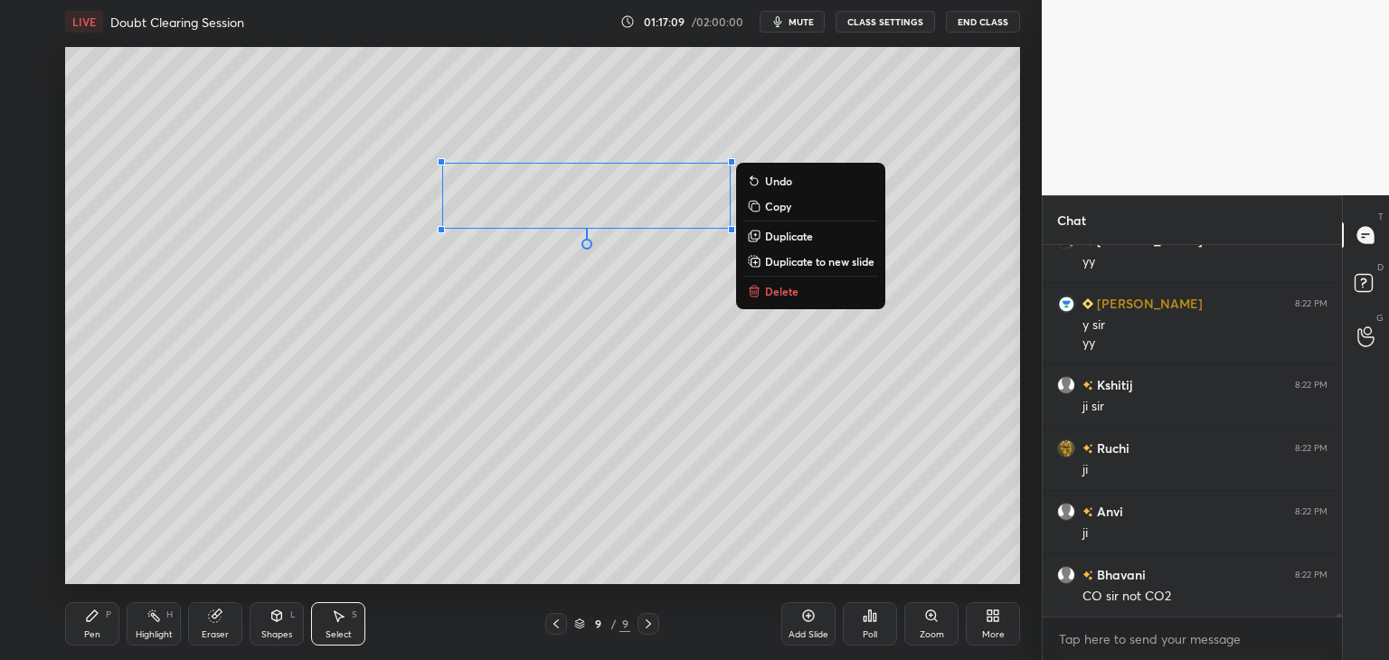
scroll to position [55923, 0]
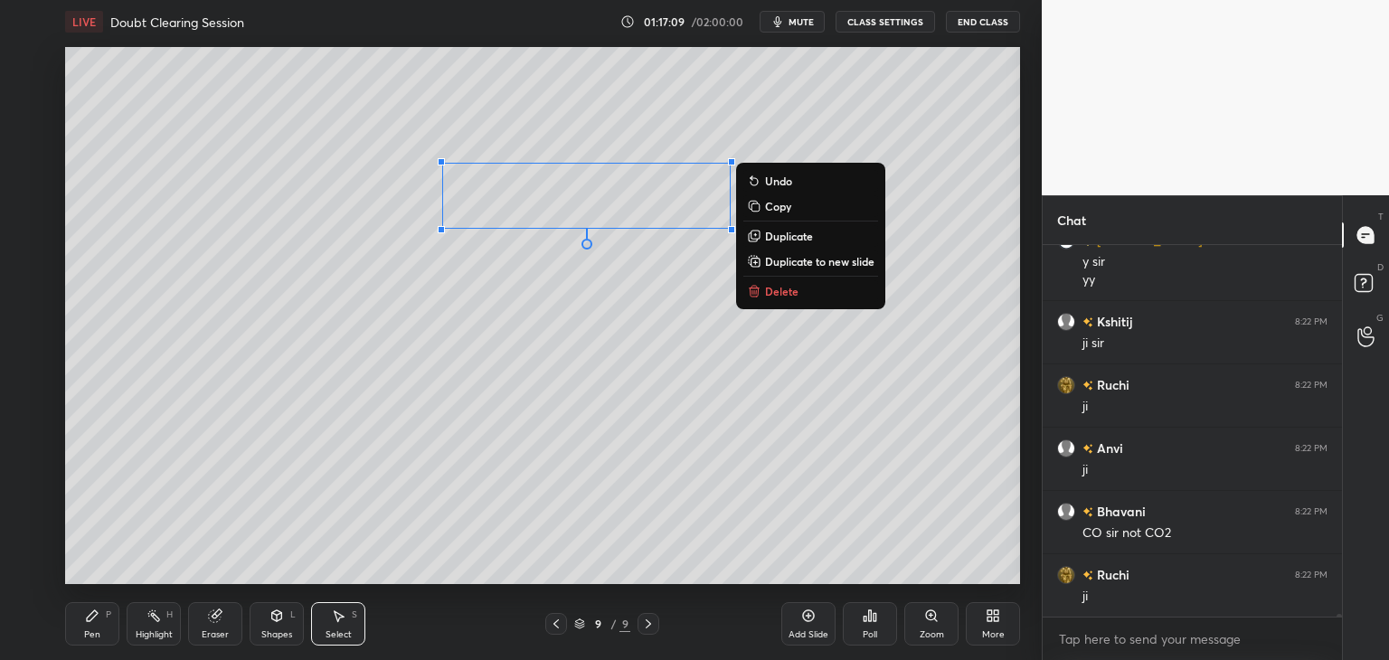
click at [790, 238] on p "Duplicate" at bounding box center [789, 236] width 48 height 14
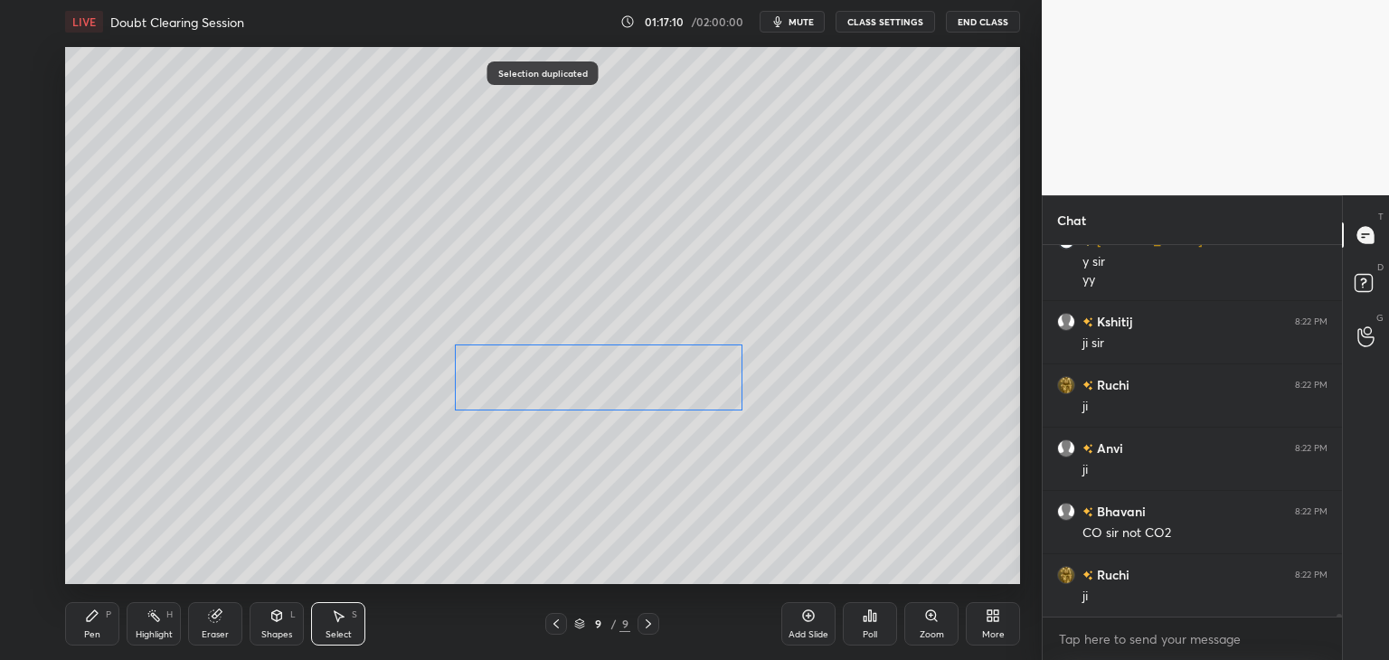
scroll to position [55986, 0]
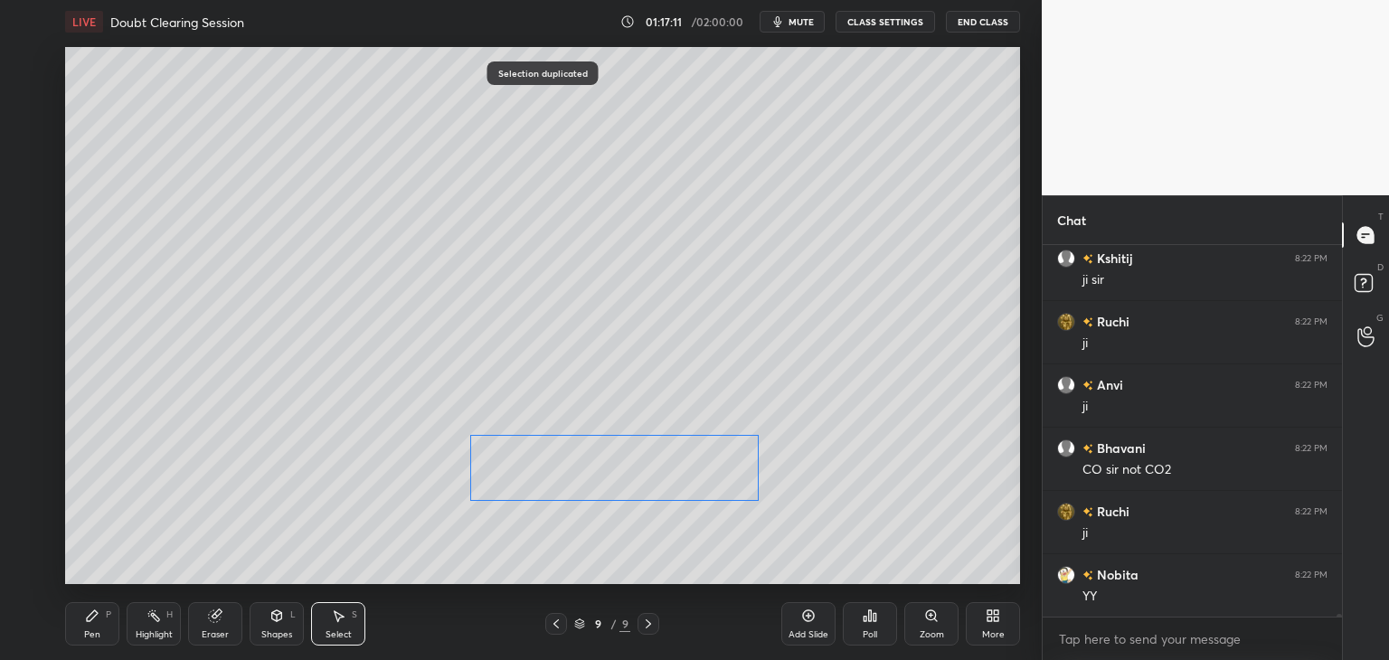
drag, startPoint x: 662, startPoint y: 211, endPoint x: 669, endPoint y: 461, distance: 250.5
click at [669, 461] on div "0 ° Undo Copy Duplicate Duplicate to new slide Delete" at bounding box center [542, 315] width 955 height 537
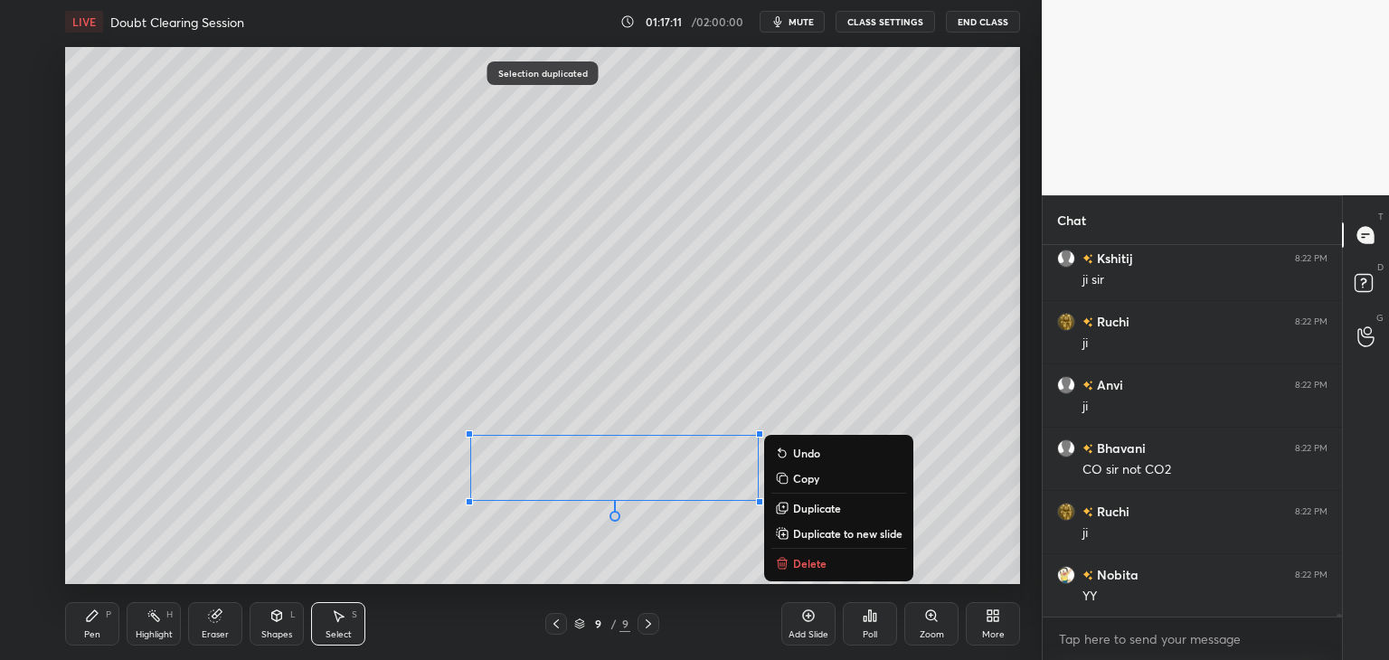
scroll to position [56049, 0]
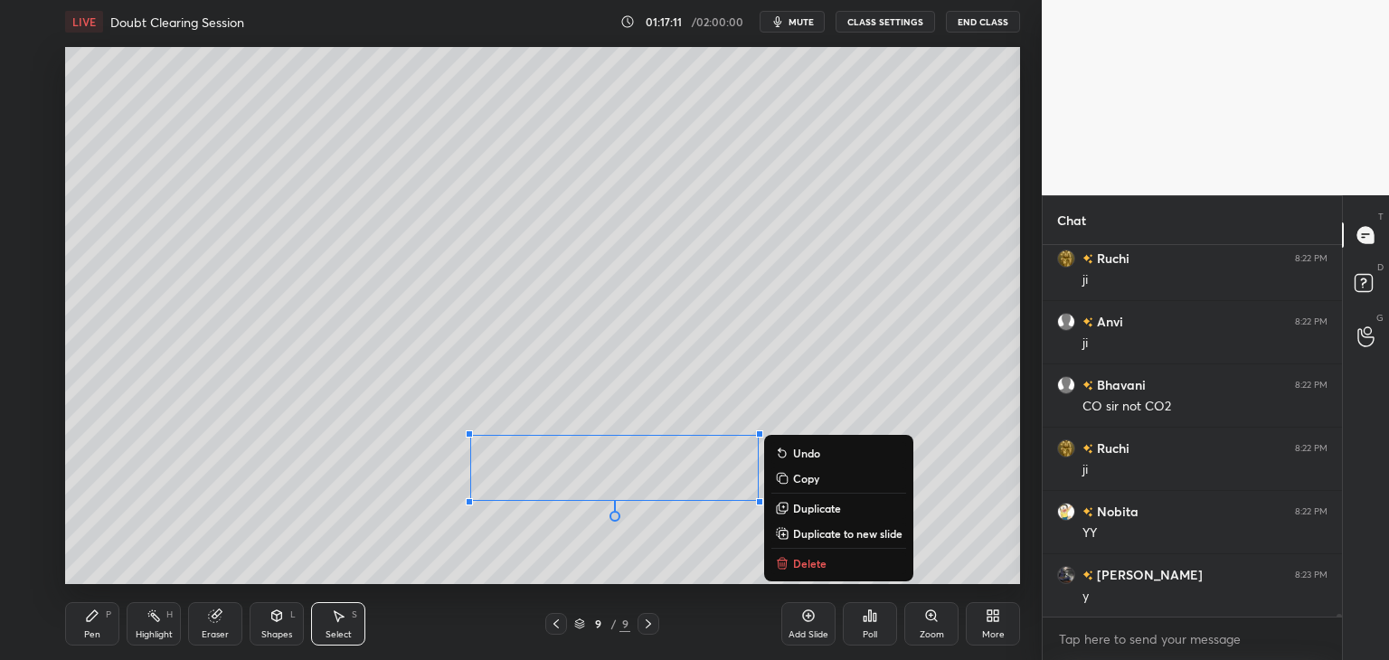
click at [68, 630] on div "Pen P" at bounding box center [92, 623] width 54 height 43
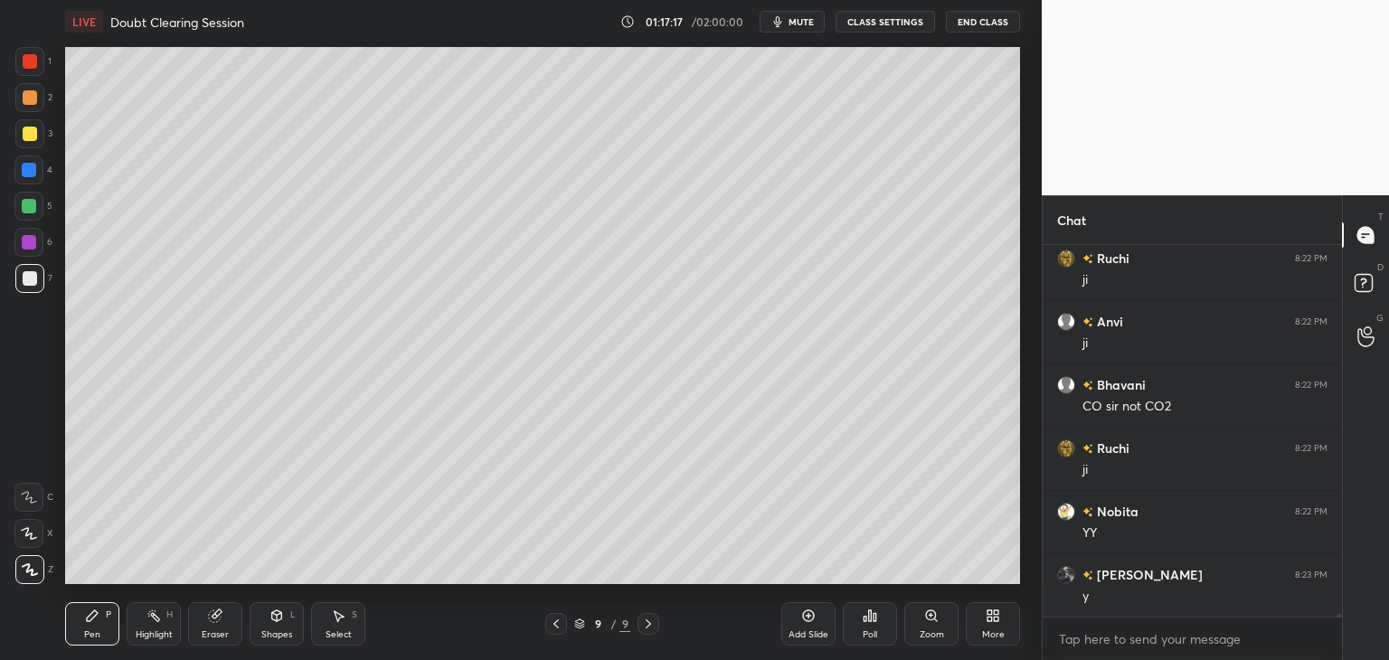
click at [341, 617] on icon at bounding box center [339, 616] width 10 height 11
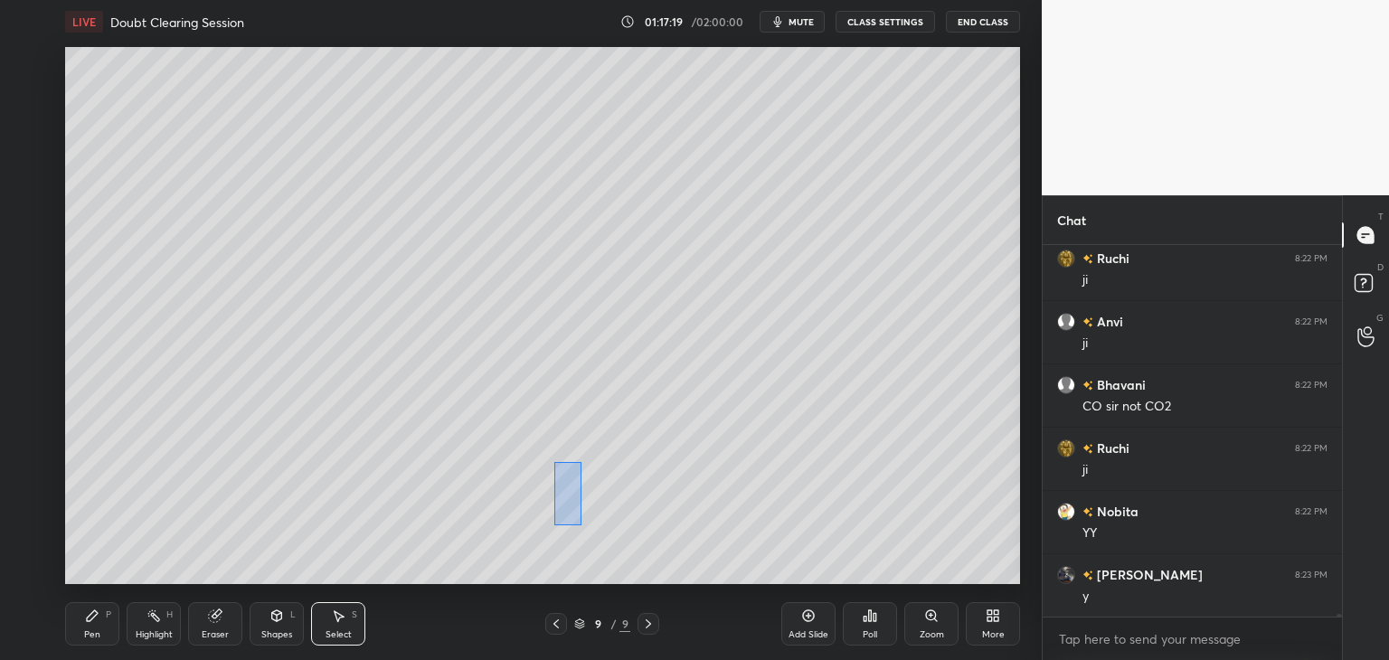
drag, startPoint x: 558, startPoint y: 471, endPoint x: 579, endPoint y: 524, distance: 57.6
click at [579, 524] on div "0 ° Undo Copy Duplicate Duplicate to new slide Delete" at bounding box center [542, 315] width 955 height 537
click at [565, 488] on div "0 ° Undo Copy Duplicate Duplicate to new slide Delete" at bounding box center [542, 315] width 955 height 537
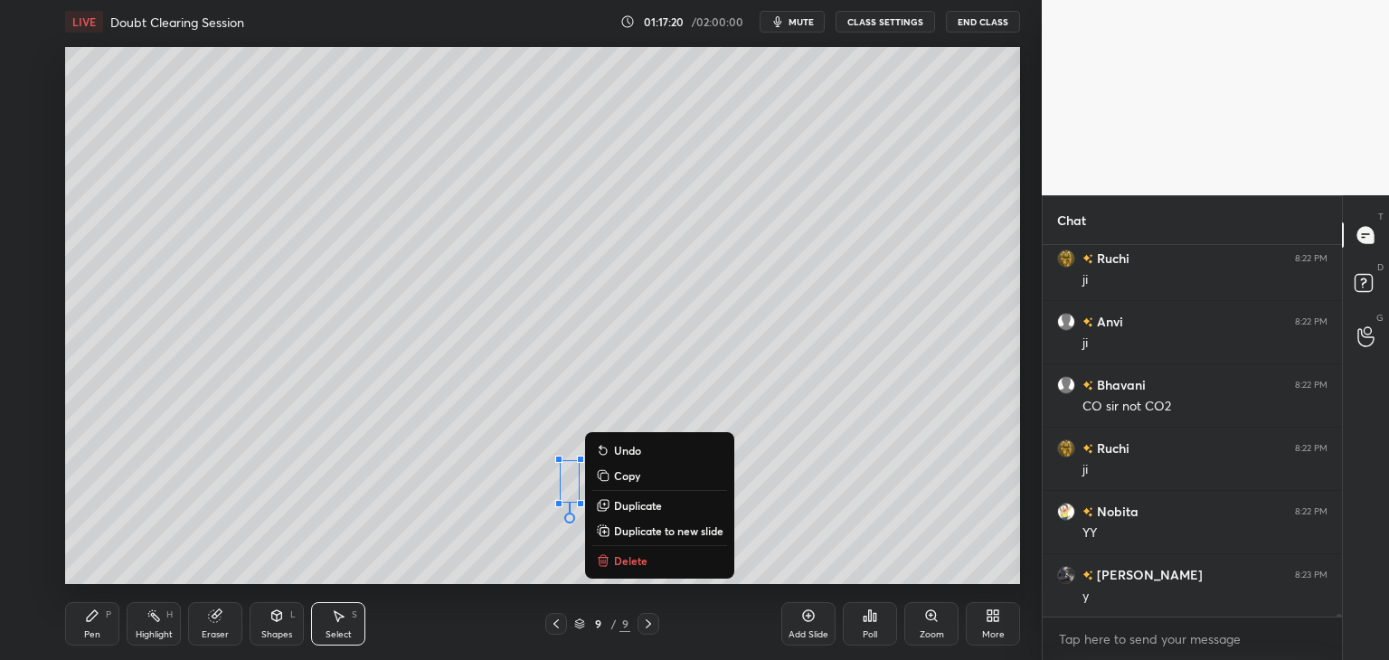
click at [514, 536] on div "0 ° Undo Copy Duplicate Duplicate to new slide Delete" at bounding box center [542, 315] width 955 height 537
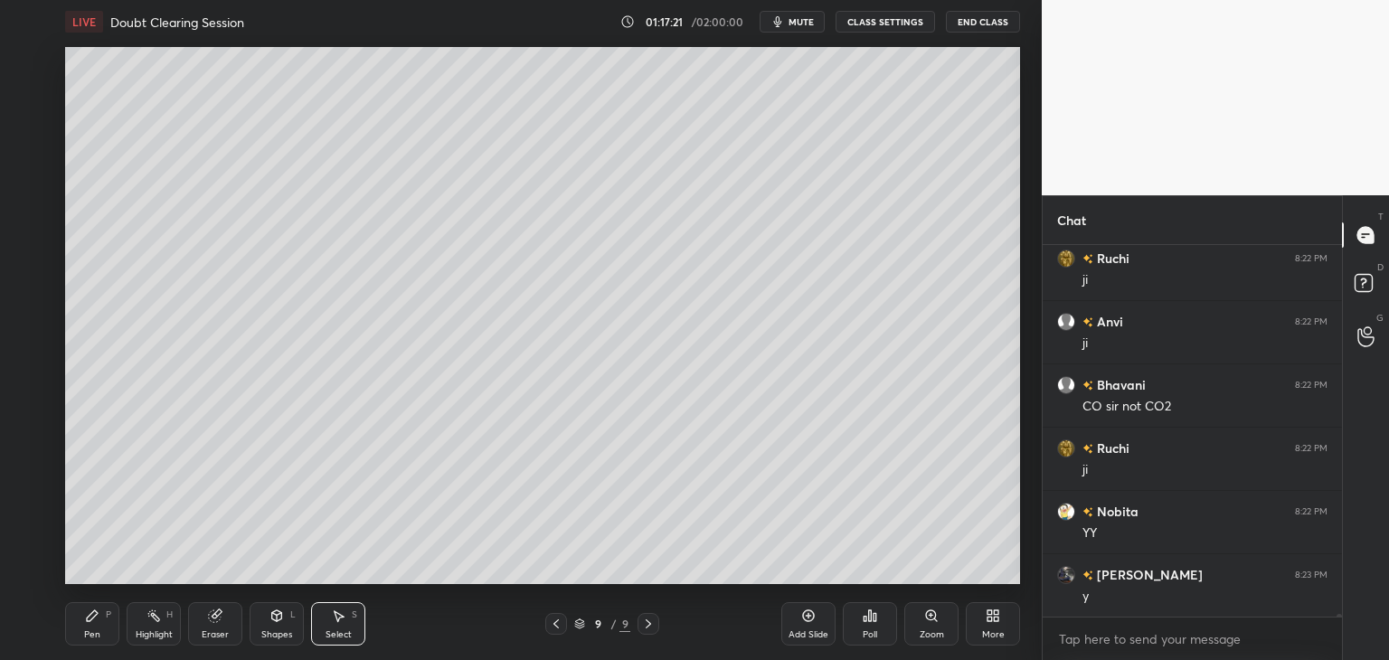
scroll to position [56093, 0]
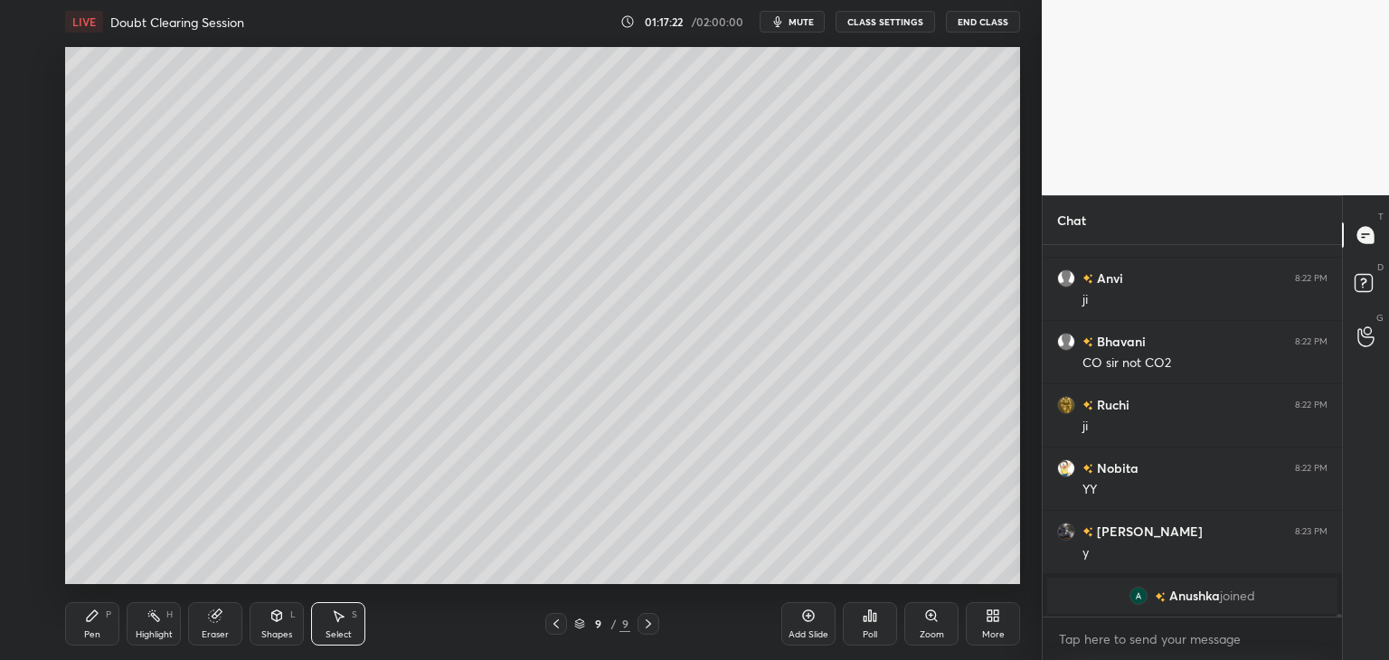
click at [102, 632] on div "Pen P" at bounding box center [92, 623] width 54 height 43
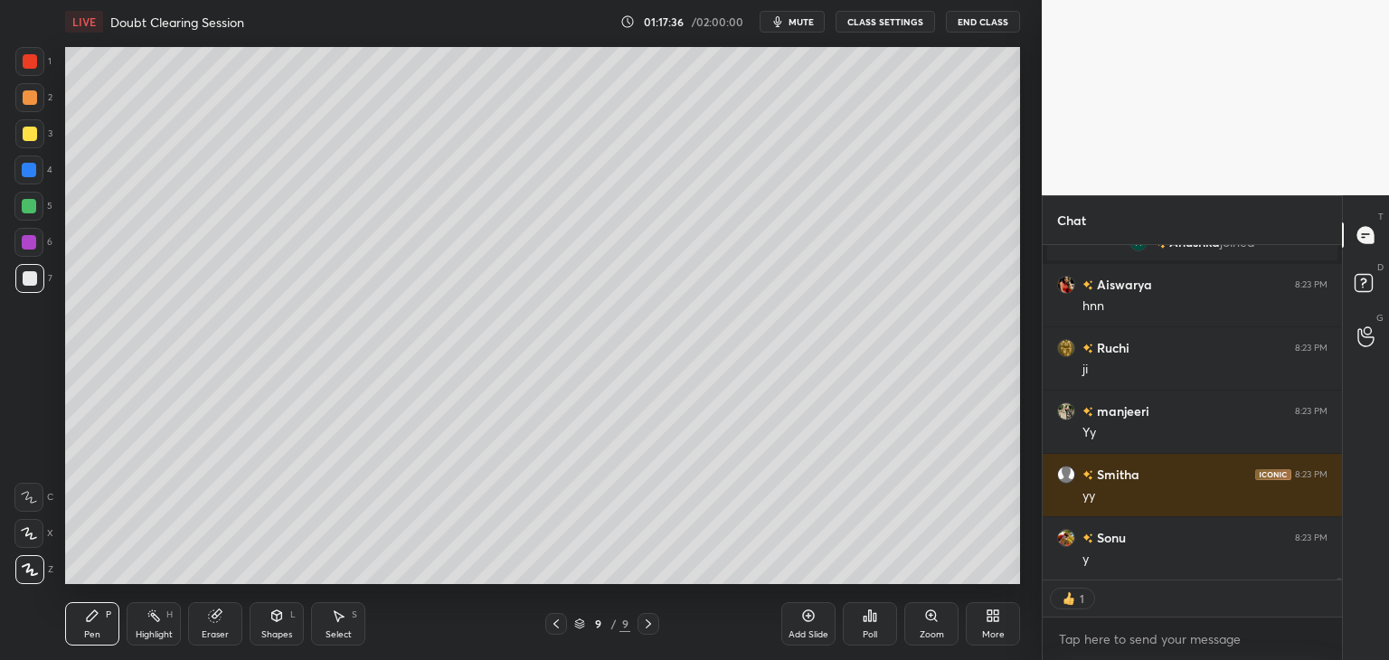
scroll to position [366, 294]
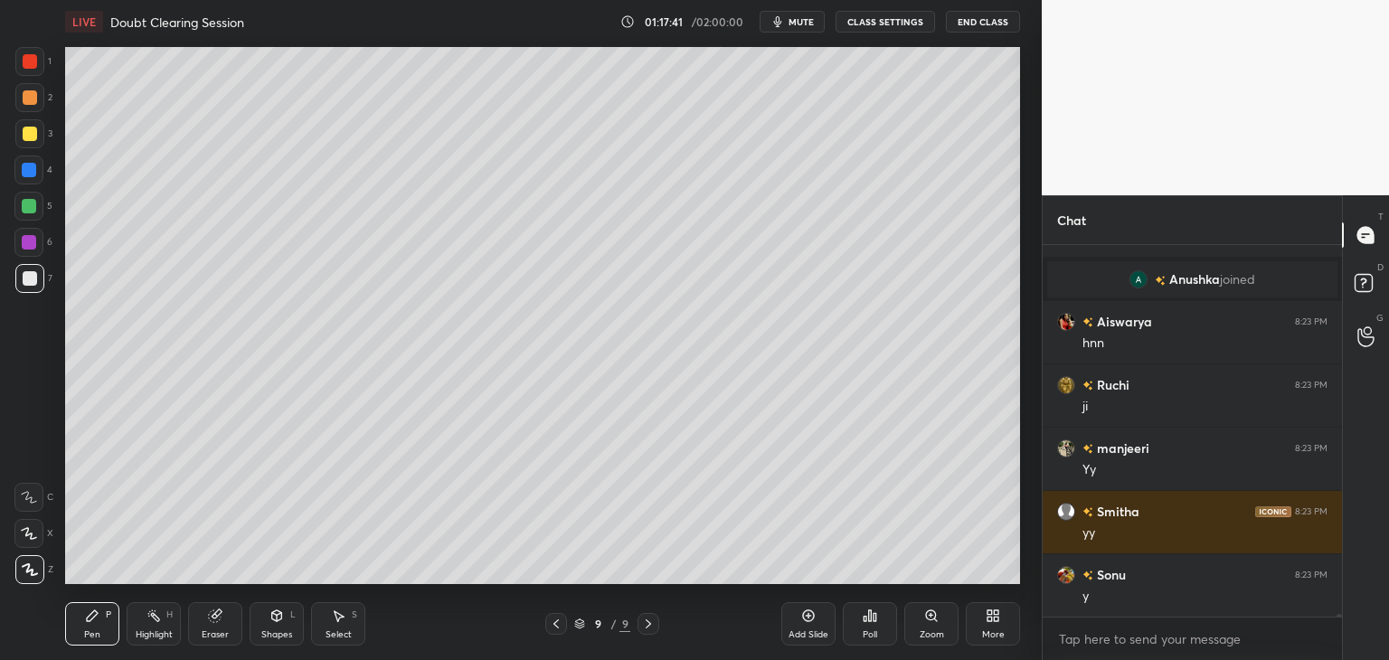
click at [556, 626] on icon at bounding box center [556, 624] width 14 height 14
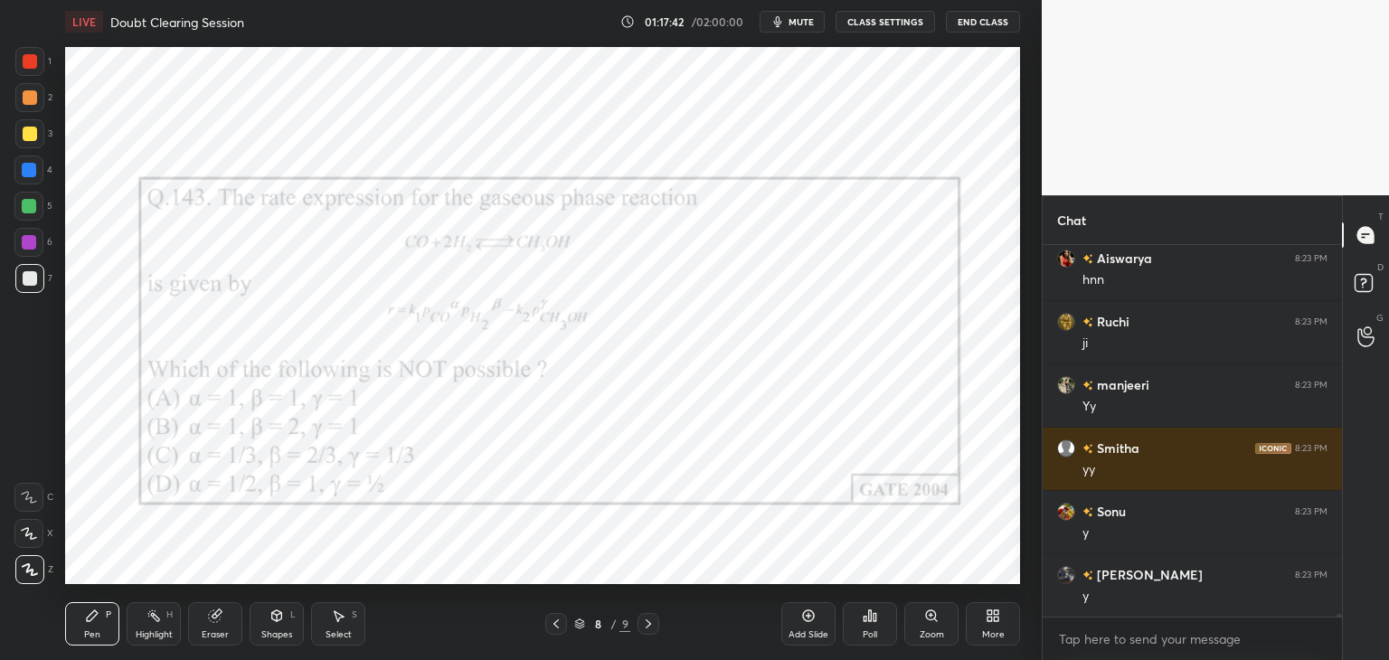
scroll to position [52439, 0]
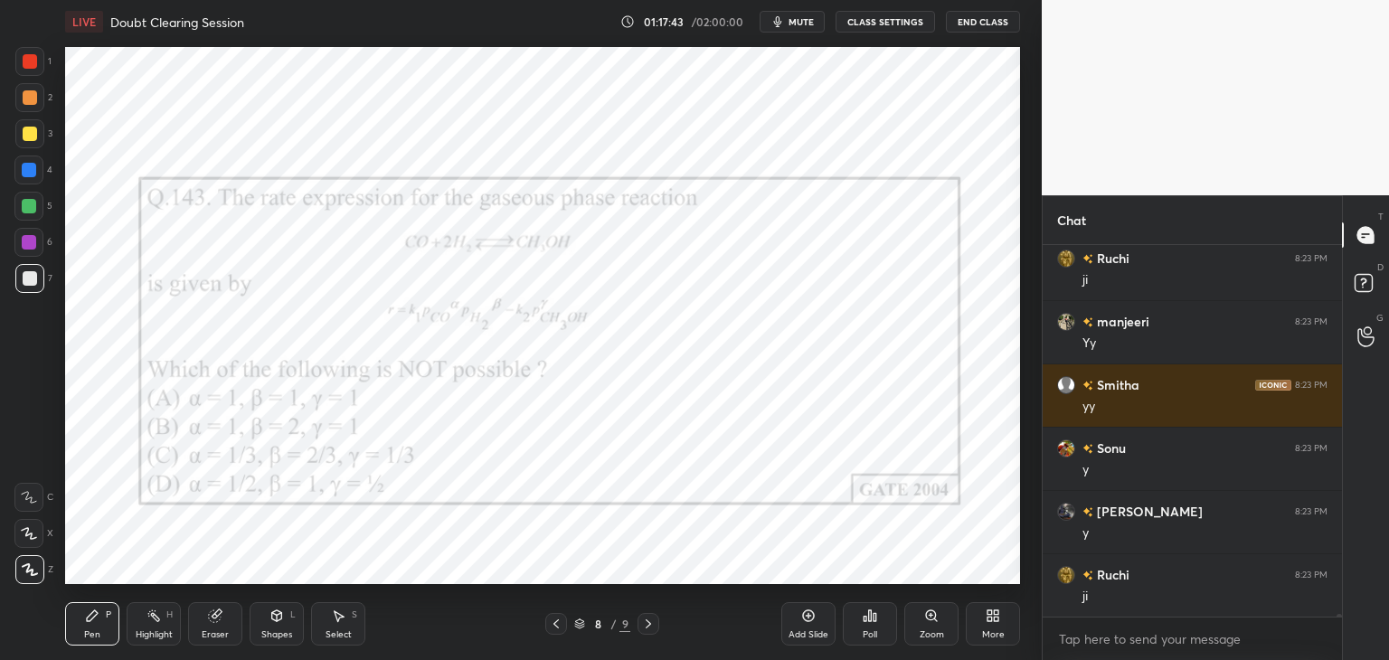
click at [650, 632] on div at bounding box center [648, 624] width 22 height 22
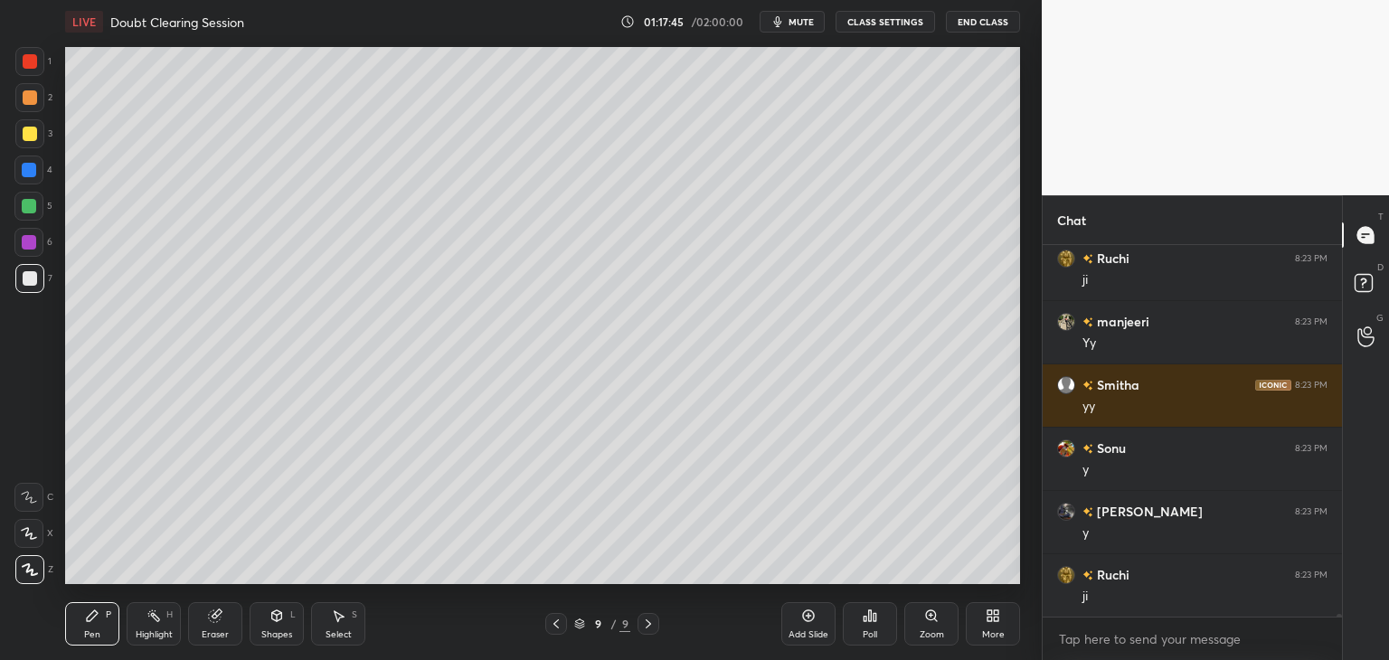
click at [335, 630] on div "Select" at bounding box center [338, 634] width 26 height 9
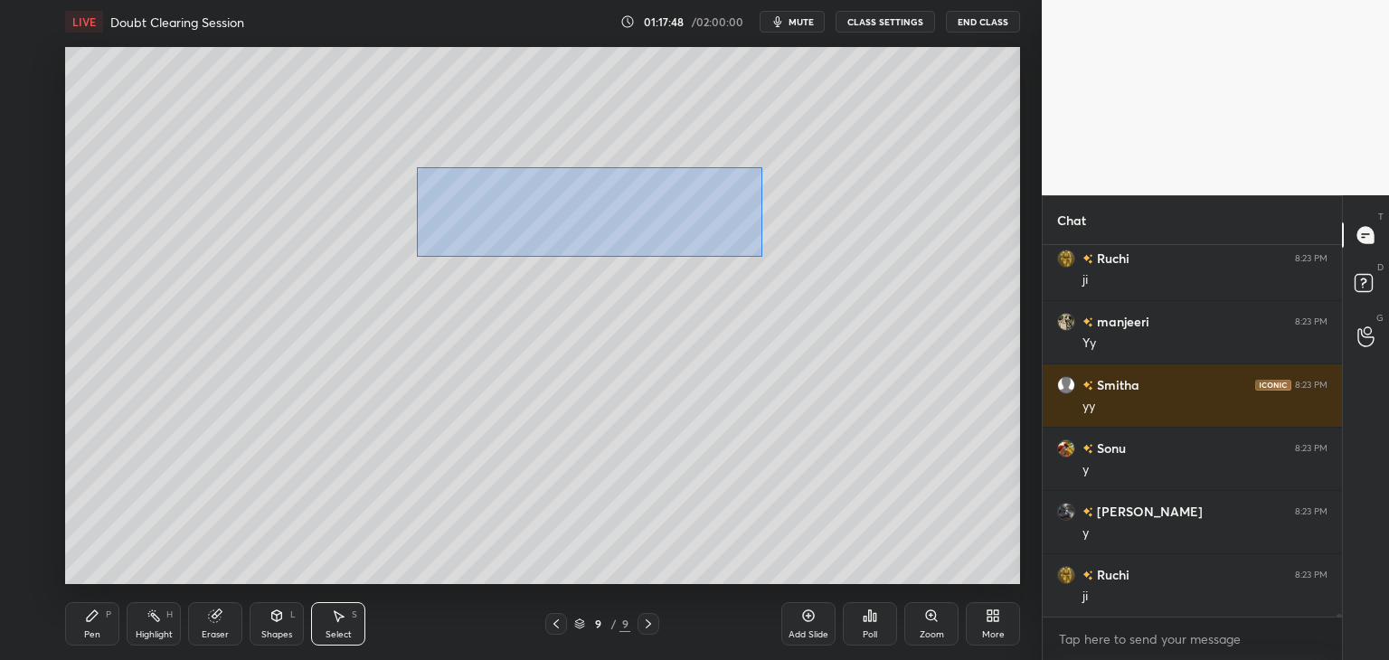
drag, startPoint x: 426, startPoint y: 171, endPoint x: 762, endPoint y: 257, distance: 347.1
click at [762, 257] on div "0 ° Undo Copy Duplicate Duplicate to new slide Delete" at bounding box center [542, 315] width 955 height 537
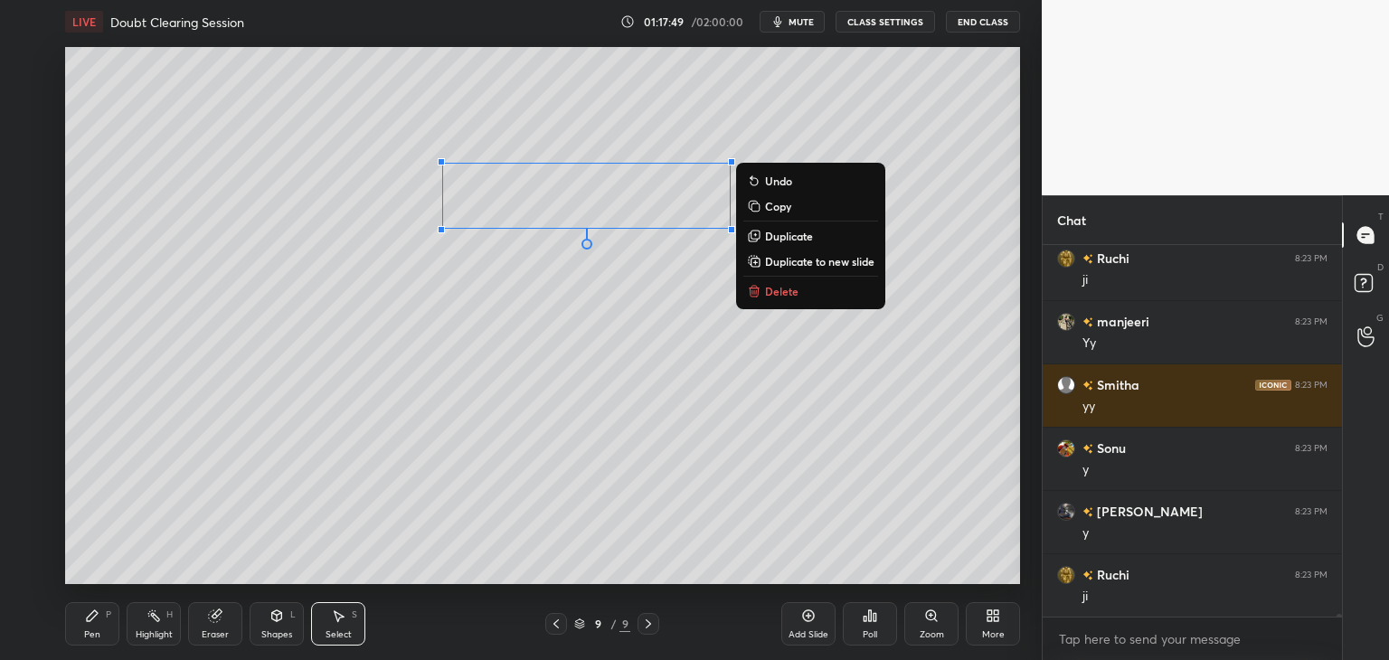
click at [817, 264] on p "Duplicate to new slide" at bounding box center [819, 261] width 109 height 14
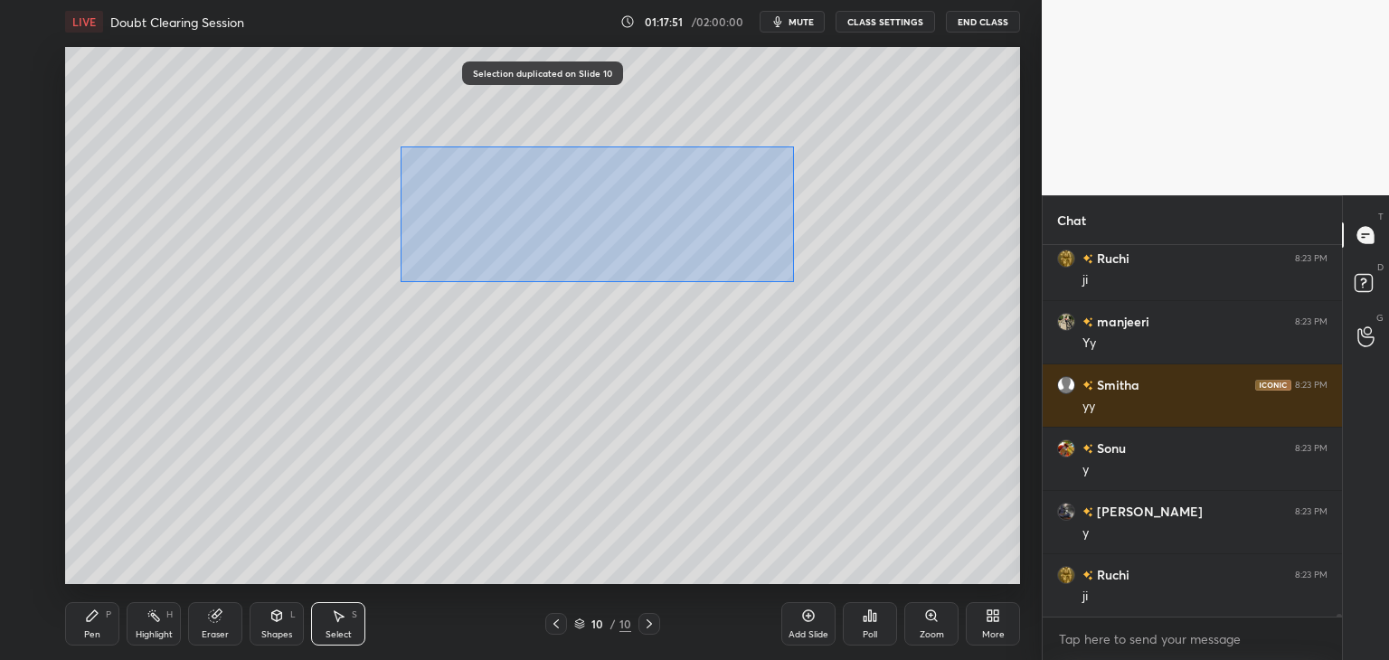
drag, startPoint x: 400, startPoint y: 146, endPoint x: 792, endPoint y: 282, distance: 414.3
click at [792, 282] on div "0 ° Undo Copy Duplicate Duplicate to new slide Delete" at bounding box center [542, 315] width 955 height 537
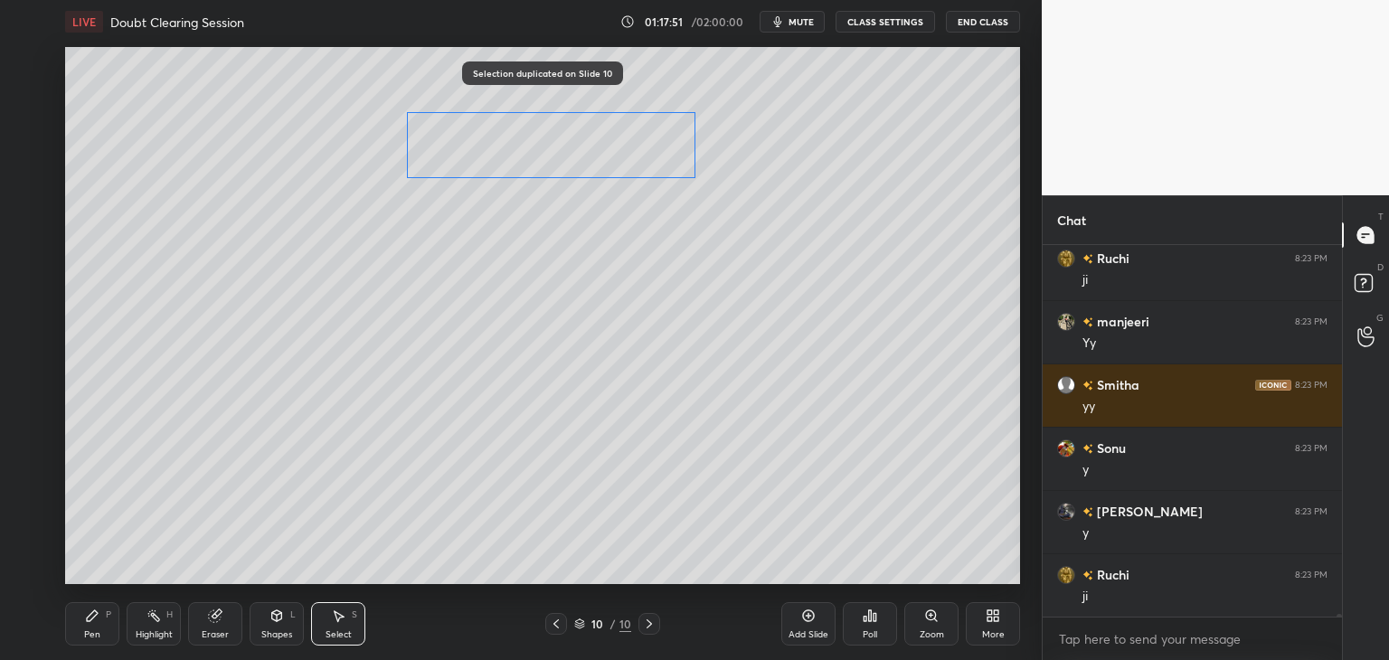
scroll to position [52502, 0]
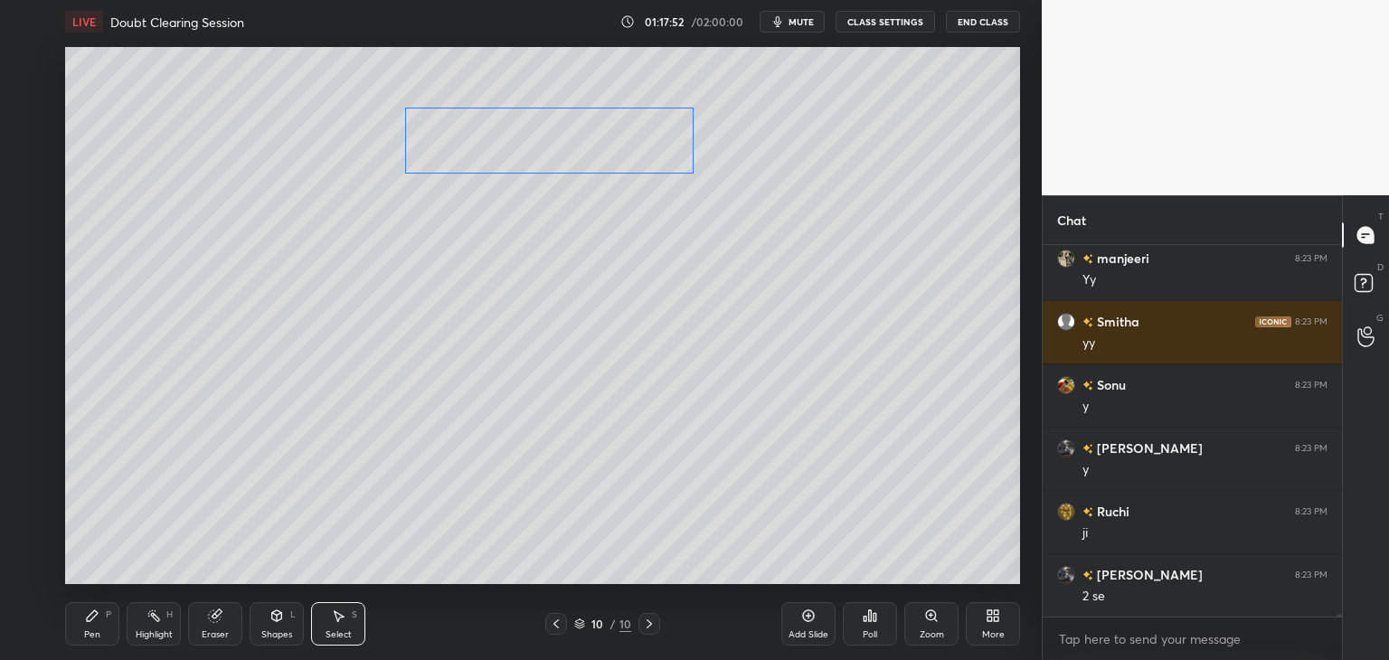
drag, startPoint x: 657, startPoint y: 193, endPoint x: 626, endPoint y: 146, distance: 57.4
click at [626, 146] on div "0 ° Undo Copy Duplicate Duplicate to new slide Delete" at bounding box center [542, 315] width 955 height 537
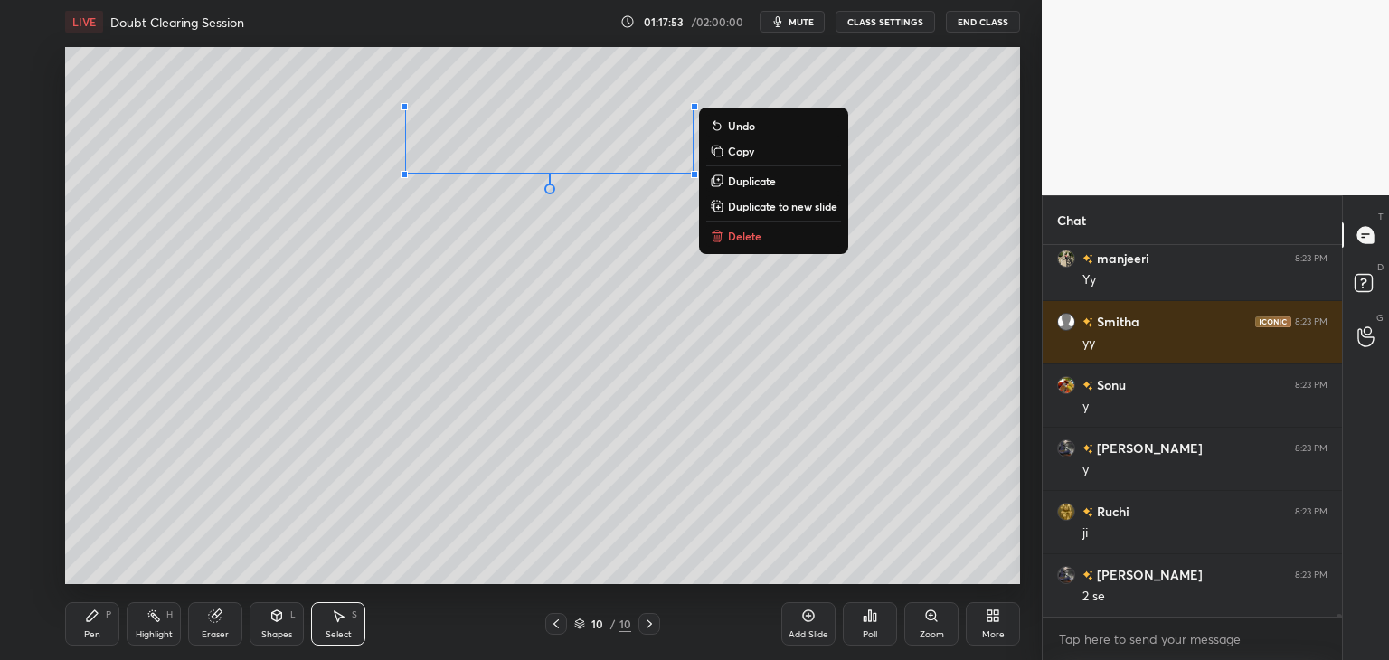
click at [91, 633] on div "Pen" at bounding box center [92, 634] width 16 height 9
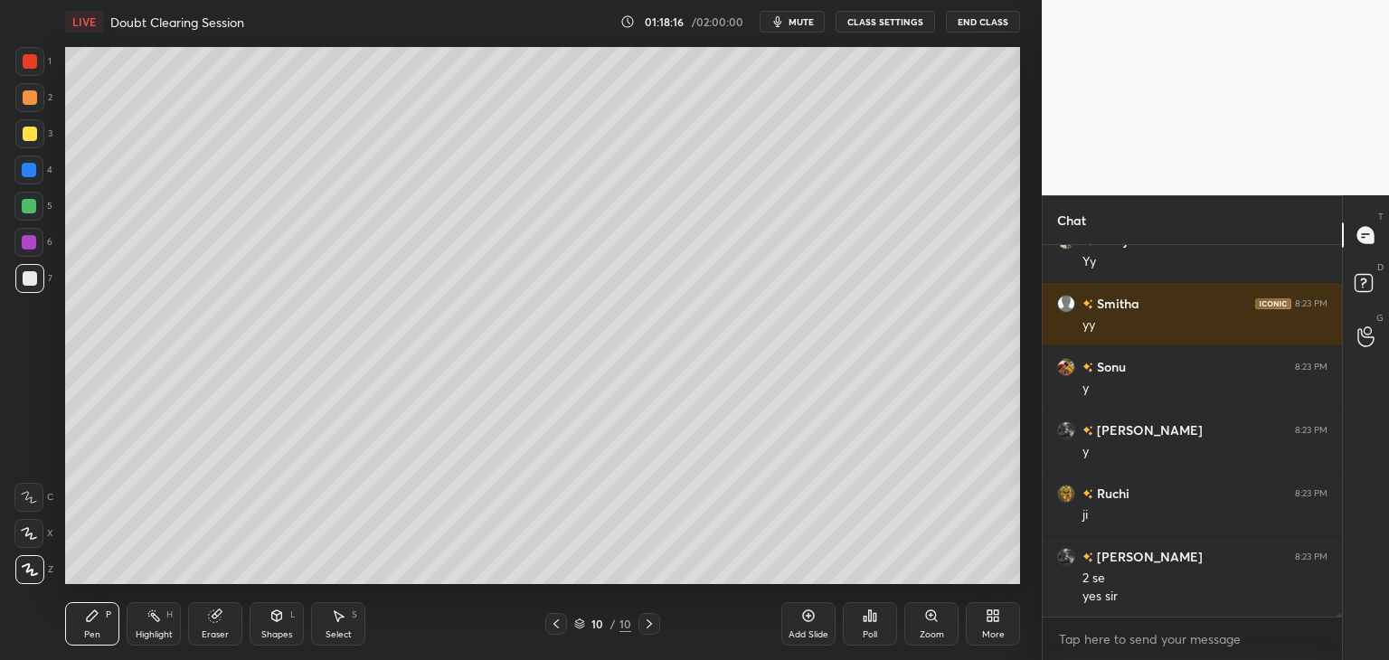
scroll to position [52583, 0]
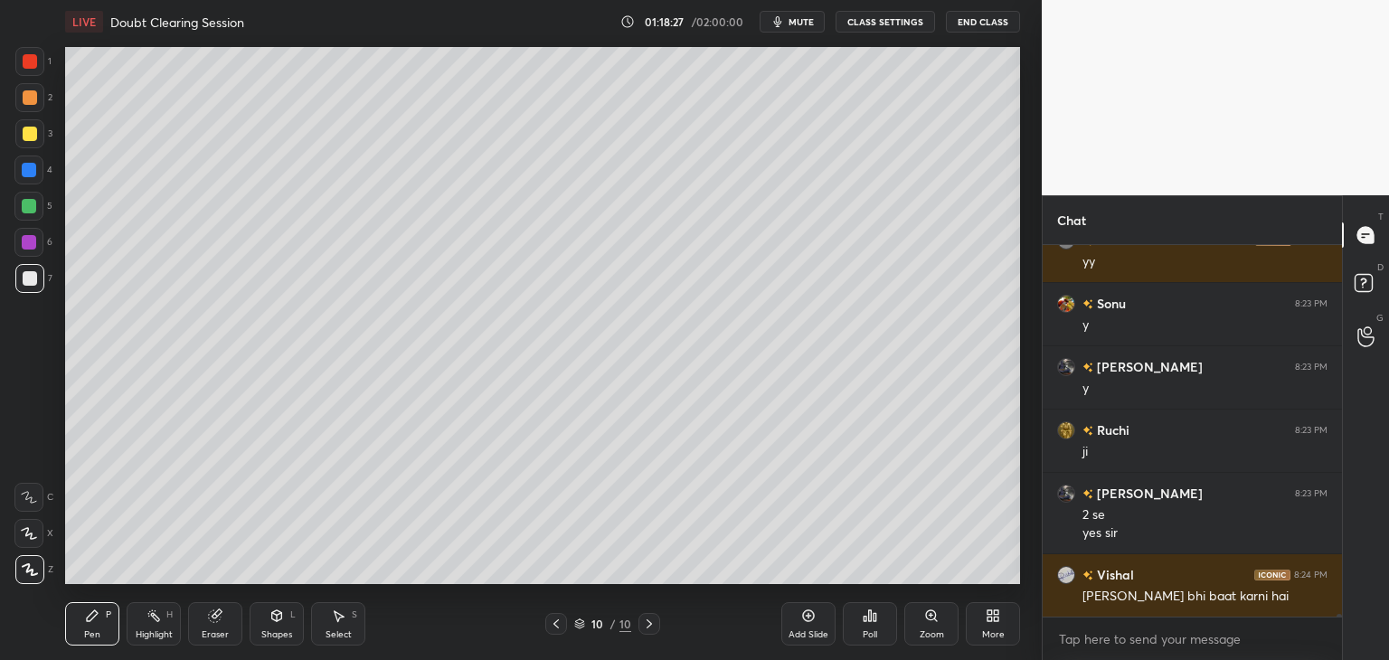
click at [227, 630] on div "Eraser" at bounding box center [215, 634] width 27 height 9
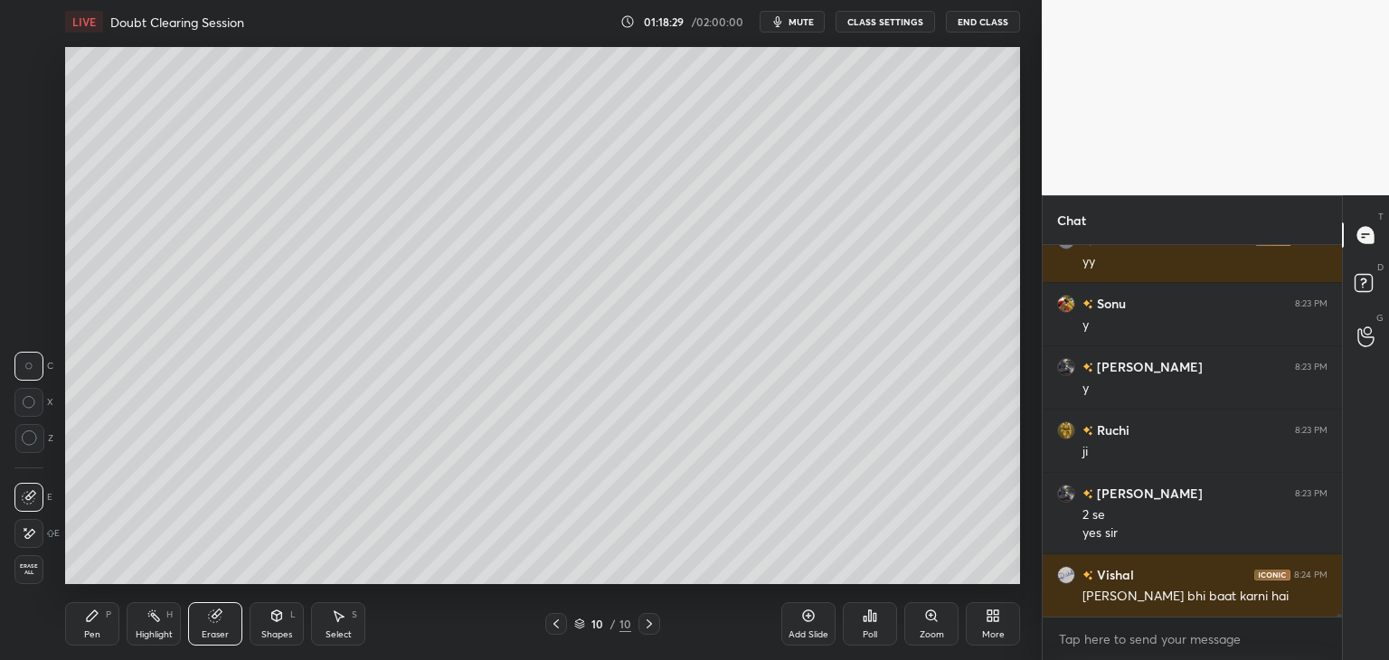
click at [61, 627] on div "LIVE Doubt Clearing Session 01:18:29 / 02:00:00 mute CLASS SETTINGS End Class S…" at bounding box center [542, 330] width 969 height 660
click at [74, 626] on div "Pen P" at bounding box center [92, 623] width 54 height 43
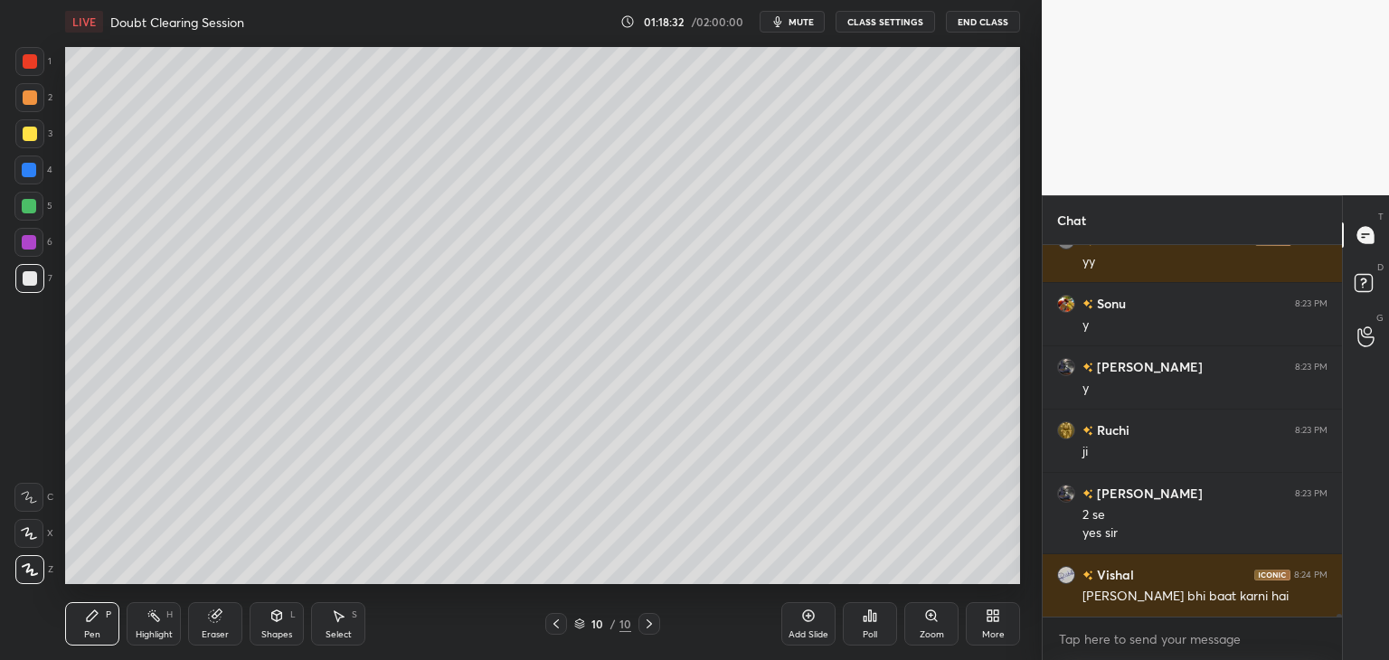
click at [556, 630] on icon at bounding box center [556, 624] width 14 height 14
click at [556, 624] on icon at bounding box center [556, 624] width 14 height 14
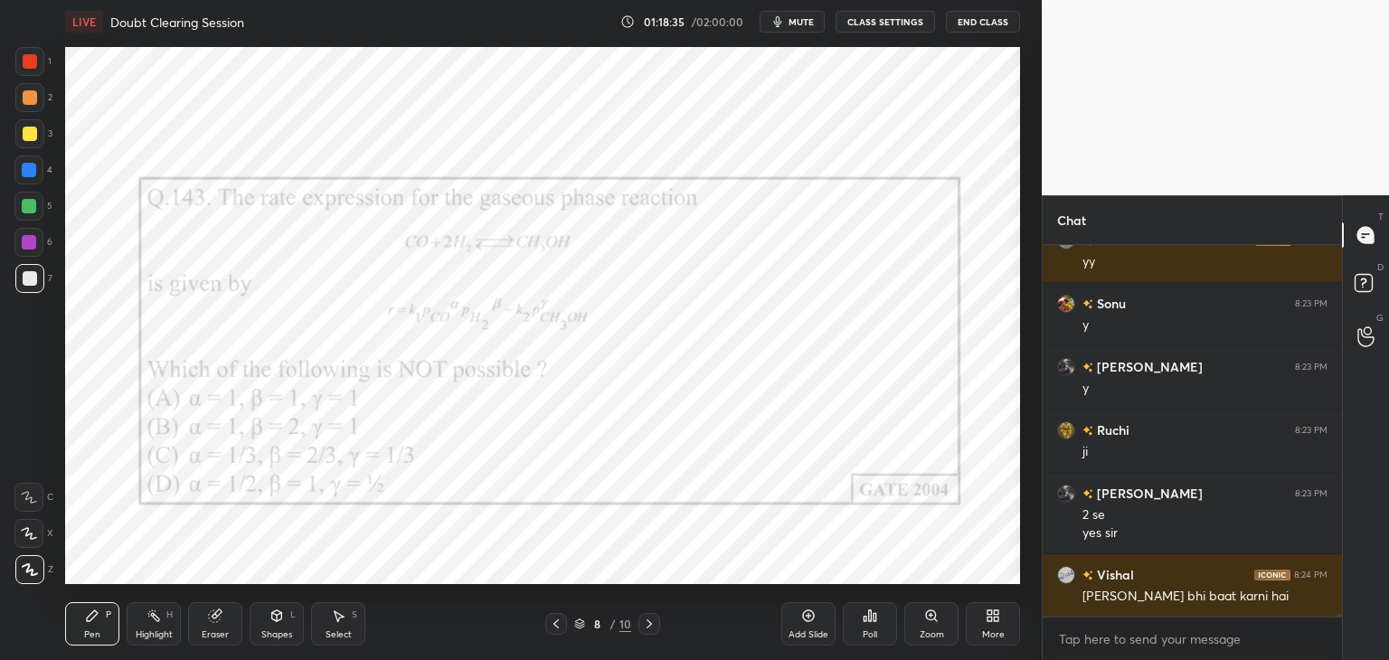
click at [25, 247] on div at bounding box center [29, 242] width 14 height 14
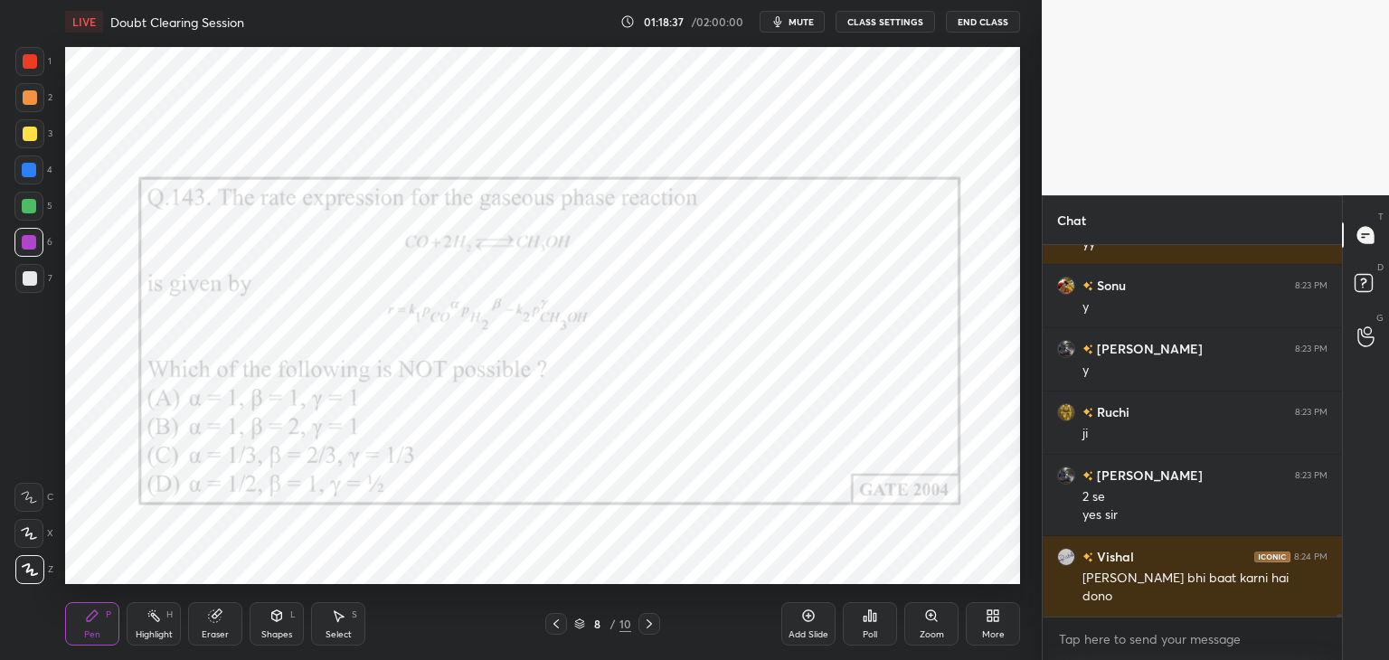
scroll to position [52665, 0]
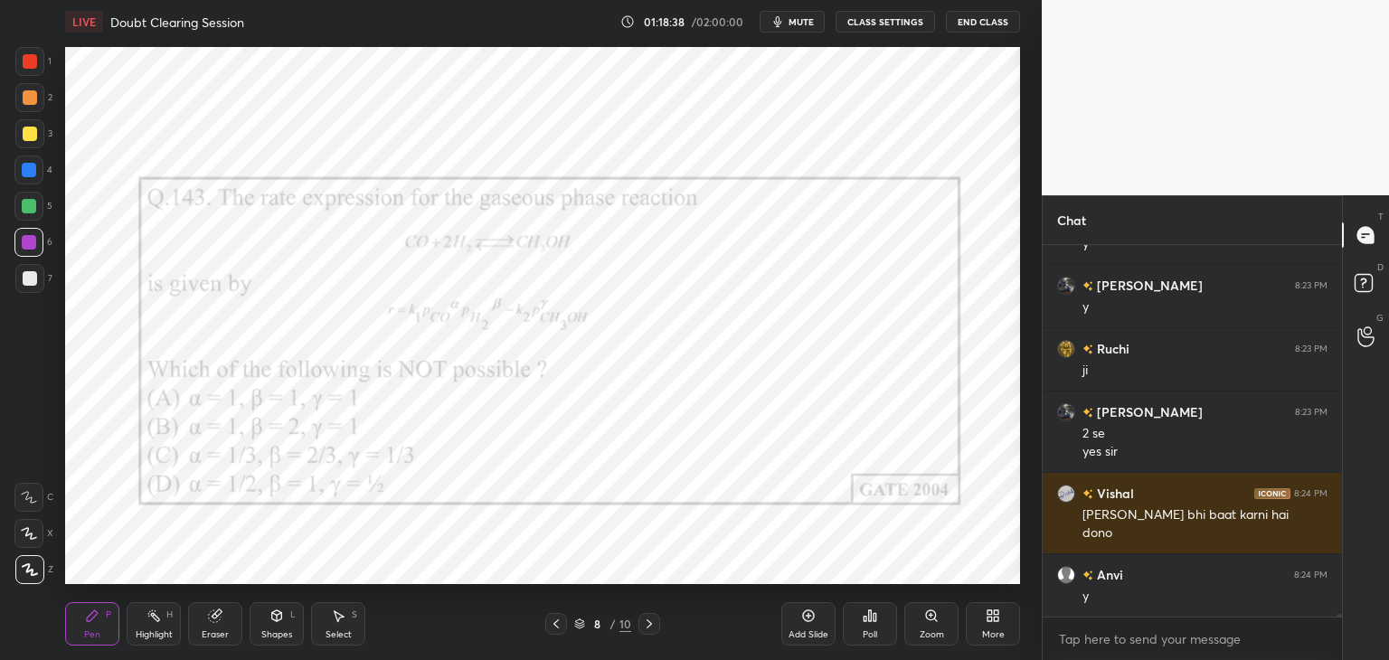
click at [221, 632] on div "Eraser" at bounding box center [215, 634] width 27 height 9
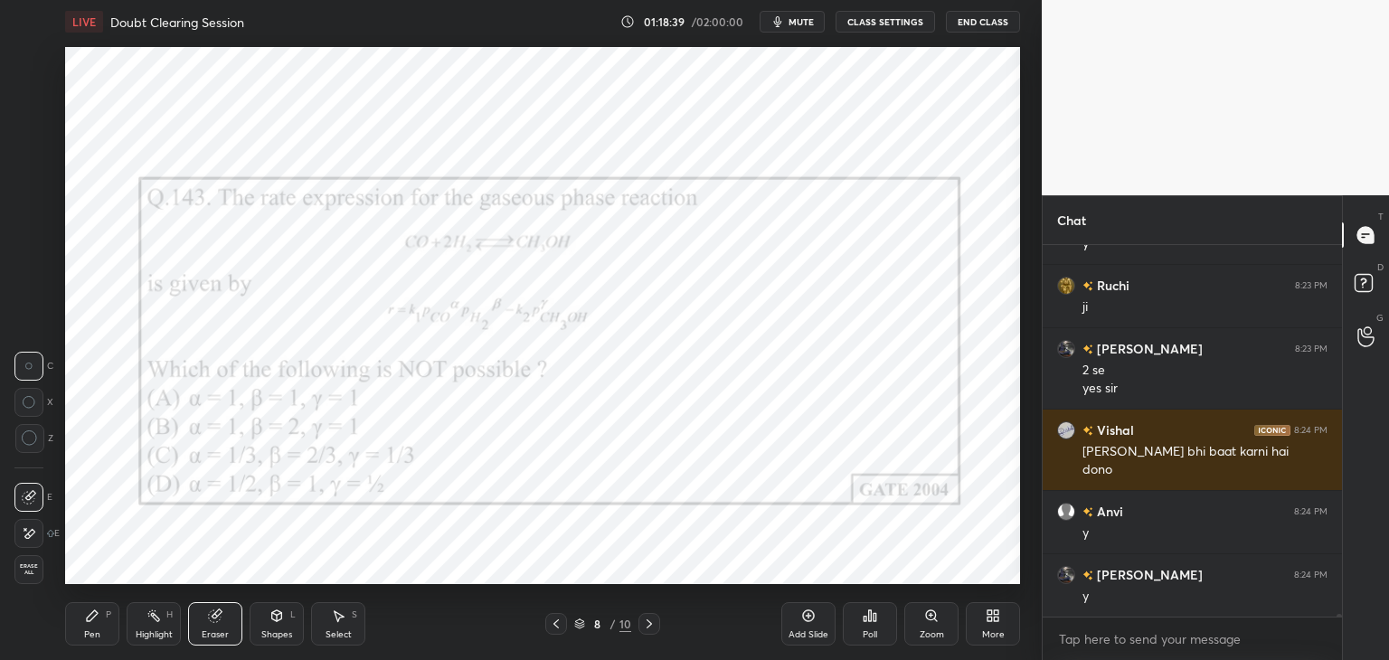
click at [23, 571] on span "Erase all" at bounding box center [28, 569] width 27 height 13
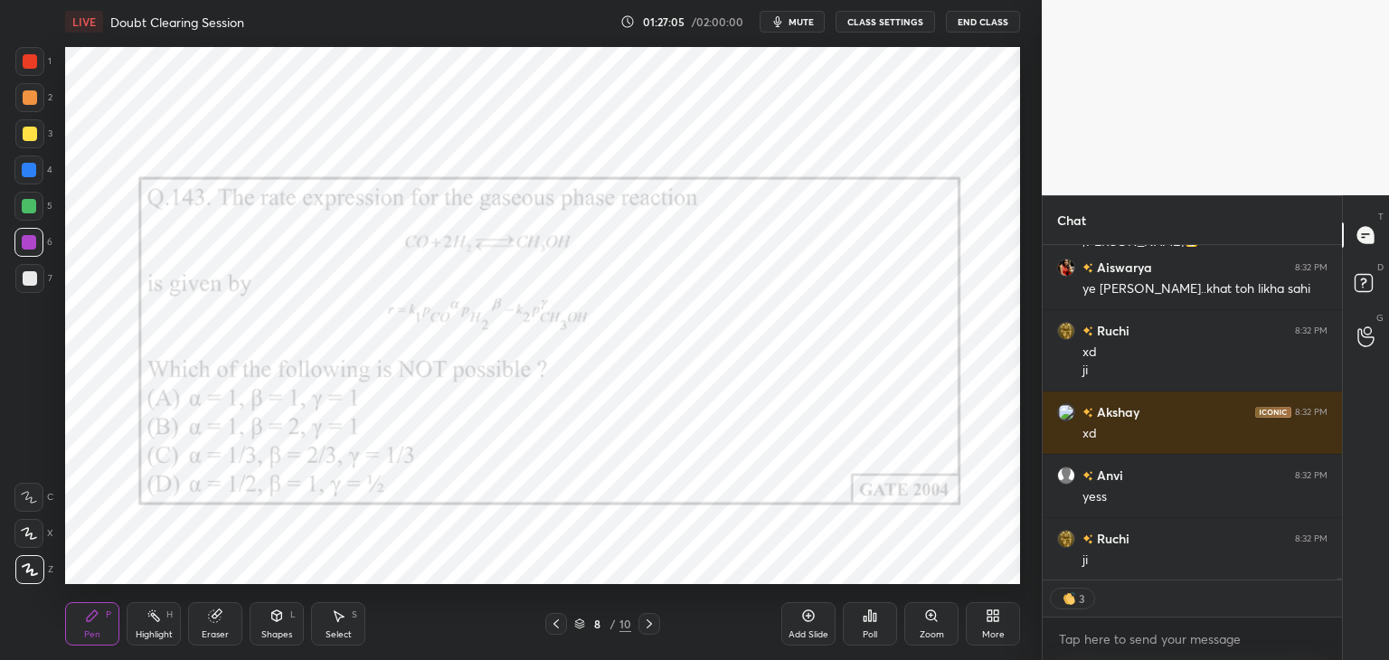
scroll to position [58088, 0]
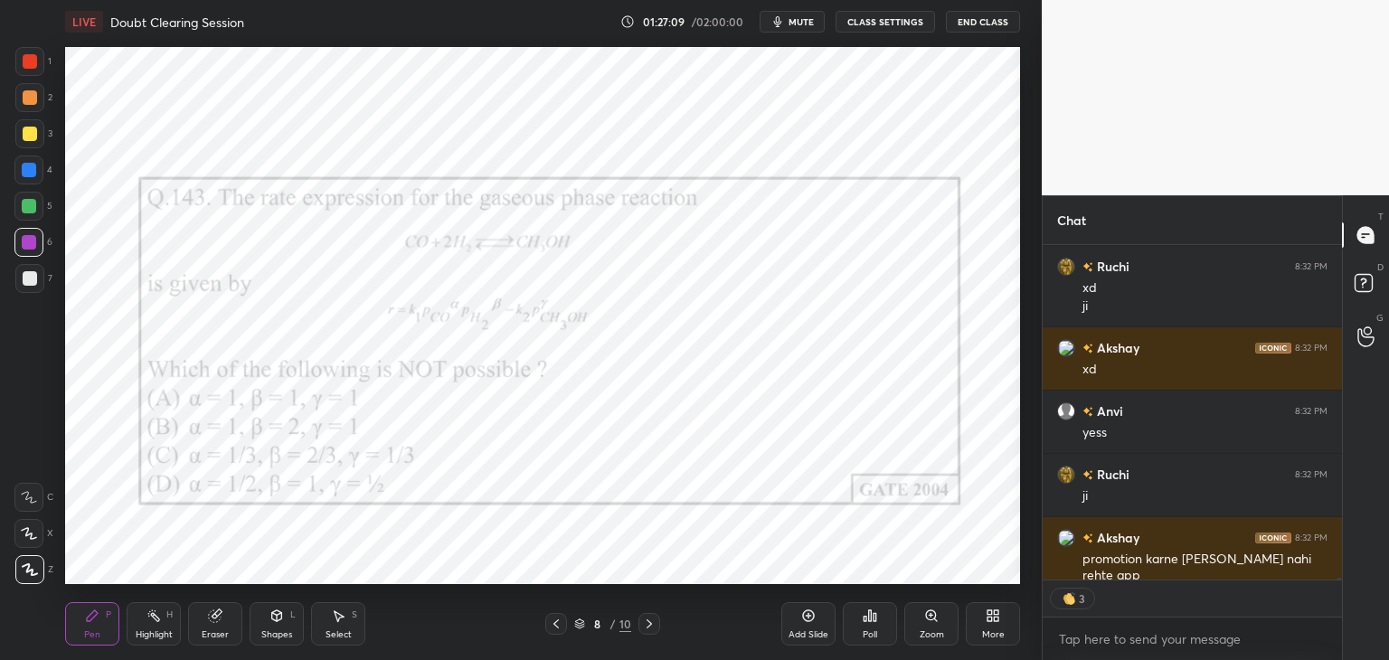
click at [647, 630] on icon at bounding box center [649, 624] width 14 height 14
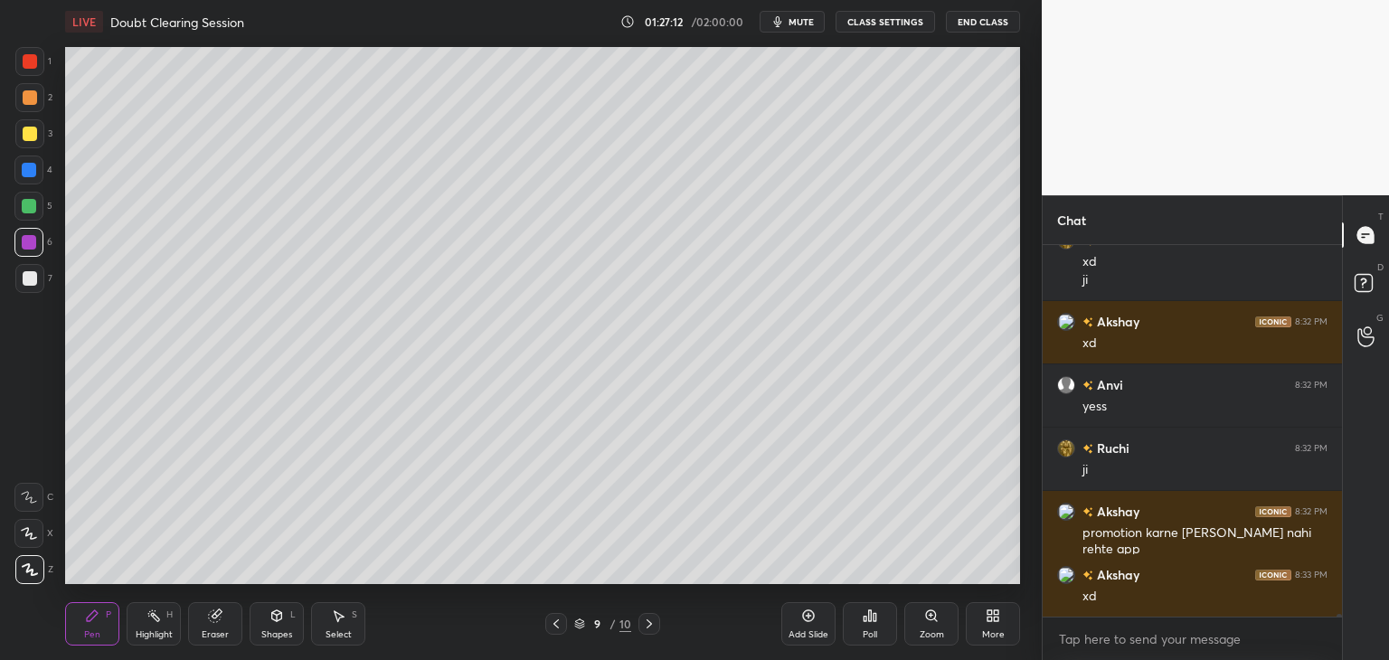
scroll to position [58177, 0]
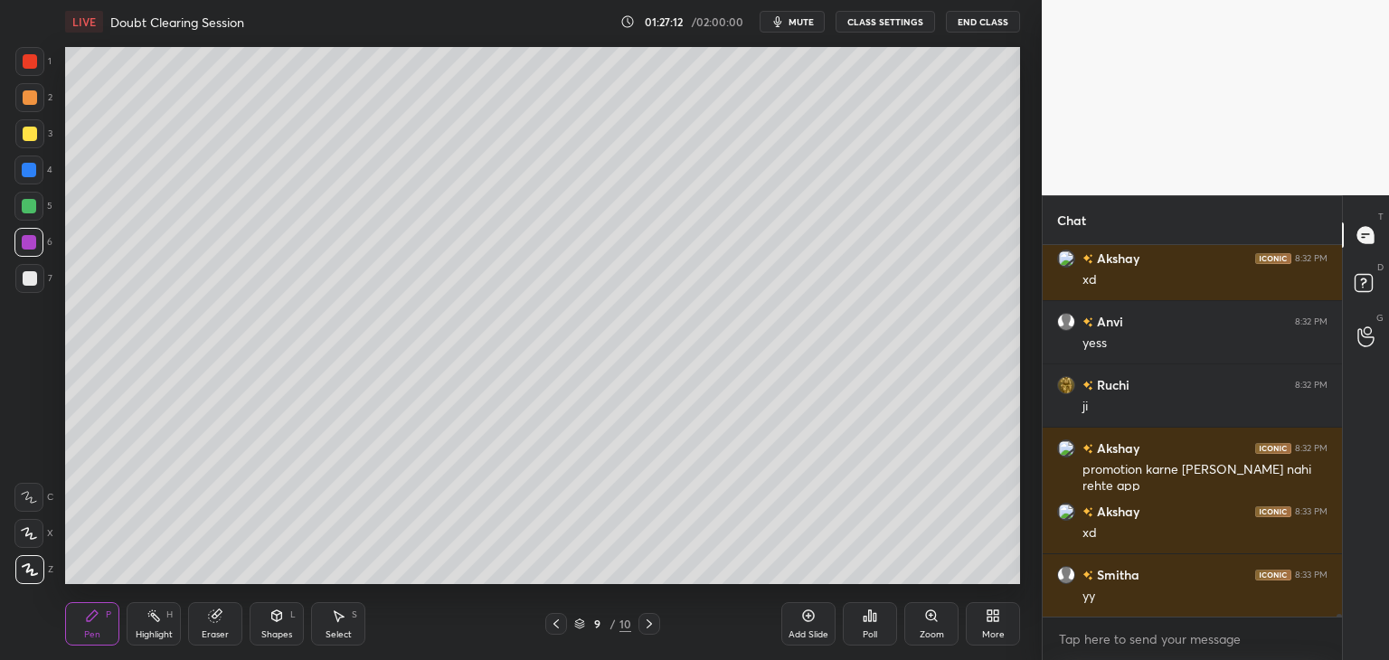
click at [645, 620] on icon at bounding box center [649, 624] width 14 height 14
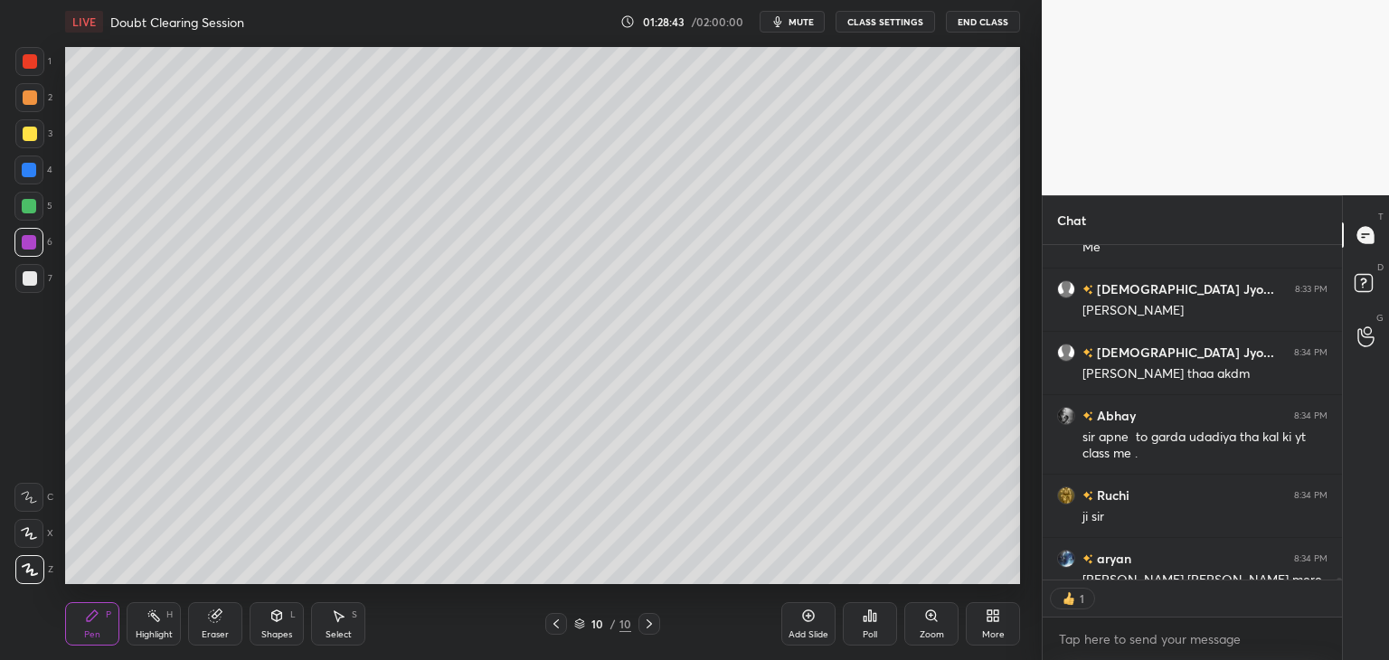
scroll to position [6, 5]
click at [994, 630] on div "More" at bounding box center [993, 634] width 23 height 9
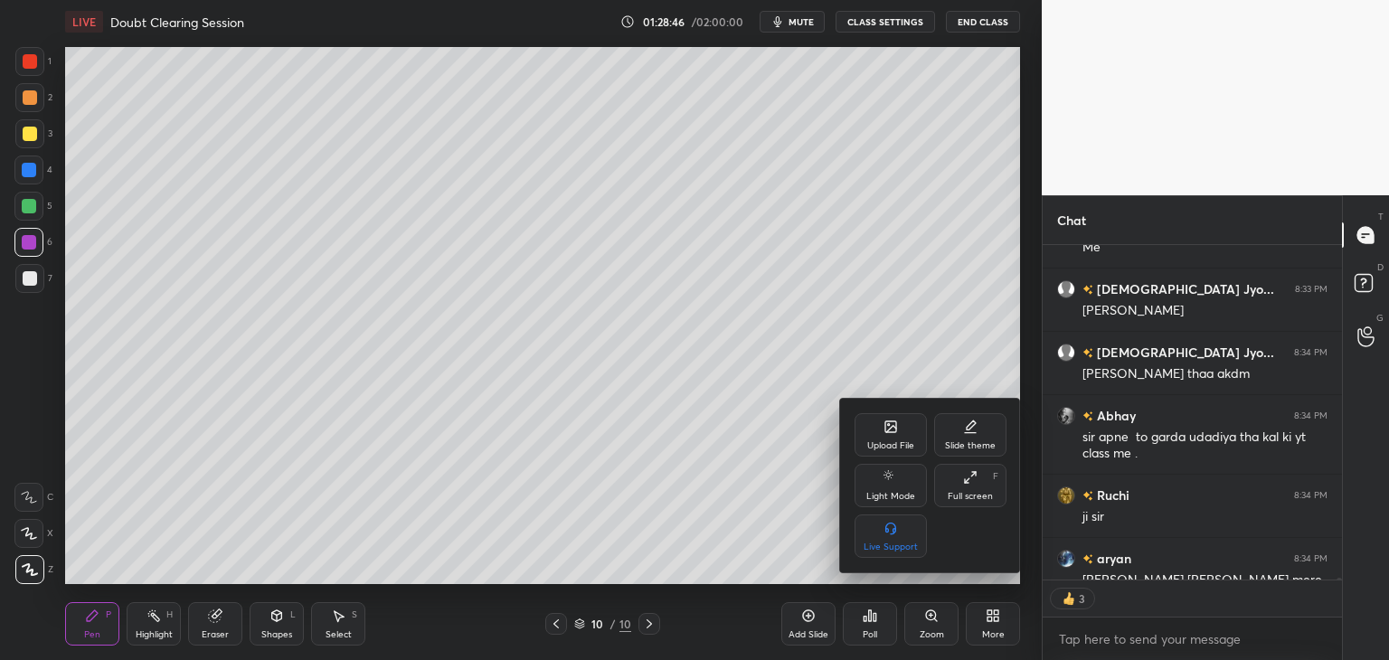
click at [888, 437] on div "Upload File" at bounding box center [890, 434] width 72 height 43
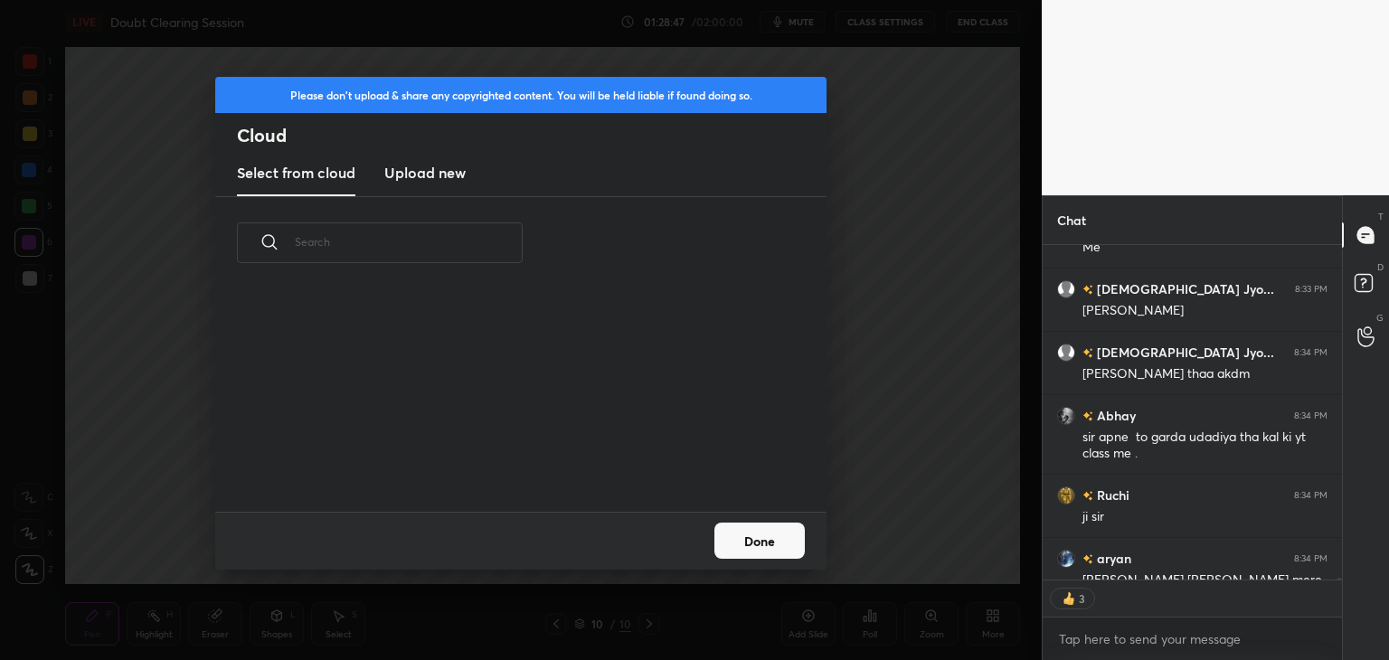
scroll to position [222, 580]
click at [426, 175] on h3 "Upload new" at bounding box center [424, 173] width 81 height 22
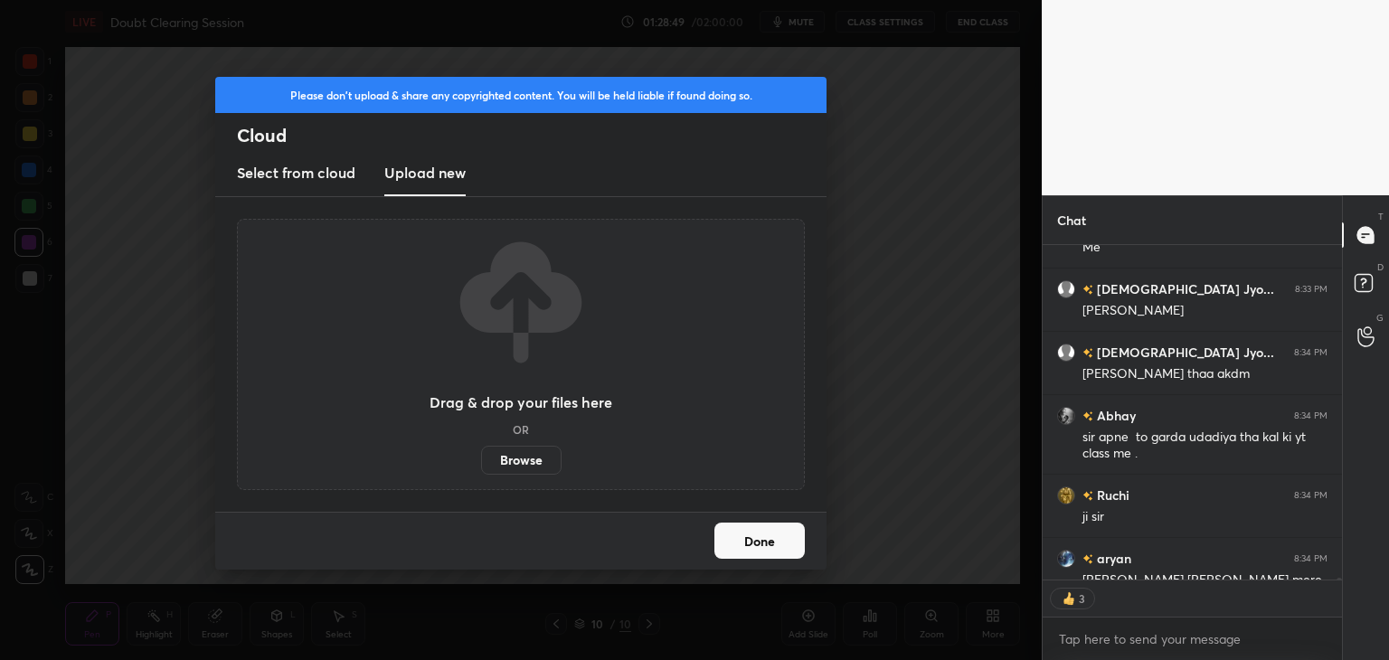
click at [522, 468] on label "Browse" at bounding box center [521, 460] width 80 height 29
click at [481, 468] on input "Browse" at bounding box center [481, 460] width 0 height 29
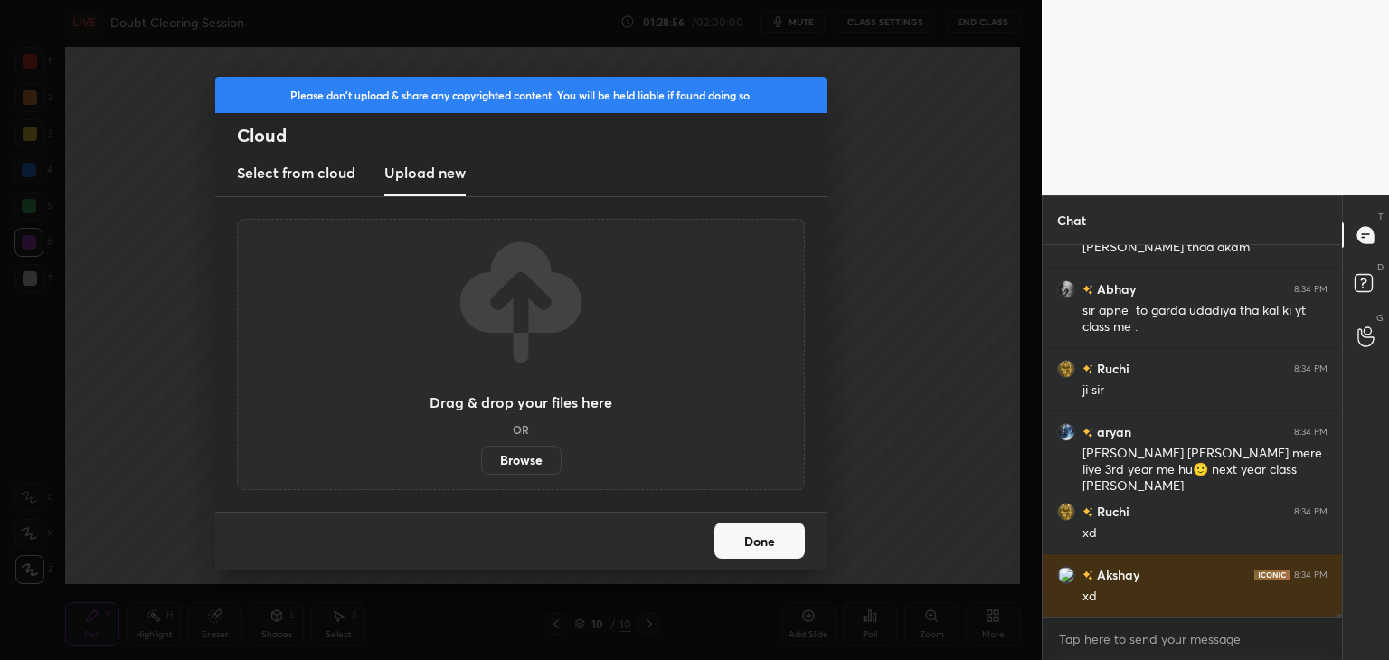
scroll to position [59666, 0]
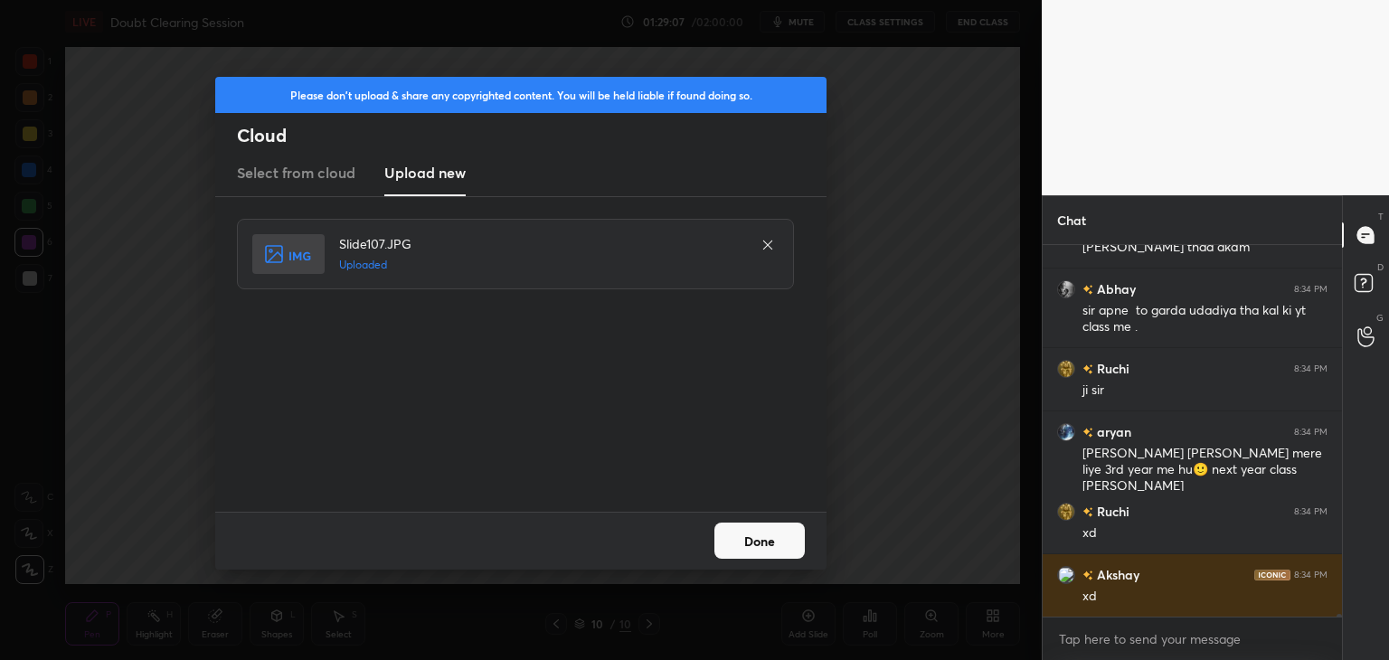
click at [735, 528] on button "Done" at bounding box center [759, 541] width 90 height 36
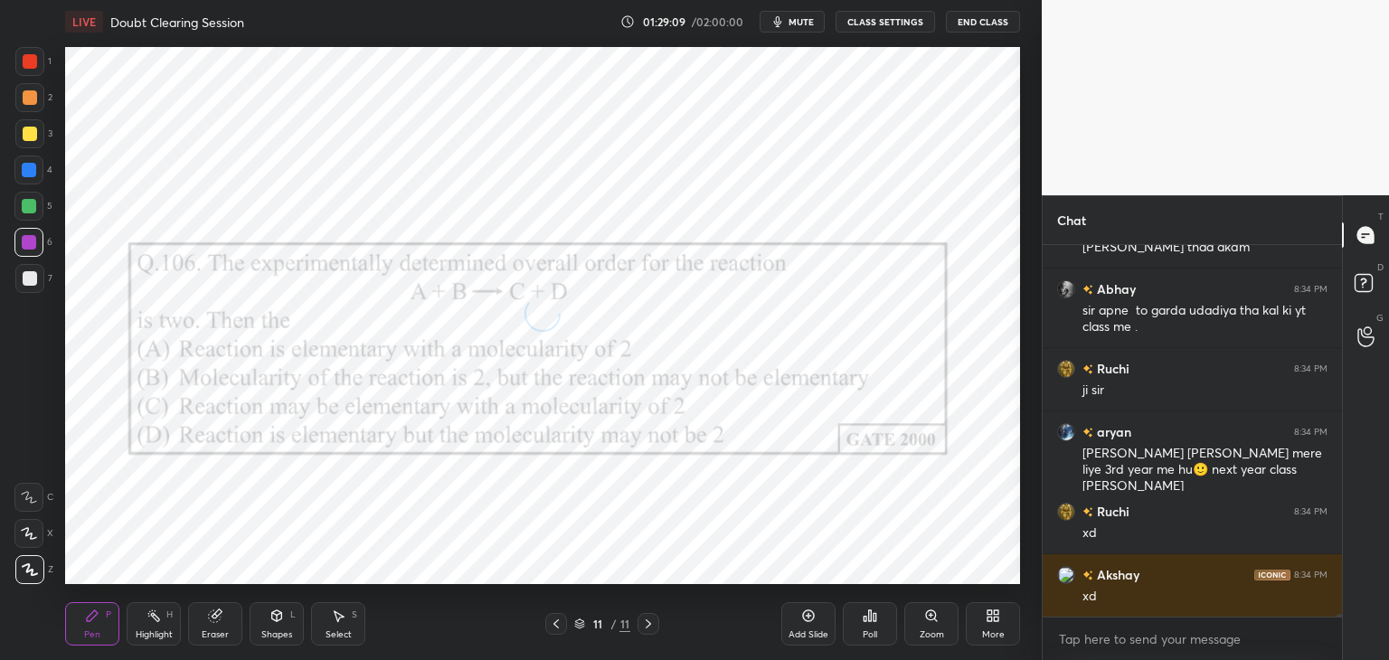
click at [552, 632] on div at bounding box center [556, 624] width 22 height 22
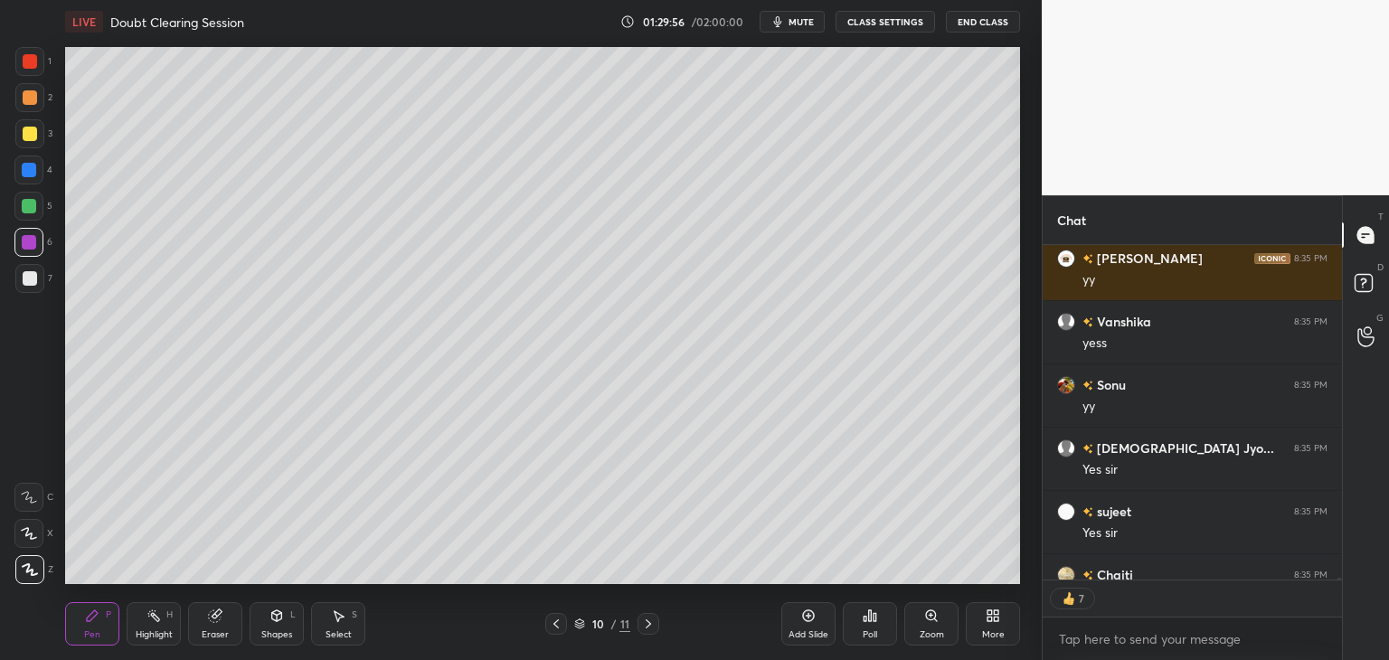
scroll to position [60399, 0]
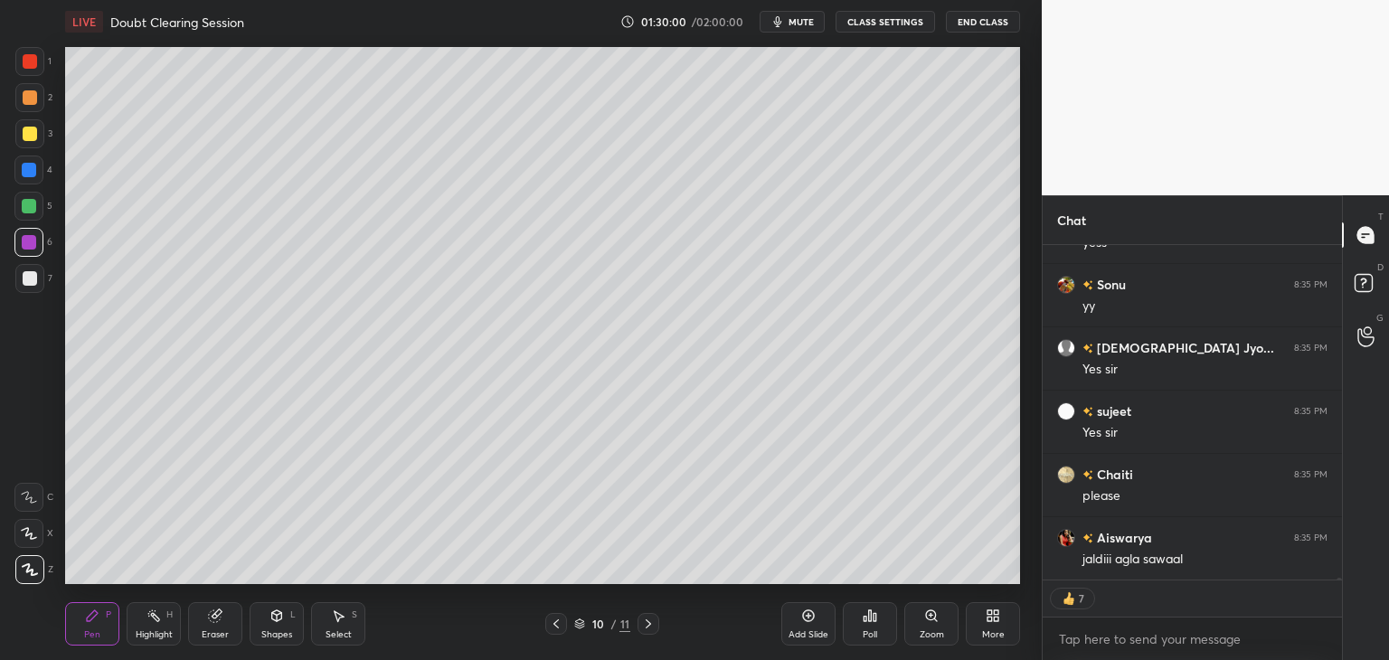
type textarea "x"
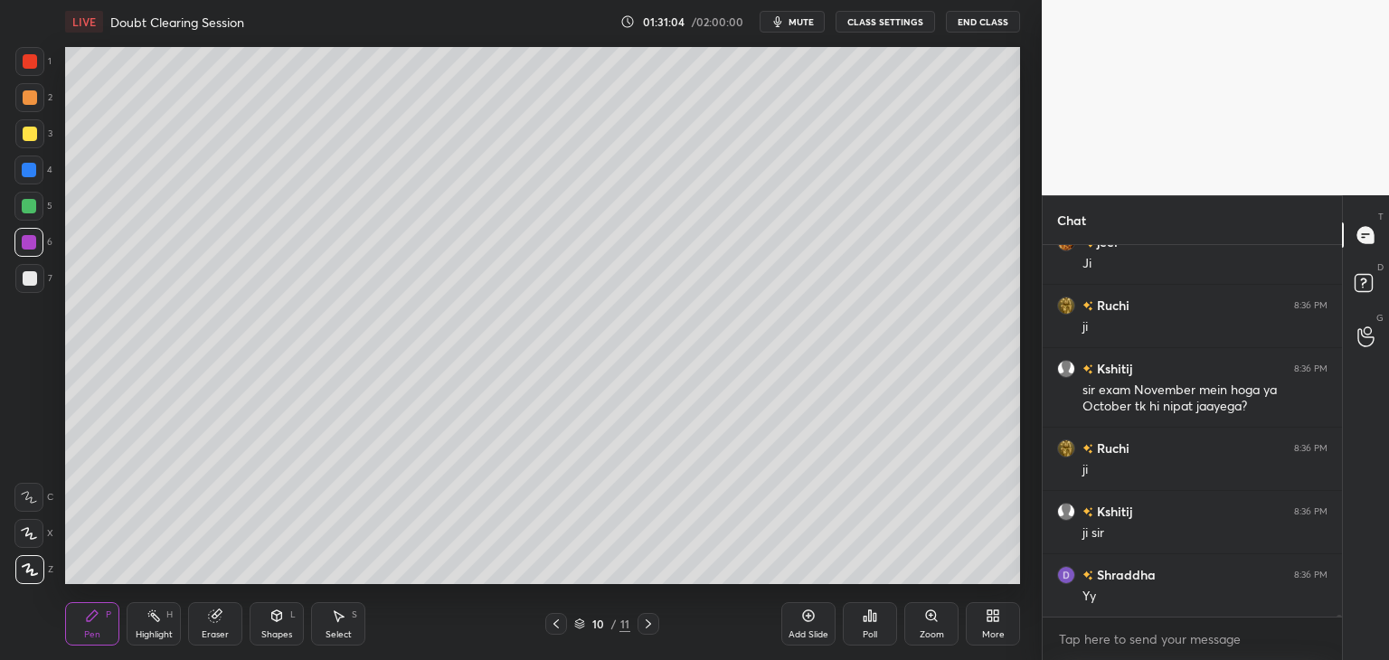
scroll to position [60884, 0]
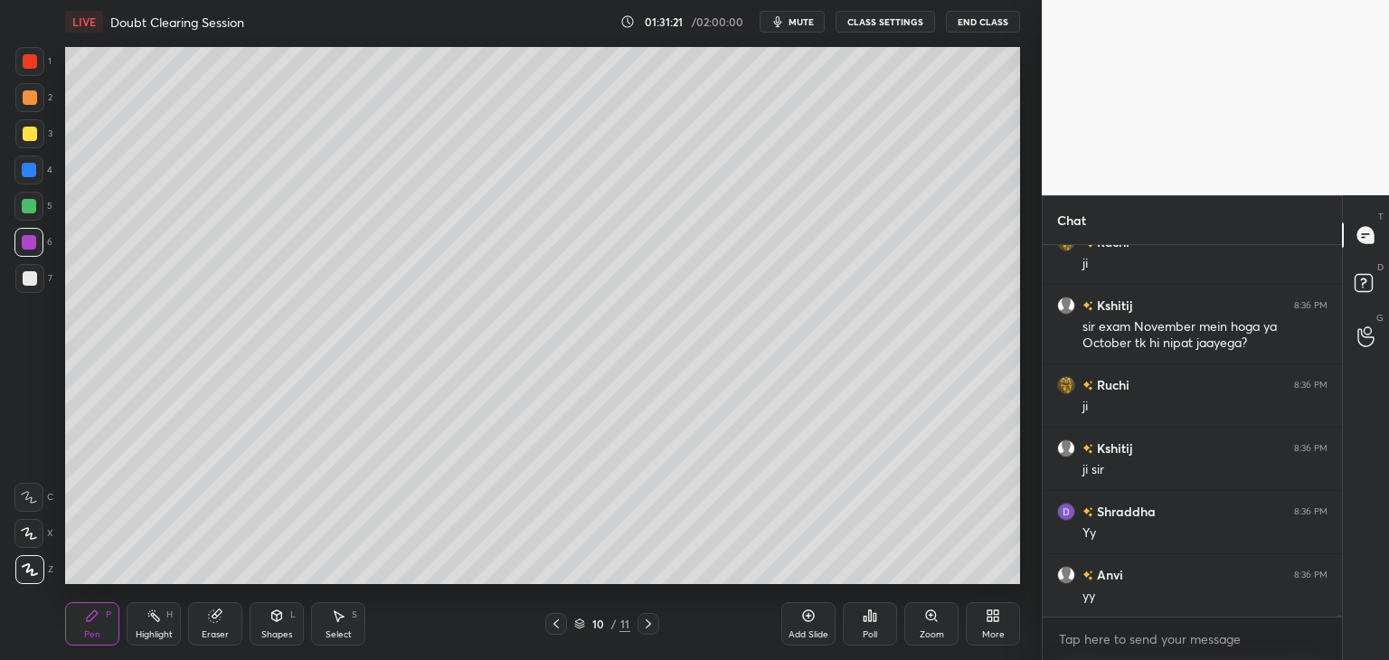
click at [647, 623] on icon at bounding box center [648, 624] width 14 height 14
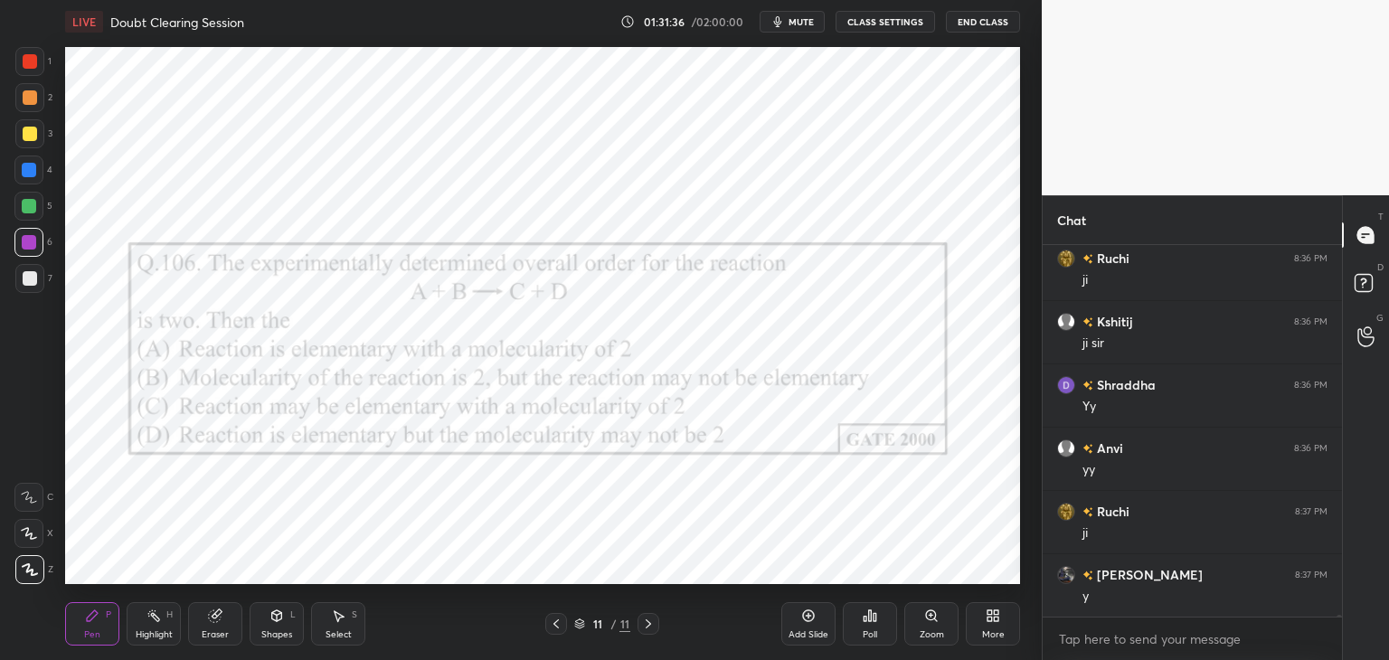
scroll to position [61074, 0]
click at [875, 623] on div "Poll" at bounding box center [870, 623] width 54 height 43
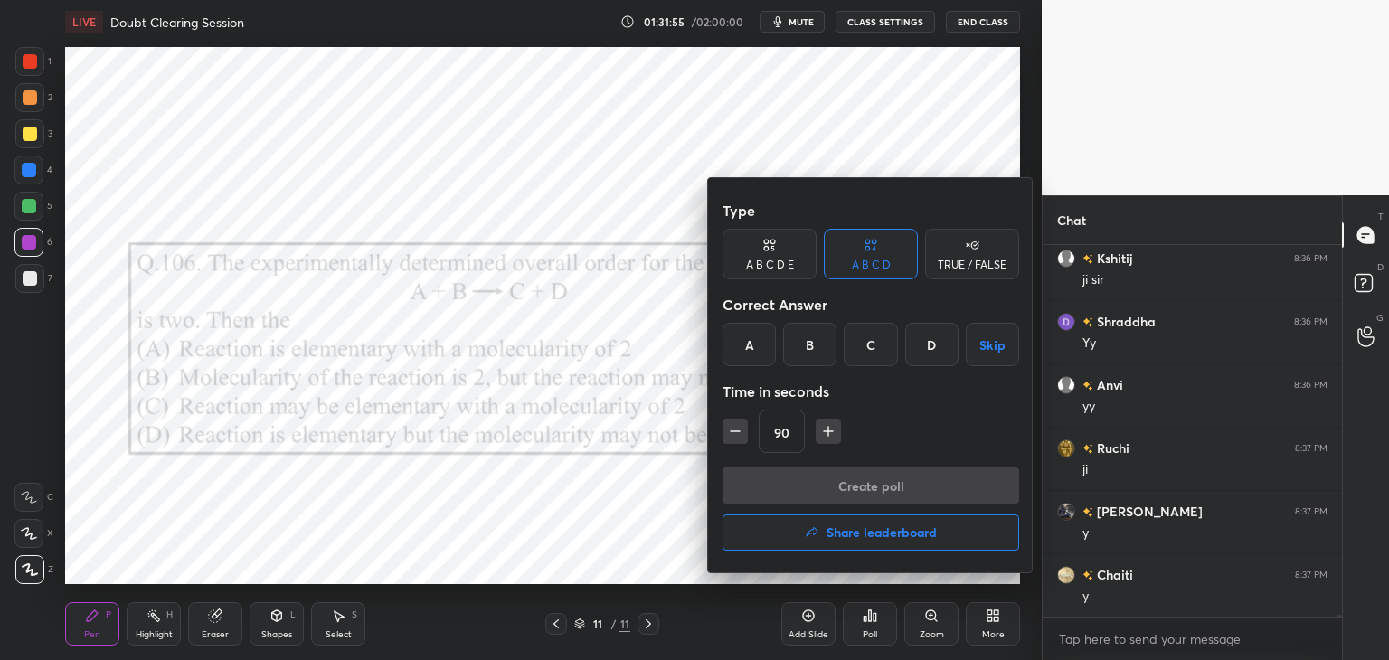
click at [758, 344] on div "A" at bounding box center [748, 344] width 53 height 43
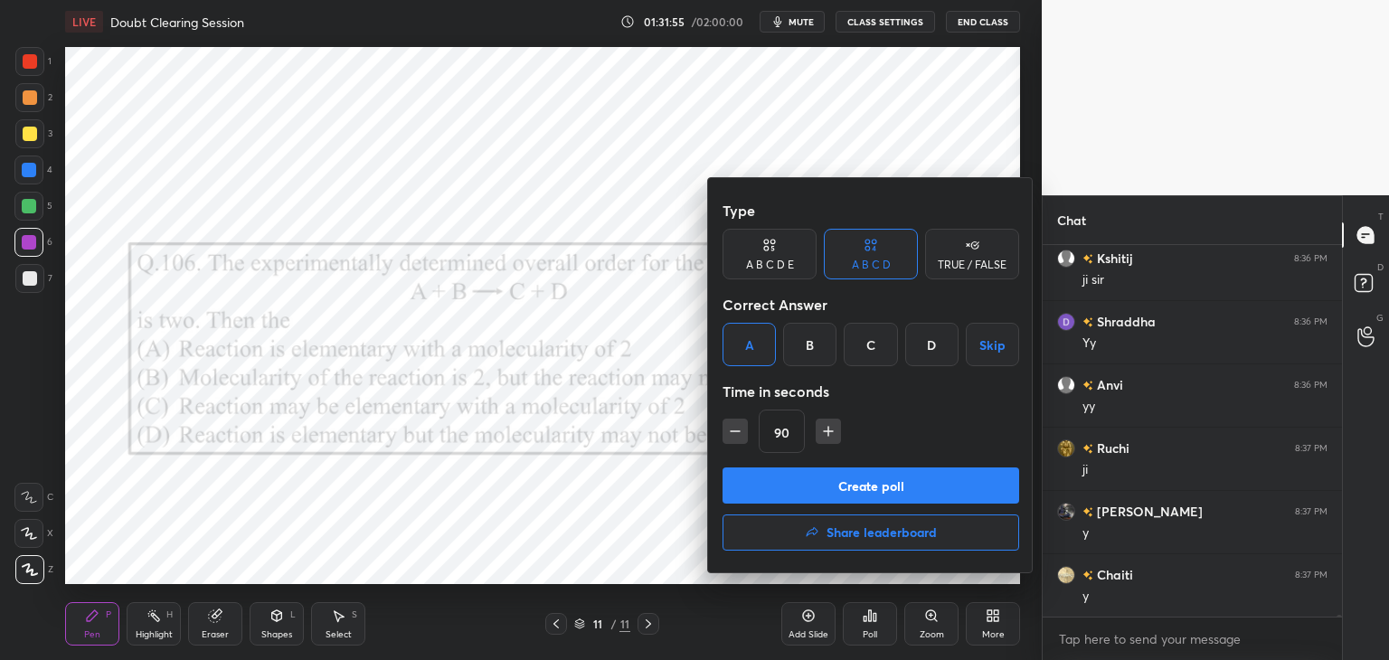
click at [827, 437] on icon "button" at bounding box center [828, 431] width 18 height 18
click at [829, 437] on icon "button" at bounding box center [836, 431] width 18 height 18
type input "120"
click at [844, 490] on button "Create poll" at bounding box center [870, 485] width 297 height 36
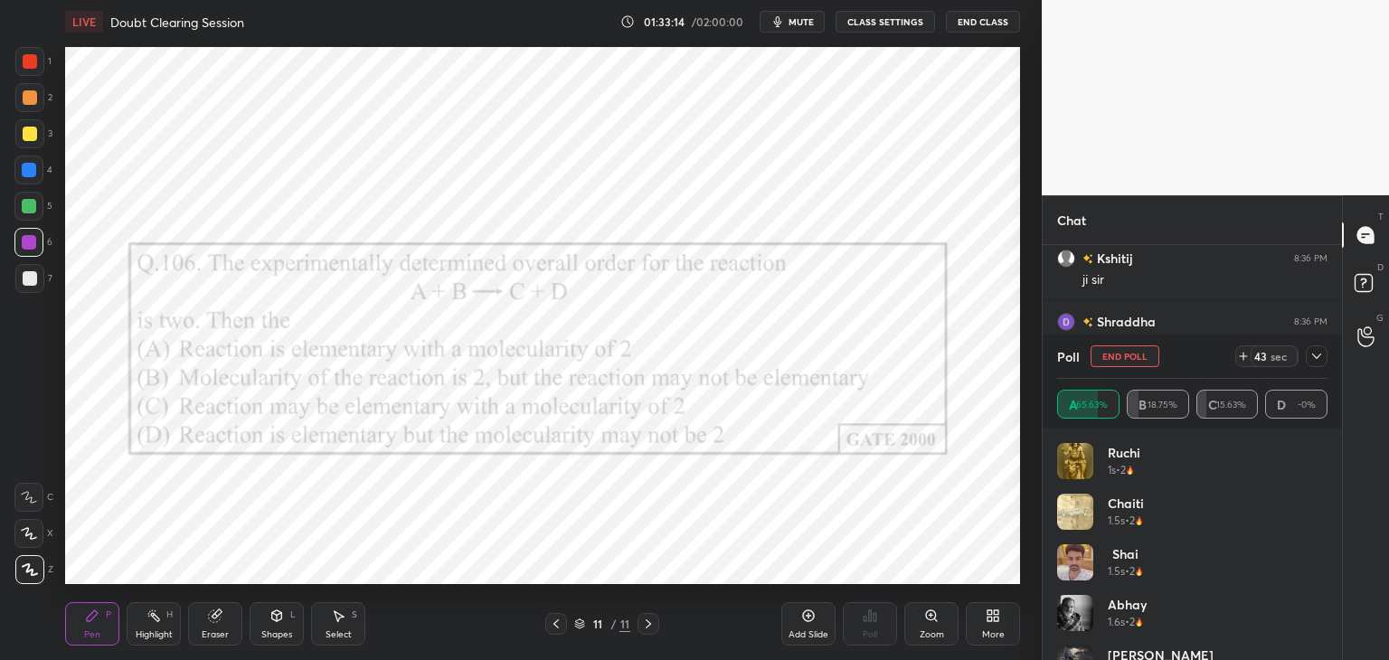
scroll to position [61248, 0]
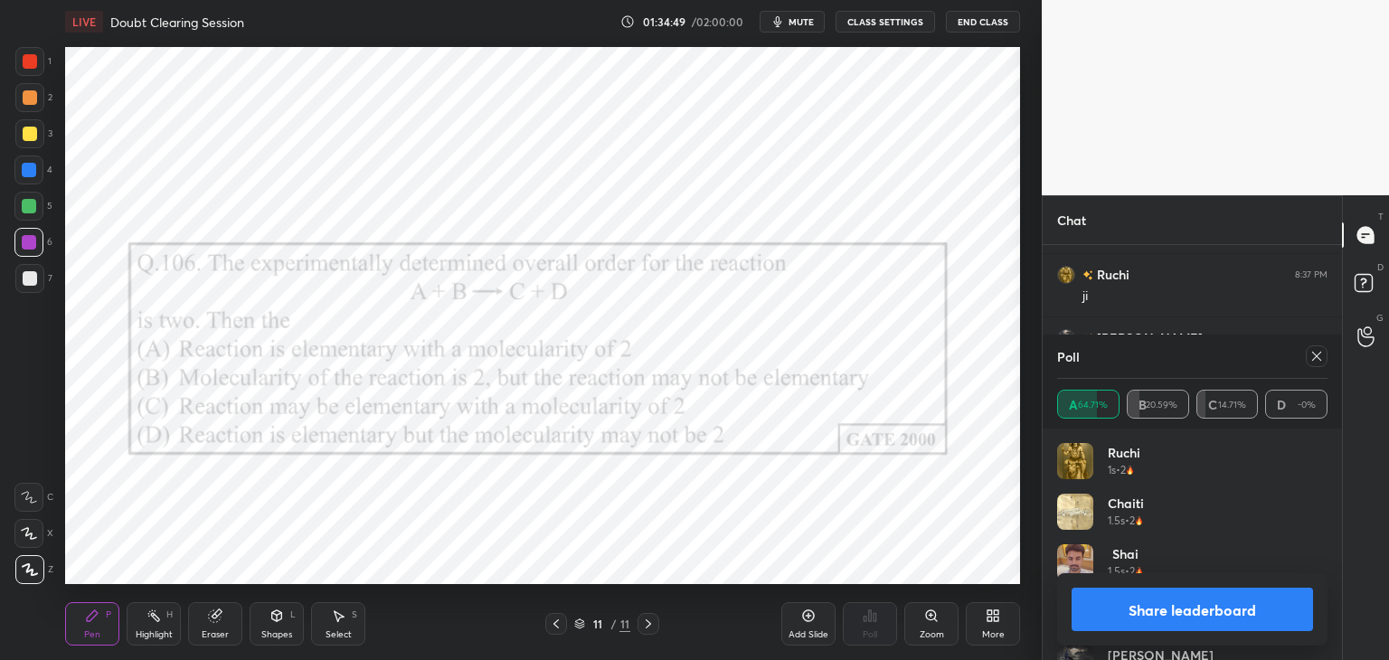
click at [1313, 359] on icon at bounding box center [1316, 356] width 9 height 9
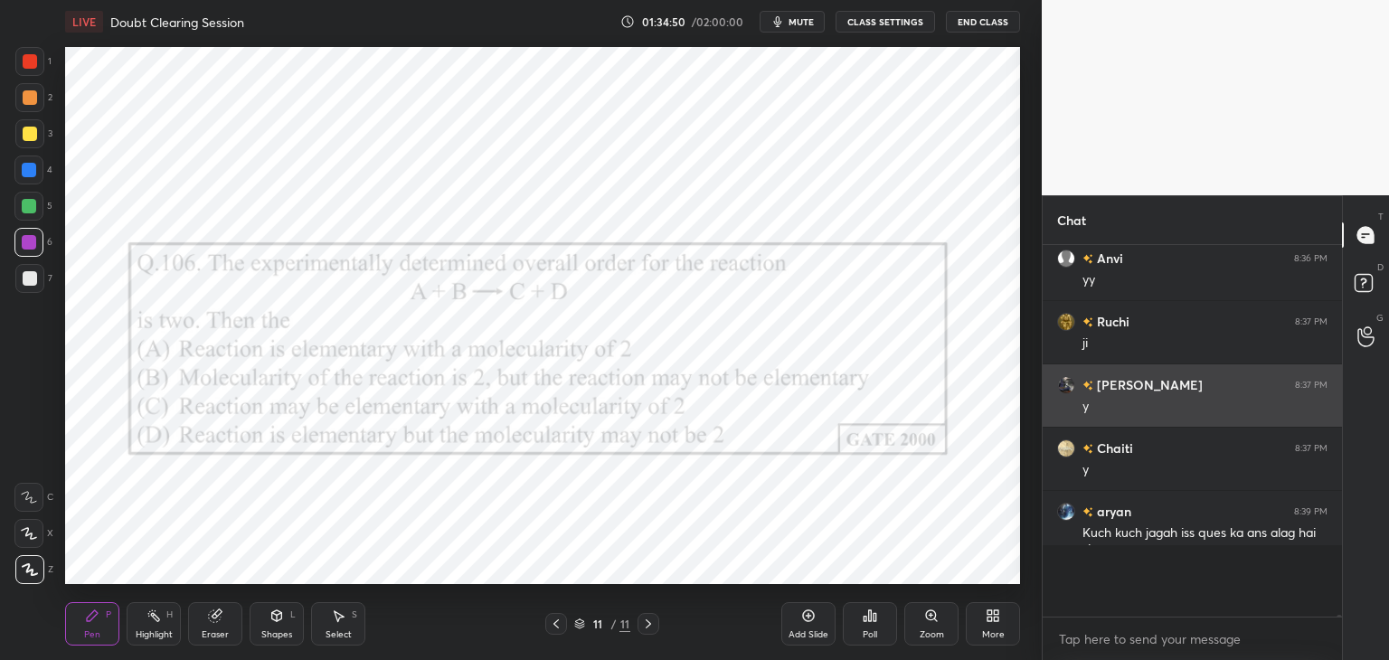
scroll to position [61156, 0]
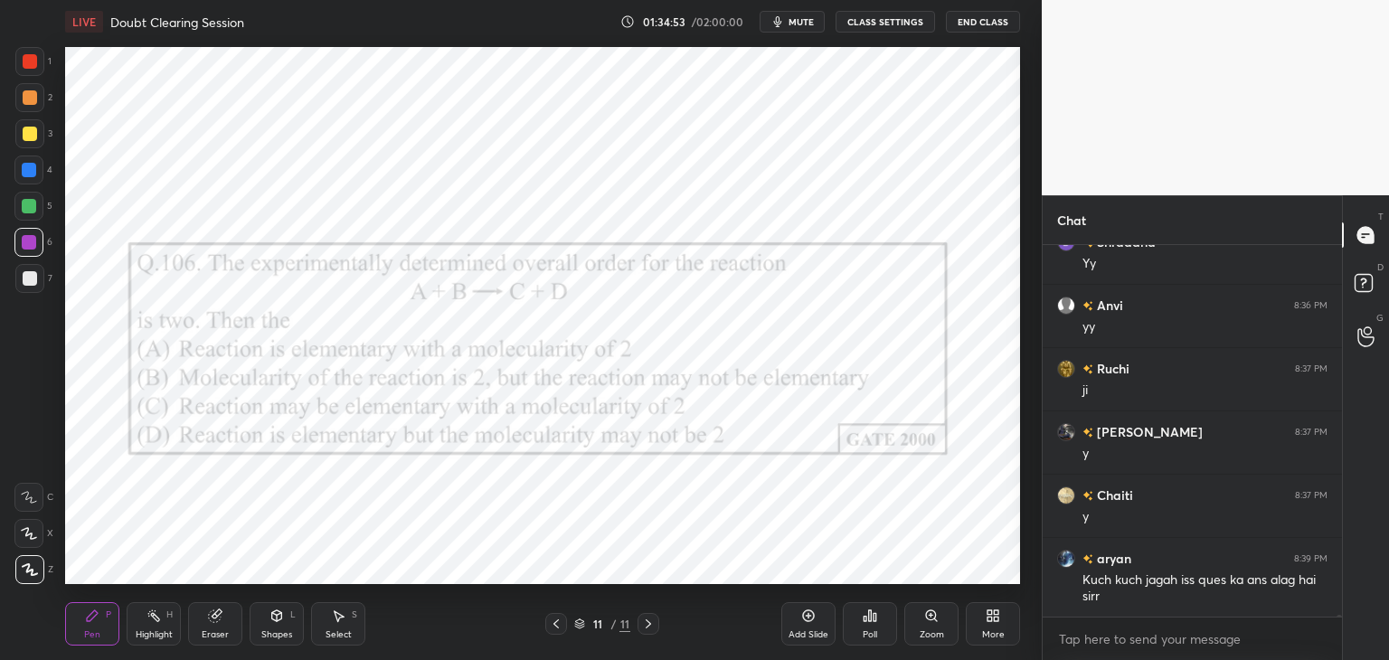
click at [36, 249] on div at bounding box center [28, 242] width 29 height 29
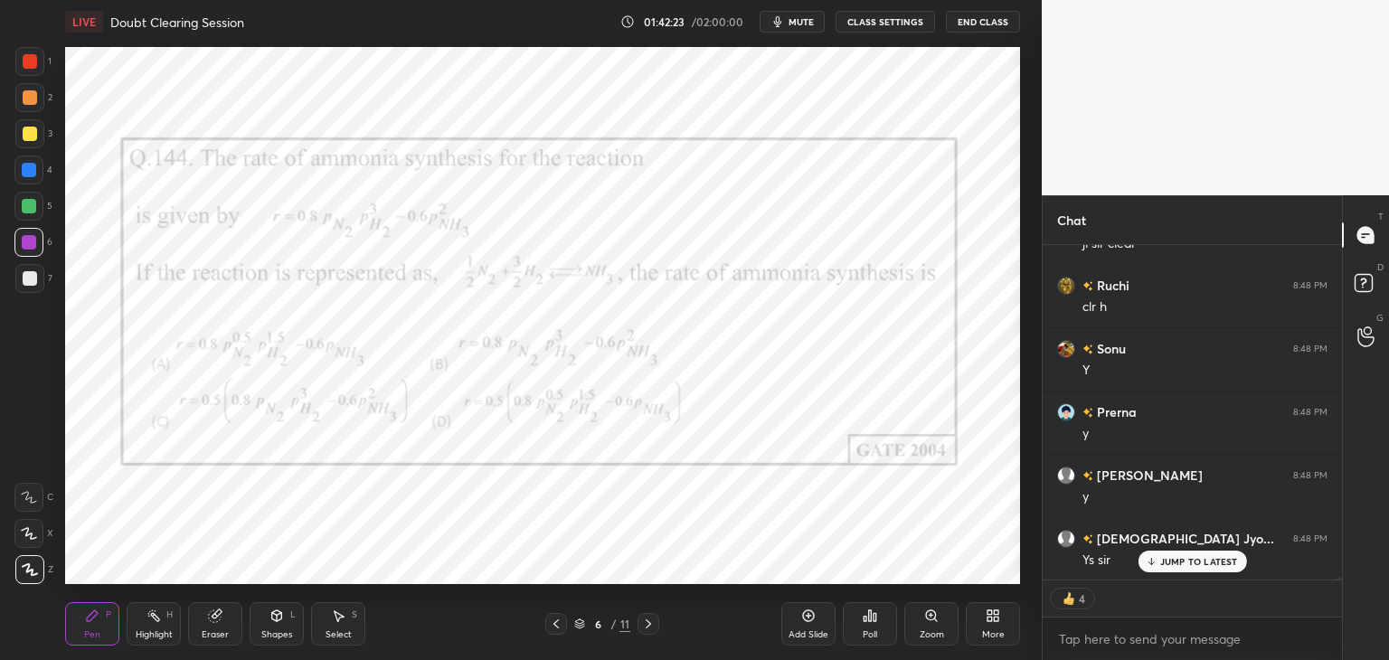
scroll to position [66015, 0]
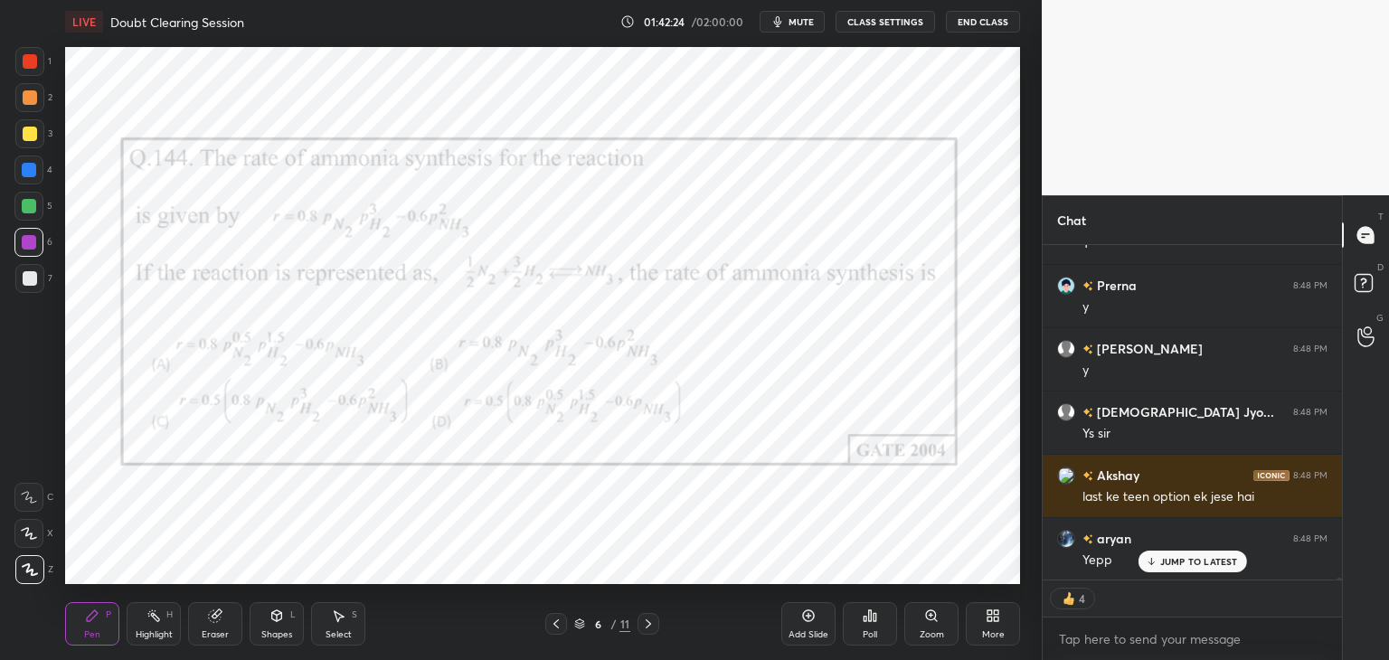
click at [27, 59] on div at bounding box center [30, 61] width 14 height 14
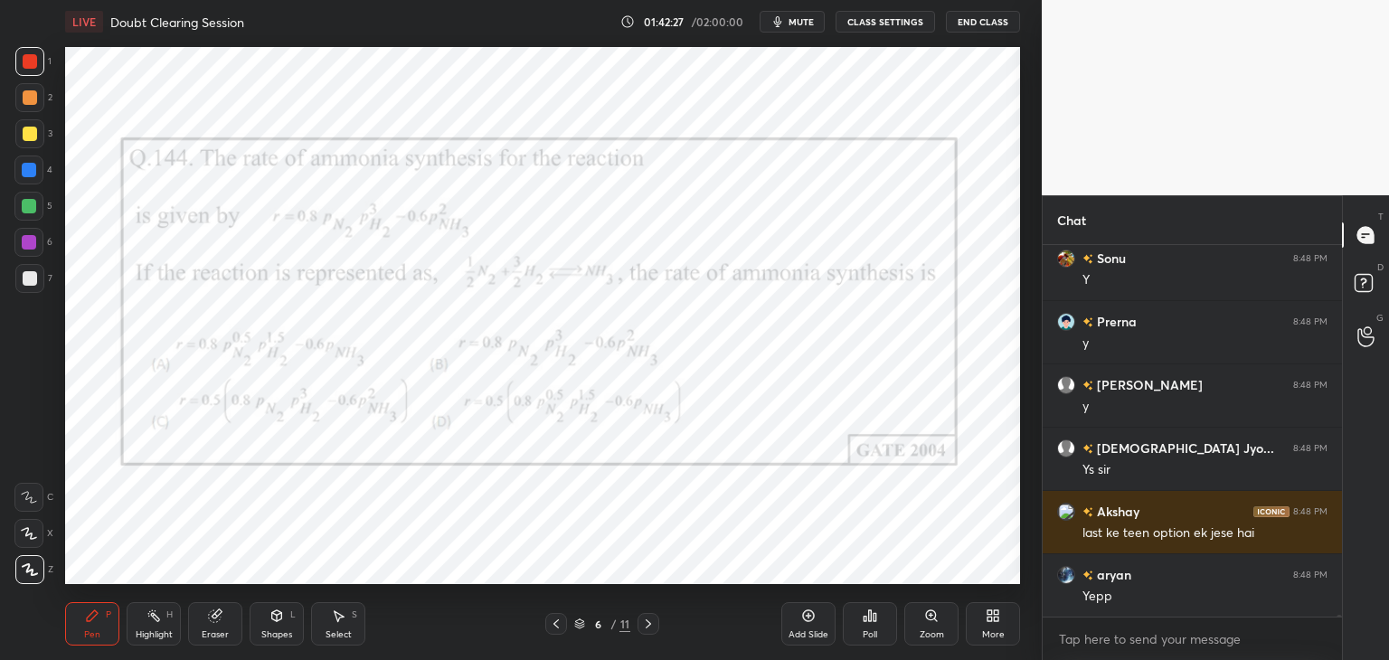
scroll to position [66042, 0]
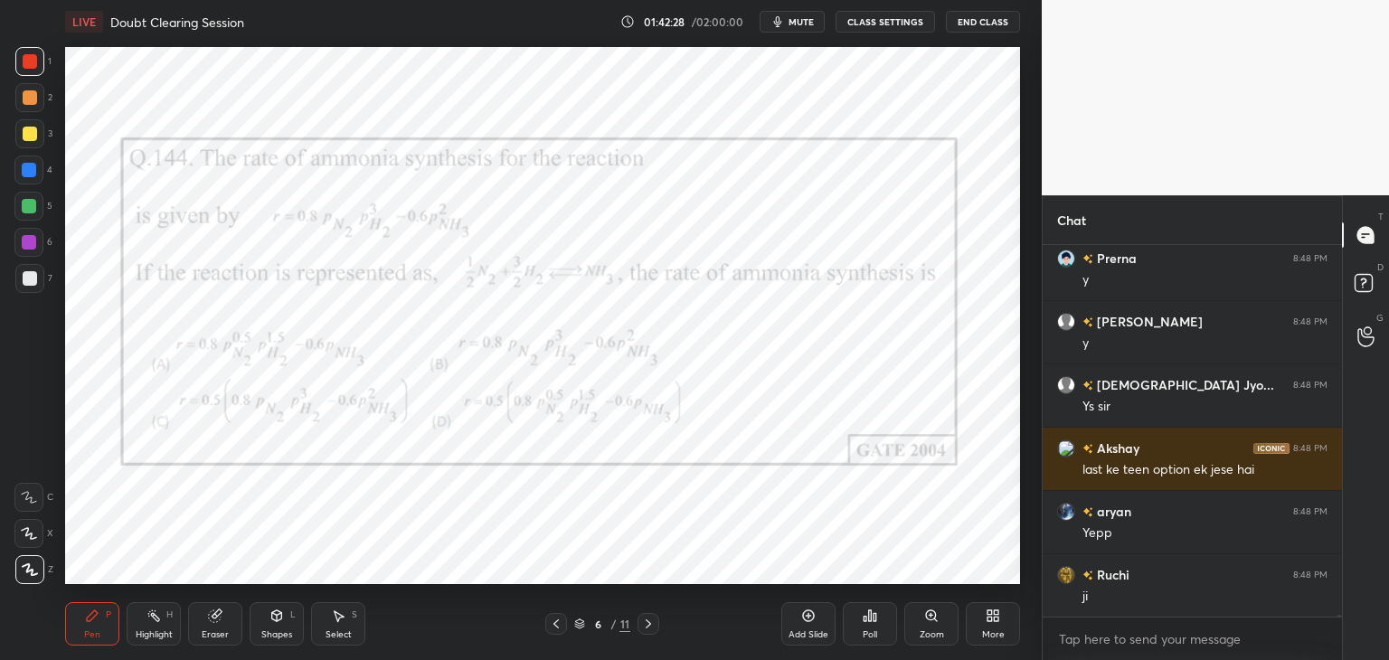
click at [649, 621] on icon at bounding box center [648, 624] width 14 height 14
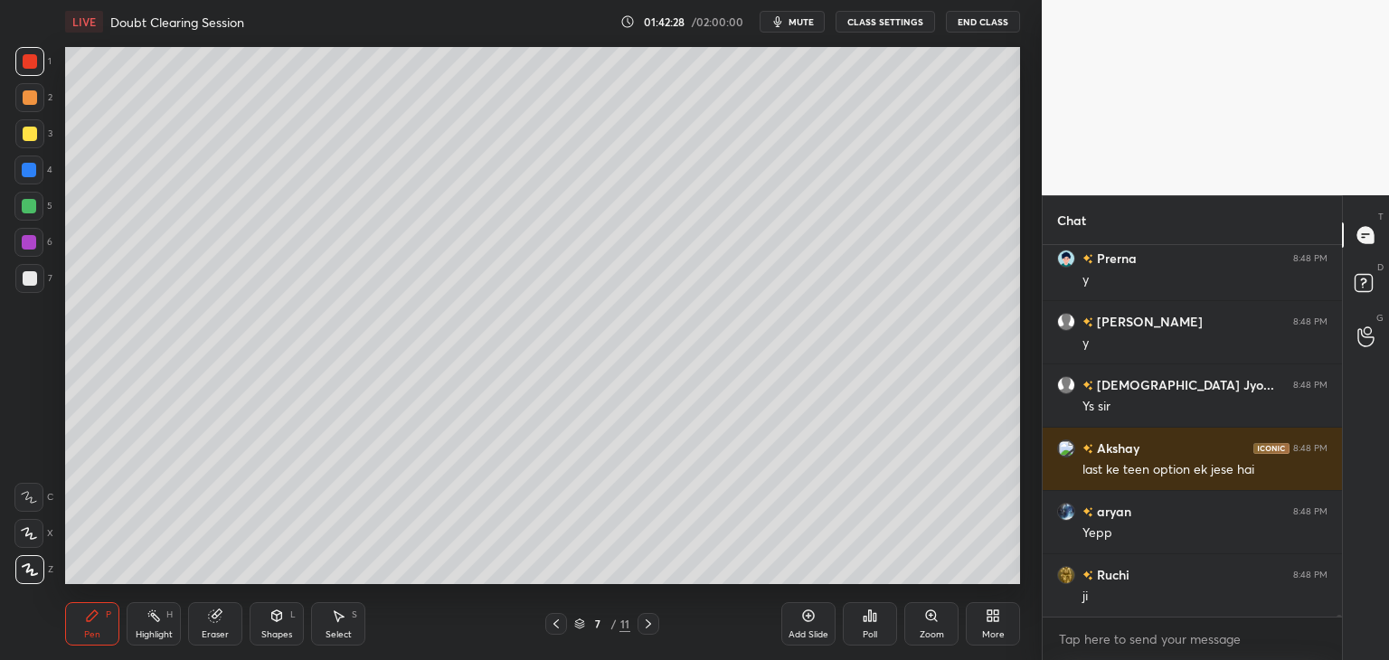
scroll to position [66169, 0]
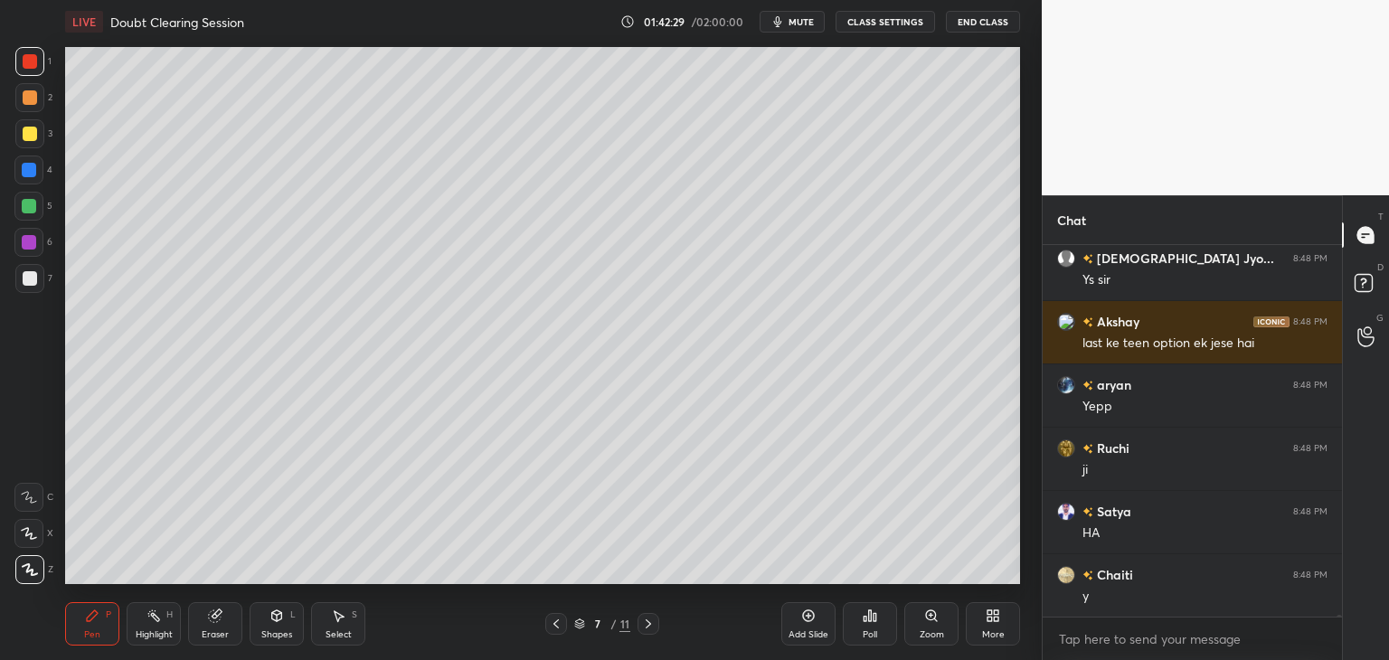
click at [651, 626] on icon at bounding box center [648, 624] width 14 height 14
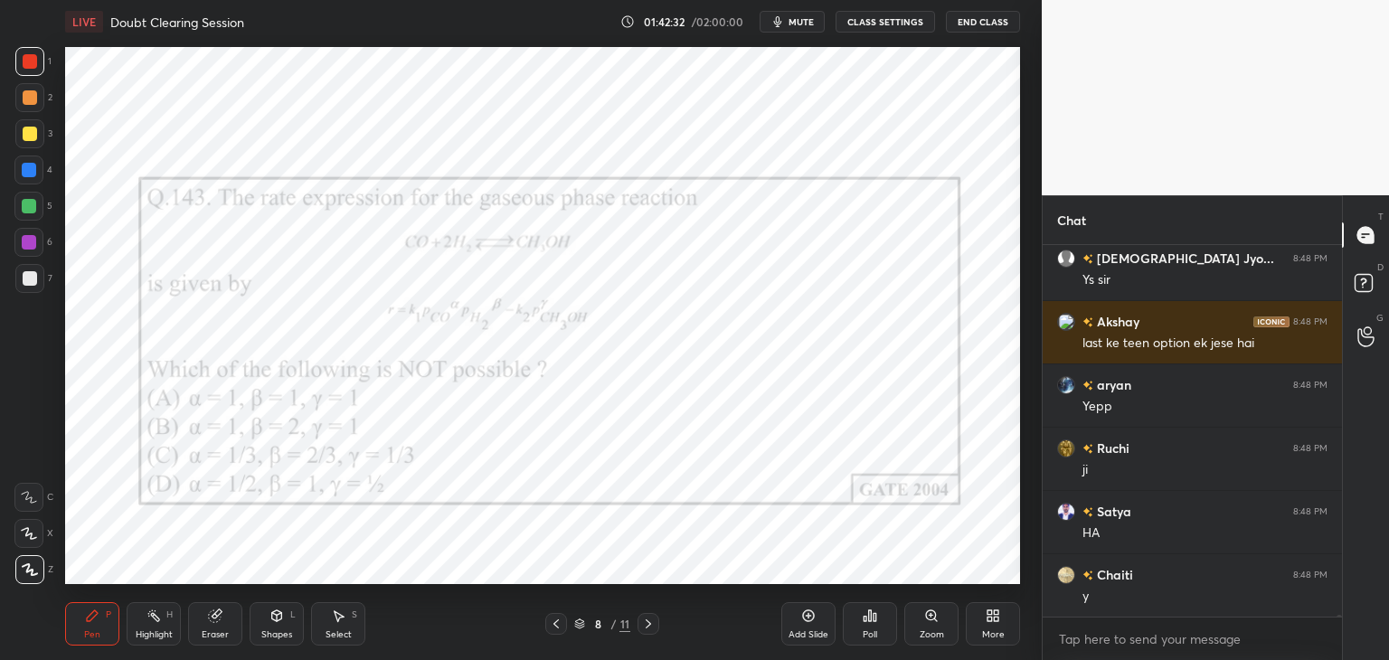
click at [652, 619] on icon at bounding box center [648, 624] width 14 height 14
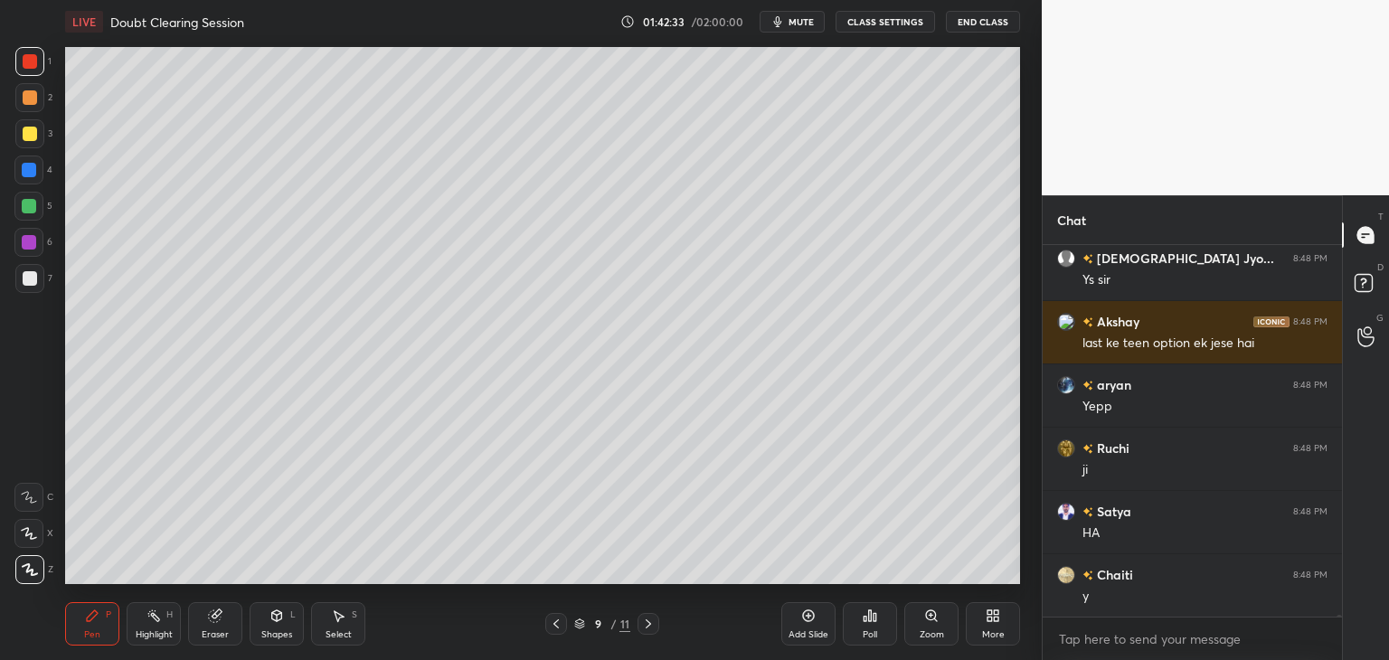
click at [651, 619] on icon at bounding box center [648, 624] width 14 height 14
click at [645, 623] on icon at bounding box center [648, 624] width 14 height 14
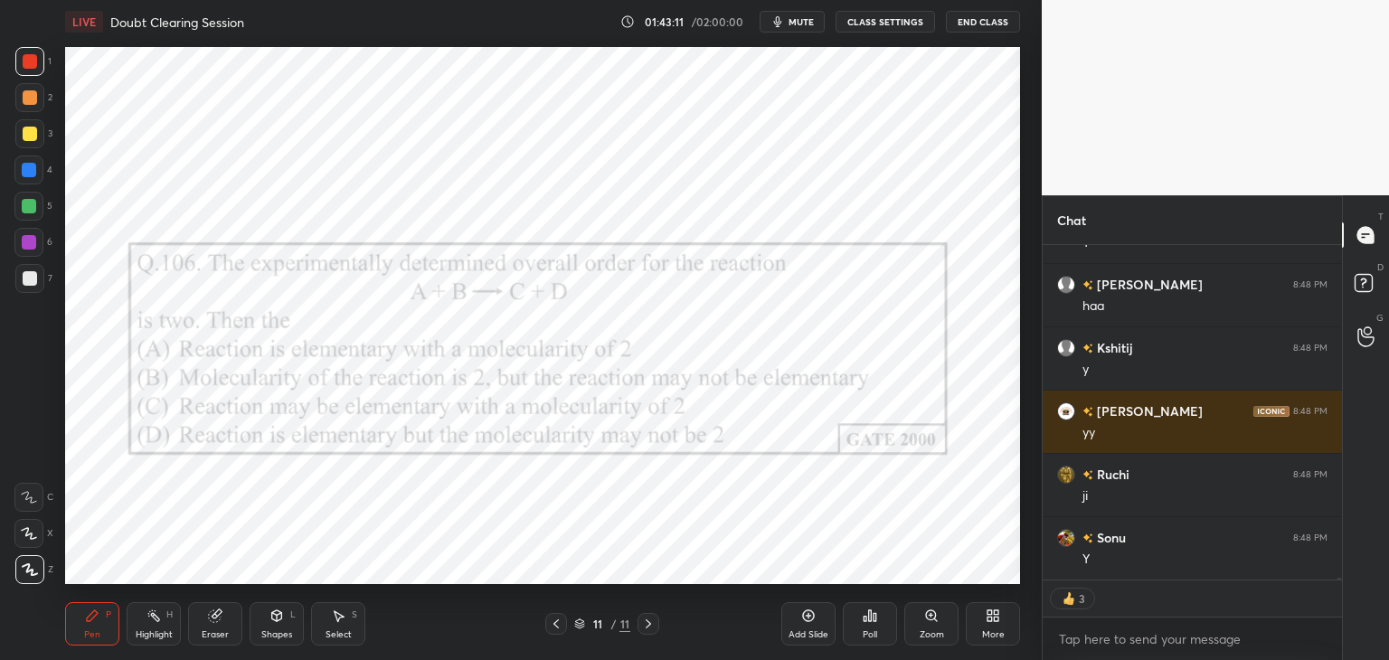
scroll to position [67028, 0]
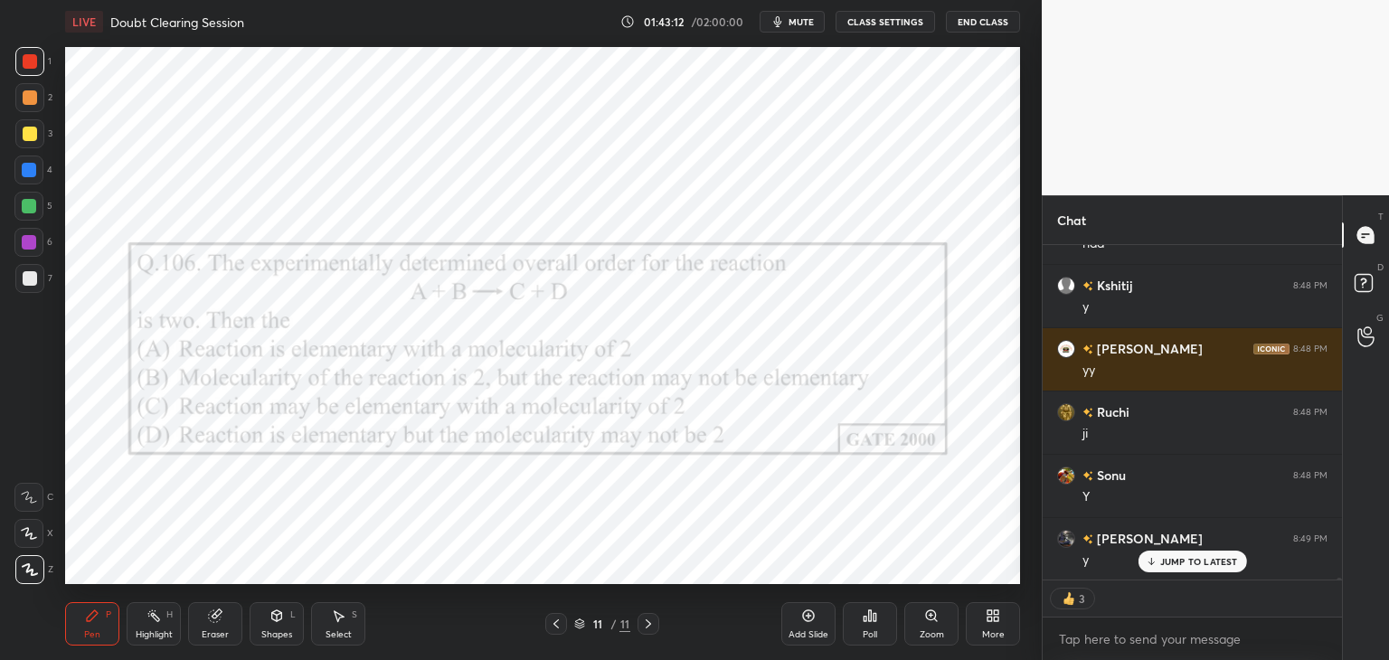
type textarea "x"
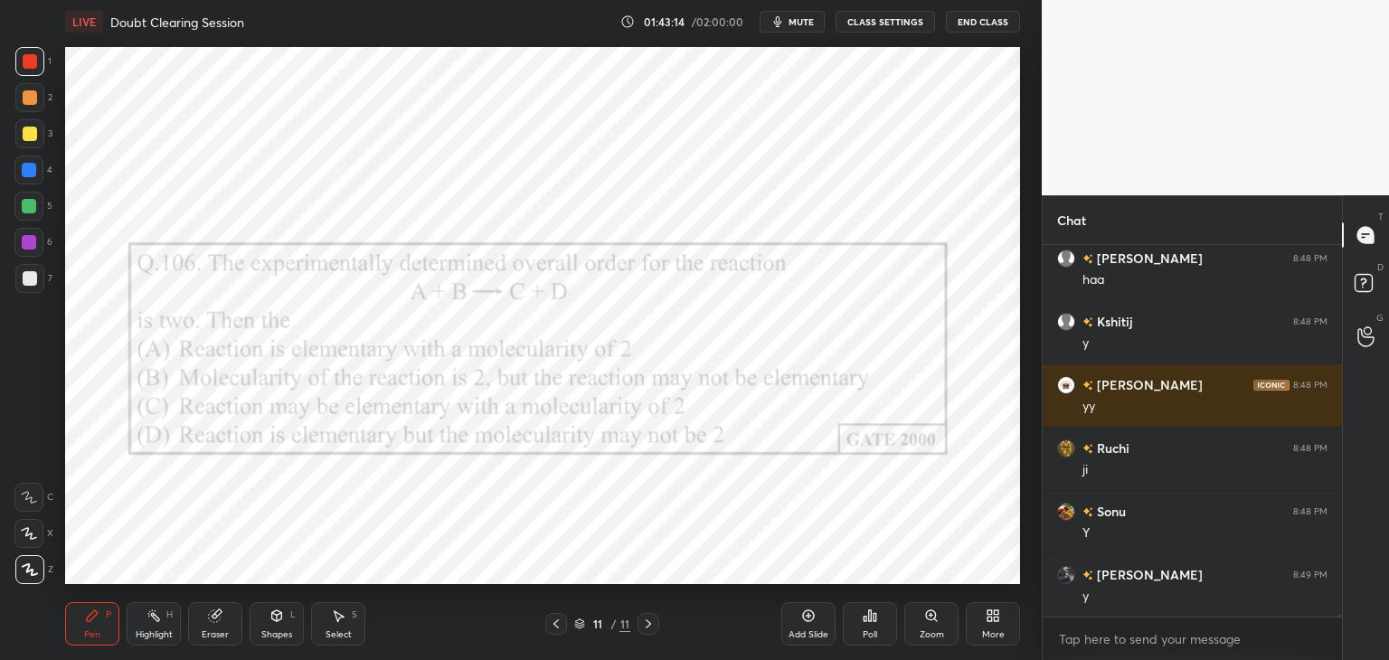
click at [991, 626] on div "More" at bounding box center [992, 623] width 54 height 43
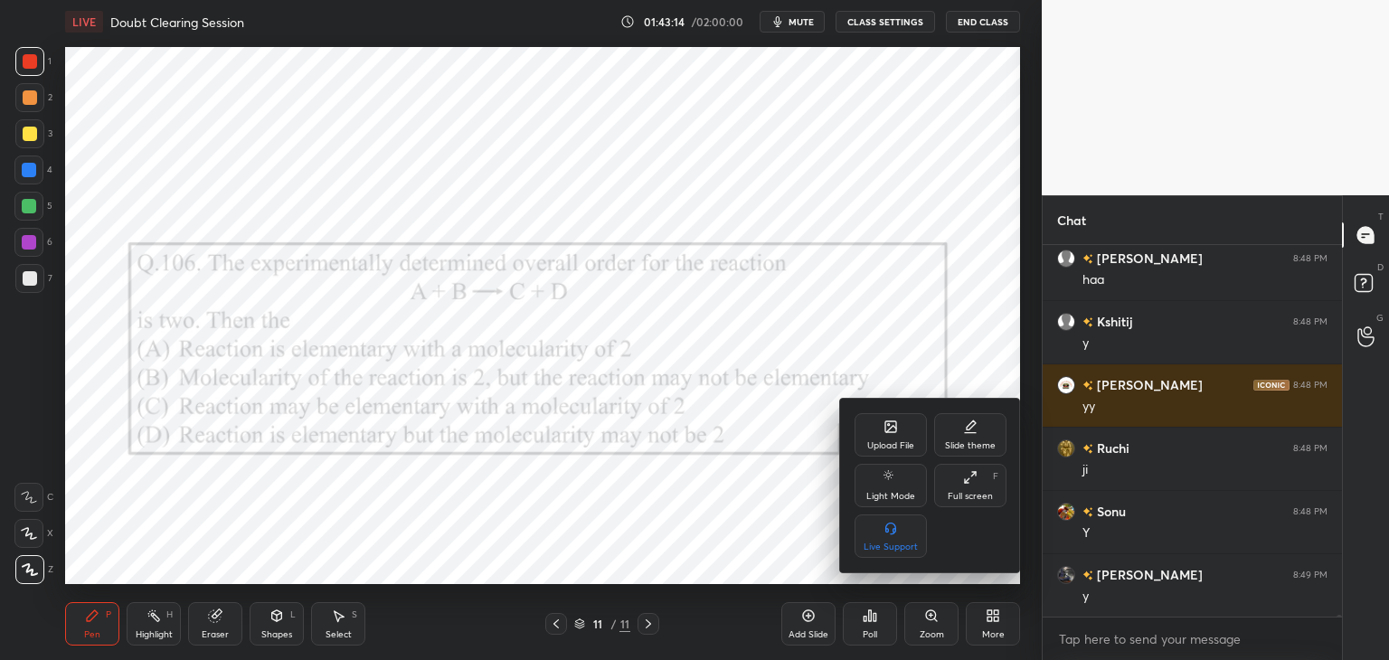
click at [883, 431] on icon at bounding box center [890, 426] width 14 height 14
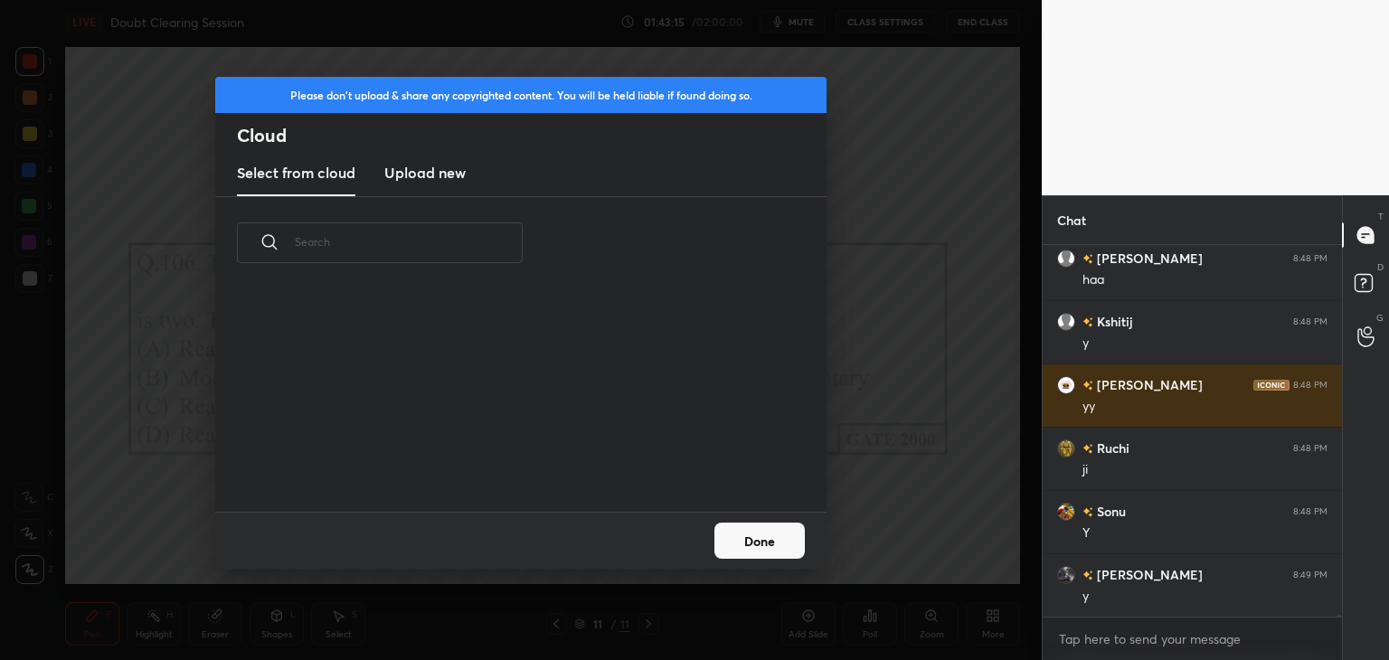
scroll to position [222, 580]
click at [389, 177] on h3 "Upload new" at bounding box center [424, 173] width 81 height 22
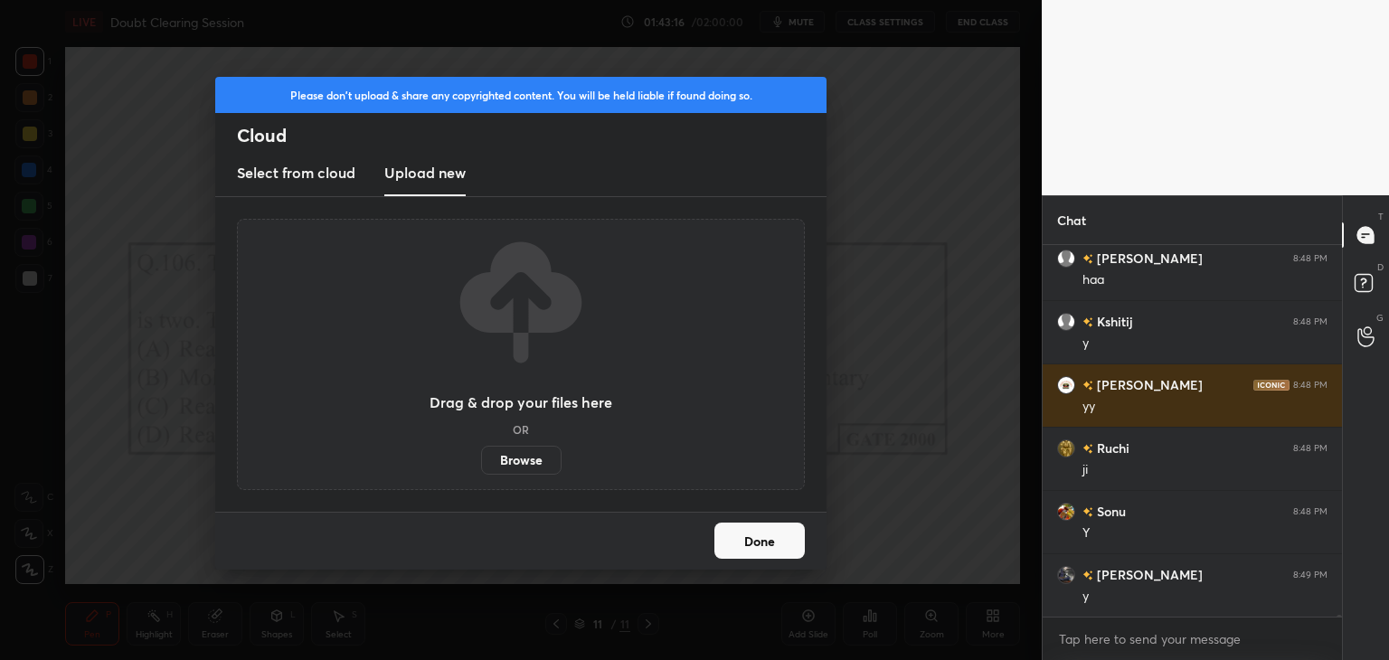
click at [523, 464] on label "Browse" at bounding box center [521, 460] width 80 height 29
click at [481, 464] on input "Browse" at bounding box center [481, 460] width 0 height 29
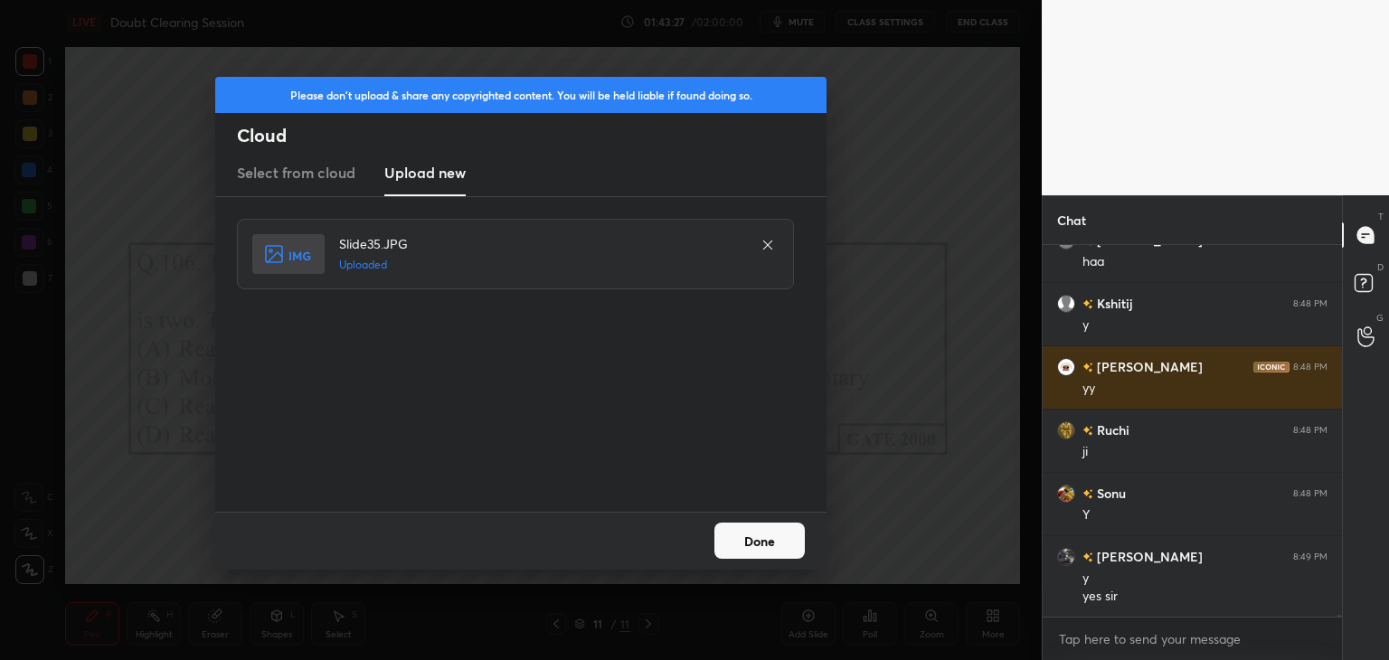
click at [774, 555] on button "Done" at bounding box center [759, 541] width 90 height 36
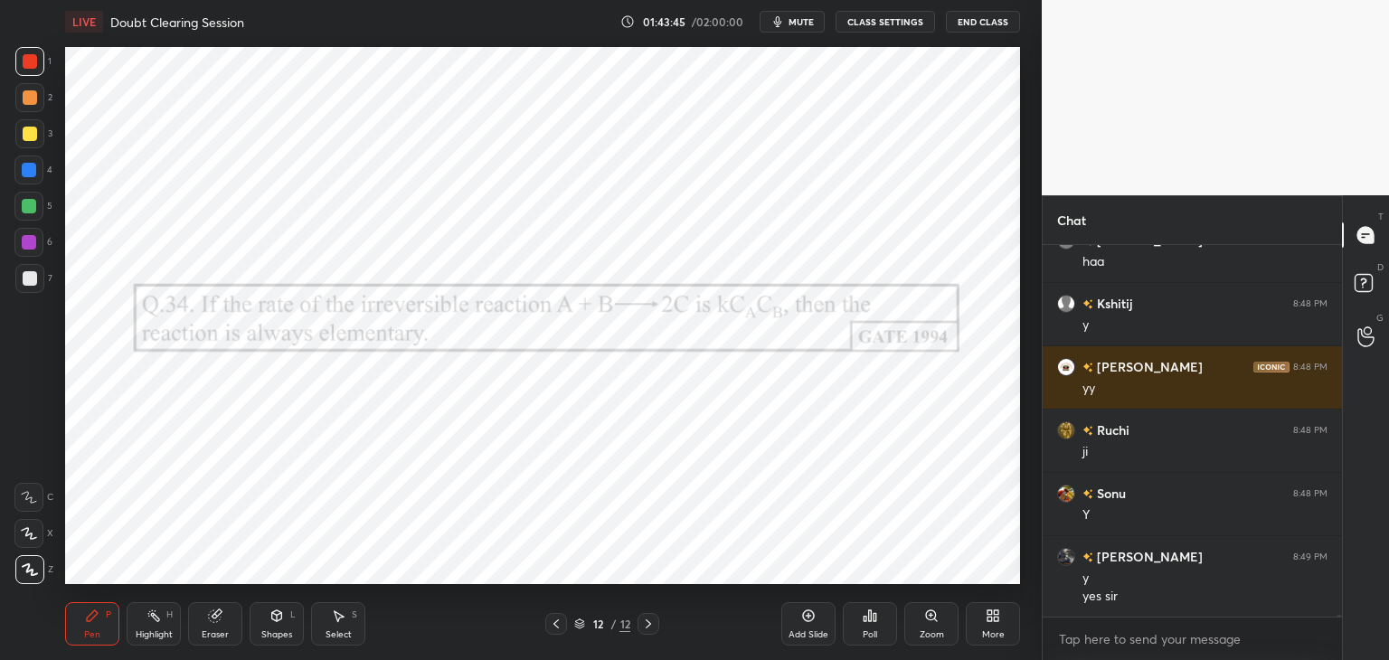
scroll to position [67073, 0]
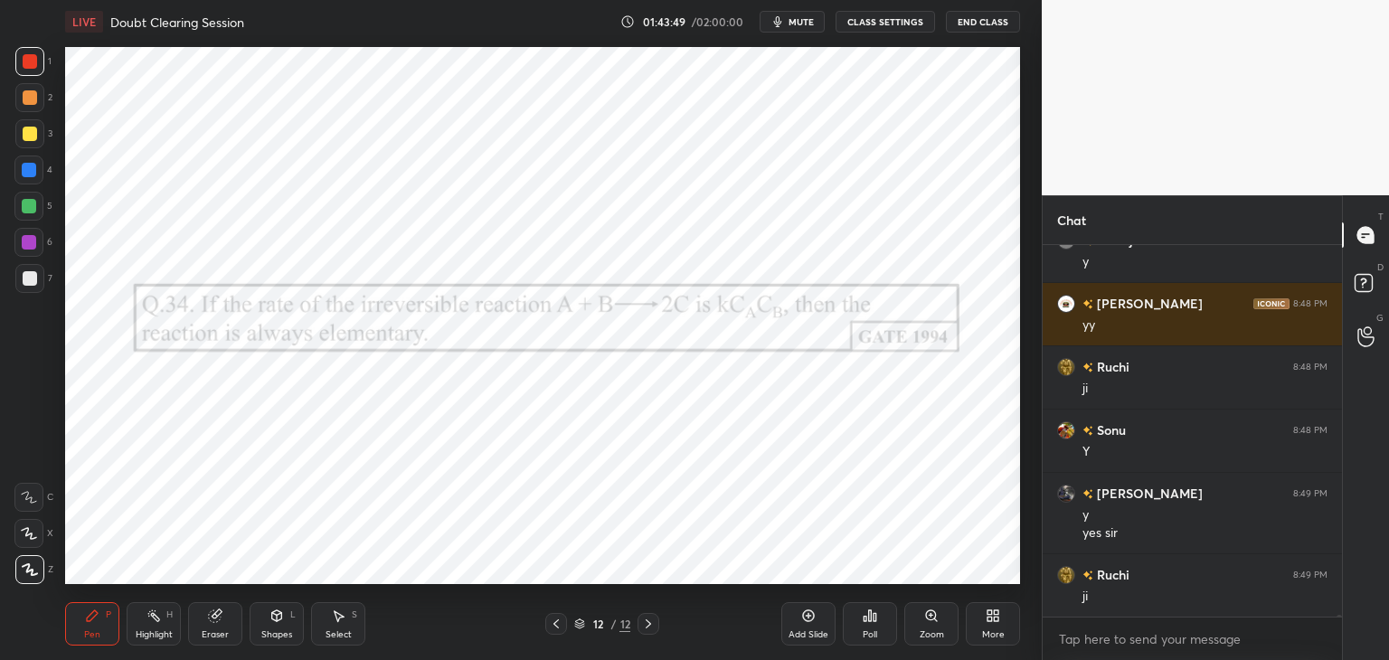
click at [874, 632] on div "Poll" at bounding box center [869, 634] width 14 height 9
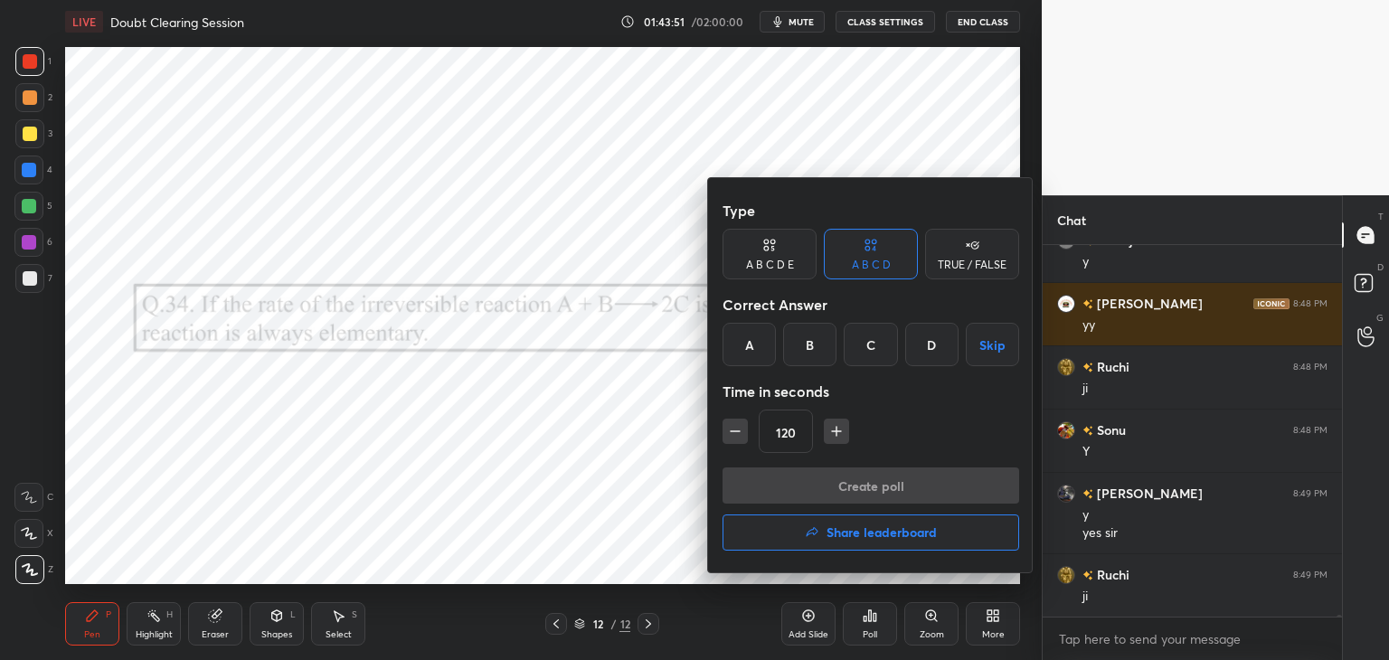
click at [968, 263] on div "TRUE / FALSE" at bounding box center [971, 264] width 69 height 11
click at [779, 347] on div "True" at bounding box center [769, 344] width 94 height 43
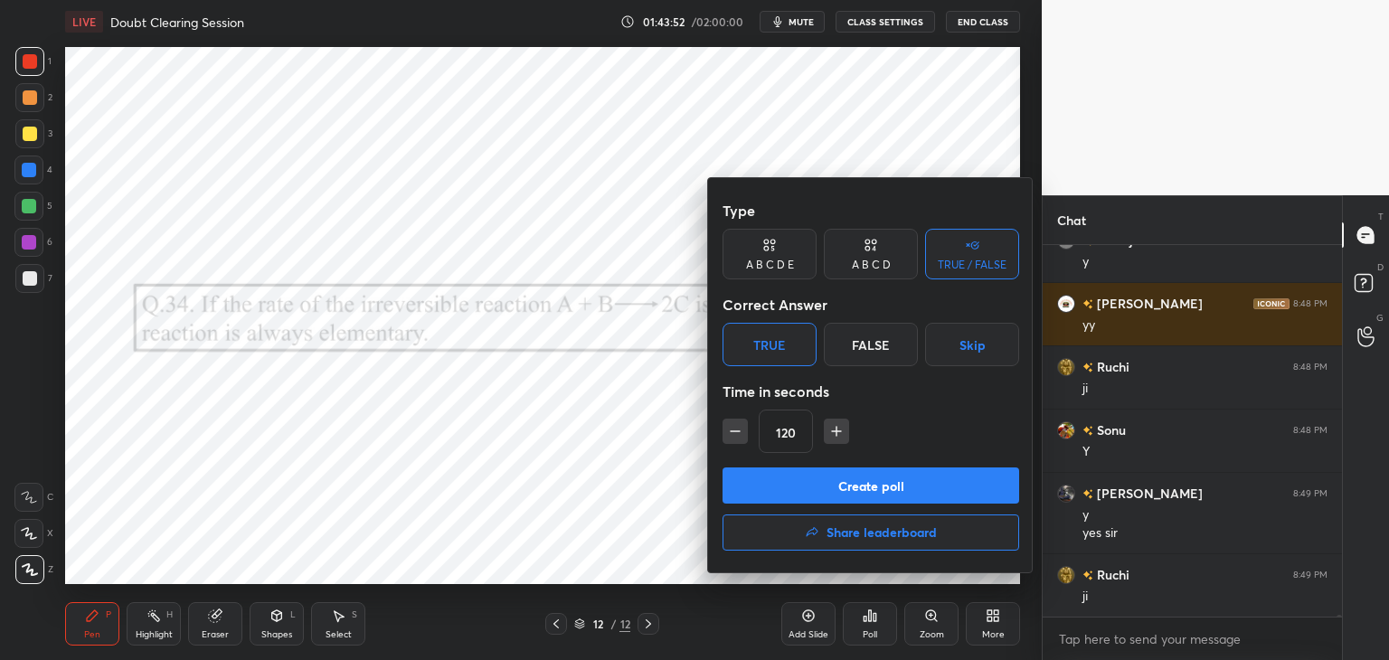
click at [741, 427] on icon "button" at bounding box center [735, 431] width 18 height 18
click at [740, 430] on icon "button" at bounding box center [735, 431] width 18 height 18
click at [736, 434] on icon "button" at bounding box center [735, 431] width 18 height 18
type input "60"
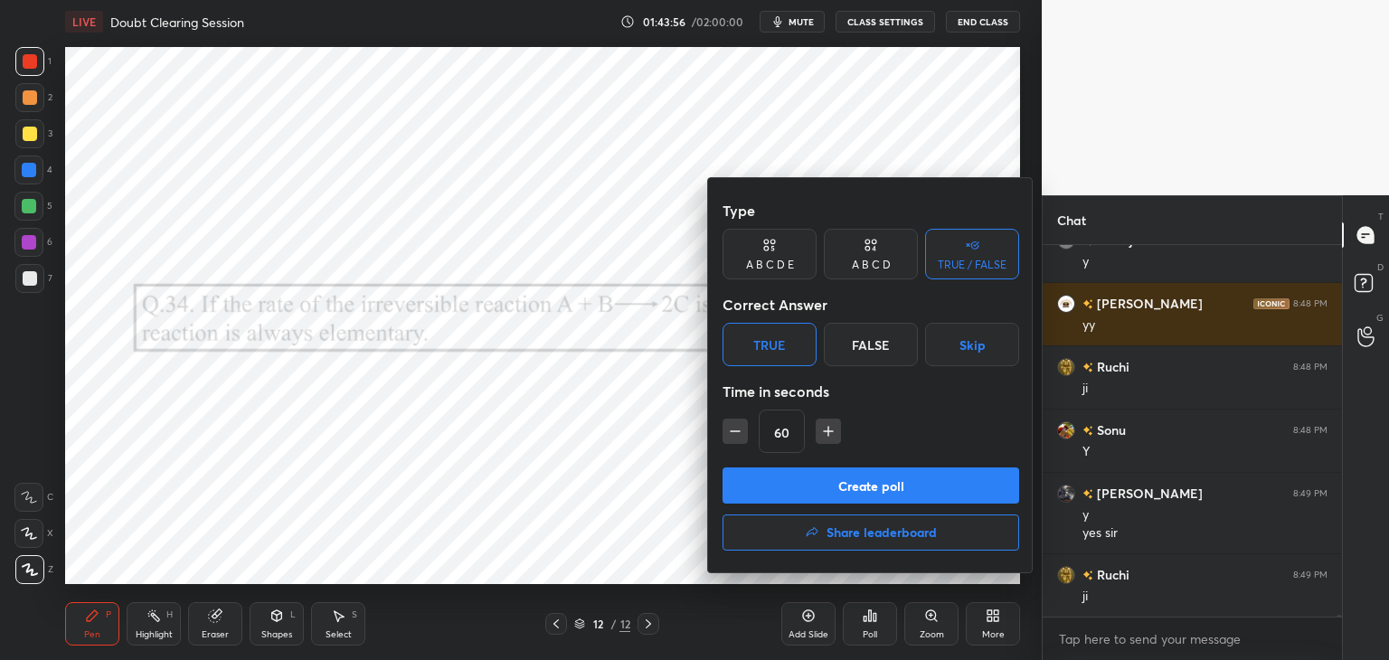
click at [773, 482] on button "Create poll" at bounding box center [870, 485] width 297 height 36
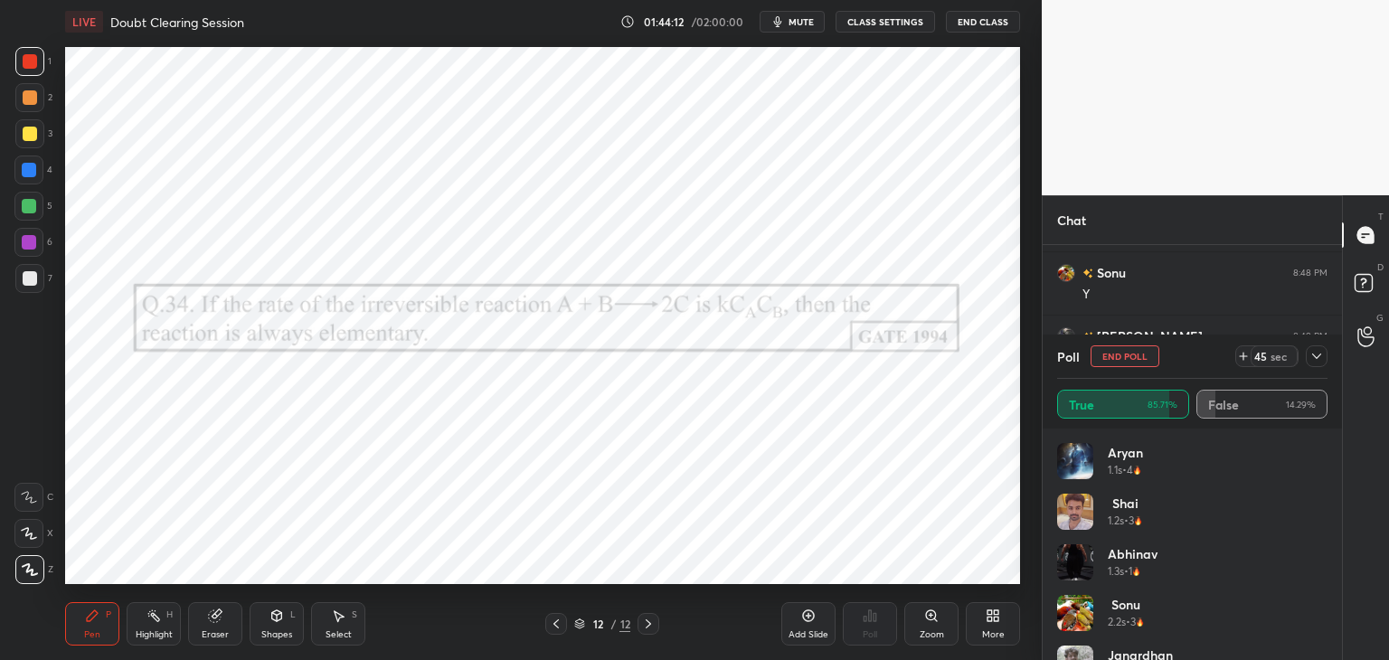
scroll to position [67294, 0]
click at [1316, 356] on icon at bounding box center [1316, 356] width 14 height 14
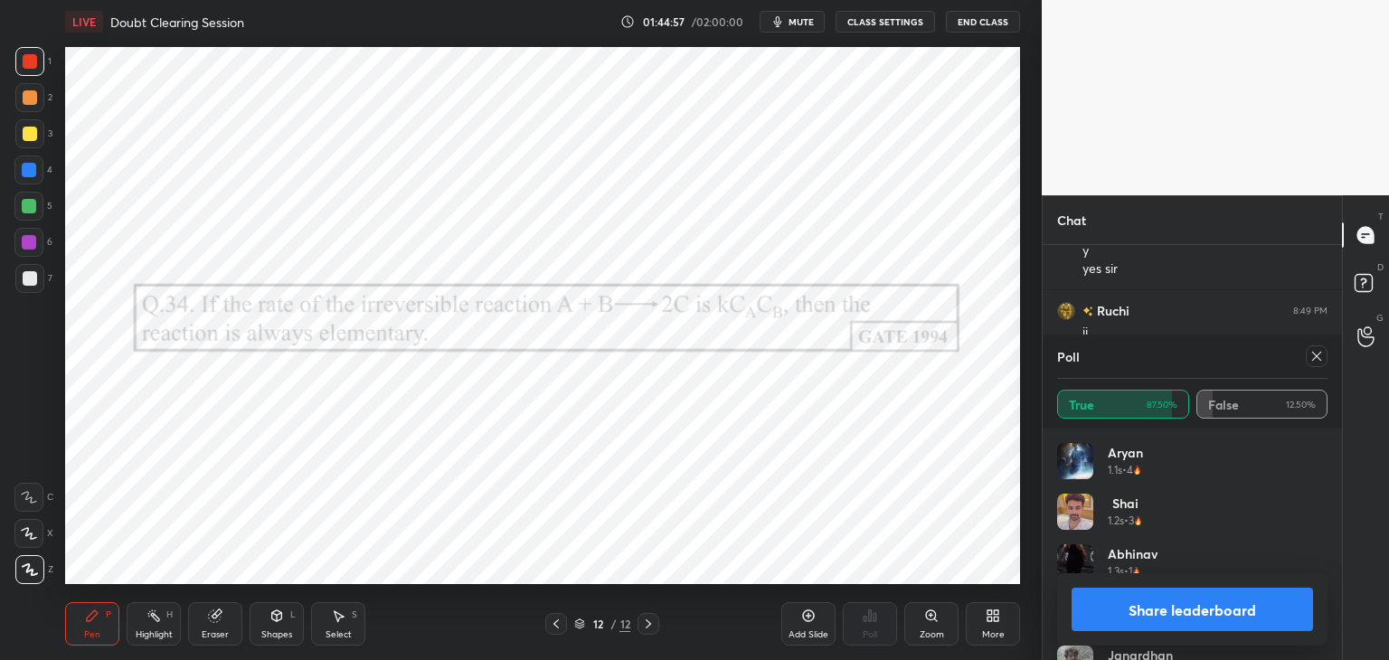
scroll to position [212, 265]
click at [1316, 362] on icon at bounding box center [1316, 356] width 14 height 14
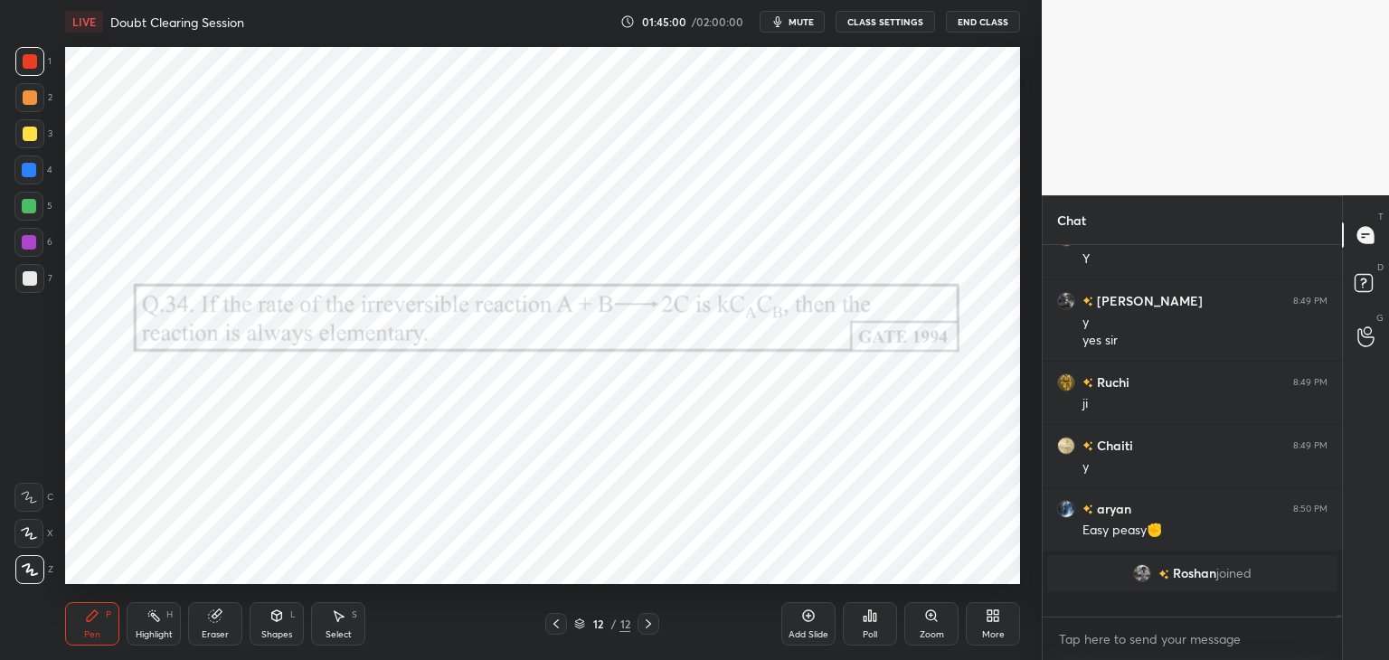
scroll to position [366, 294]
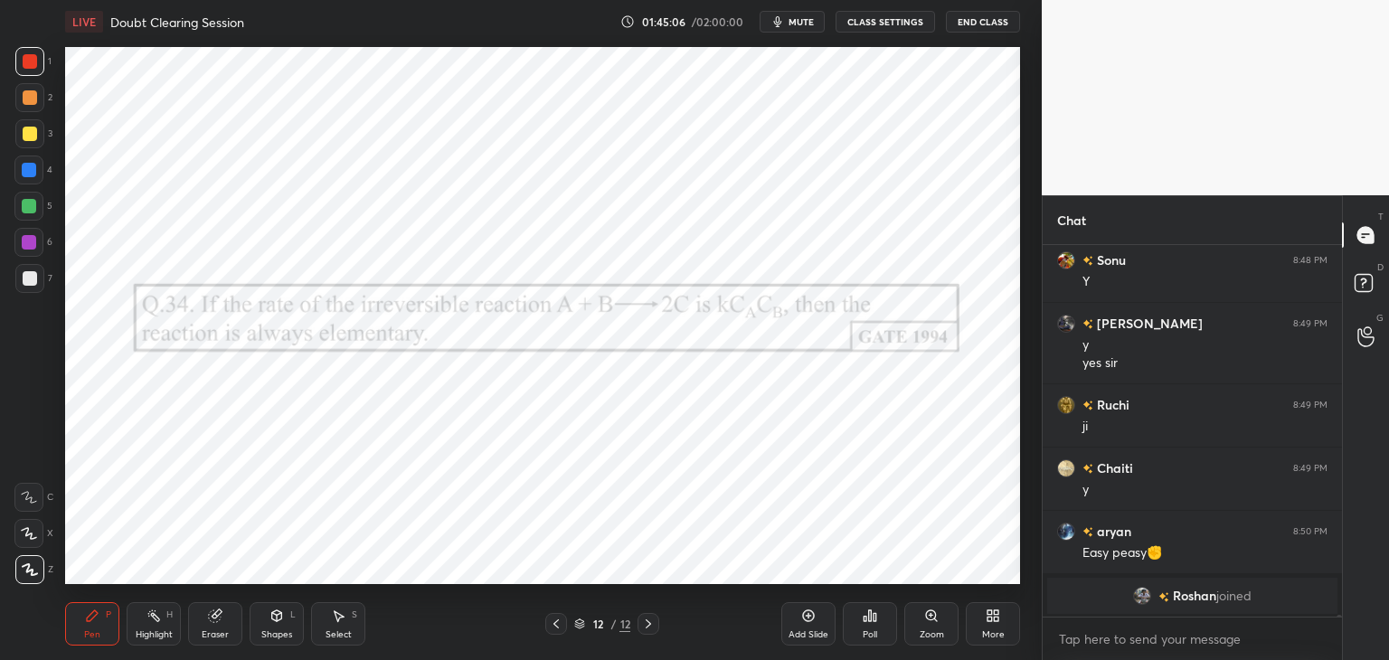
click at [814, 621] on icon at bounding box center [808, 615] width 14 height 14
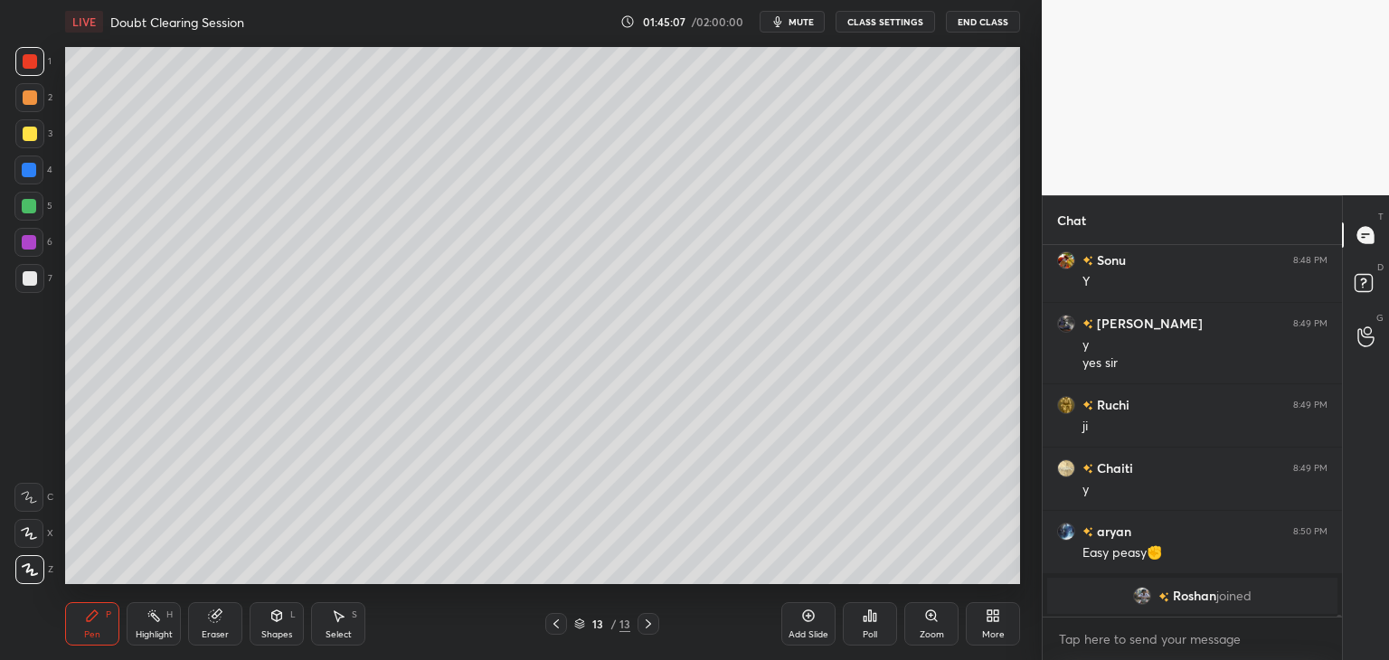
click at [24, 283] on div at bounding box center [30, 278] width 14 height 14
click at [33, 142] on div at bounding box center [29, 133] width 29 height 29
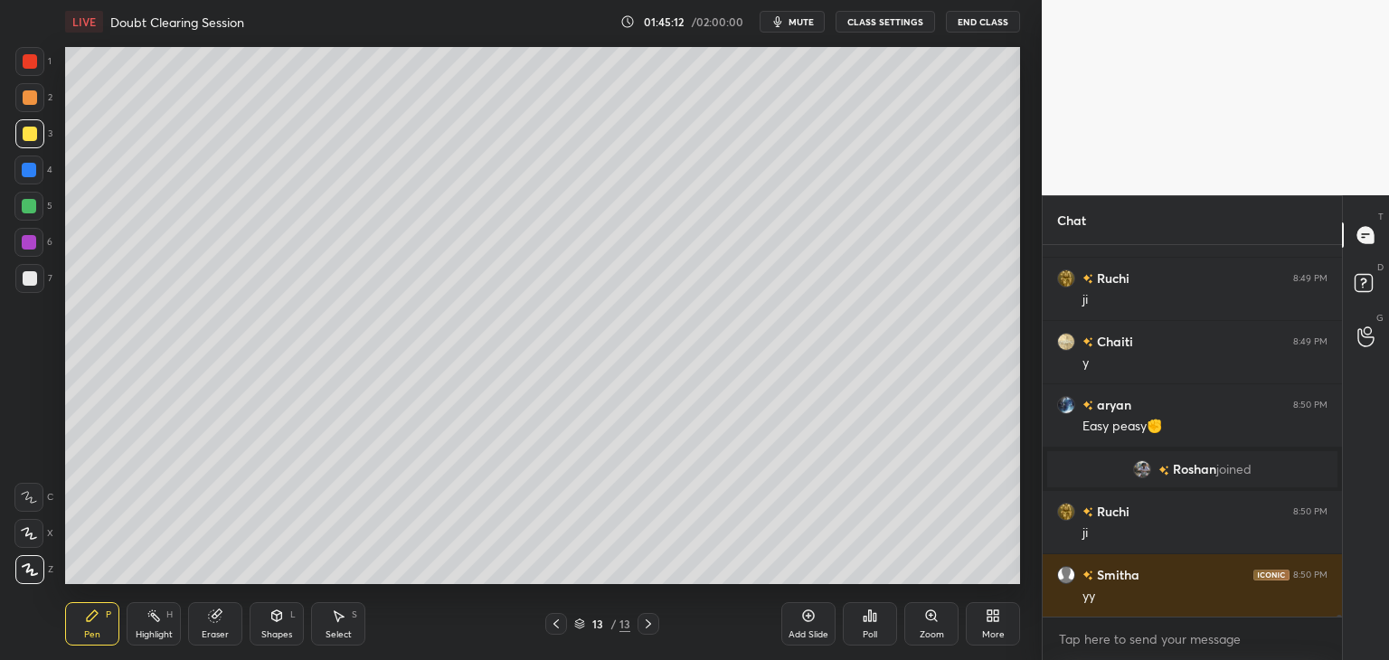
click at [555, 619] on icon at bounding box center [556, 624] width 14 height 14
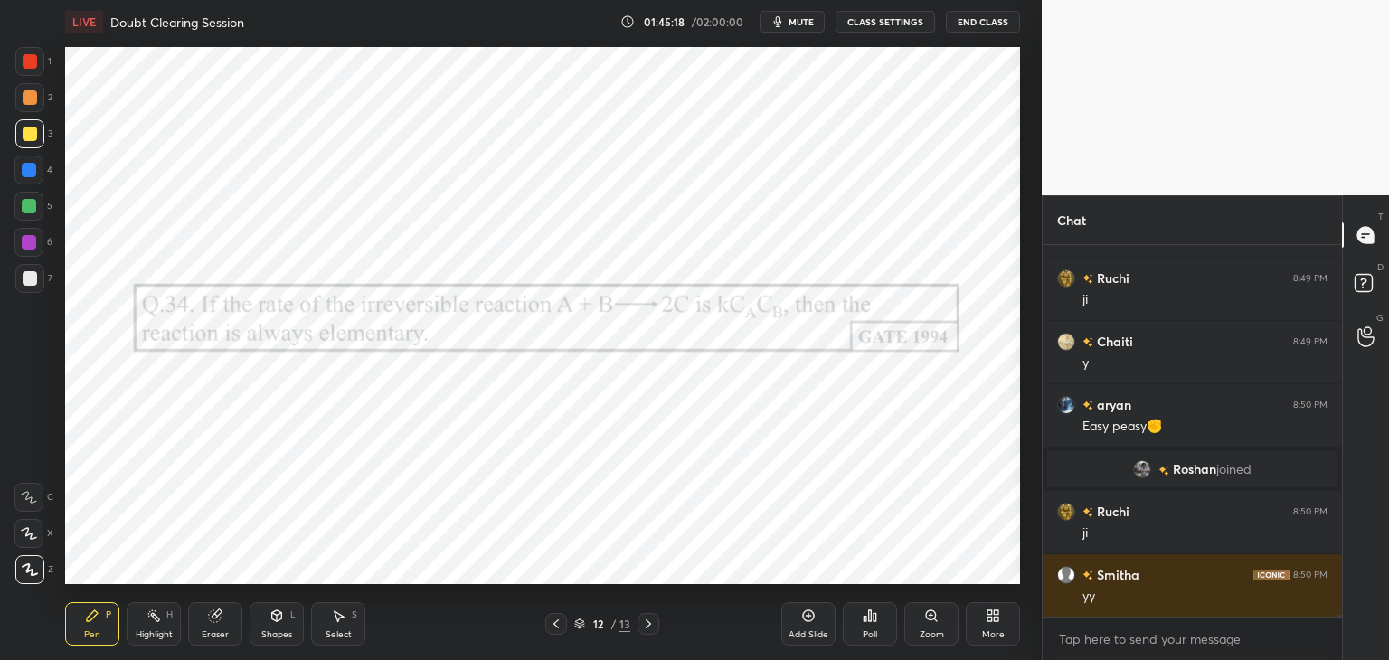
click at [654, 629] on icon at bounding box center [648, 624] width 14 height 14
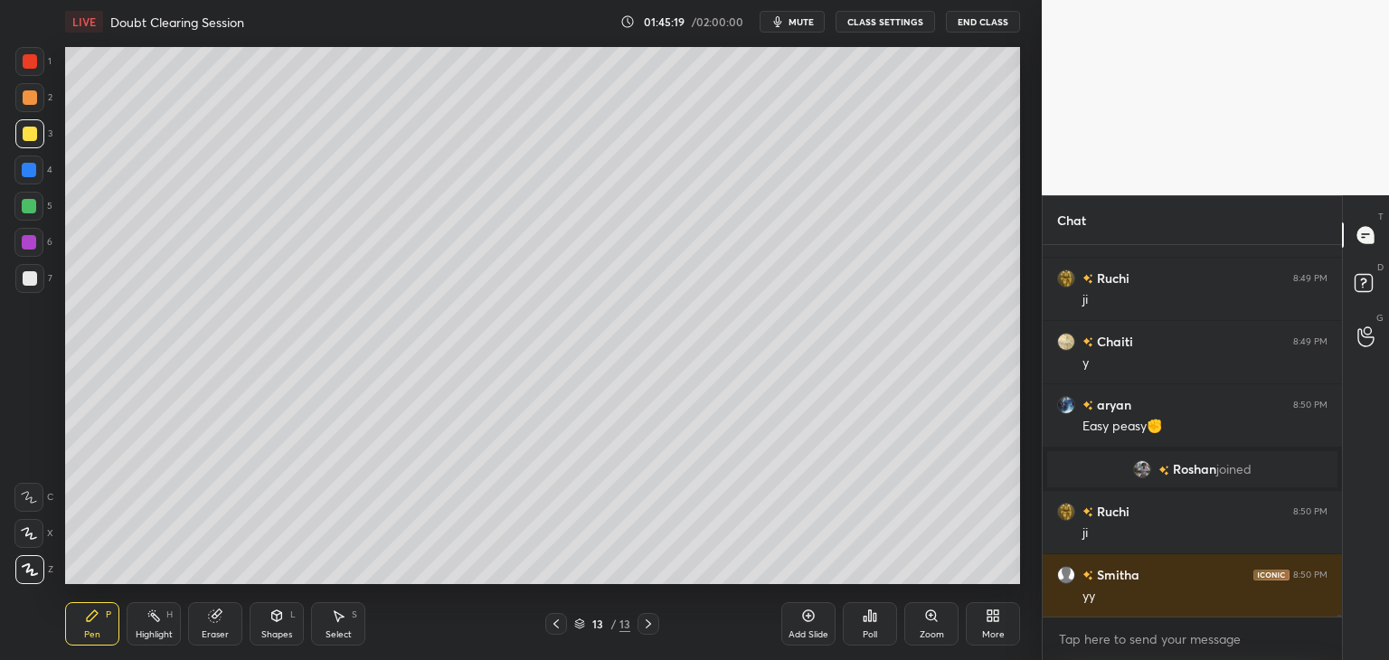
click at [29, 289] on div at bounding box center [29, 278] width 29 height 29
click at [556, 633] on div at bounding box center [556, 624] width 22 height 22
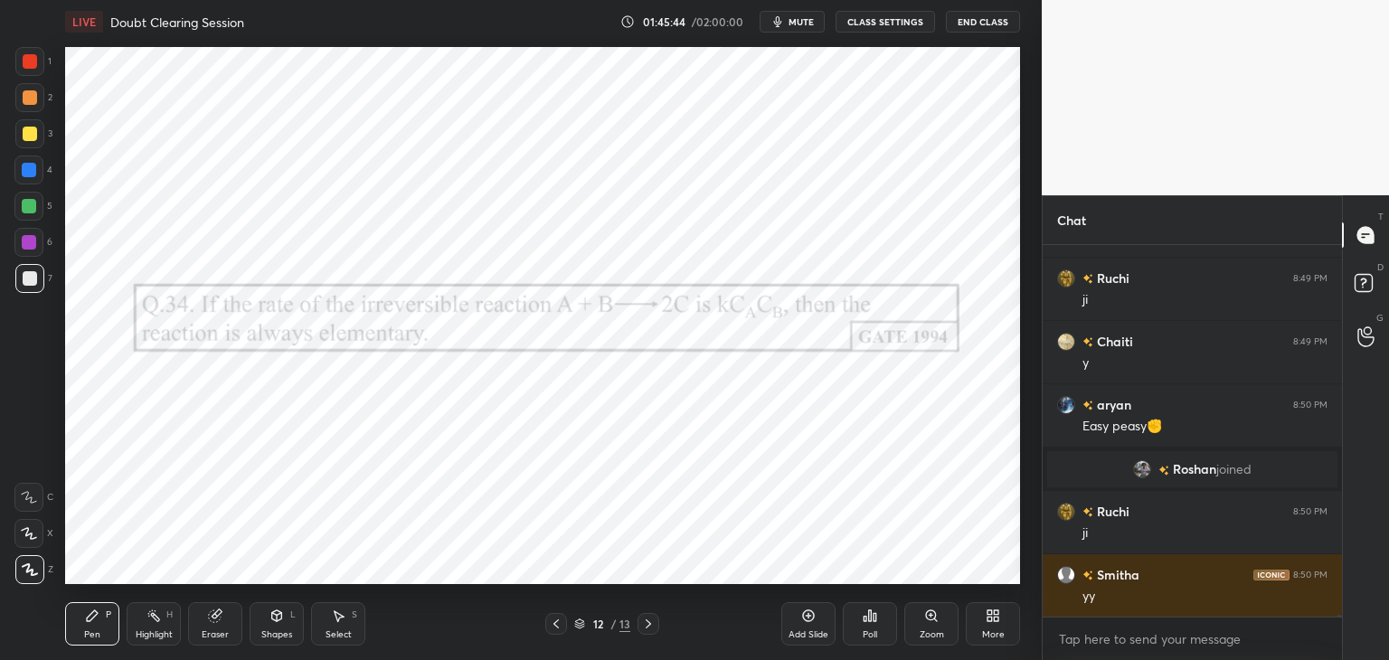
click at [649, 627] on icon at bounding box center [648, 624] width 14 height 14
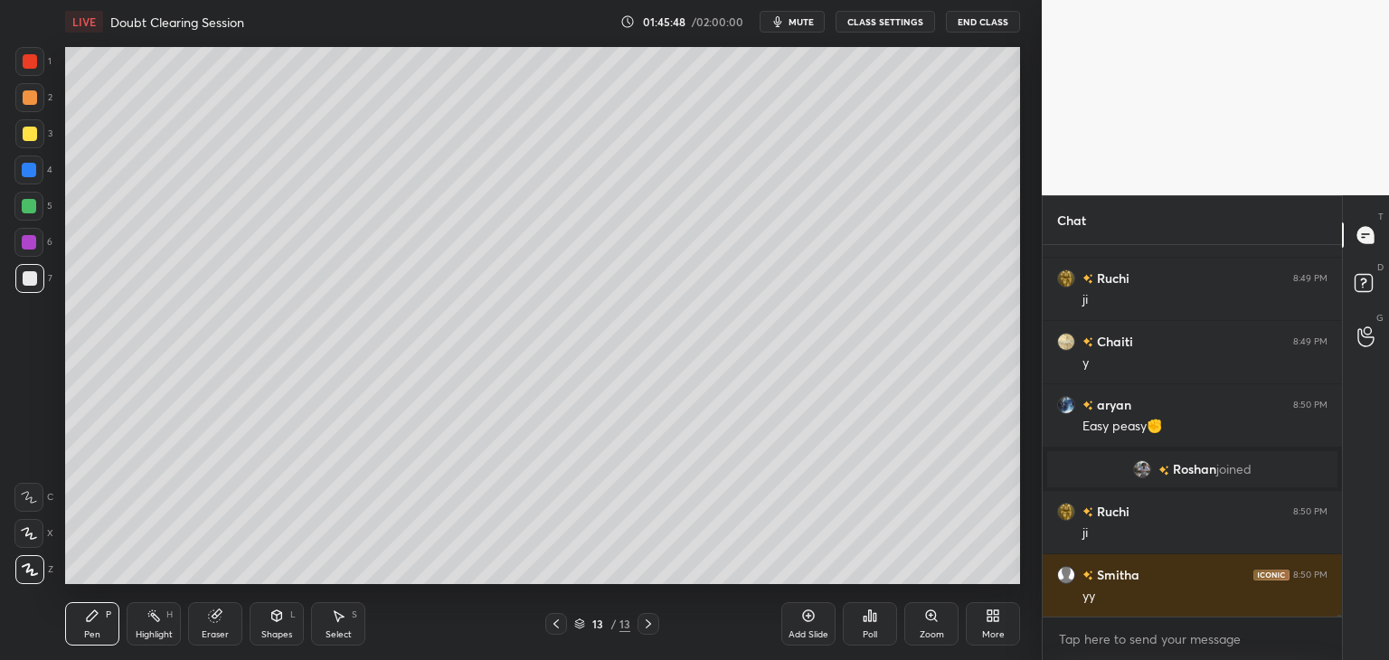
scroll to position [64406, 0]
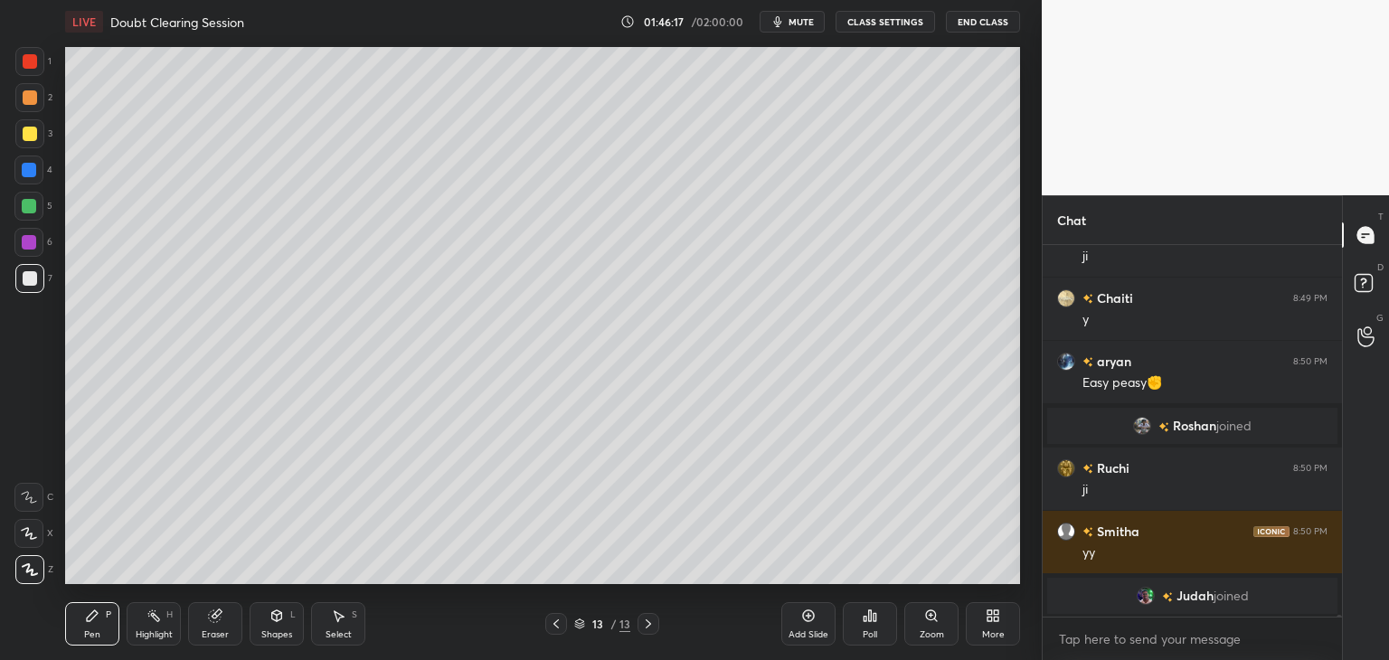
click at [557, 626] on icon at bounding box center [555, 623] width 5 height 9
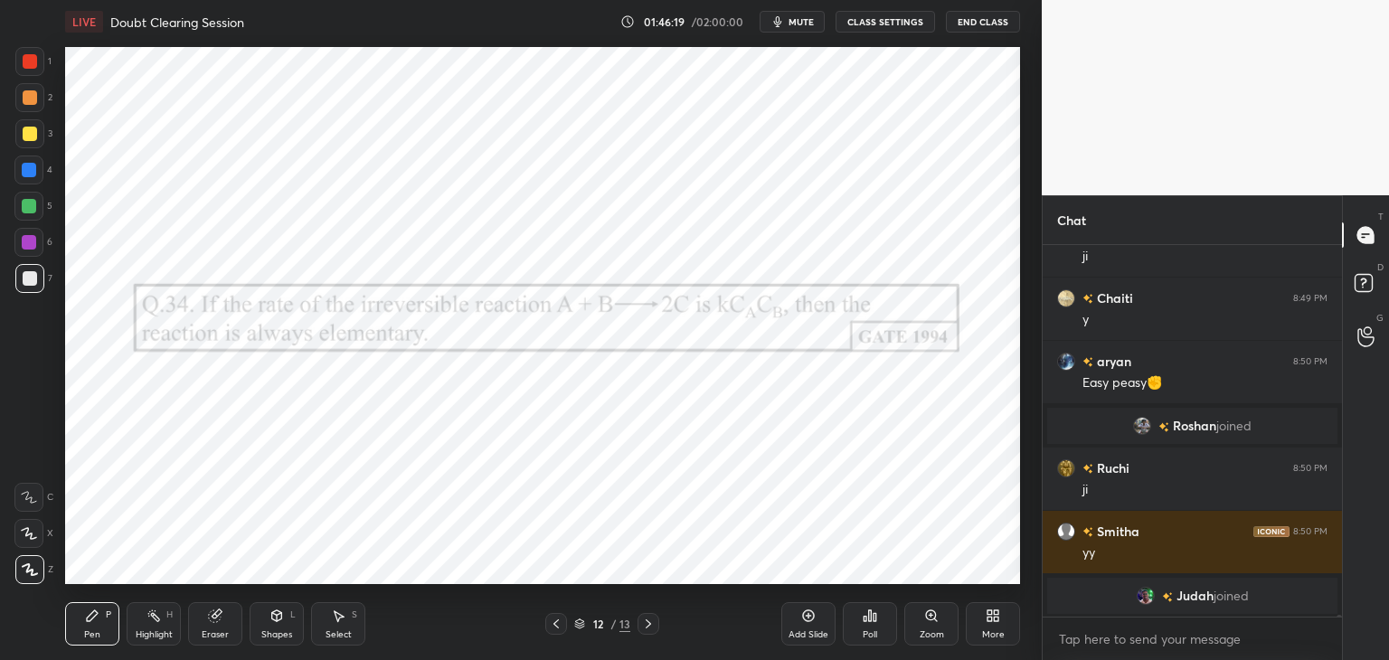
click at [655, 623] on icon at bounding box center [648, 624] width 14 height 14
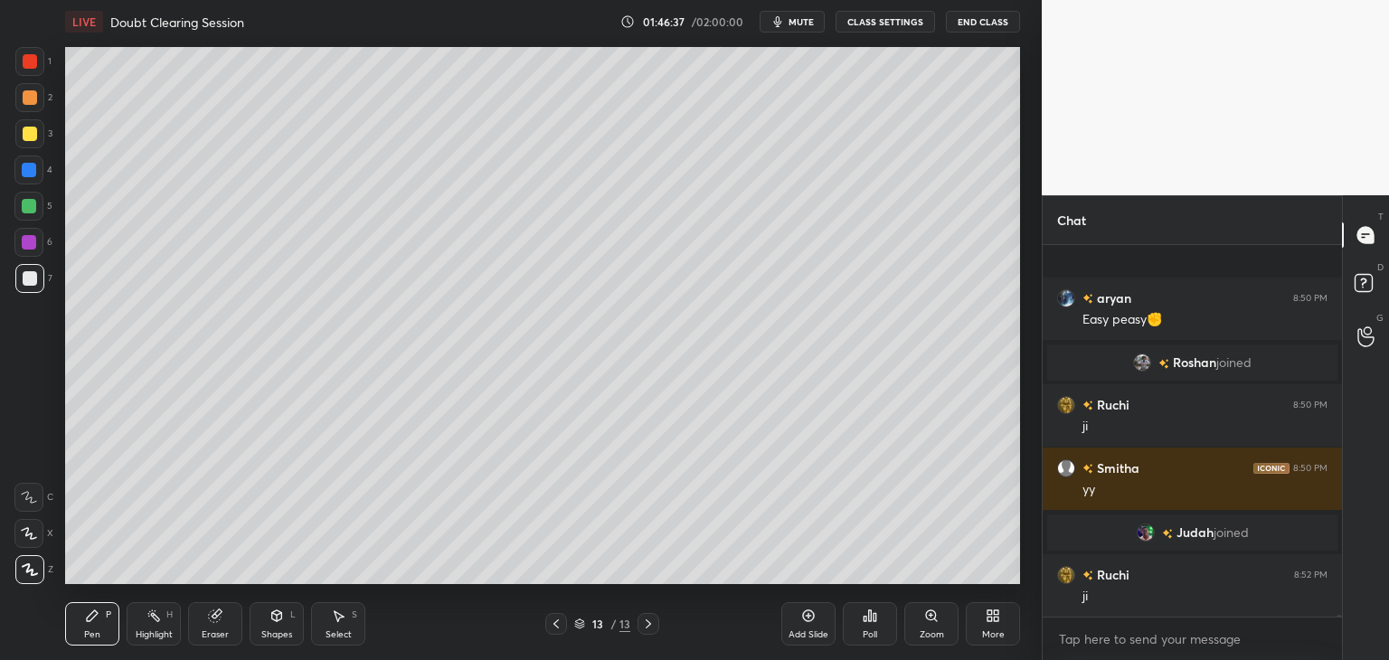
scroll to position [64451, 0]
click at [555, 630] on icon at bounding box center [556, 624] width 14 height 14
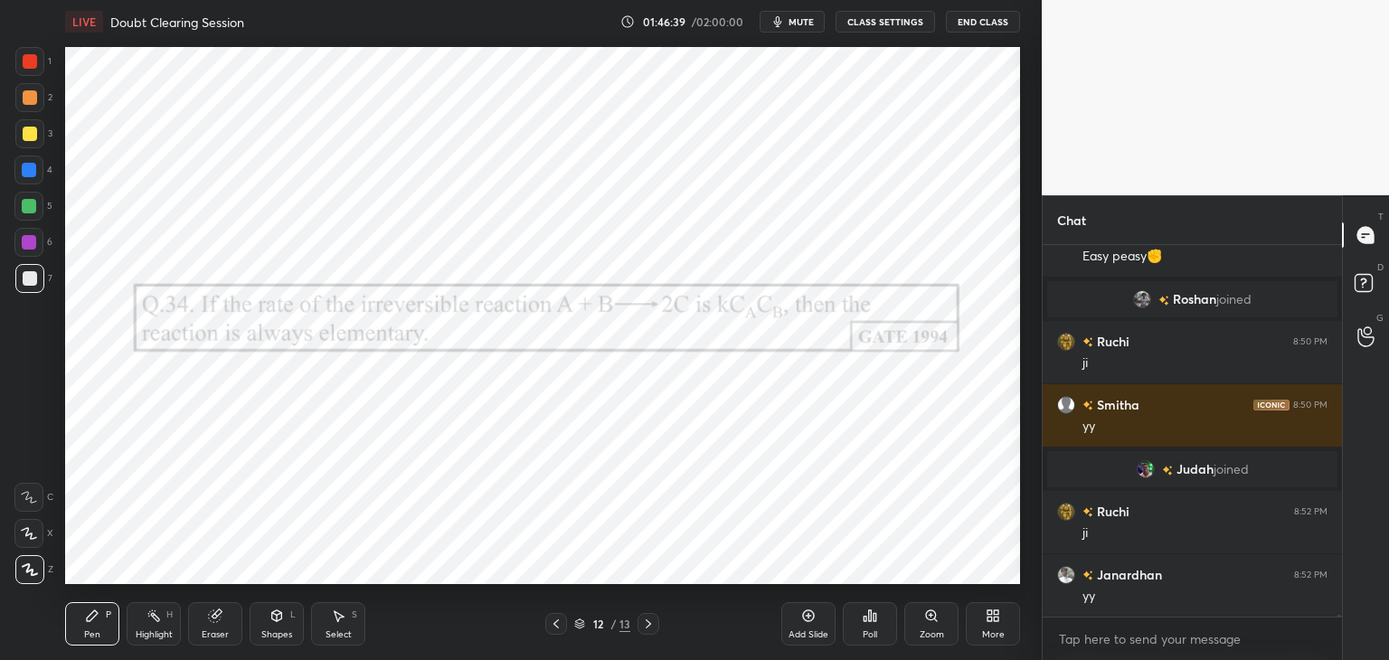
scroll to position [64578, 0]
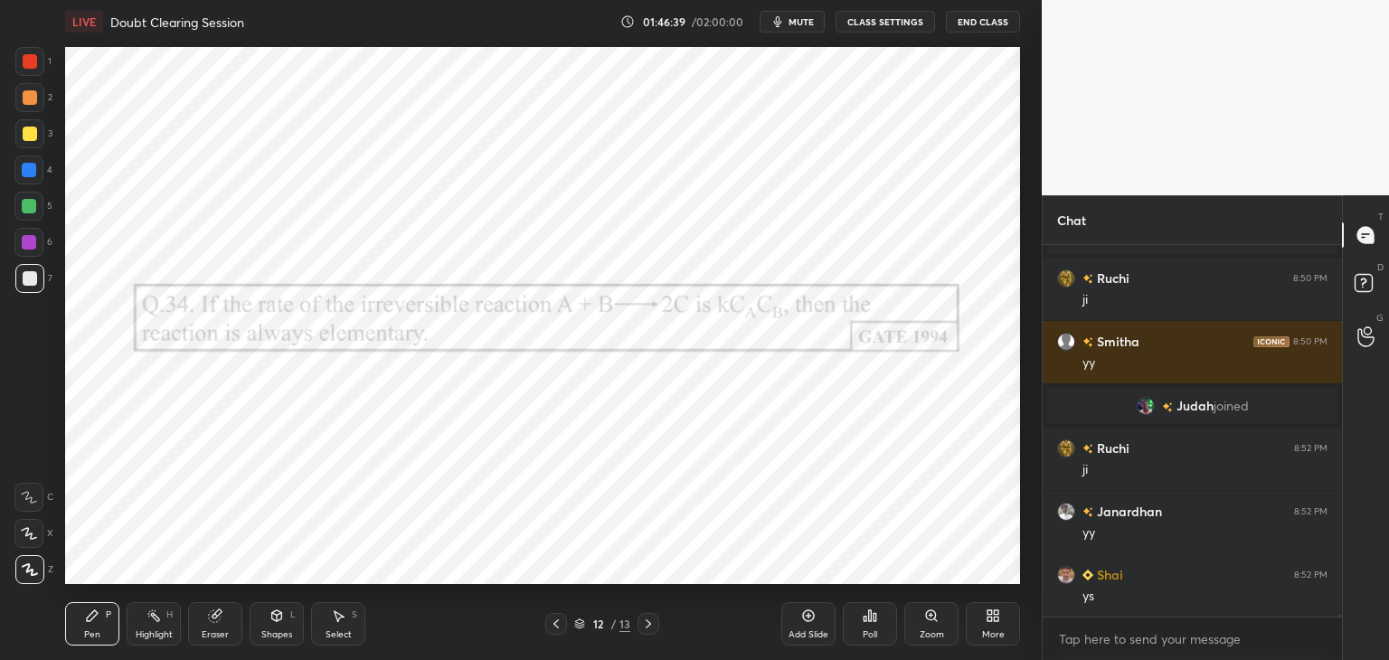
click at [646, 629] on icon at bounding box center [648, 624] width 14 height 14
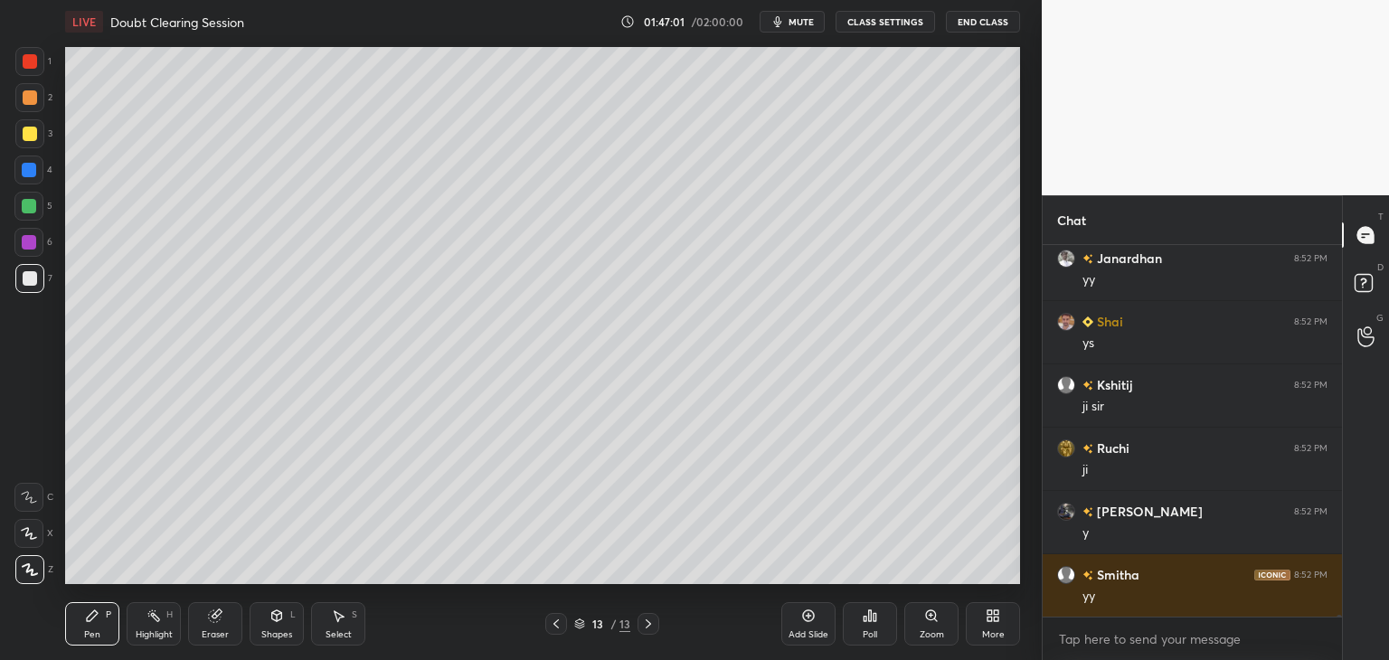
scroll to position [64894, 0]
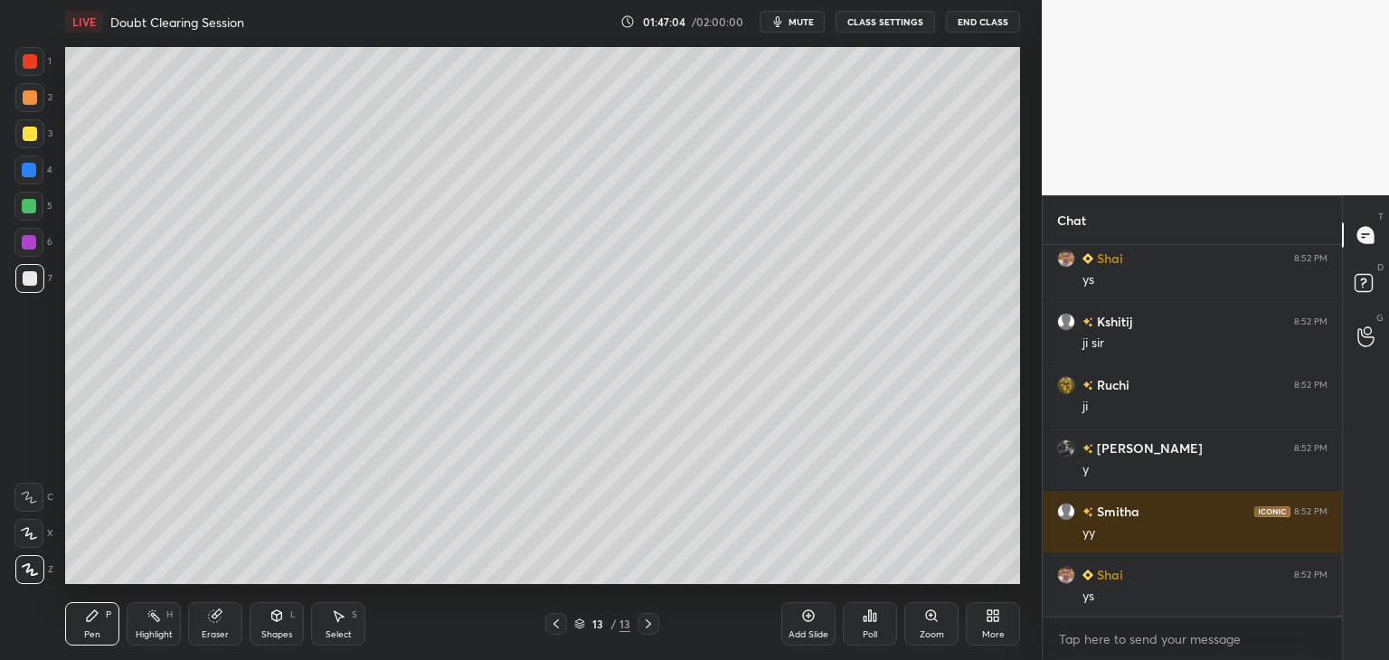
click at [310, 626] on div "Pen P Highlight H Eraser Shapes L Select S" at bounding box center [244, 623] width 358 height 43
click at [296, 626] on div "Shapes L" at bounding box center [277, 623] width 54 height 43
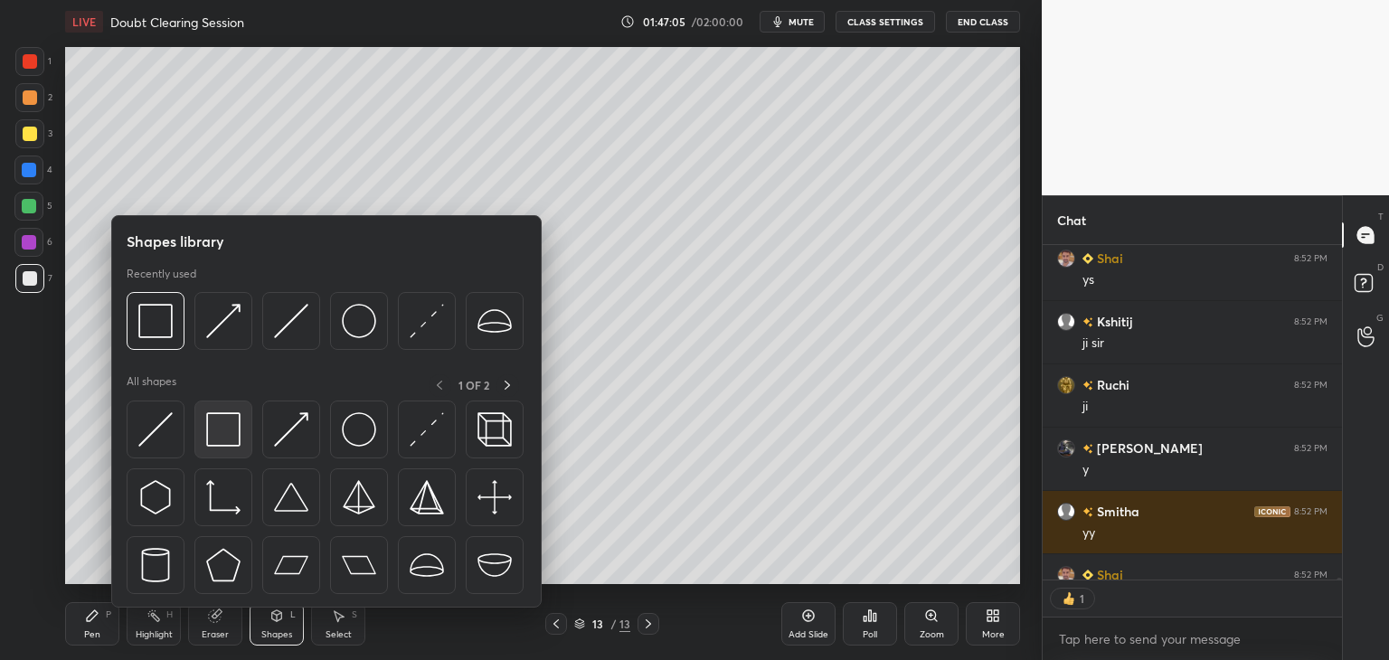
click at [221, 445] on img at bounding box center [223, 429] width 34 height 34
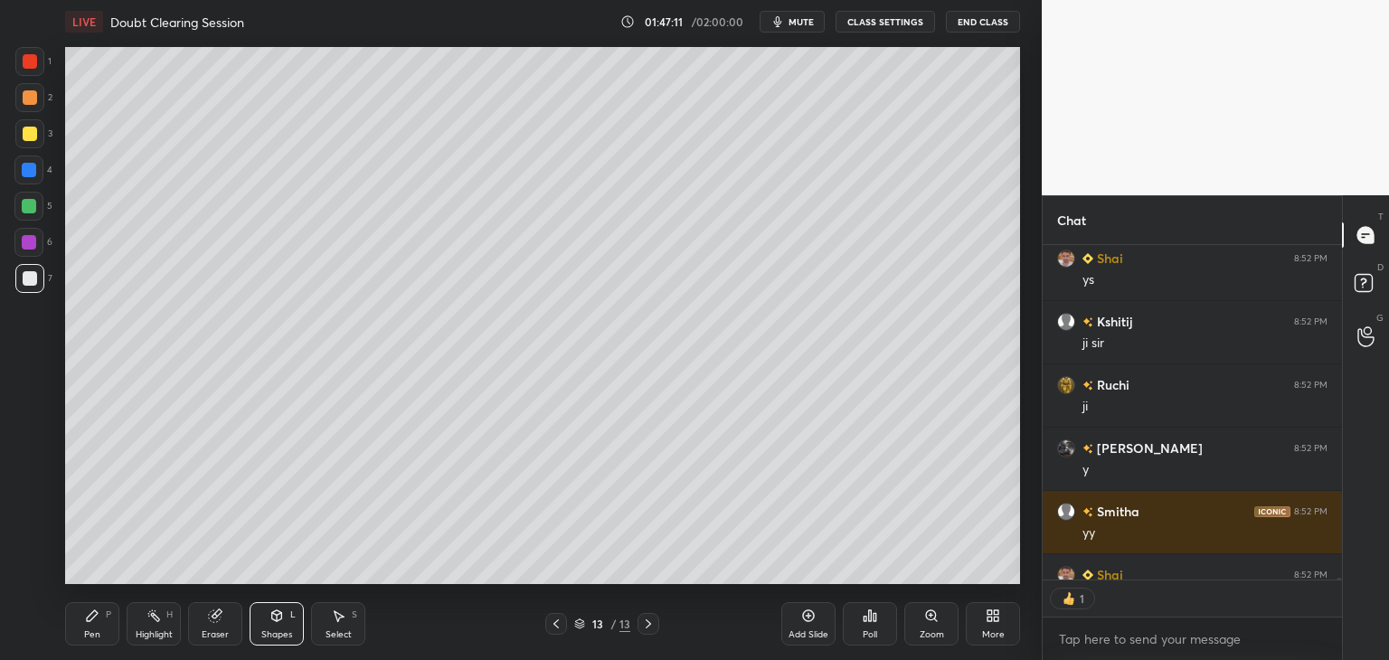
scroll to position [64995, 0]
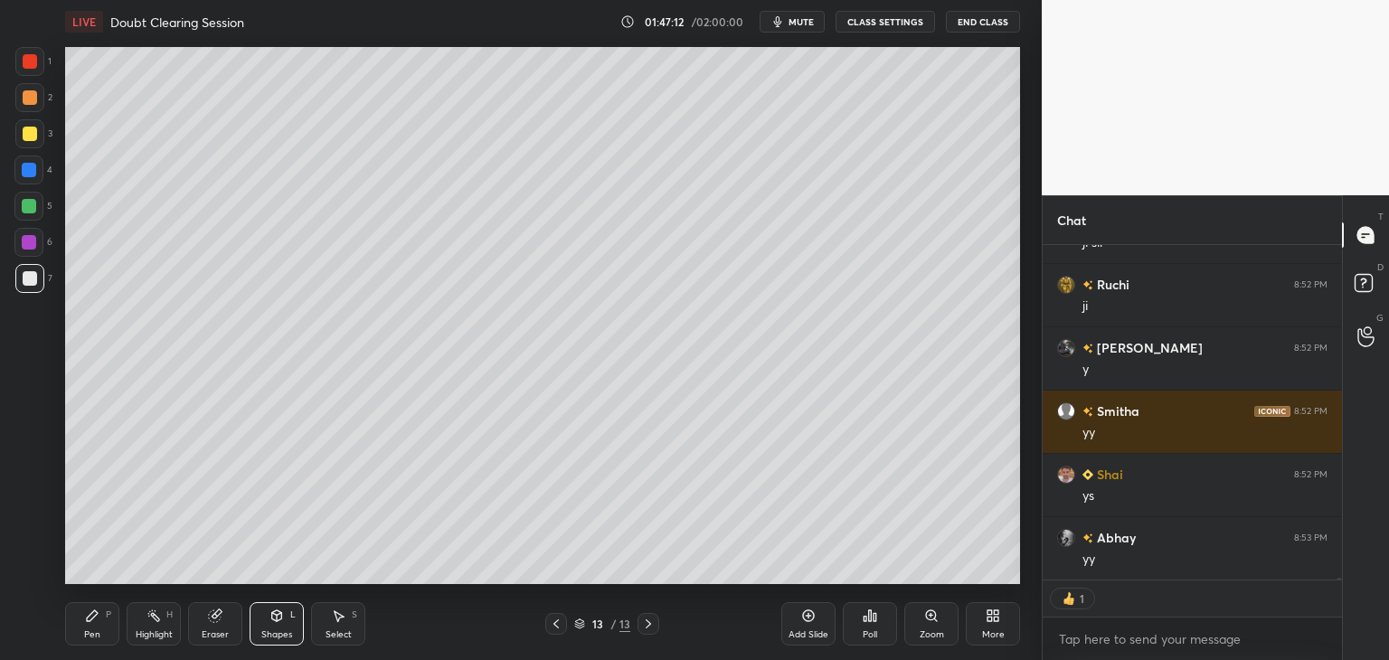
click at [93, 619] on icon at bounding box center [92, 615] width 14 height 14
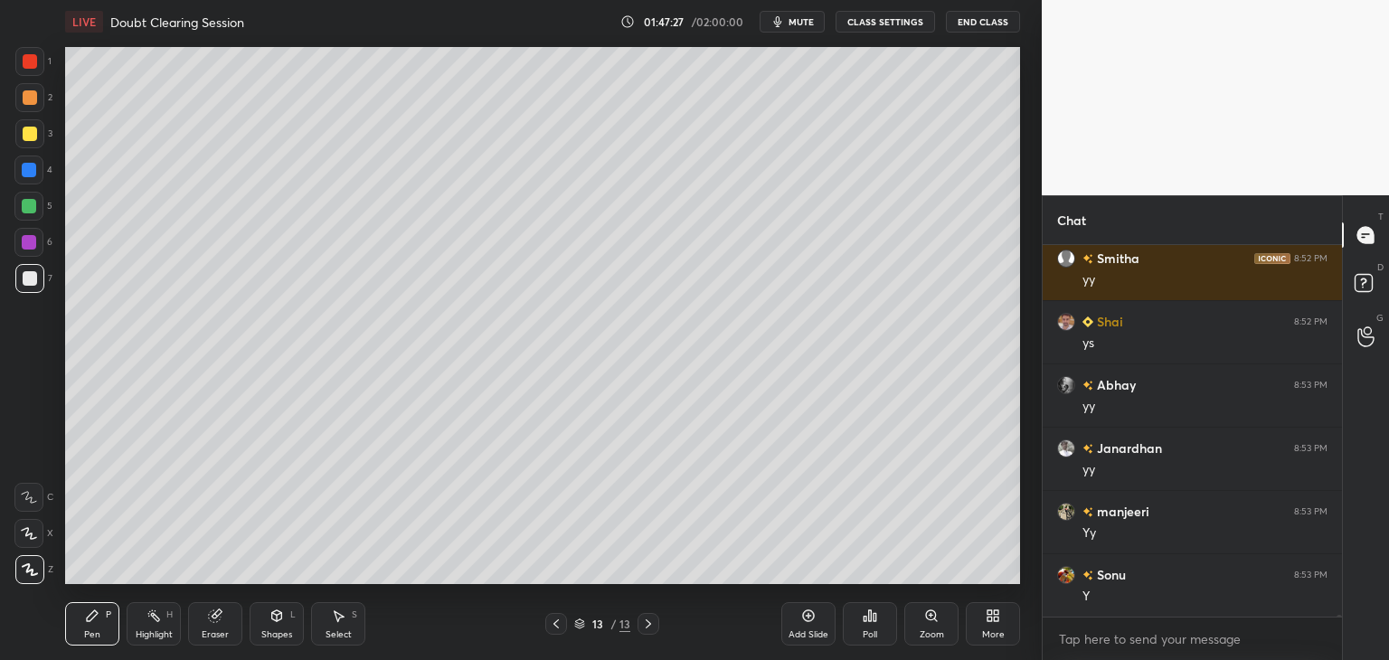
scroll to position [65211, 0]
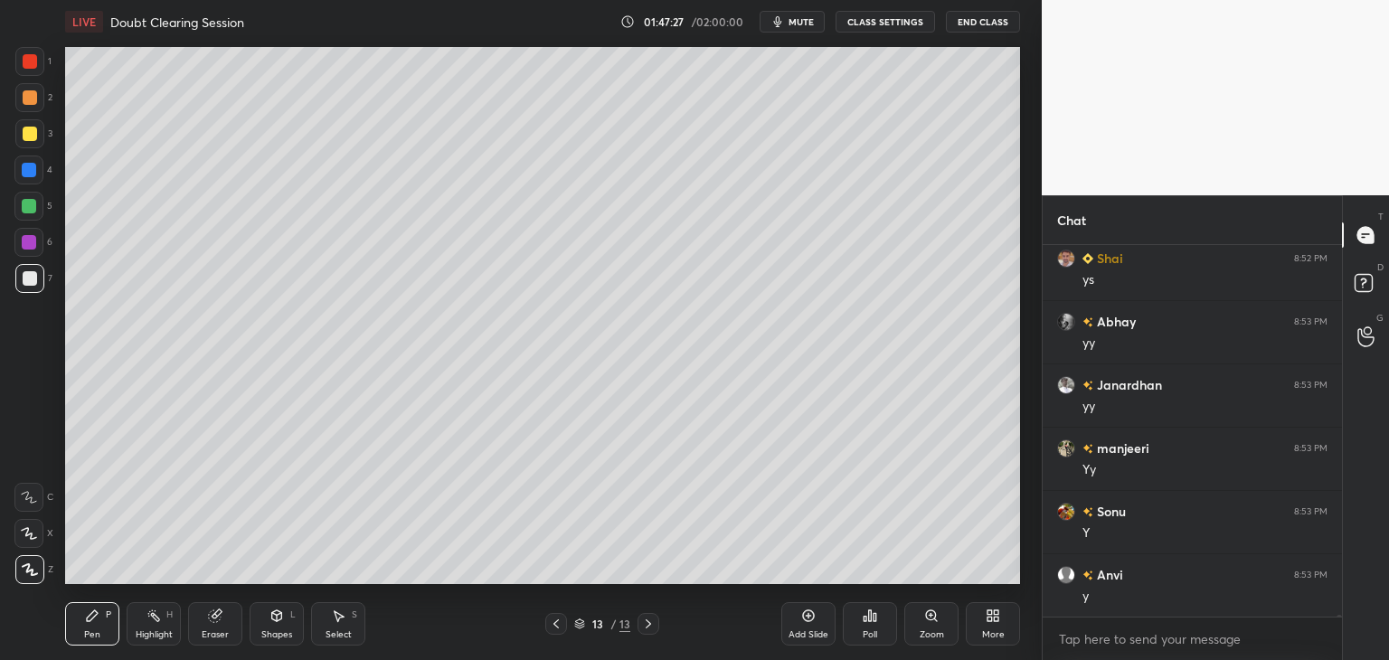
click at [542, 620] on div "13 / 13" at bounding box center [602, 624] width 358 height 22
click at [554, 622] on icon at bounding box center [556, 624] width 14 height 14
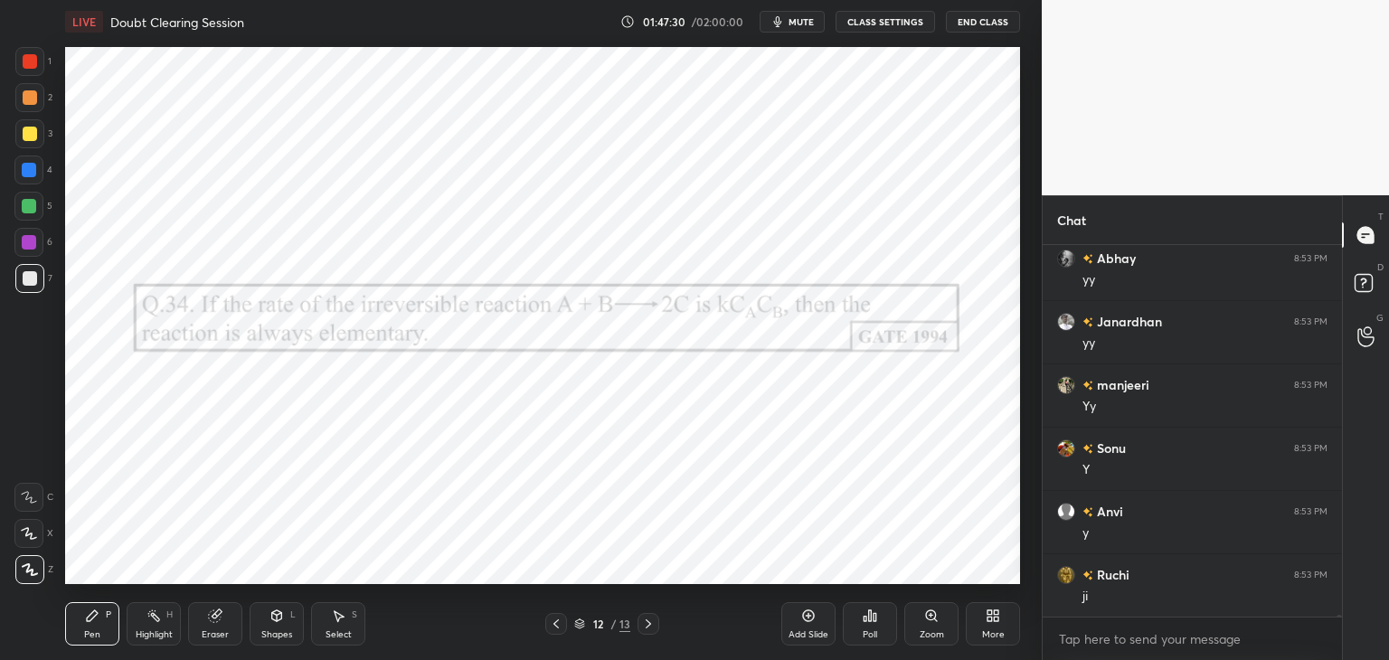
click at [28, 246] on div at bounding box center [29, 242] width 14 height 14
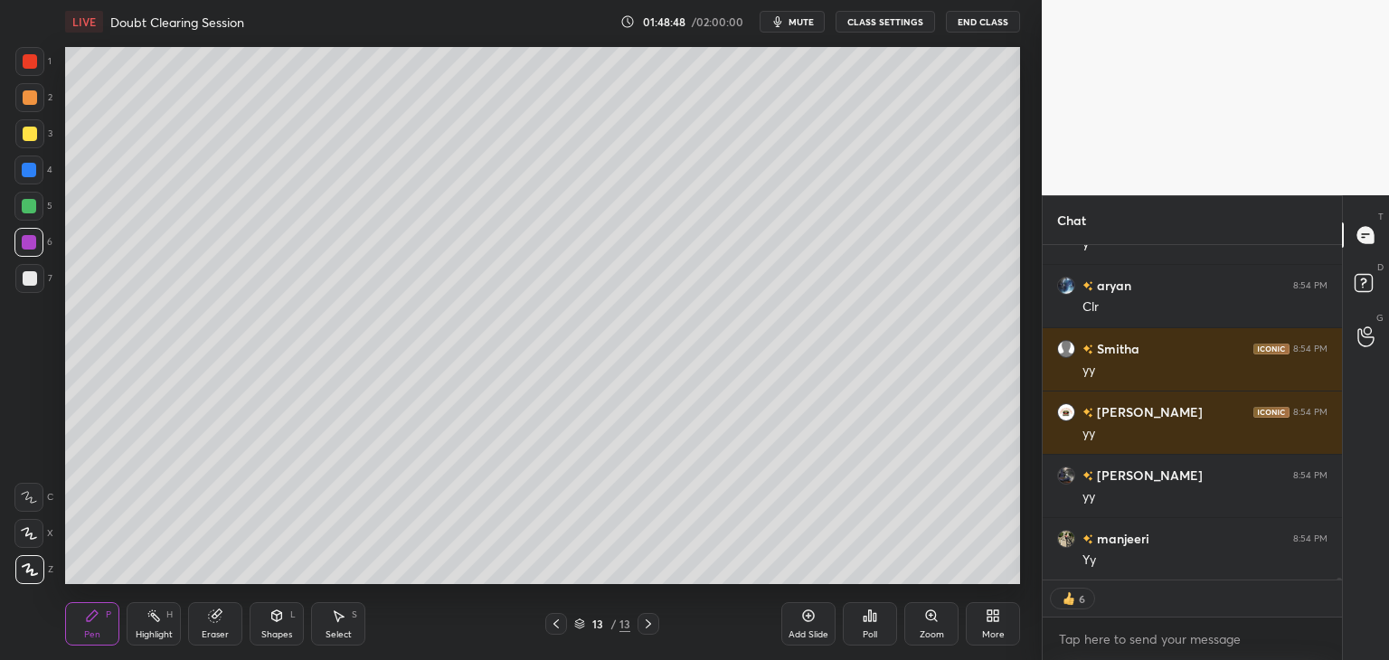
scroll to position [66673, 0]
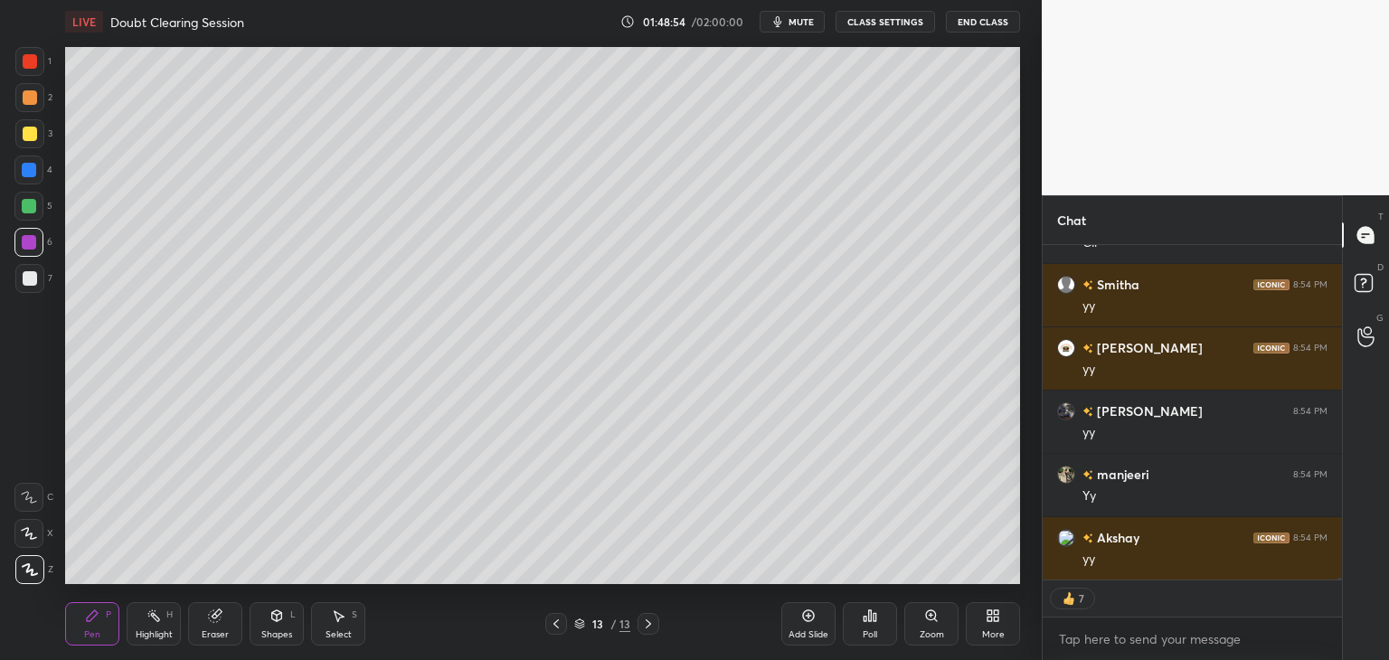
click at [558, 629] on icon at bounding box center [556, 624] width 14 height 14
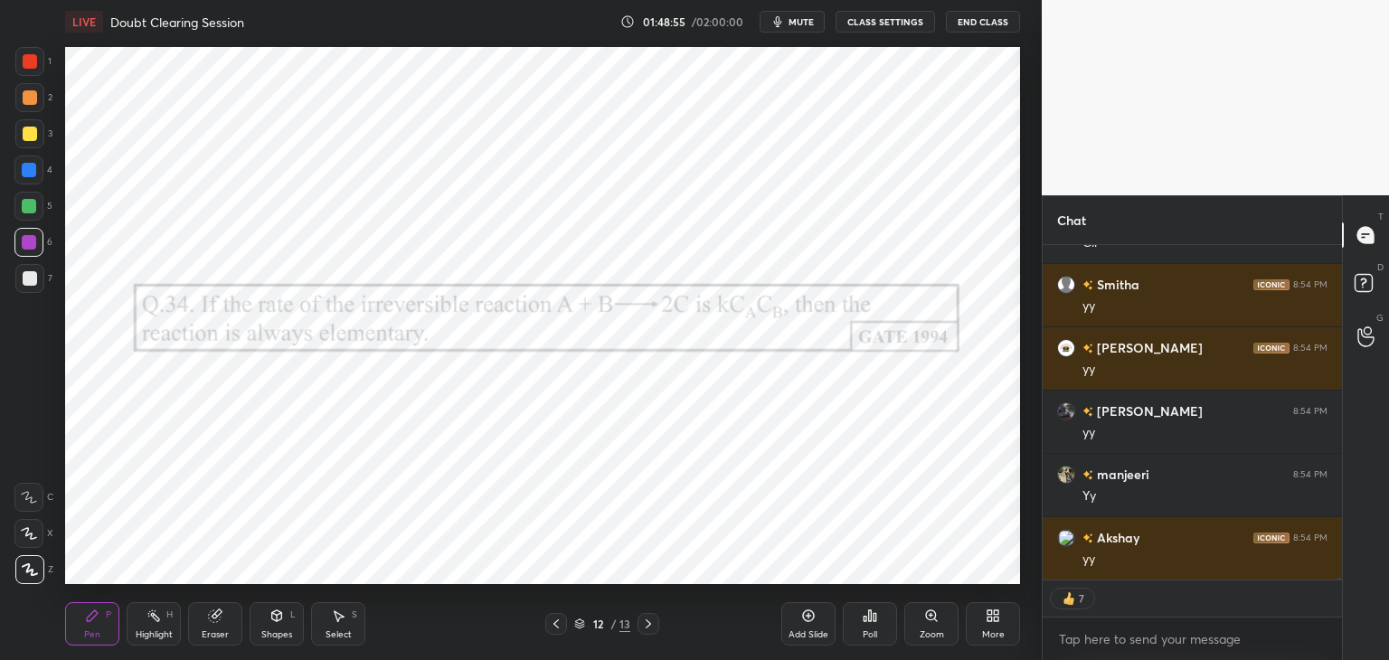
click at [557, 627] on icon at bounding box center [556, 624] width 14 height 14
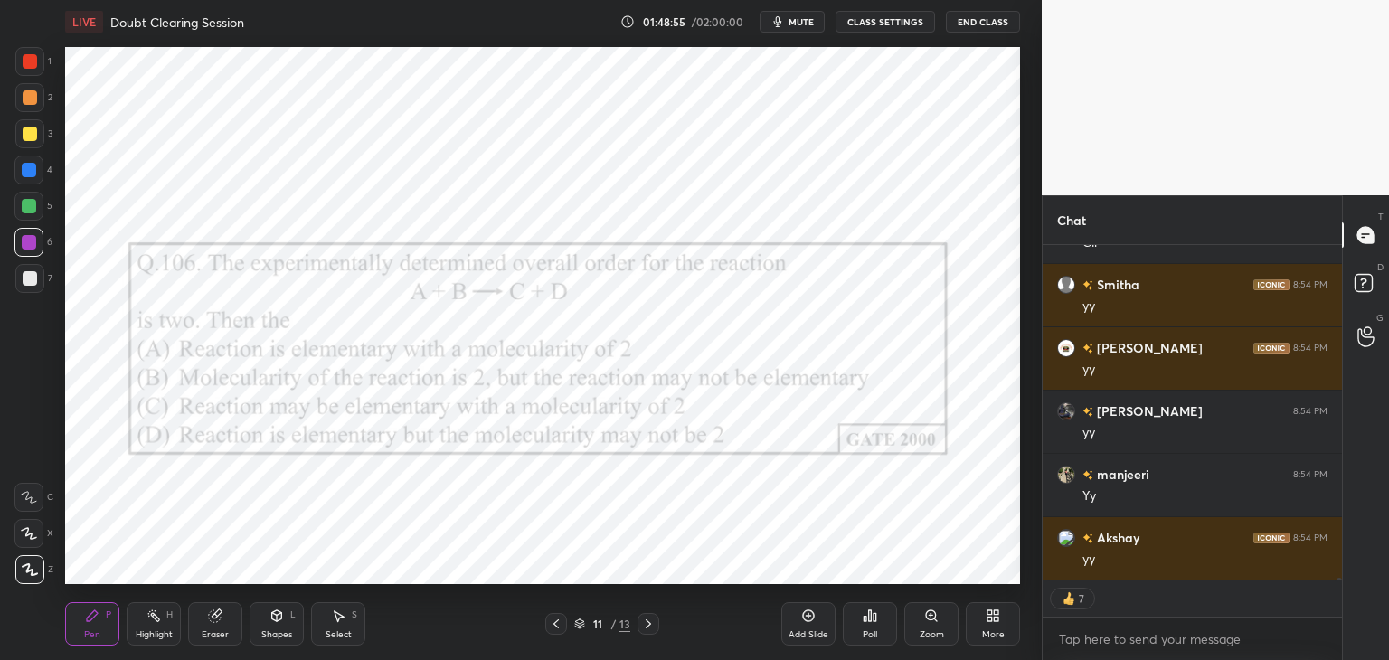
click at [557, 626] on icon at bounding box center [555, 623] width 5 height 9
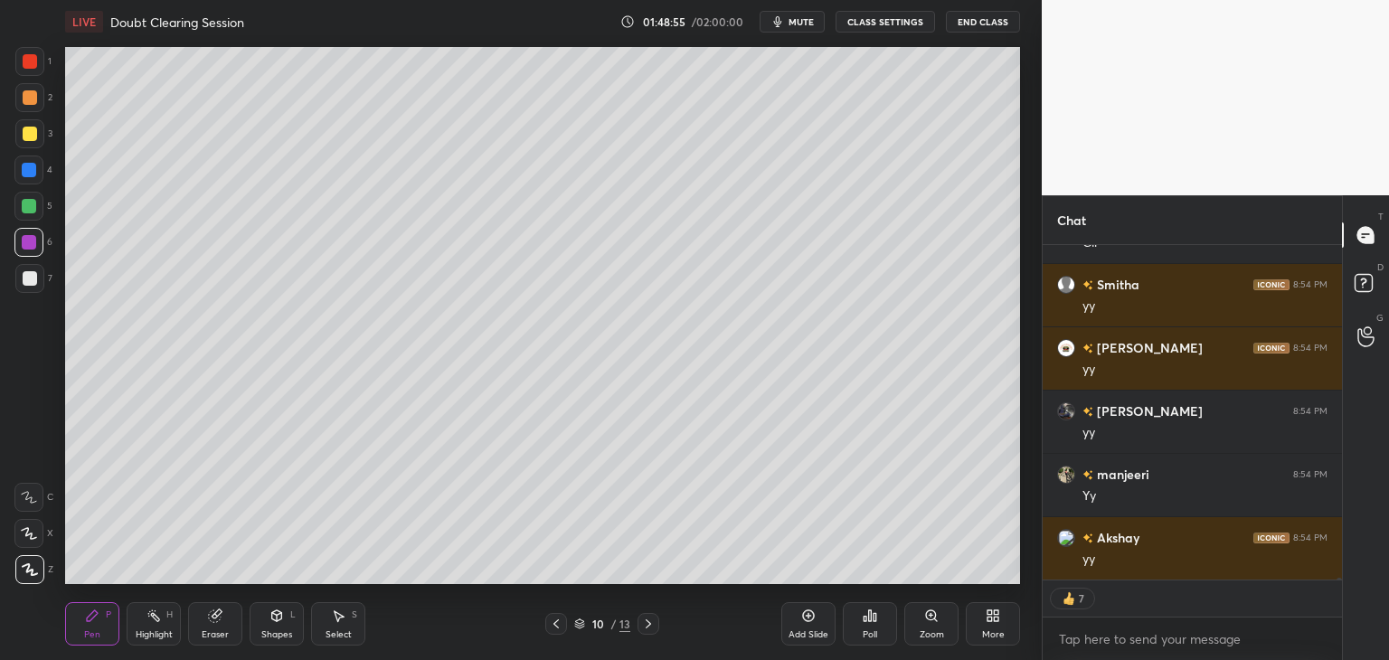
click at [557, 626] on icon at bounding box center [555, 623] width 5 height 9
click at [558, 626] on icon at bounding box center [556, 624] width 14 height 14
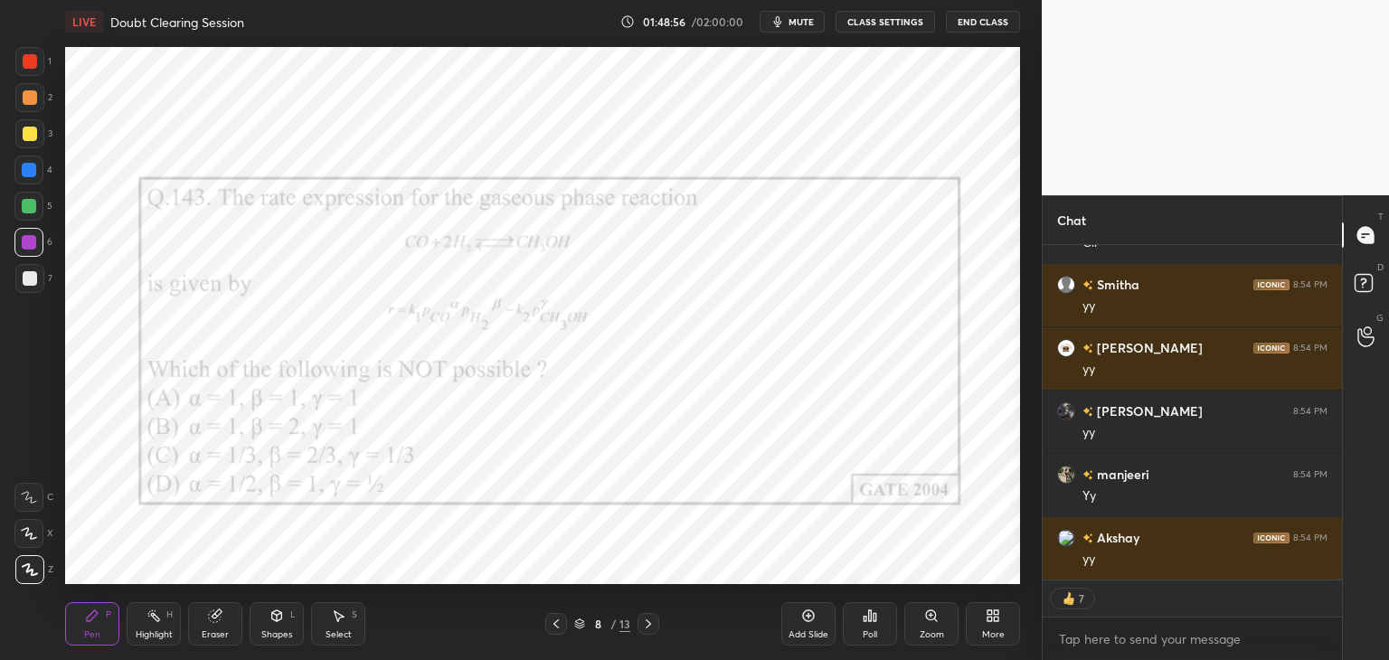
click at [559, 626] on icon at bounding box center [556, 624] width 14 height 14
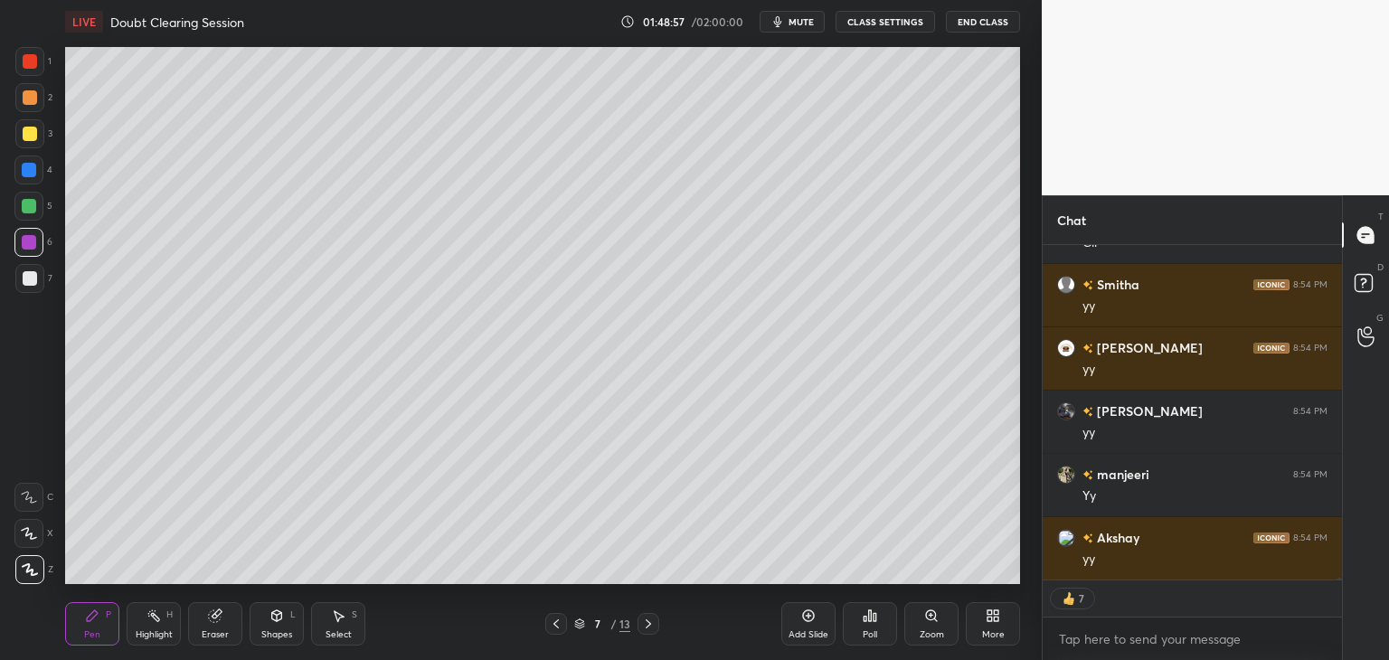
click at [560, 626] on icon at bounding box center [556, 624] width 14 height 14
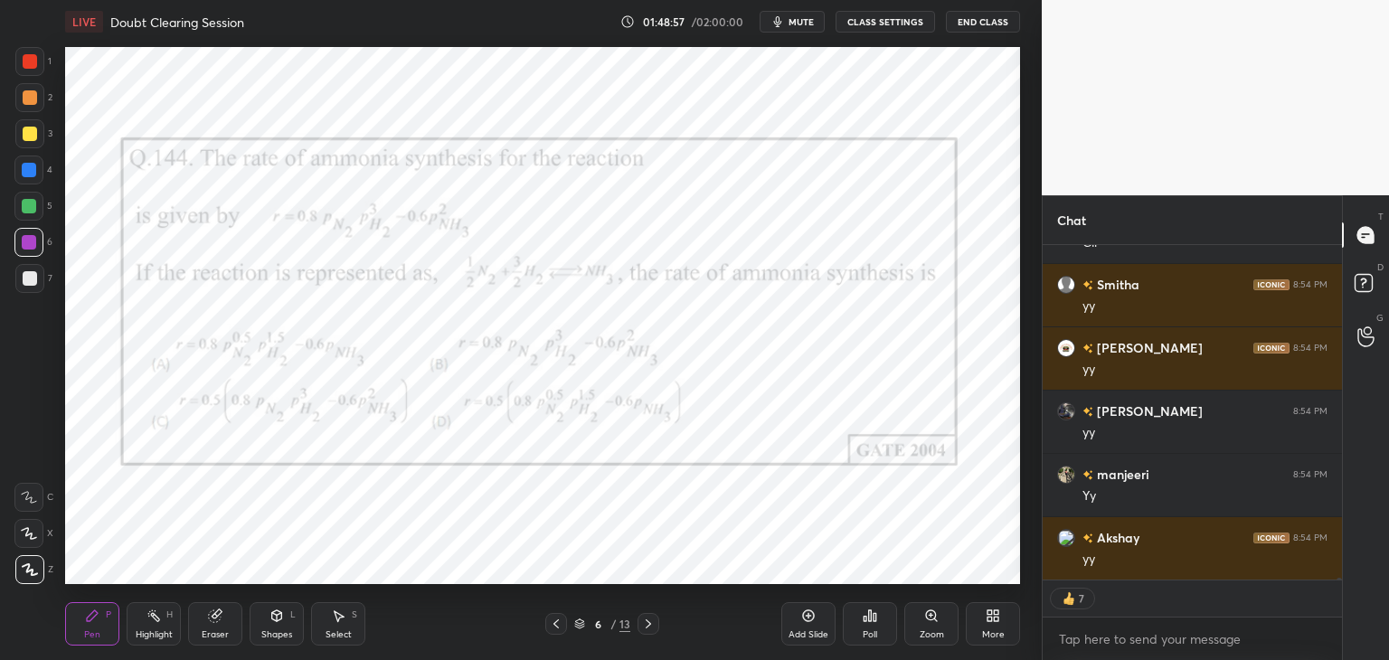
click at [561, 626] on icon at bounding box center [556, 624] width 14 height 14
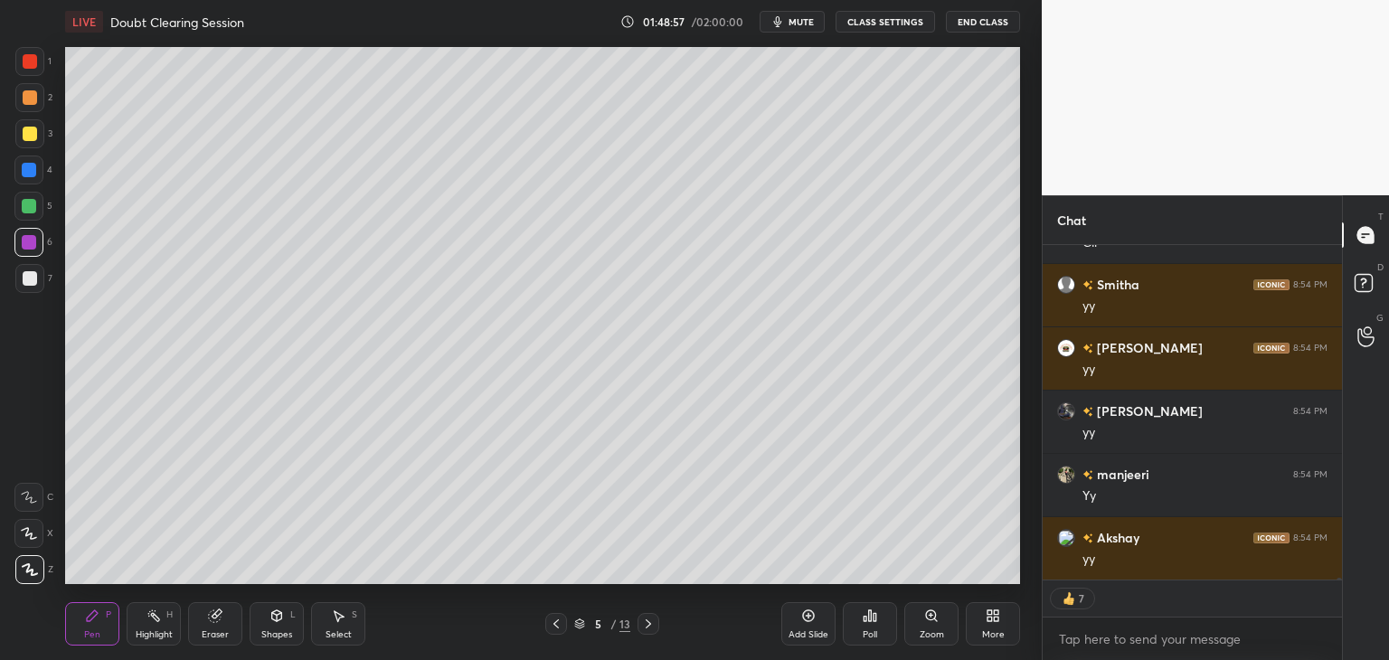
click at [561, 626] on icon at bounding box center [556, 624] width 14 height 14
click at [560, 624] on icon at bounding box center [556, 624] width 14 height 14
click at [559, 626] on icon at bounding box center [556, 624] width 14 height 14
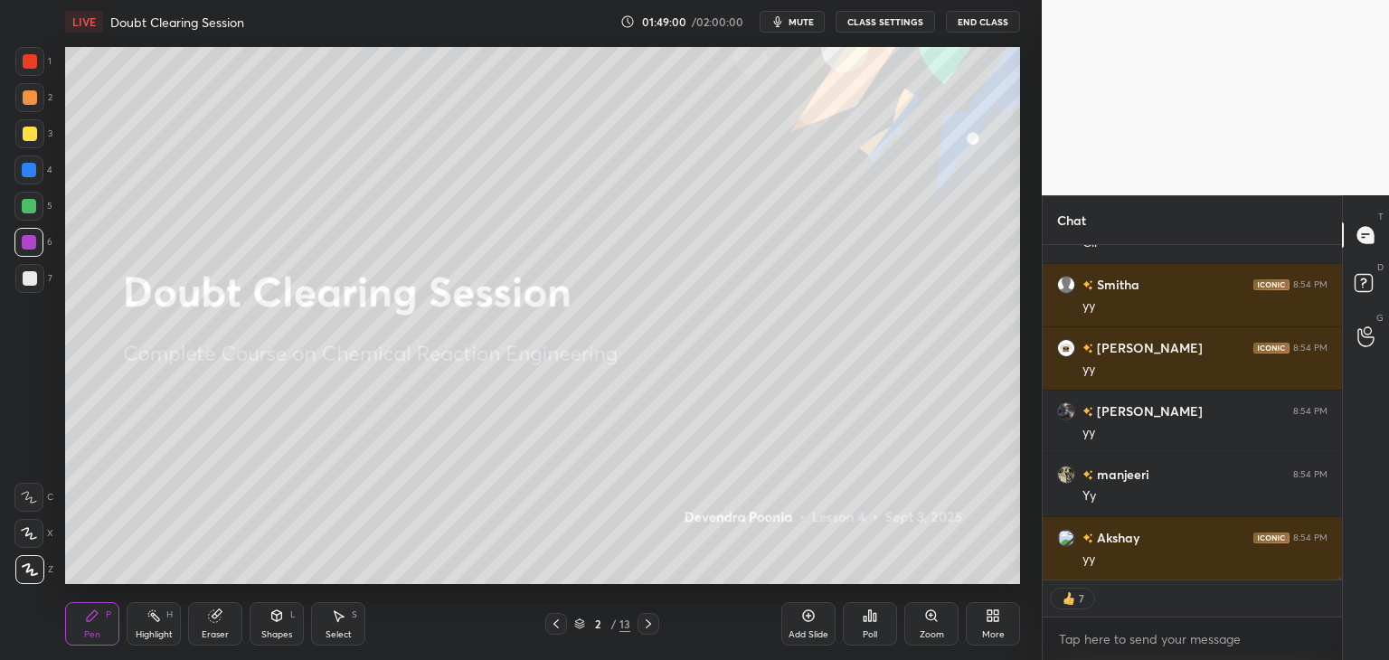
click at [648, 627] on icon at bounding box center [648, 624] width 14 height 14
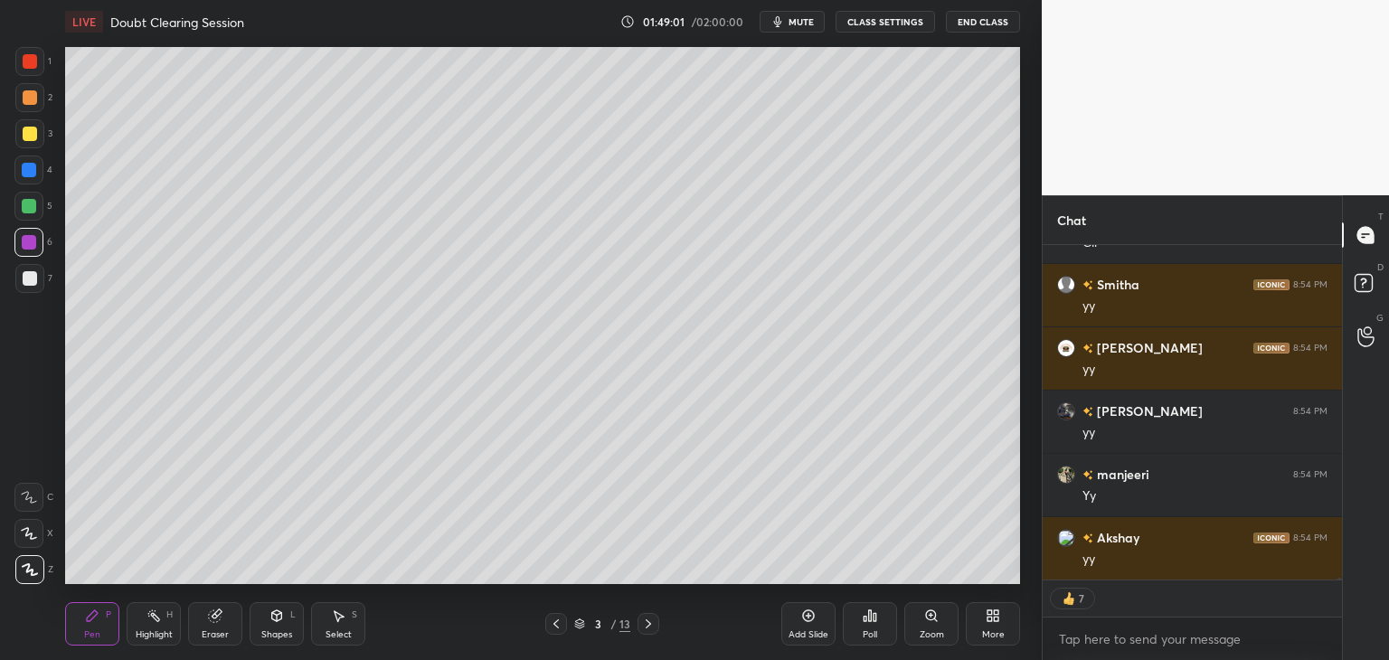
click at [649, 627] on icon at bounding box center [648, 624] width 14 height 14
click at [648, 626] on icon at bounding box center [648, 624] width 14 height 14
click at [650, 627] on icon at bounding box center [648, 624] width 14 height 14
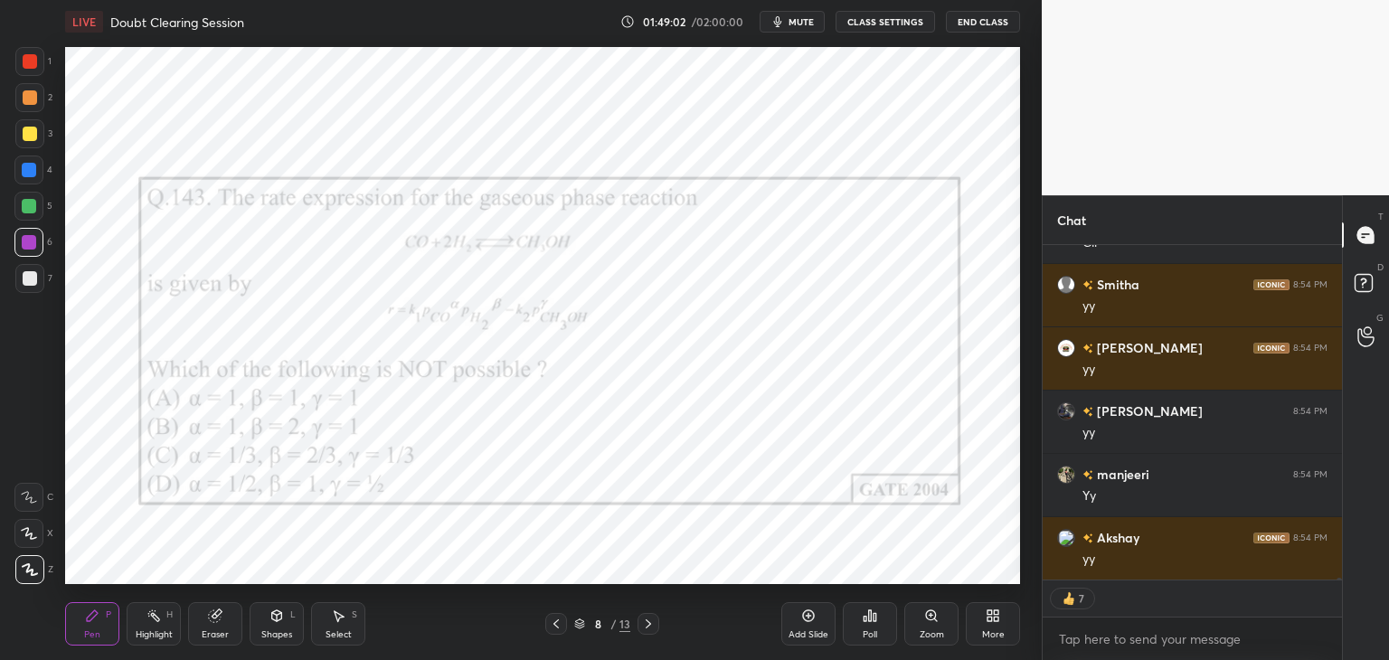
click at [650, 627] on icon at bounding box center [648, 624] width 14 height 14
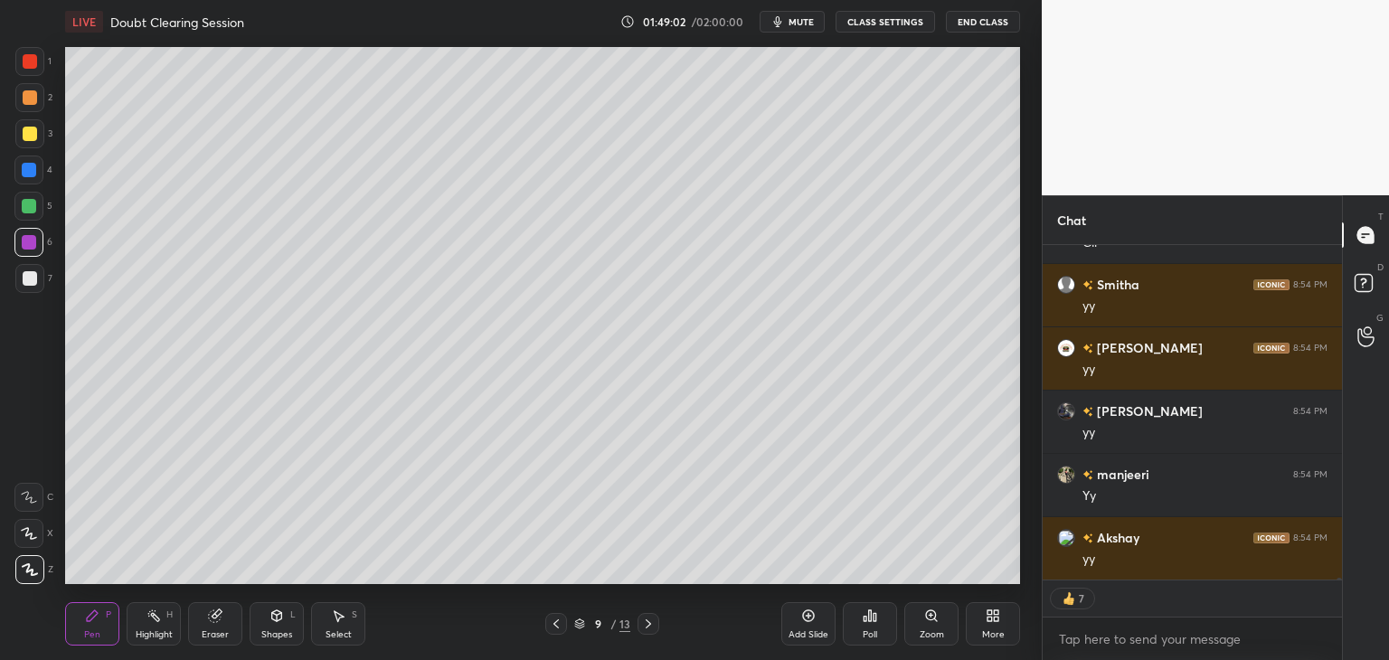
click at [650, 627] on icon at bounding box center [648, 624] width 14 height 14
click at [650, 626] on icon at bounding box center [648, 624] width 14 height 14
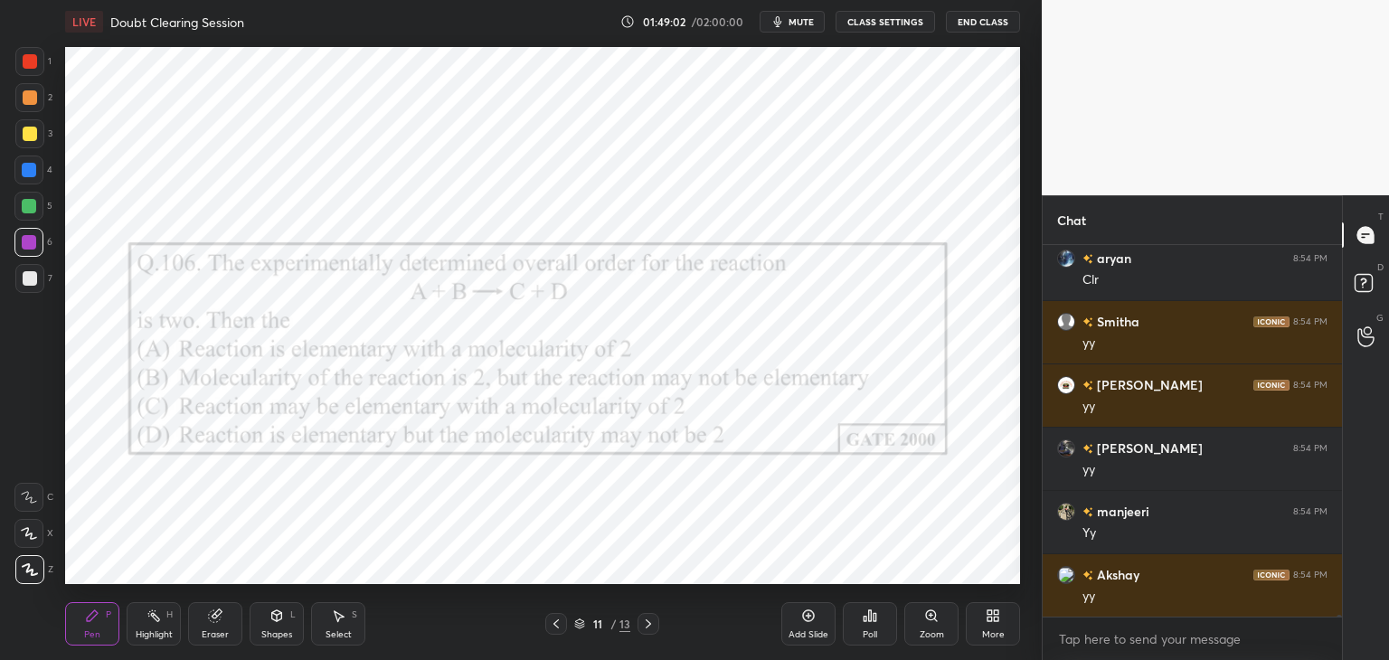
click at [650, 627] on icon at bounding box center [648, 624] width 14 height 14
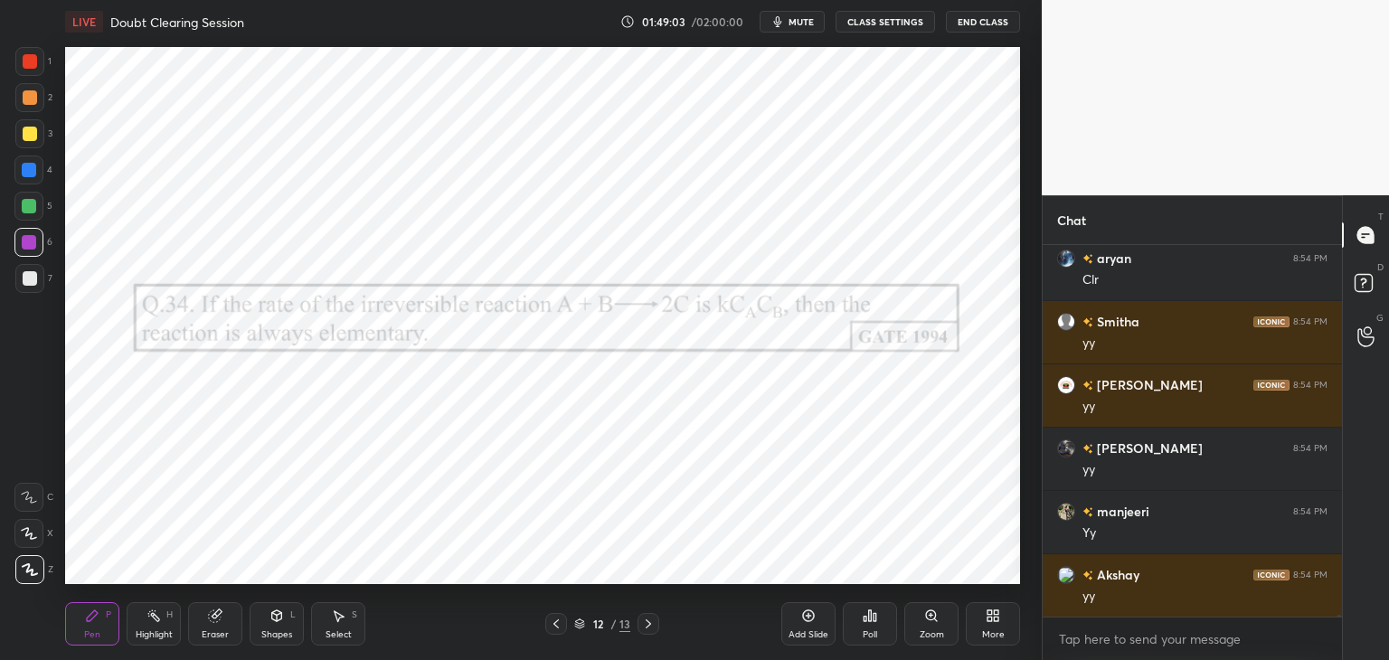
click at [650, 627] on icon at bounding box center [648, 624] width 14 height 14
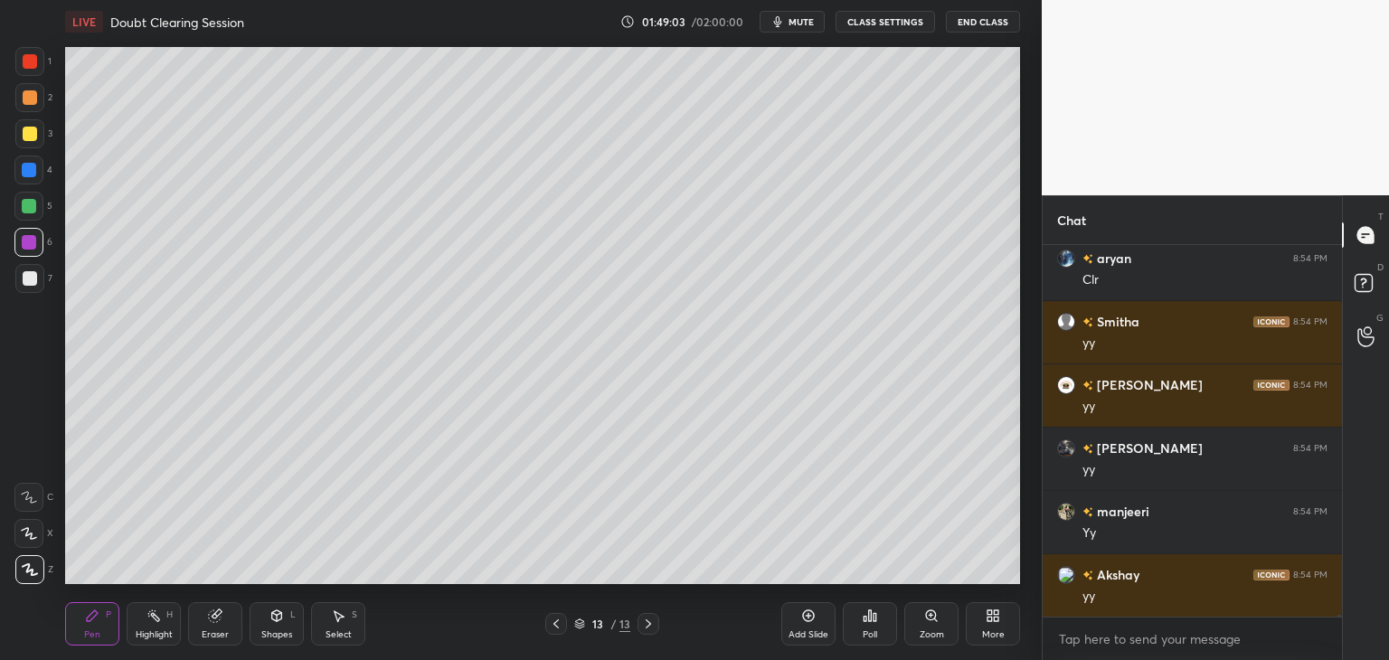
click at [650, 628] on icon at bounding box center [648, 624] width 14 height 14
click at [649, 628] on icon at bounding box center [648, 624] width 14 height 14
click at [998, 631] on div "More" at bounding box center [993, 634] width 23 height 9
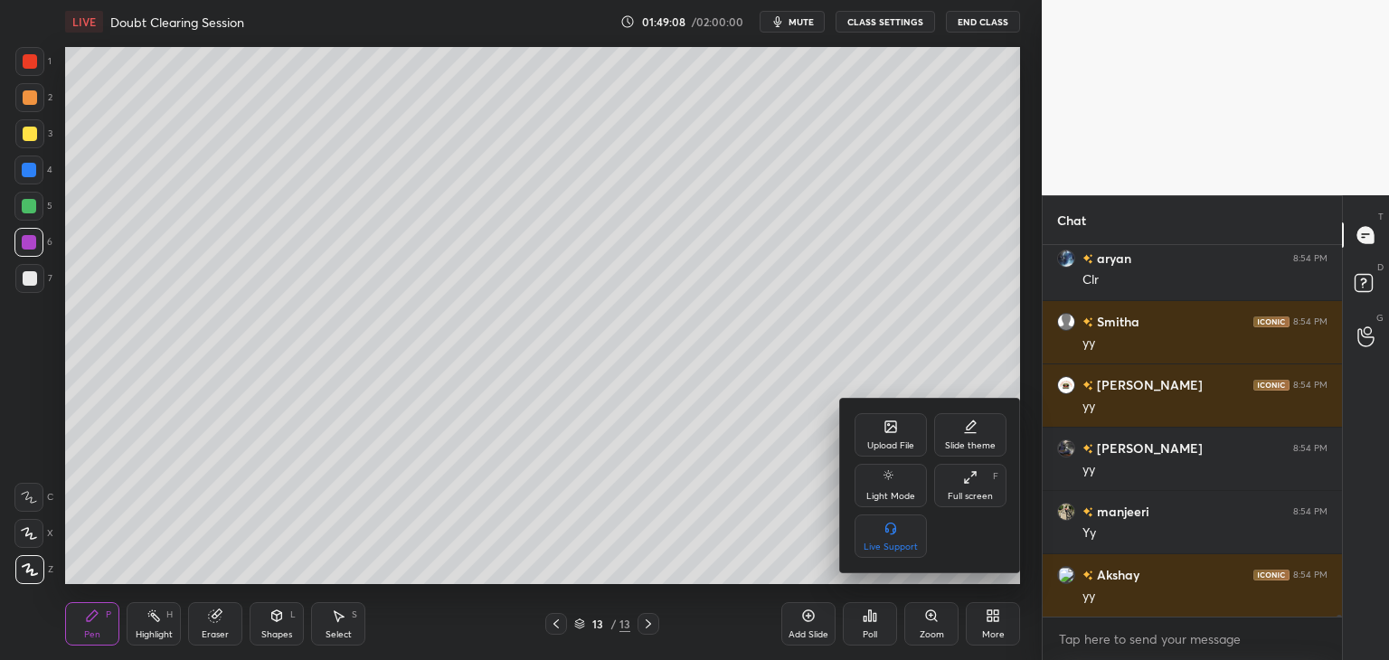
click at [799, 626] on div at bounding box center [694, 330] width 1389 height 660
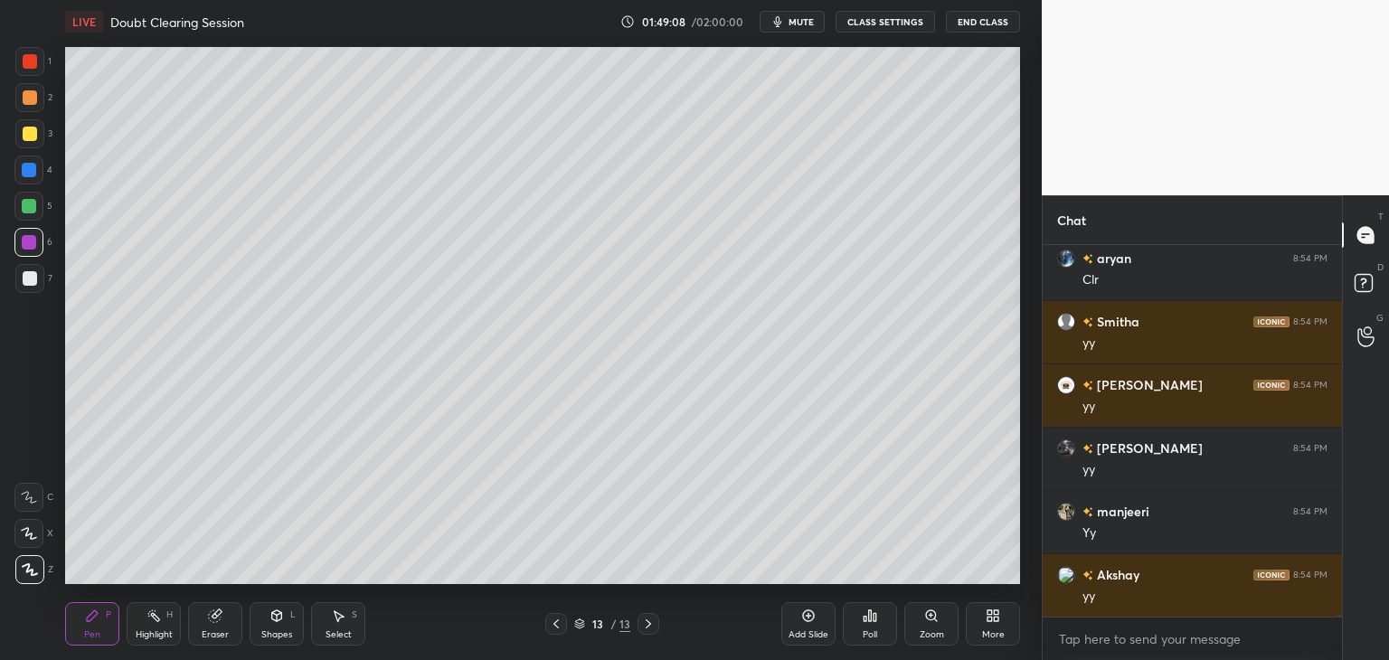
click at [799, 624] on div "Add Slide" at bounding box center [808, 623] width 54 height 43
click at [88, 608] on div "Pen P" at bounding box center [92, 623] width 54 height 43
click at [34, 141] on div at bounding box center [29, 133] width 29 height 29
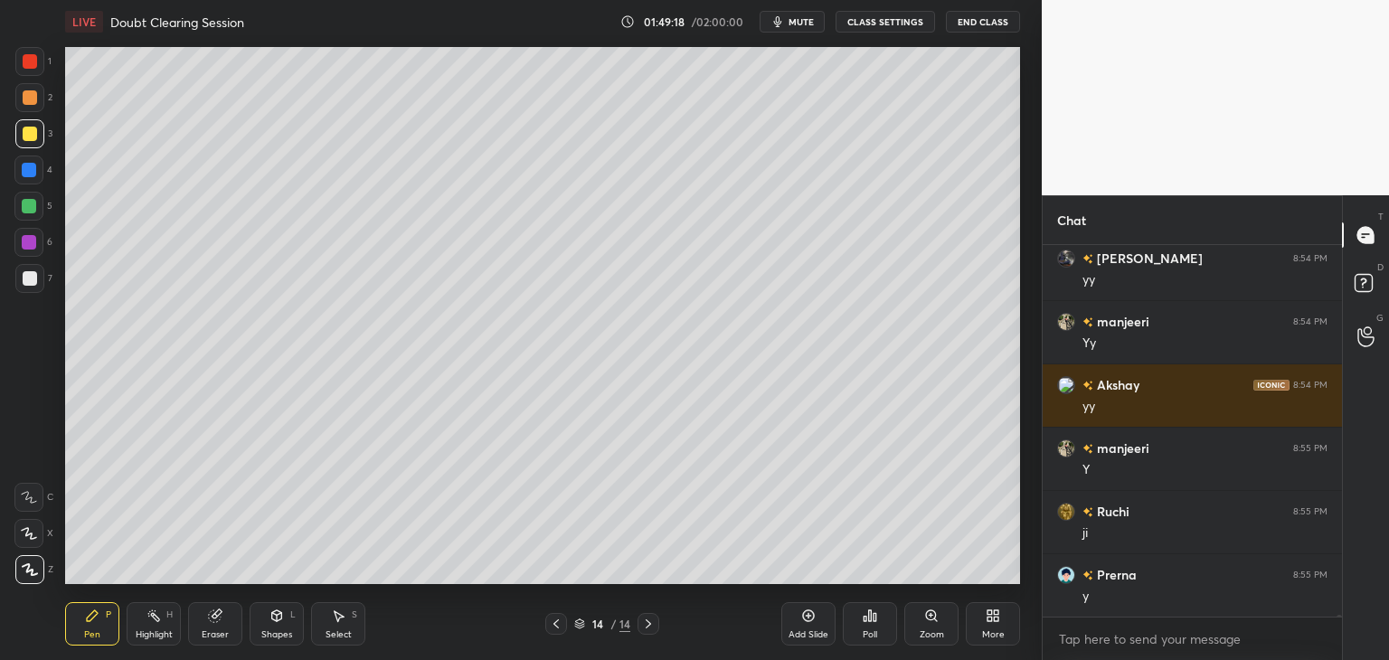
scroll to position [66889, 0]
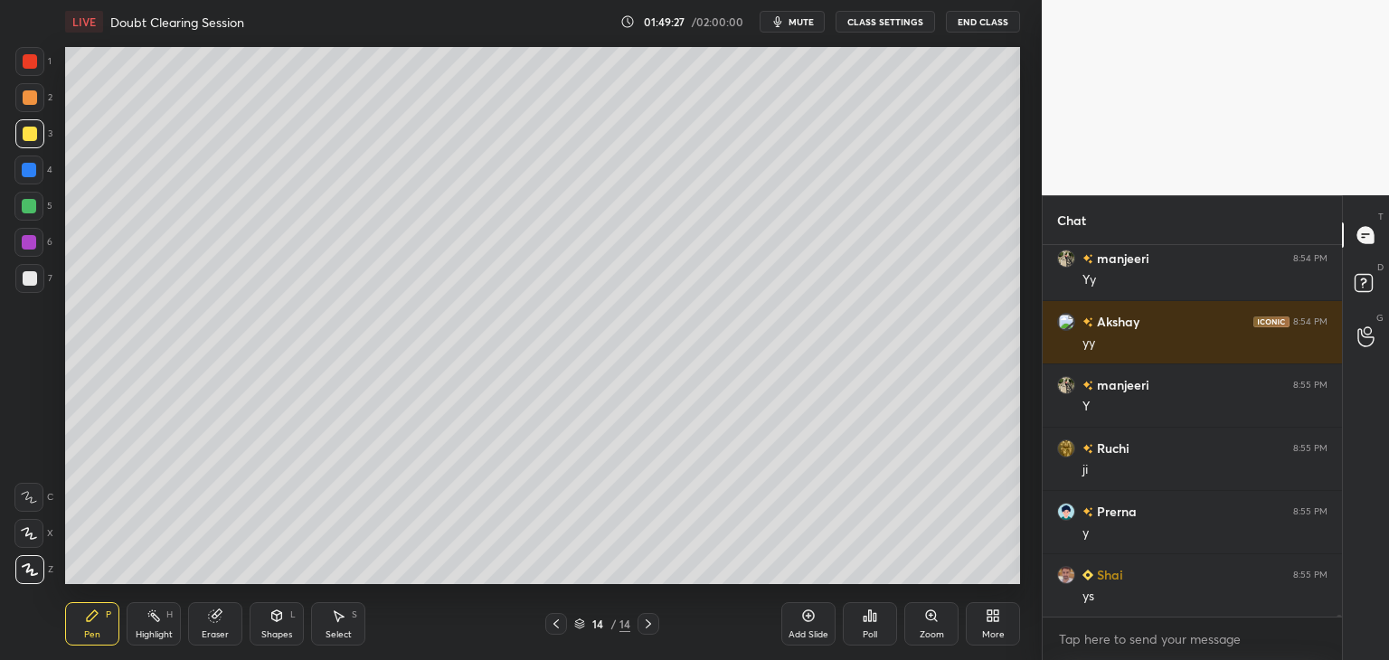
click at [224, 614] on div "Eraser" at bounding box center [215, 623] width 54 height 43
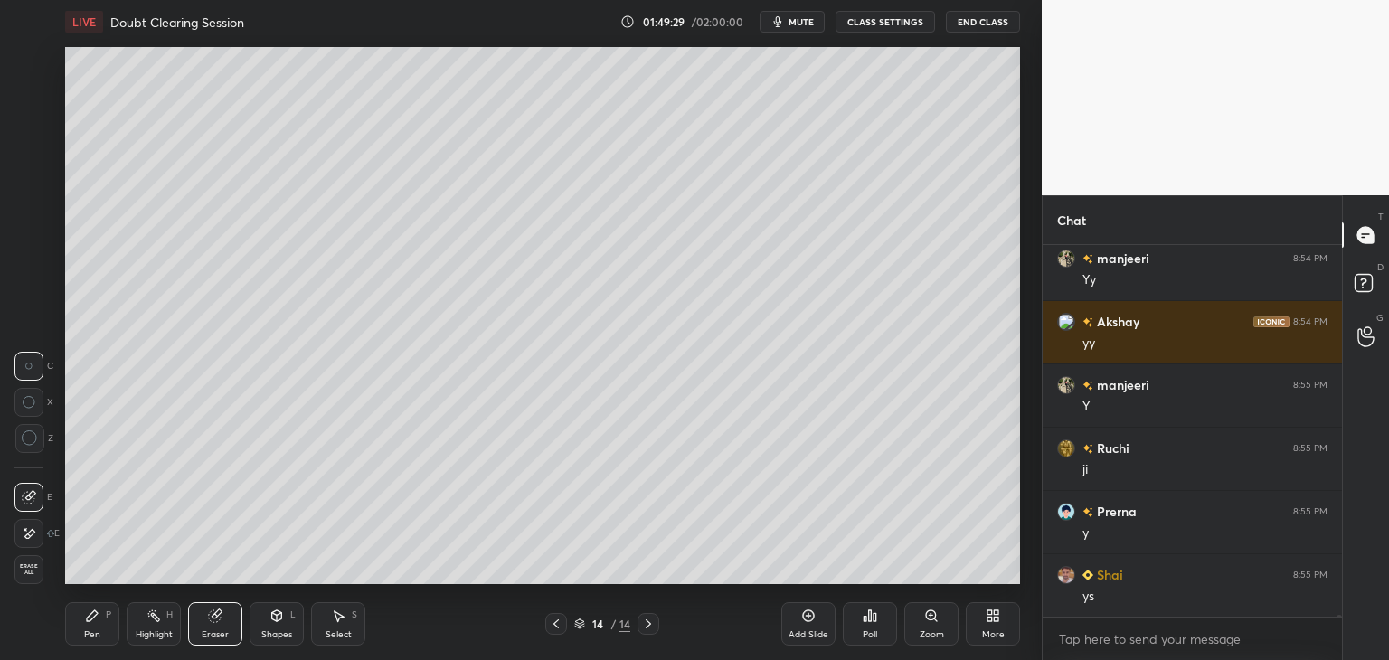
click at [109, 620] on div "Pen P" at bounding box center [92, 623] width 54 height 43
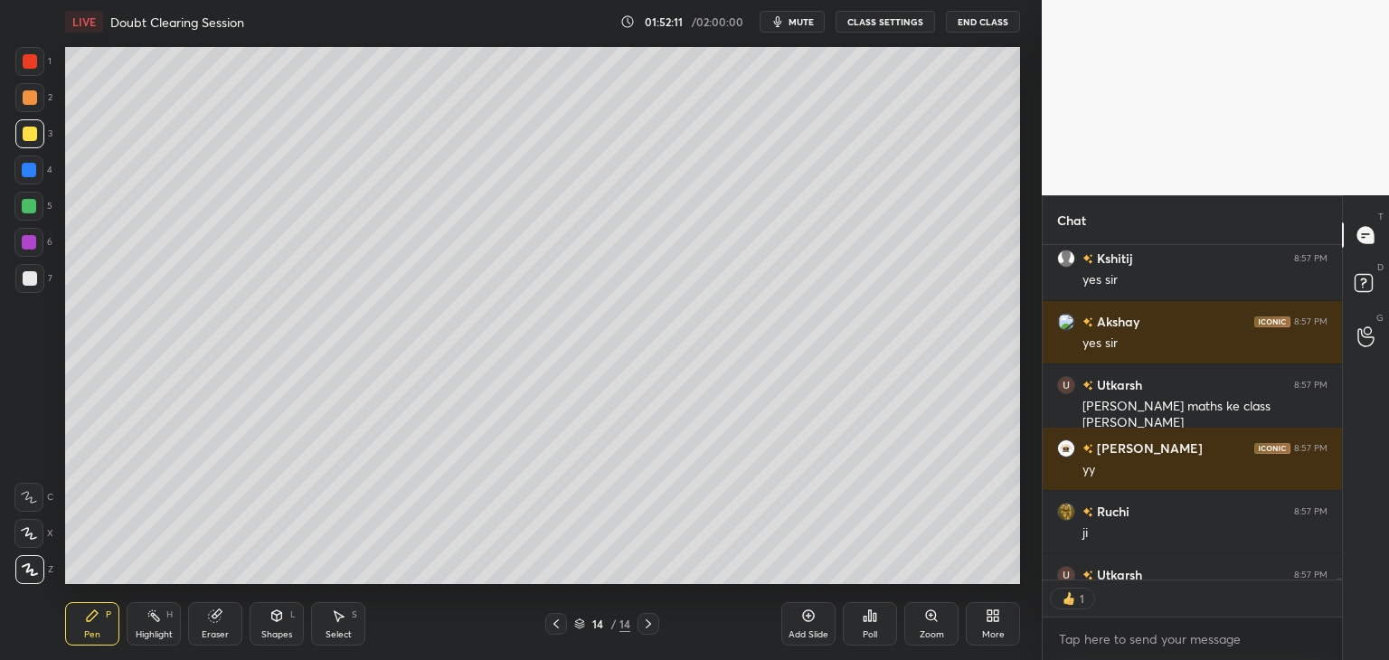
scroll to position [330, 294]
click at [30, 289] on div at bounding box center [29, 278] width 29 height 29
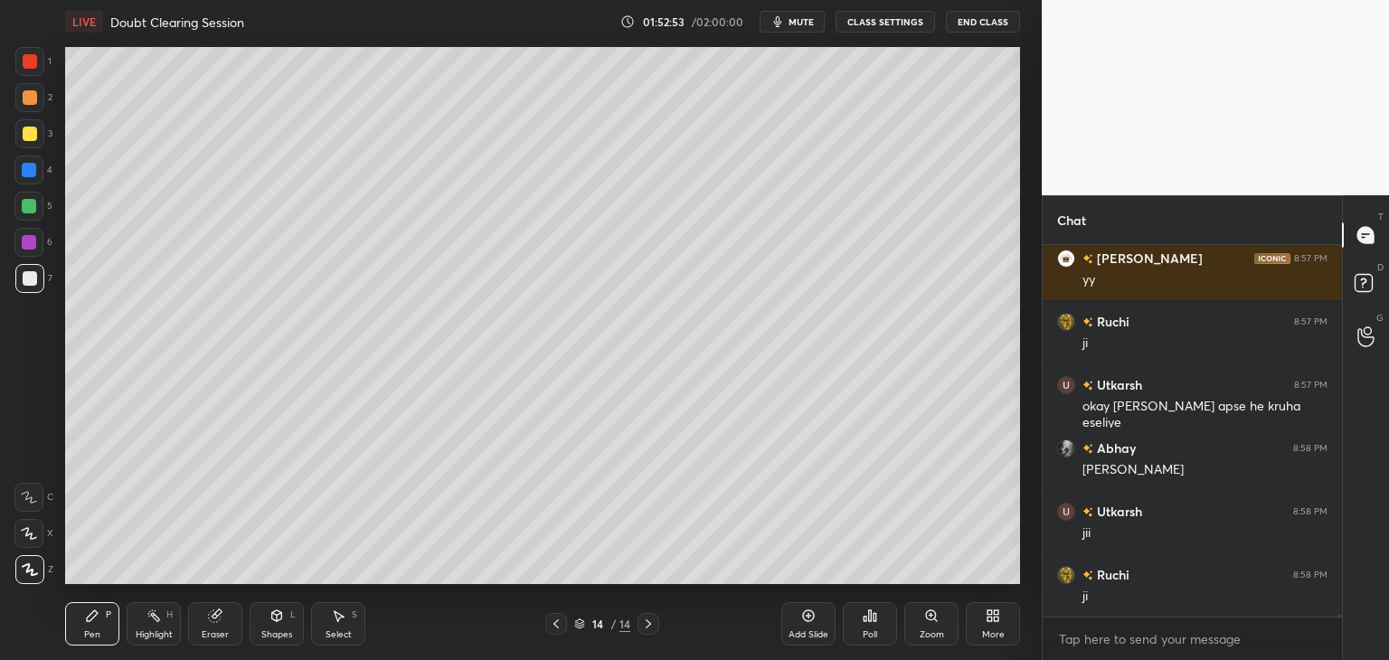
scroll to position [67643, 0]
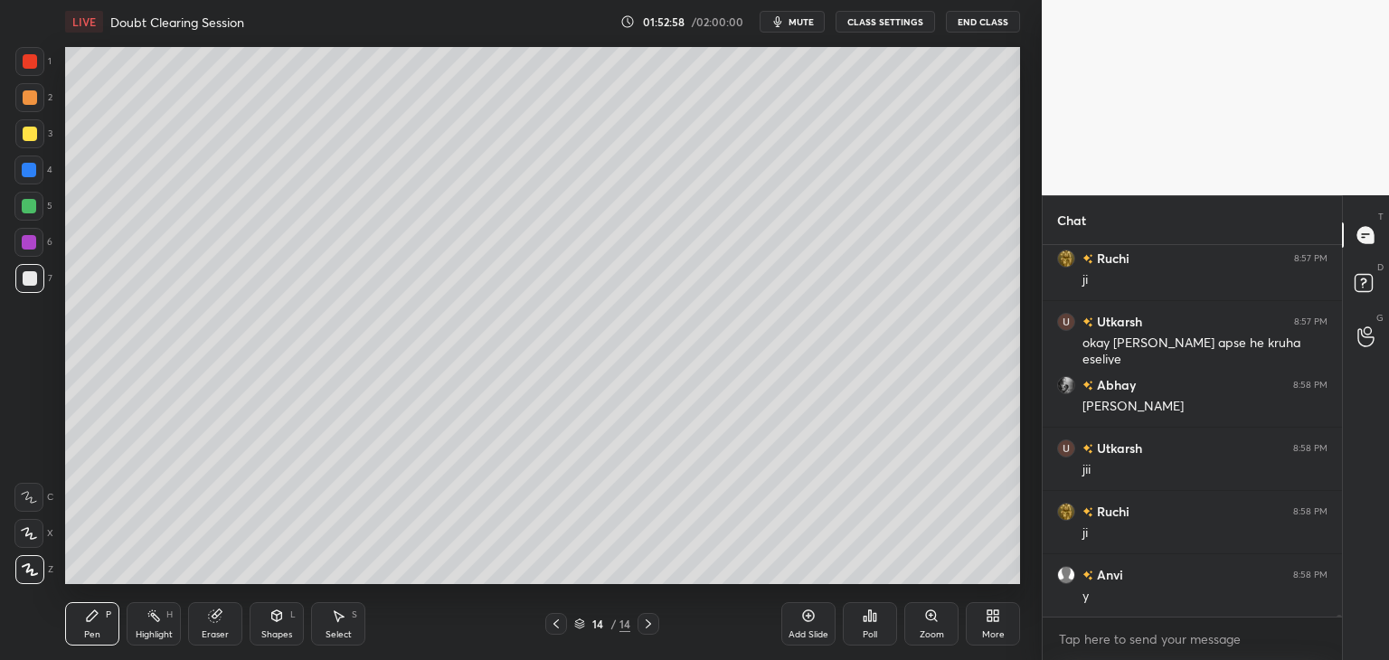
click at [33, 212] on div at bounding box center [29, 206] width 14 height 14
click at [26, 286] on div at bounding box center [29, 278] width 29 height 29
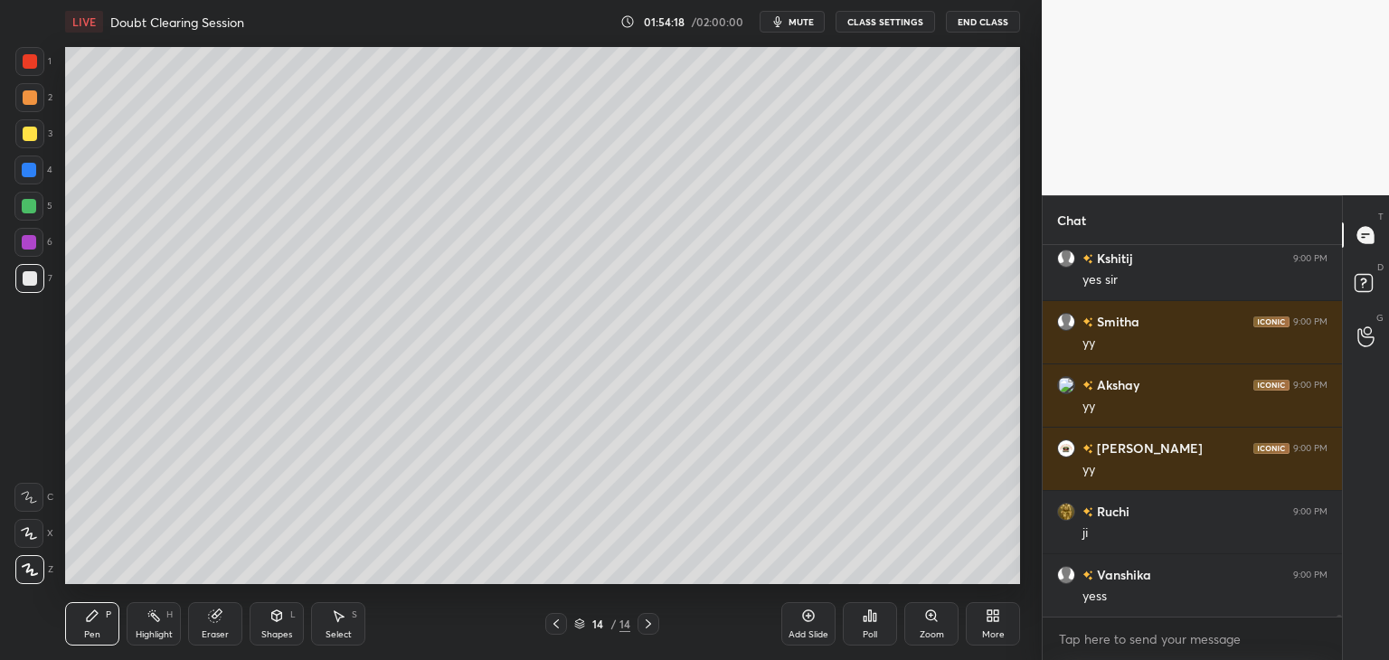
scroll to position [68539, 0]
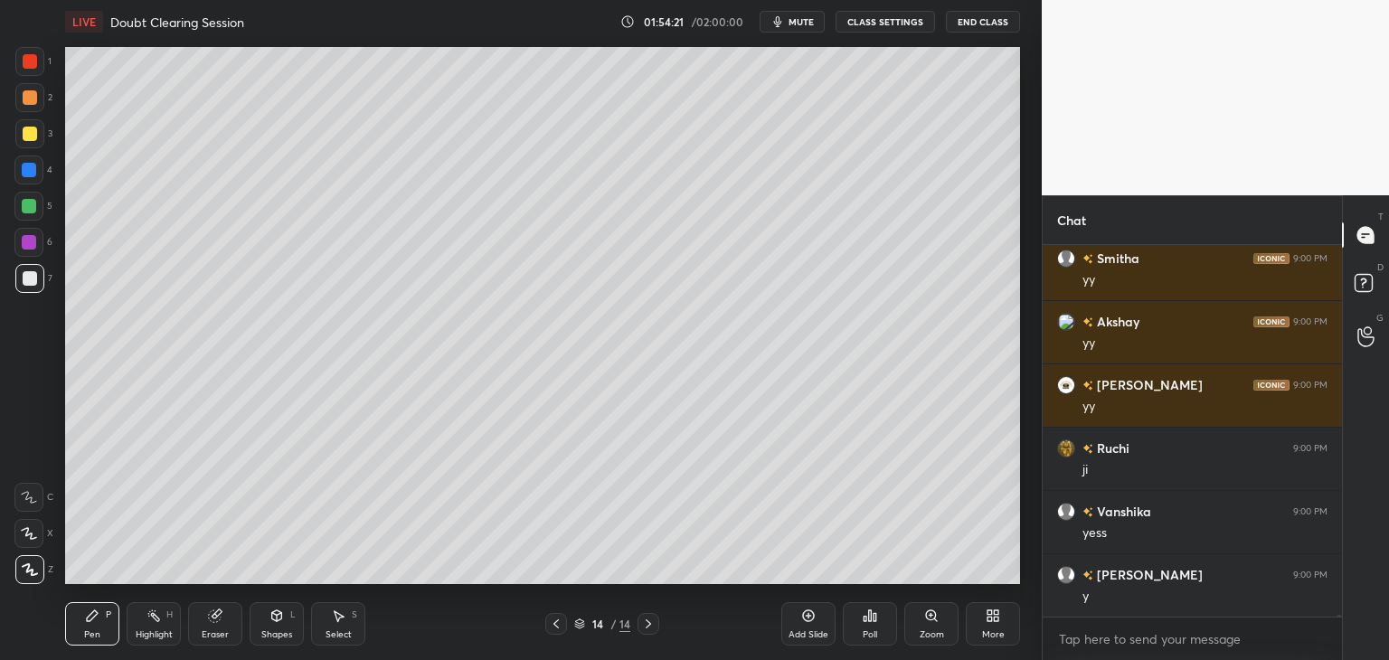
click at [801, 626] on div "Add Slide" at bounding box center [808, 623] width 54 height 43
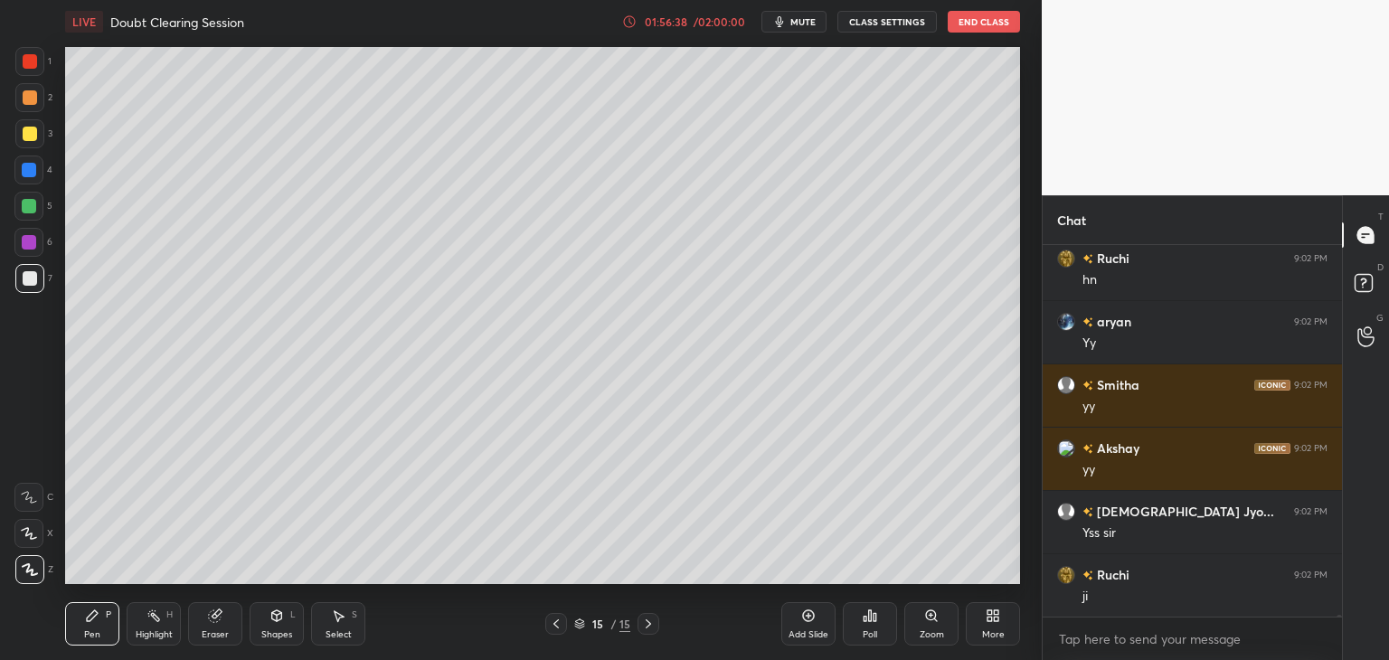
scroll to position [70060, 0]
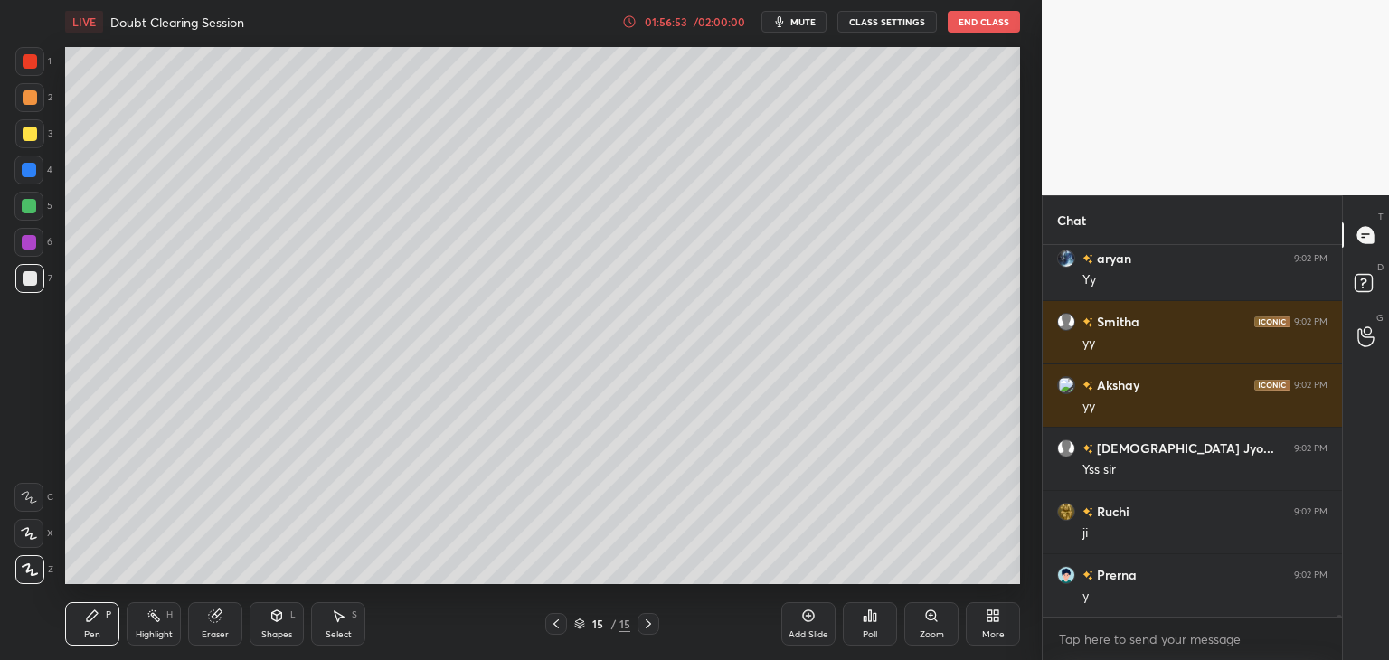
click at [236, 622] on div "Eraser" at bounding box center [215, 623] width 54 height 43
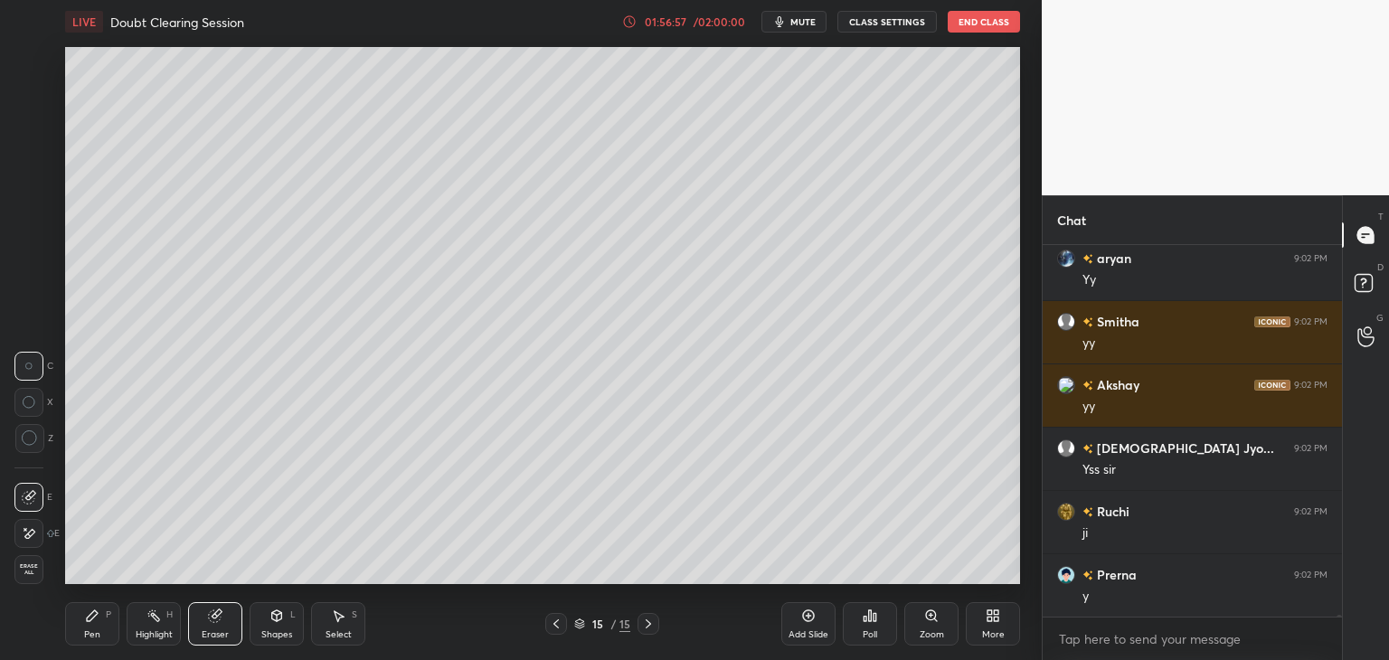
drag, startPoint x: 108, startPoint y: 616, endPoint x: 220, endPoint y: 587, distance: 114.9
click at [108, 617] on div "P" at bounding box center [108, 614] width 5 height 9
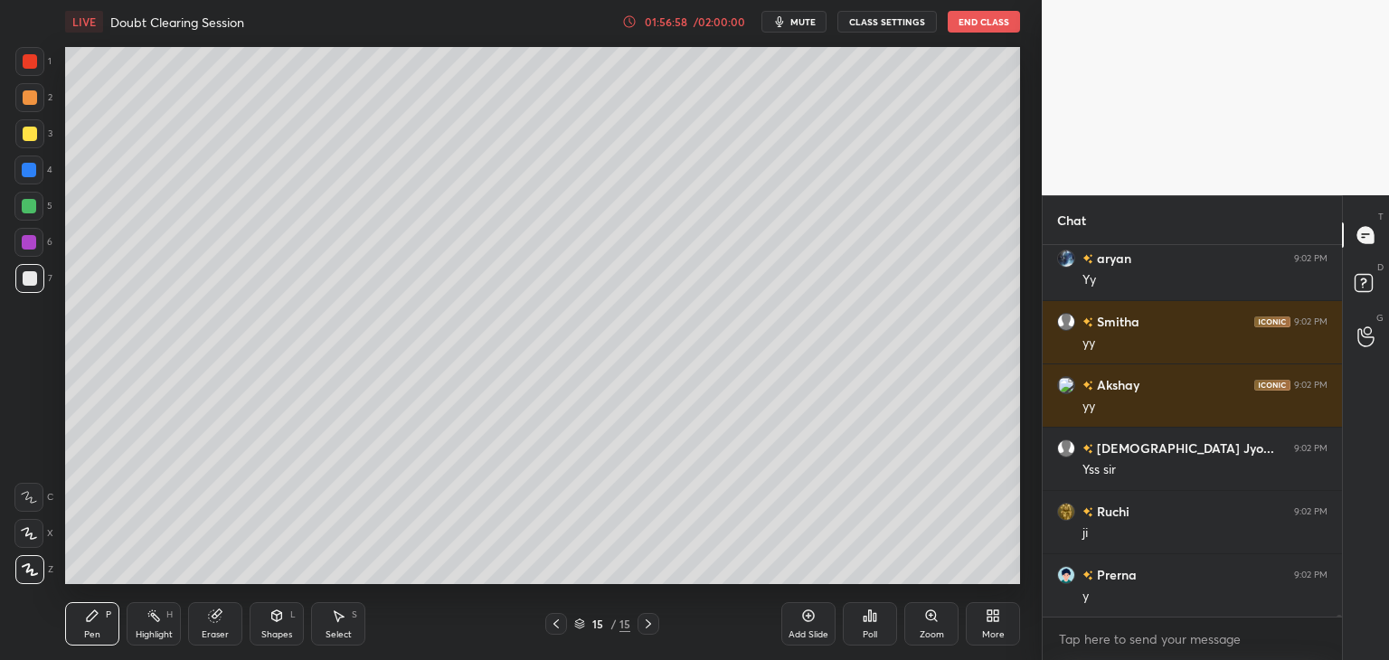
scroll to position [70123, 0]
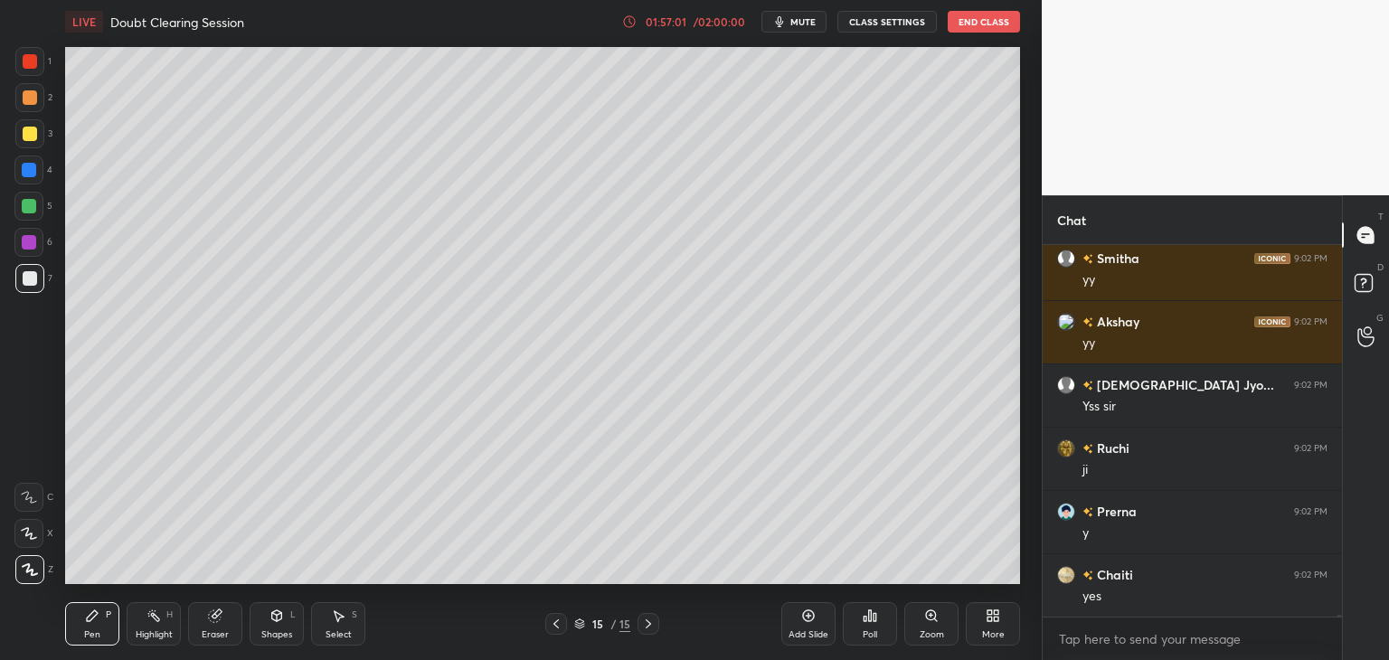
drag, startPoint x: 216, startPoint y: 625, endPoint x: 318, endPoint y: 586, distance: 109.3
click at [217, 625] on div "Eraser" at bounding box center [215, 623] width 54 height 43
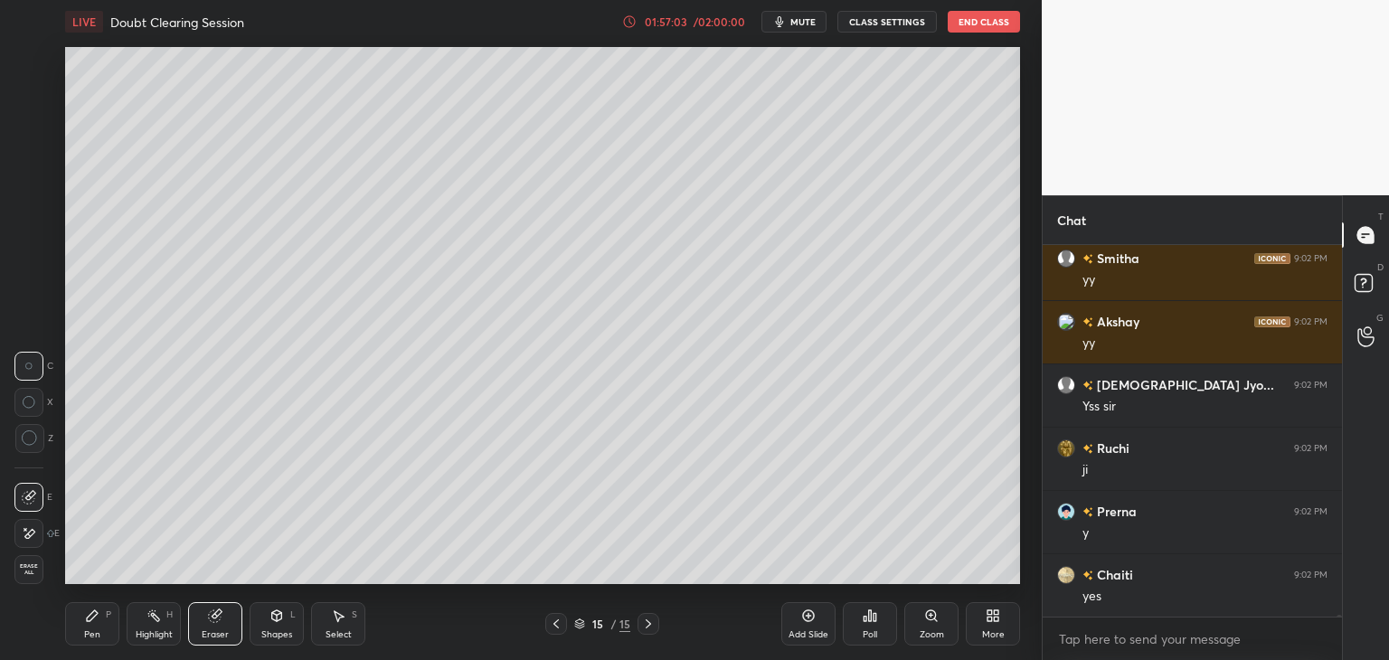
click at [277, 630] on div "Shapes" at bounding box center [276, 634] width 31 height 9
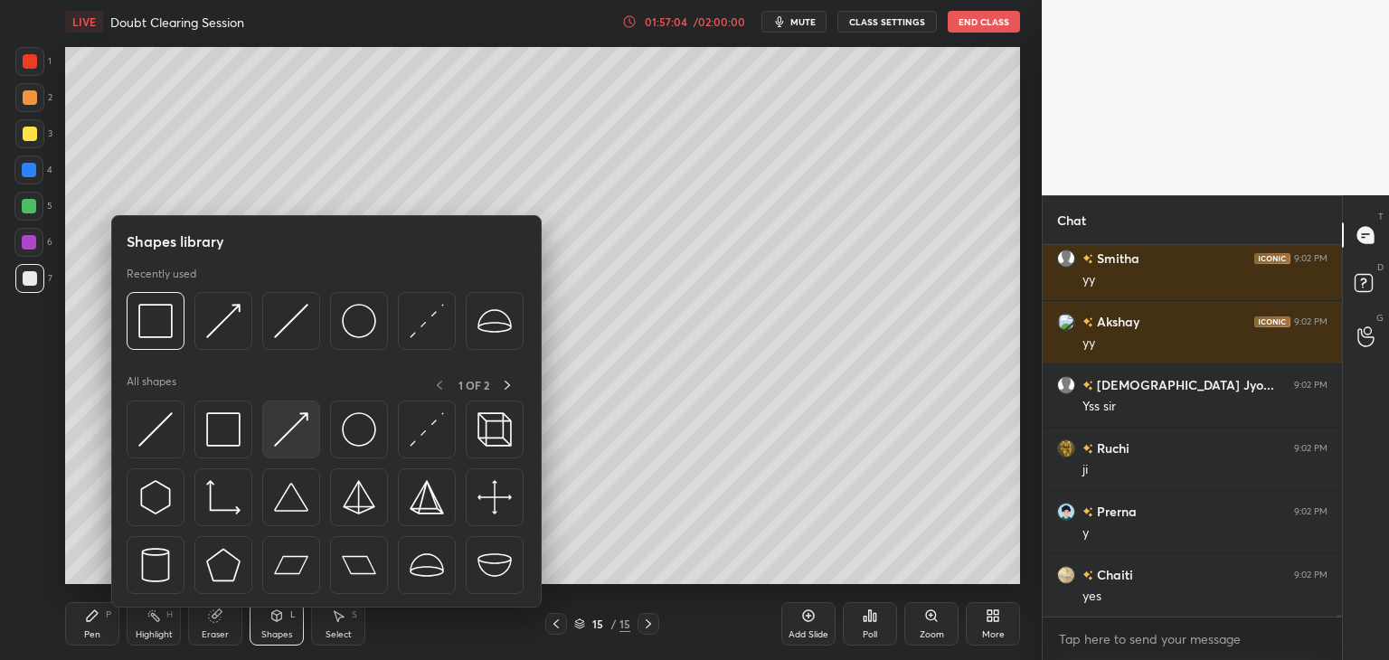
click at [281, 449] on div at bounding box center [291, 429] width 58 height 58
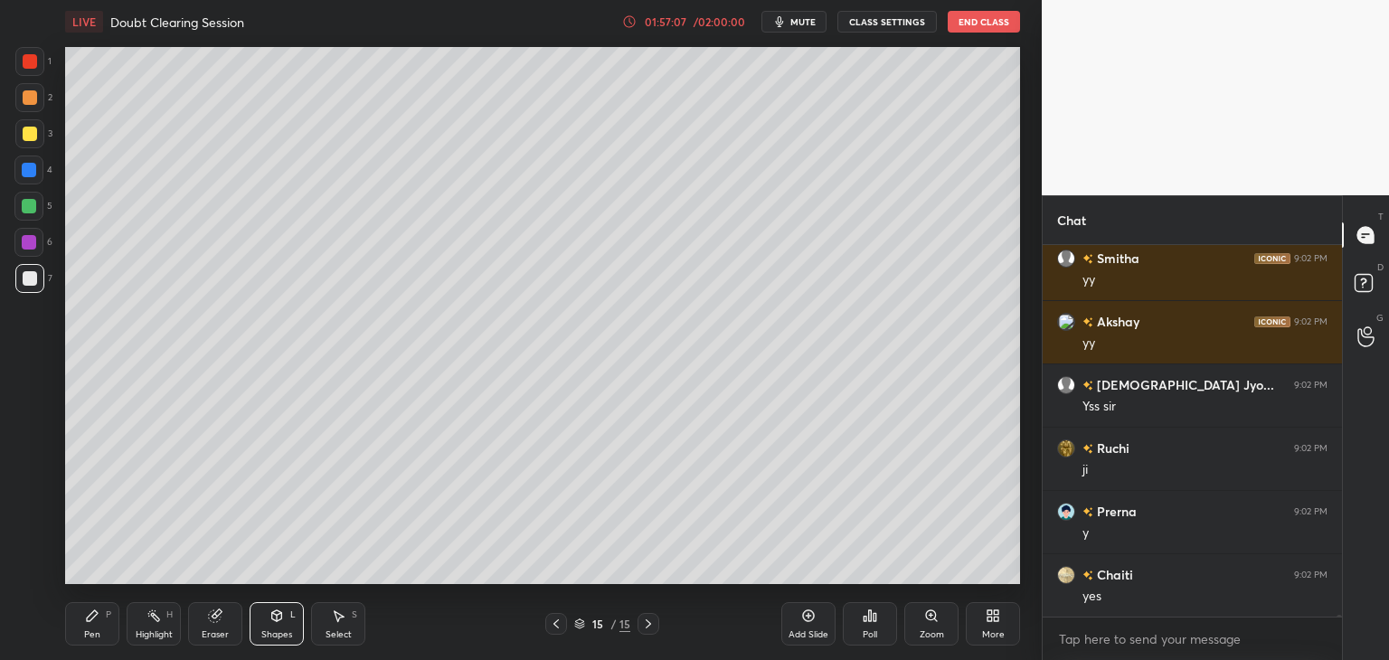
click at [94, 619] on icon at bounding box center [92, 615] width 14 height 14
click at [204, 634] on div "Eraser" at bounding box center [215, 634] width 27 height 9
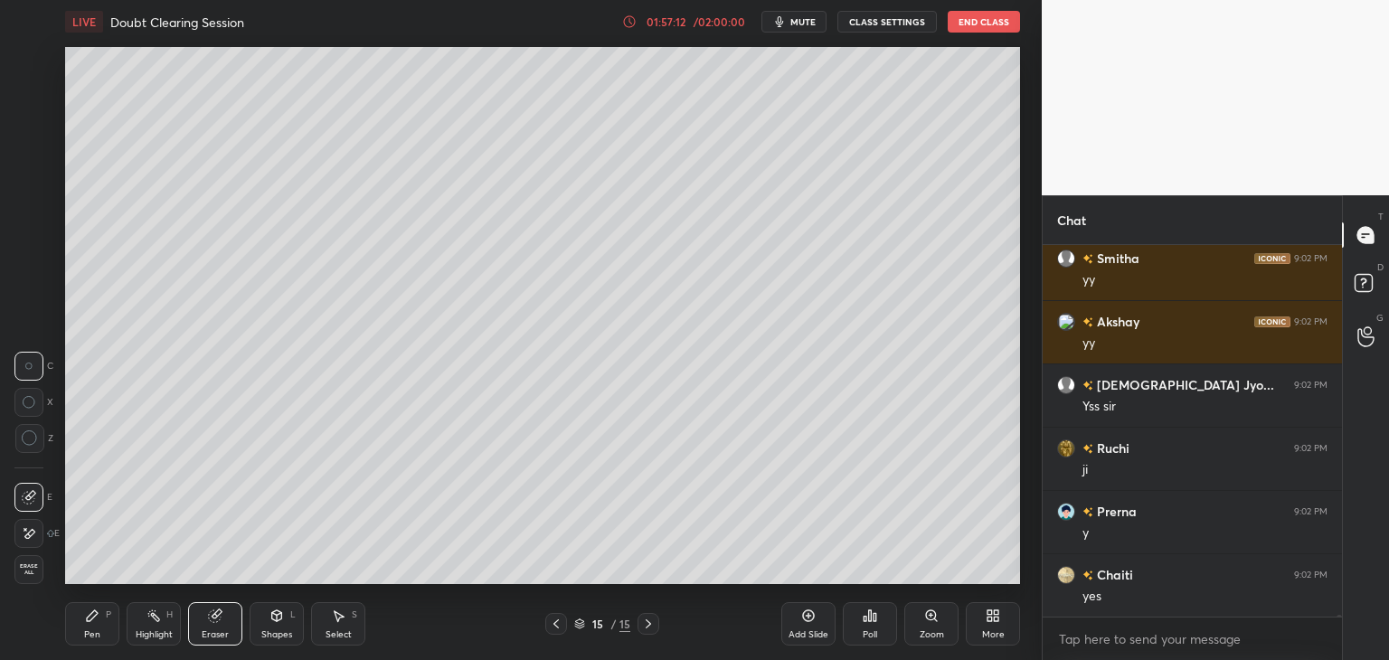
scroll to position [70187, 0]
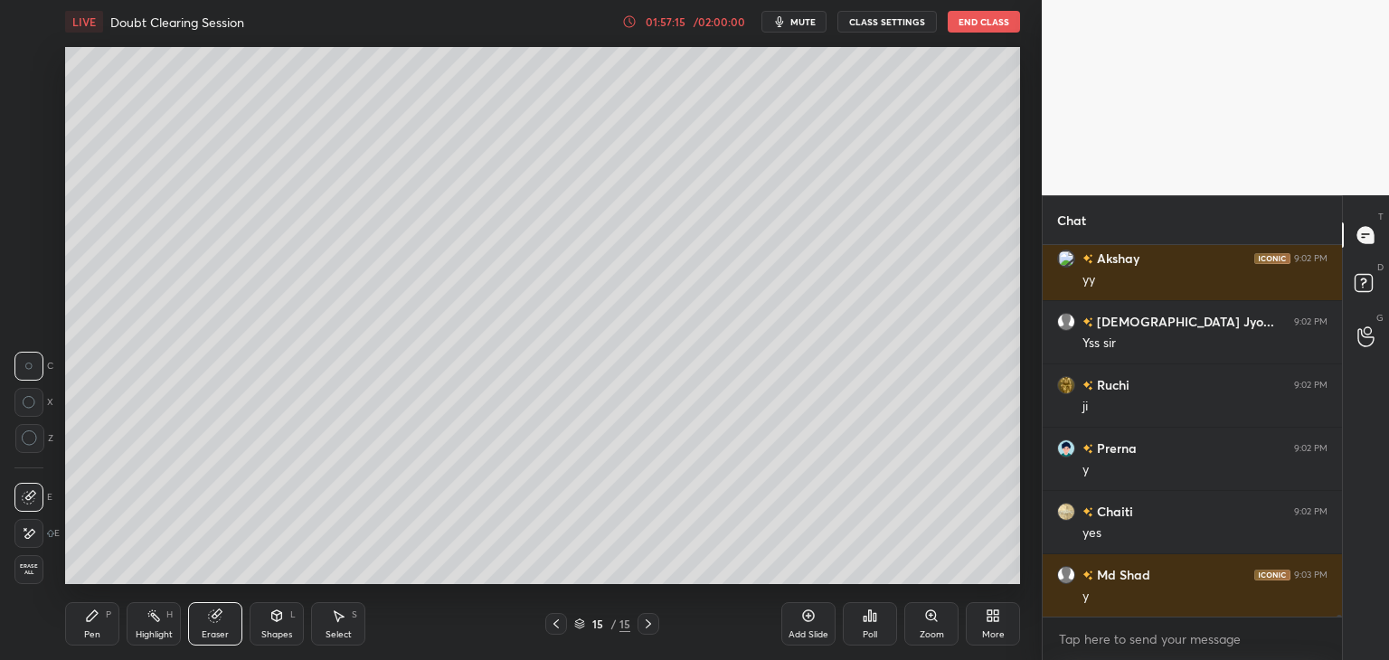
click at [89, 627] on div "Pen P" at bounding box center [92, 623] width 54 height 43
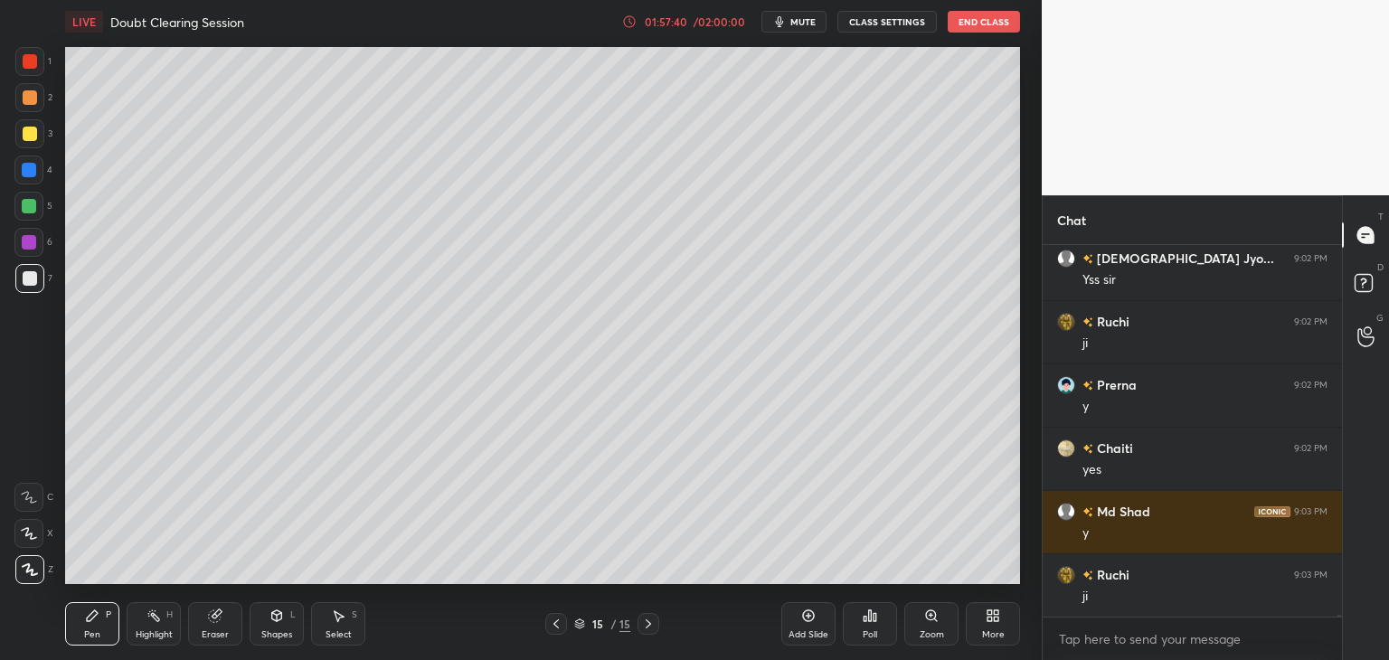
scroll to position [70313, 0]
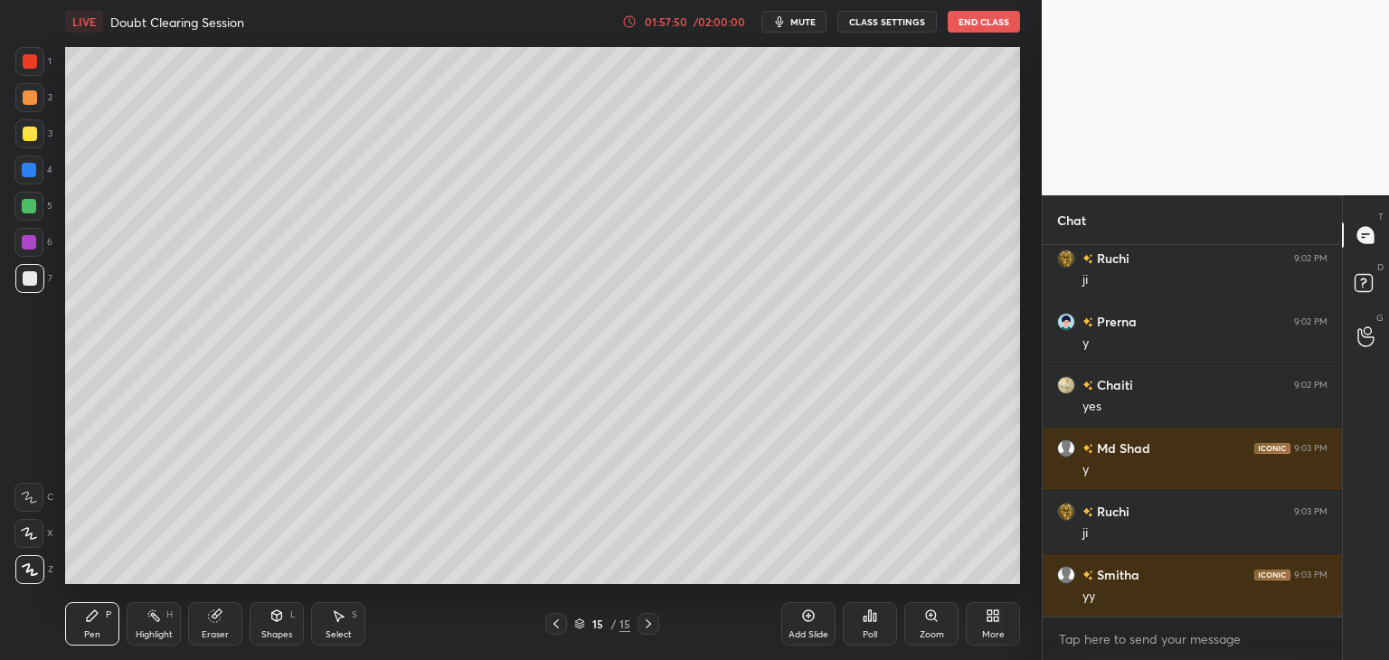
click at [555, 626] on icon at bounding box center [556, 624] width 14 height 14
click at [653, 630] on div at bounding box center [648, 624] width 22 height 22
click at [275, 639] on div "Shapes" at bounding box center [276, 634] width 31 height 9
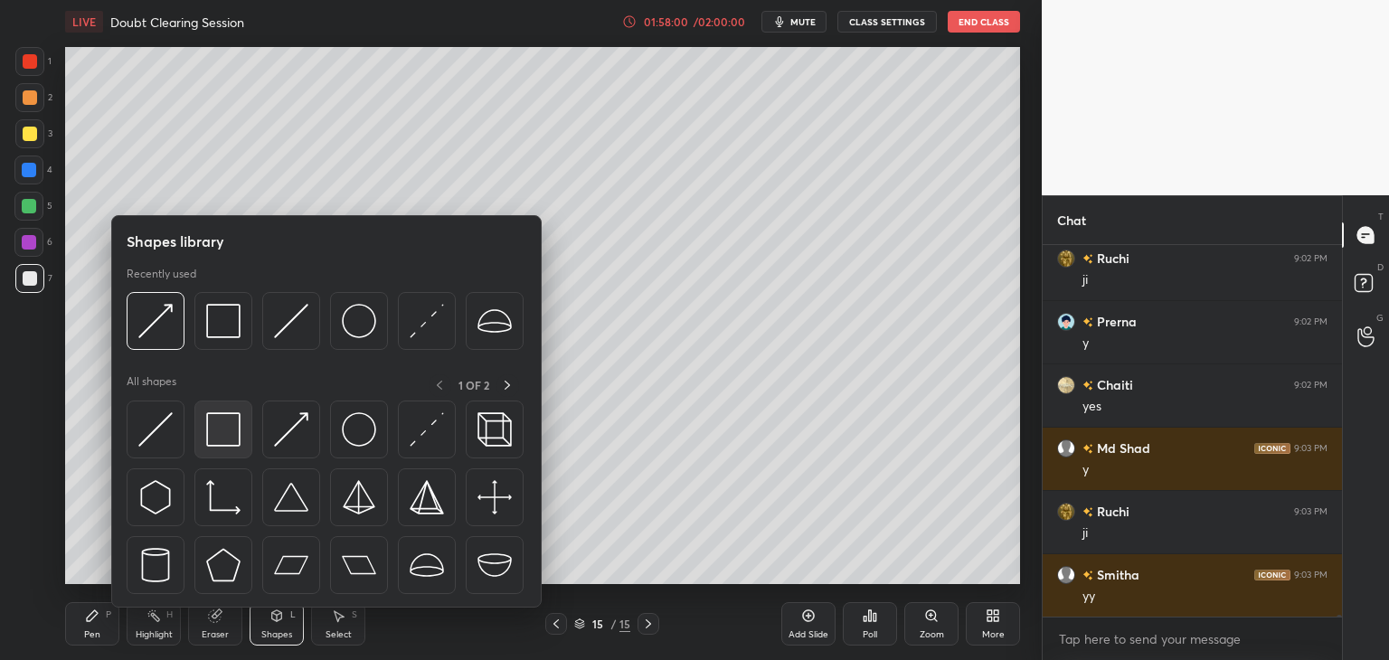
click at [220, 442] on img at bounding box center [223, 429] width 34 height 34
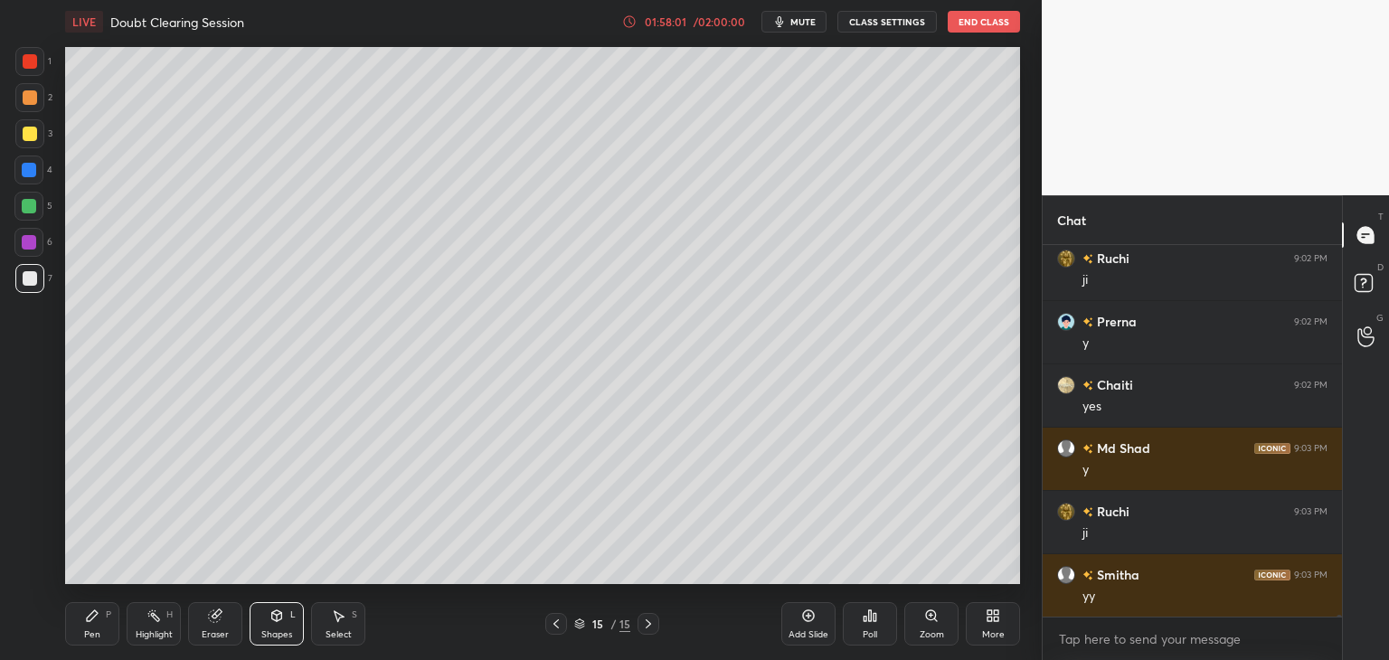
click at [26, 240] on div at bounding box center [29, 242] width 14 height 14
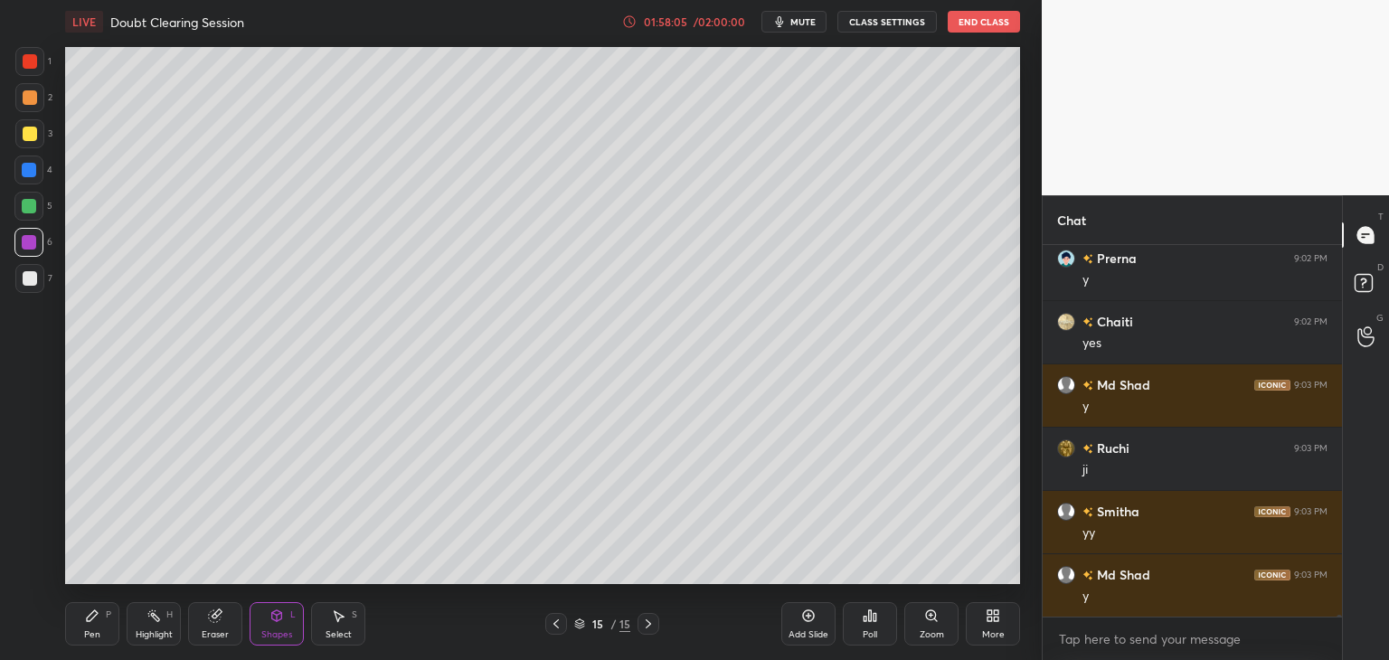
click at [651, 624] on icon at bounding box center [648, 624] width 14 height 14
click at [653, 626] on icon at bounding box center [648, 624] width 14 height 14
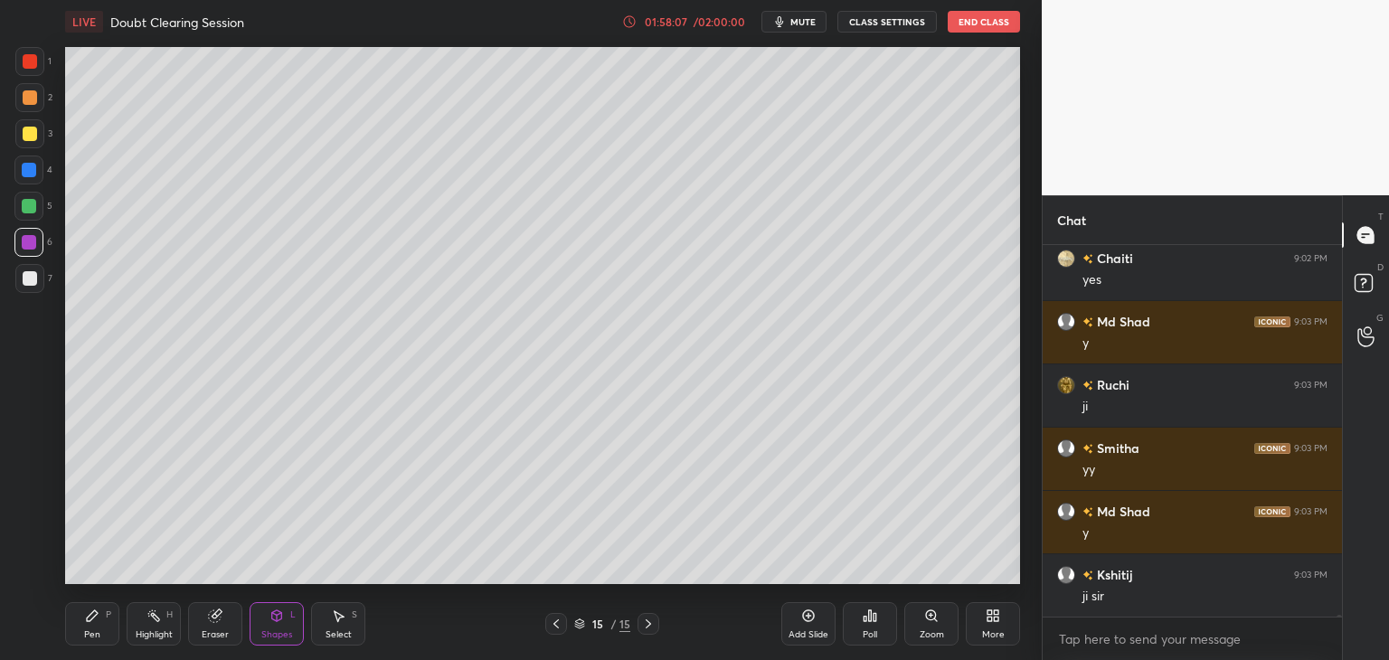
click at [546, 627] on div at bounding box center [556, 624] width 22 height 22
click at [553, 626] on icon at bounding box center [556, 624] width 14 height 14
click at [555, 626] on icon at bounding box center [556, 624] width 14 height 14
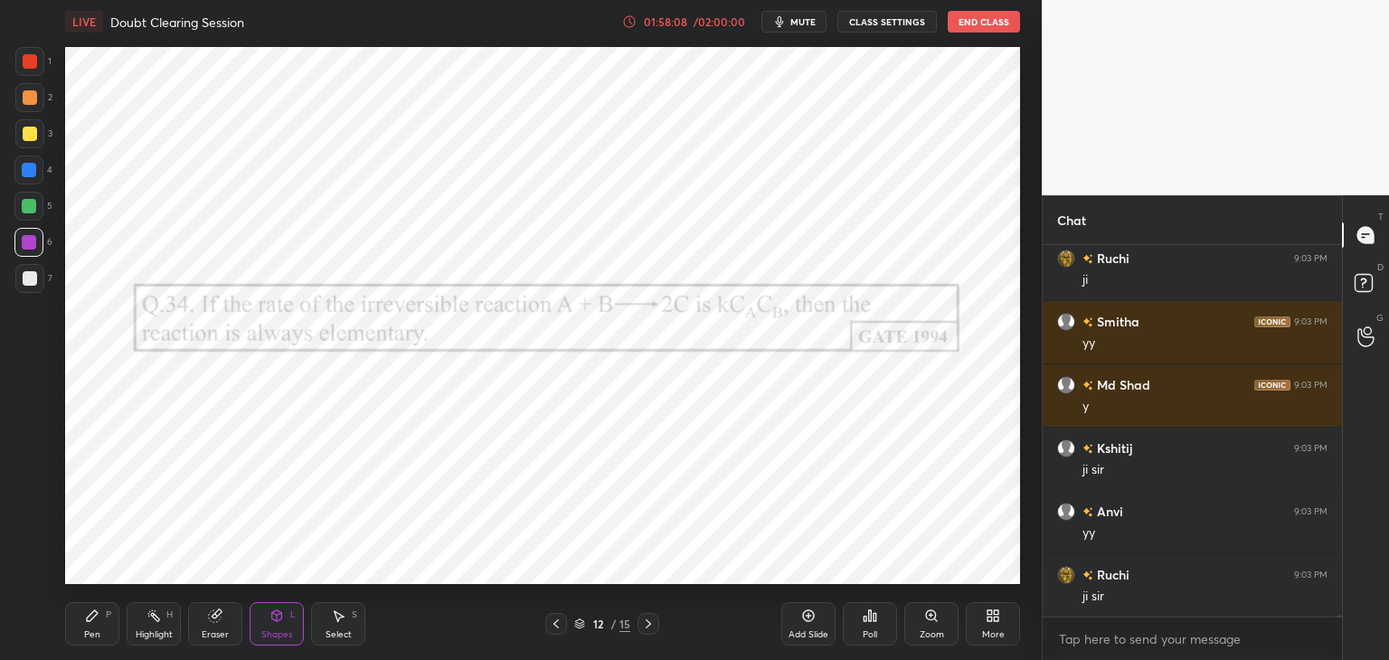
scroll to position [70629, 0]
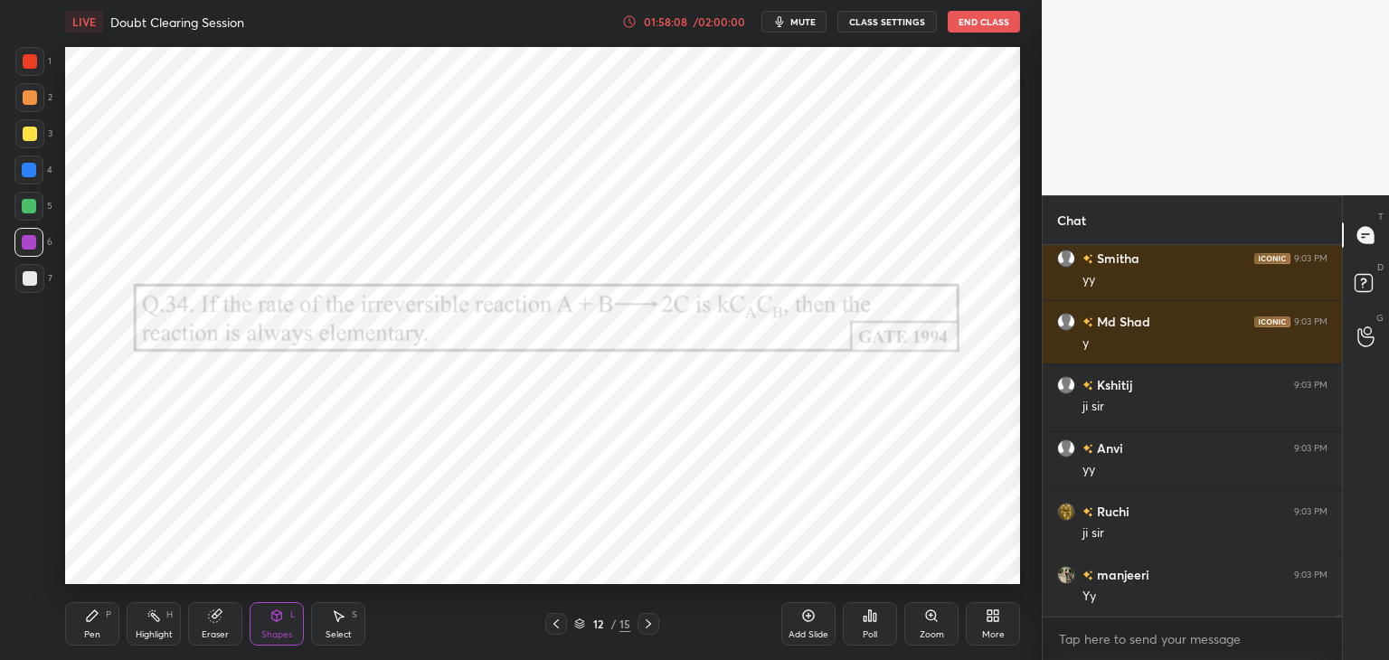
click at [554, 624] on icon at bounding box center [555, 623] width 5 height 9
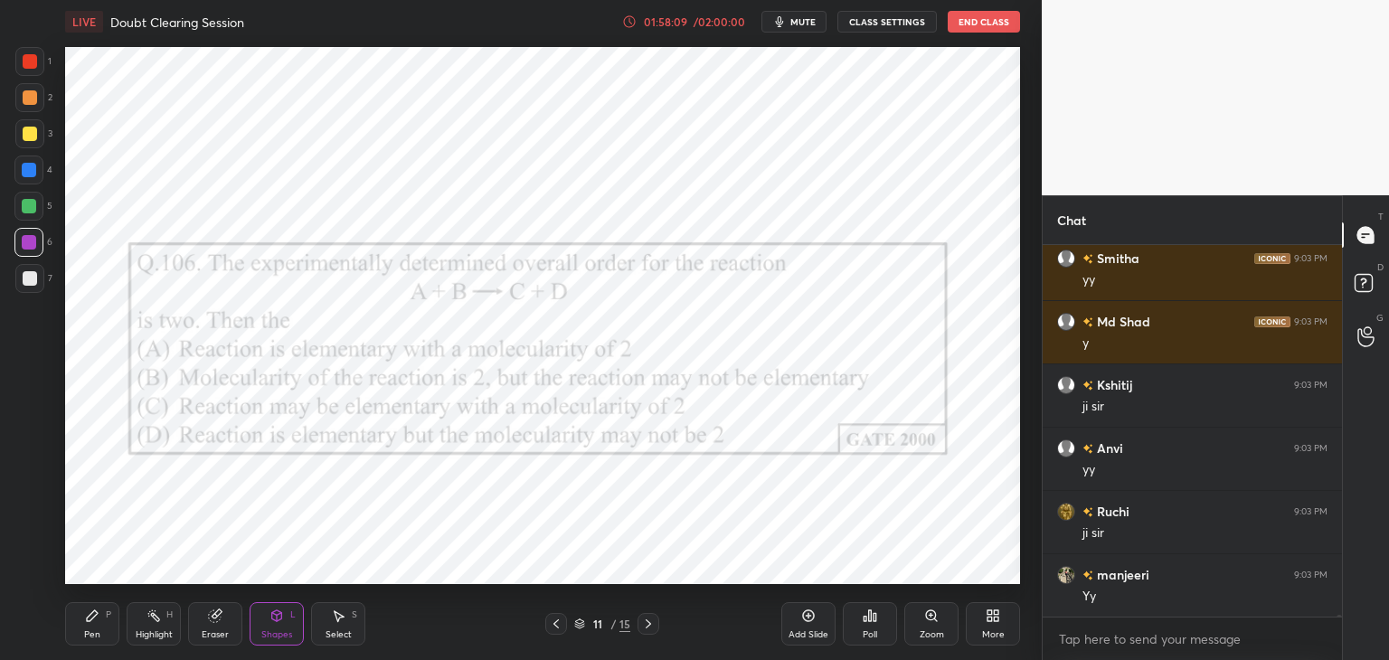
scroll to position [70693, 0]
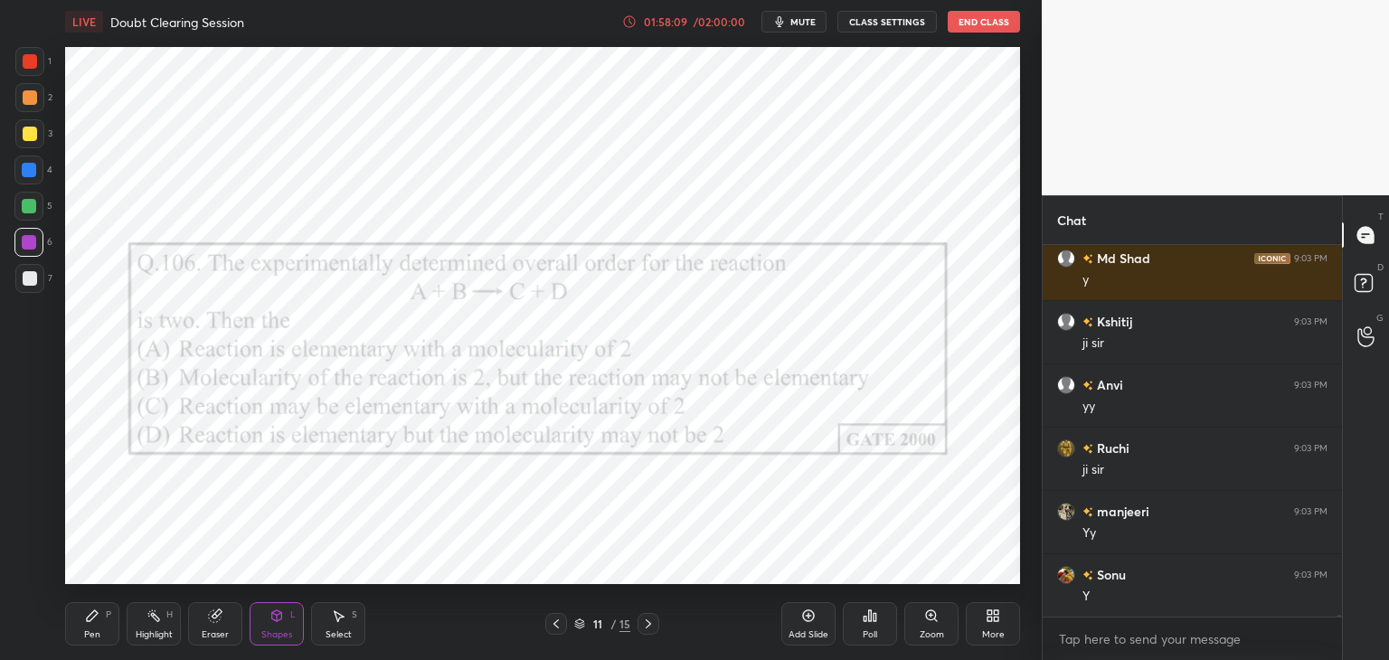
click at [656, 625] on div at bounding box center [648, 624] width 22 height 22
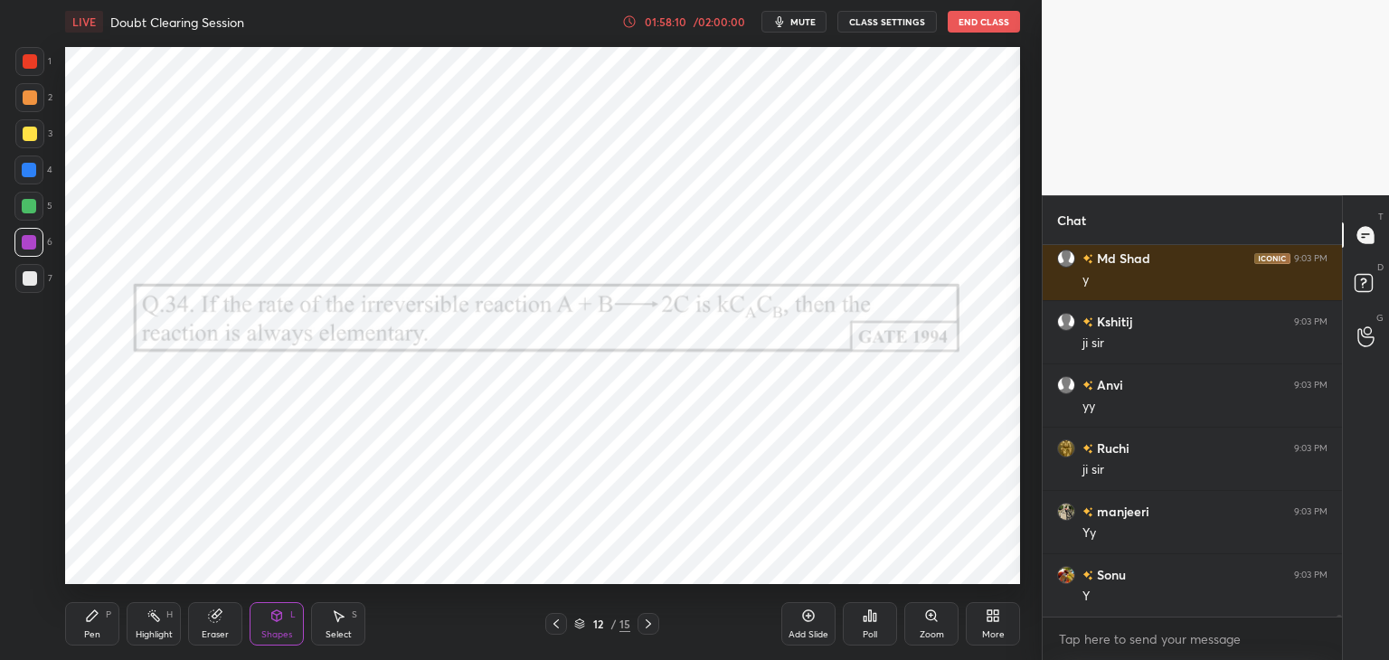
click at [80, 630] on div "Pen P" at bounding box center [92, 623] width 54 height 43
click at [30, 66] on div at bounding box center [30, 61] width 14 height 14
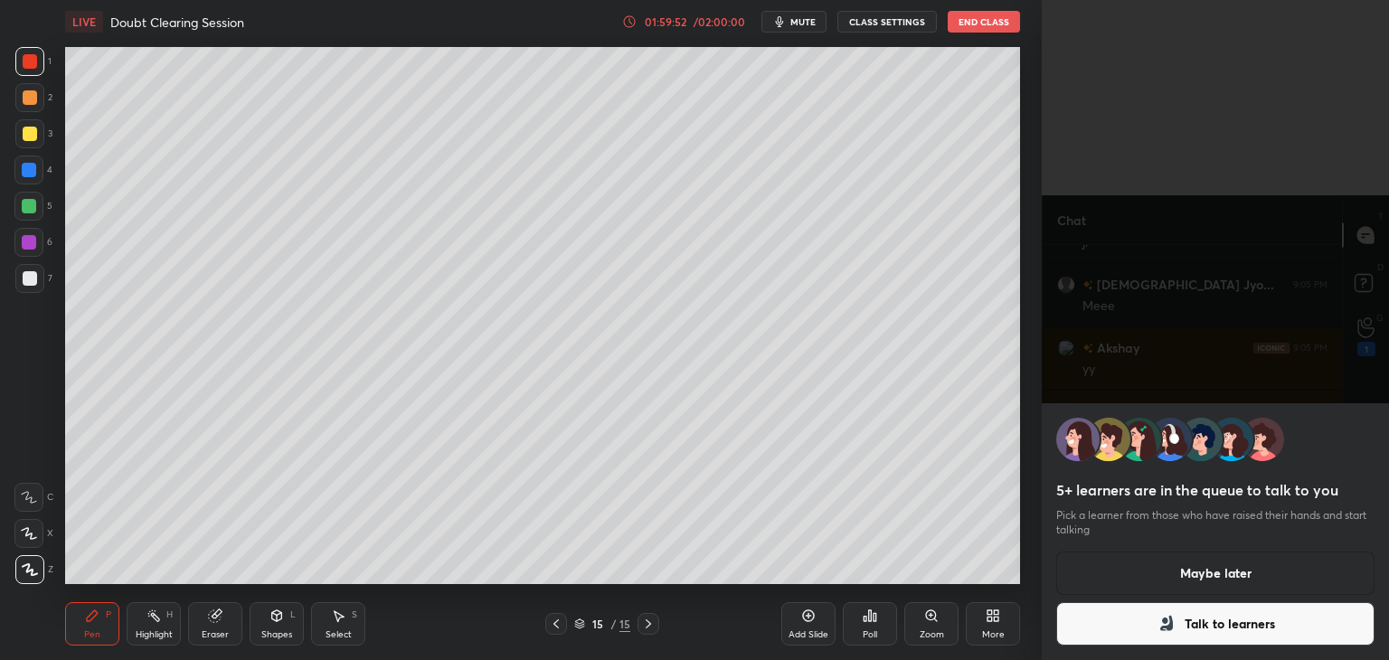
scroll to position [73070, 0]
click at [1197, 575] on button "Maybe later" at bounding box center [1215, 572] width 318 height 43
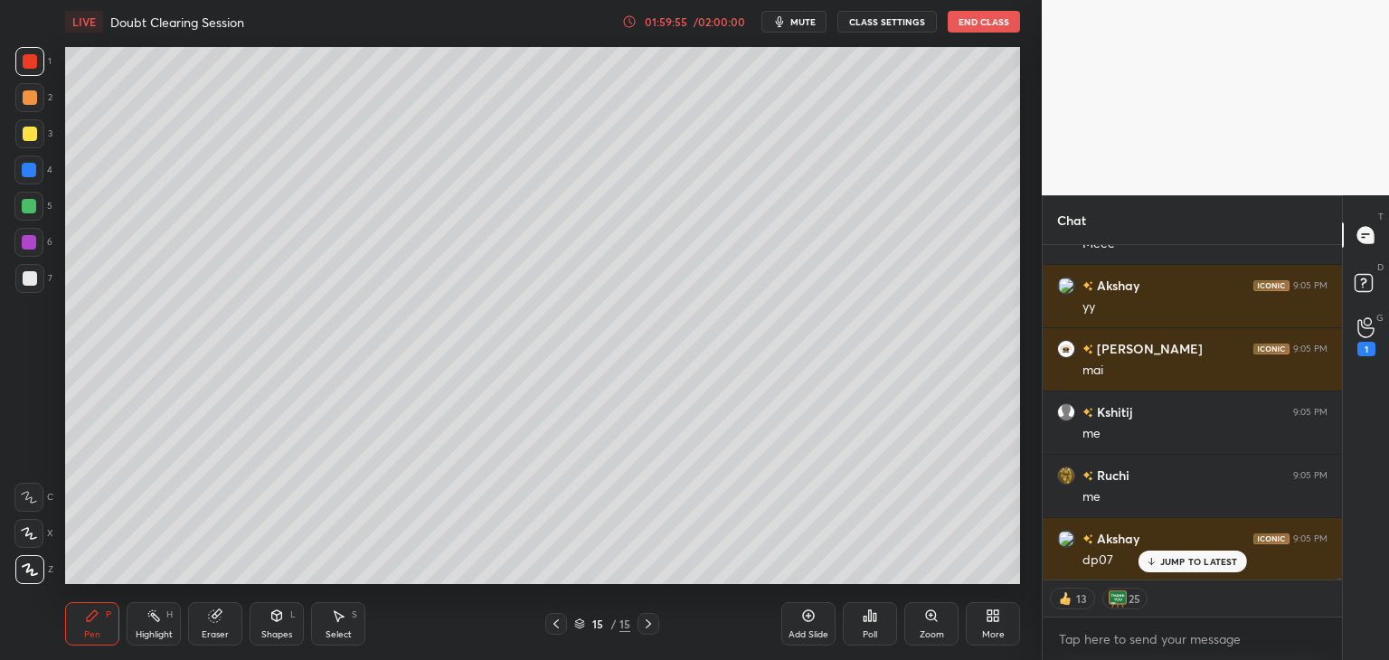
click at [1188, 565] on p "JUMP TO LATEST" at bounding box center [1199, 561] width 78 height 11
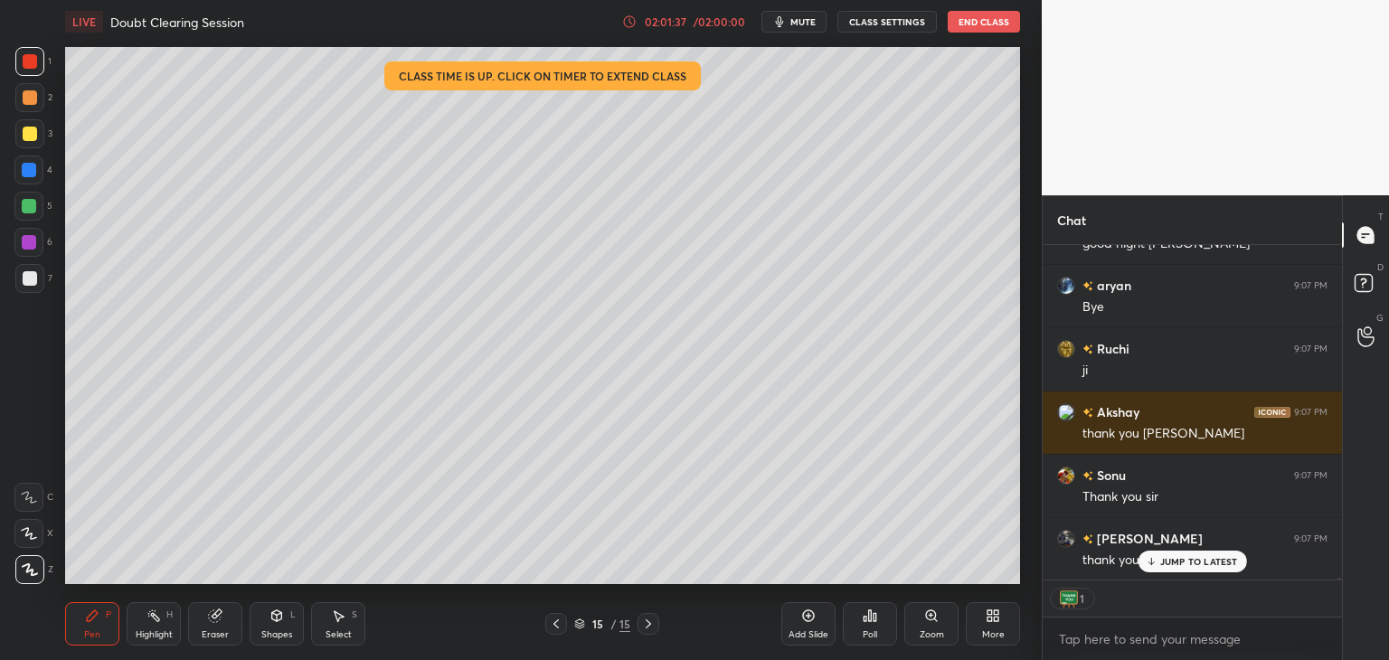
scroll to position [5, 5]
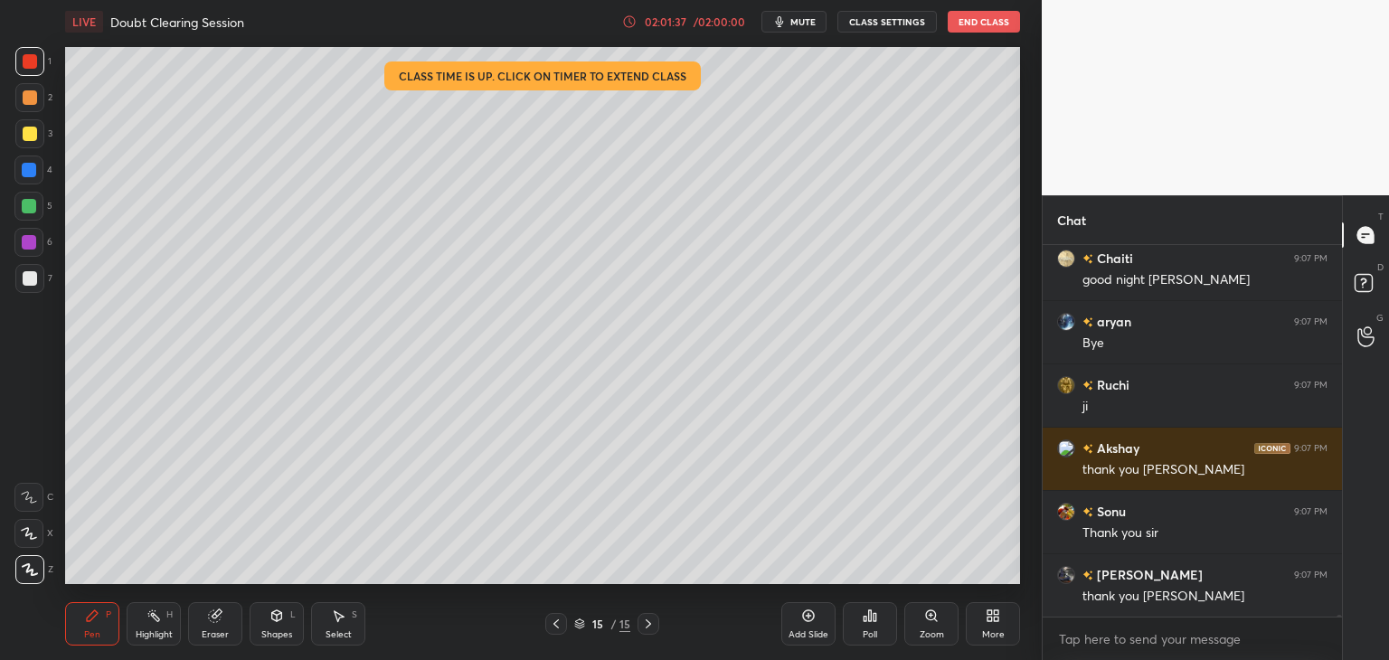
click at [990, 24] on button "End Class" at bounding box center [983, 22] width 72 height 22
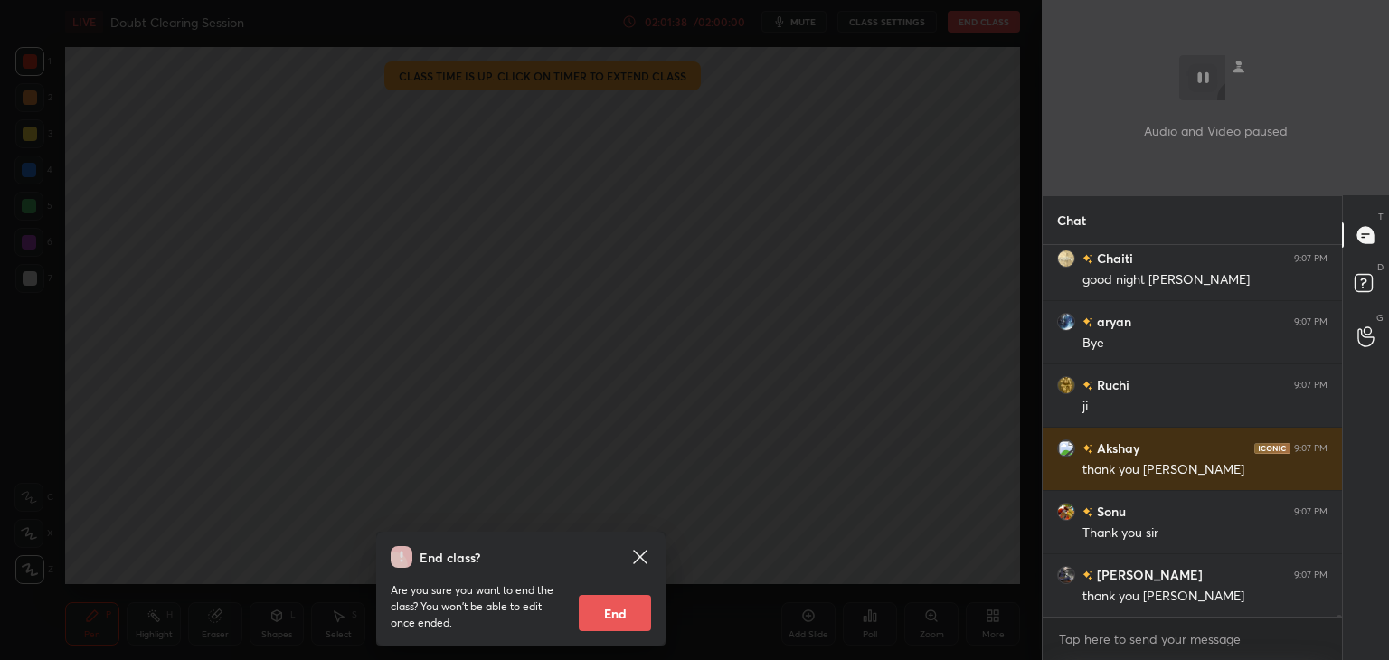
click at [612, 619] on button "End" at bounding box center [615, 613] width 72 height 36
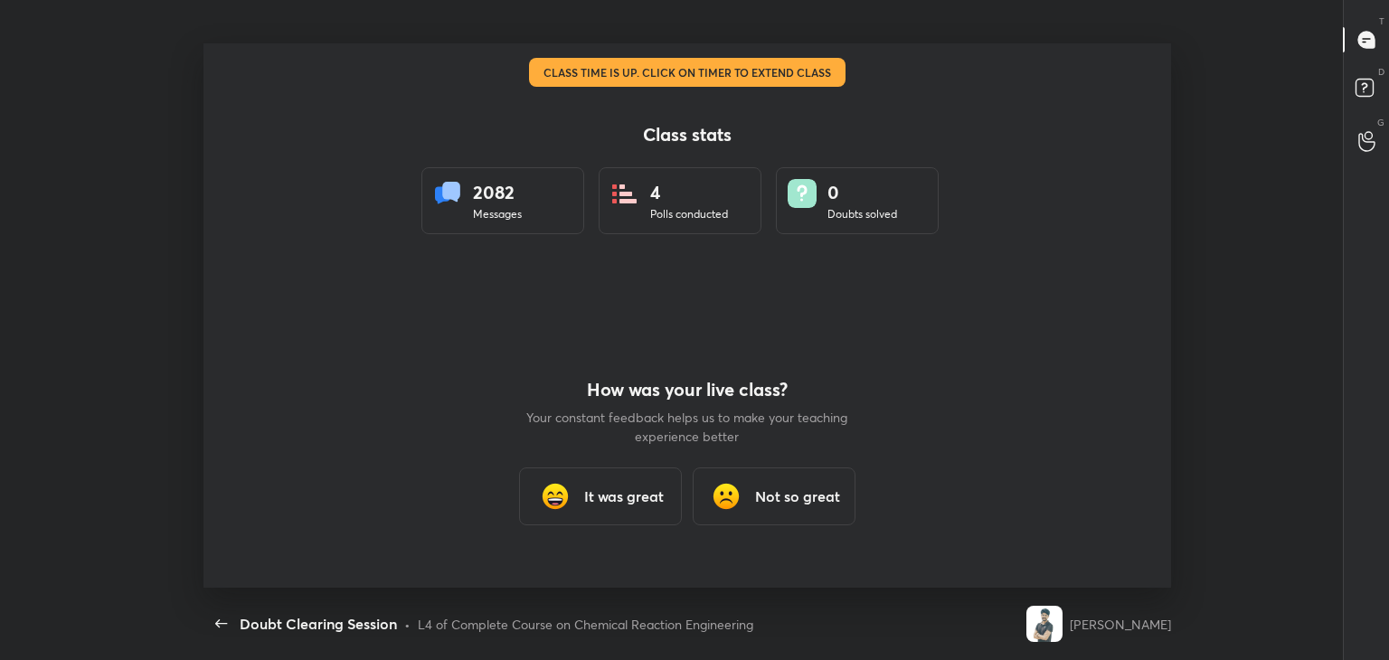
scroll to position [89857, 89028]
click at [600, 508] on div "It was great" at bounding box center [600, 496] width 163 height 58
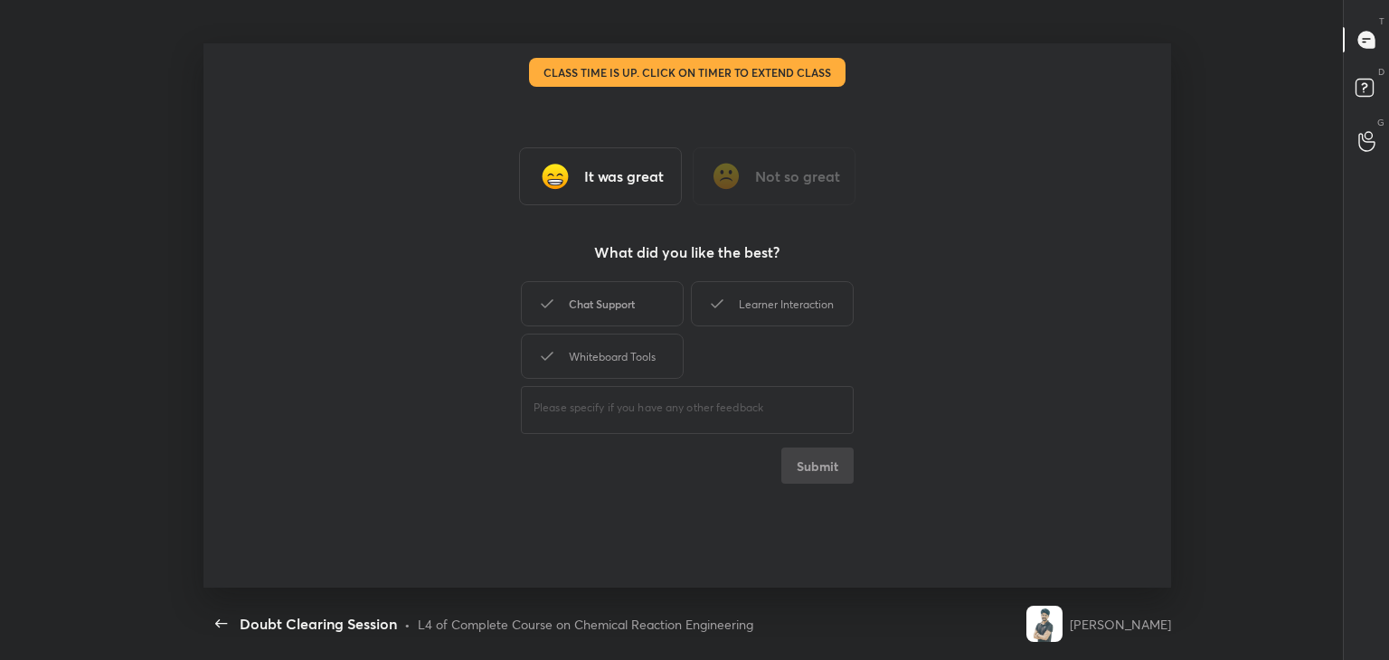
click at [608, 299] on div "Chat Support" at bounding box center [602, 303] width 163 height 45
click at [608, 344] on div "Whiteboard Tools" at bounding box center [602, 356] width 163 height 45
drag, startPoint x: 758, startPoint y: 311, endPoint x: 767, endPoint y: 347, distance: 37.3
click at [757, 312] on div "Learner Interaction" at bounding box center [772, 303] width 163 height 45
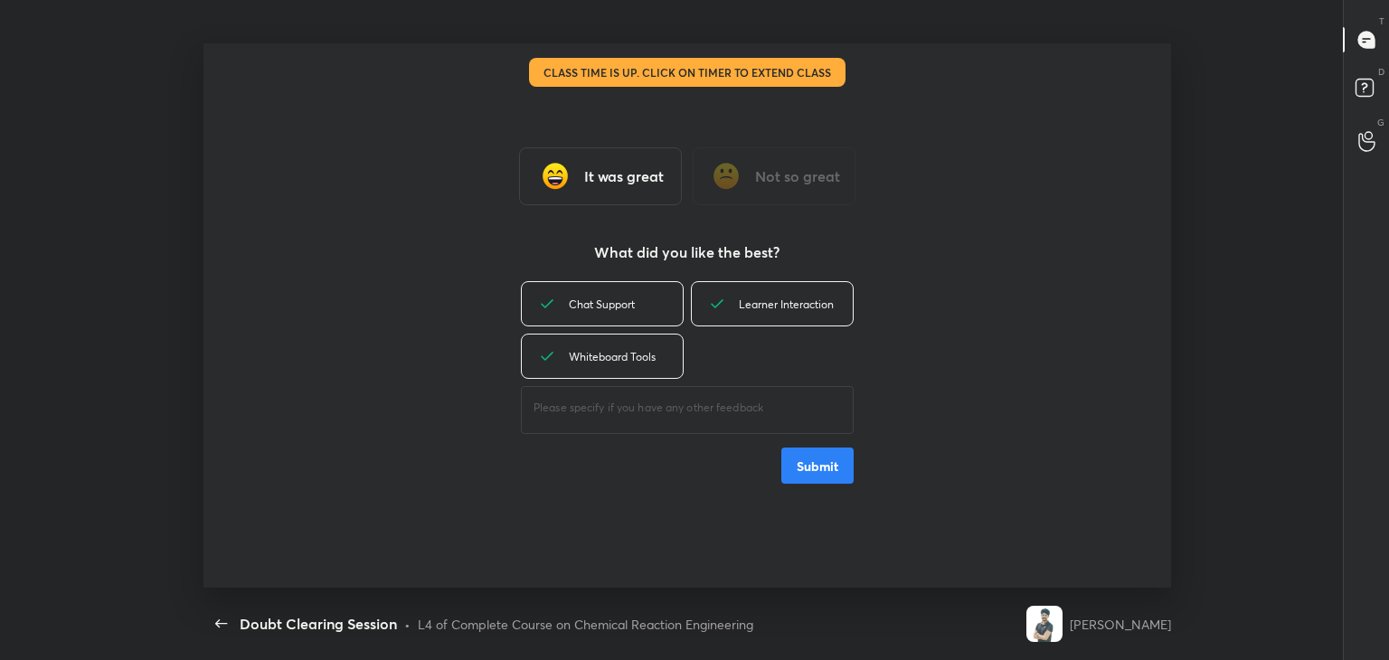
click at [805, 464] on button "Submit" at bounding box center [817, 465] width 72 height 36
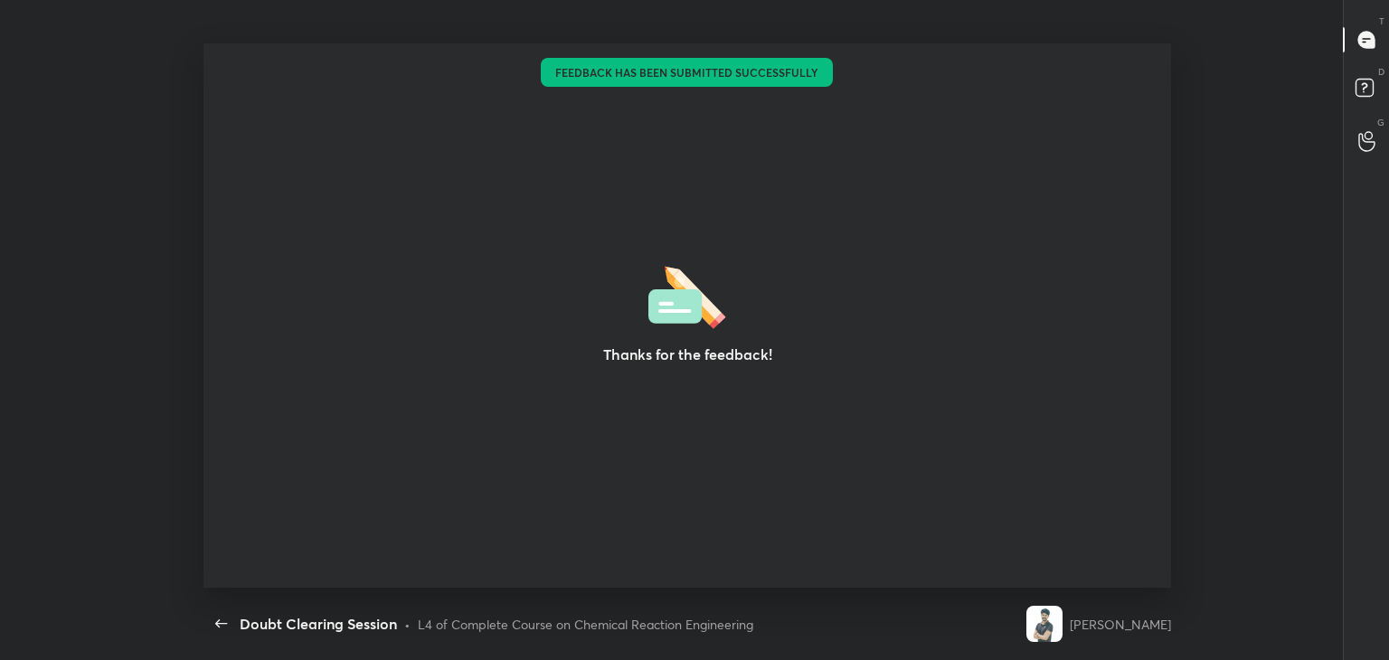
type textarea "x"
